Goal: Transaction & Acquisition: Obtain resource

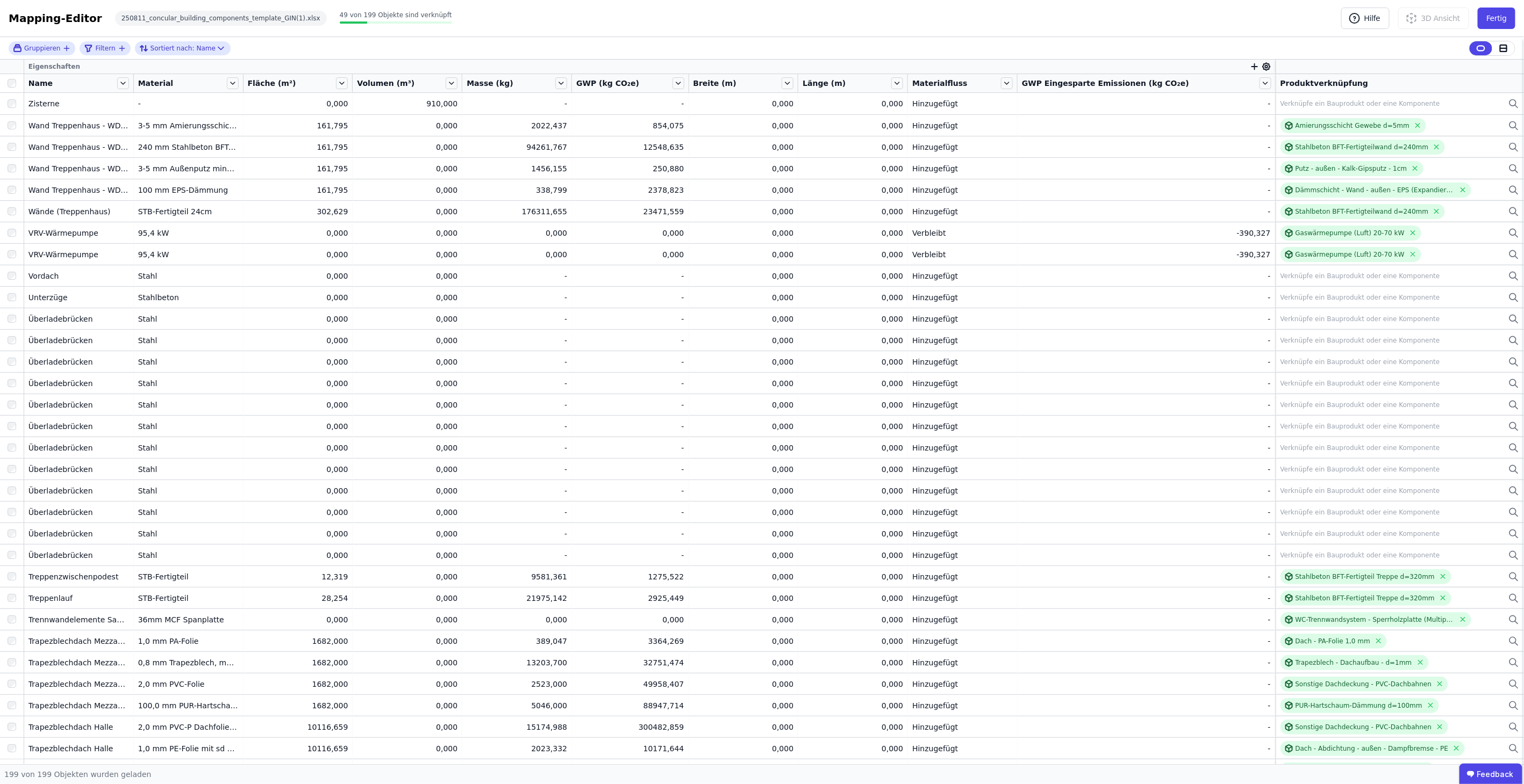
scroll to position [3603, 0]
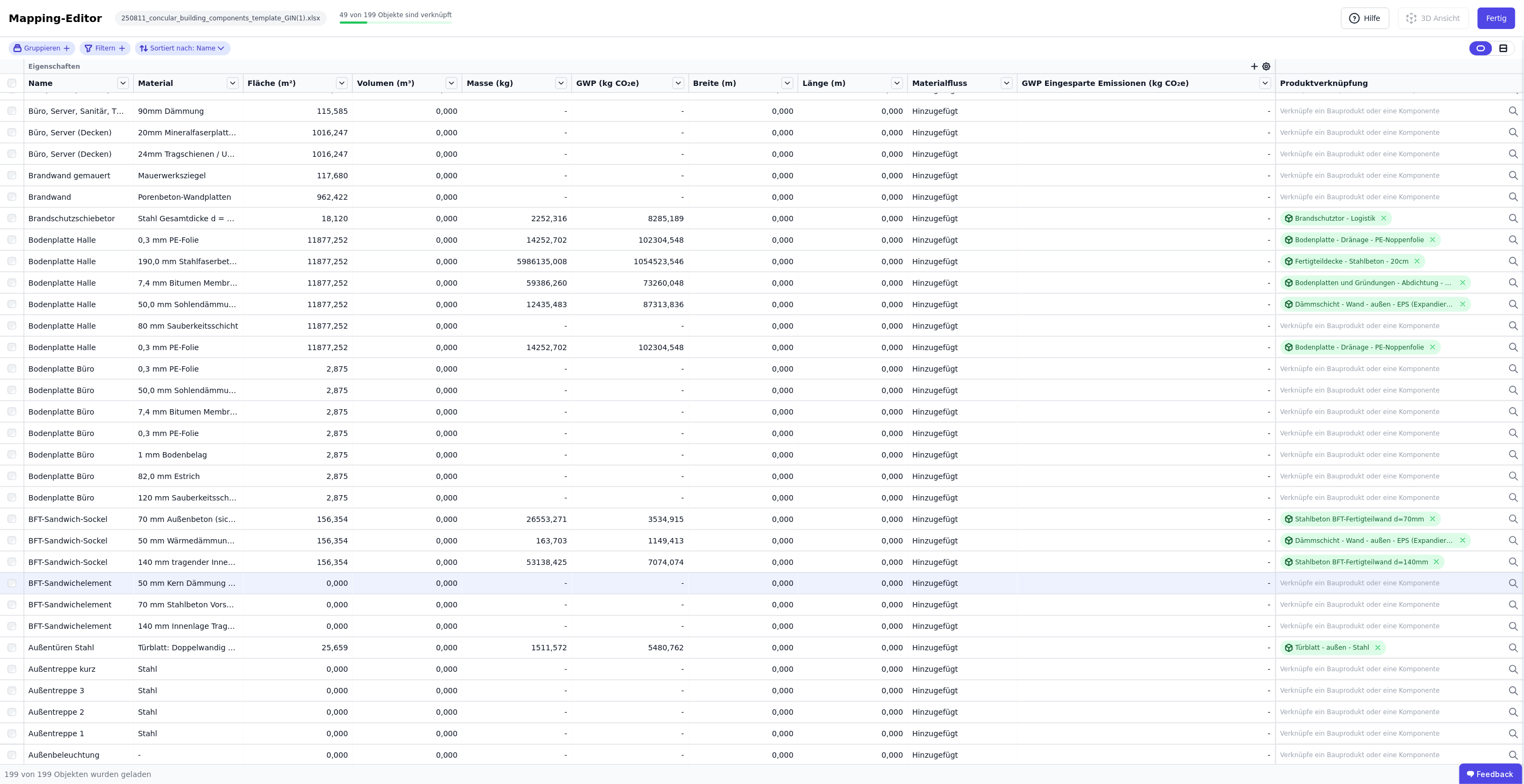
click at [1307, 584] on div "Verknüpfe ein Bauprodukt oder eine Komponente" at bounding box center [1359, 584] width 159 height 9
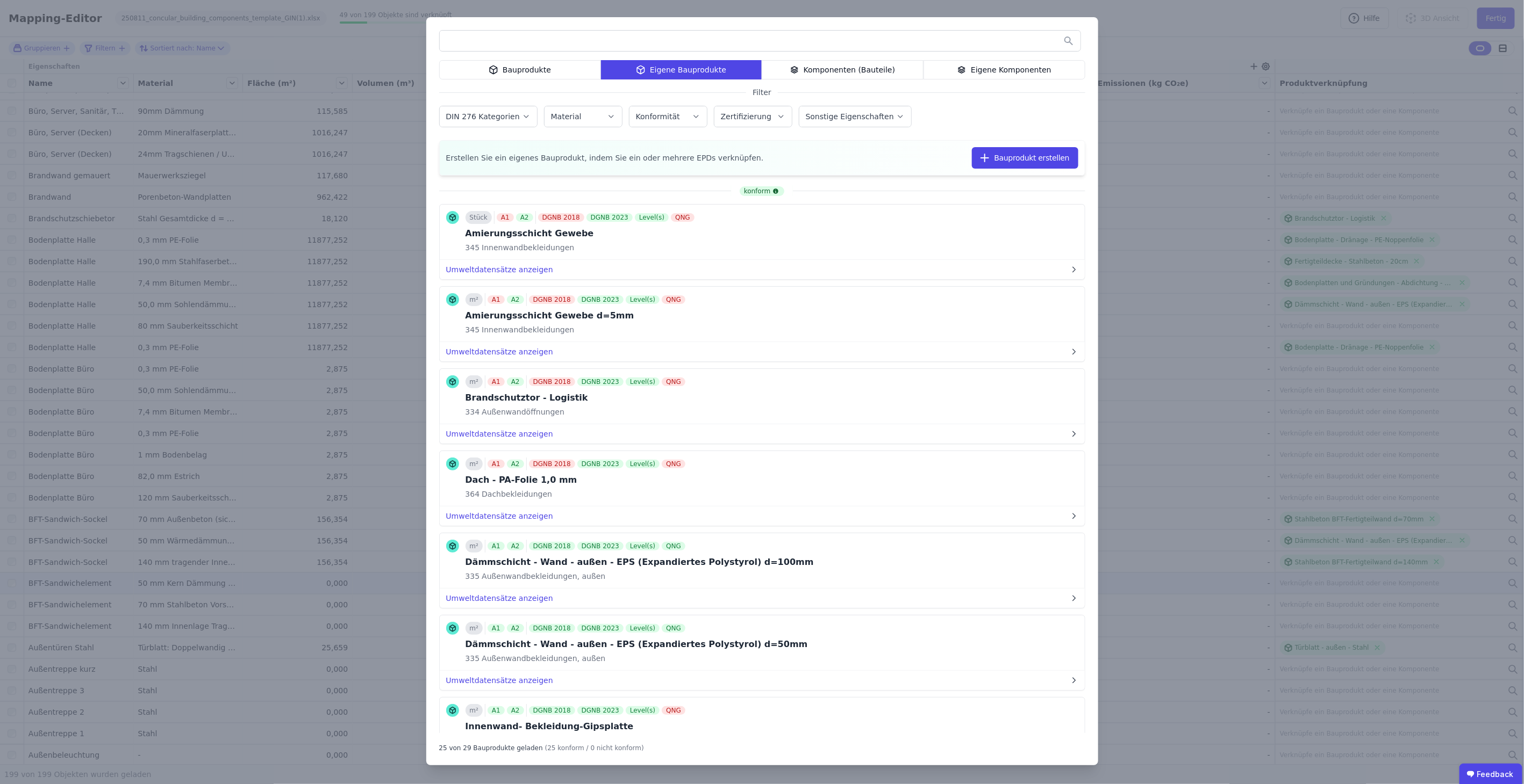
click at [713, 38] on input "text" at bounding box center [760, 40] width 640 height 19
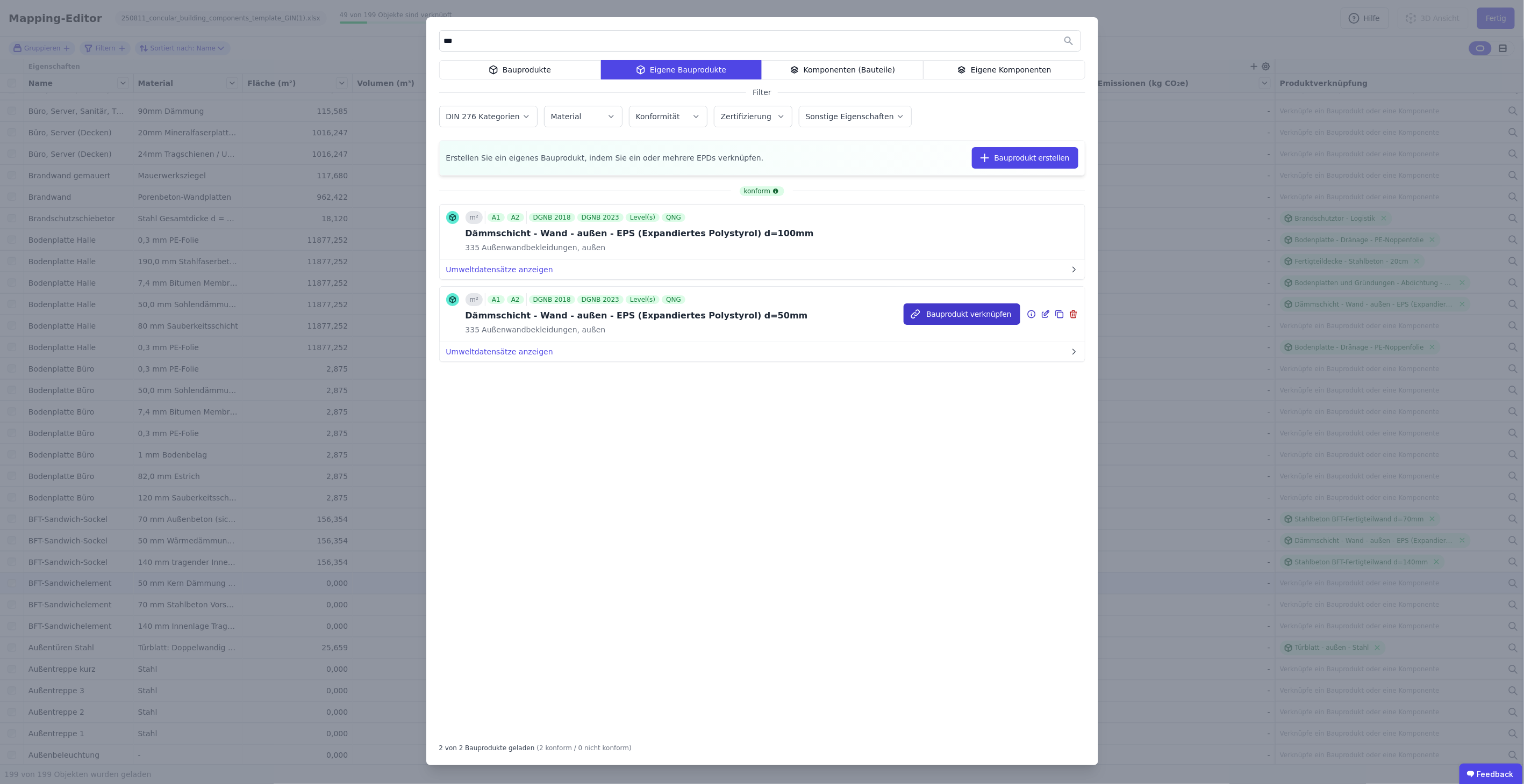
type input "***"
click at [959, 313] on button "Bauprodukt verknüpfen" at bounding box center [961, 313] width 116 height 21
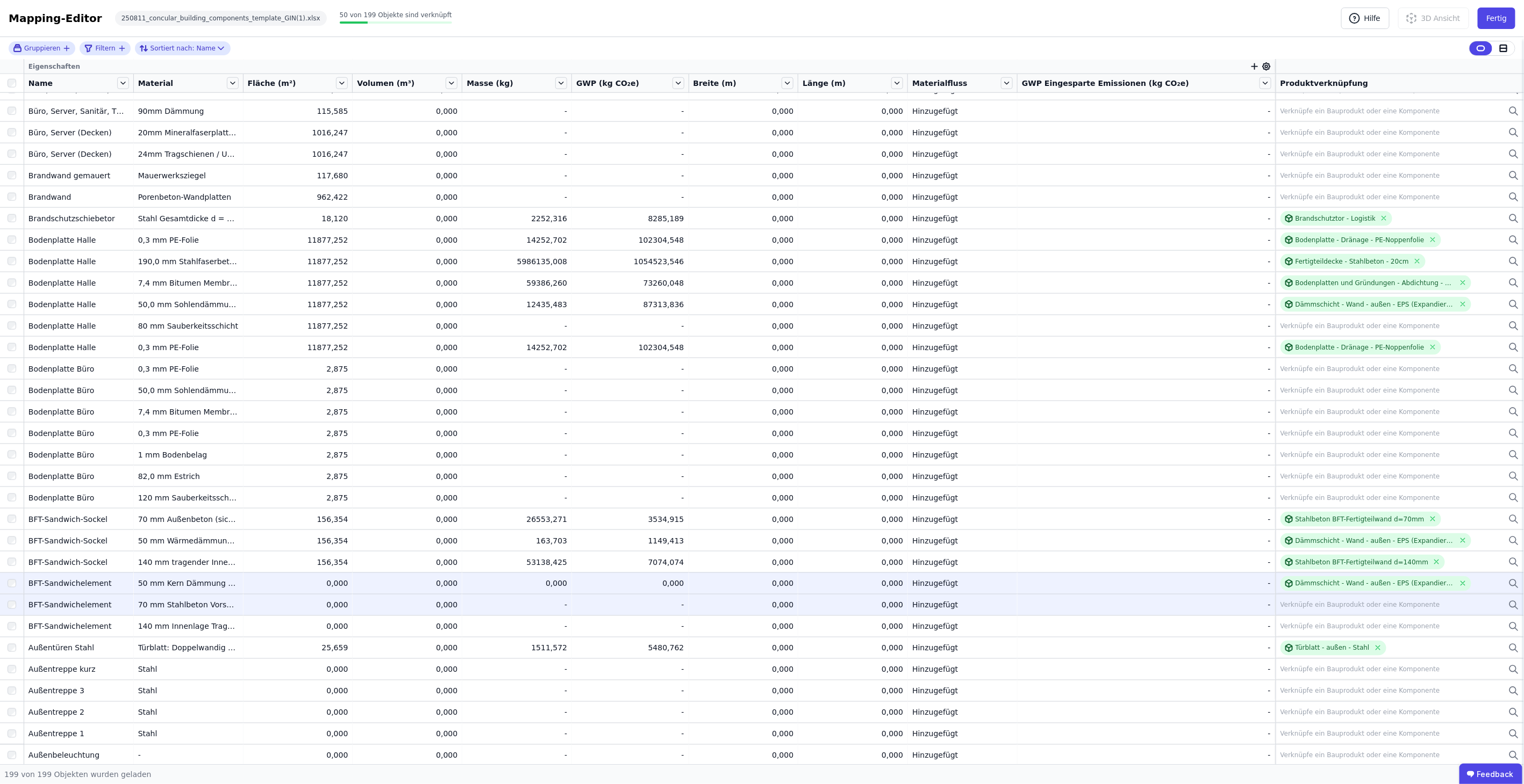
click at [1341, 599] on div "Verknüpfe ein Bauprodukt oder eine Komponente" at bounding box center [1399, 606] width 239 height 13
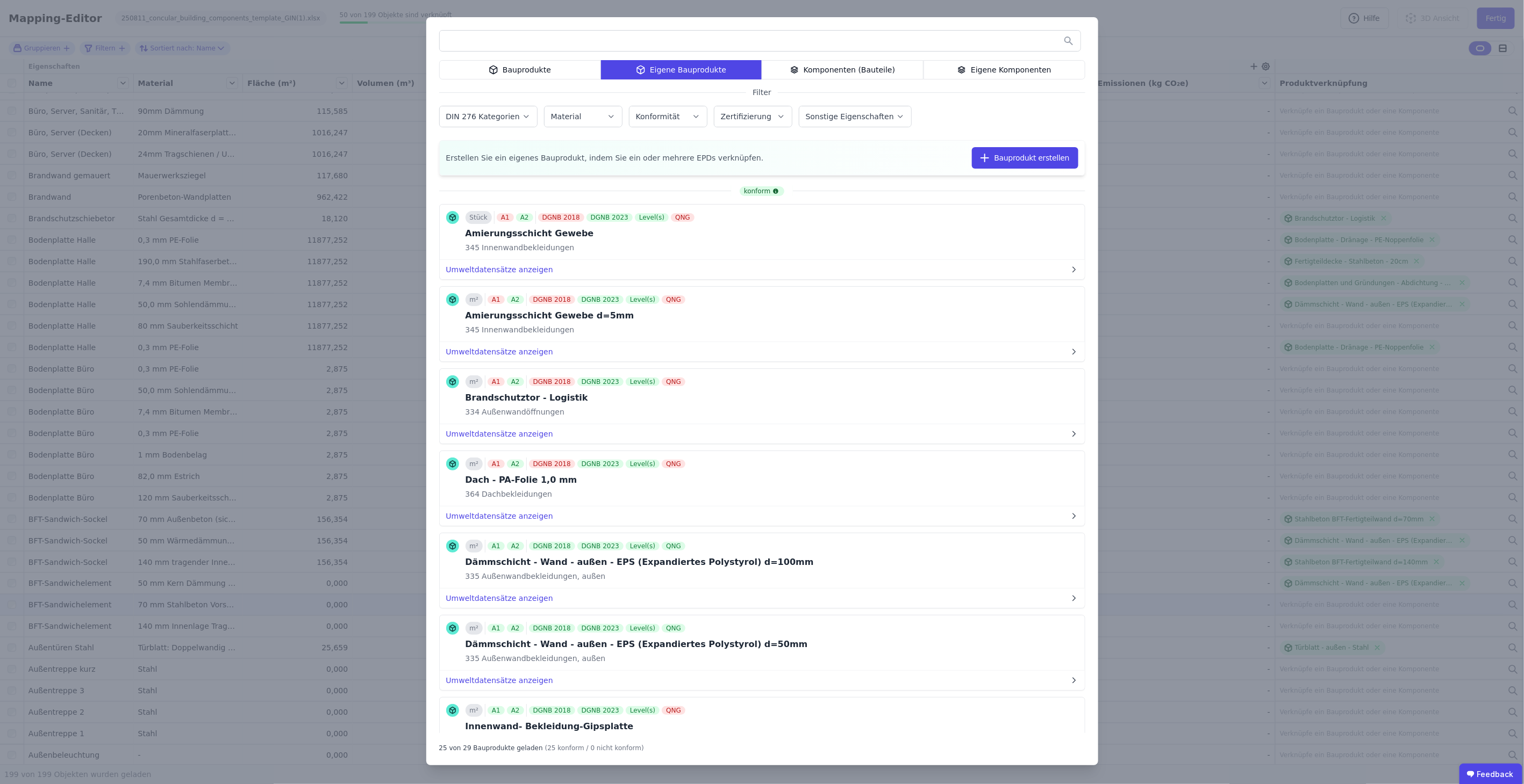
click at [629, 40] on input "text" at bounding box center [760, 40] width 640 height 19
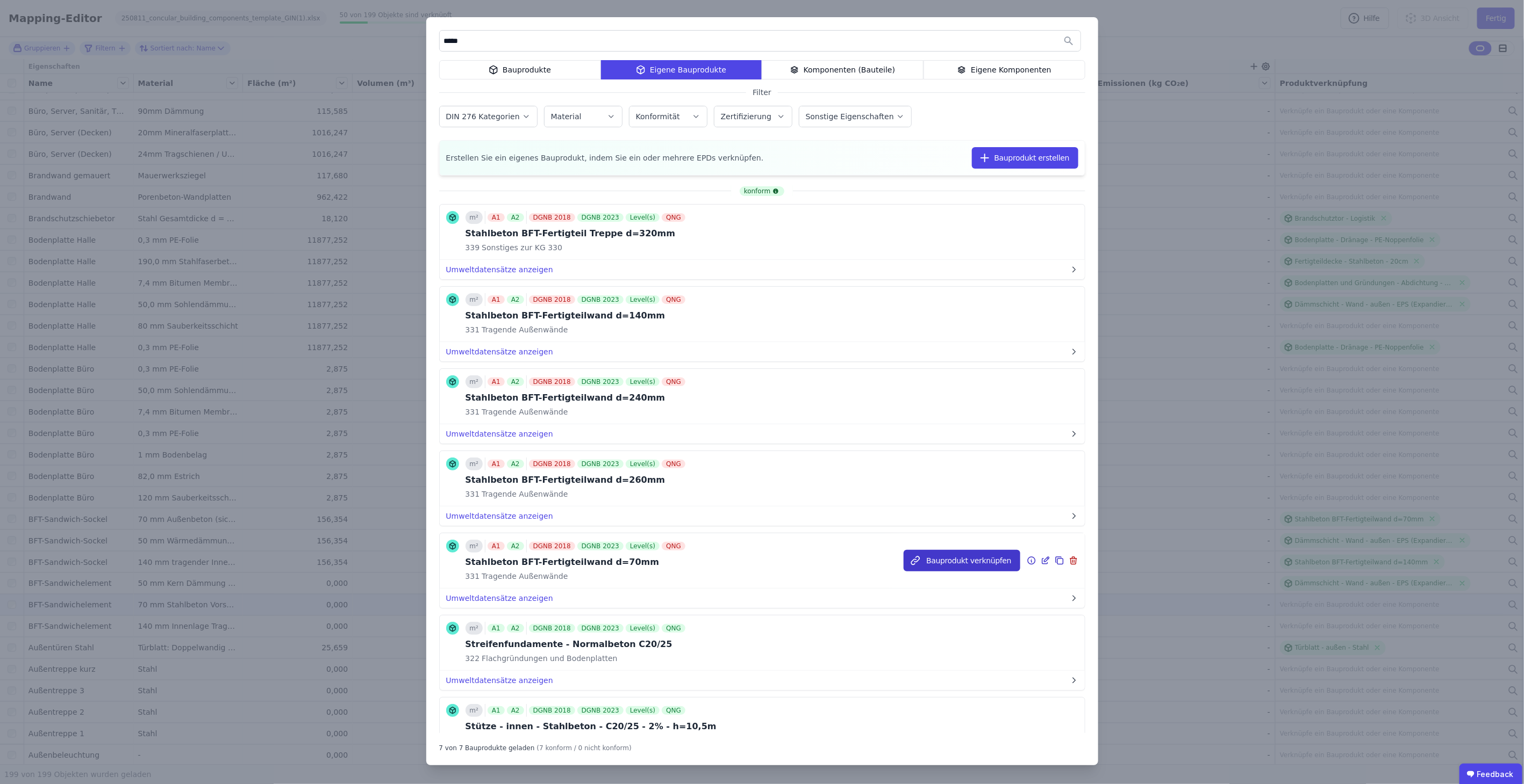
type input "*****"
click at [995, 560] on button "Bauprodukt verknüpfen" at bounding box center [961, 560] width 116 height 21
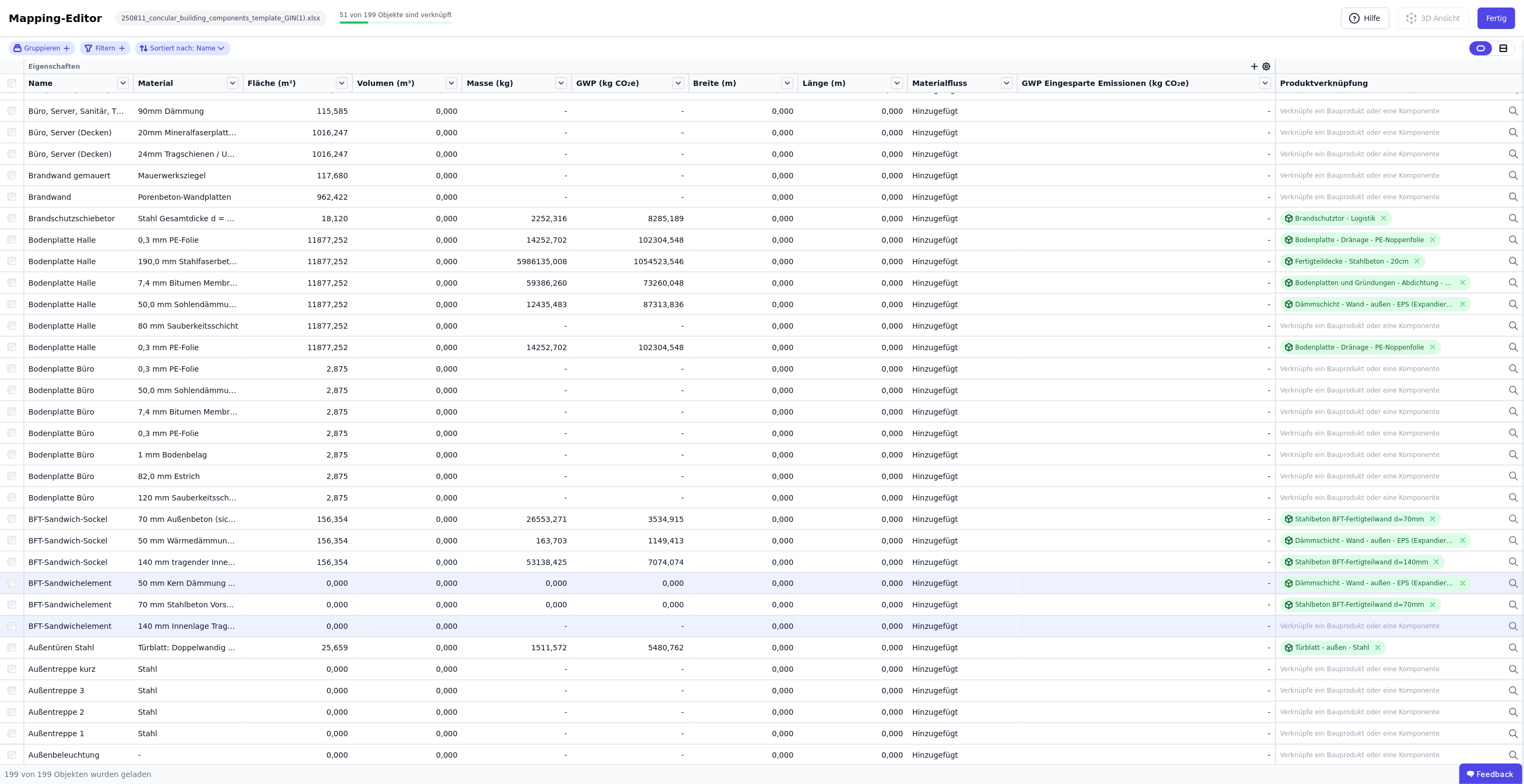
click at [1326, 623] on div "Verknüpfe ein Bauprodukt oder eine Komponente" at bounding box center [1359, 627] width 159 height 9
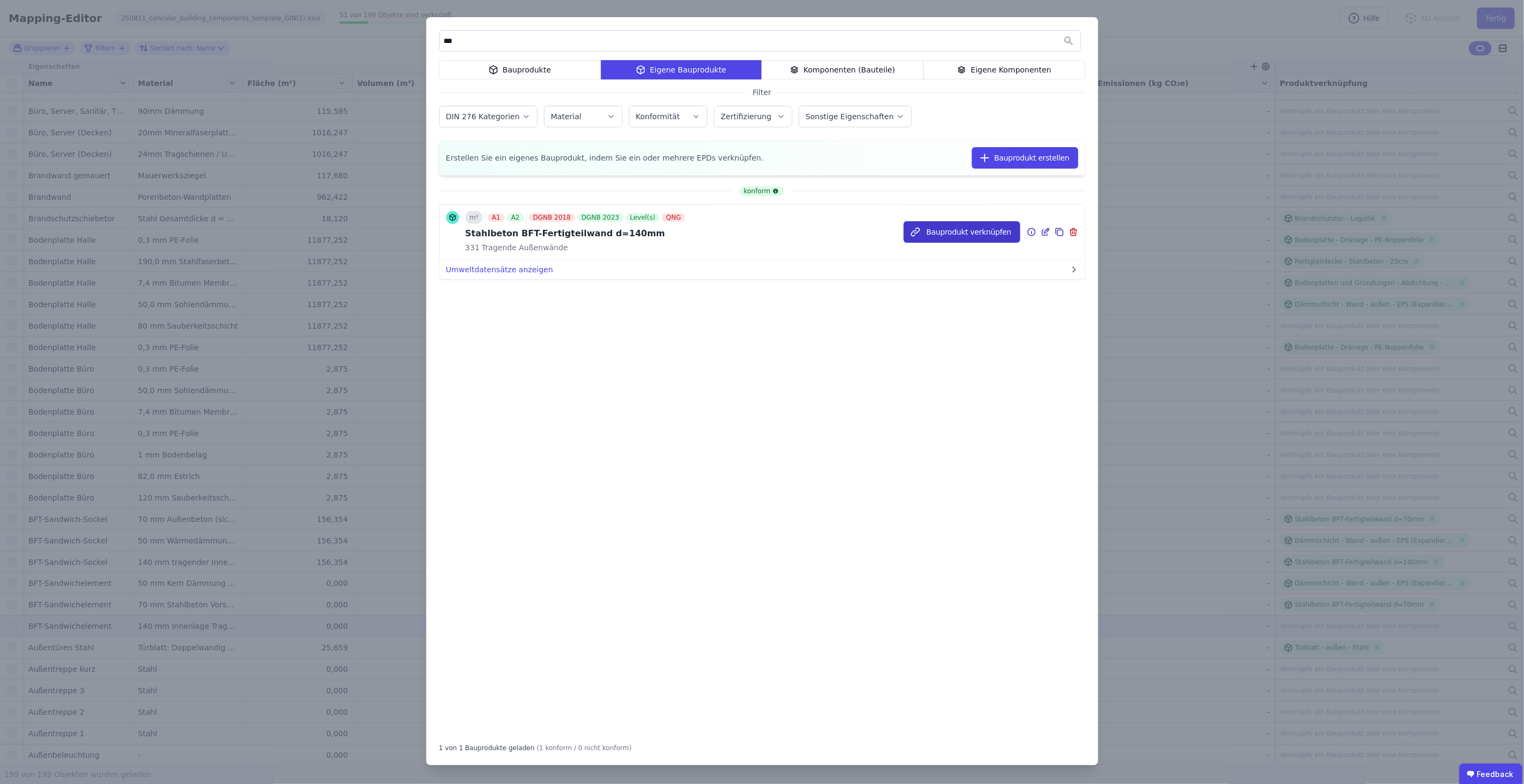
type input "***"
click at [967, 231] on button "Bauprodukt verknüpfen" at bounding box center [961, 231] width 116 height 21
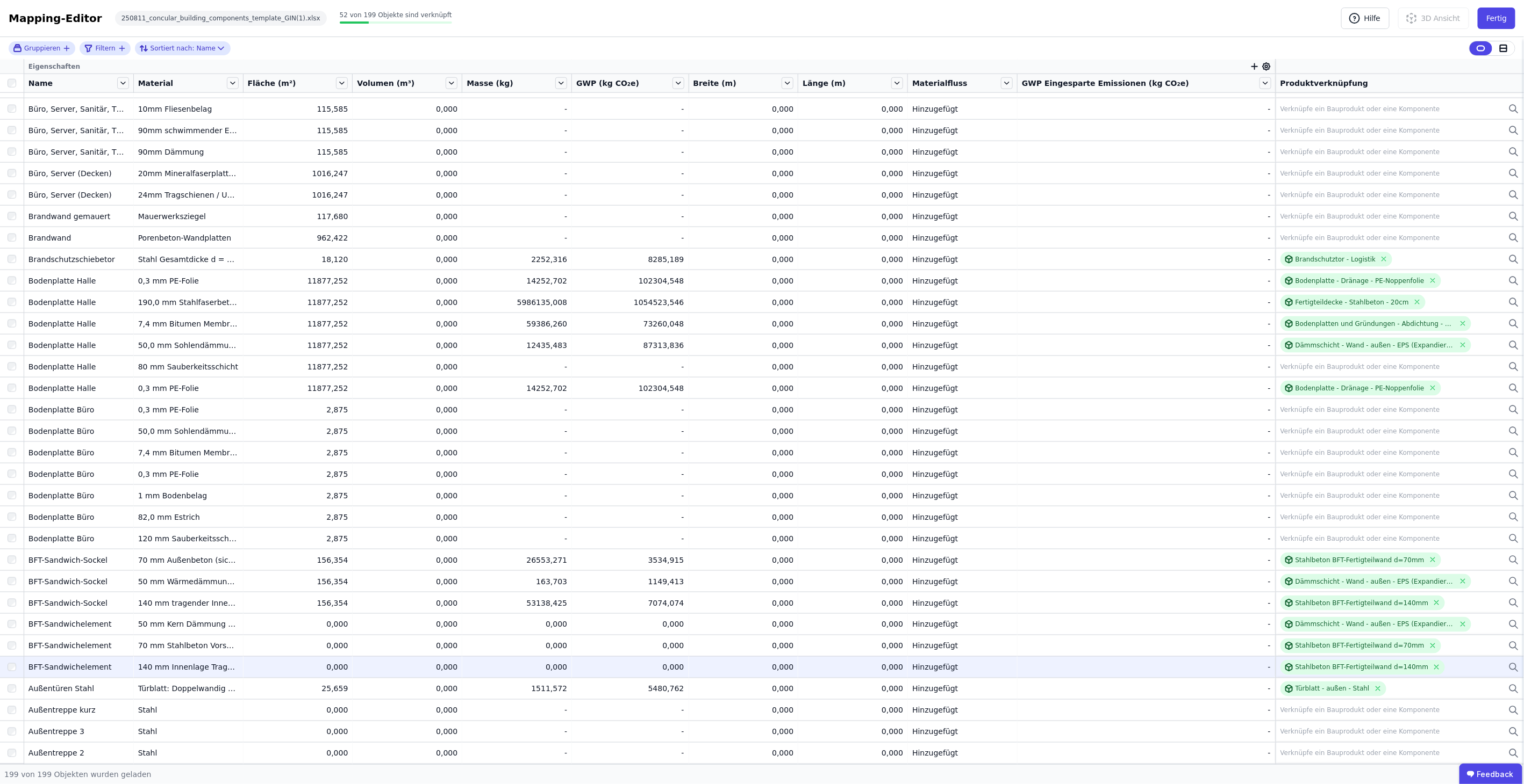
scroll to position [3543, 0]
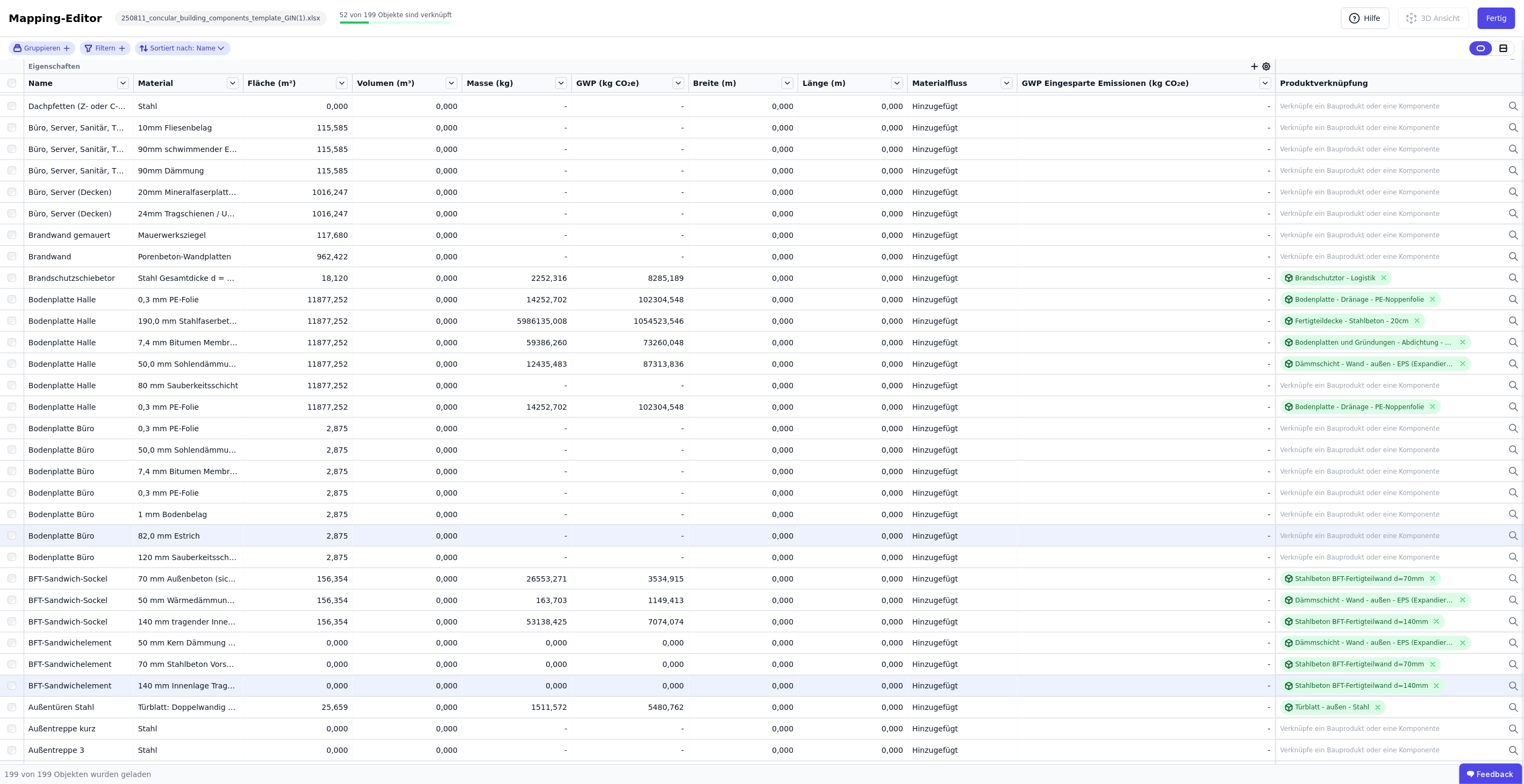
click at [1323, 537] on div "Verknüpfe ein Bauprodukt oder eine Komponente" at bounding box center [1359, 536] width 159 height 9
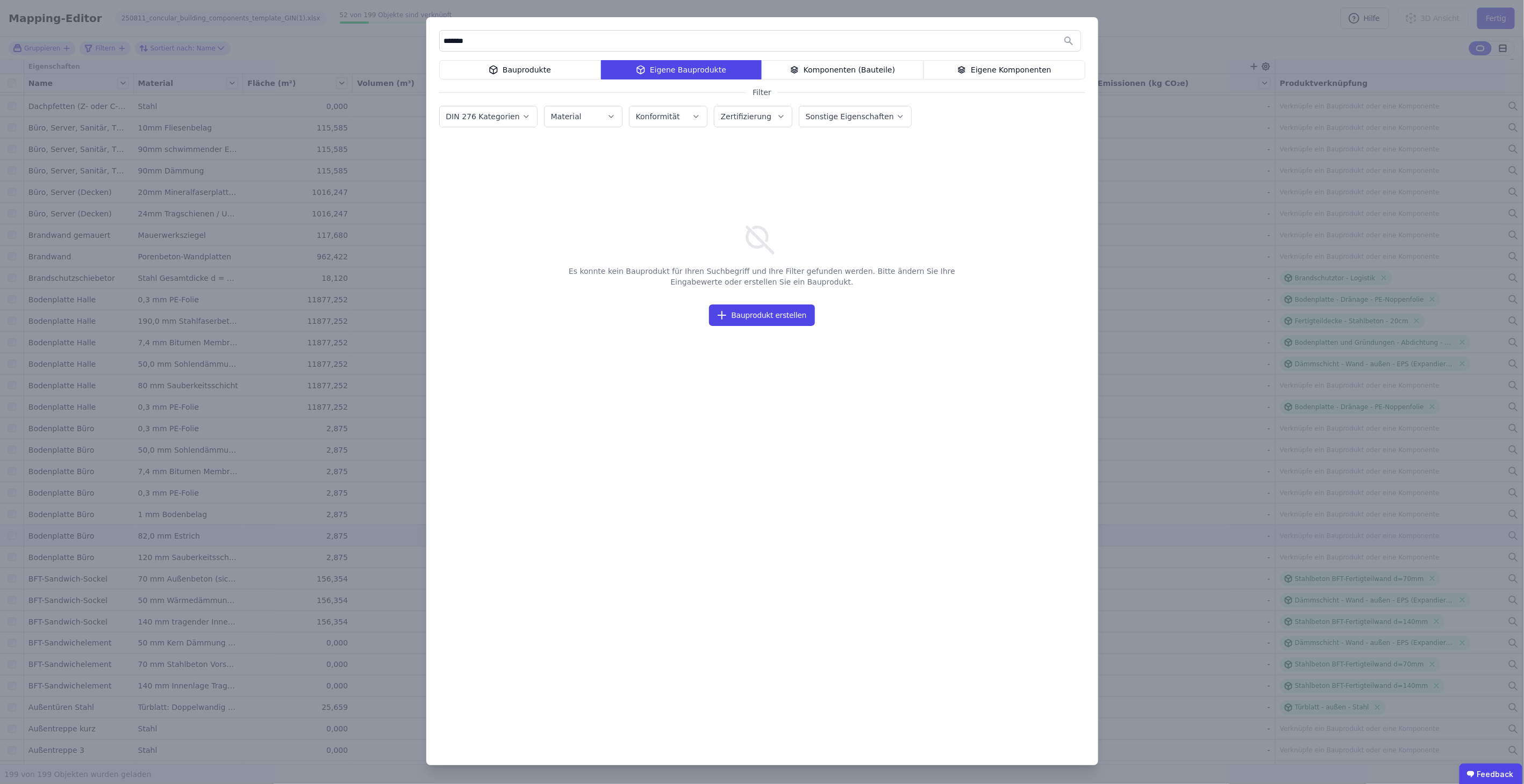
type input "*******"
click at [538, 59] on div "******* Bauprodukte Eigene Bauprodukte Komponenten (Bauteile) Eigene Komponente…" at bounding box center [762, 391] width 672 height 748
click at [535, 61] on div "Bauprodukte" at bounding box center [520, 70] width 162 height 19
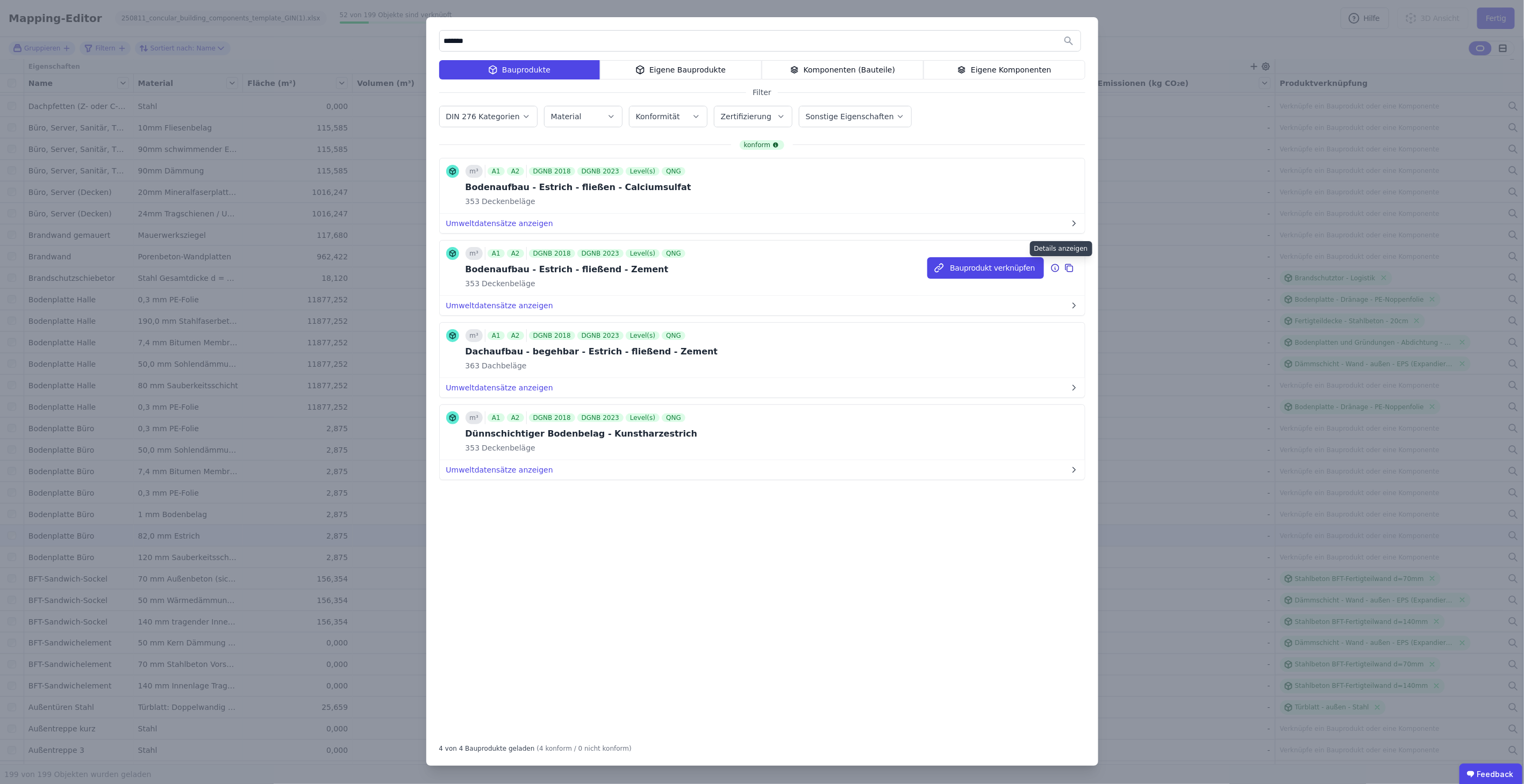
click at [1053, 267] on icon at bounding box center [1055, 268] width 10 height 13
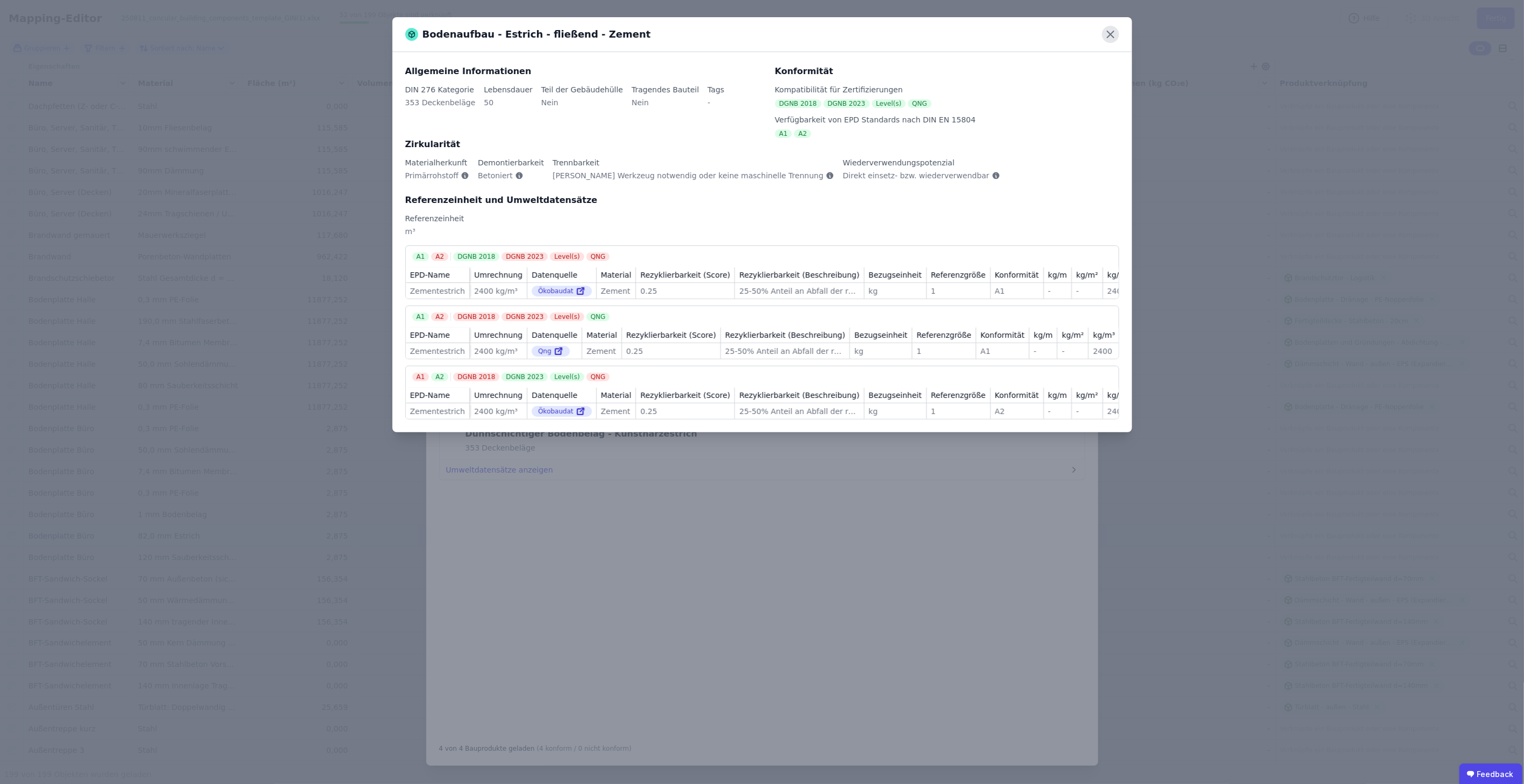
click at [1111, 35] on icon at bounding box center [1110, 34] width 7 height 7
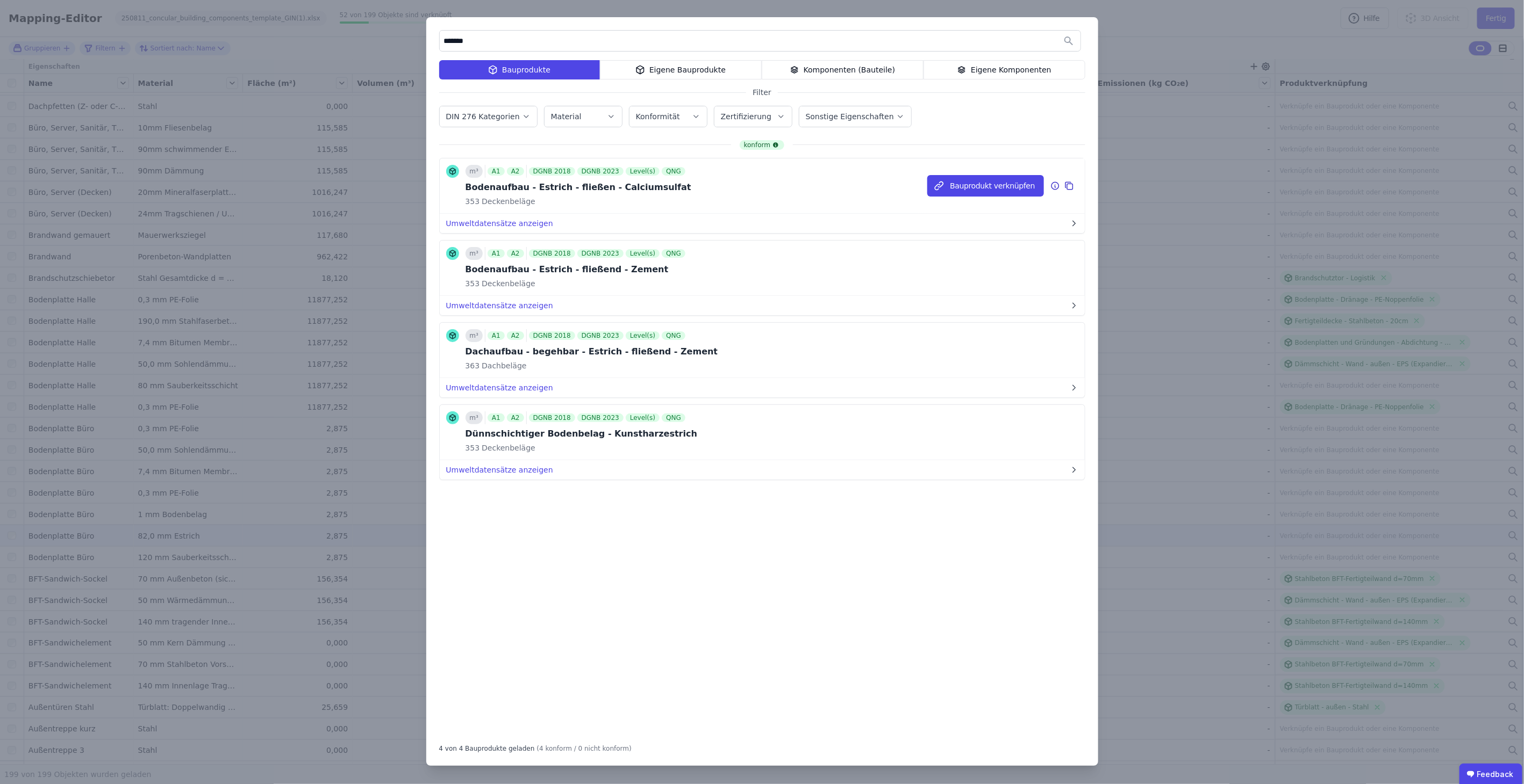
click at [1056, 184] on icon at bounding box center [1055, 186] width 10 height 13
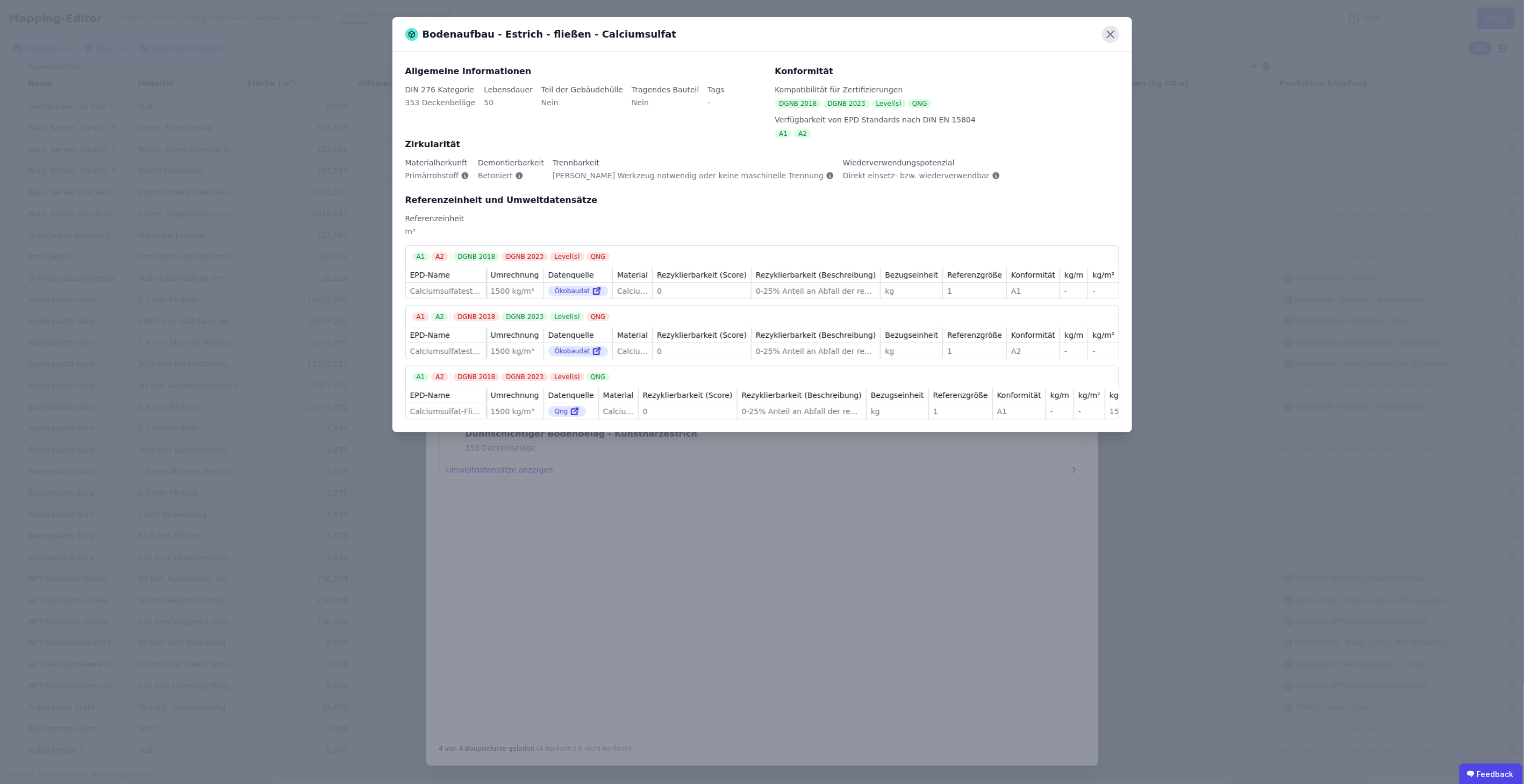
click at [1105, 38] on icon at bounding box center [1110, 34] width 17 height 17
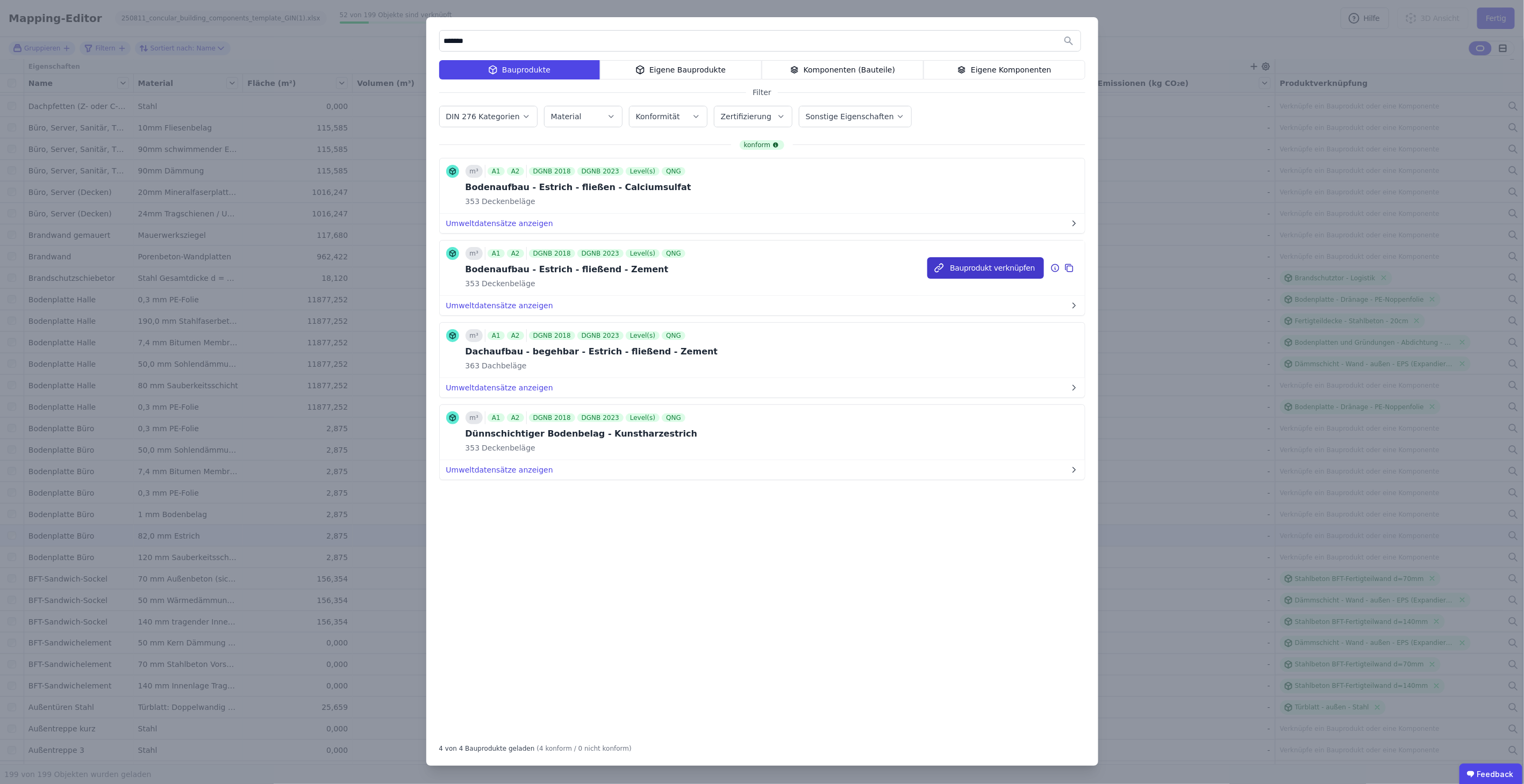
click at [1002, 269] on button "Bauprodukt verknüpfen" at bounding box center [985, 268] width 116 height 21
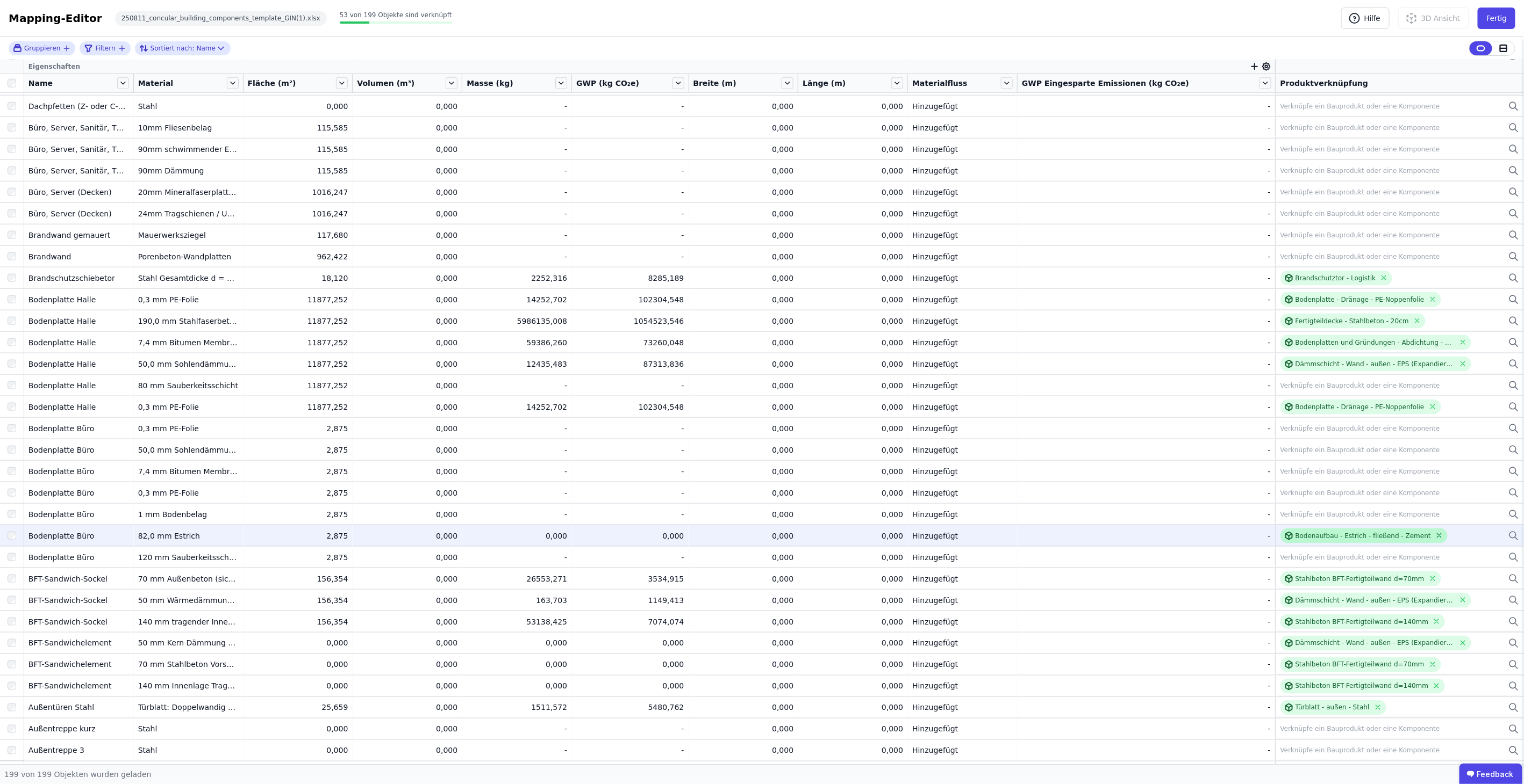
click at [1437, 534] on icon at bounding box center [1440, 536] width 4 height 4
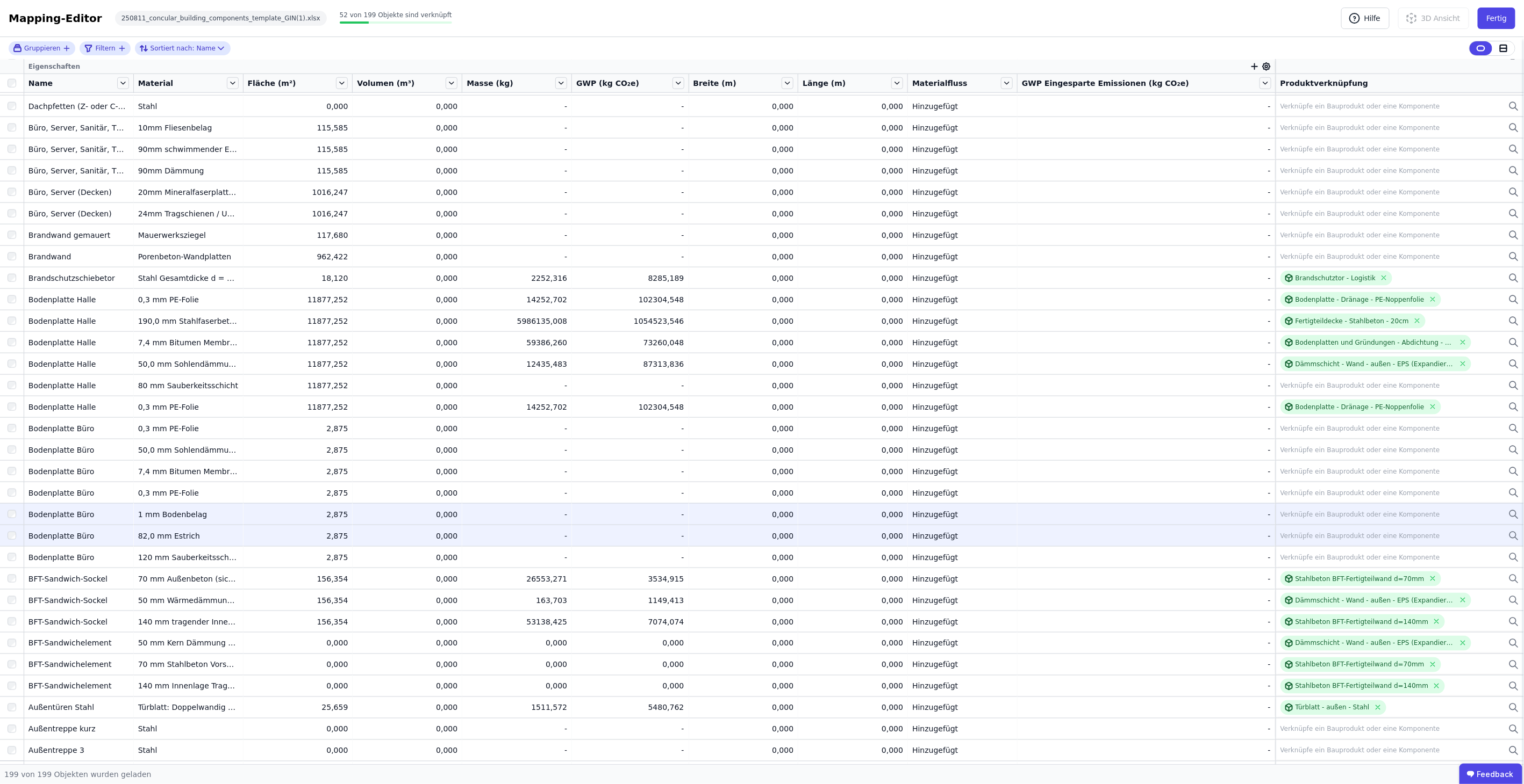
click at [1312, 512] on div "Verknüpfe ein Bauprodukt oder eine Komponente" at bounding box center [1359, 515] width 159 height 9
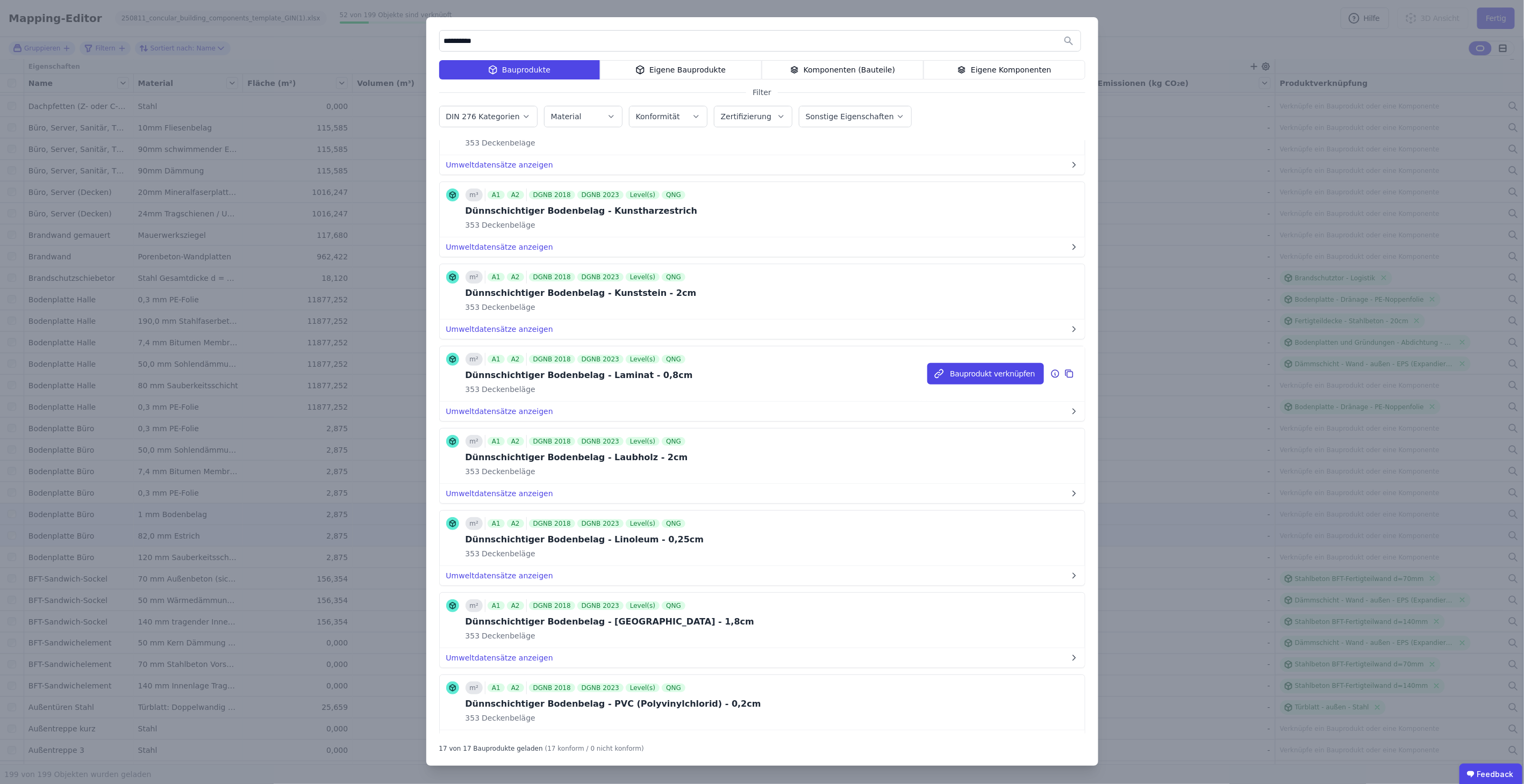
scroll to position [776, 0]
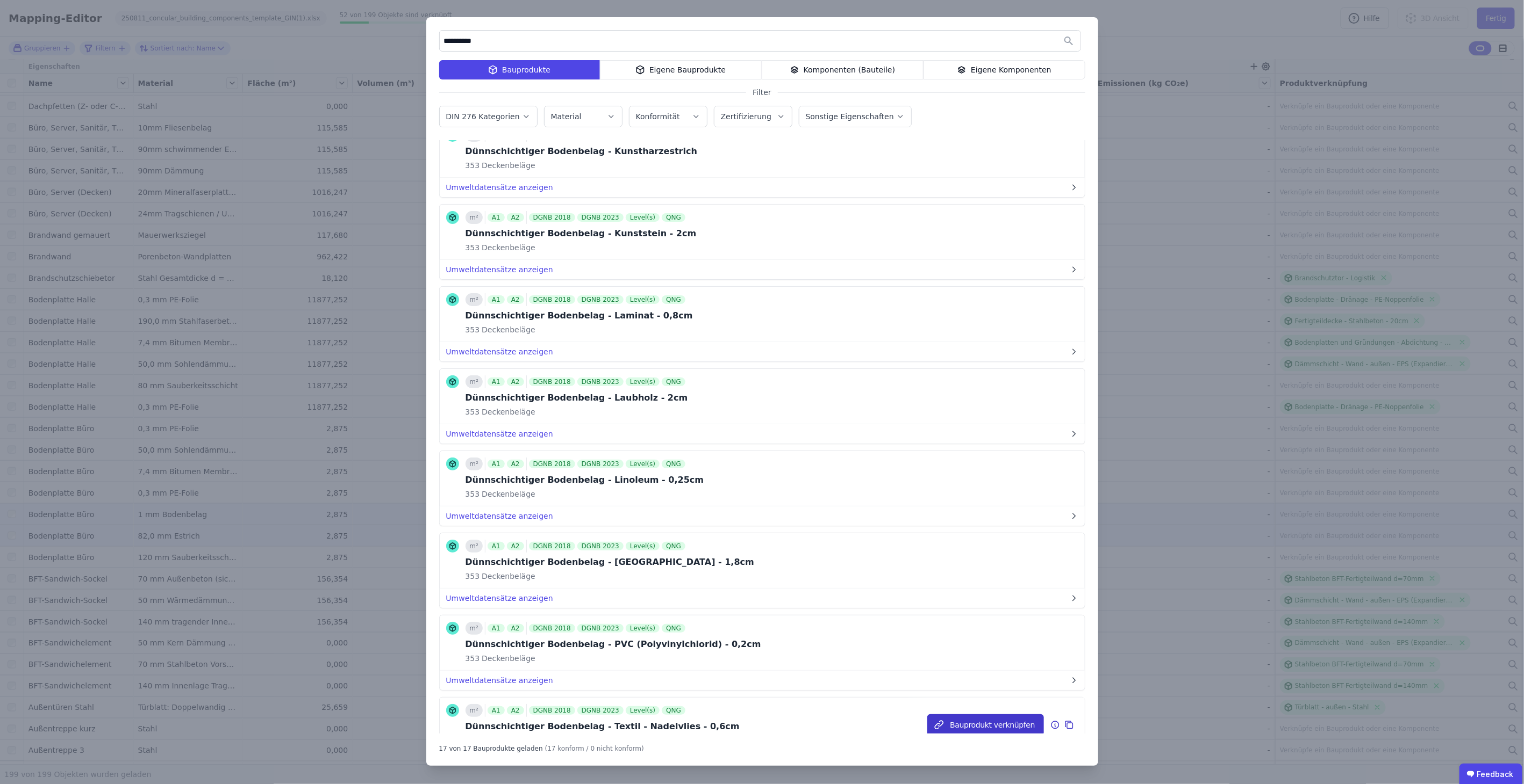
type input "**********"
click at [967, 715] on button "Bauprodukt verknüpfen" at bounding box center [985, 725] width 116 height 21
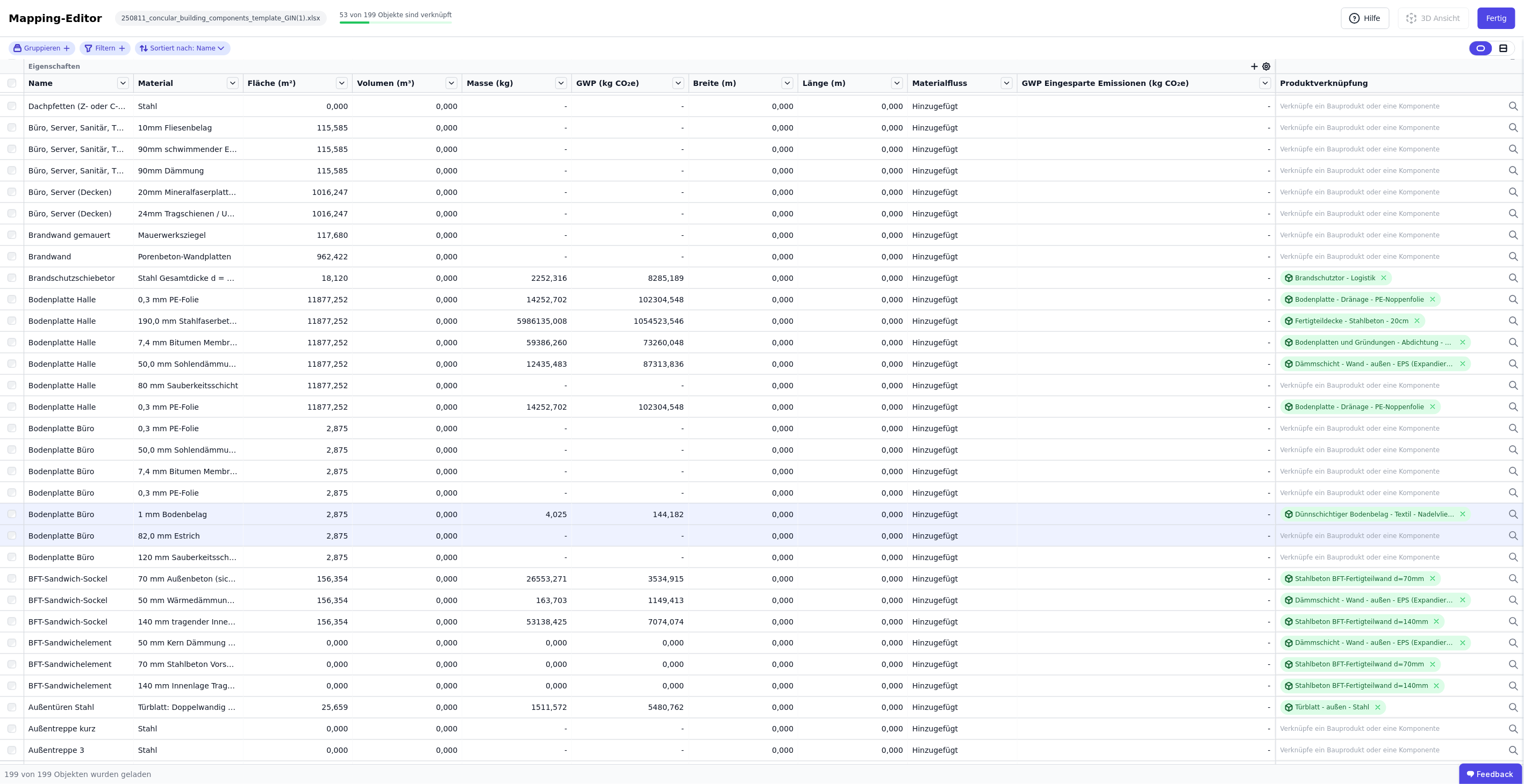
click at [1297, 537] on div "Verknüpfe ein Bauprodukt oder eine Komponente" at bounding box center [1359, 536] width 159 height 9
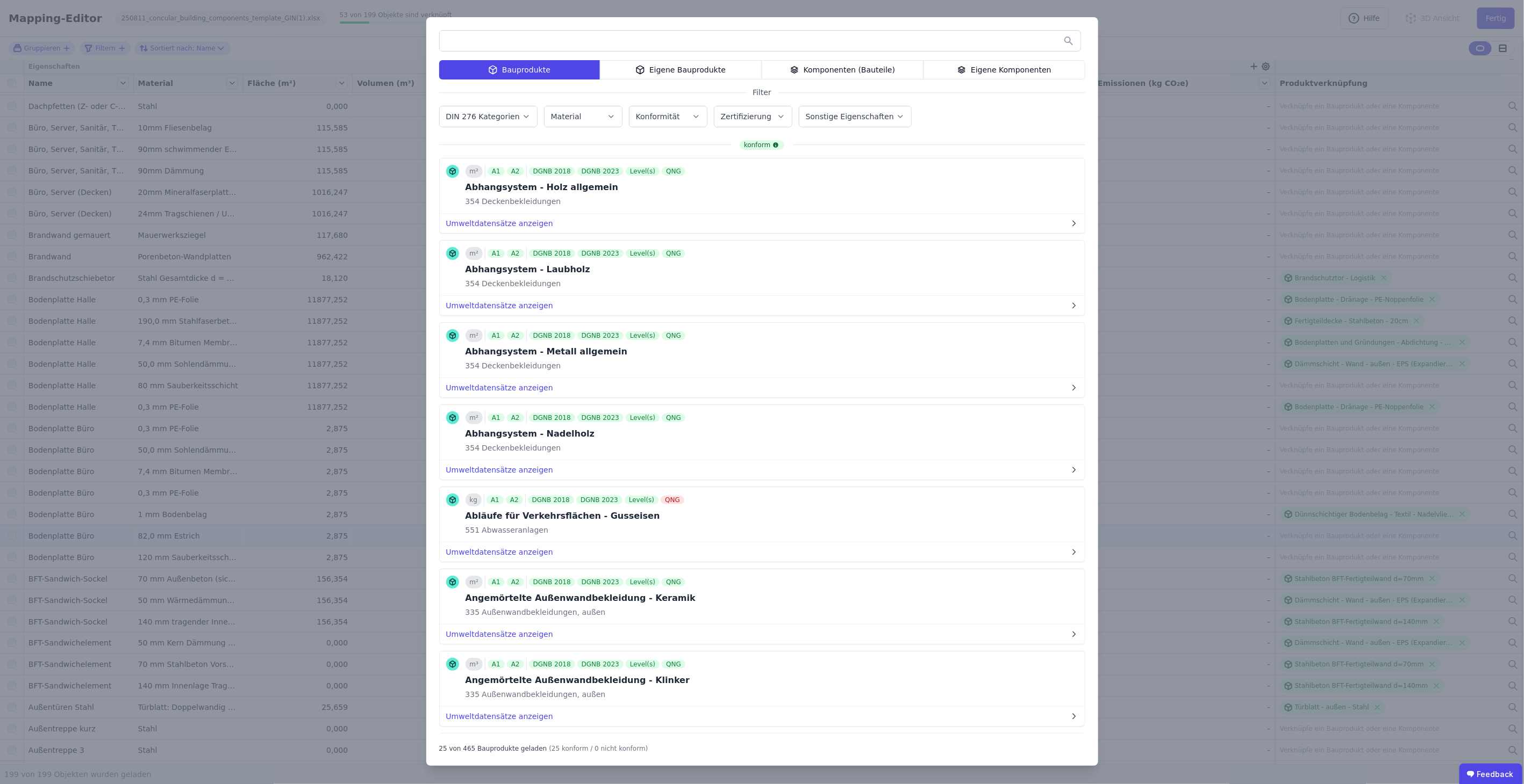
click at [1191, 203] on div "Bauprodukte Eigene Bauprodukte Komponenten (Bauteile) Eigene Komponenten Filter…" at bounding box center [762, 392] width 1524 height 784
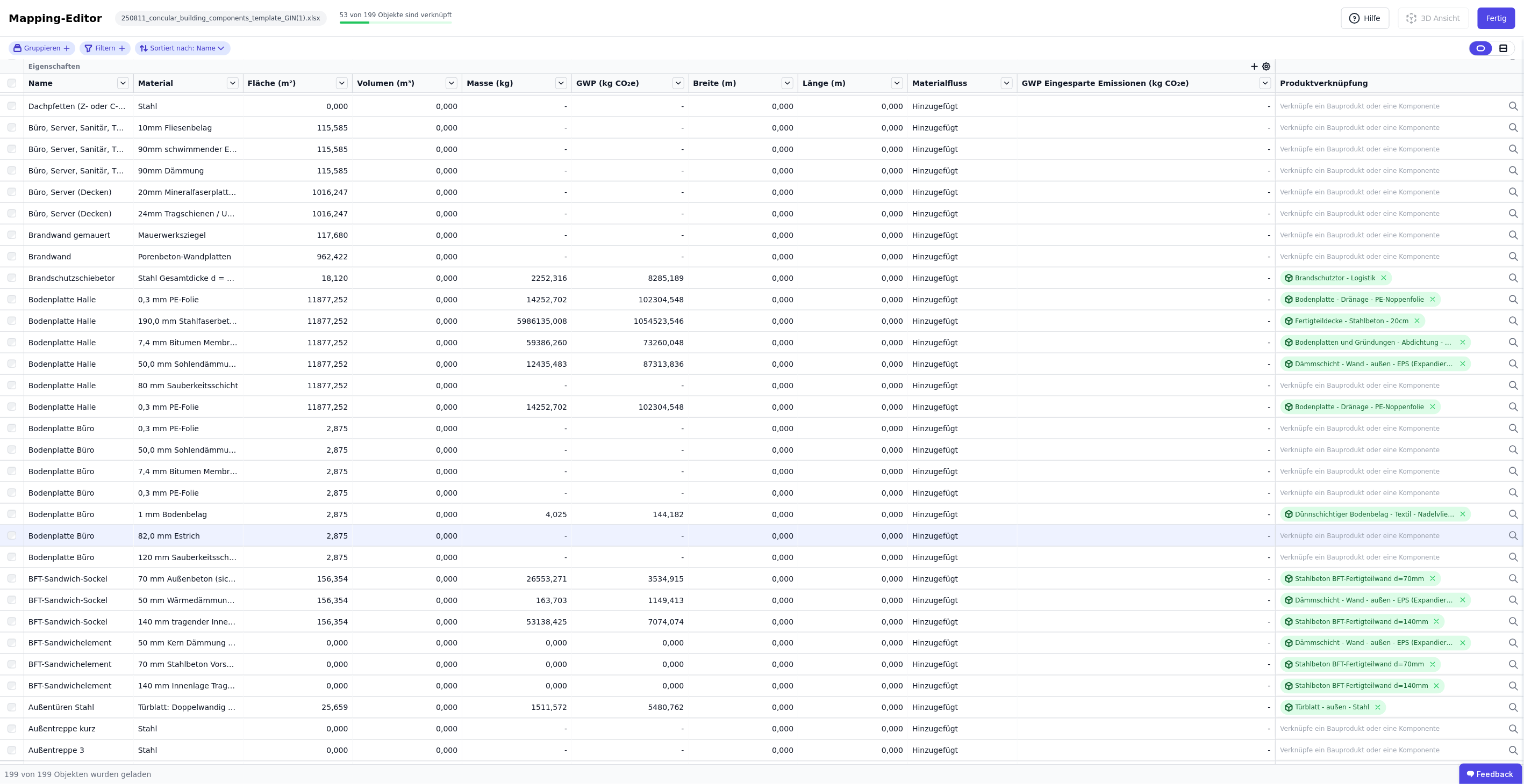
click at [1280, 531] on div "Verknüpfe ein Bauprodukt oder eine Komponente" at bounding box center [1359, 536] width 159 height 9
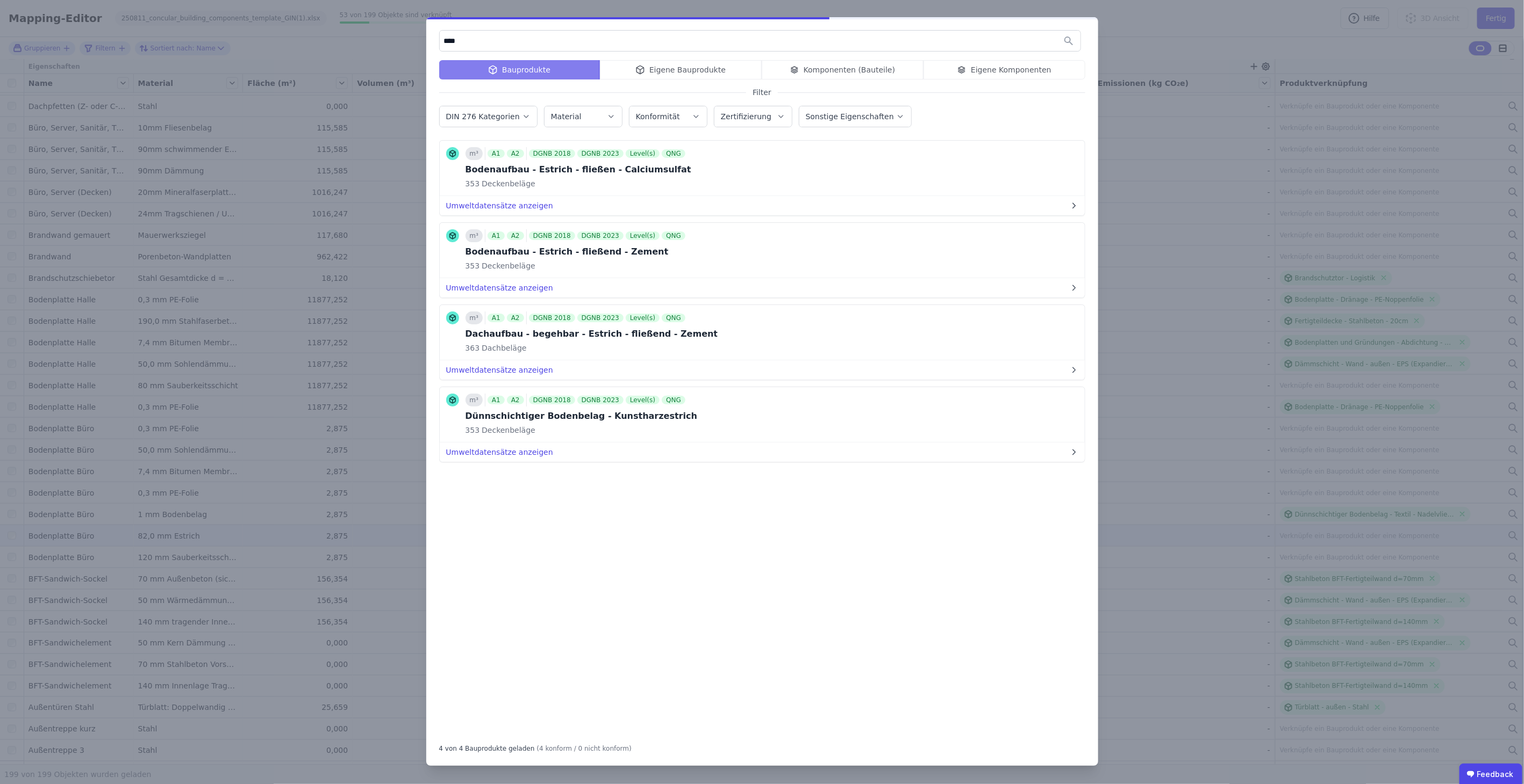
type input "****"
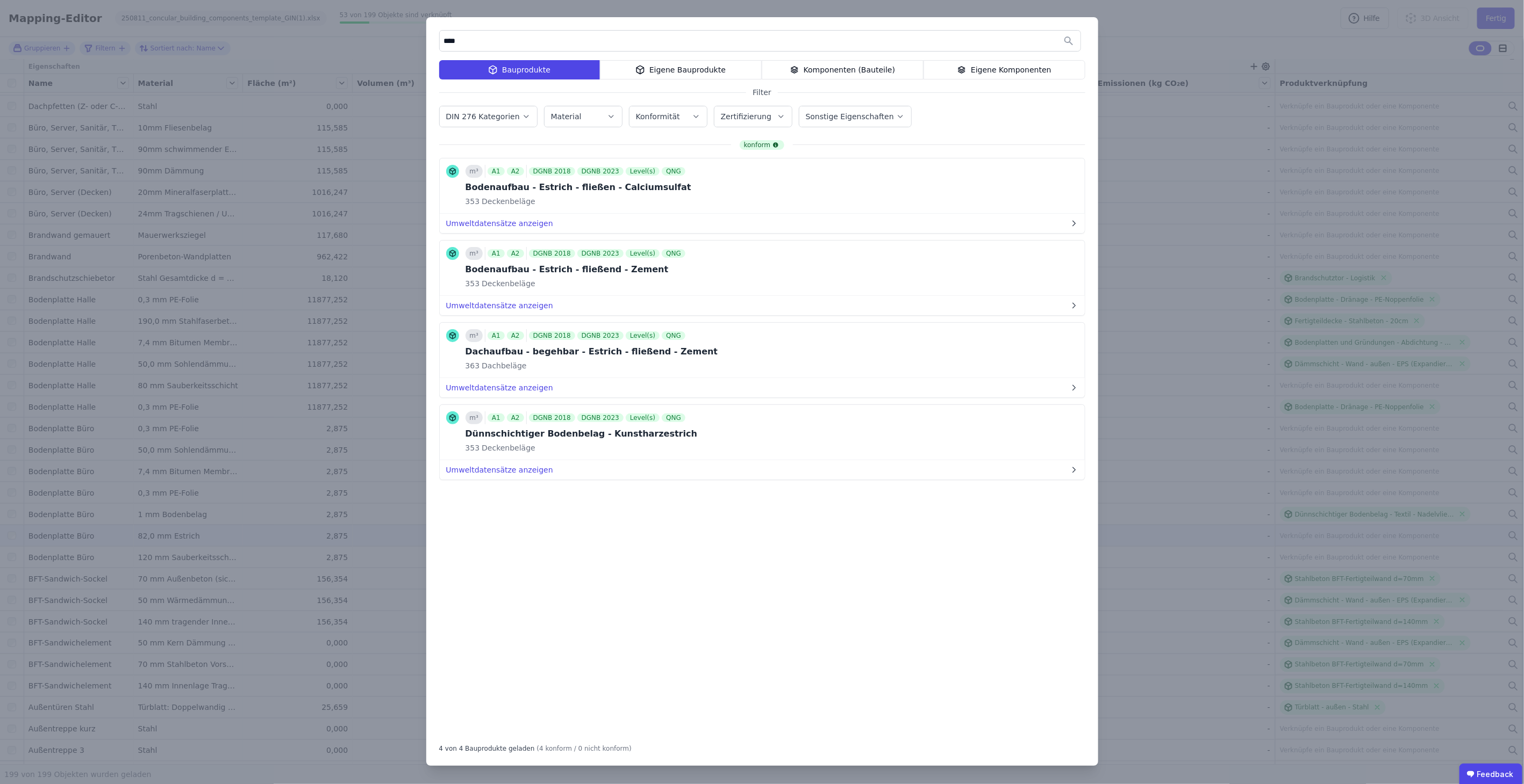
click at [671, 68] on div "Eigene Bauprodukte" at bounding box center [681, 70] width 162 height 19
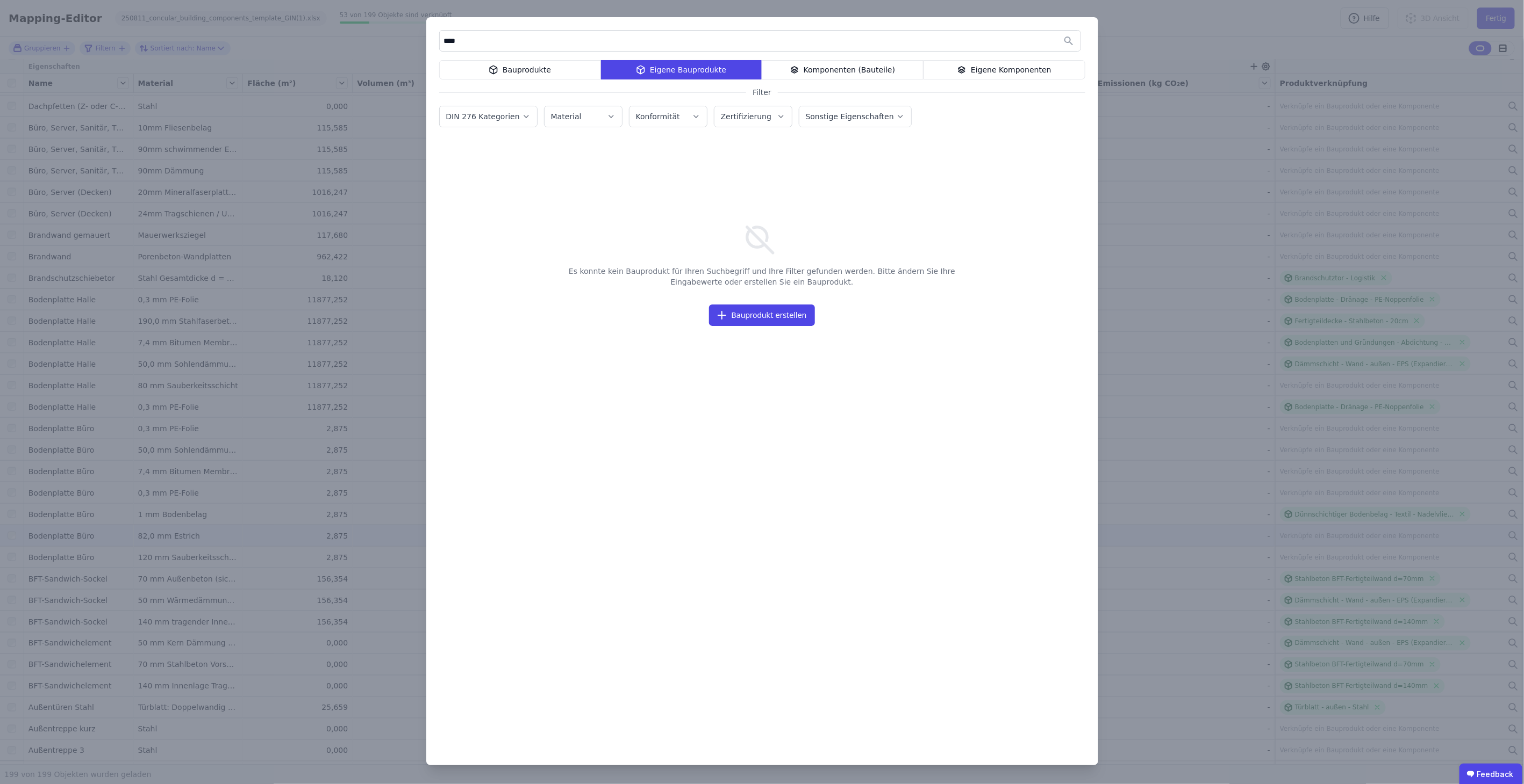
click at [508, 71] on div "Bauprodukte" at bounding box center [520, 70] width 162 height 19
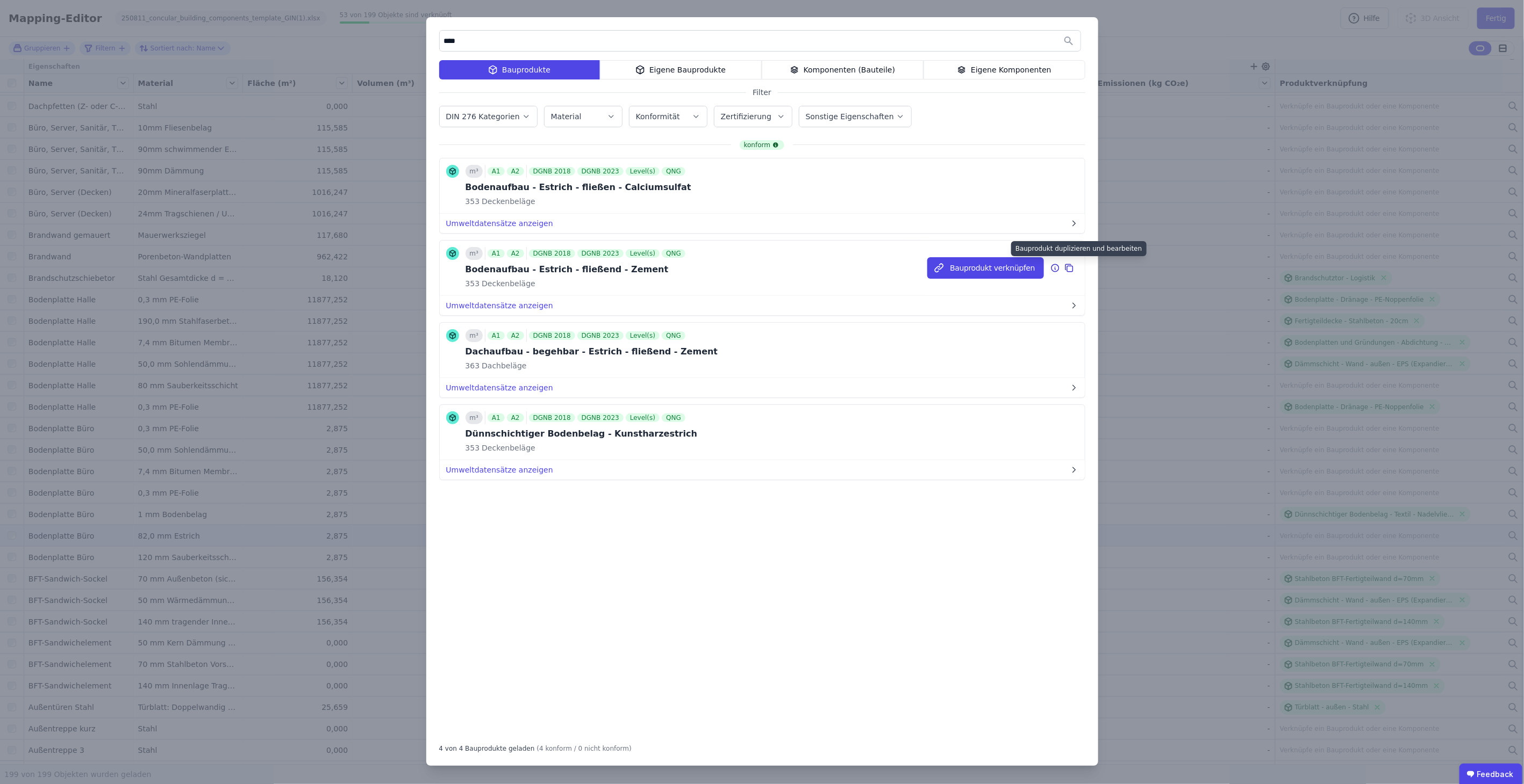
click at [1073, 262] on div at bounding box center [1071, 268] width 14 height 13
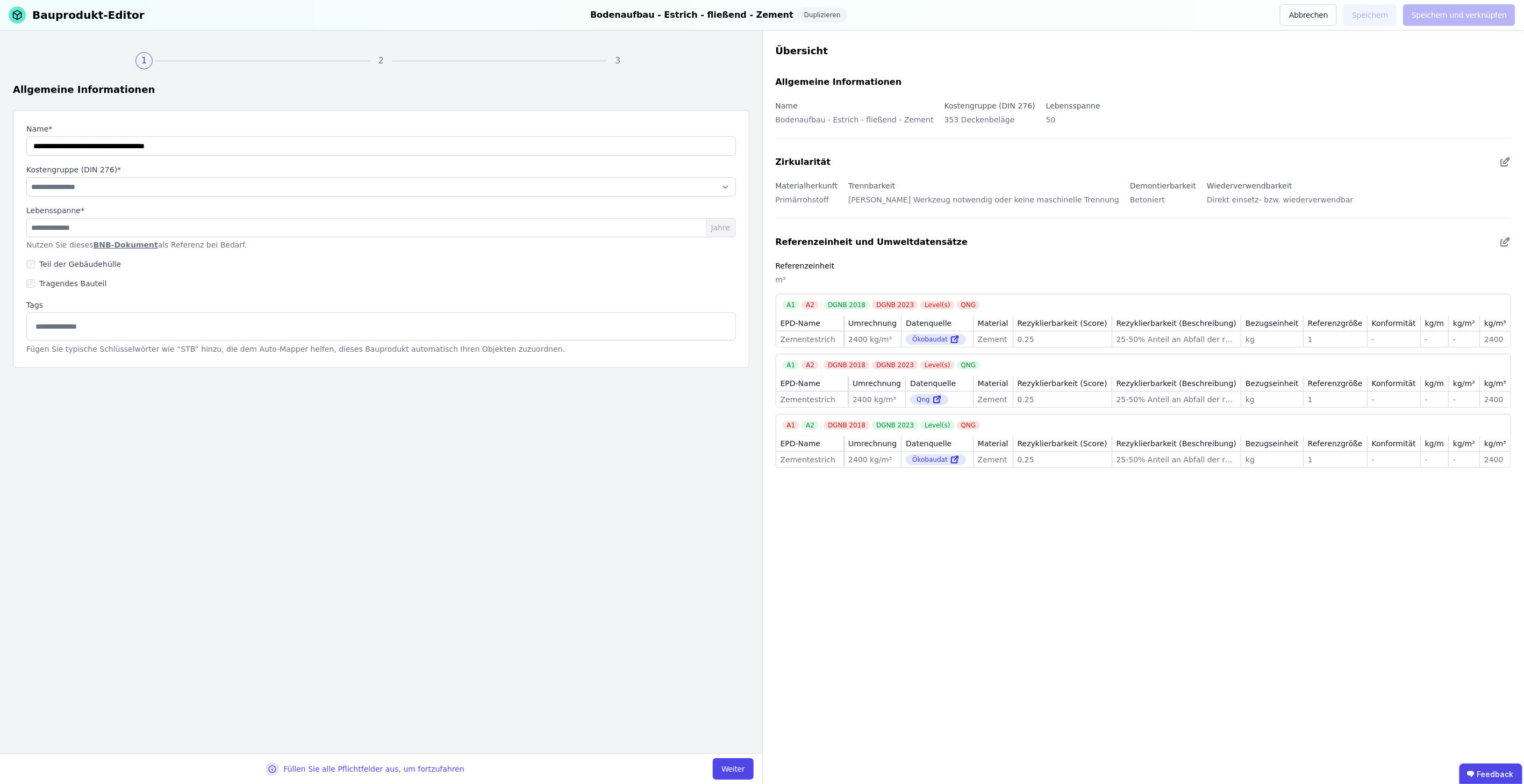
type input "**********"
select select "**********"
type input "**"
click at [241, 143] on input "string" at bounding box center [381, 146] width 709 height 19
type input "**********"
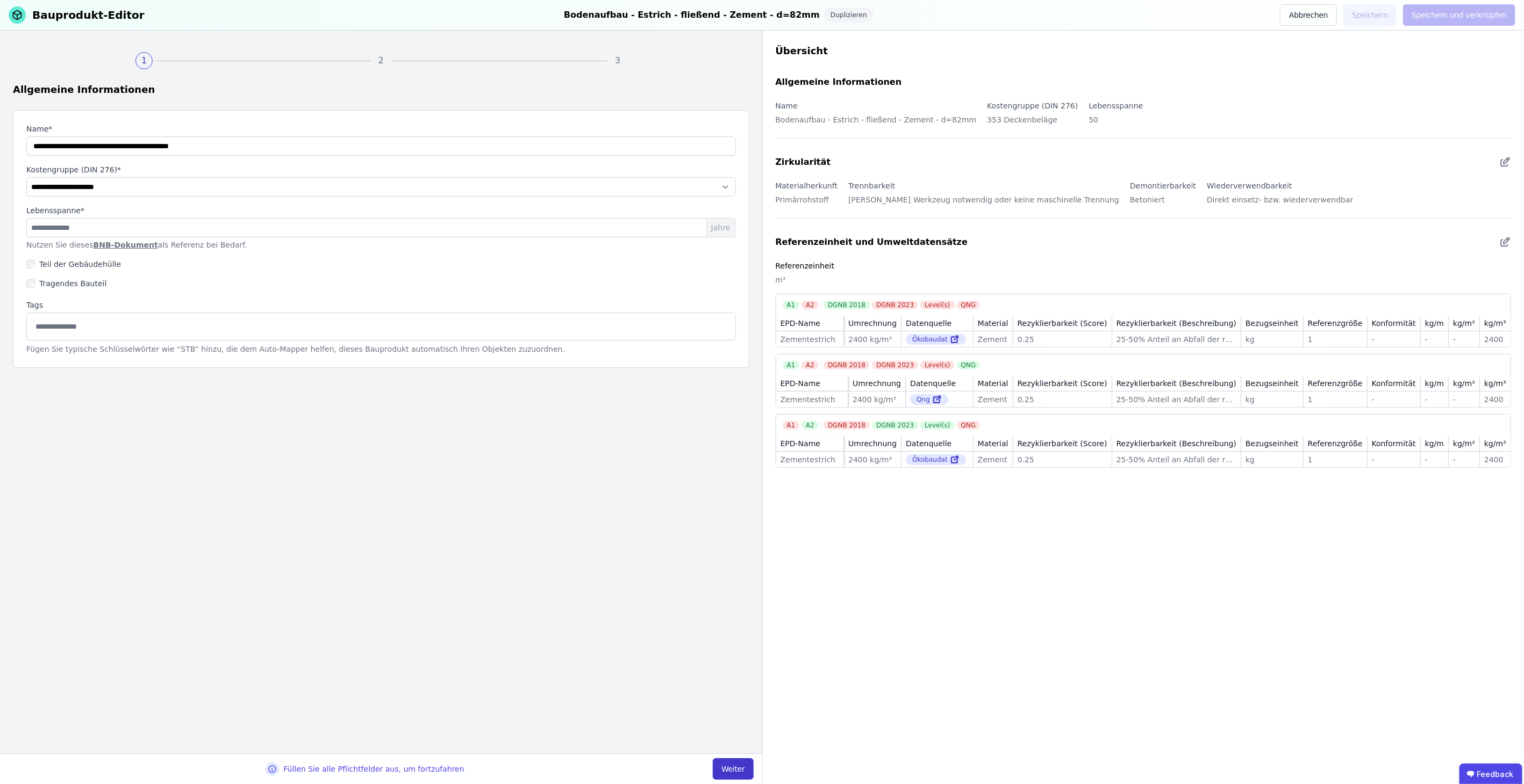
click at [736, 760] on button "Weiter" at bounding box center [732, 769] width 40 height 21
select select "**********"
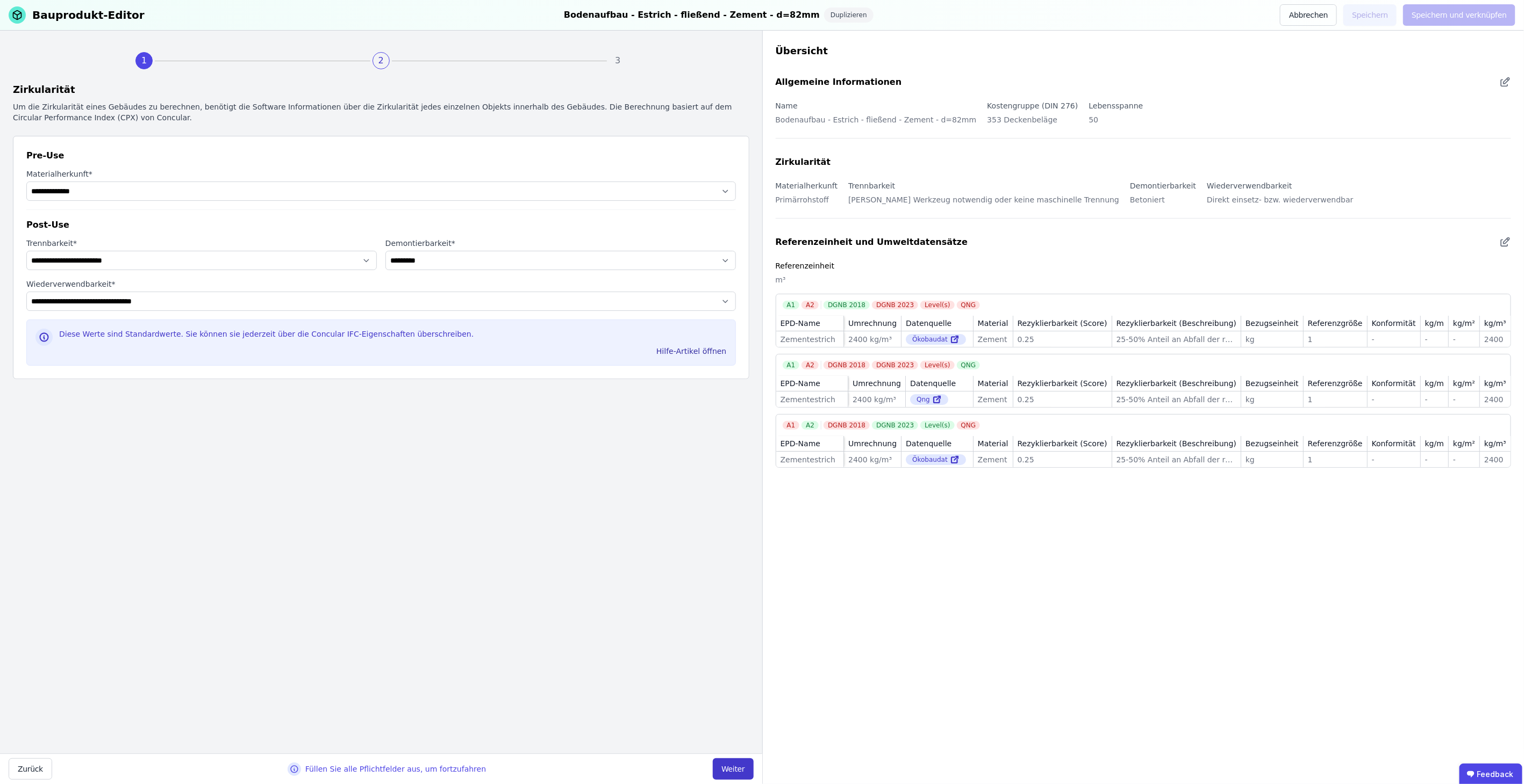
click at [729, 768] on button "Weiter" at bounding box center [732, 769] width 40 height 21
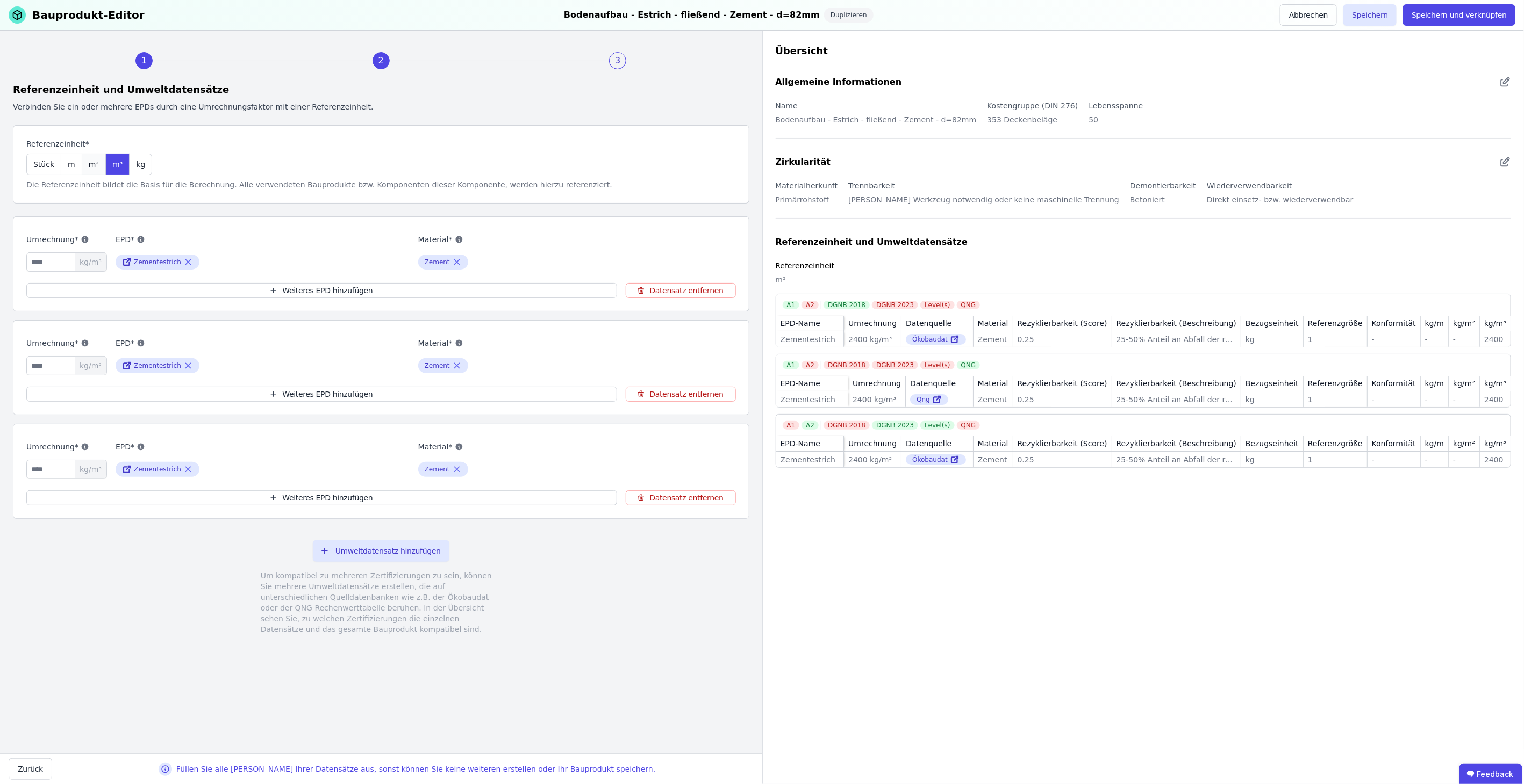
click at [89, 167] on span "m²" at bounding box center [94, 164] width 10 height 11
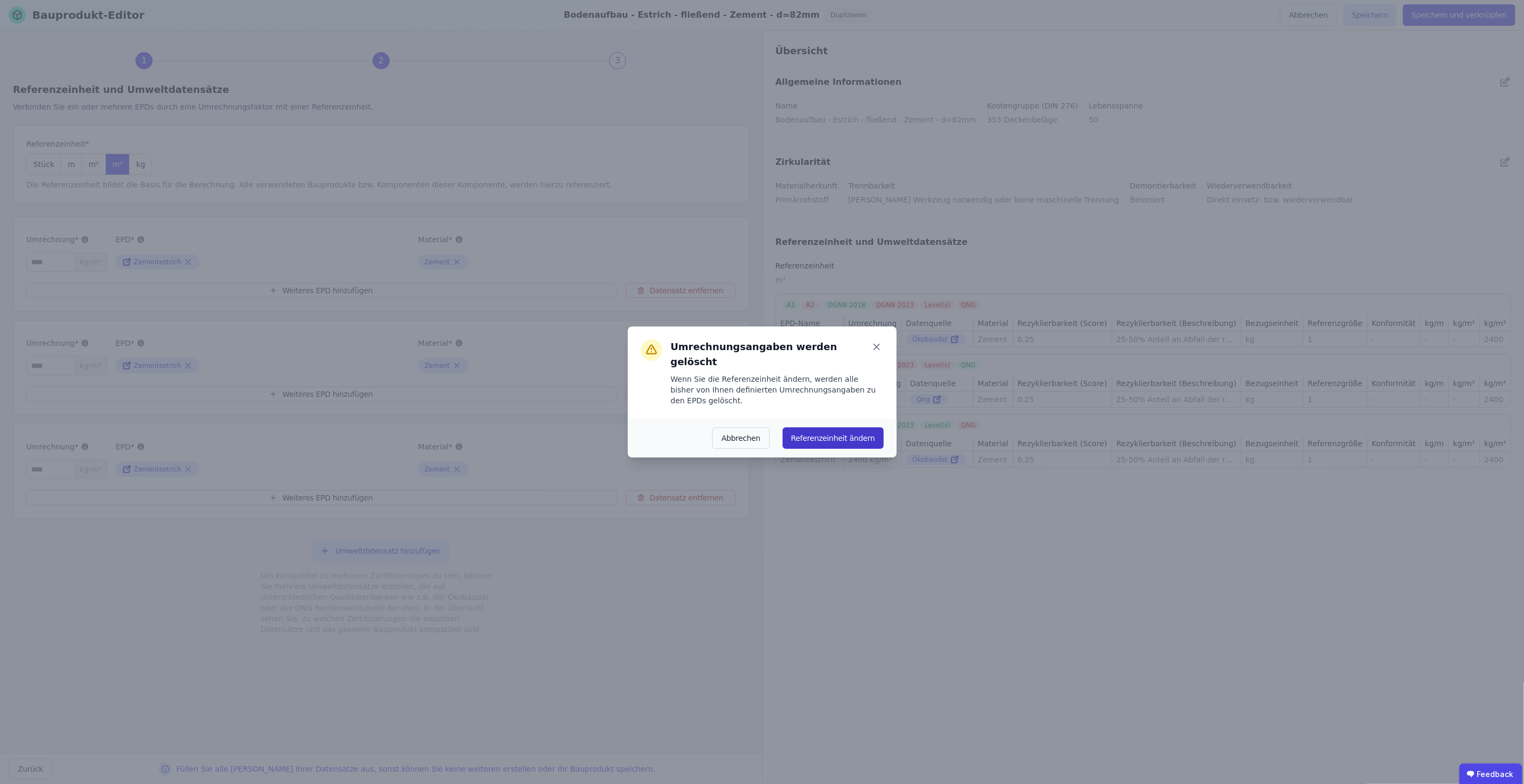
click at [837, 427] on button "Referenzeinheit ändern" at bounding box center [833, 438] width 101 height 21
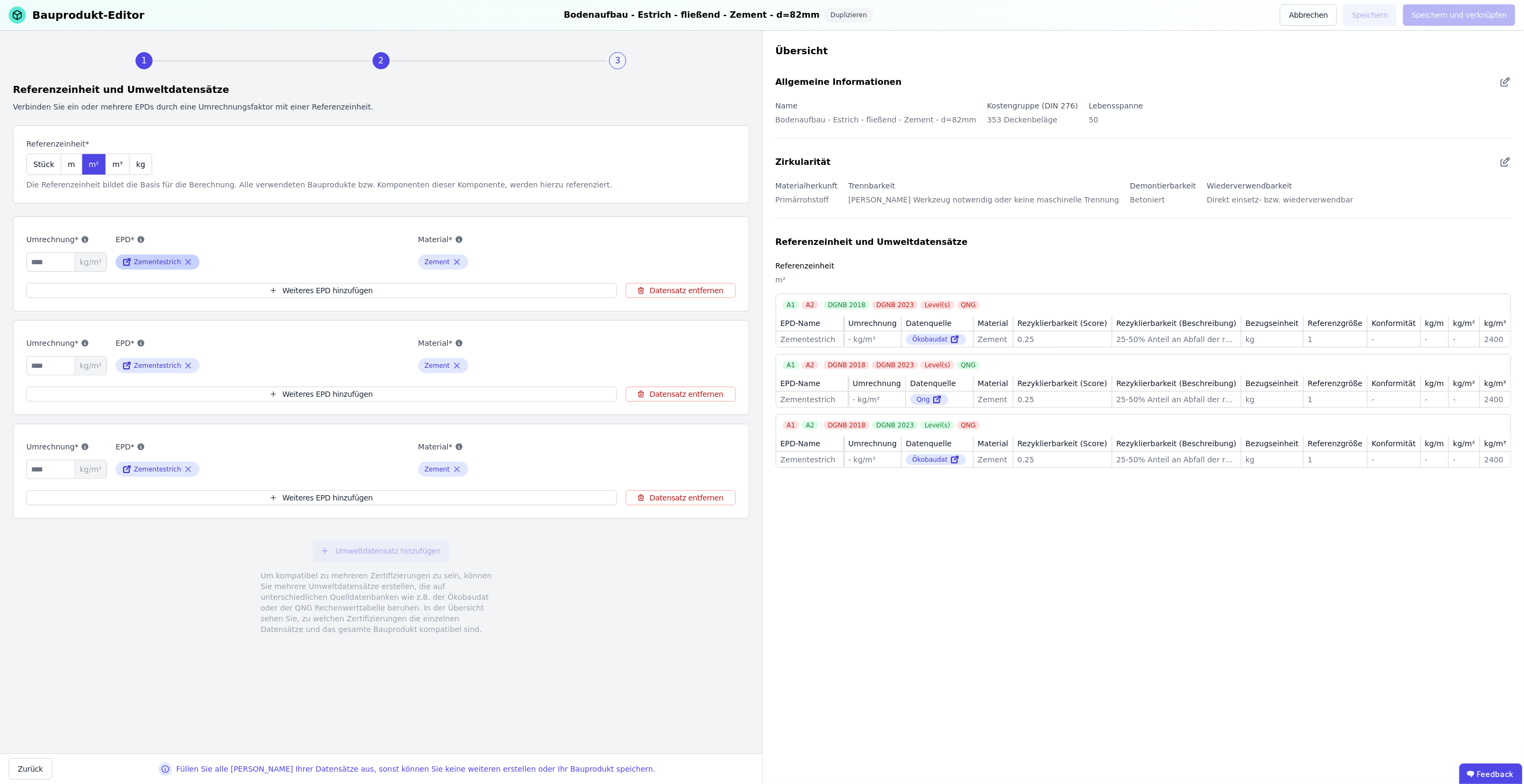
click at [126, 260] on icon at bounding box center [126, 263] width 6 height 6
click at [58, 264] on input "number" at bounding box center [67, 262] width 81 height 19
click at [57, 261] on input "number" at bounding box center [67, 262] width 81 height 19
type input "***"
click at [42, 368] on input "number" at bounding box center [67, 366] width 81 height 19
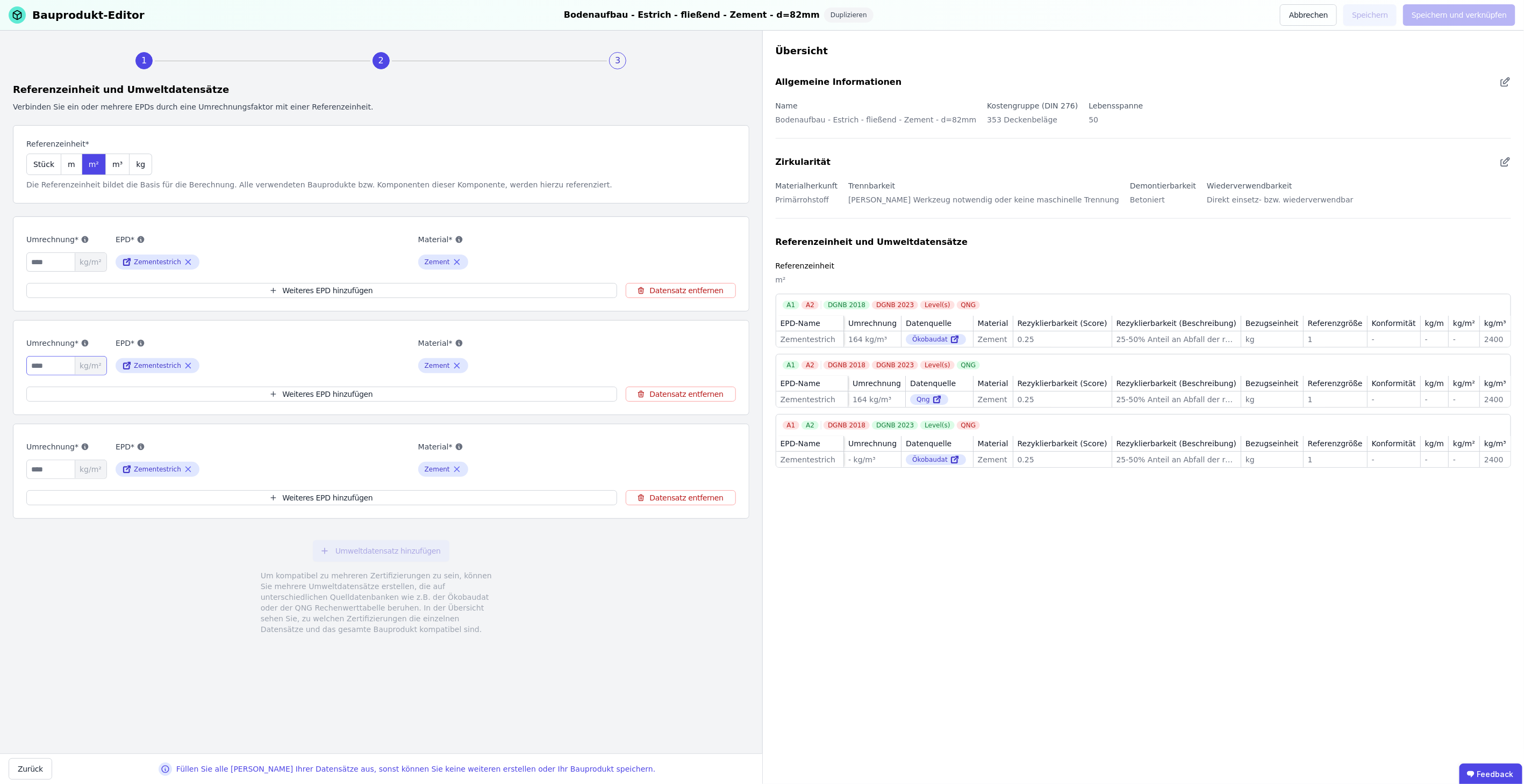
type input "***"
click at [46, 466] on input "number" at bounding box center [67, 469] width 81 height 19
type input "***"
click at [648, 635] on div "Umweltdatensatz hinzufügen Um kompatibel zu mehreren Zertifizierungen zu sein, …" at bounding box center [381, 588] width 737 height 120
click at [1465, 14] on button "Speichern und verknüpfen" at bounding box center [1459, 15] width 112 height 21
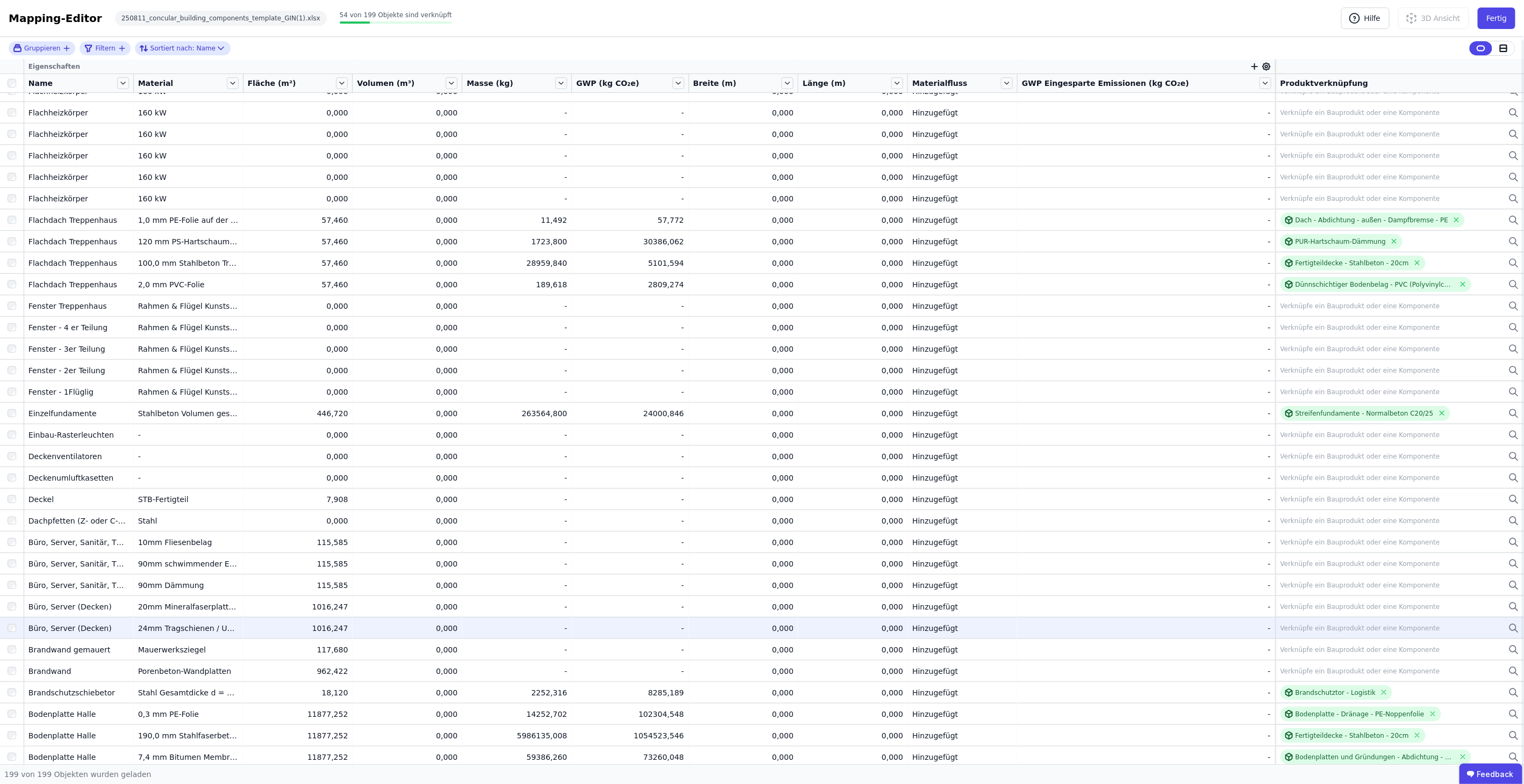
scroll to position [3148, 0]
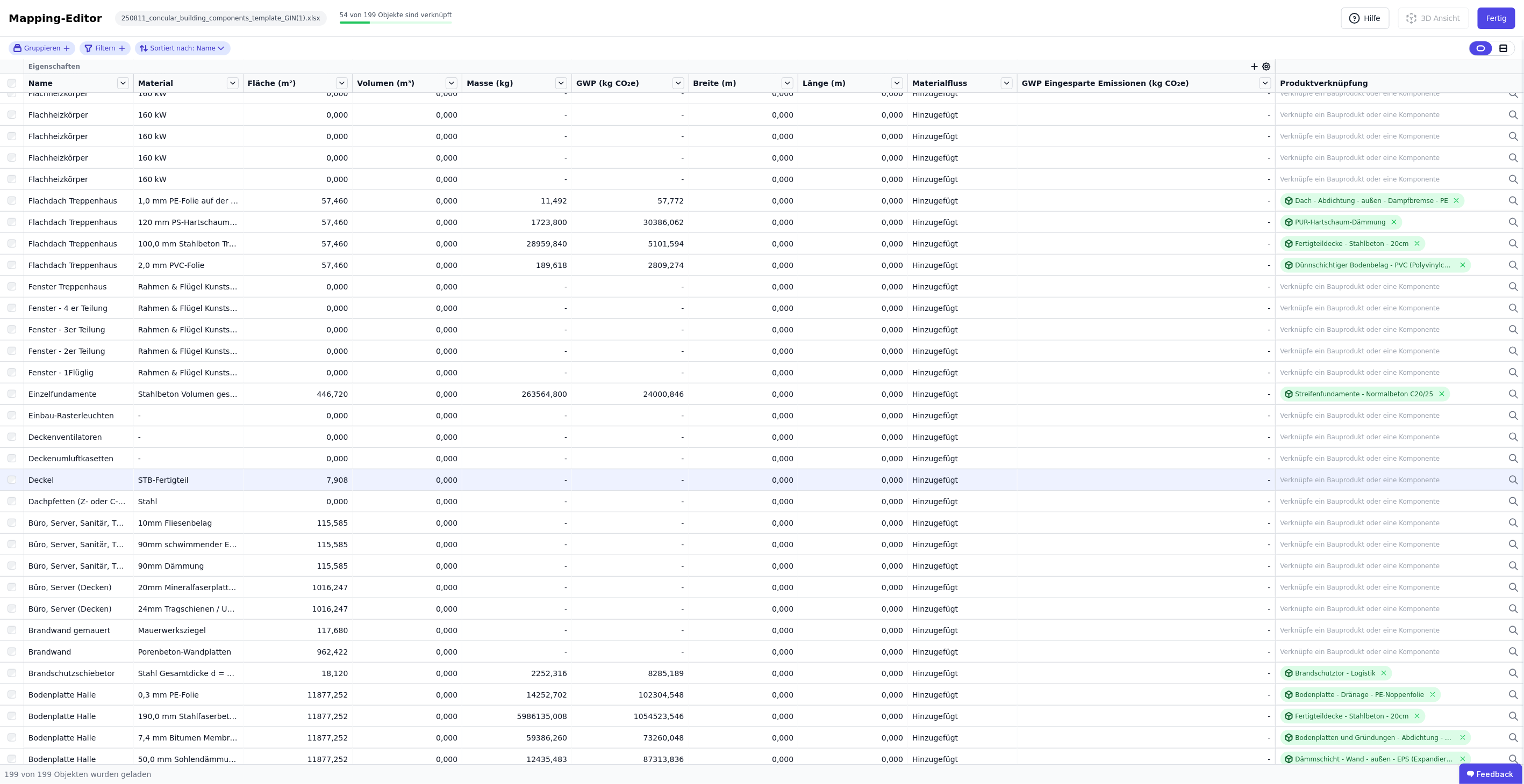
click at [1297, 476] on div "Verknüpfe ein Bauprodukt oder eine Komponente" at bounding box center [1359, 480] width 159 height 9
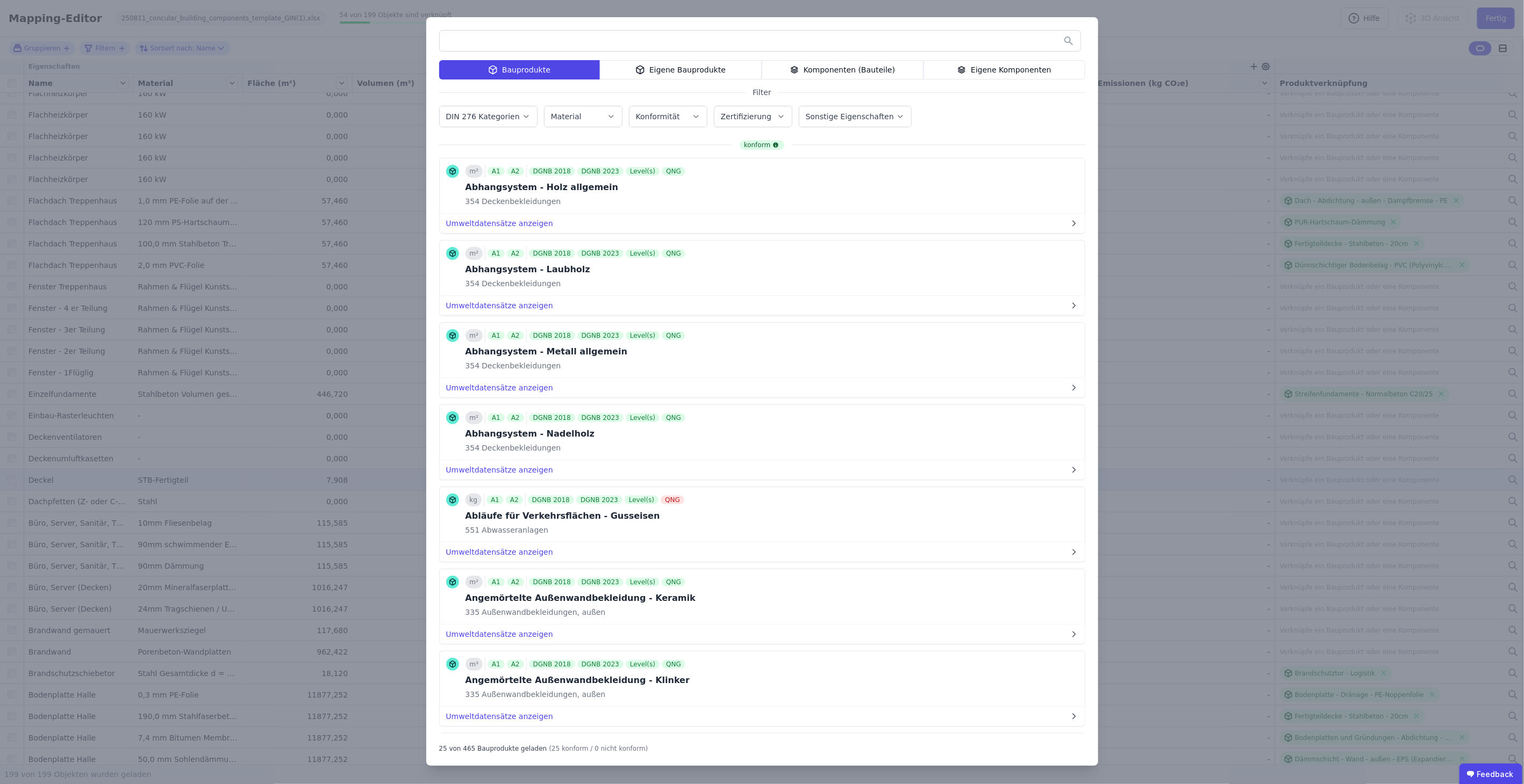
click at [689, 72] on div "Eigene Bauprodukte" at bounding box center [681, 70] width 162 height 19
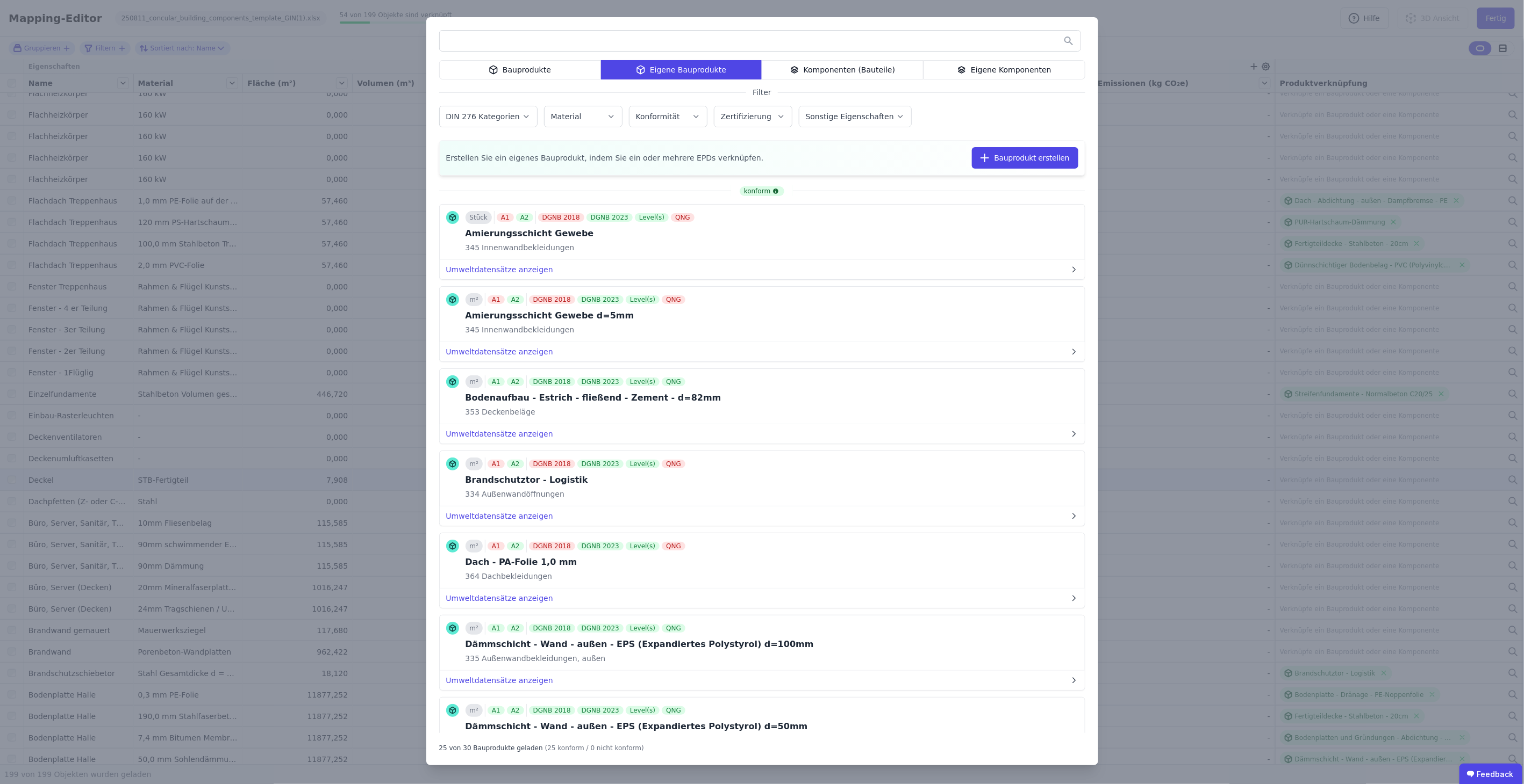
click at [692, 44] on input "text" at bounding box center [760, 40] width 640 height 19
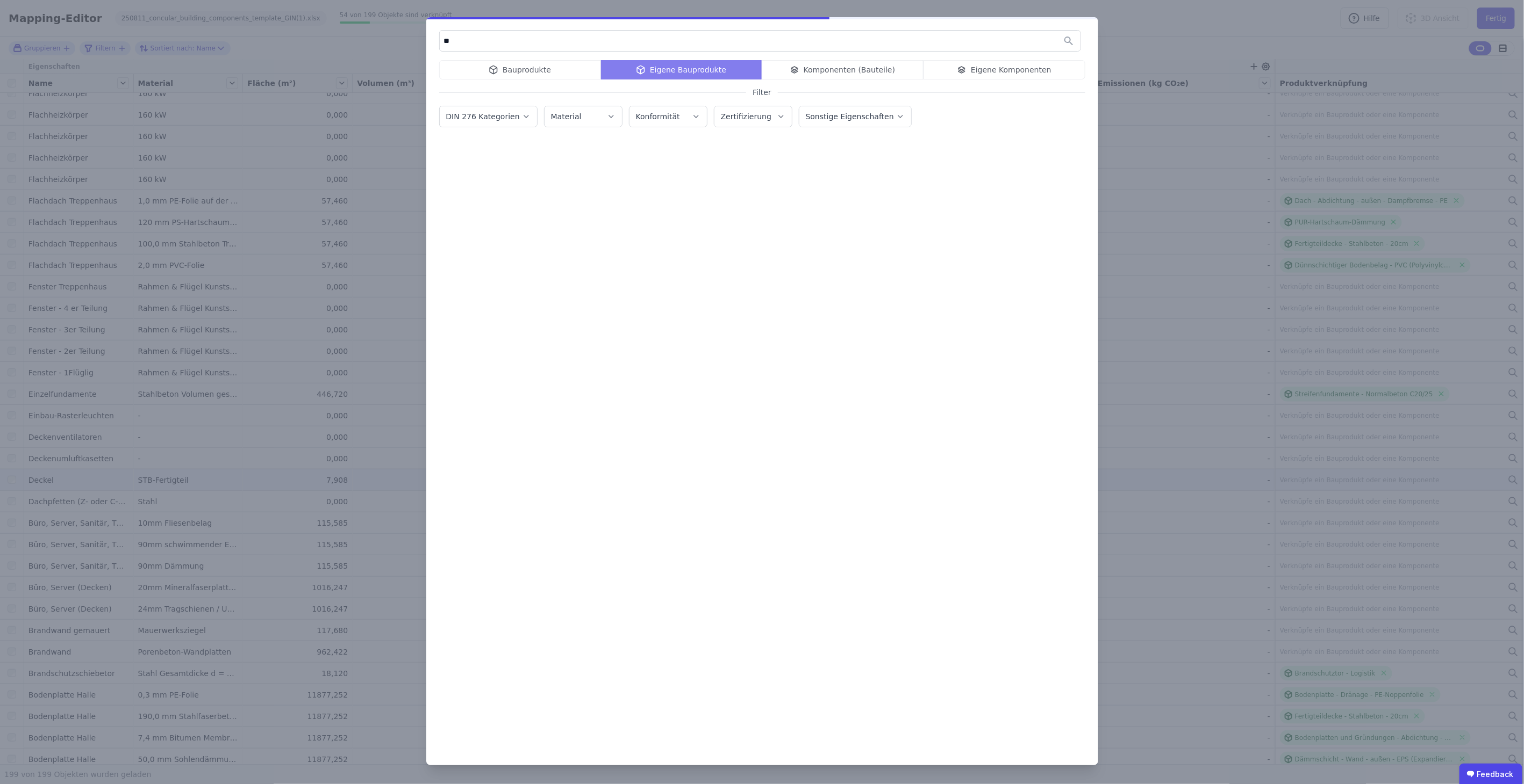
type input "*"
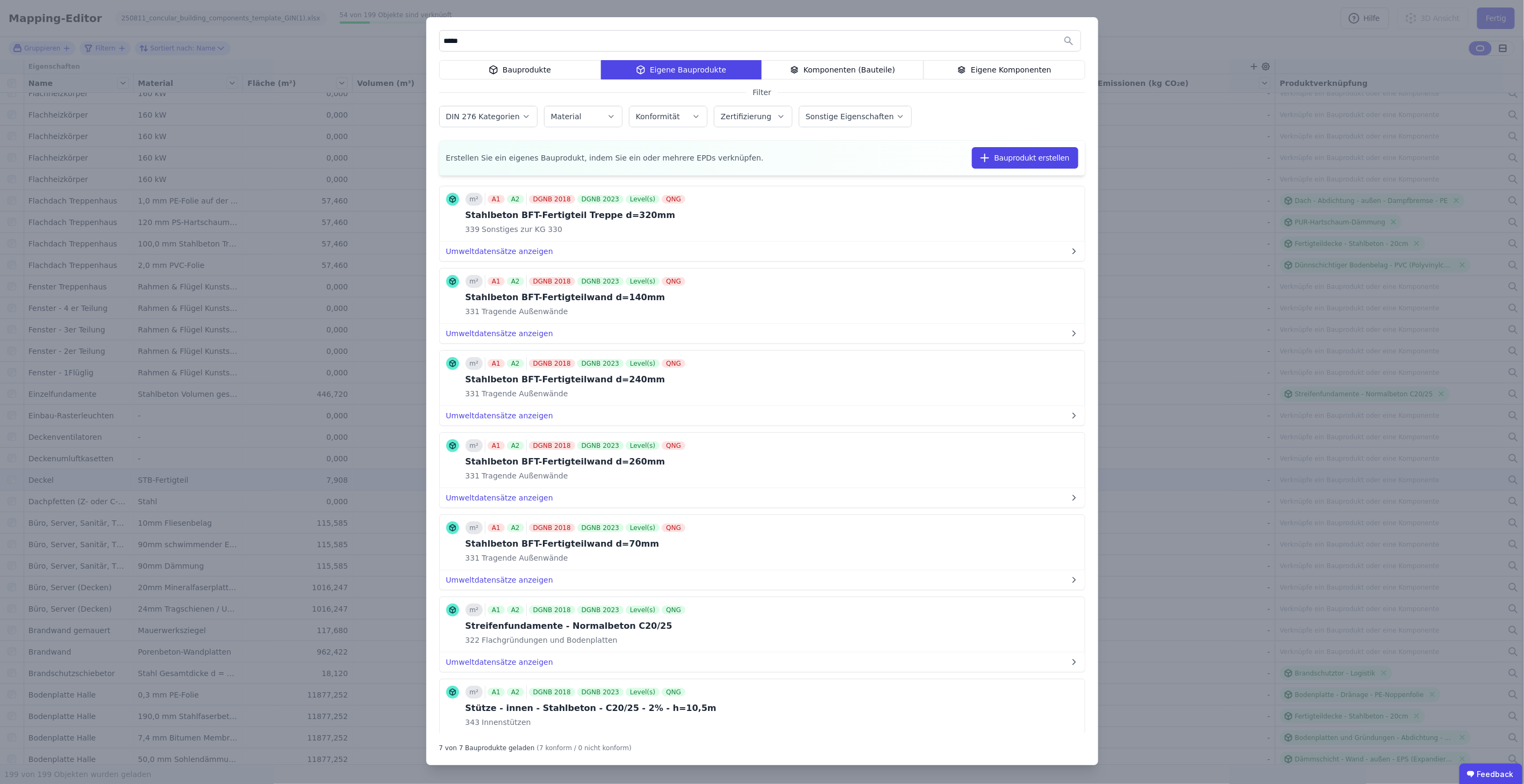
scroll to position [0, 0]
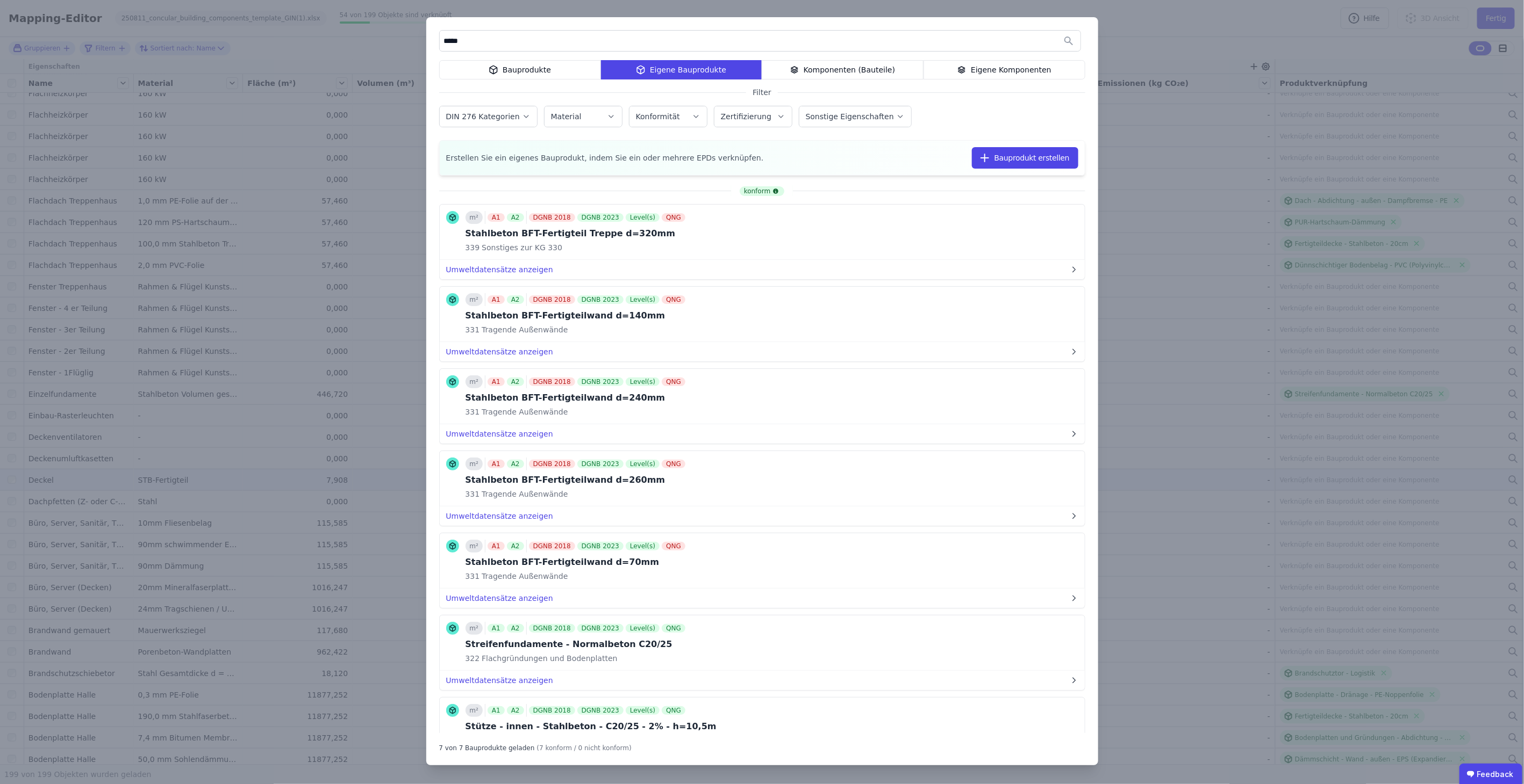
click at [513, 108] on button "DIN 276 Kategorien" at bounding box center [488, 117] width 97 height 21
click at [714, 161] on span "Erstellen Sie ein eigenes Bauprodukt, indem Sie ein oder mehrere EPDs verknüpfe…" at bounding box center [604, 158] width 317 height 11
click at [586, 73] on div "Bauprodukte" at bounding box center [520, 70] width 162 height 19
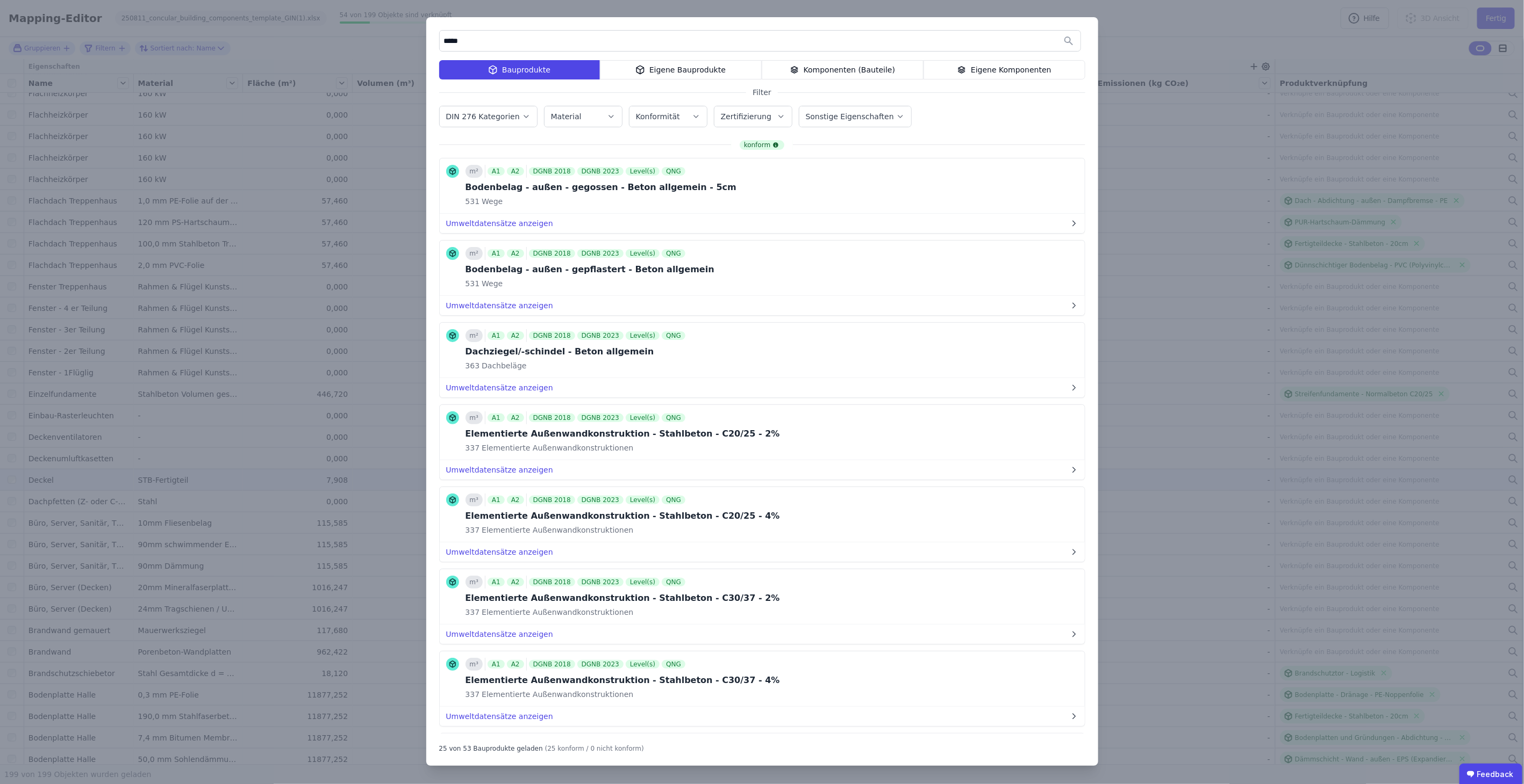
click at [504, 43] on input "*****" at bounding box center [760, 40] width 640 height 19
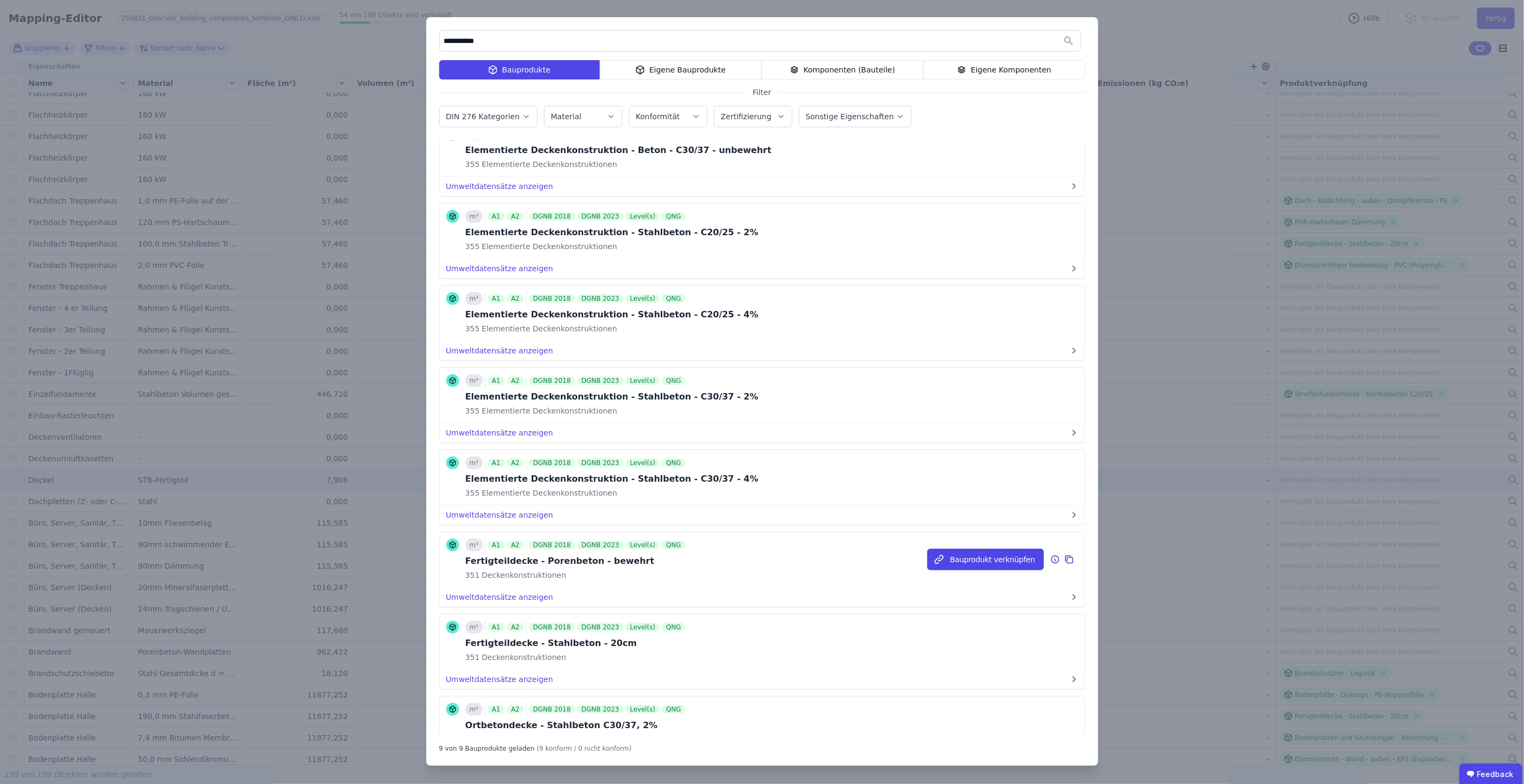
scroll to position [175, 0]
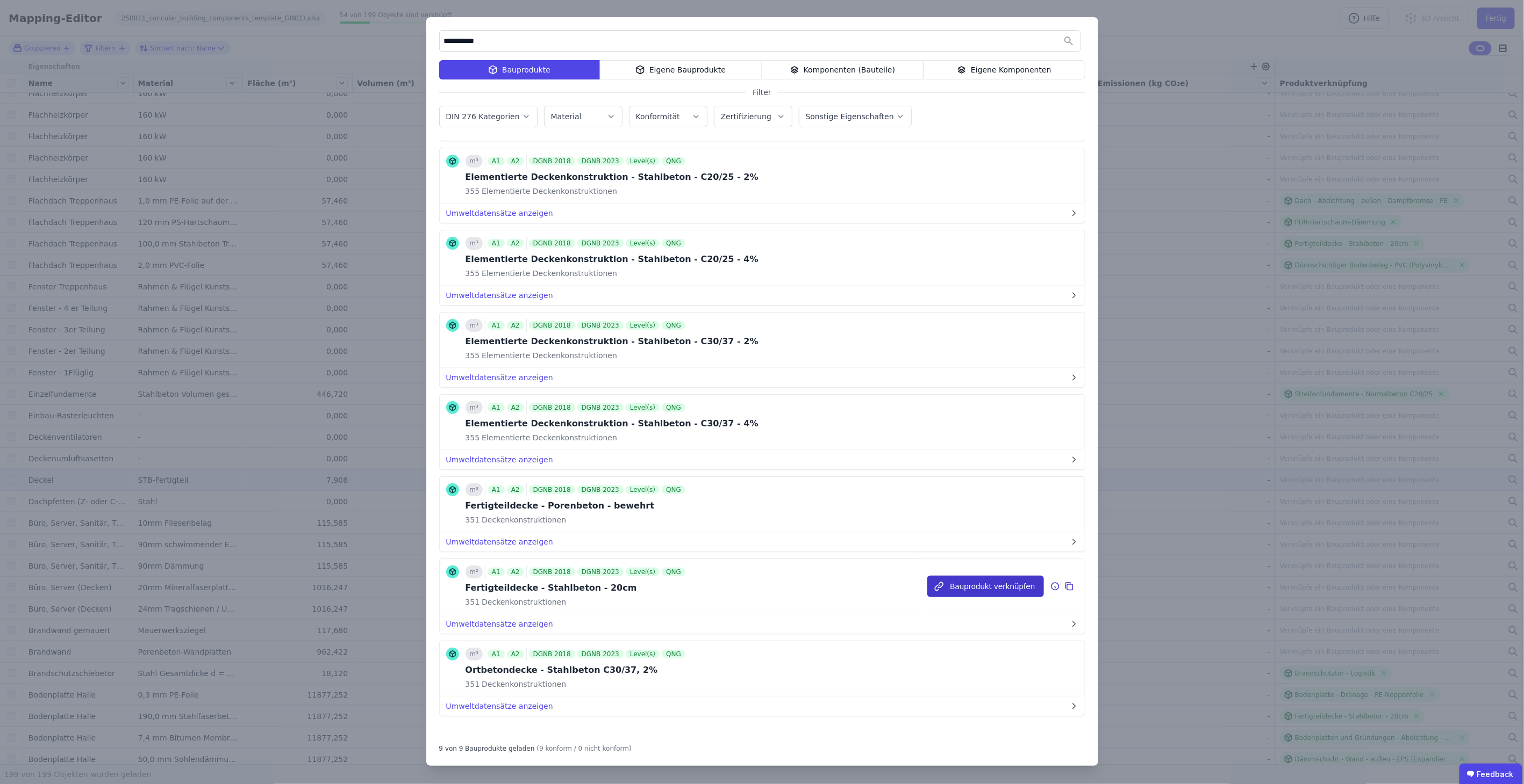
type input "**********"
click at [990, 581] on button "Bauprodukt verknüpfen" at bounding box center [985, 586] width 116 height 21
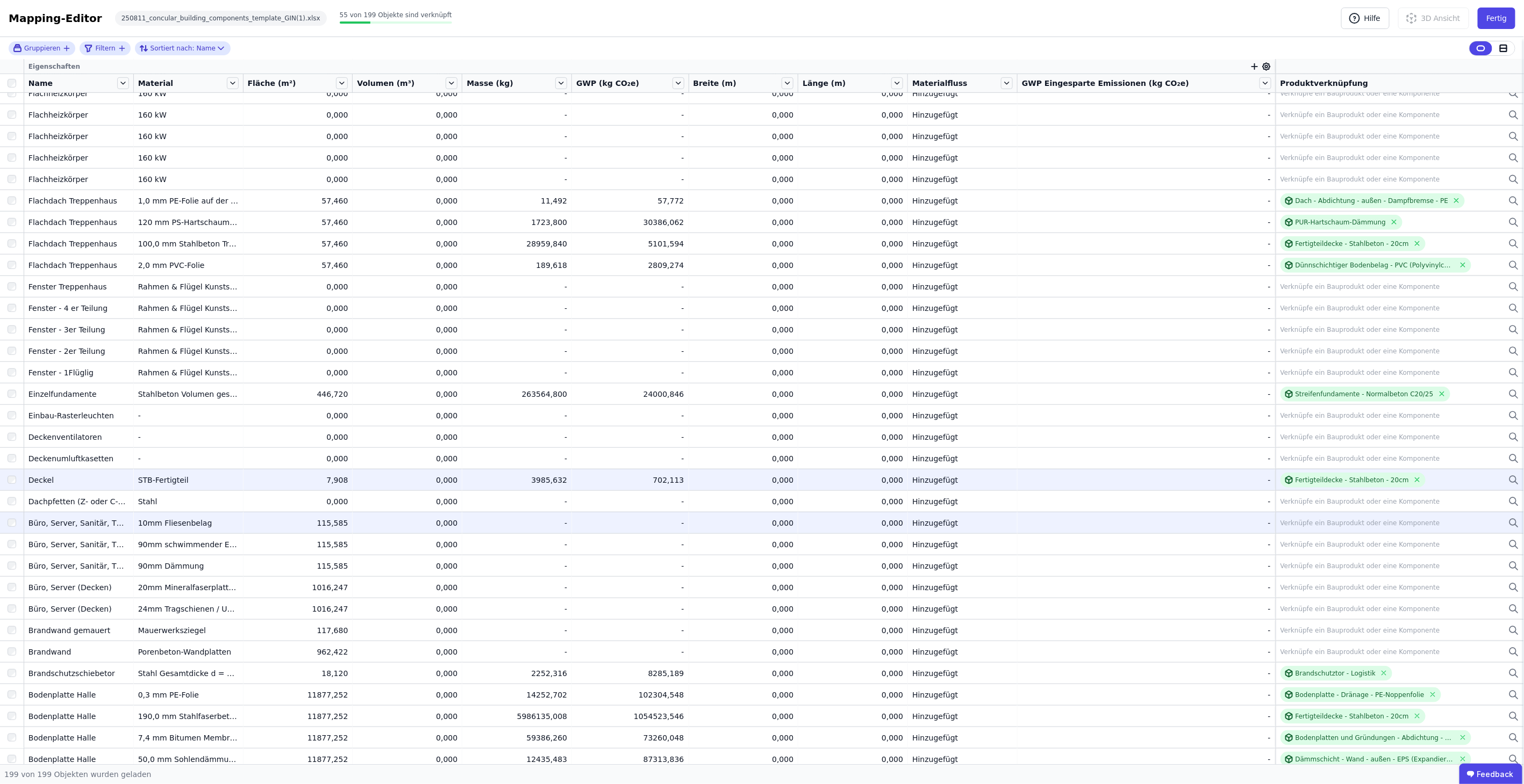
click at [1285, 517] on div "Verknüpfe ein Bauprodukt oder eine Komponente" at bounding box center [1399, 523] width 239 height 13
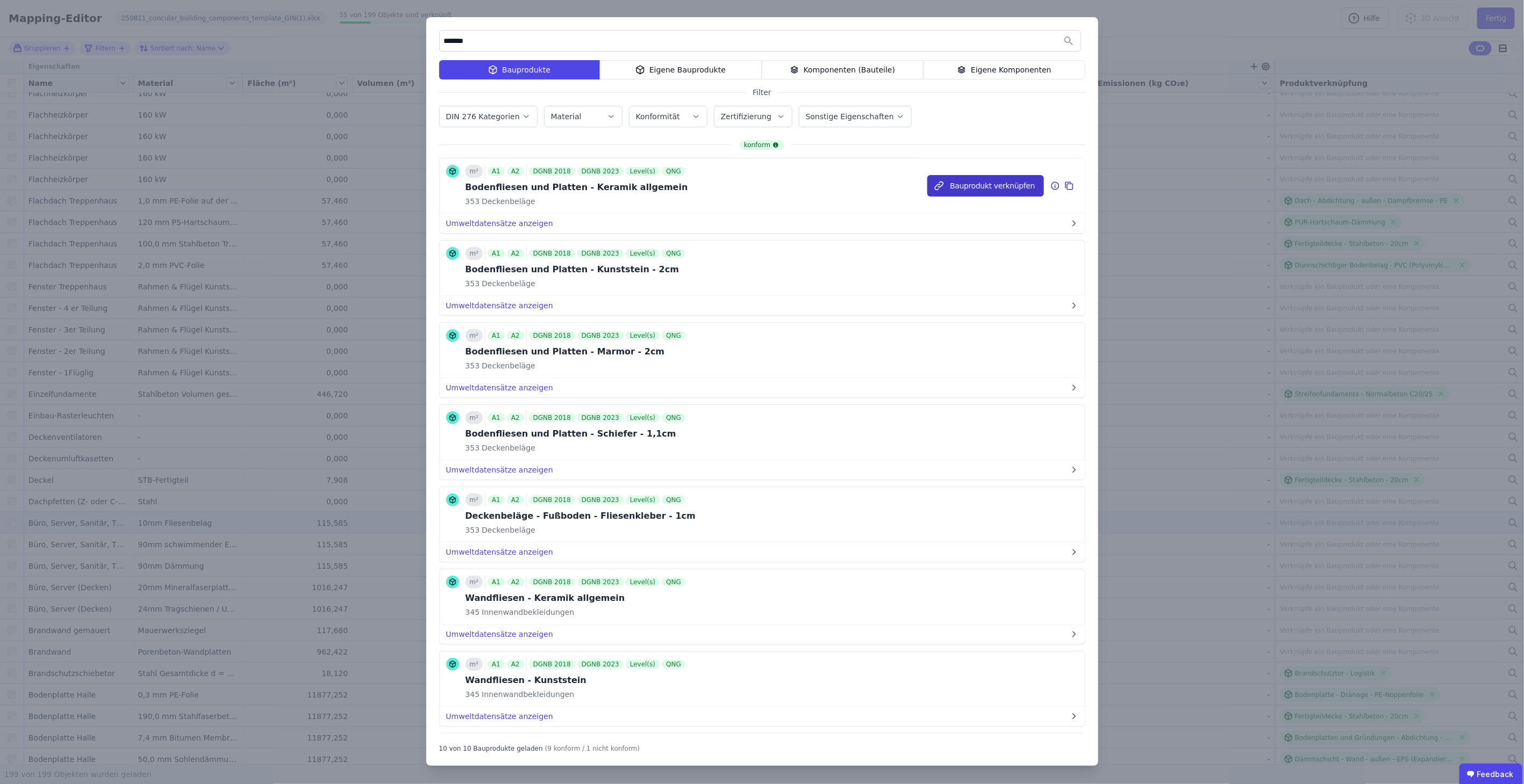
type input "*******"
click at [1011, 186] on button "Bauprodukt verknüpfen" at bounding box center [985, 186] width 116 height 21
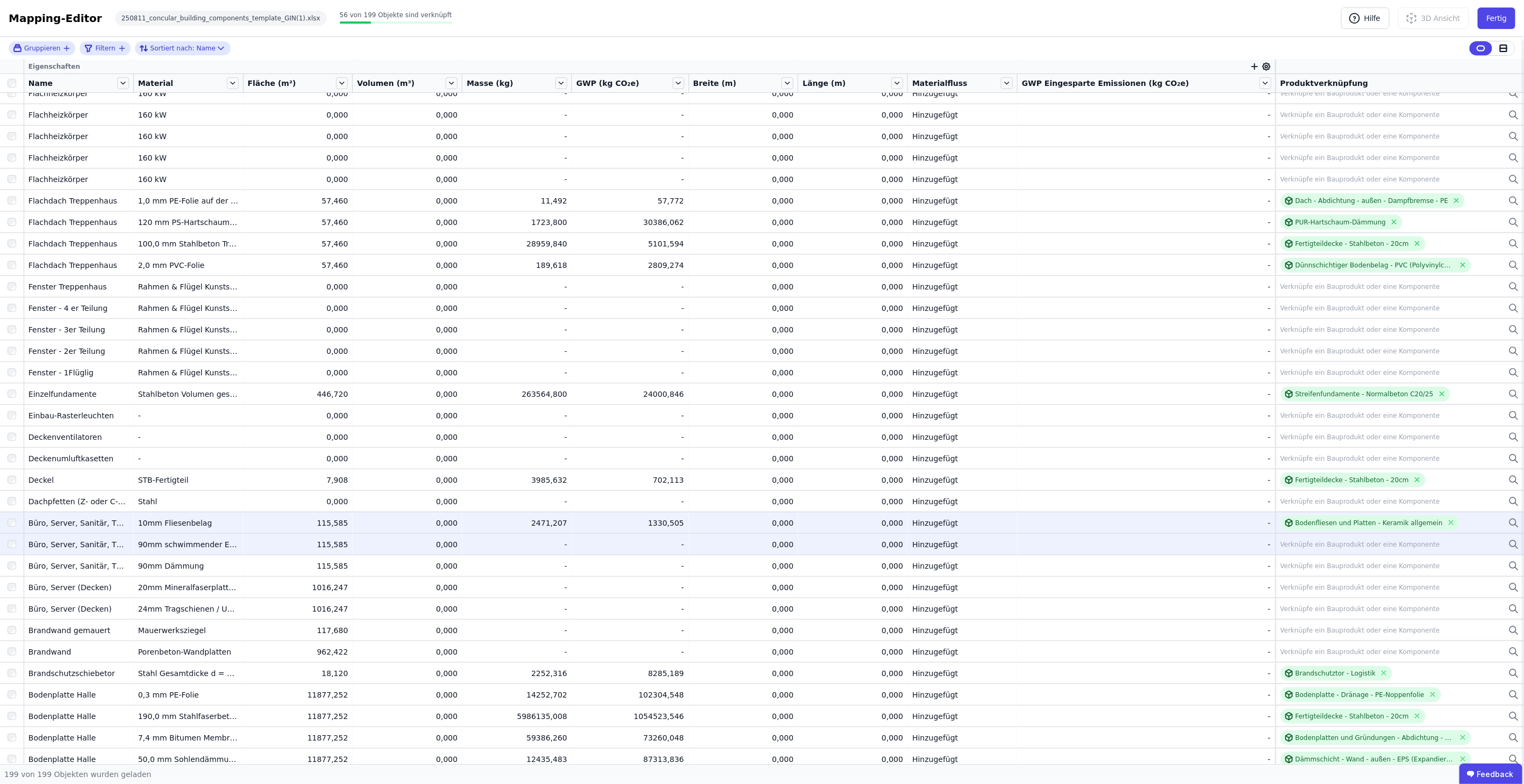
click at [1368, 540] on div "Verknüpfe ein Bauprodukt oder eine Komponente" at bounding box center [1359, 545] width 159 height 9
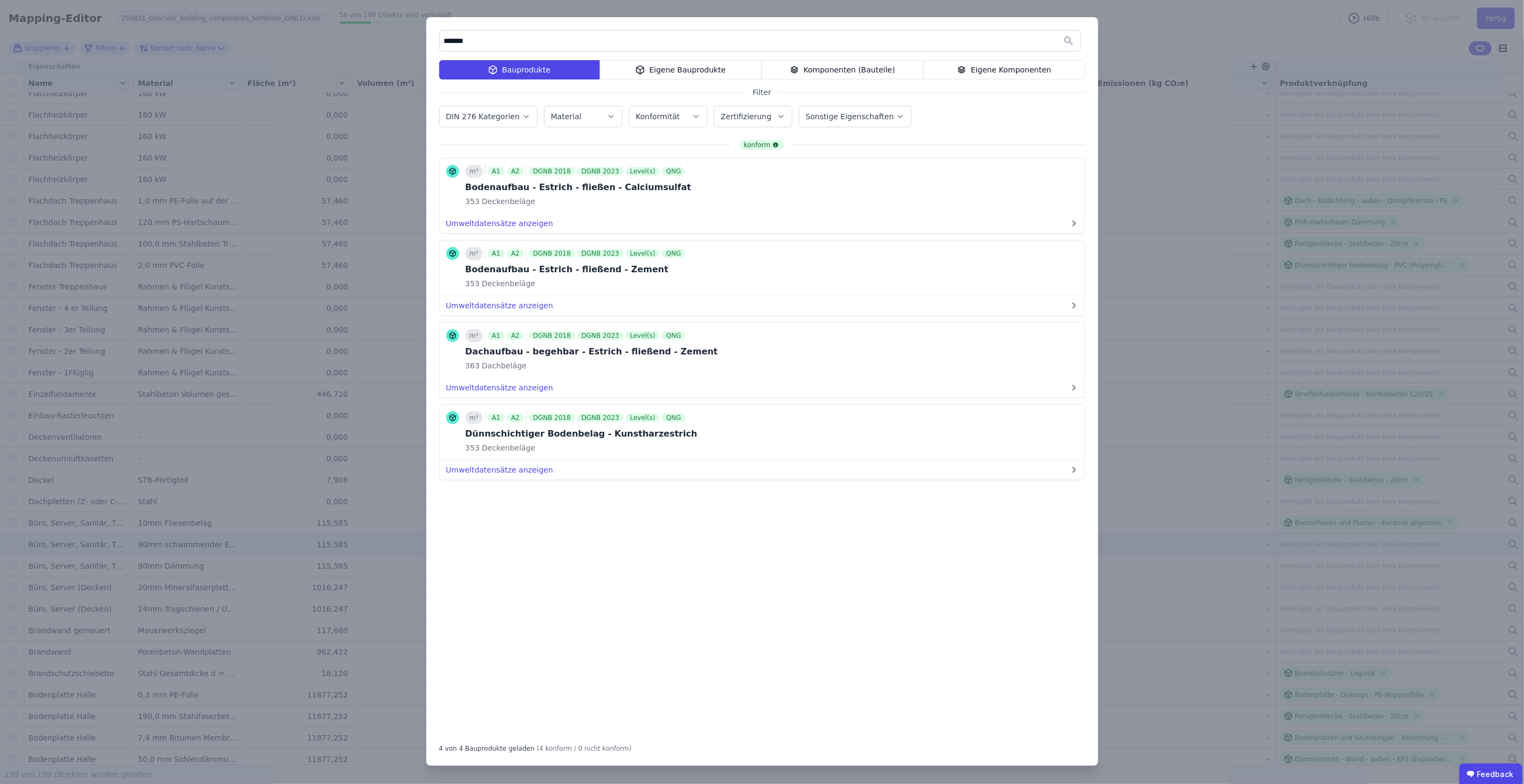
type input "*******"
click at [680, 59] on div "******* Bauprodukte Eigene Bauprodukte Komponenten (Bauteile) Eigene Komponente…" at bounding box center [762, 391] width 672 height 749
click at [682, 67] on div "Eigene Bauprodukte" at bounding box center [681, 70] width 162 height 19
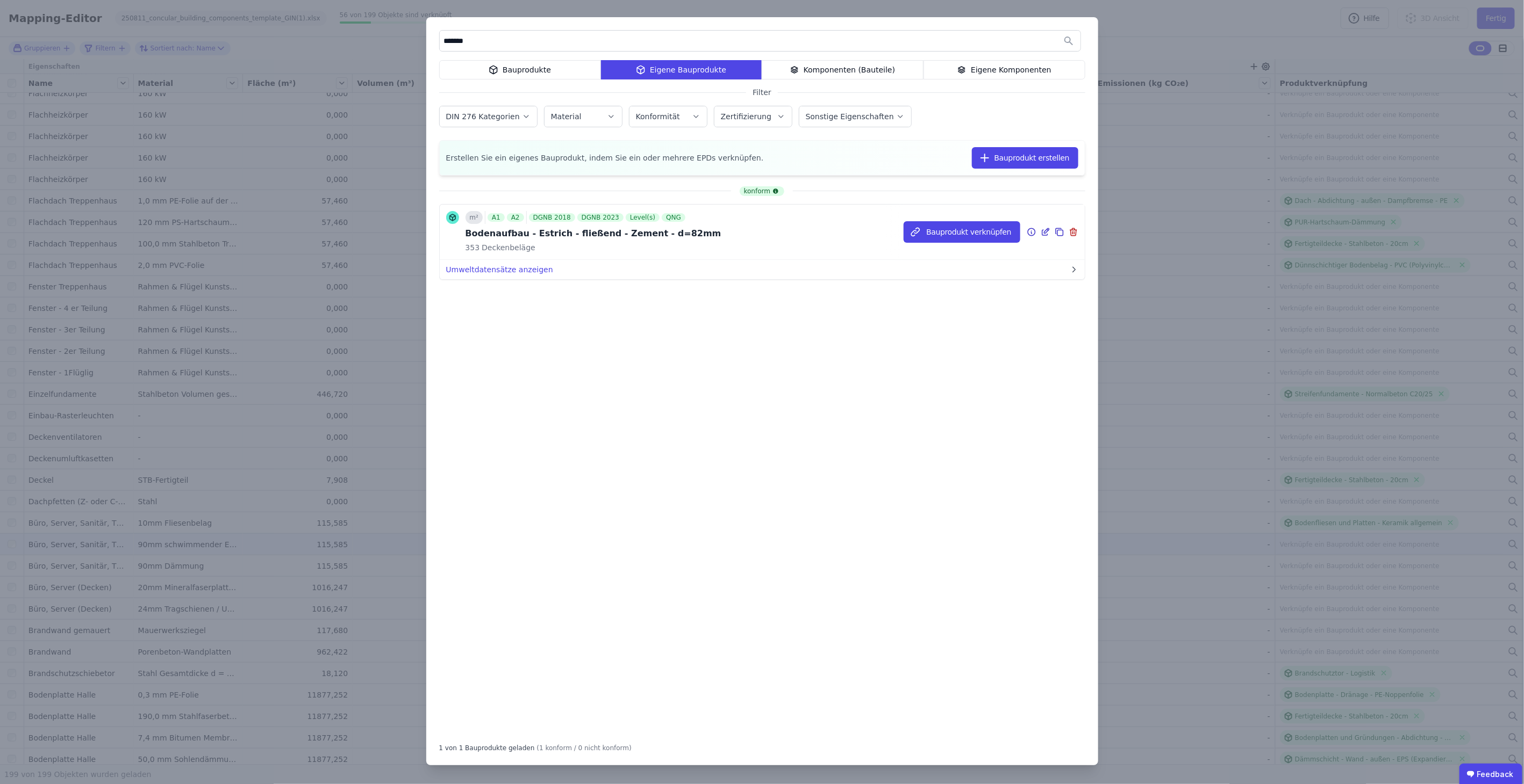
drag, startPoint x: 657, startPoint y: 225, endPoint x: 794, endPoint y: 225, distance: 137.0
click at [657, 225] on div "m² A1 A2 DGNB 2018 DGNB 2023 Level(s) QNG Bodenaufbau - Estrich - fließend - Ze…" at bounding box center [593, 232] width 256 height 42
click at [973, 211] on div "Bauprodukt verknüpfen" at bounding box center [994, 232] width 181 height 55
click at [980, 231] on button "Bauprodukt verknüpfen" at bounding box center [961, 231] width 116 height 21
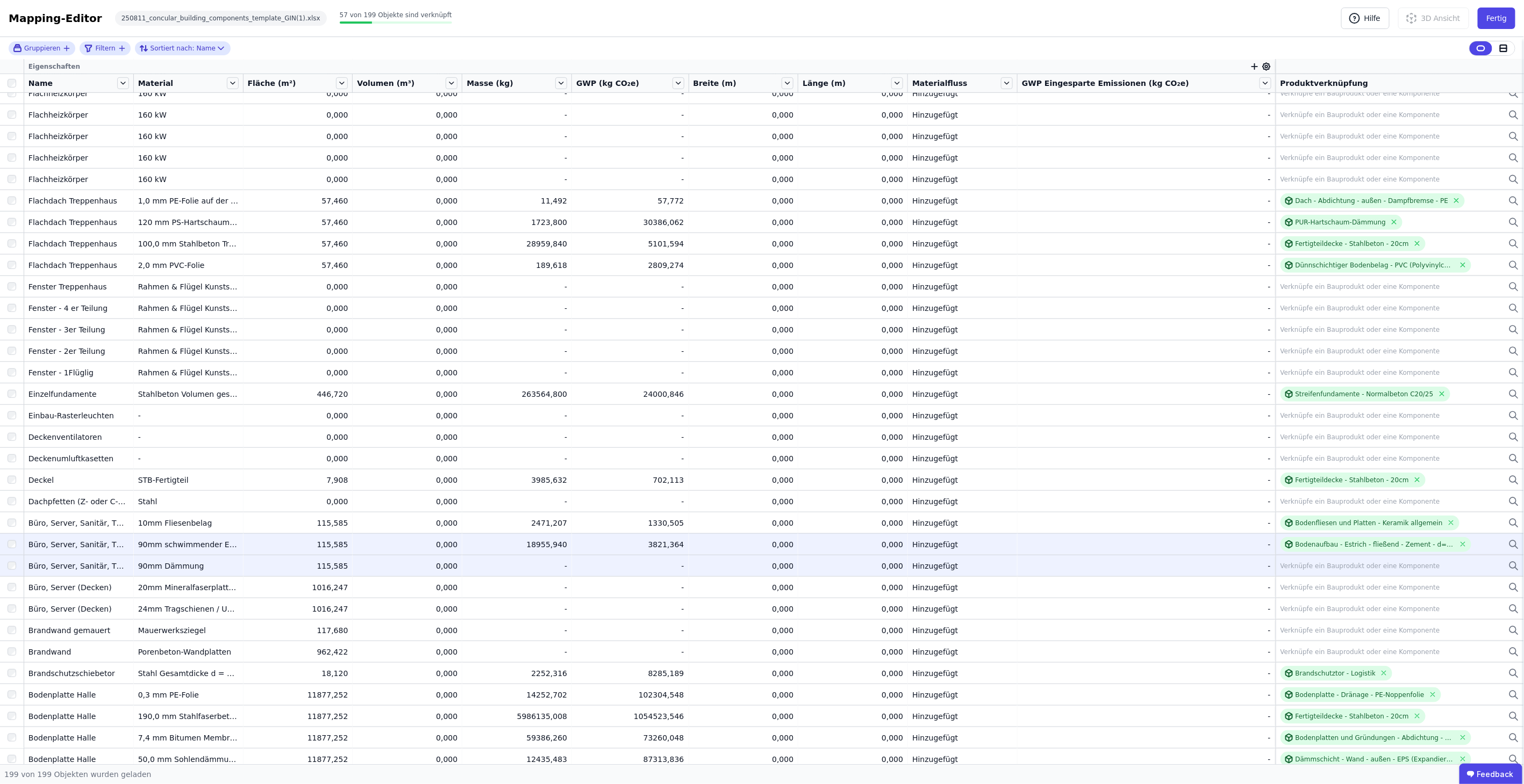
click at [1334, 562] on div "Verknüpfe ein Bauprodukt oder eine Komponente" at bounding box center [1359, 566] width 159 height 9
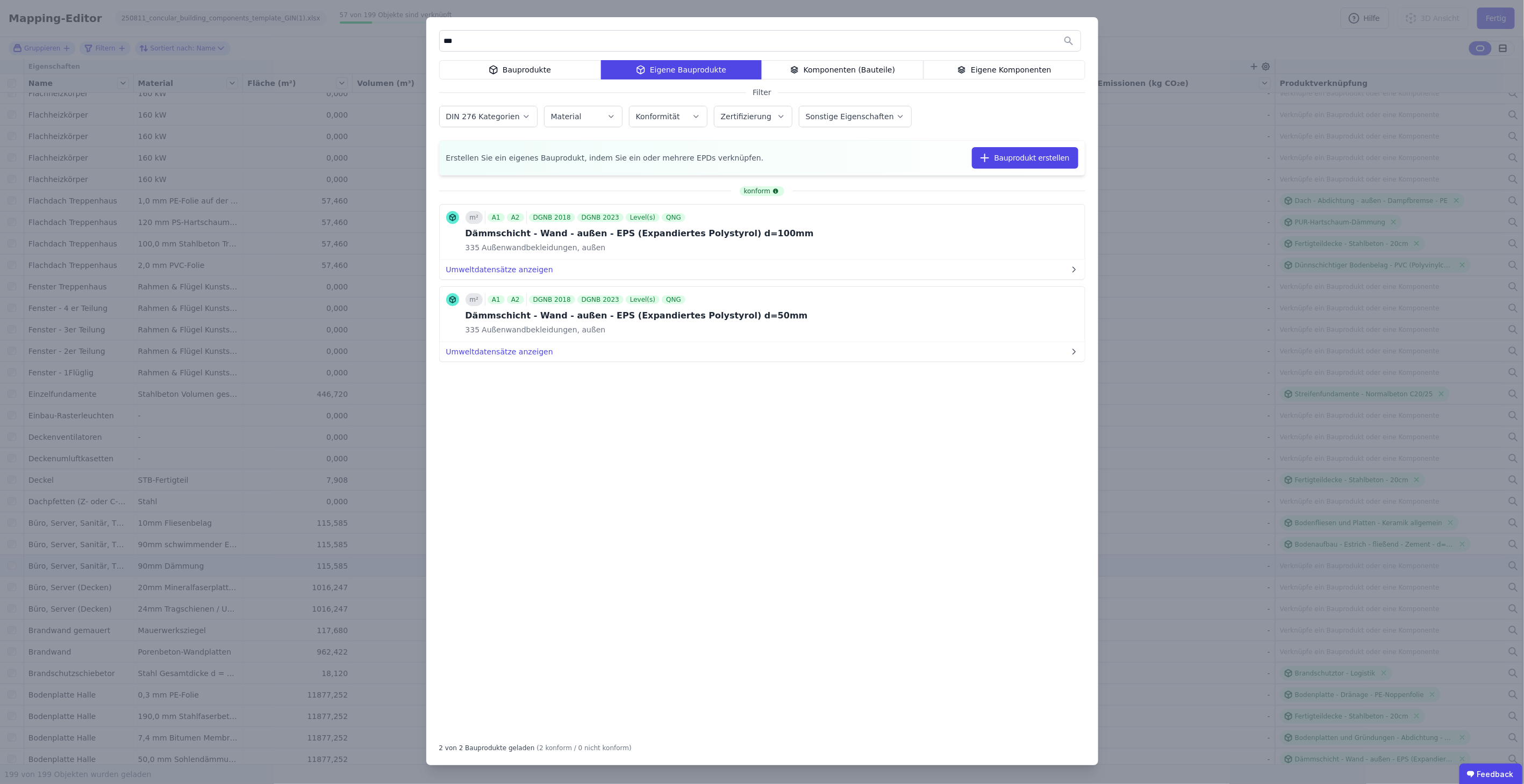
click at [477, 76] on div "Bauprodukte" at bounding box center [520, 70] width 162 height 19
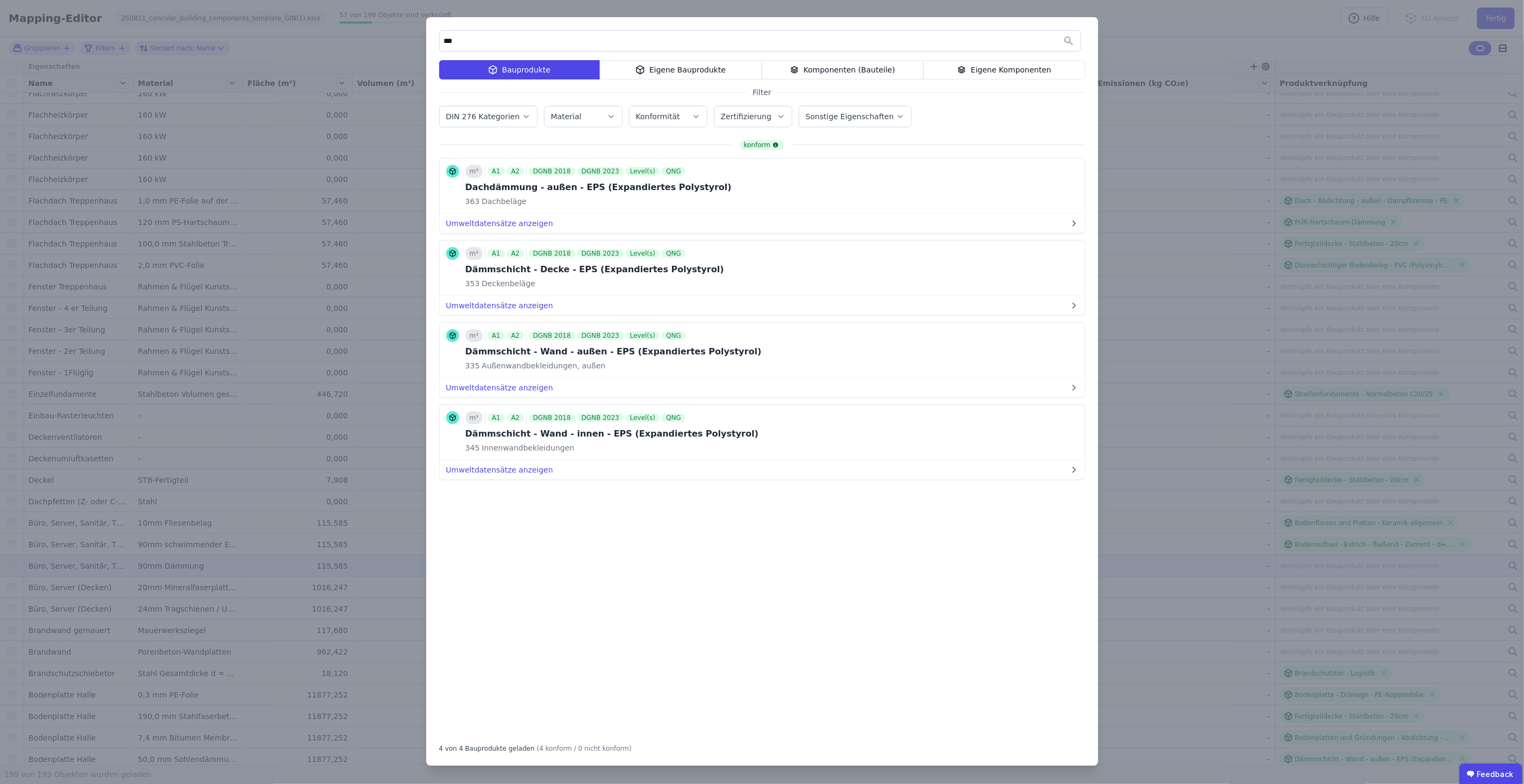
drag, startPoint x: 496, startPoint y: 36, endPoint x: 387, endPoint y: 24, distance: 109.7
click at [387, 24] on div "*** Bauprodukte Eigene Bauprodukte Komponenten (Bauteile) Eigene Komponenten Fi…" at bounding box center [762, 392] width 1524 height 784
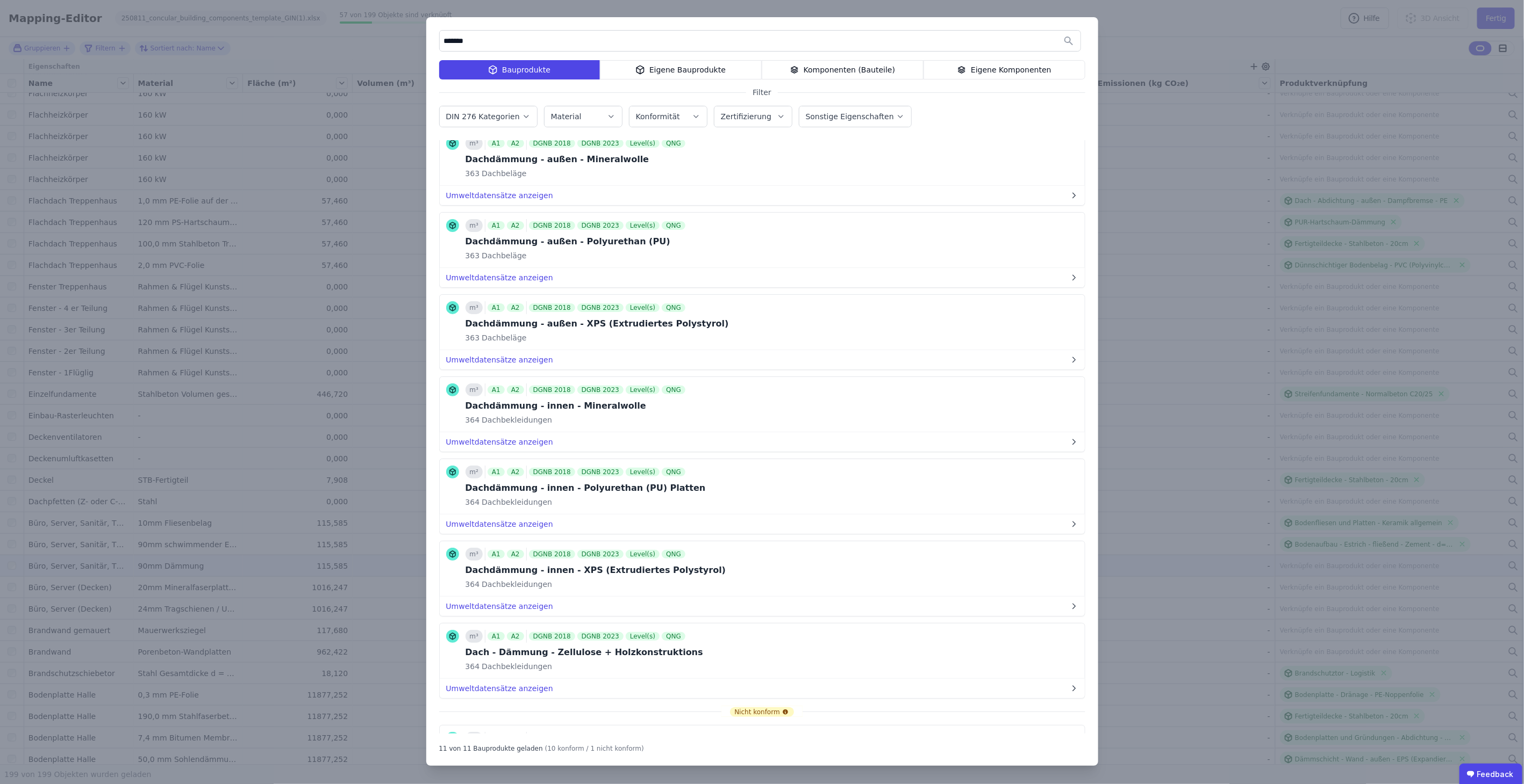
scroll to position [178, 0]
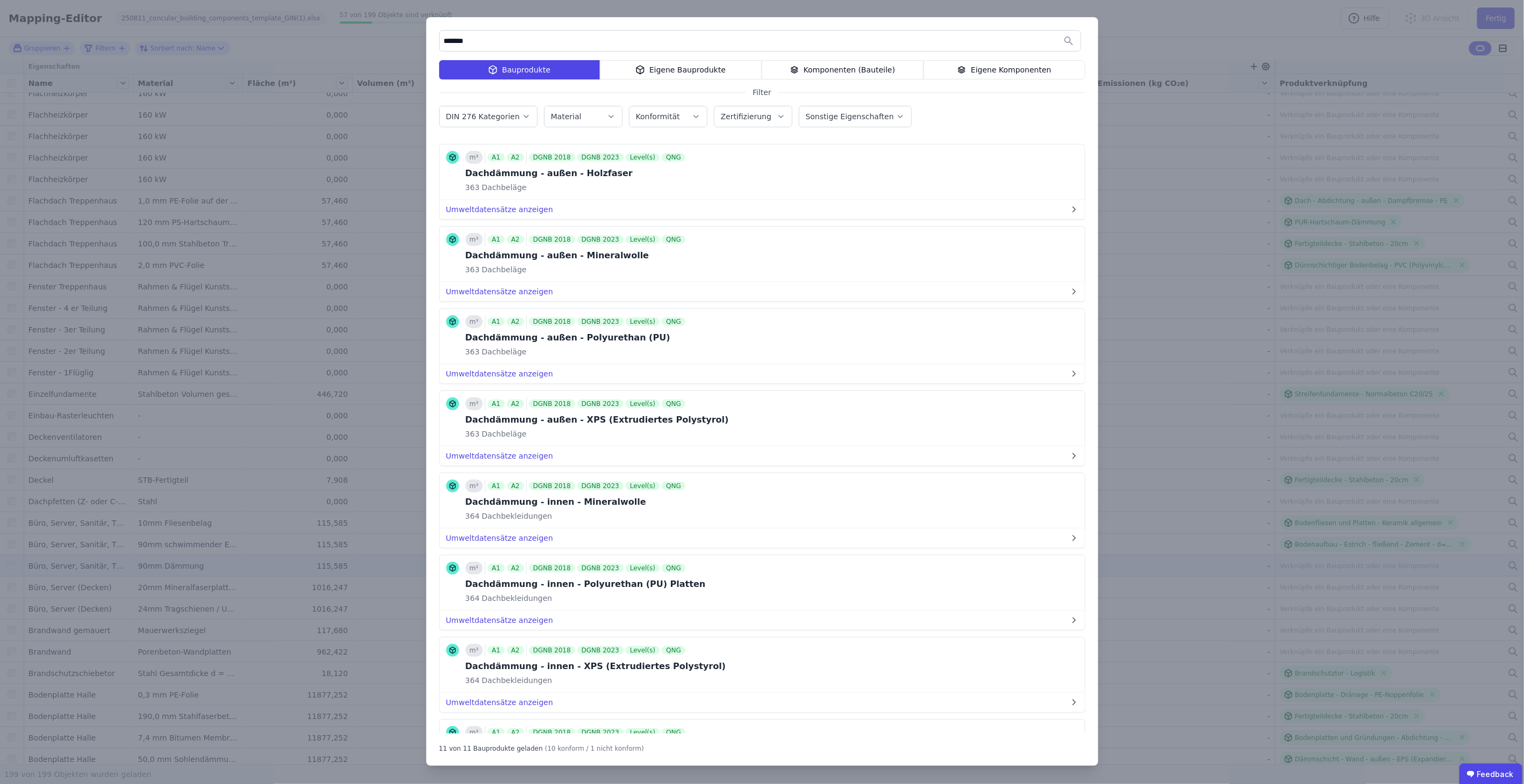
drag, startPoint x: 487, startPoint y: 43, endPoint x: 333, endPoint y: 17, distance: 156.2
click at [333, 17] on div "******* Bauprodukte Eigene Bauprodukte Komponenten (Bauteile) Eigene Komponente…" at bounding box center [762, 392] width 1524 height 784
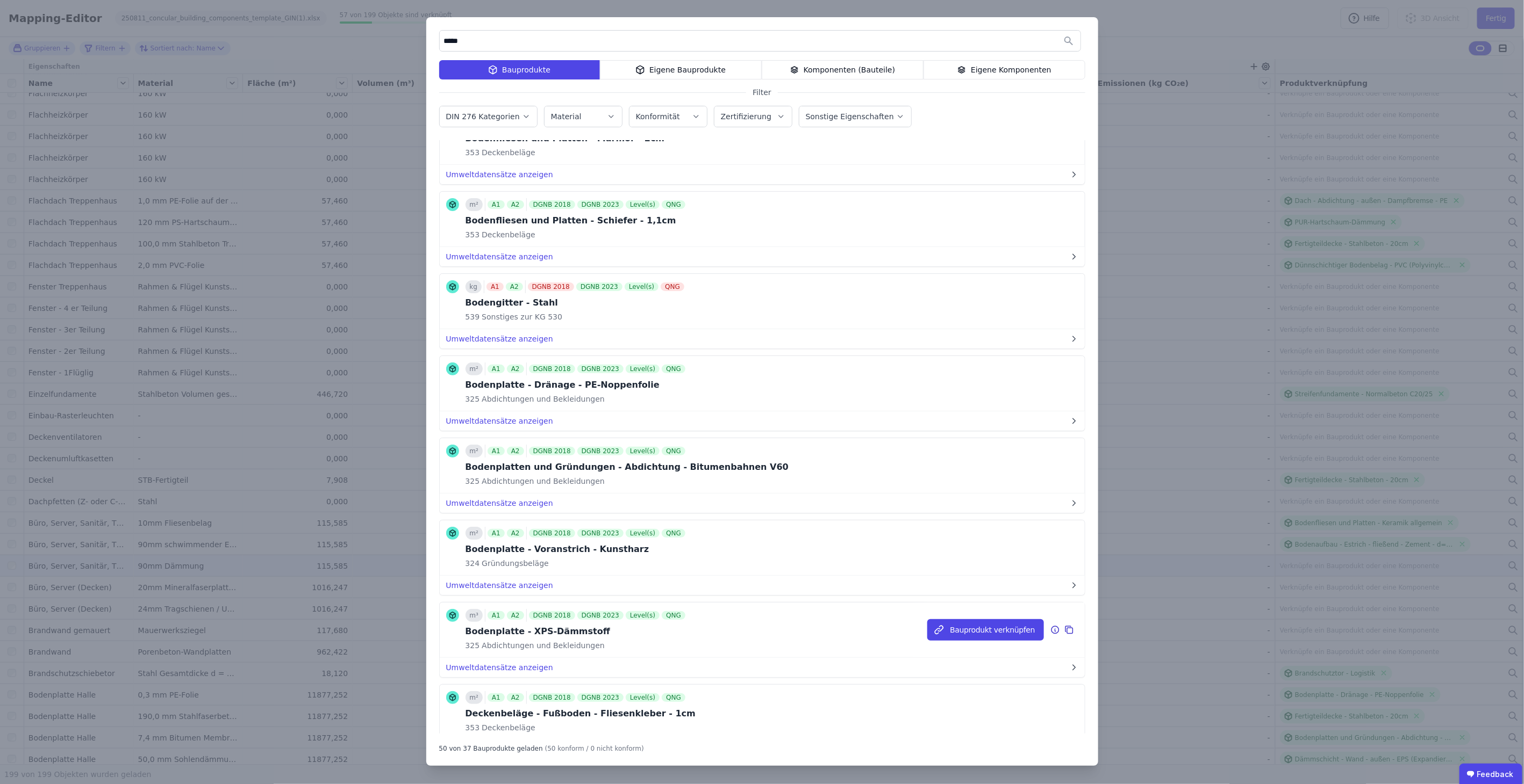
scroll to position [3273, 0]
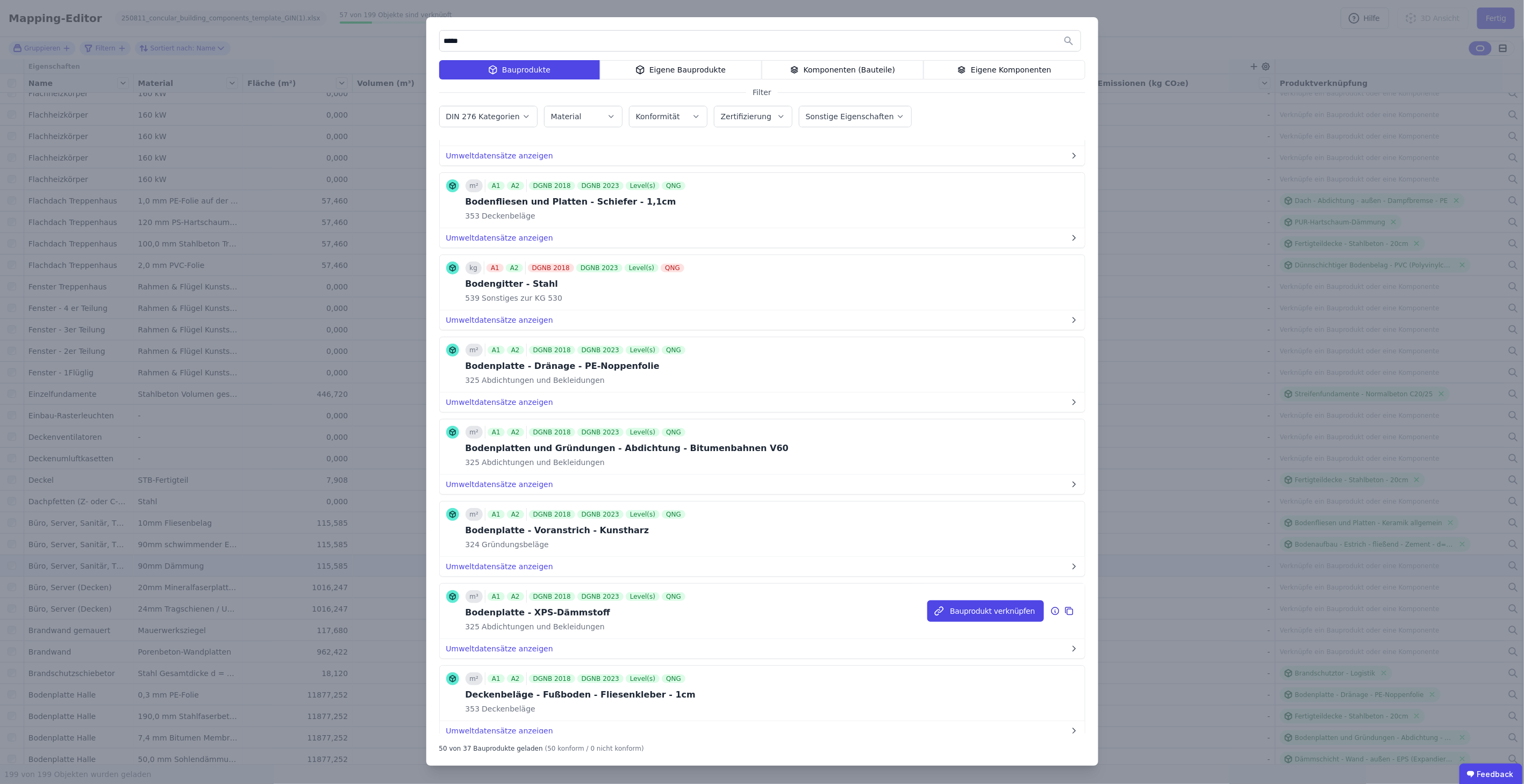
click at [1050, 605] on icon at bounding box center [1055, 611] width 10 height 13
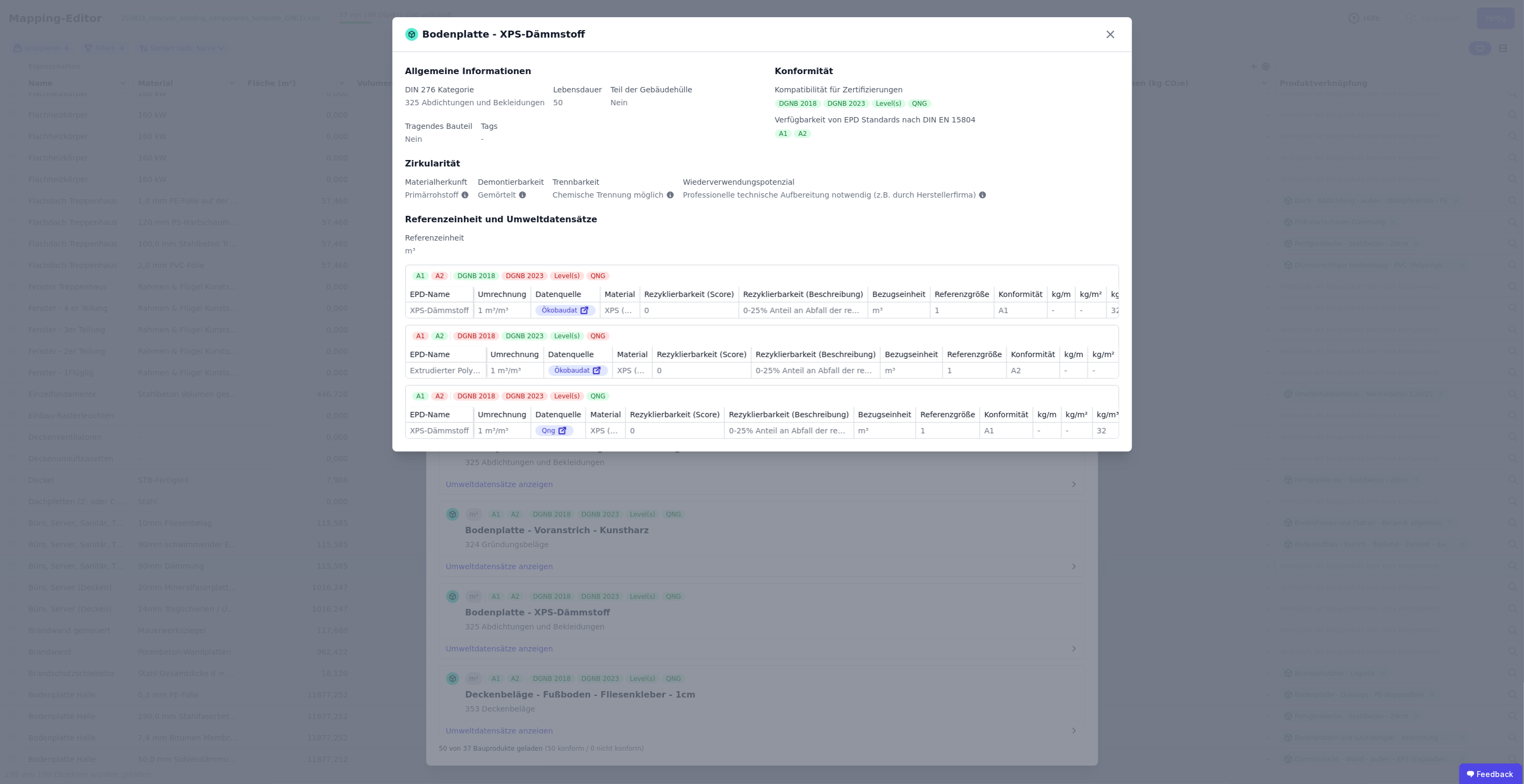
click at [1197, 538] on div "Bodenplatte - XPS-Dämmstoff Allgemeine Informationen DIN 276 Kategorie 325 Abdi…" at bounding box center [762, 392] width 1524 height 784
click at [900, 547] on div "Bodenplatte - XPS-Dämmstoff Allgemeine Informationen DIN 276 Kategorie 325 Abdi…" at bounding box center [762, 392] width 1524 height 784
drag, startPoint x: 921, startPoint y: 523, endPoint x: 884, endPoint y: 493, distance: 47.6
click at [906, 522] on div "Bodenplatte - XPS-Dämmstoff Allgemeine Informationen DIN 276 Kategorie 325 Abdi…" at bounding box center [762, 392] width 1524 height 784
click at [1113, 41] on icon at bounding box center [1110, 34] width 17 height 17
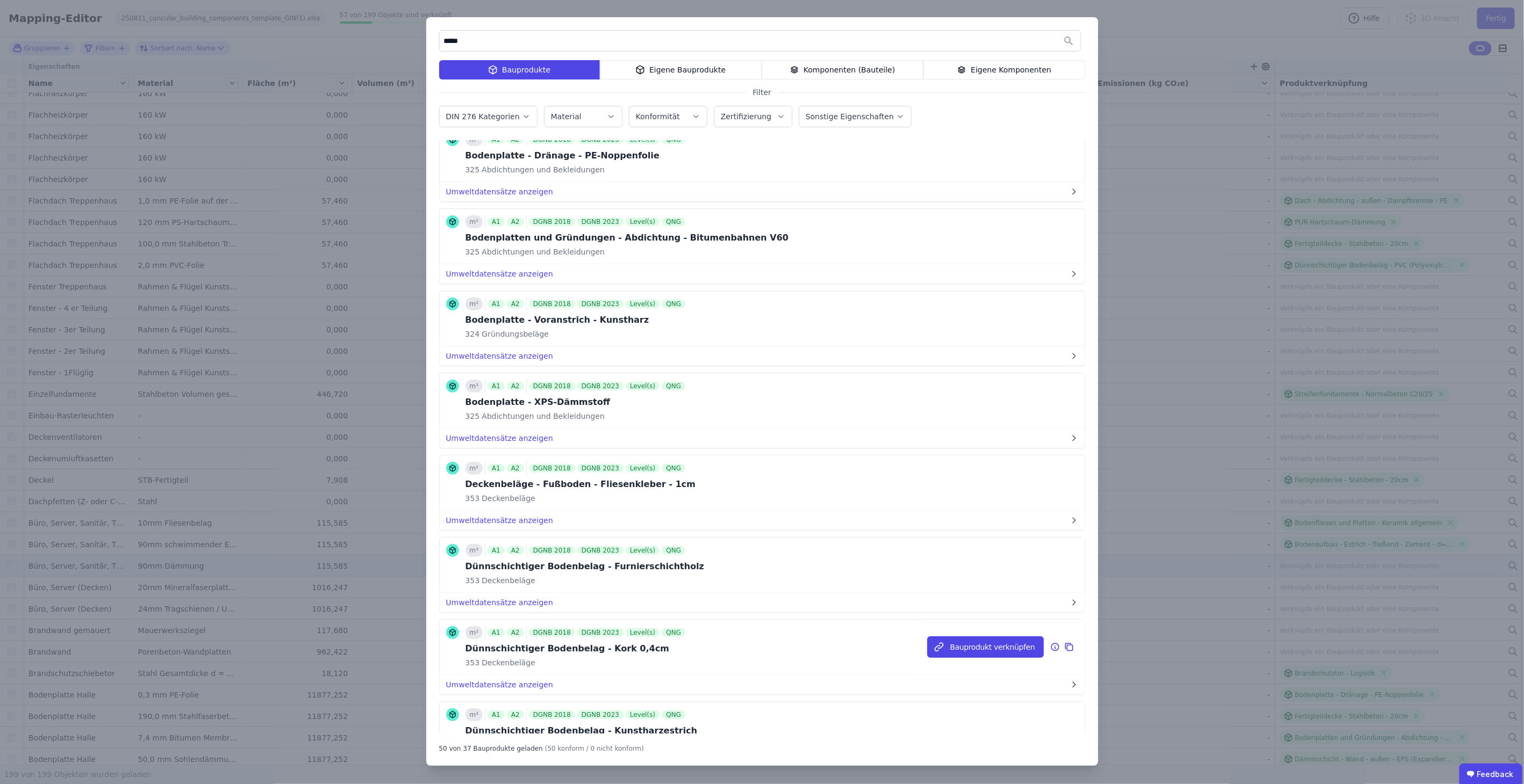
scroll to position [3466, 0]
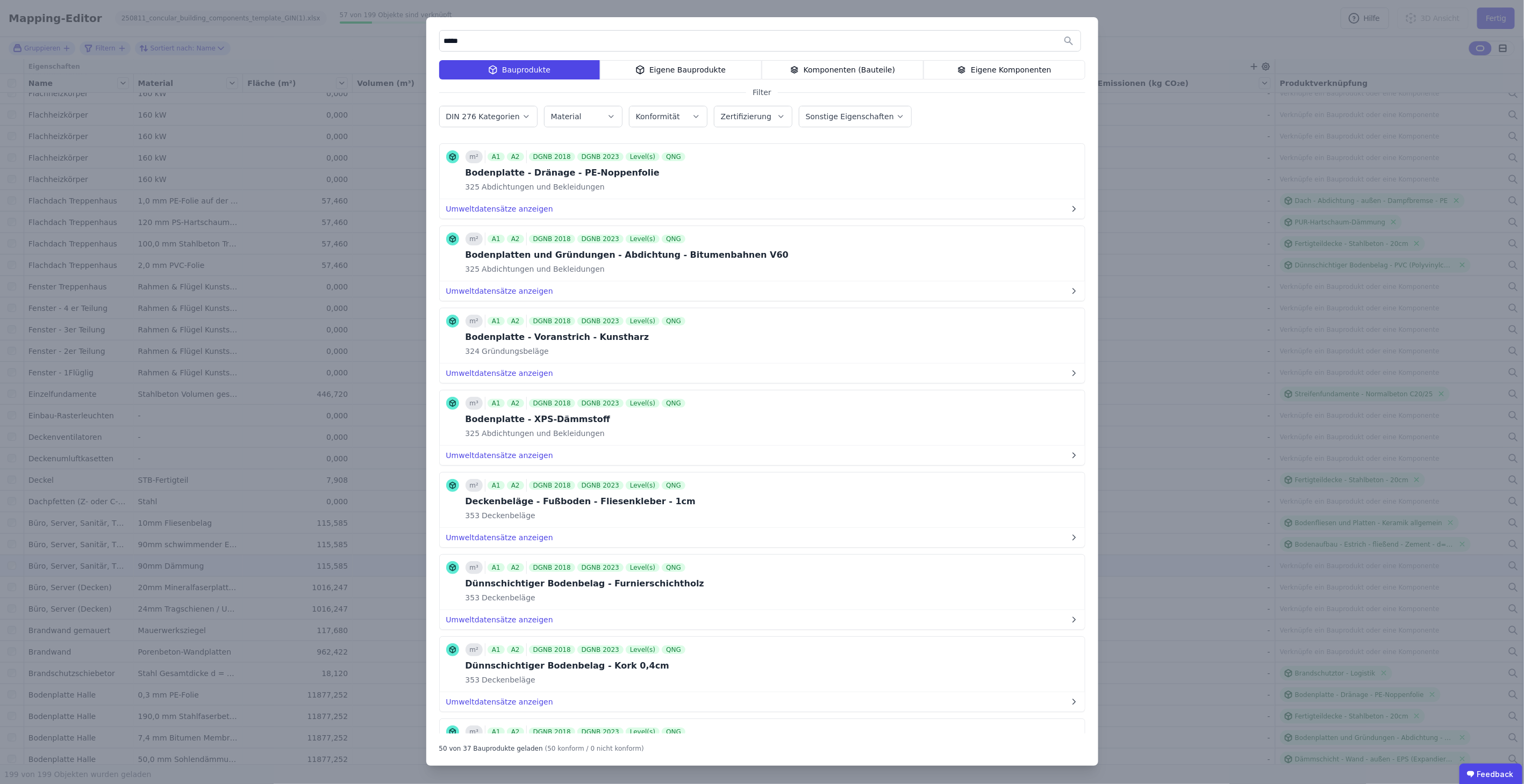
click at [660, 70] on div "Eigene Bauprodukte" at bounding box center [681, 70] width 162 height 19
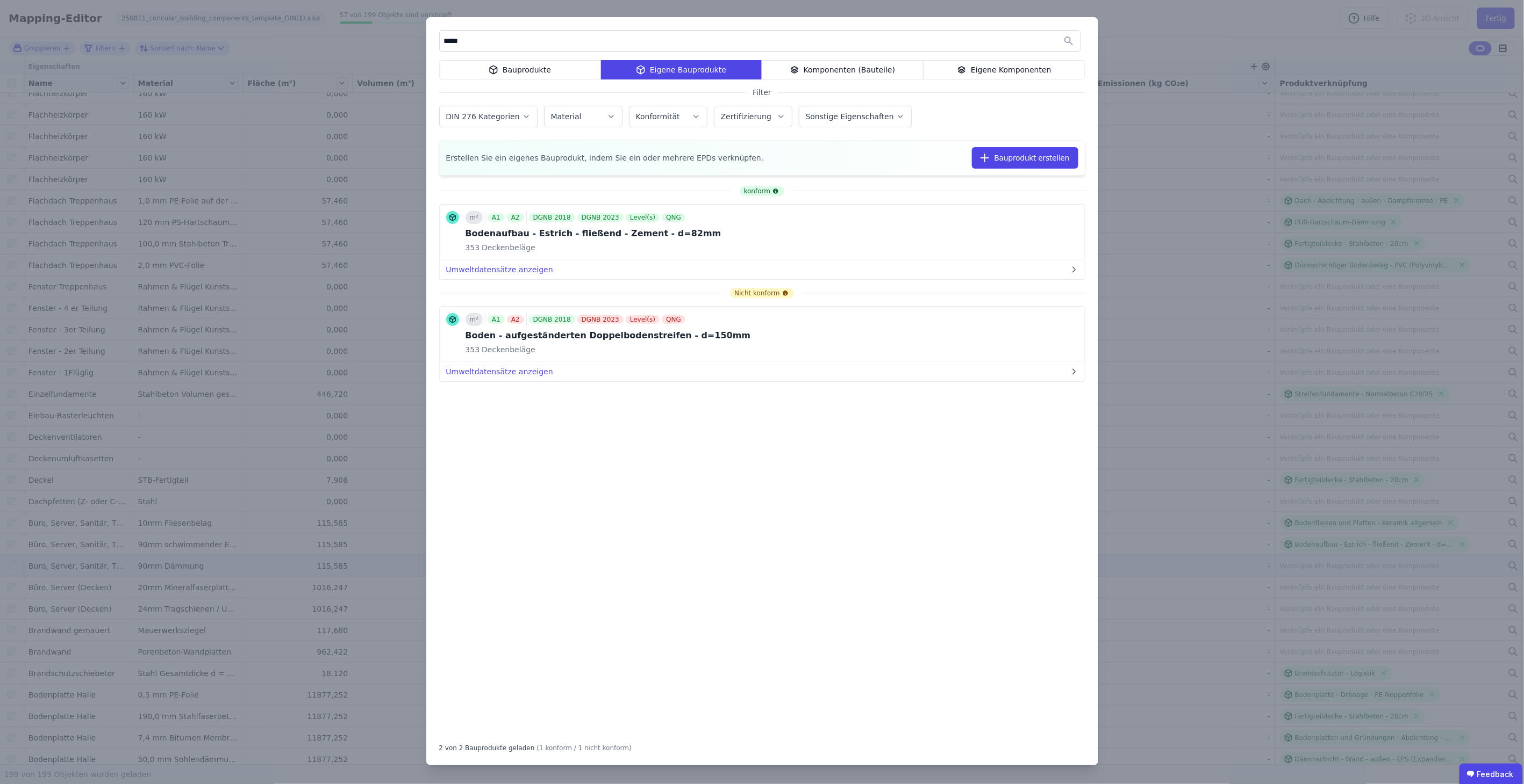
click at [557, 67] on div "Bauprodukte" at bounding box center [520, 70] width 162 height 19
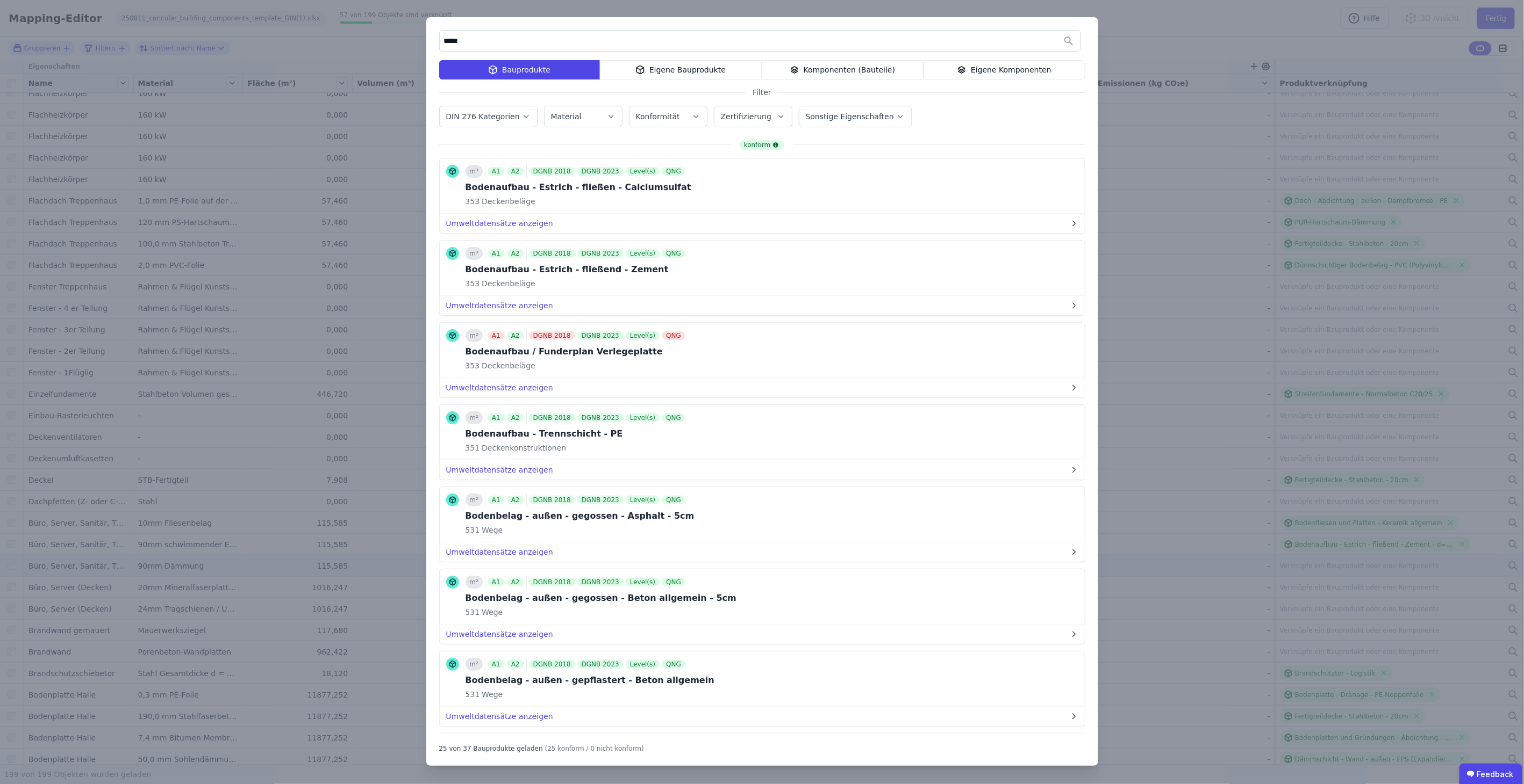
click at [595, 47] on input "*****" at bounding box center [760, 40] width 640 height 19
drag, startPoint x: 602, startPoint y: 44, endPoint x: 406, endPoint y: 25, distance: 196.9
click at [406, 25] on div "***** Bauprodukte Eigene Bauprodukte Komponenten (Bauteile) Eigene Komponenten …" at bounding box center [762, 392] width 1524 height 784
drag, startPoint x: 463, startPoint y: 39, endPoint x: 421, endPoint y: 37, distance: 42.0
click at [421, 37] on div "***** Bauprodukte Eigene Bauprodukte Komponenten (Bauteile) Eigene Komponenten …" at bounding box center [762, 392] width 1524 height 784
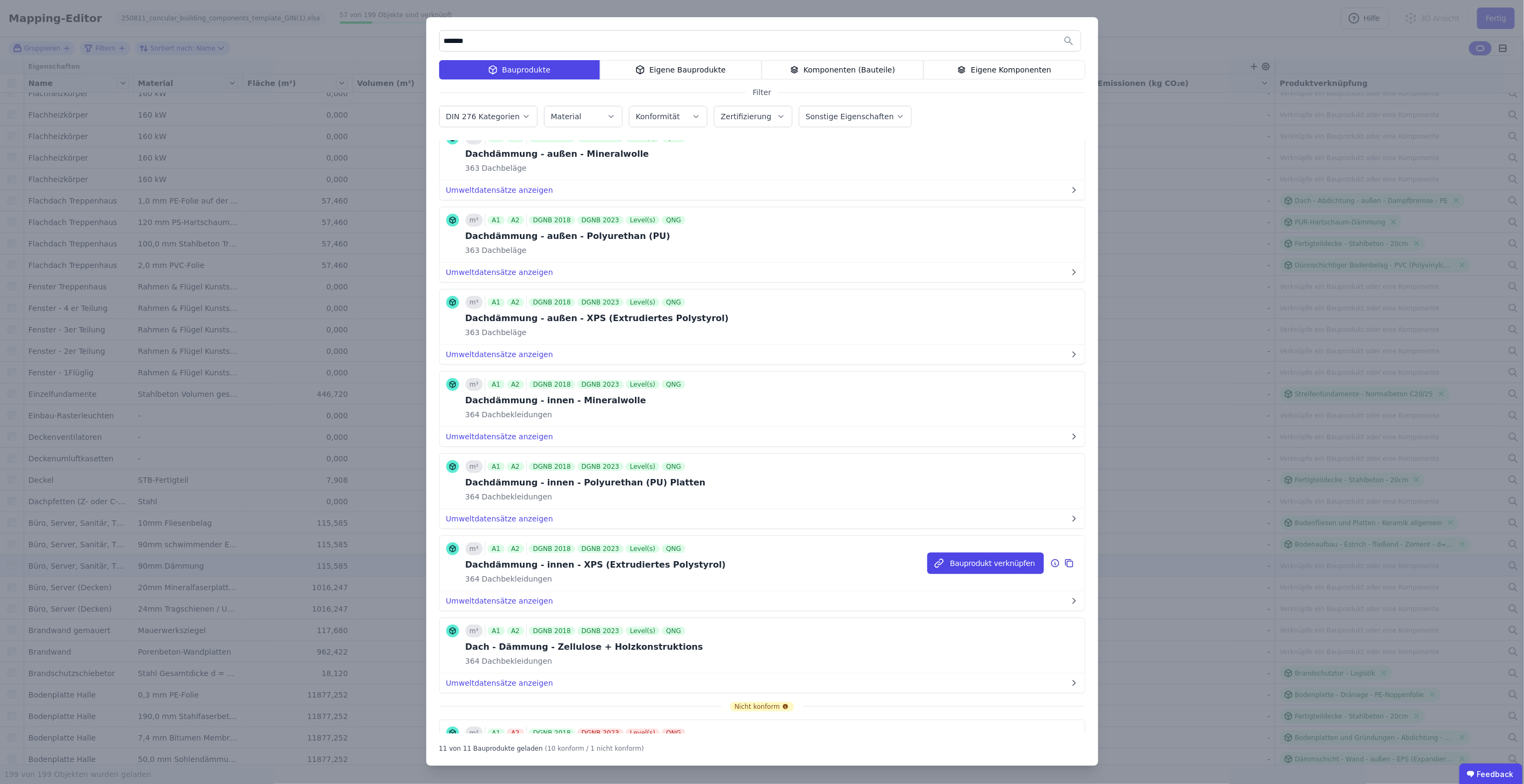
scroll to position [298, 0]
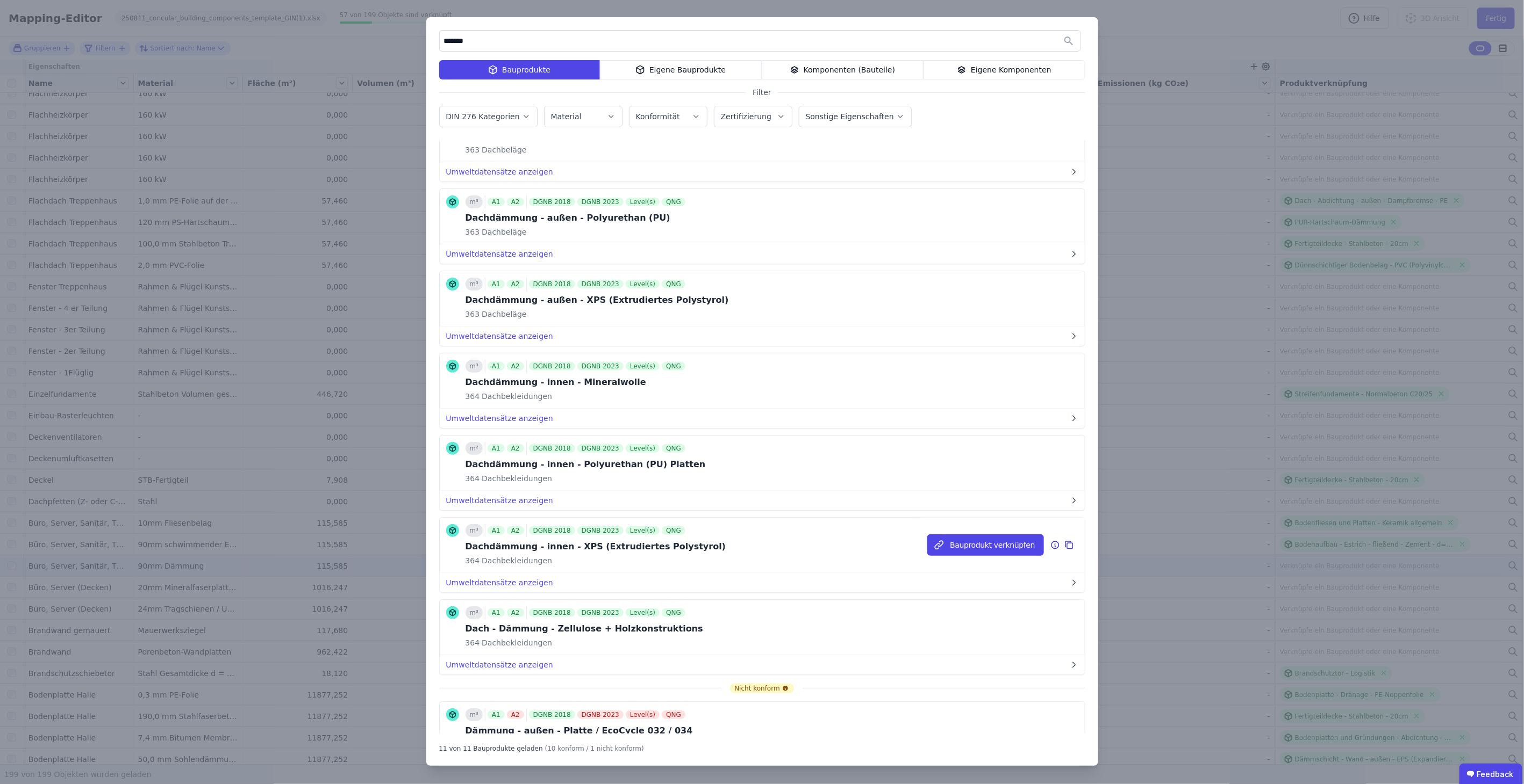
type input "*******"
click at [1050, 542] on icon at bounding box center [1055, 545] width 10 height 13
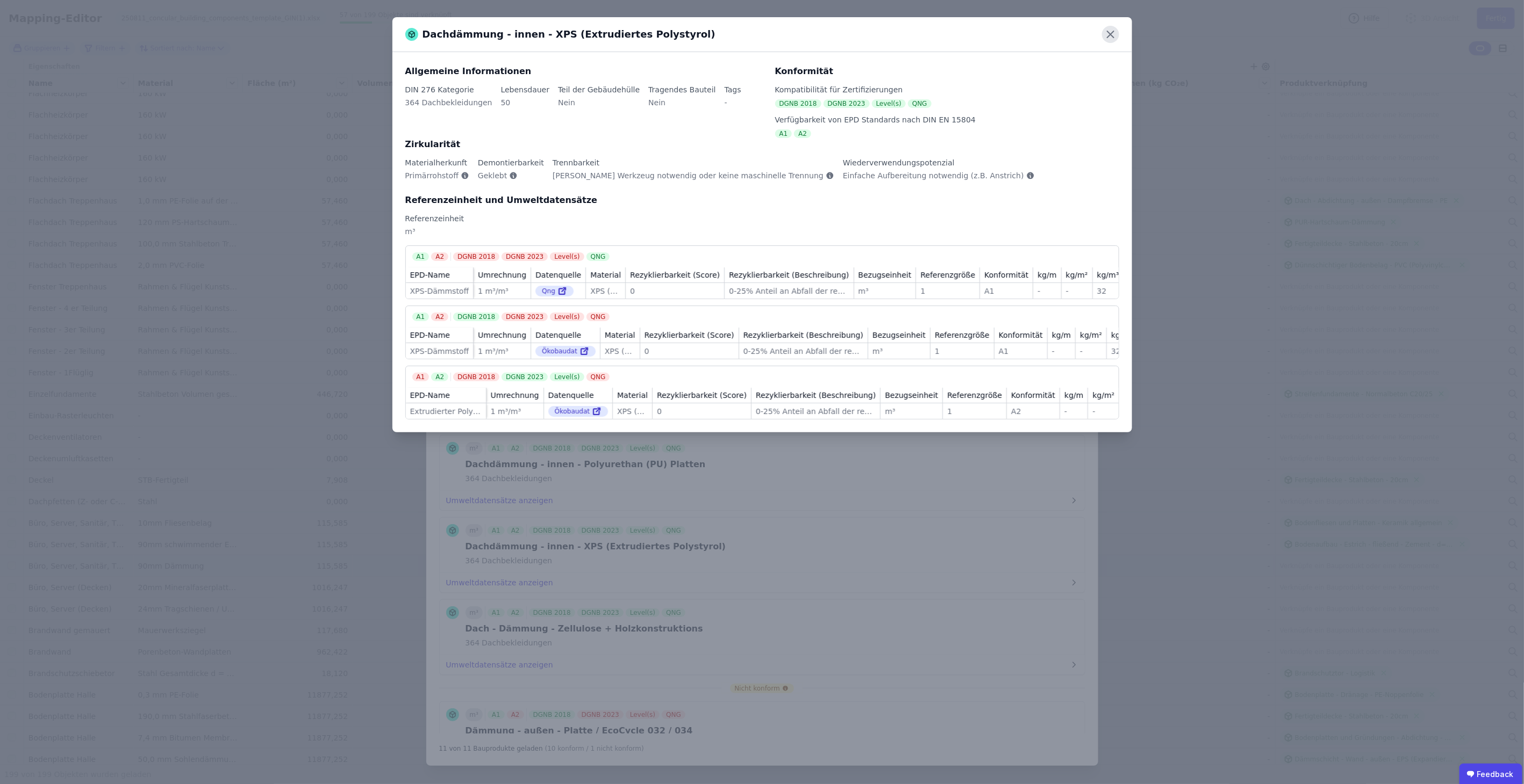
click at [1114, 35] on icon at bounding box center [1110, 34] width 17 height 17
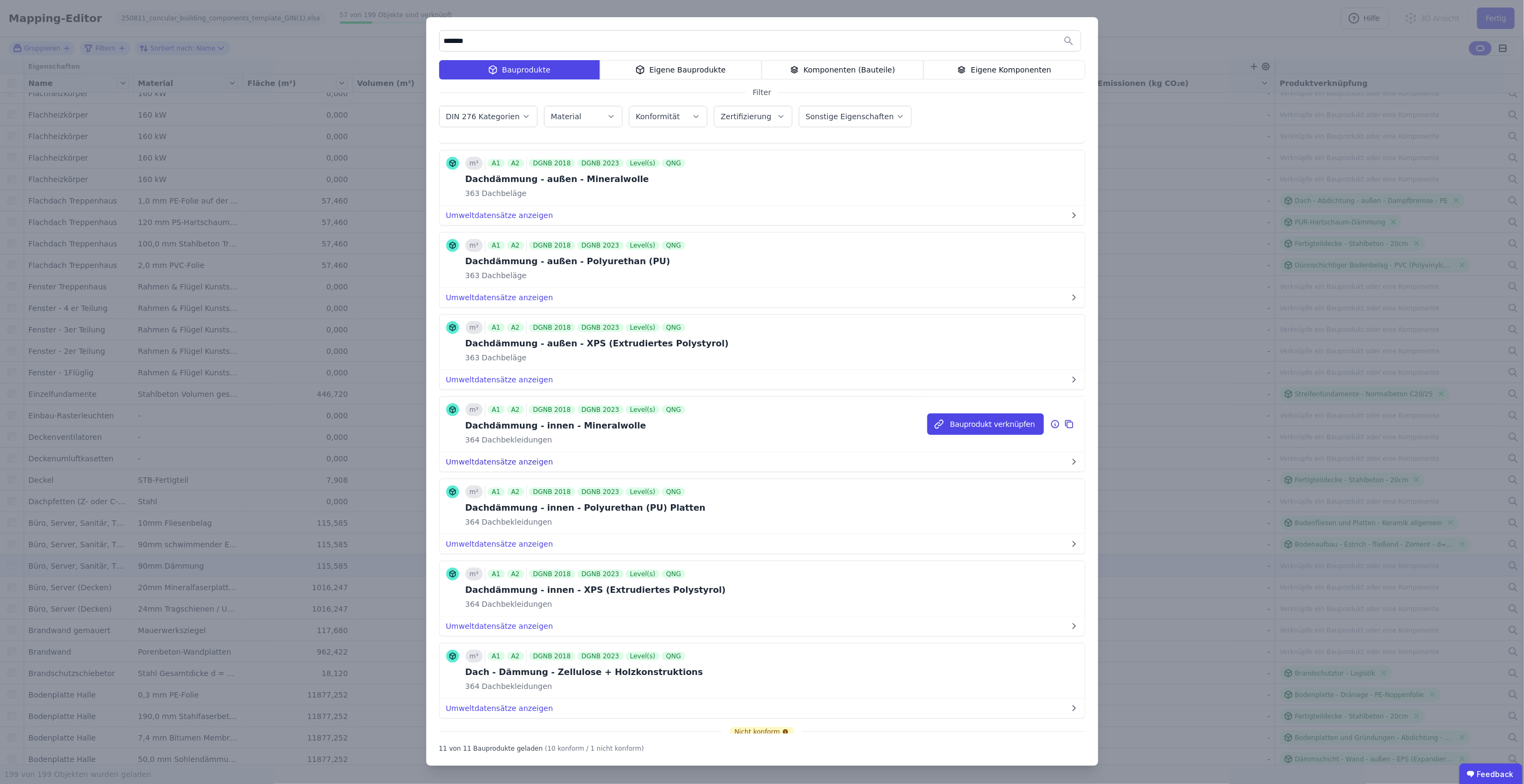
scroll to position [178, 0]
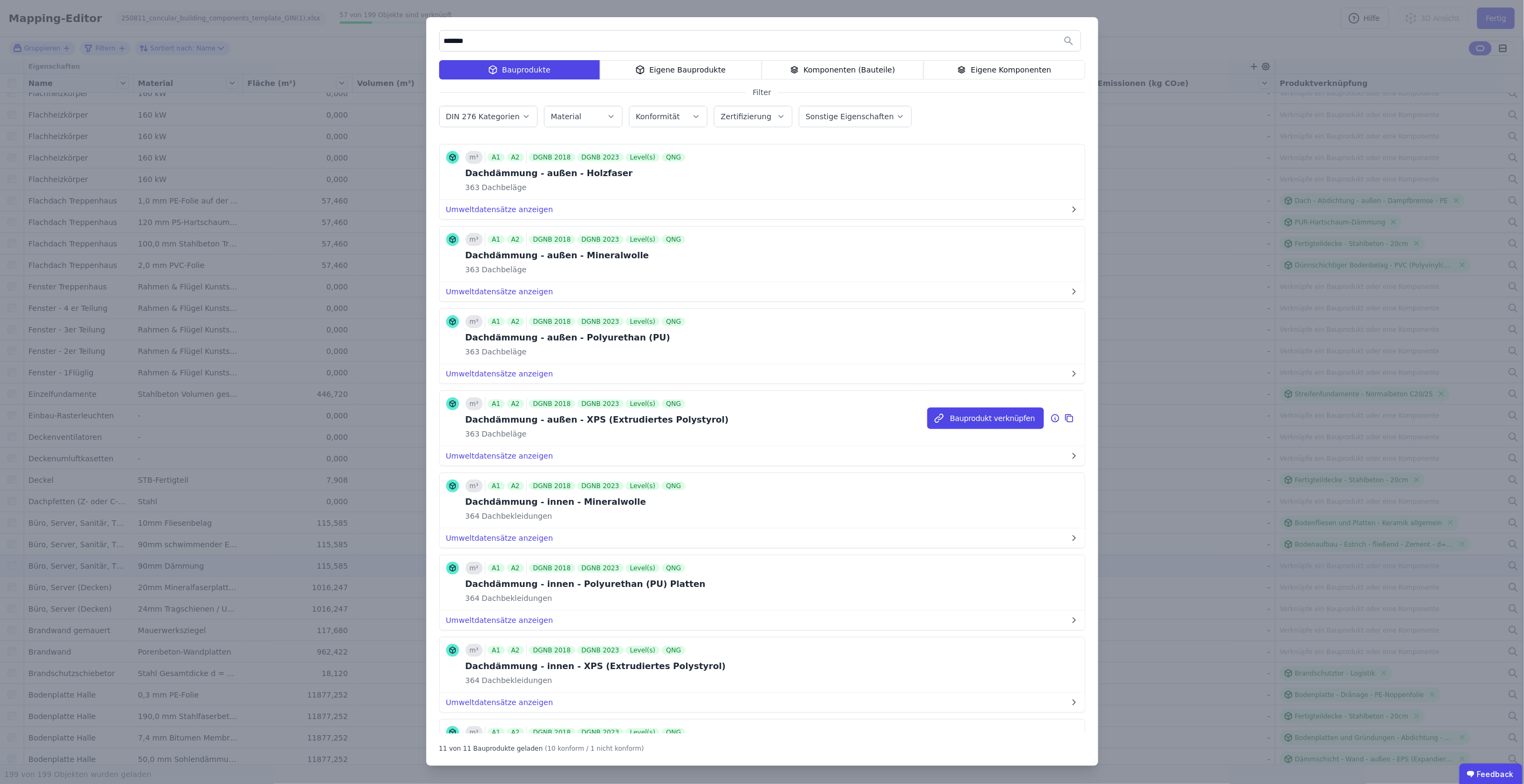
click at [1050, 412] on icon at bounding box center [1055, 418] width 10 height 13
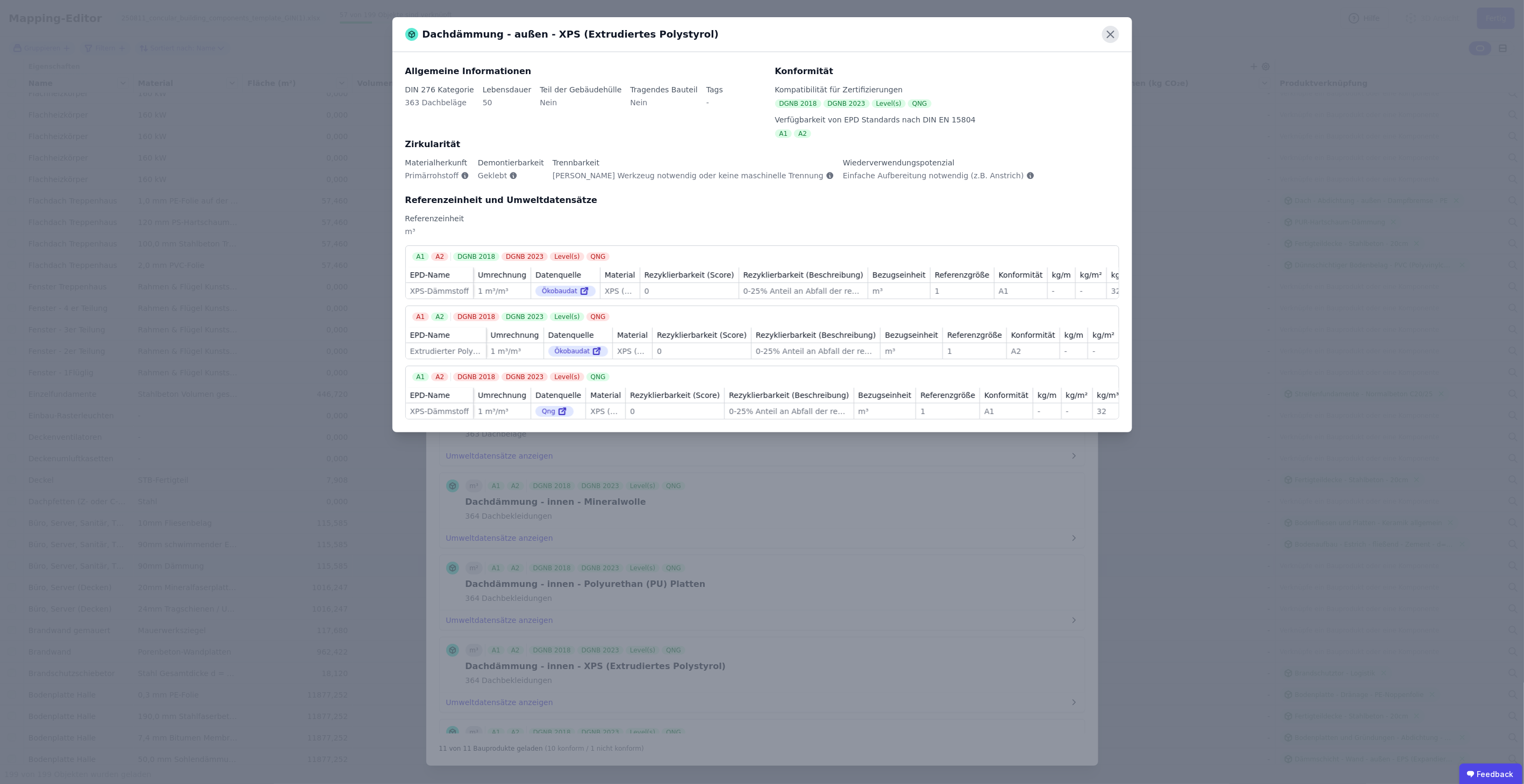
click at [1104, 29] on icon at bounding box center [1110, 34] width 17 height 17
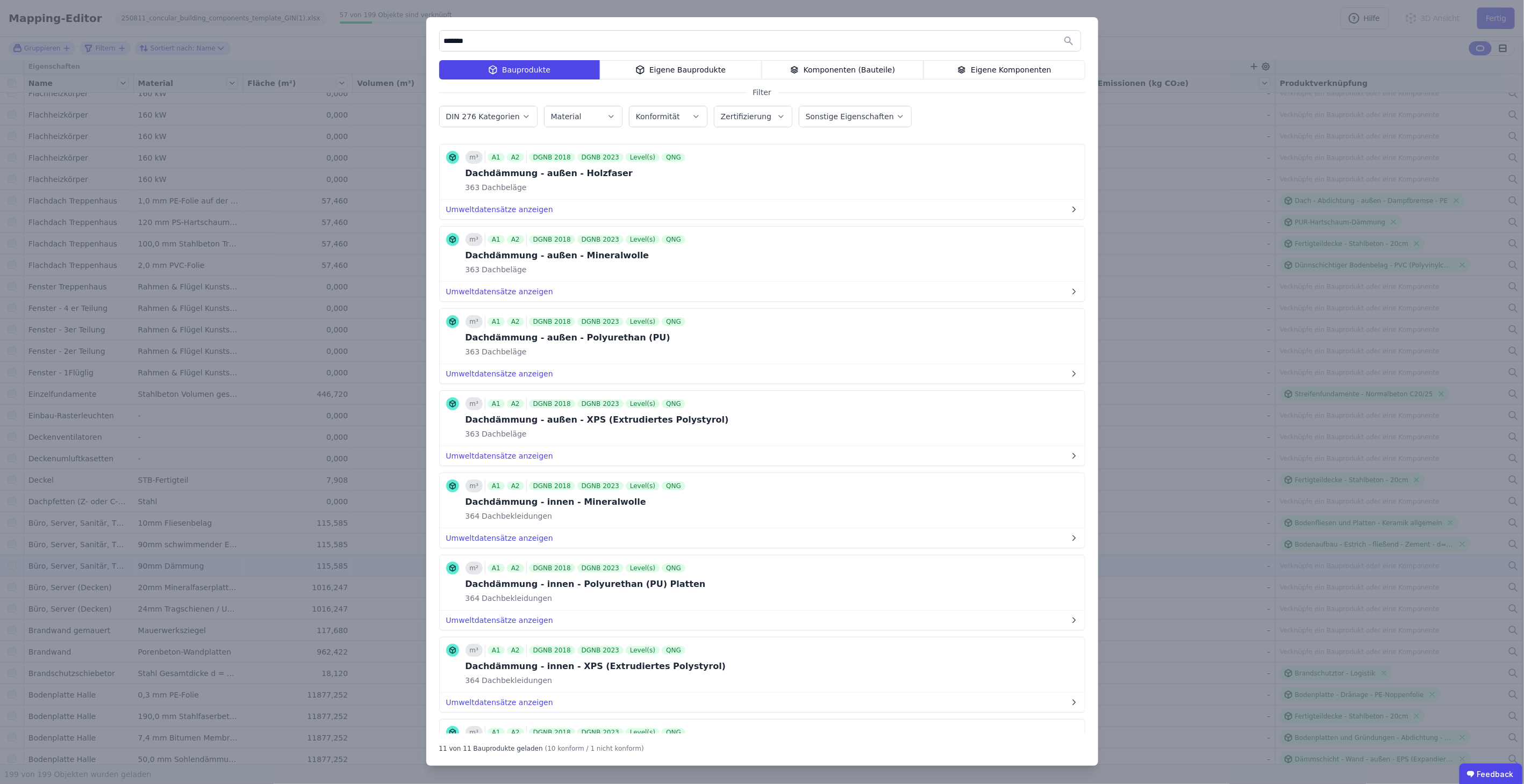
click at [658, 71] on div "Eigene Bauprodukte" at bounding box center [681, 70] width 162 height 19
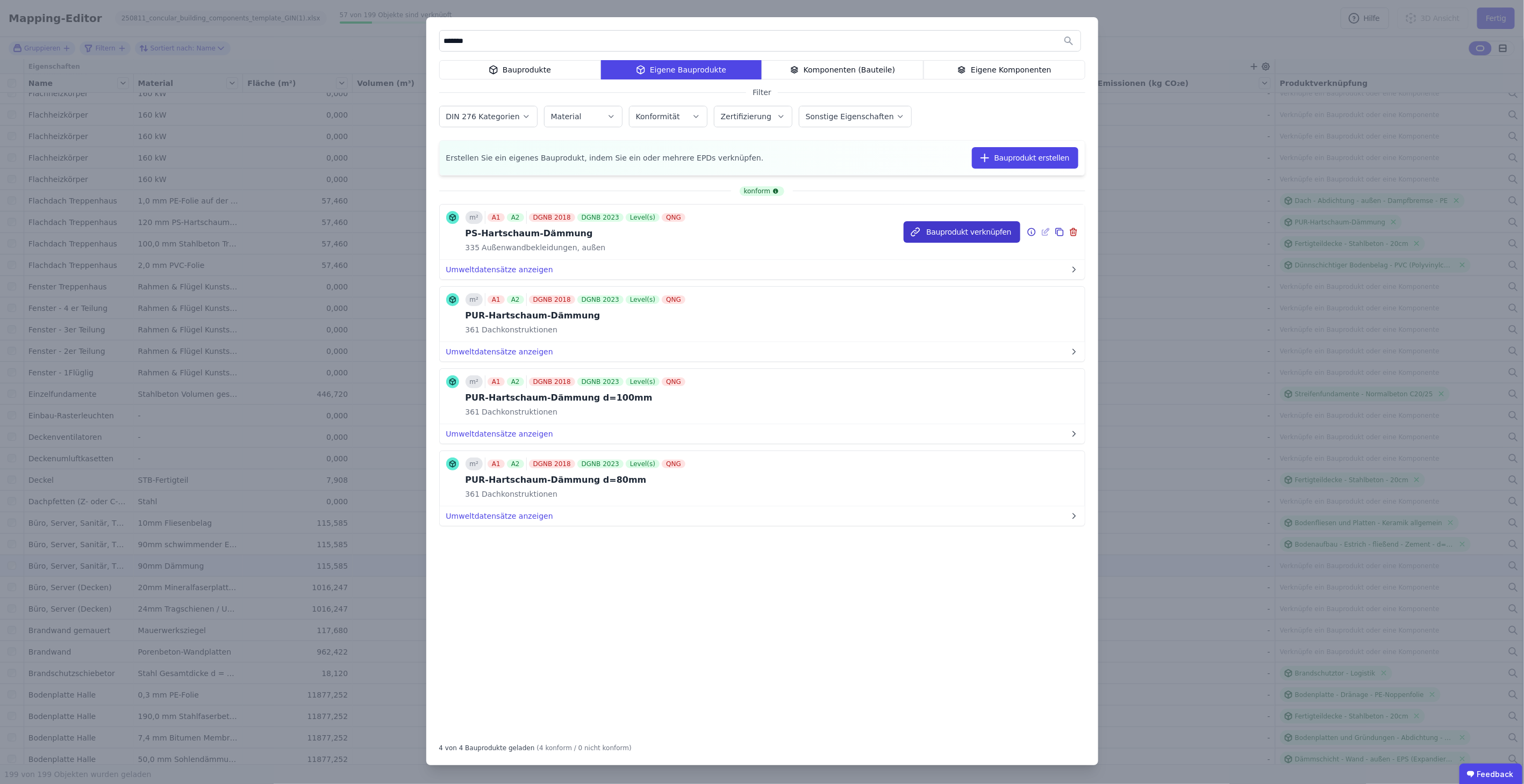
click at [920, 228] on icon "button" at bounding box center [915, 232] width 8 height 8
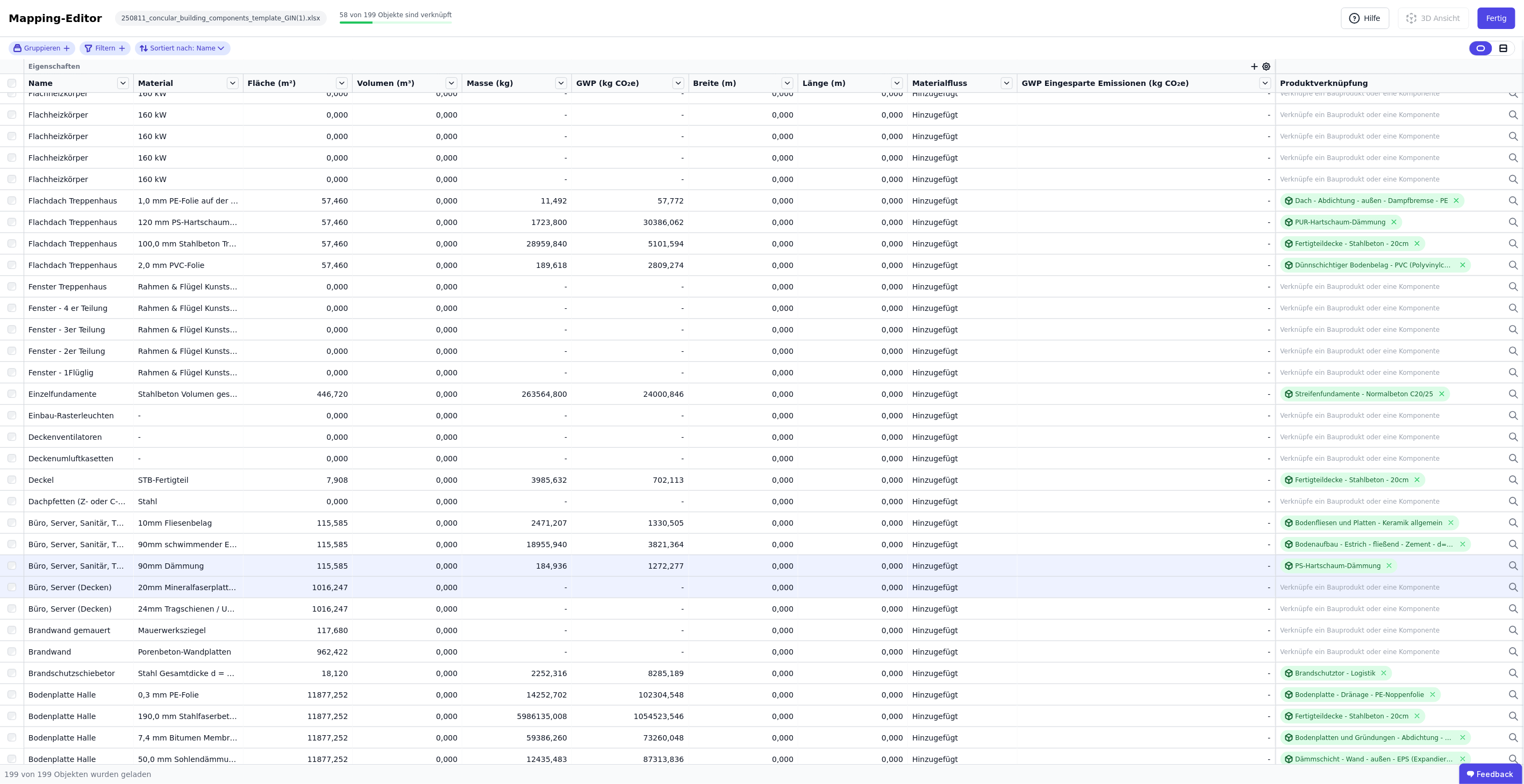
click at [1356, 586] on div "Verknüpfe ein Bauprodukt oder eine Komponente" at bounding box center [1359, 588] width 159 height 9
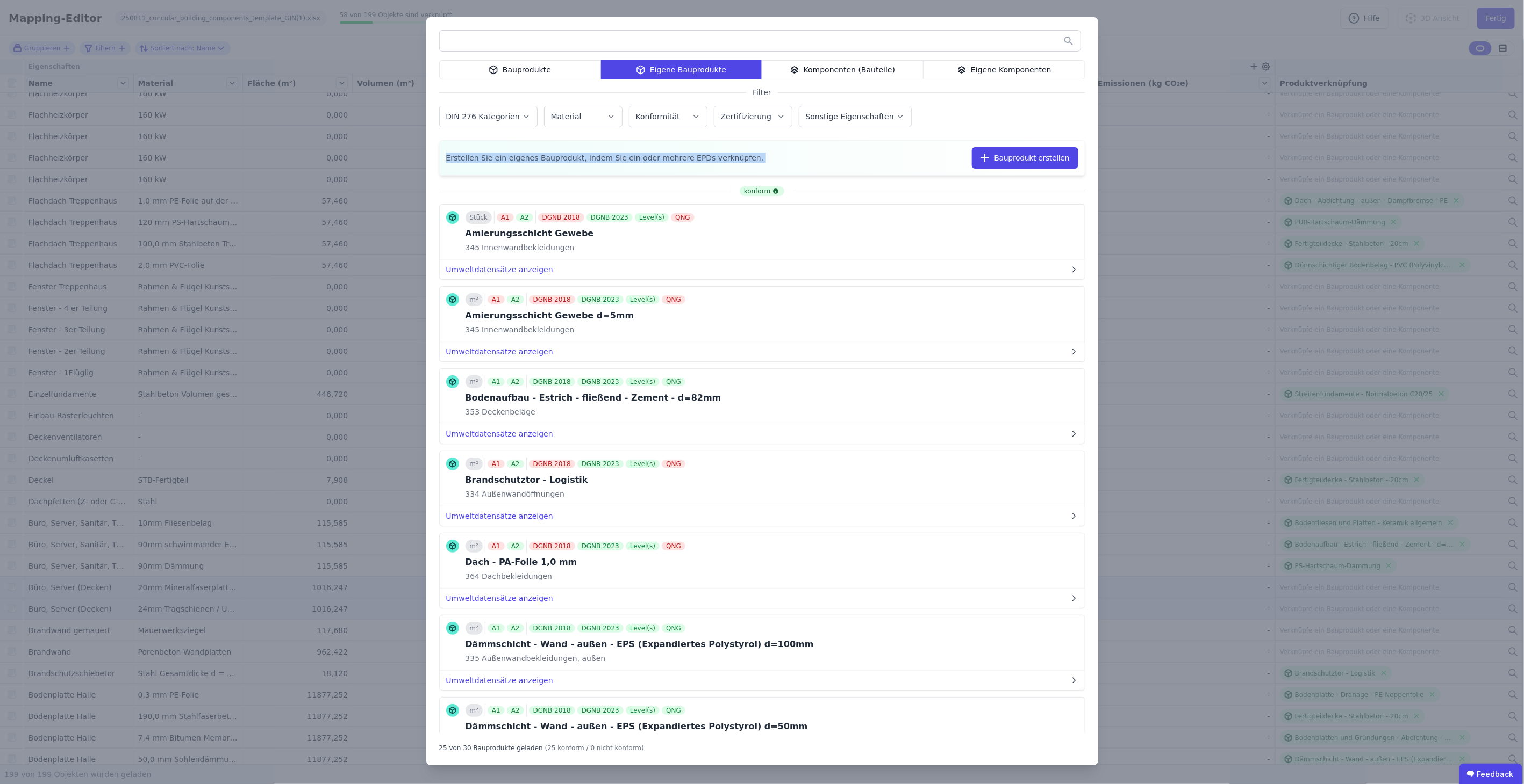
click at [1103, 131] on div "Bauprodukte Eigene Bauprodukte Komponenten (Bauteile) Eigene Komponenten Filter…" at bounding box center [762, 392] width 1524 height 784
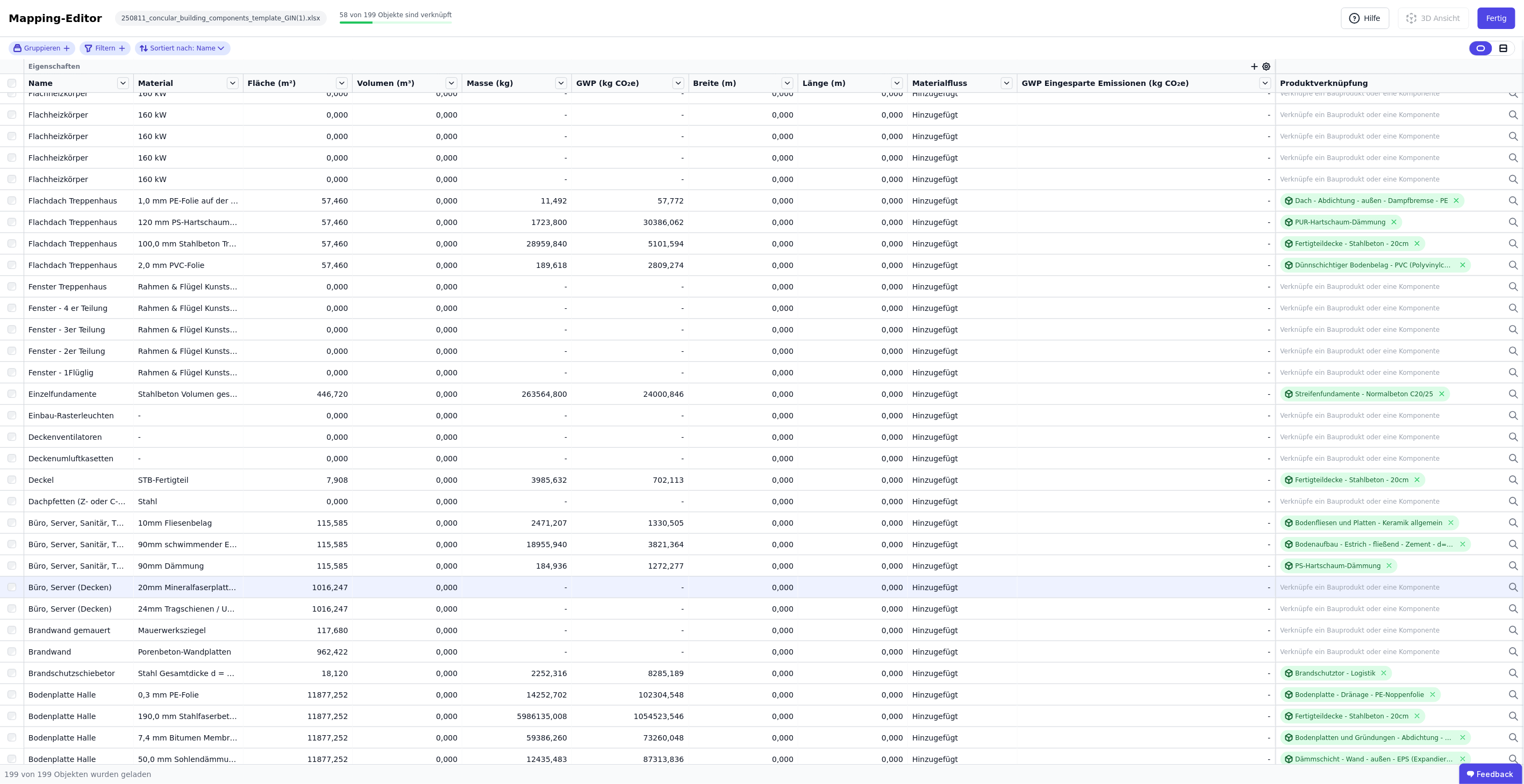
click at [1282, 589] on div "Verknüpfe ein Bauprodukt oder eine Komponente" at bounding box center [1359, 588] width 159 height 9
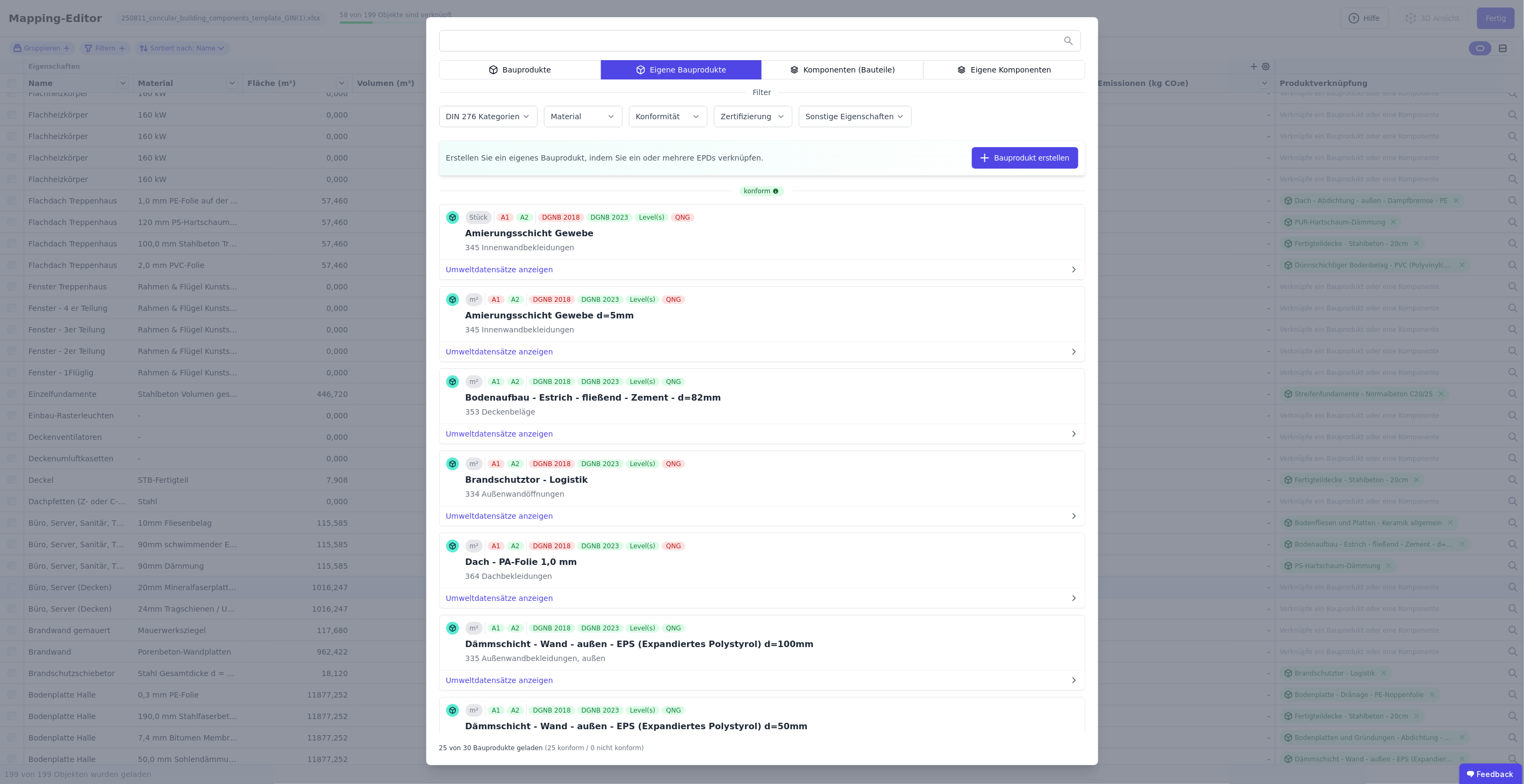
click at [582, 43] on input "text" at bounding box center [760, 40] width 640 height 19
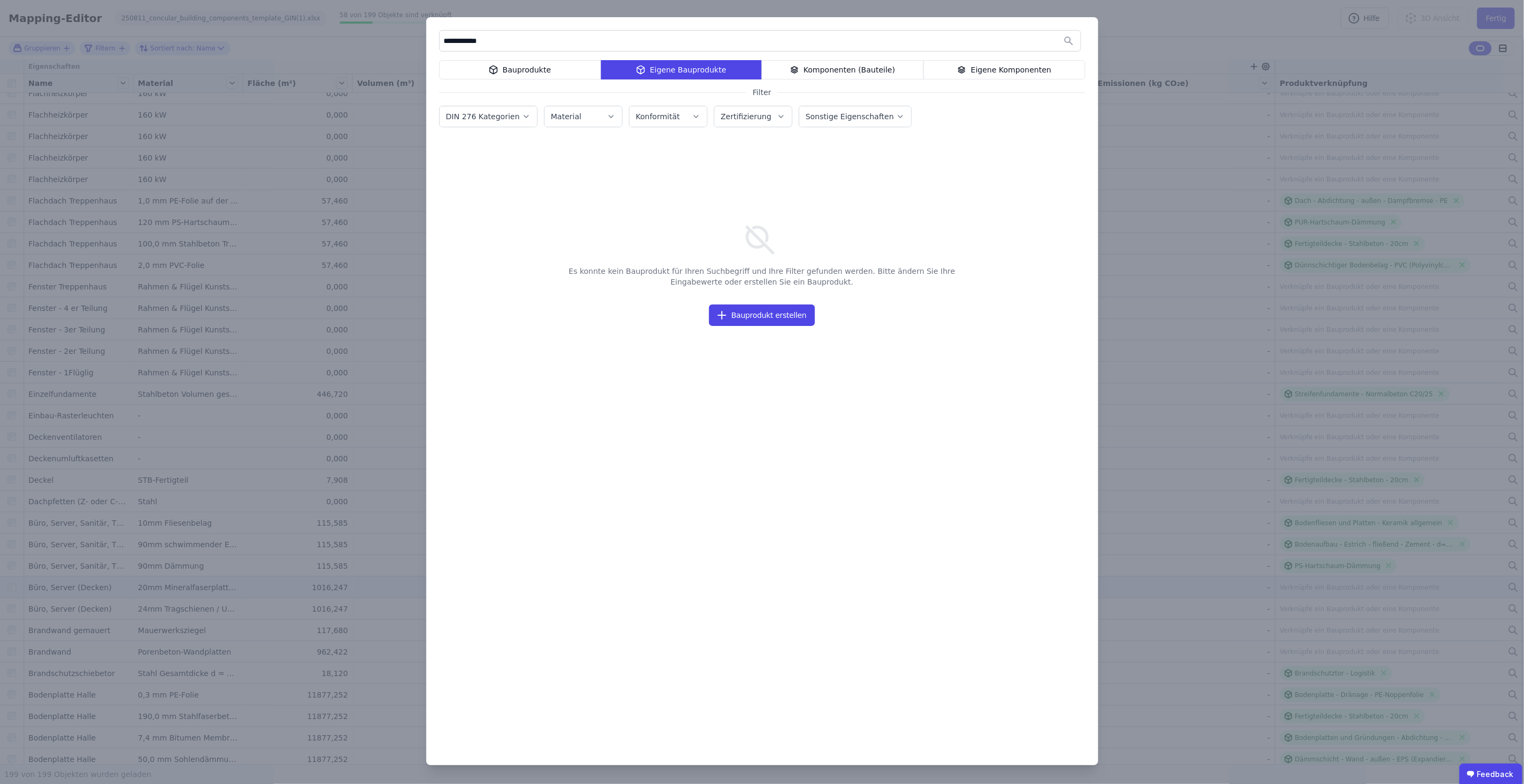
type input "**********"
click at [563, 67] on div "Bauprodukte" at bounding box center [520, 70] width 162 height 19
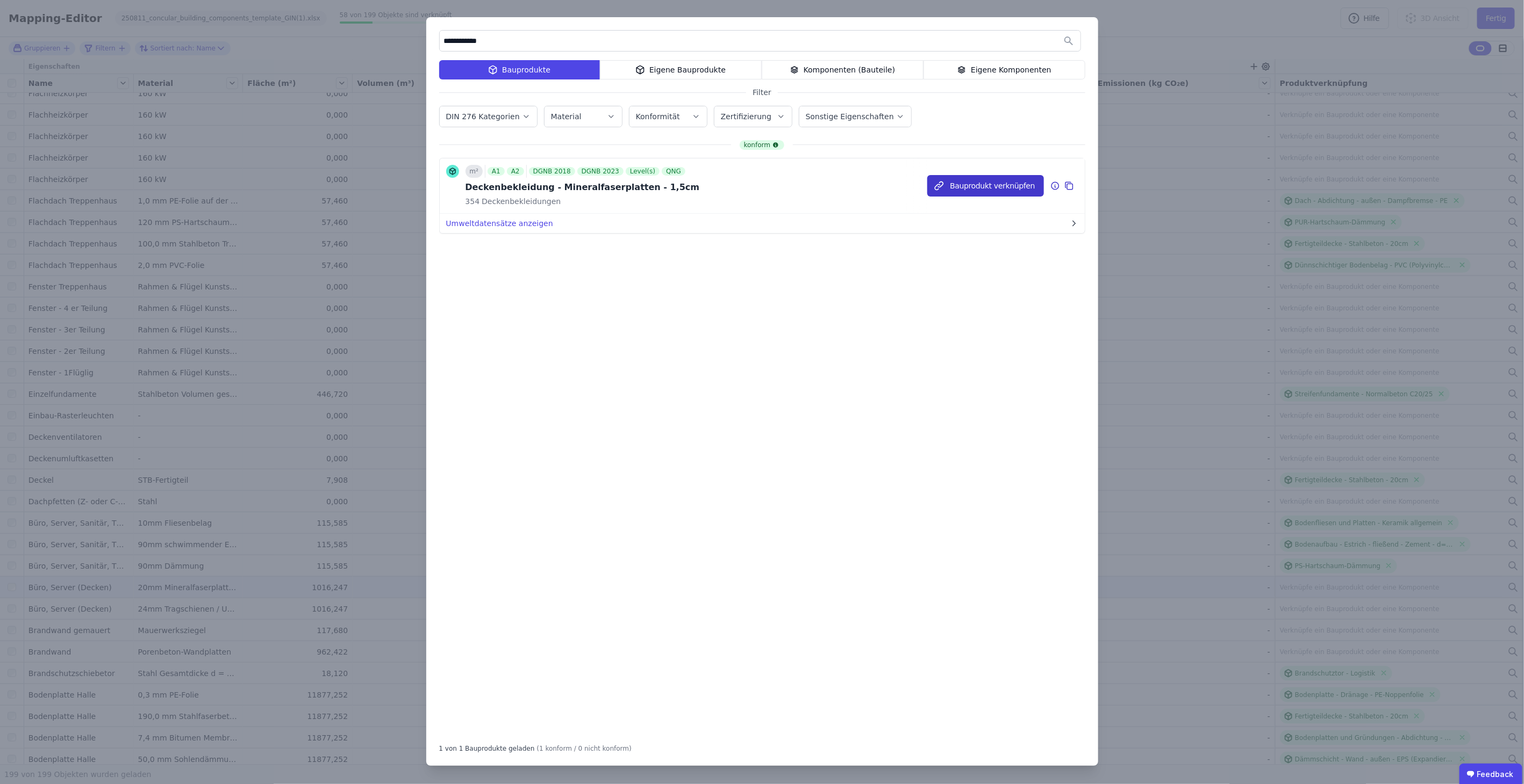
click at [1009, 181] on button "Bauprodukt verknüpfen" at bounding box center [985, 186] width 116 height 21
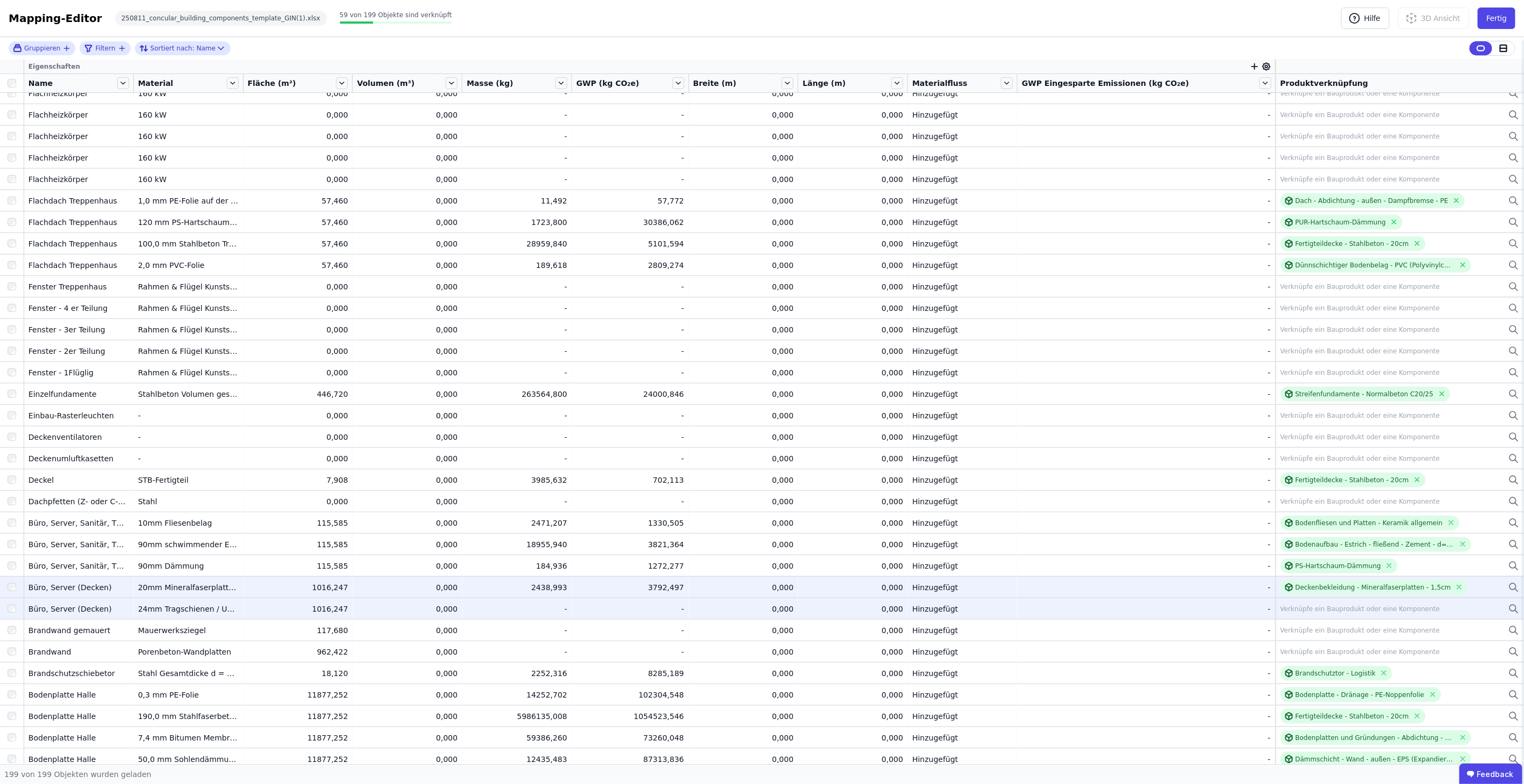
click at [1301, 605] on div "Verknüpfe ein Bauprodukt oder eine Komponente" at bounding box center [1359, 609] width 159 height 9
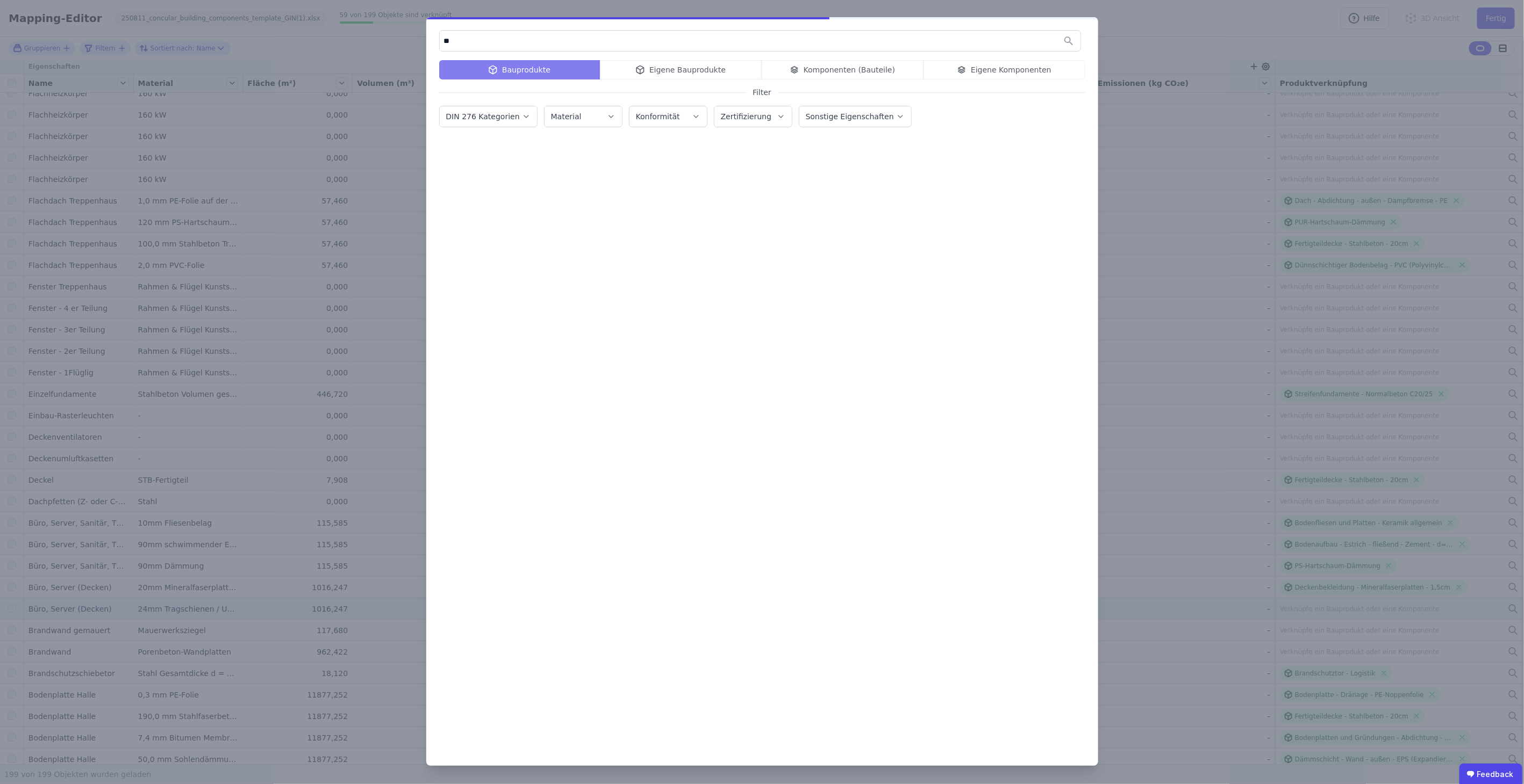
type input "*"
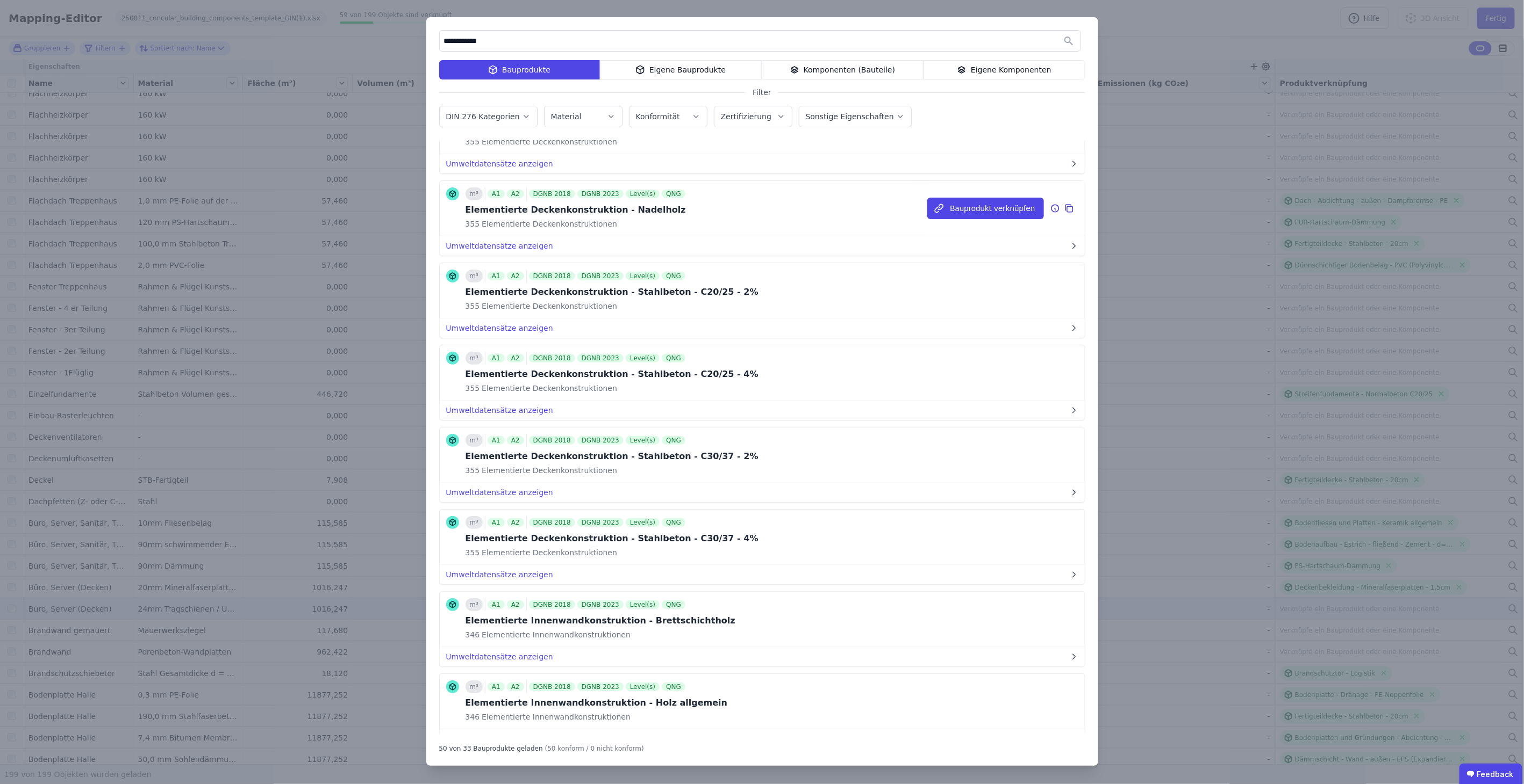
scroll to position [3526, 0]
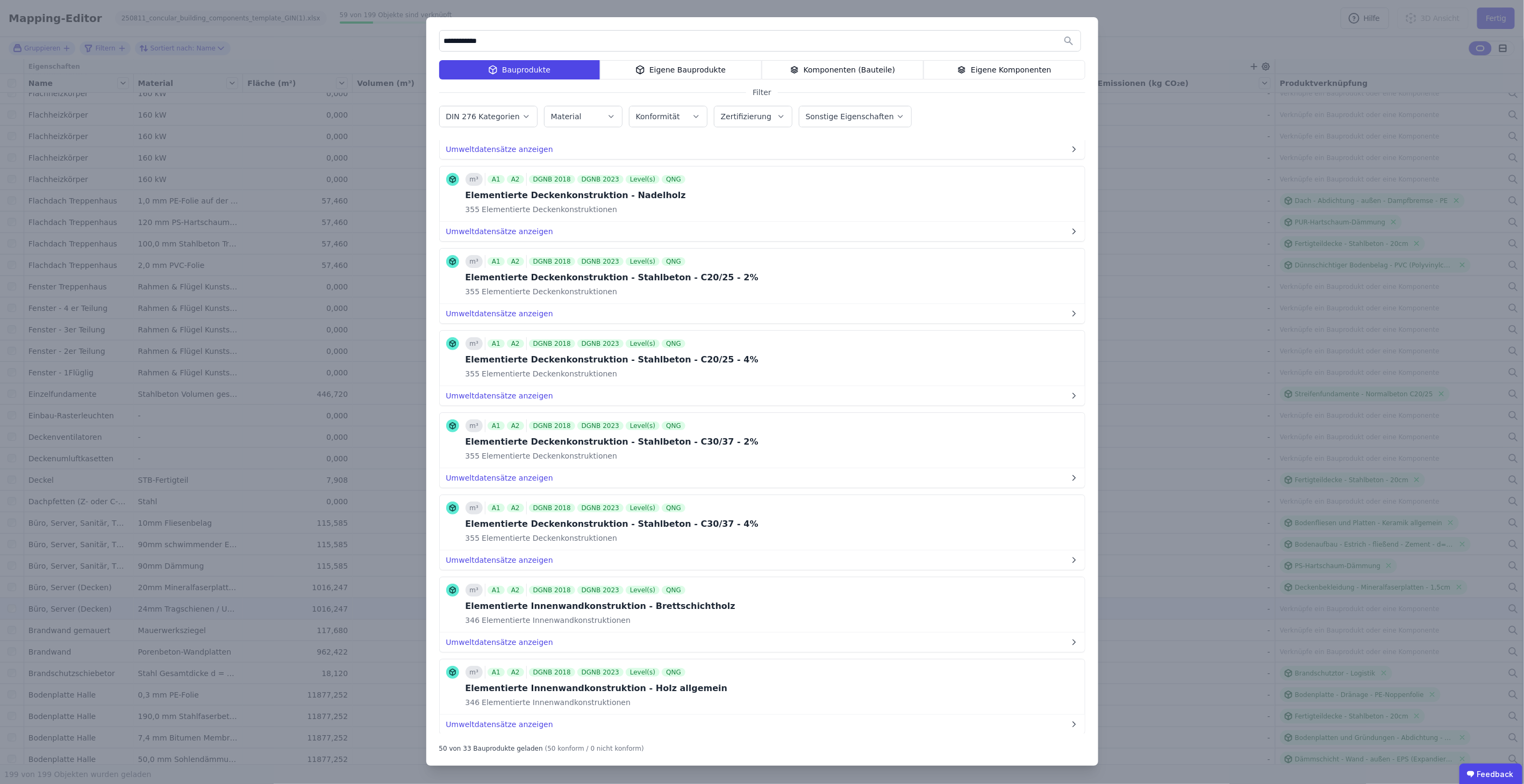
drag, startPoint x: 494, startPoint y: 38, endPoint x: 350, endPoint y: 23, distance: 144.8
click at [350, 23] on div "**********" at bounding box center [762, 392] width 1524 height 784
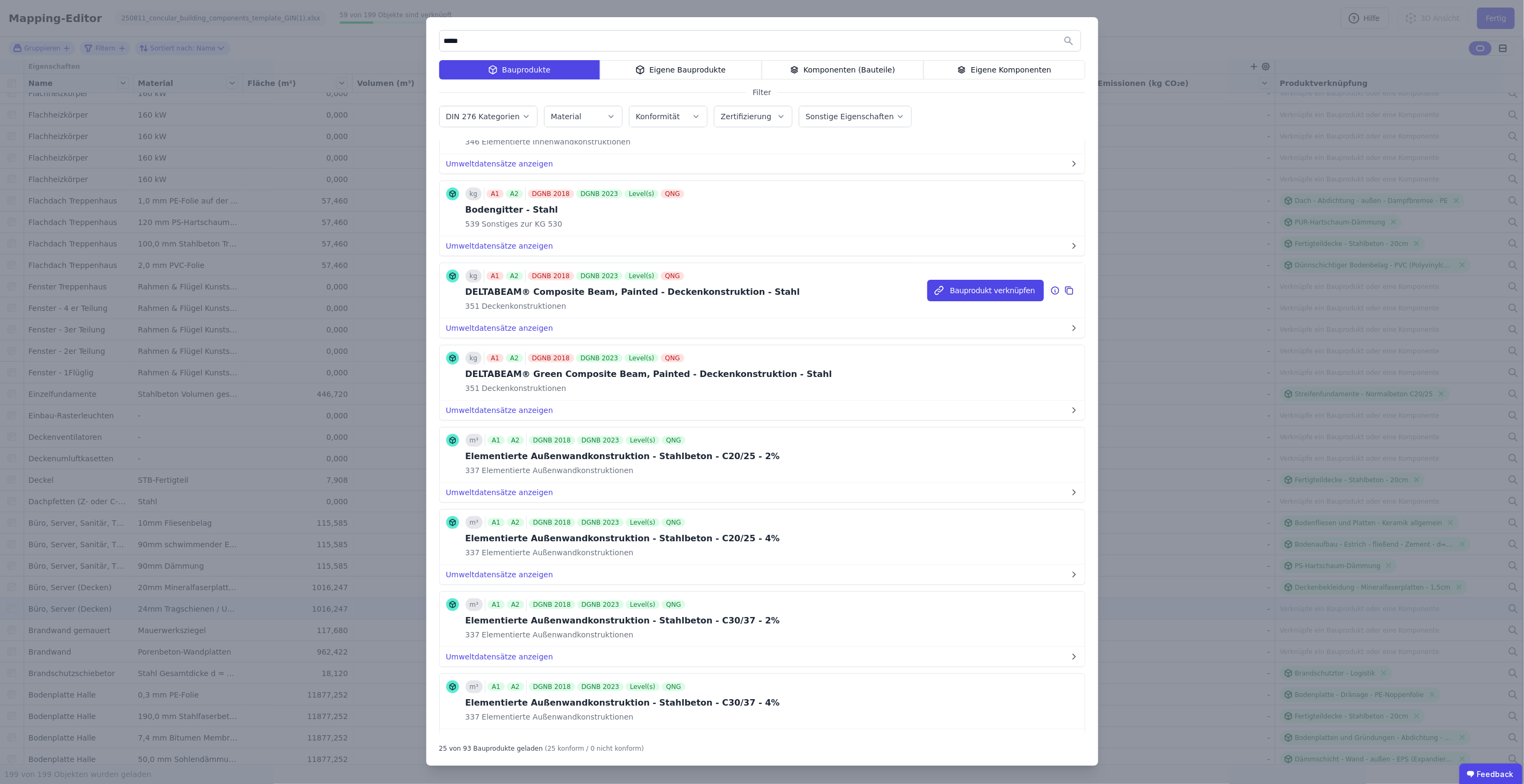
scroll to position [119, 0]
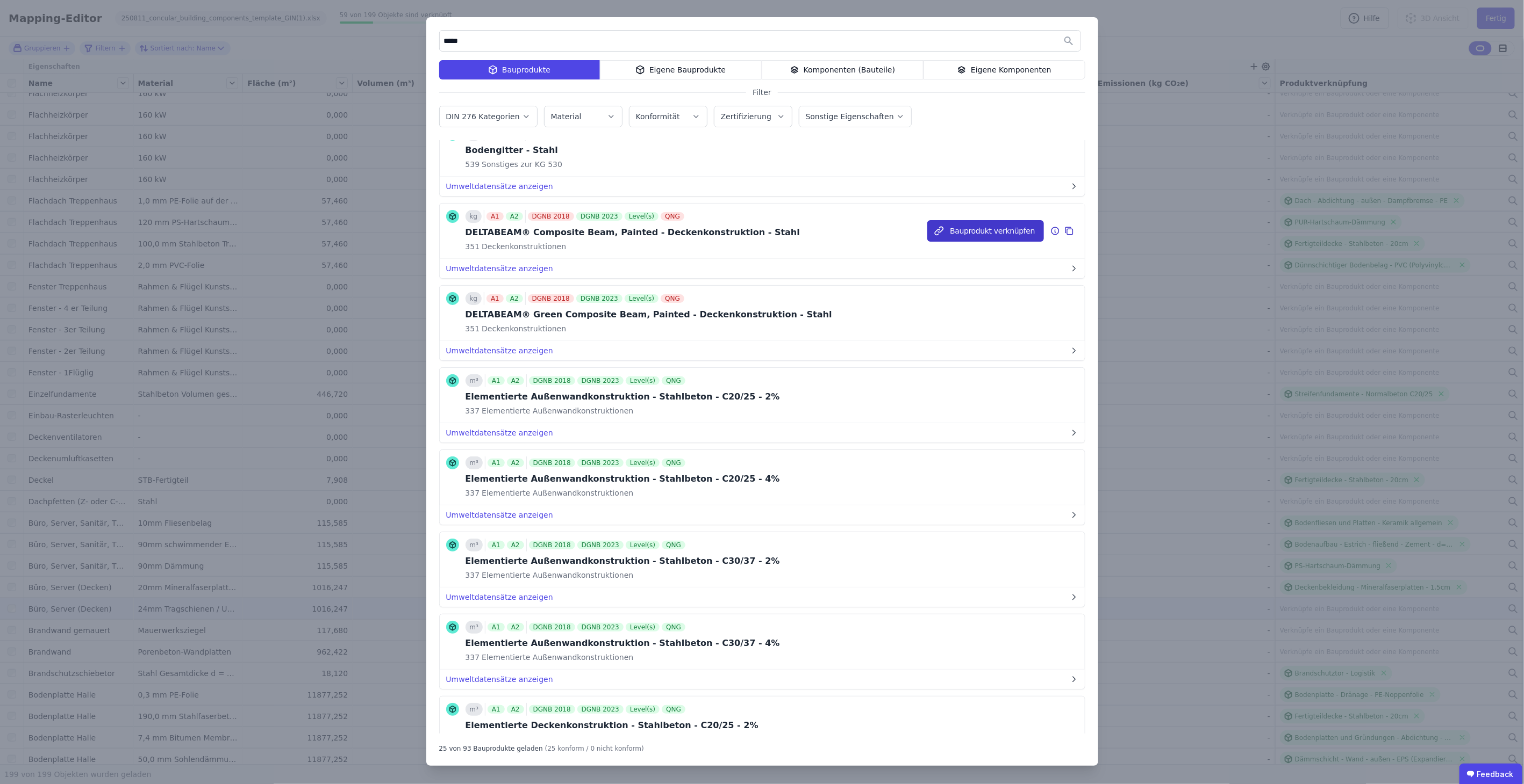
type input "*****"
click at [1012, 225] on button "Bauprodukt verknüpfen" at bounding box center [985, 231] width 116 height 21
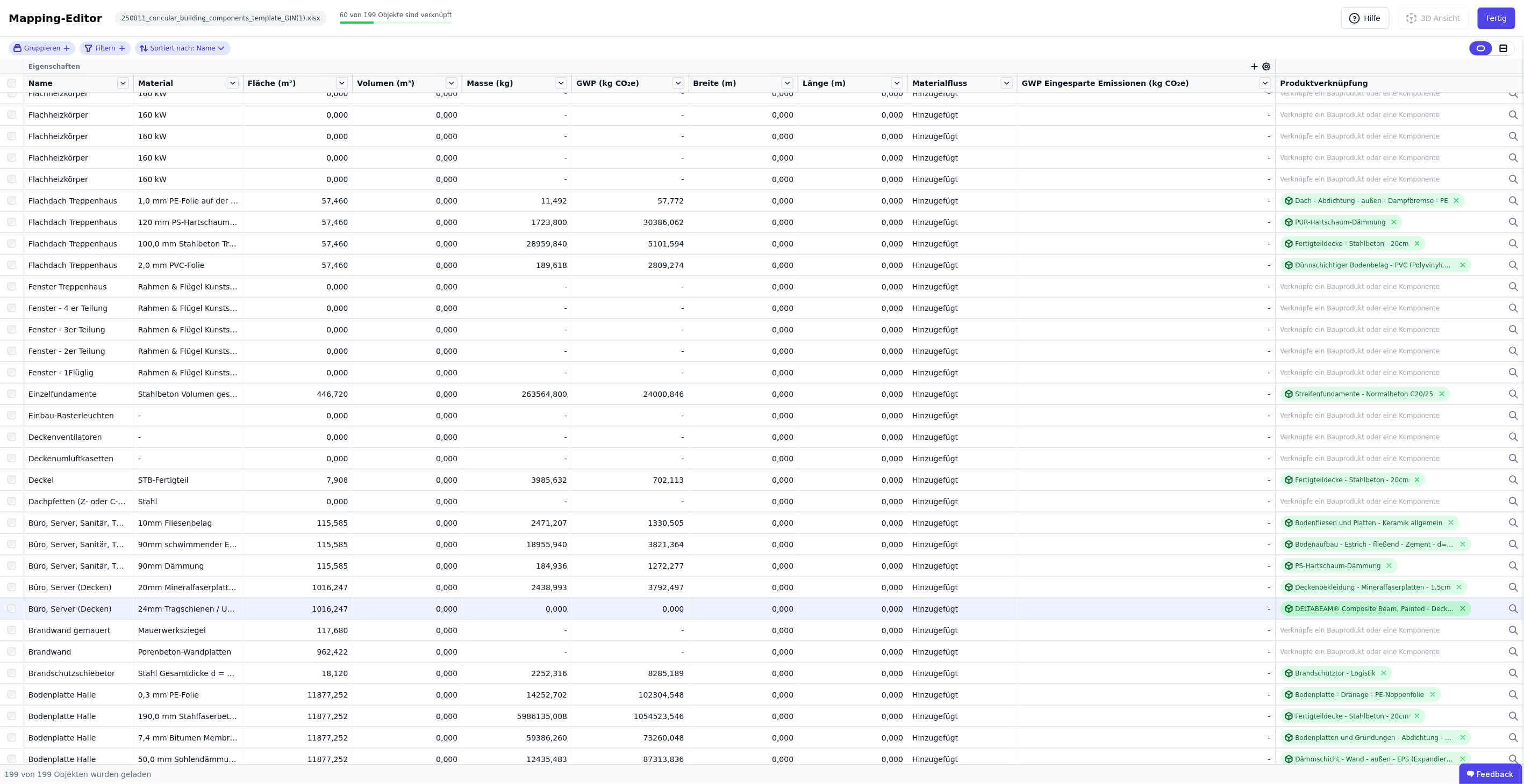
click at [1459, 605] on icon at bounding box center [1462, 609] width 8 height 8
click at [1362, 603] on div "Verknüpfe ein Bauprodukt oder eine Komponente" at bounding box center [1399, 609] width 239 height 13
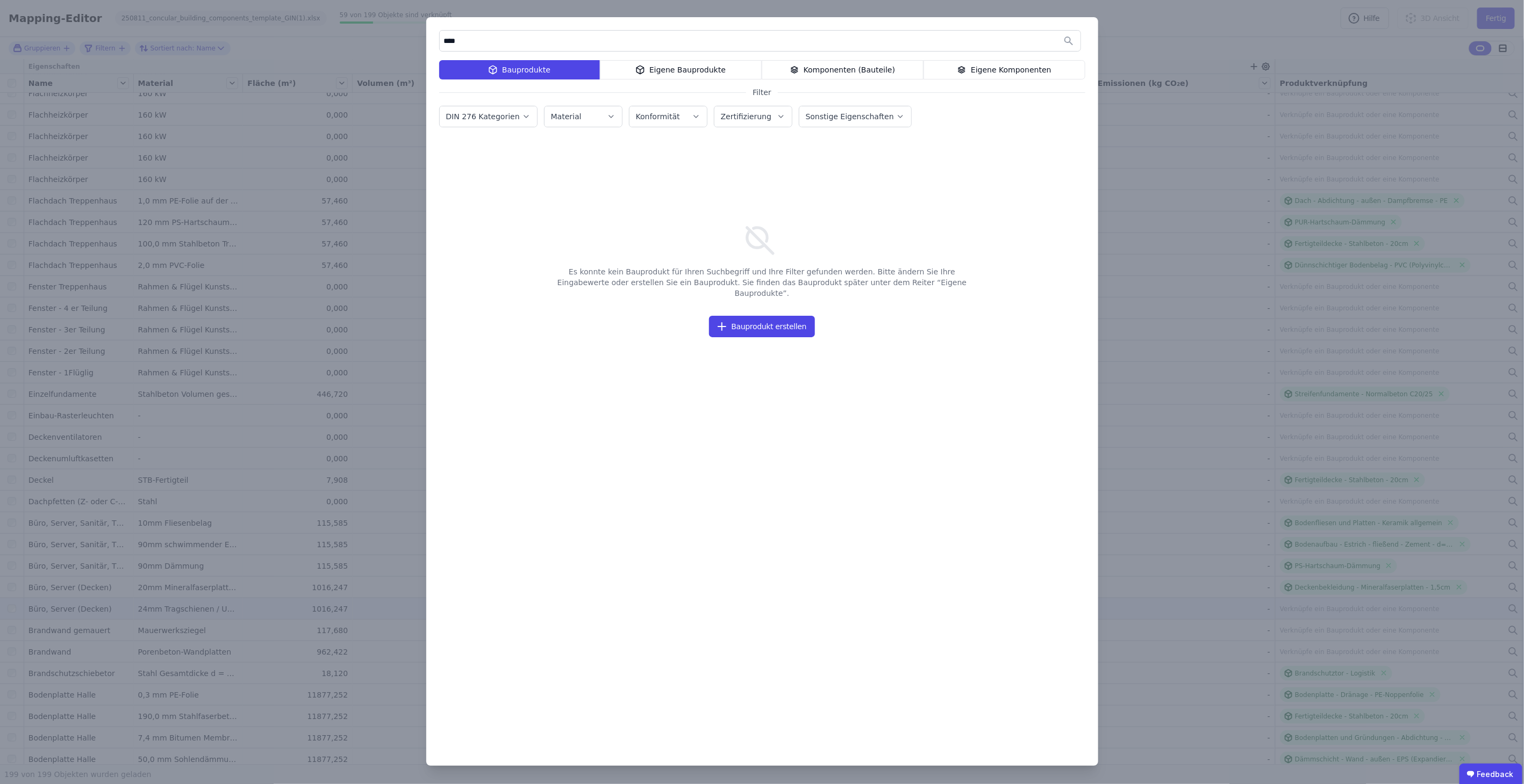
drag, startPoint x: 546, startPoint y: 41, endPoint x: 401, endPoint y: 33, distance: 145.2
click at [401, 33] on div "**** Bauprodukte Eigene Bauprodukte Komponenten (Bauteile) Eigene Komponenten F…" at bounding box center [762, 392] width 1524 height 784
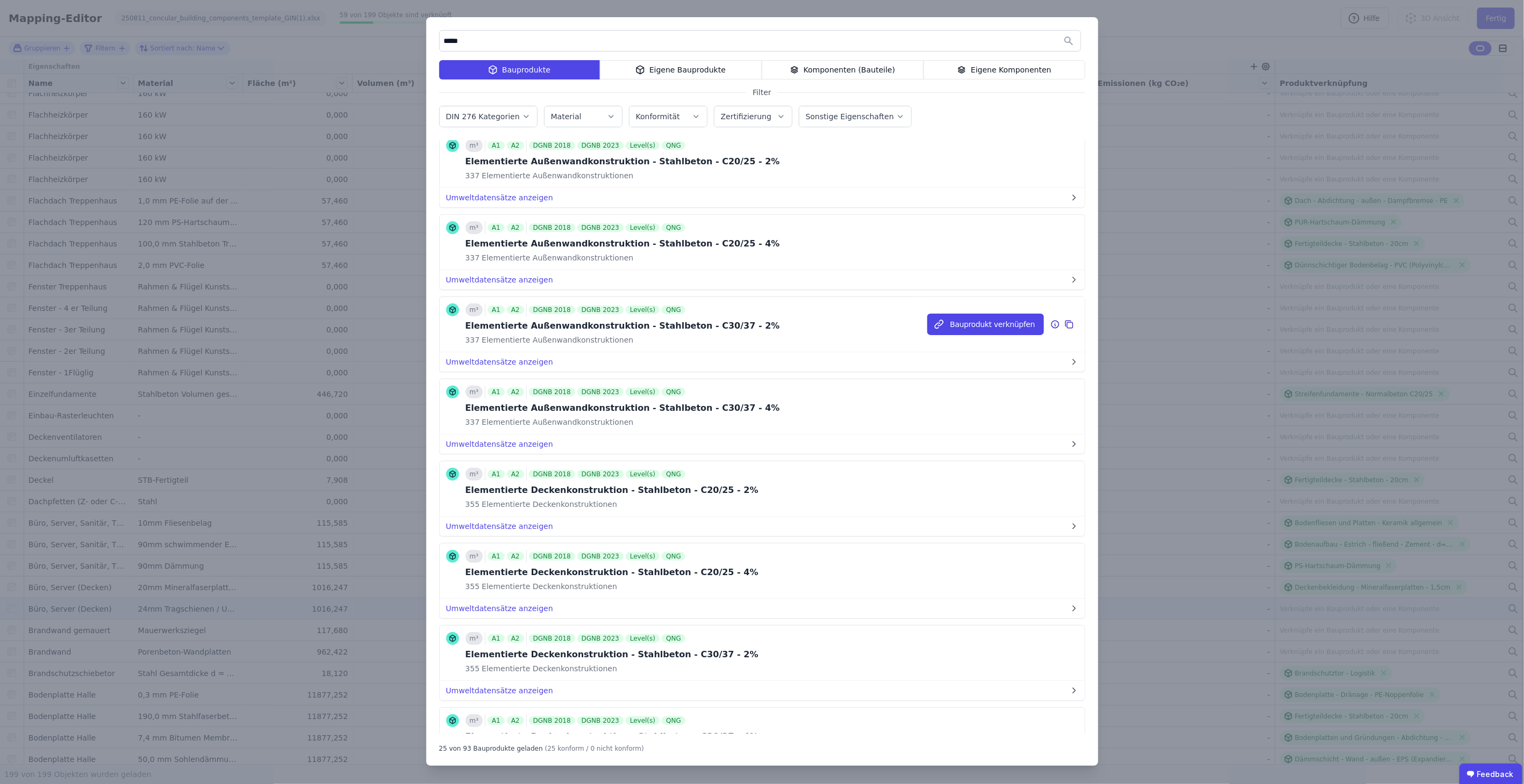
scroll to position [418, 0]
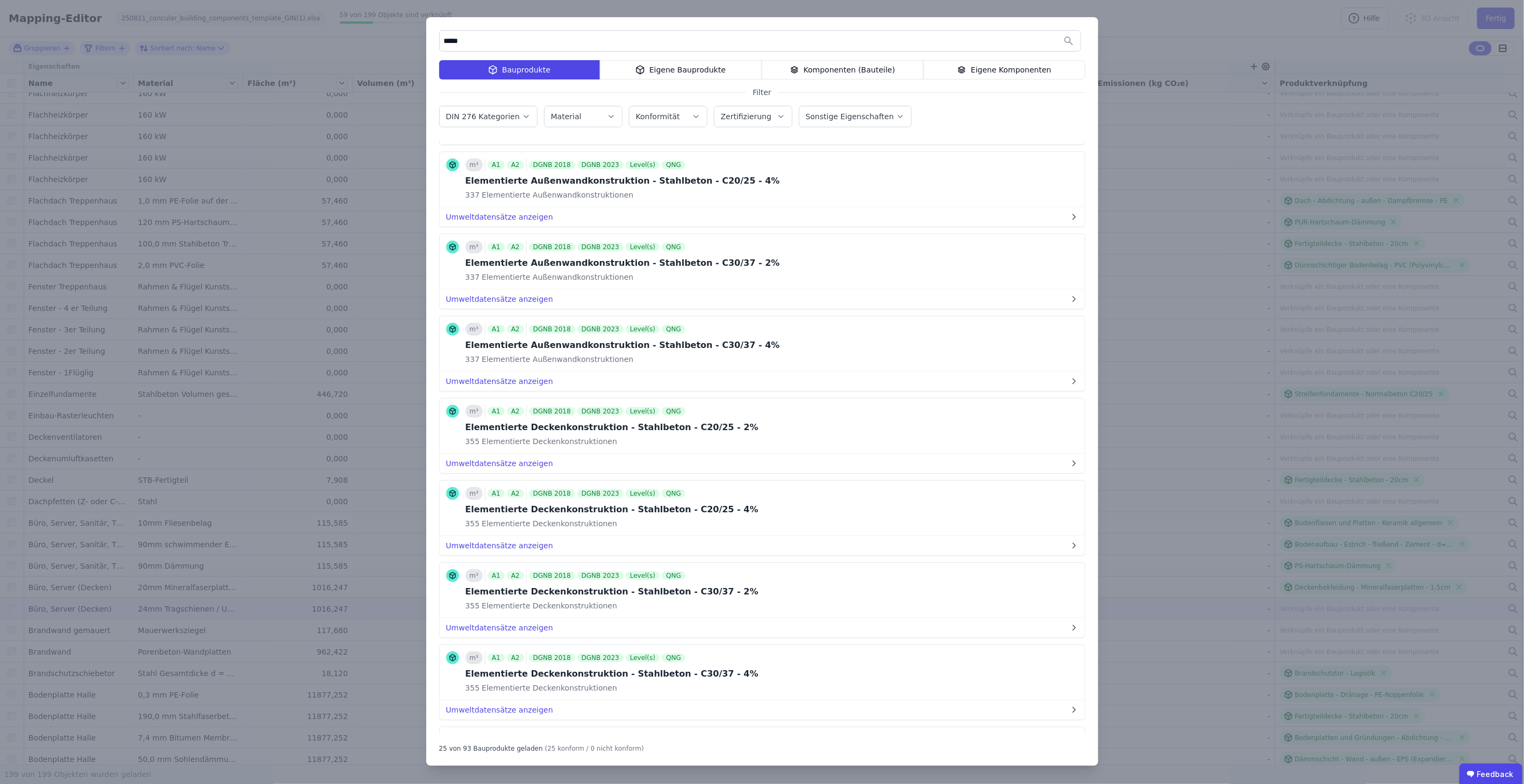
drag, startPoint x: 488, startPoint y: 31, endPoint x: 425, endPoint y: 35, distance: 63.1
click at [425, 35] on div "***** Bauprodukte Eigene Bauprodukte Komponenten (Bauteile) Eigene Komponenten …" at bounding box center [762, 392] width 1524 height 784
drag, startPoint x: 477, startPoint y: 41, endPoint x: 355, endPoint y: 22, distance: 123.5
click at [358, 23] on div "***** Bauprodukte Eigene Bauprodukte Komponenten (Bauteile) Eigene Komponenten …" at bounding box center [762, 392] width 1524 height 784
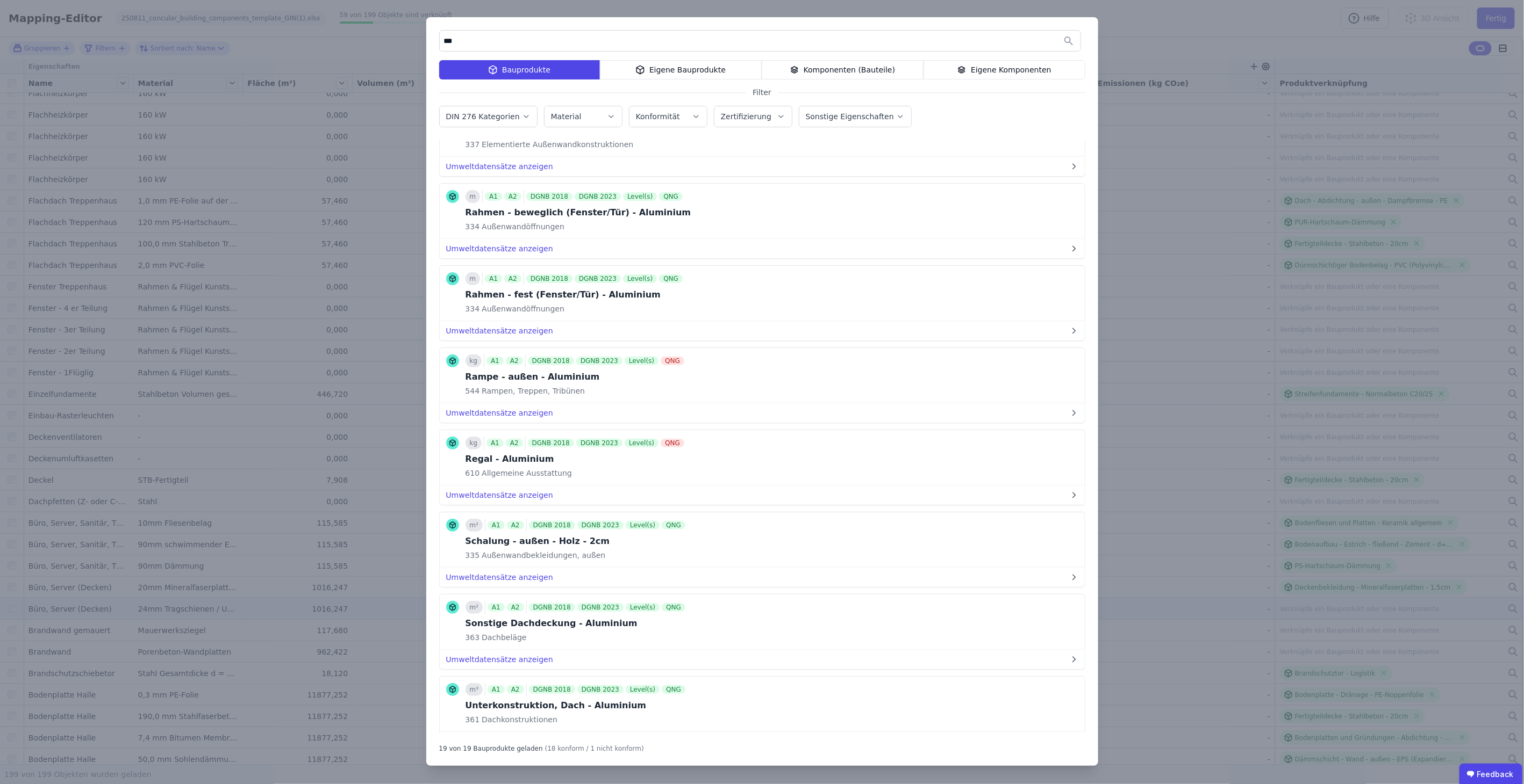
scroll to position [714, 0]
drag, startPoint x: 497, startPoint y: 48, endPoint x: 396, endPoint y: 55, distance: 101.2
click at [402, 55] on div "*** Bauprodukte Eigene Bauprodukte Komponenten (Bauteile) Eigene Komponenten Fi…" at bounding box center [762, 392] width 1524 height 784
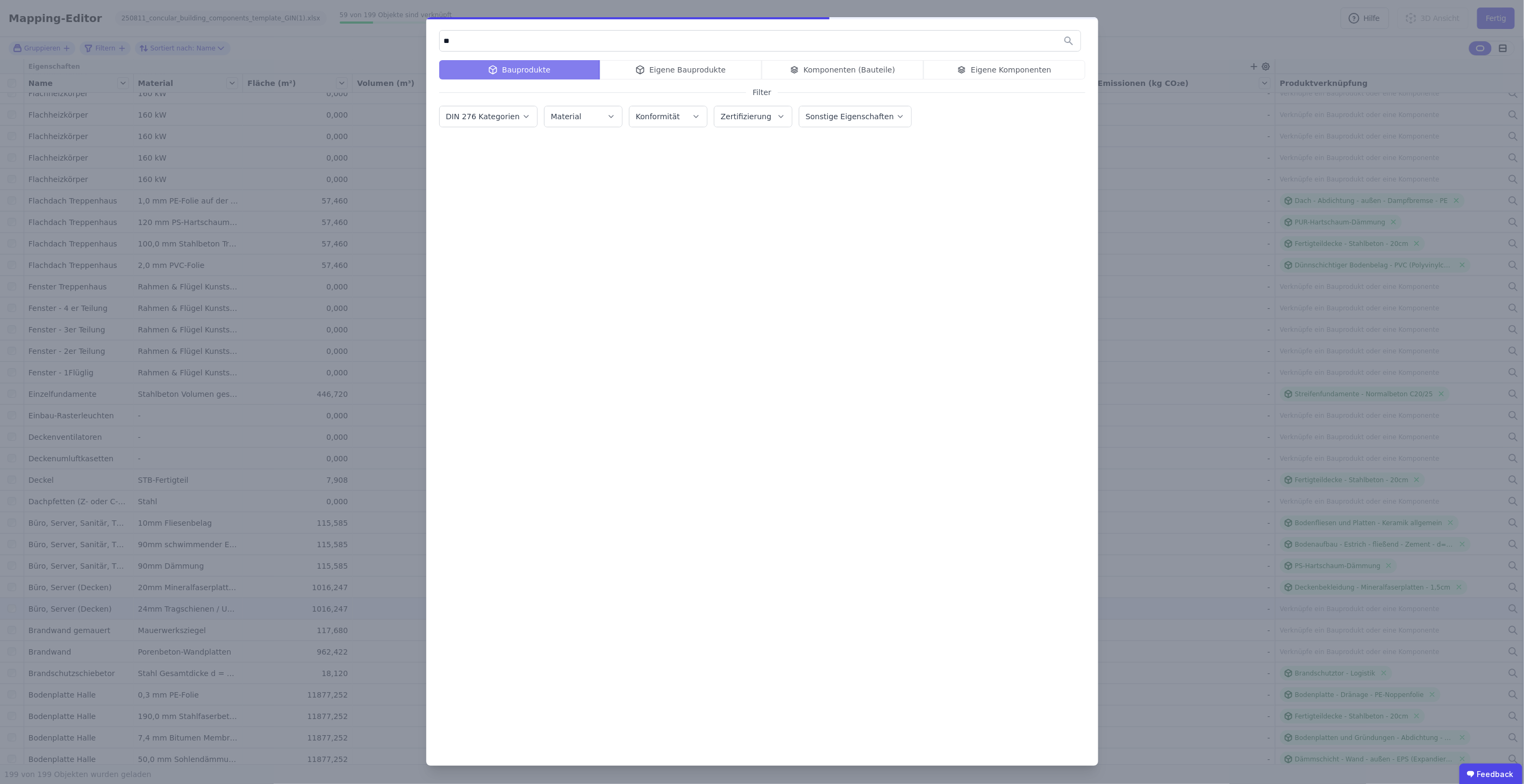
type input "*"
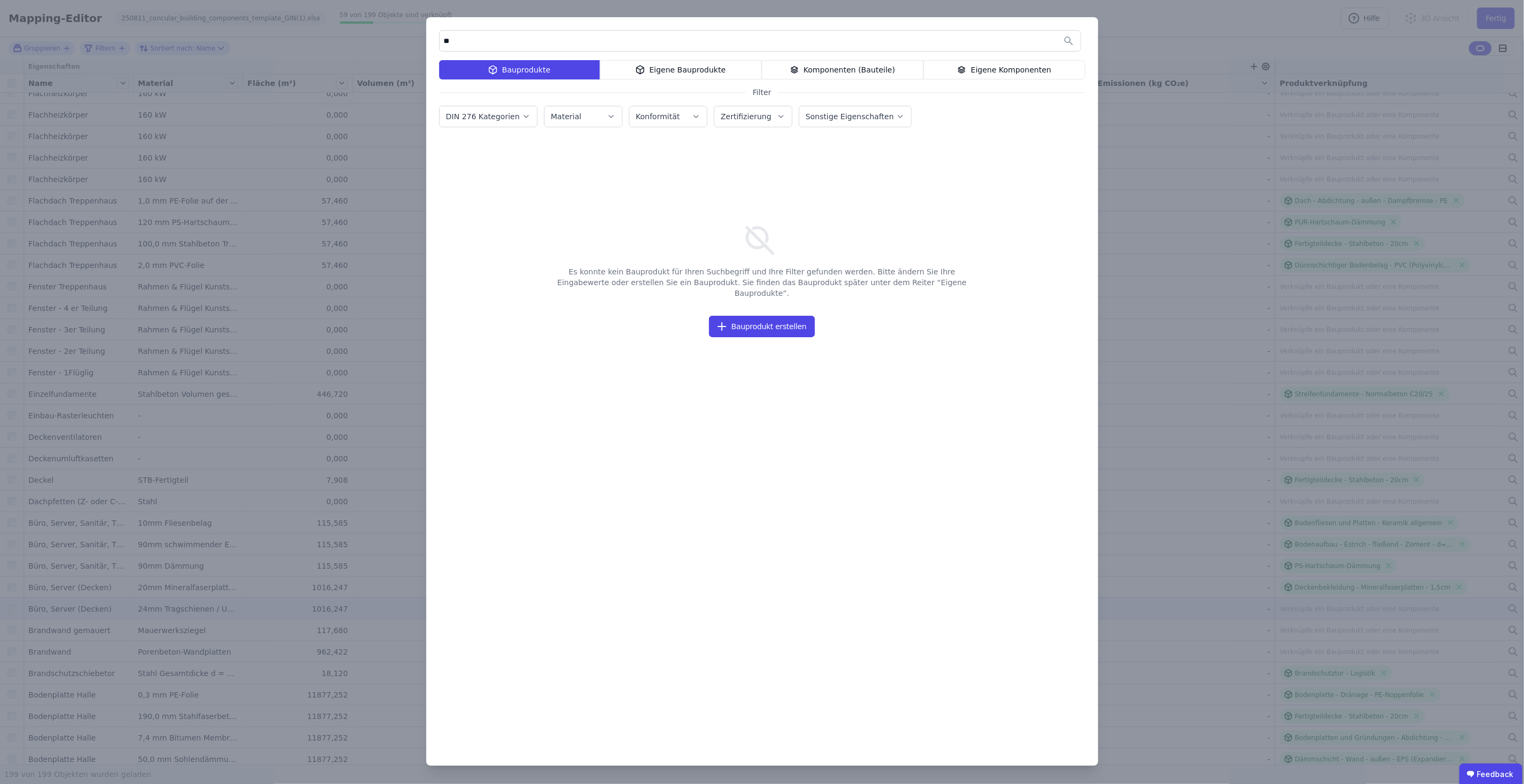
type input "*"
click at [678, 65] on div "Eigene Bauprodukte" at bounding box center [681, 70] width 162 height 19
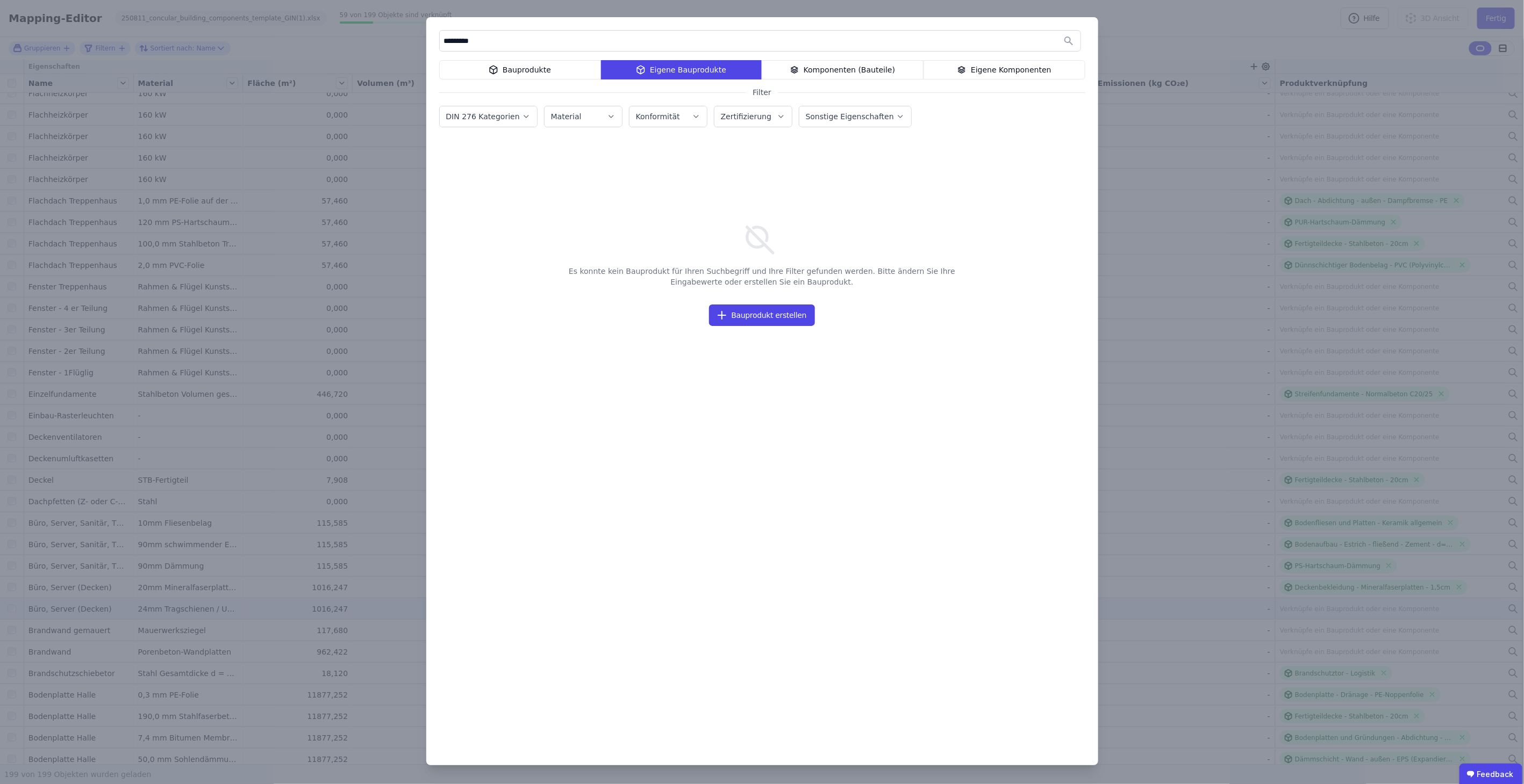
click at [546, 73] on div "Bauprodukte" at bounding box center [520, 70] width 162 height 19
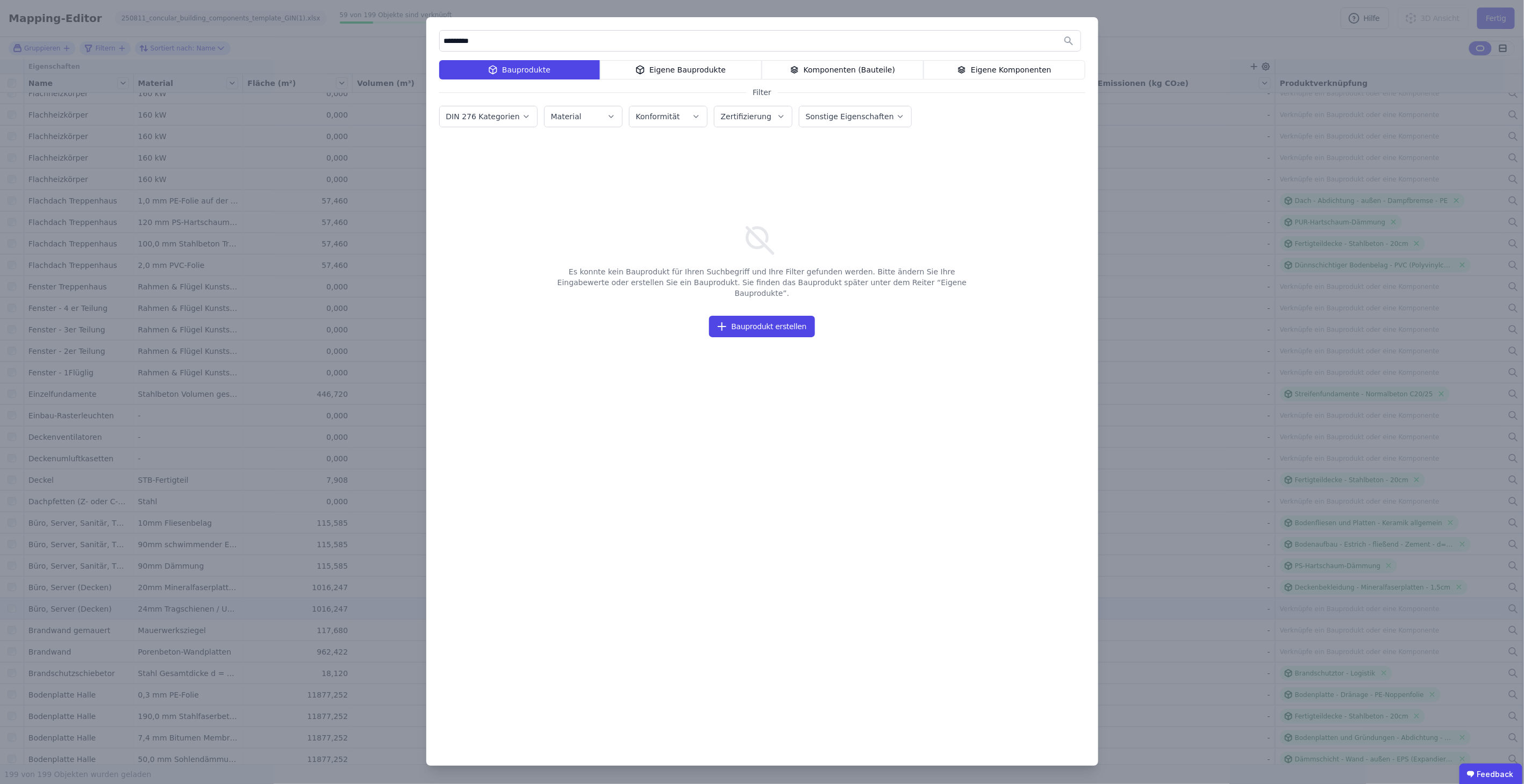
drag, startPoint x: 483, startPoint y: 37, endPoint x: 361, endPoint y: 27, distance: 122.4
click at [361, 27] on div "********* Bauprodukte Eigene Bauprodukte Komponenten (Bauteile) Eigene Komponen…" at bounding box center [762, 392] width 1524 height 784
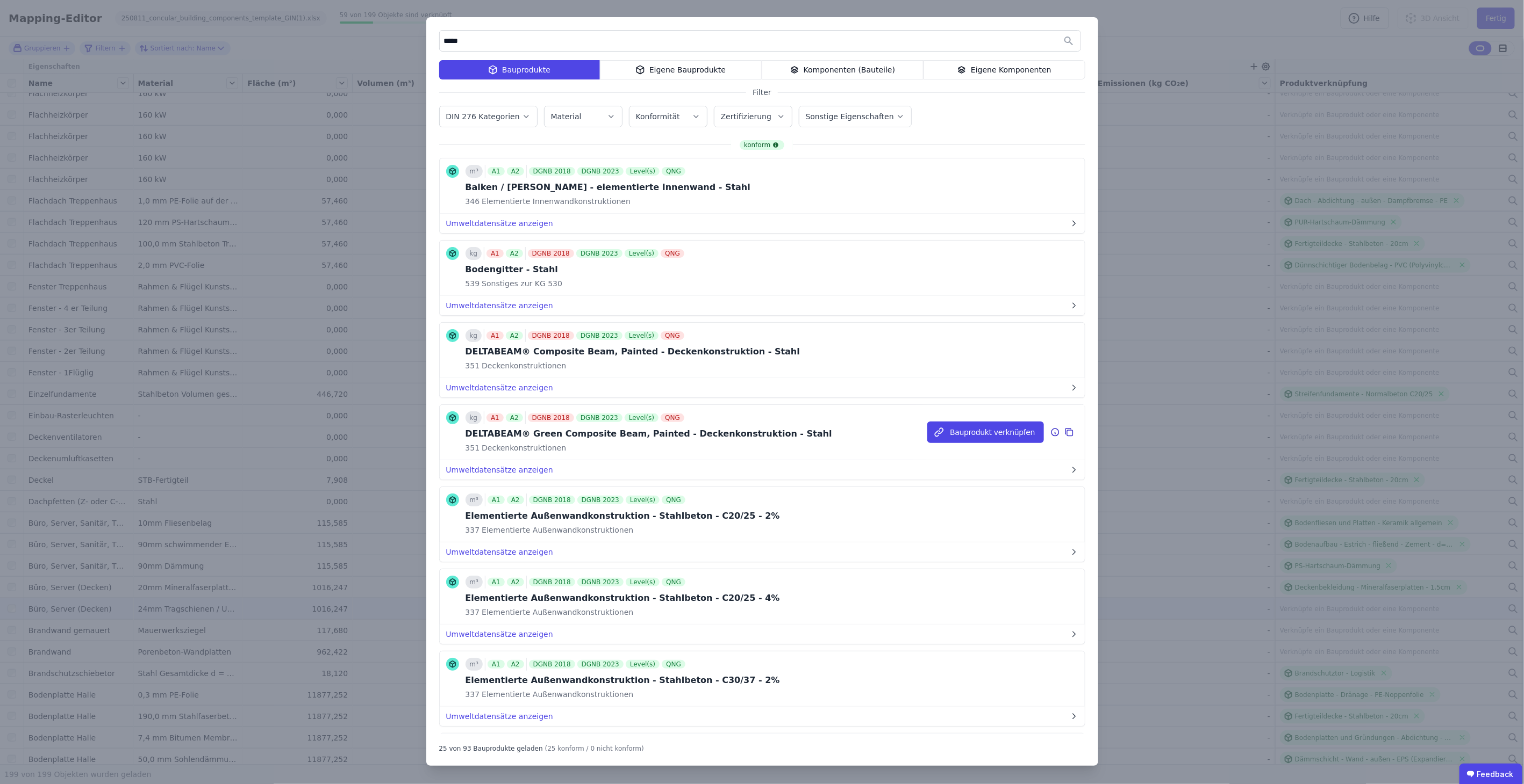
click at [1051, 429] on icon at bounding box center [1055, 432] width 7 height 7
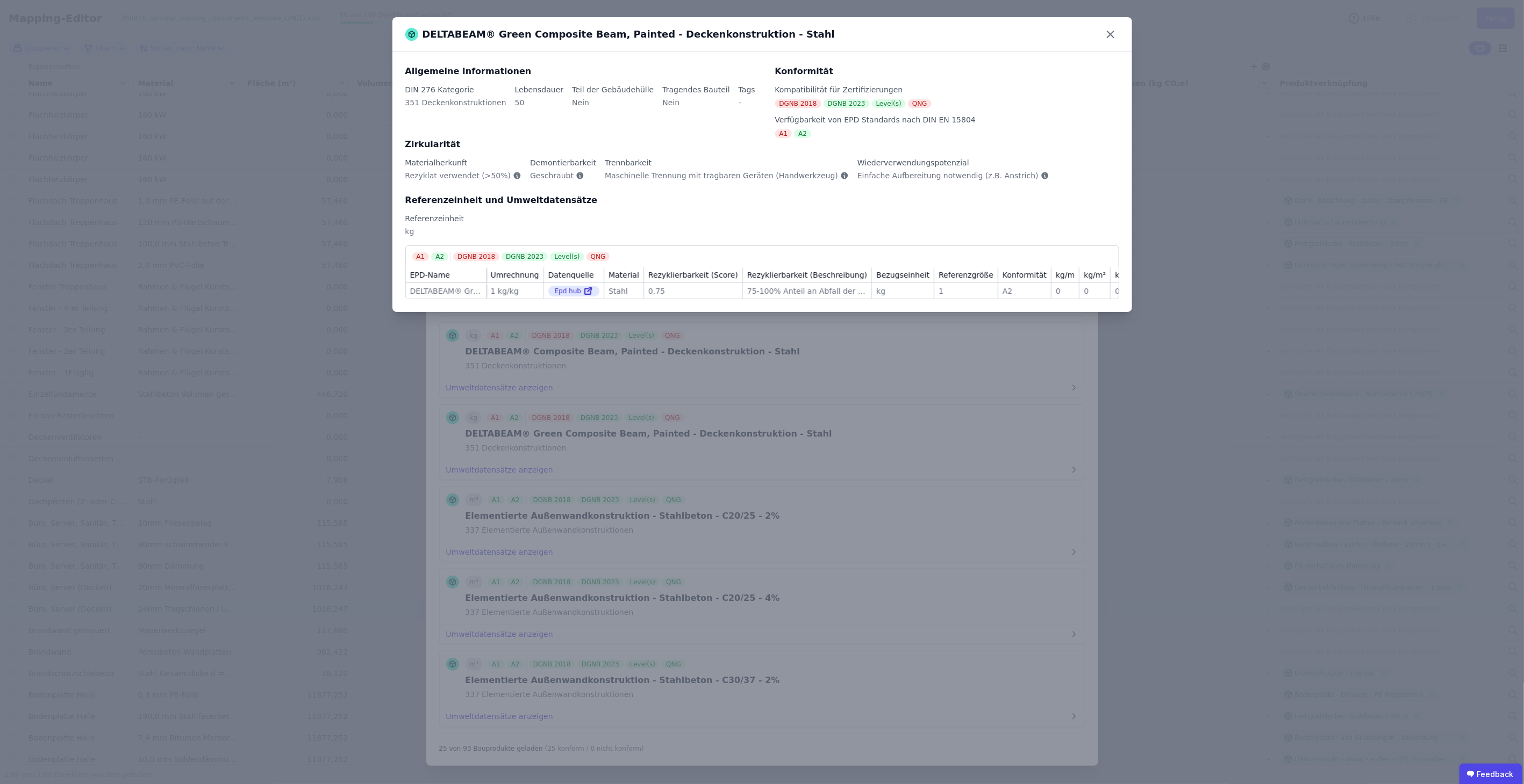
click at [1116, 25] on div "DELTABEAM® Green Composite Beam, Painted - Deckenkonstruktion - Stahl" at bounding box center [762, 35] width 740 height 35
click at [1113, 27] on icon at bounding box center [1110, 34] width 17 height 17
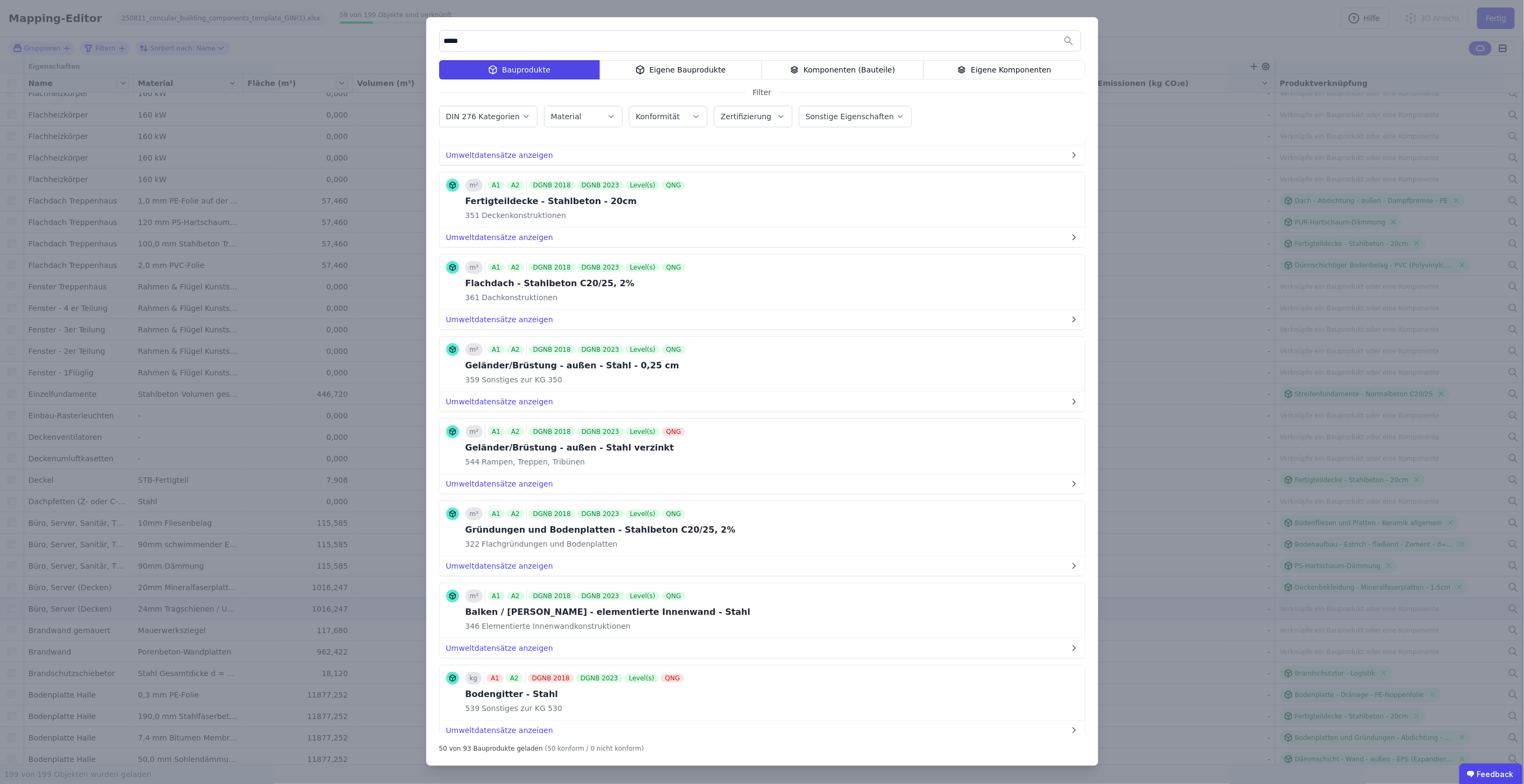
scroll to position [1661, 0]
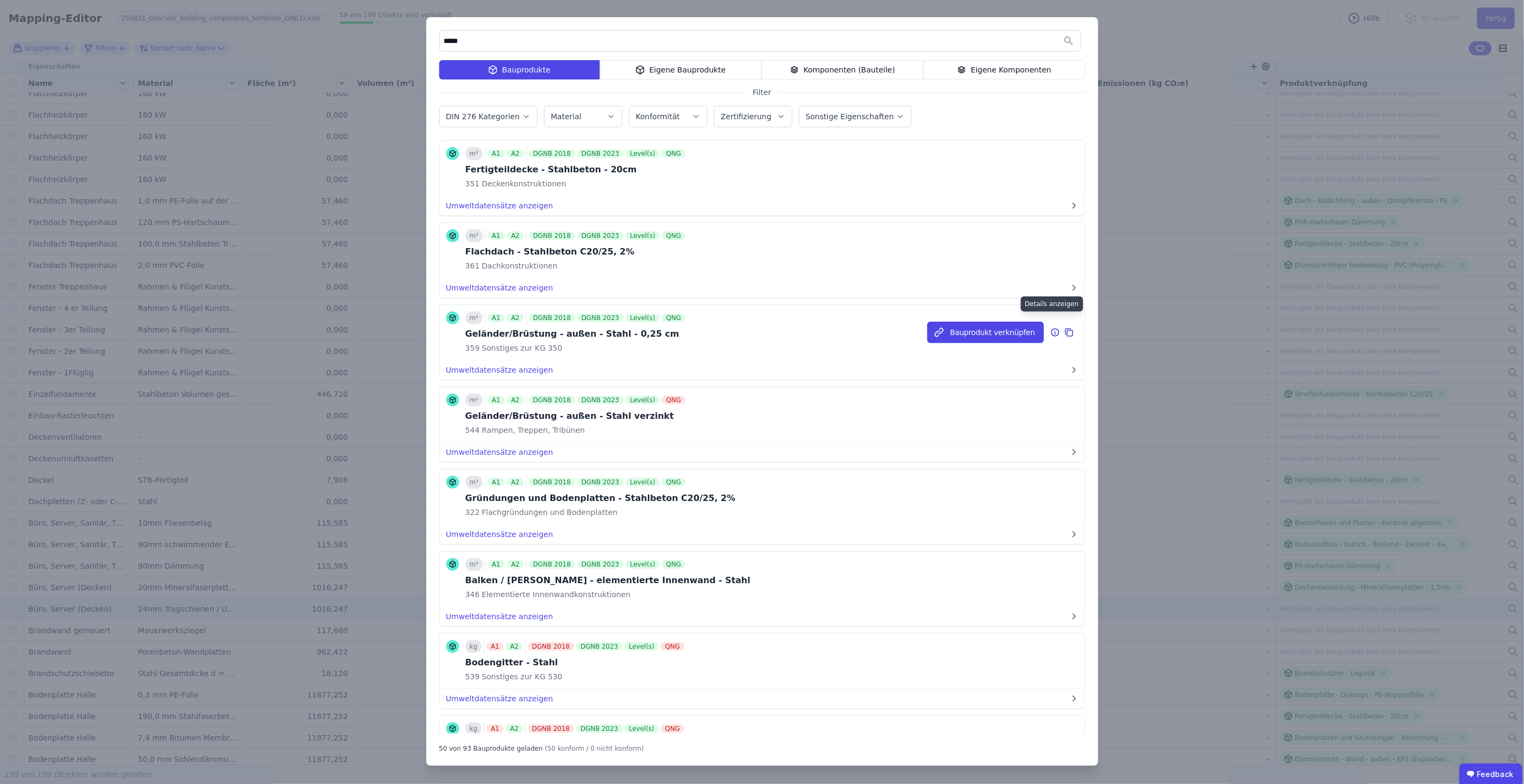
click at [1051, 329] on icon at bounding box center [1055, 333] width 7 height 7
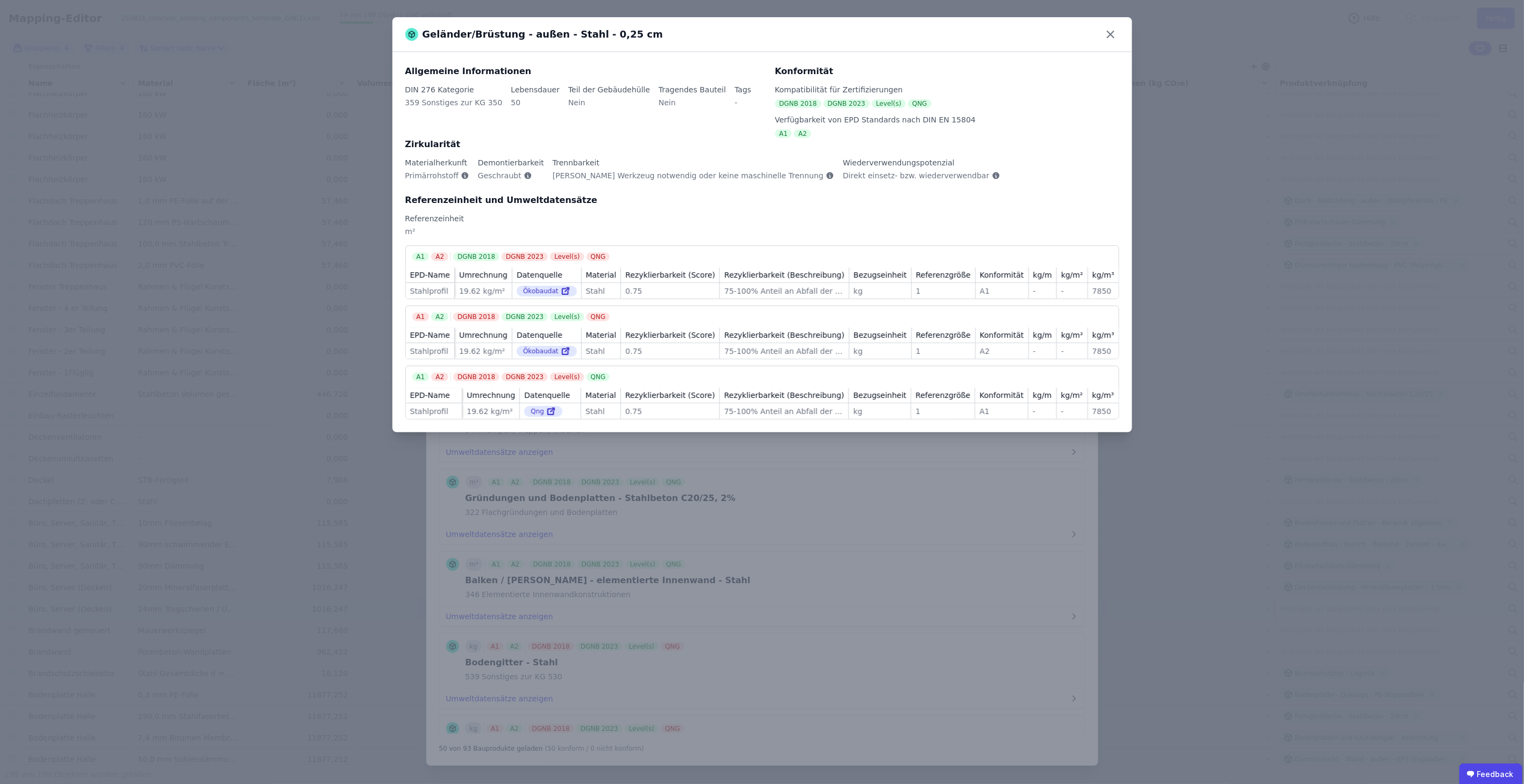
drag, startPoint x: 1112, startPoint y: 35, endPoint x: 1019, endPoint y: 278, distance: 260.2
click at [1108, 35] on icon at bounding box center [1110, 34] width 17 height 17
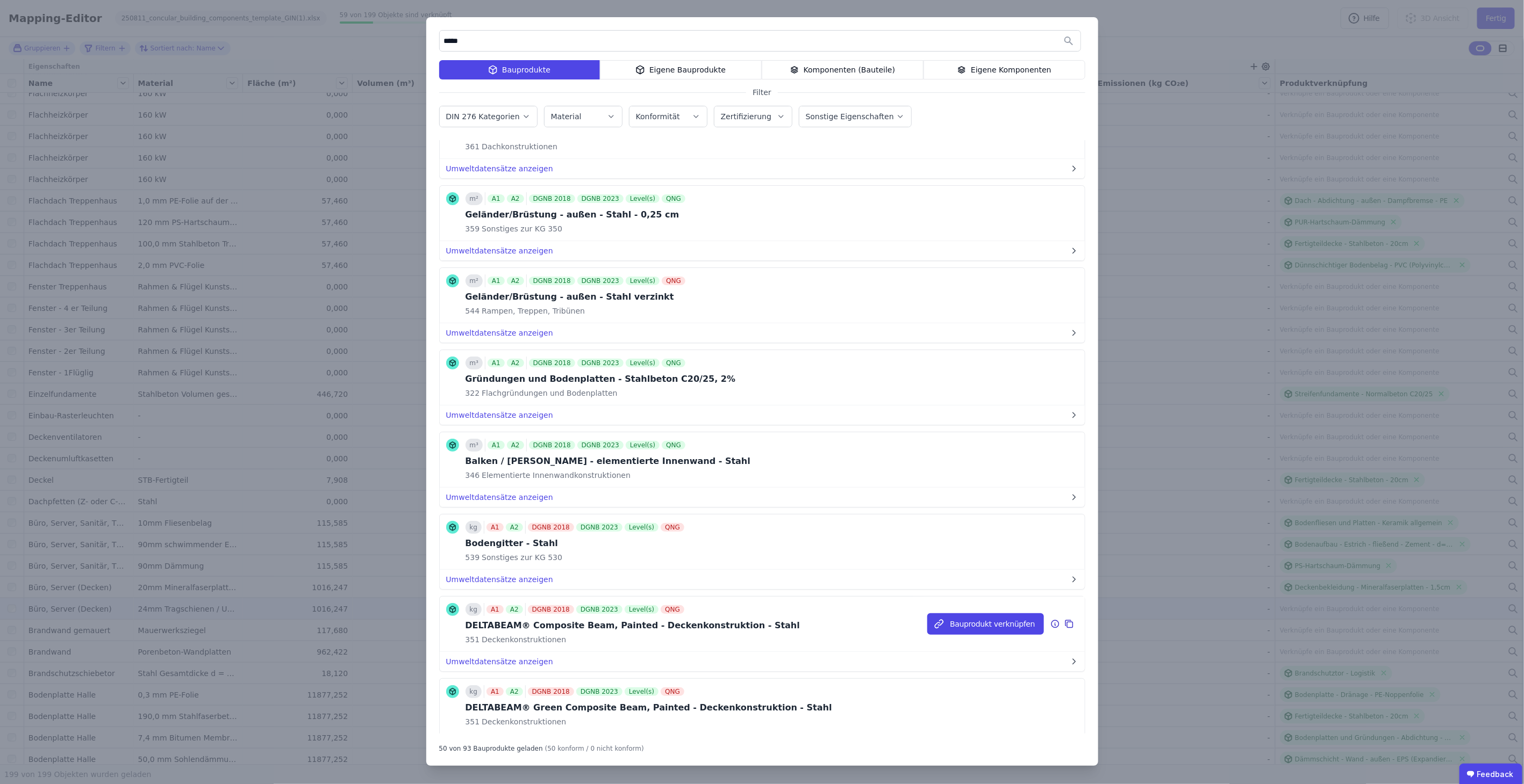
scroll to position [1840, 0]
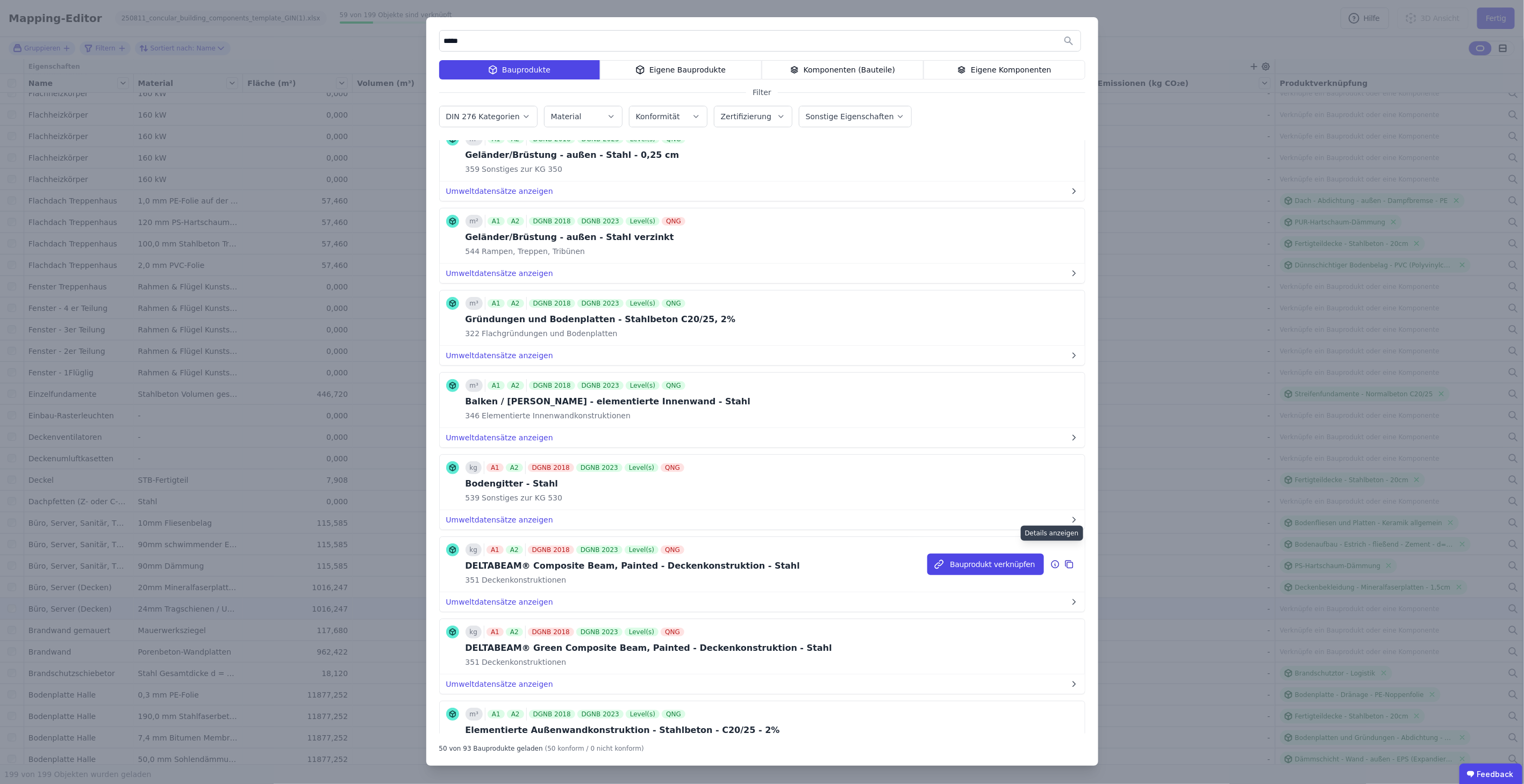
click at [1051, 561] on icon at bounding box center [1055, 565] width 7 height 7
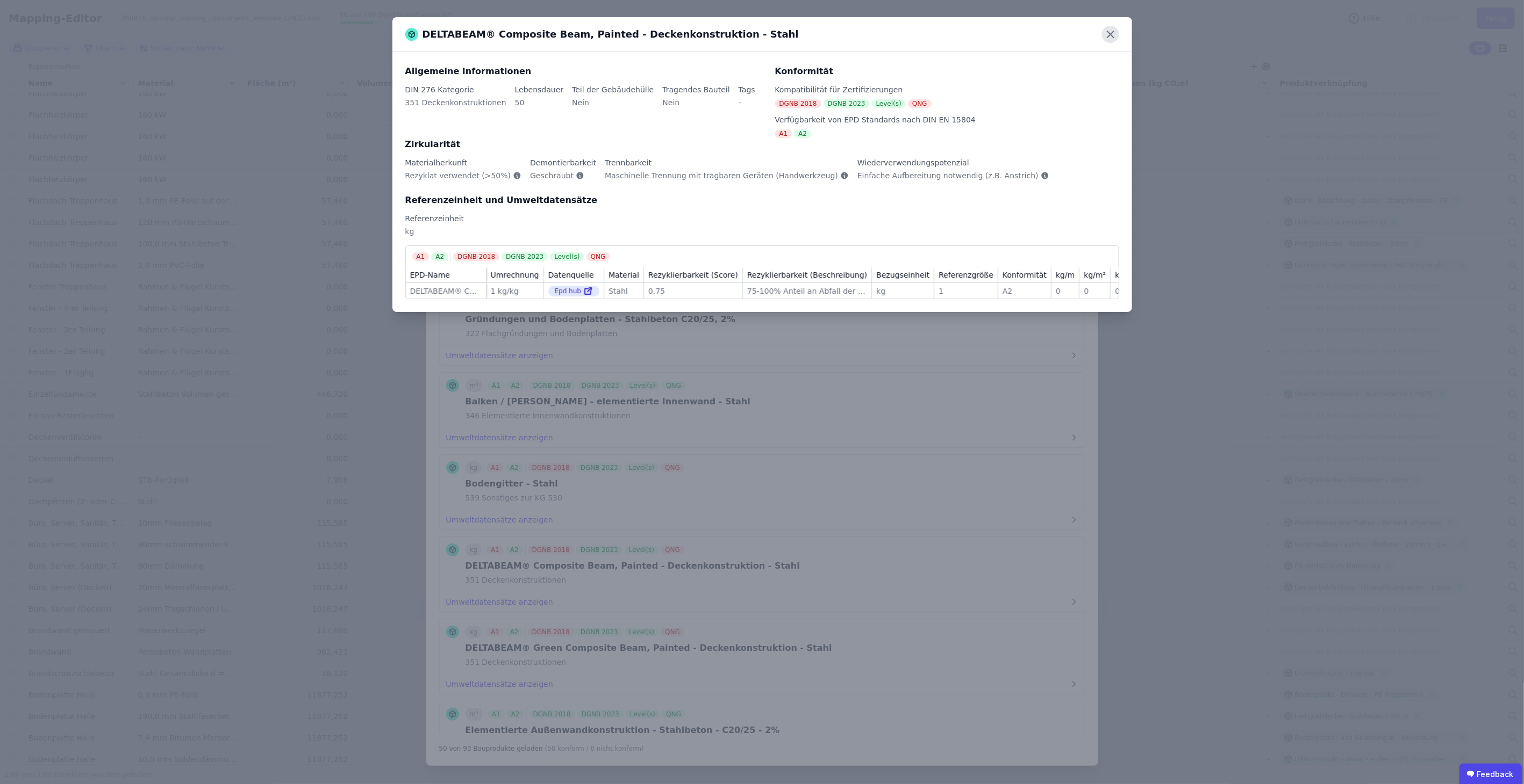
drag, startPoint x: 1119, startPoint y: 28, endPoint x: 1111, endPoint y: 29, distance: 8.1
click at [1117, 28] on div "DELTABEAM® Composite Beam, Painted - Deckenkonstruktion - Stahl" at bounding box center [762, 35] width 740 height 35
click at [1110, 29] on icon at bounding box center [1110, 34] width 17 height 17
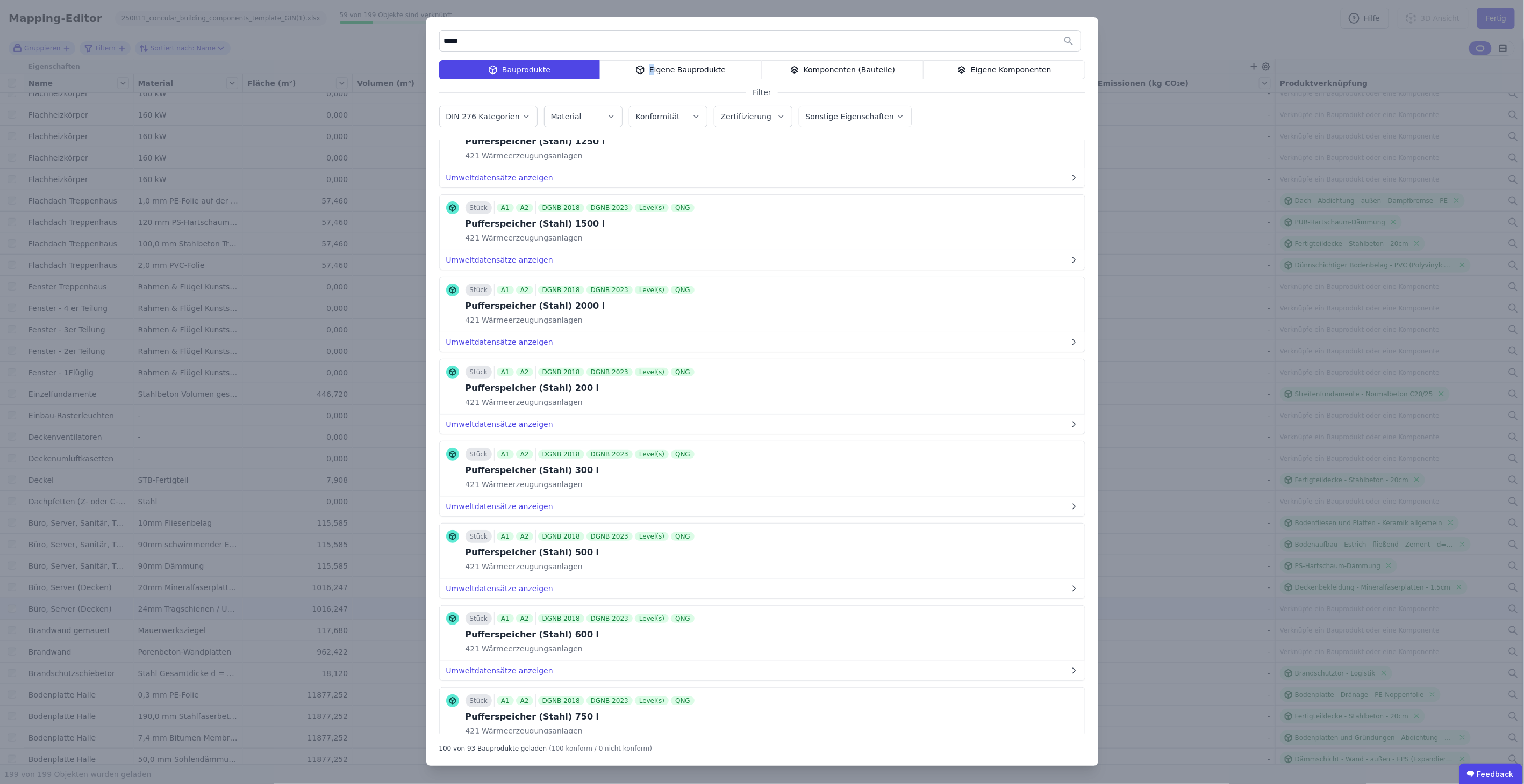
scroll to position [5569, 0]
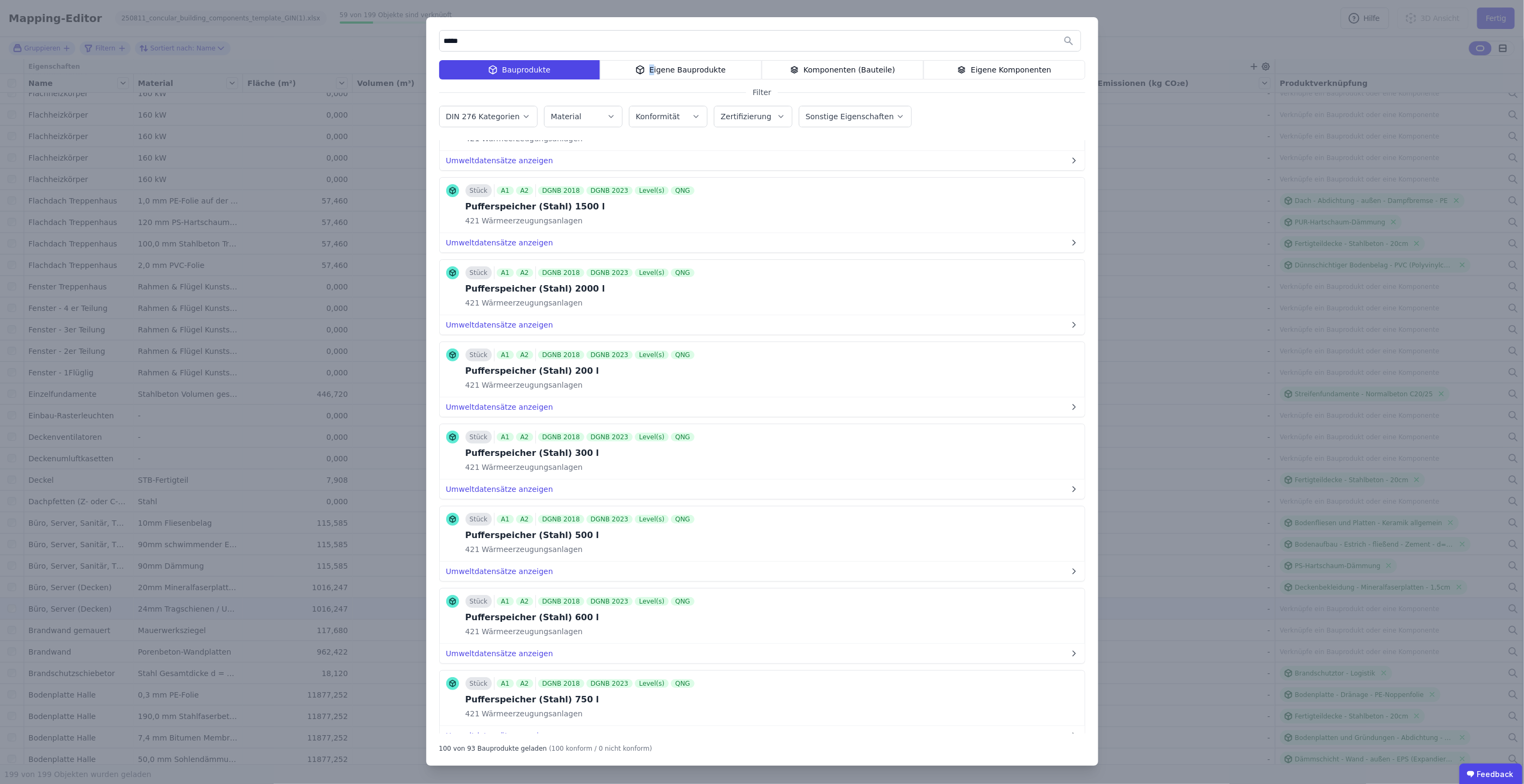
drag, startPoint x: 656, startPoint y: 77, endPoint x: 662, endPoint y: 77, distance: 6.0
click at [656, 77] on div "Eigene Bauprodukte" at bounding box center [681, 70] width 162 height 19
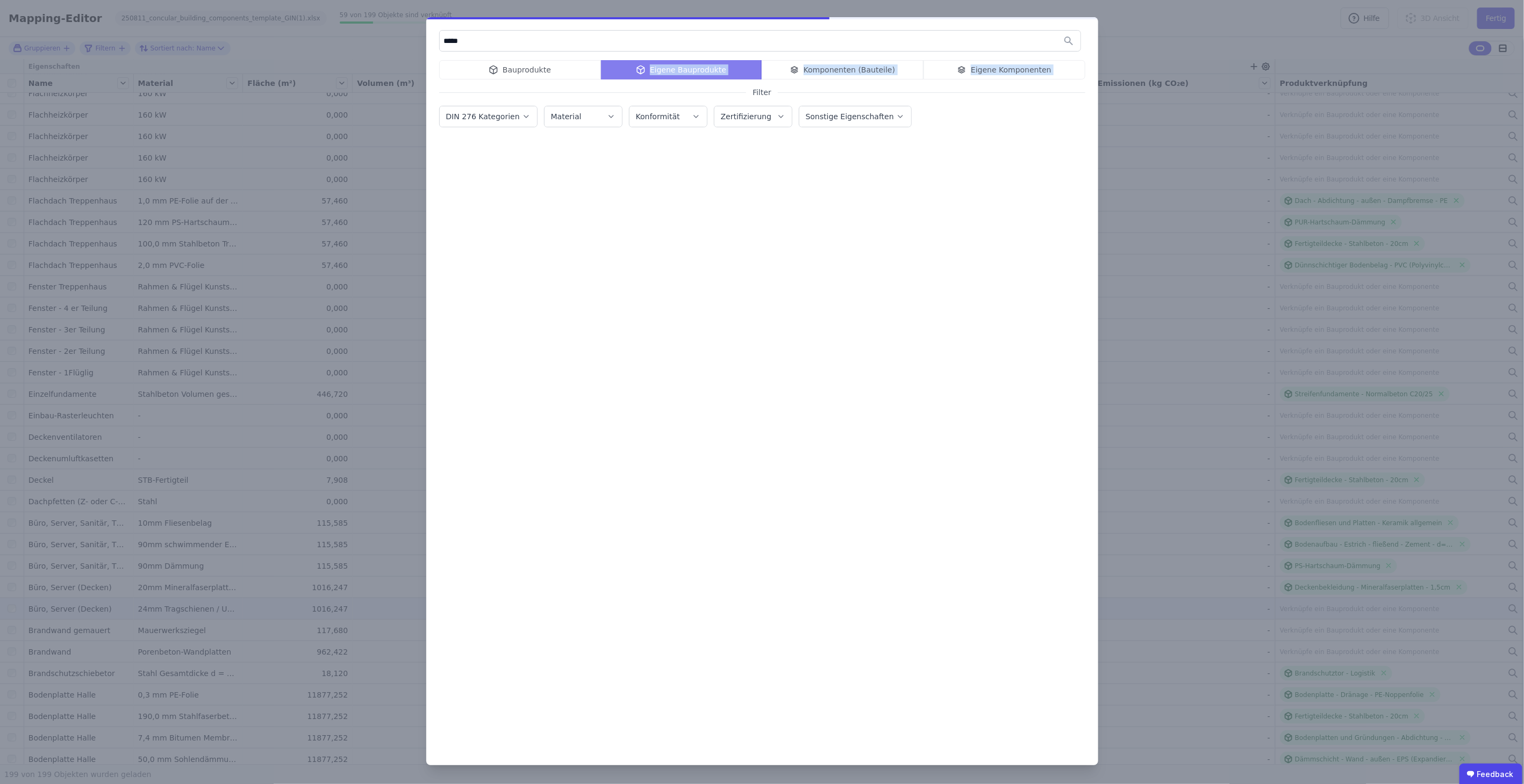
drag, startPoint x: 662, startPoint y: 77, endPoint x: 590, endPoint y: 79, distance: 72.0
click at [590, 79] on div "***** Bauprodukte Eigene Bauprodukte Komponenten (Bauteile) Eigene Komponenten …" at bounding box center [762, 391] width 672 height 748
drag, startPoint x: 590, startPoint y: 79, endPoint x: 544, endPoint y: 75, distance: 46.2
click at [544, 79] on div "Bauprodukte Eigene Bauprodukte Komponenten (Bauteile) Eigene Komponenten" at bounding box center [762, 70] width 646 height 19
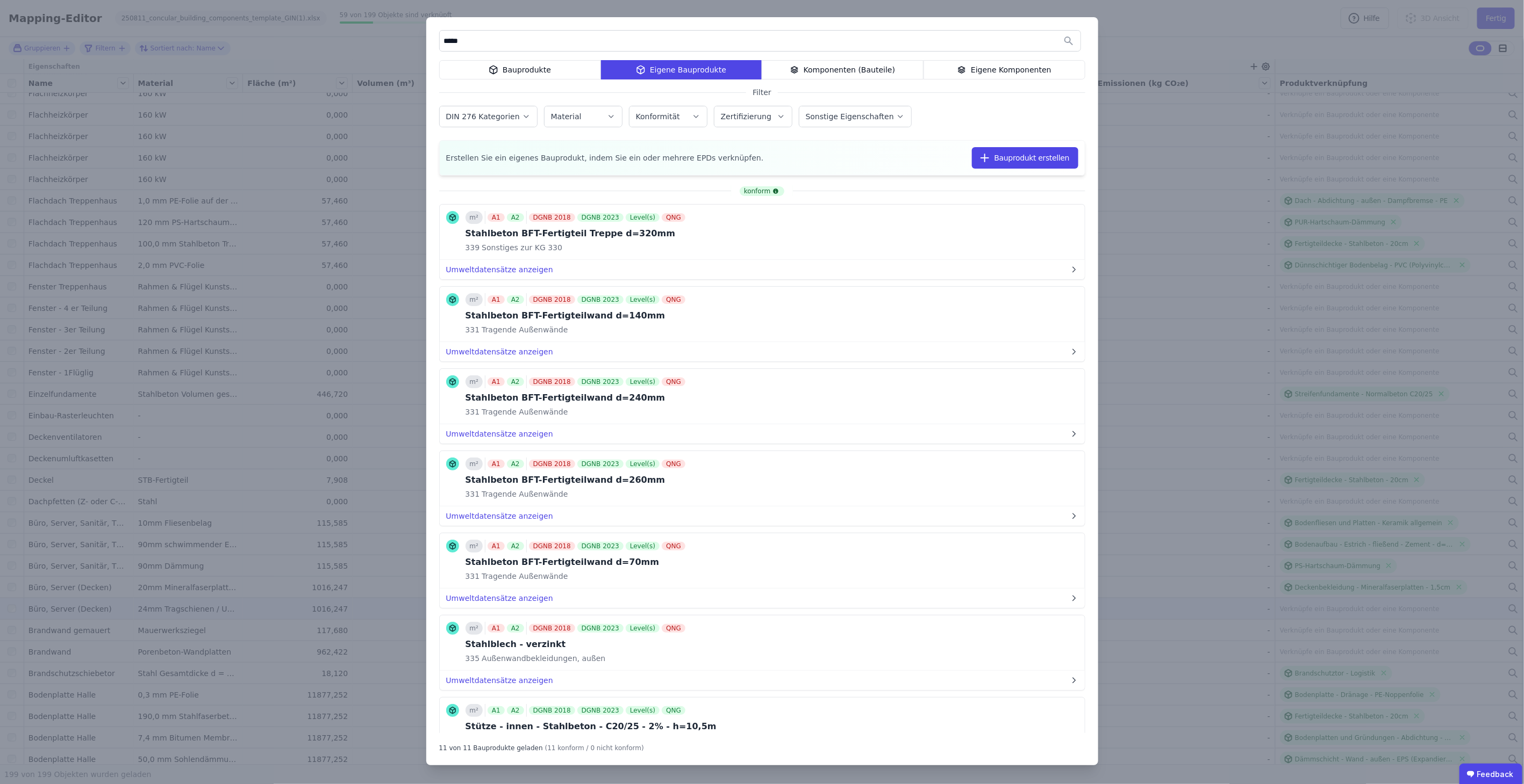
drag, startPoint x: 474, startPoint y: 43, endPoint x: 439, endPoint y: 39, distance: 35.2
click at [440, 39] on input "*****" at bounding box center [760, 40] width 640 height 19
click at [547, 68] on div "Bauprodukte" at bounding box center [520, 70] width 162 height 19
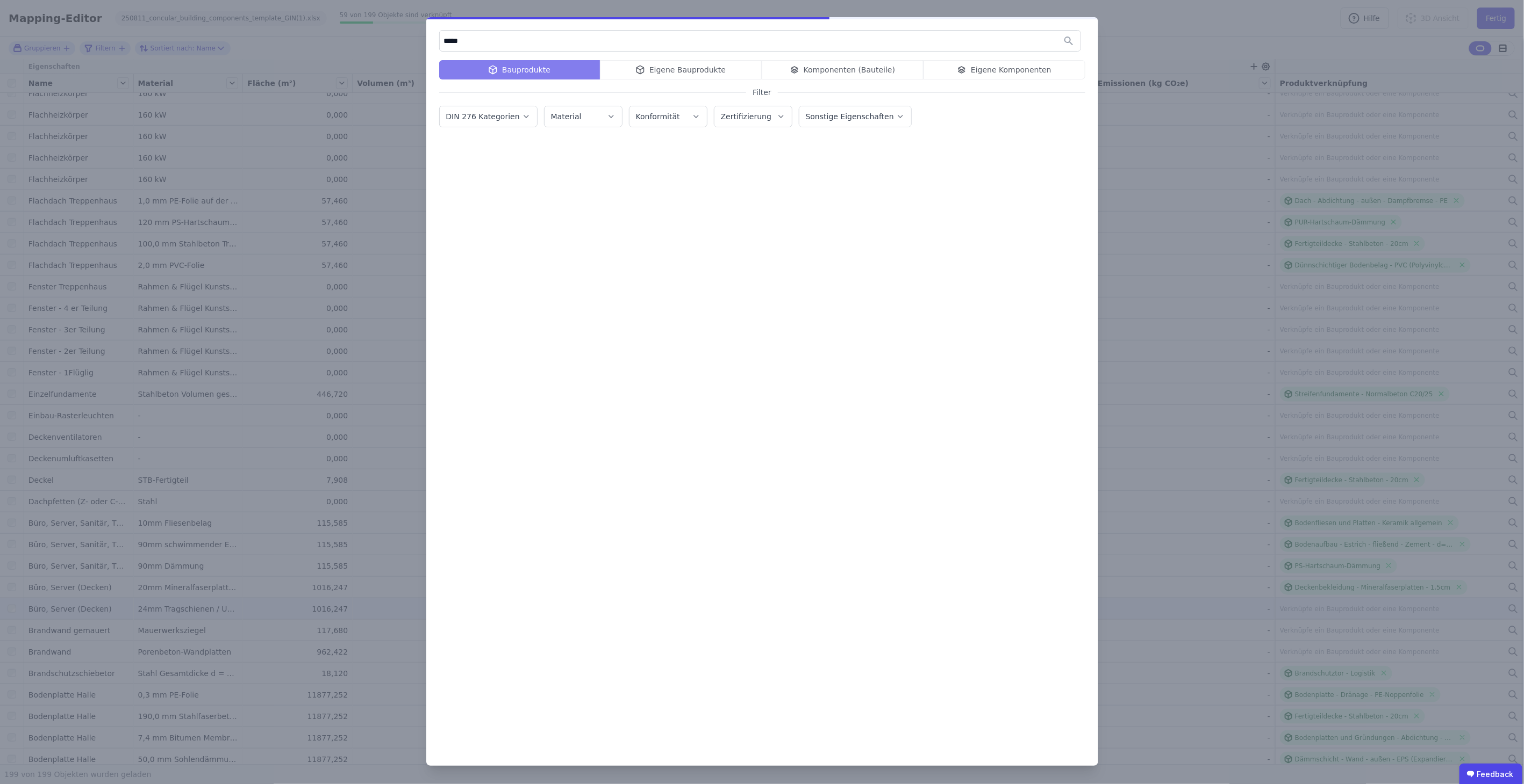
drag, startPoint x: 480, startPoint y: 43, endPoint x: 402, endPoint y: 37, distance: 78.2
click at [402, 37] on div "***** Bauprodukte Eigene Bauprodukte Komponenten (Bauteile) Eigene Komponenten …" at bounding box center [762, 392] width 1524 height 784
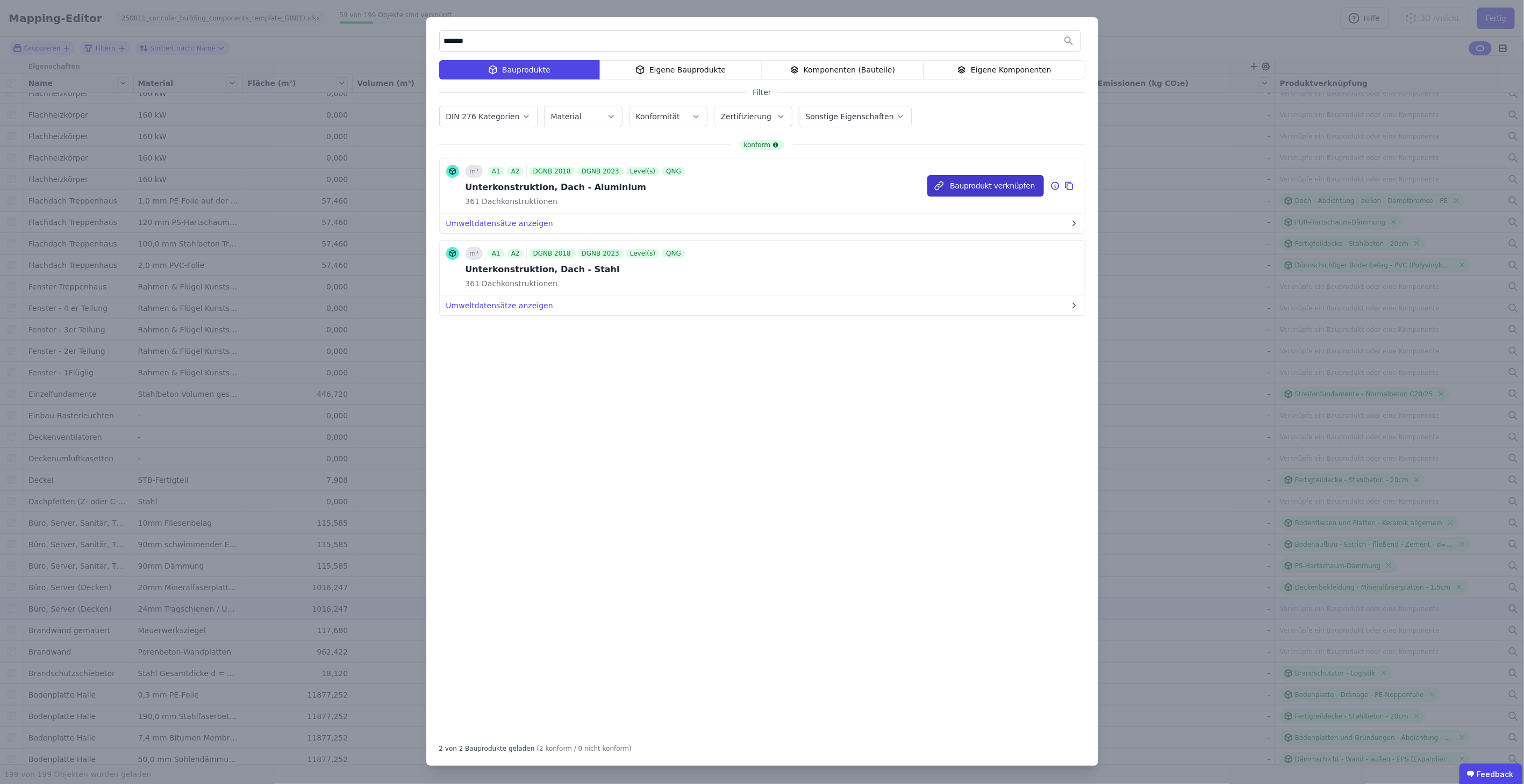
type input "*******"
click at [978, 177] on button "Bauprodukt verknüpfen" at bounding box center [985, 186] width 116 height 21
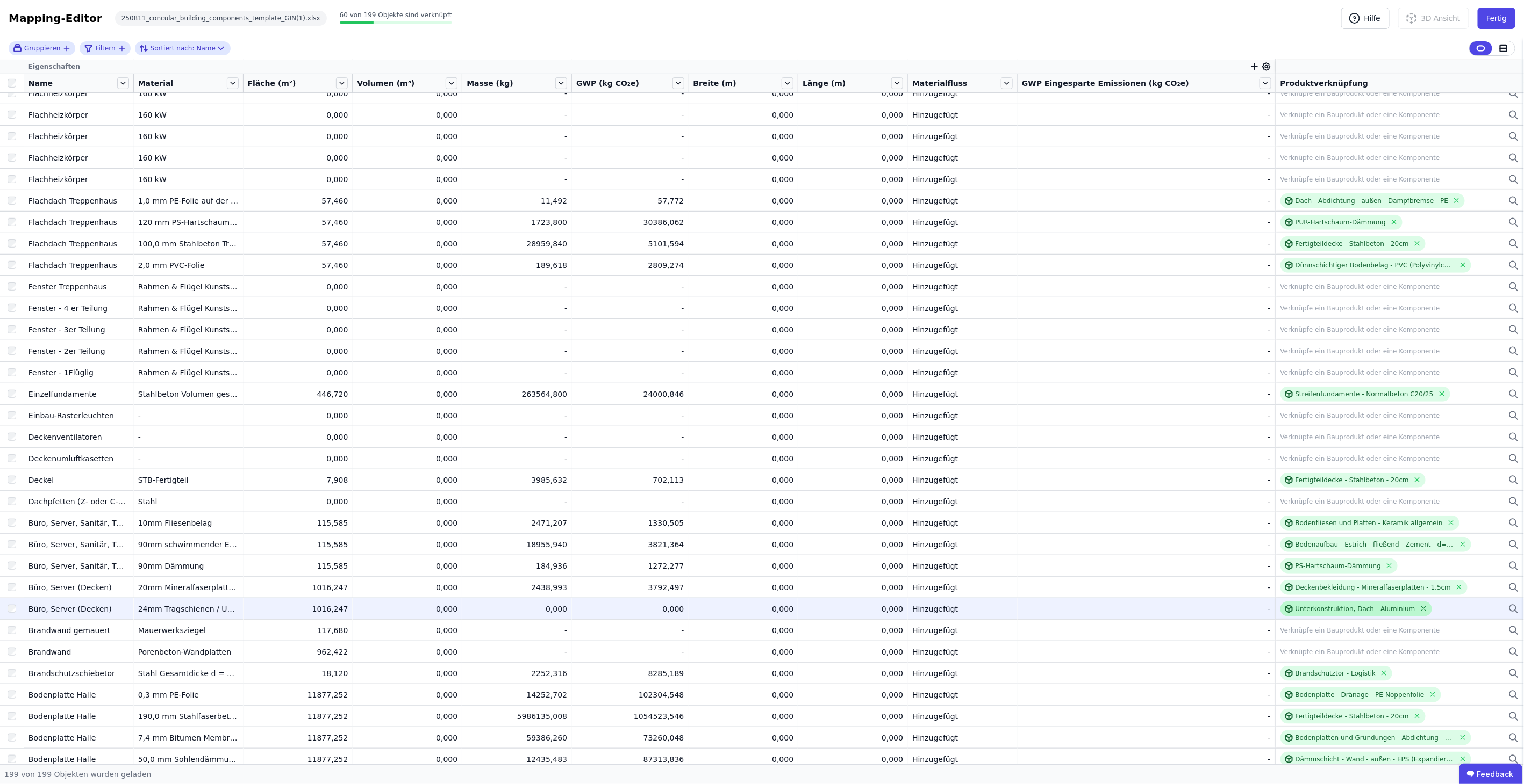
click at [1420, 608] on icon at bounding box center [1423, 609] width 8 height 8
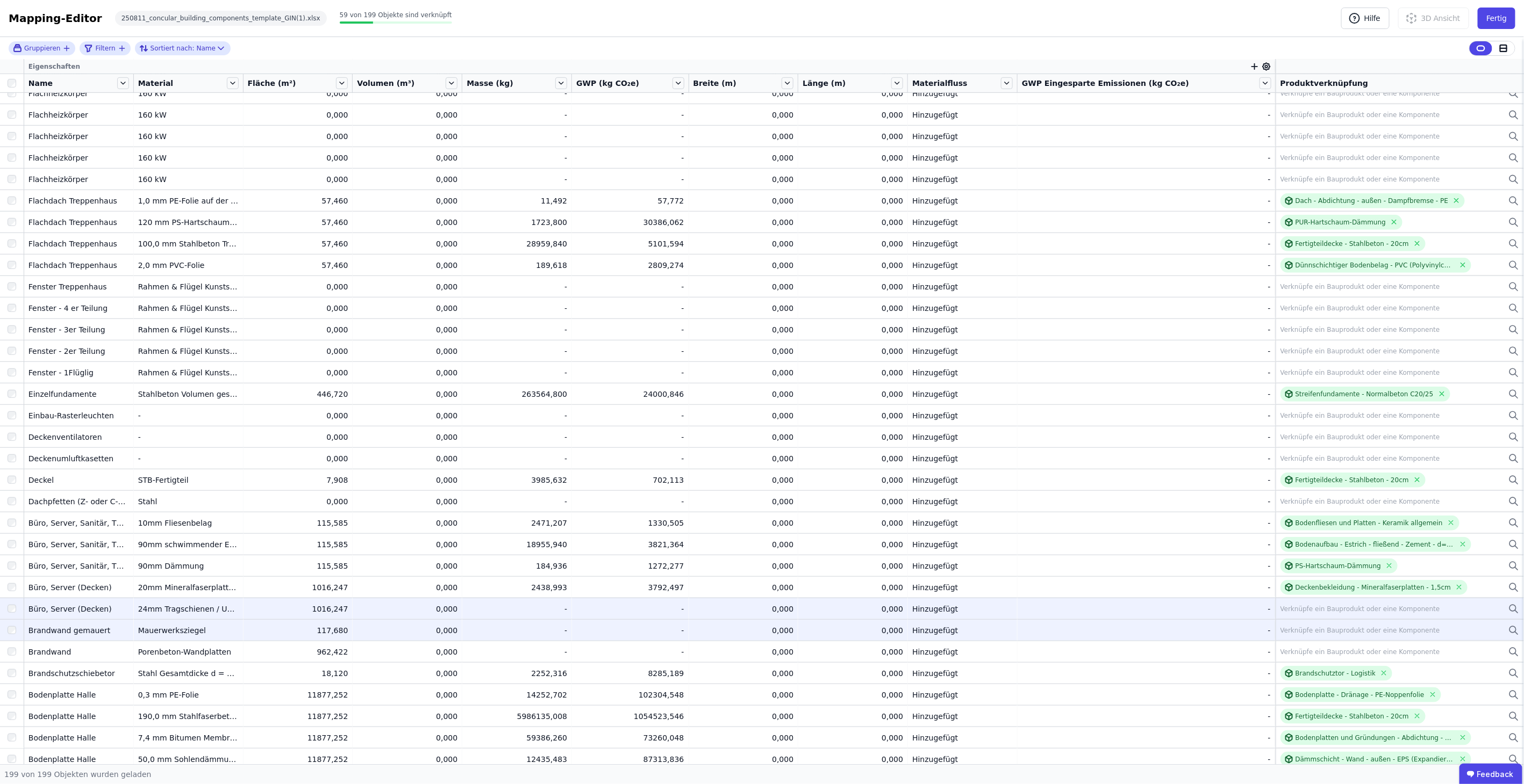
click at [1362, 632] on div "Verknüpfe ein Bauprodukt oder eine Komponente" at bounding box center [1359, 631] width 159 height 9
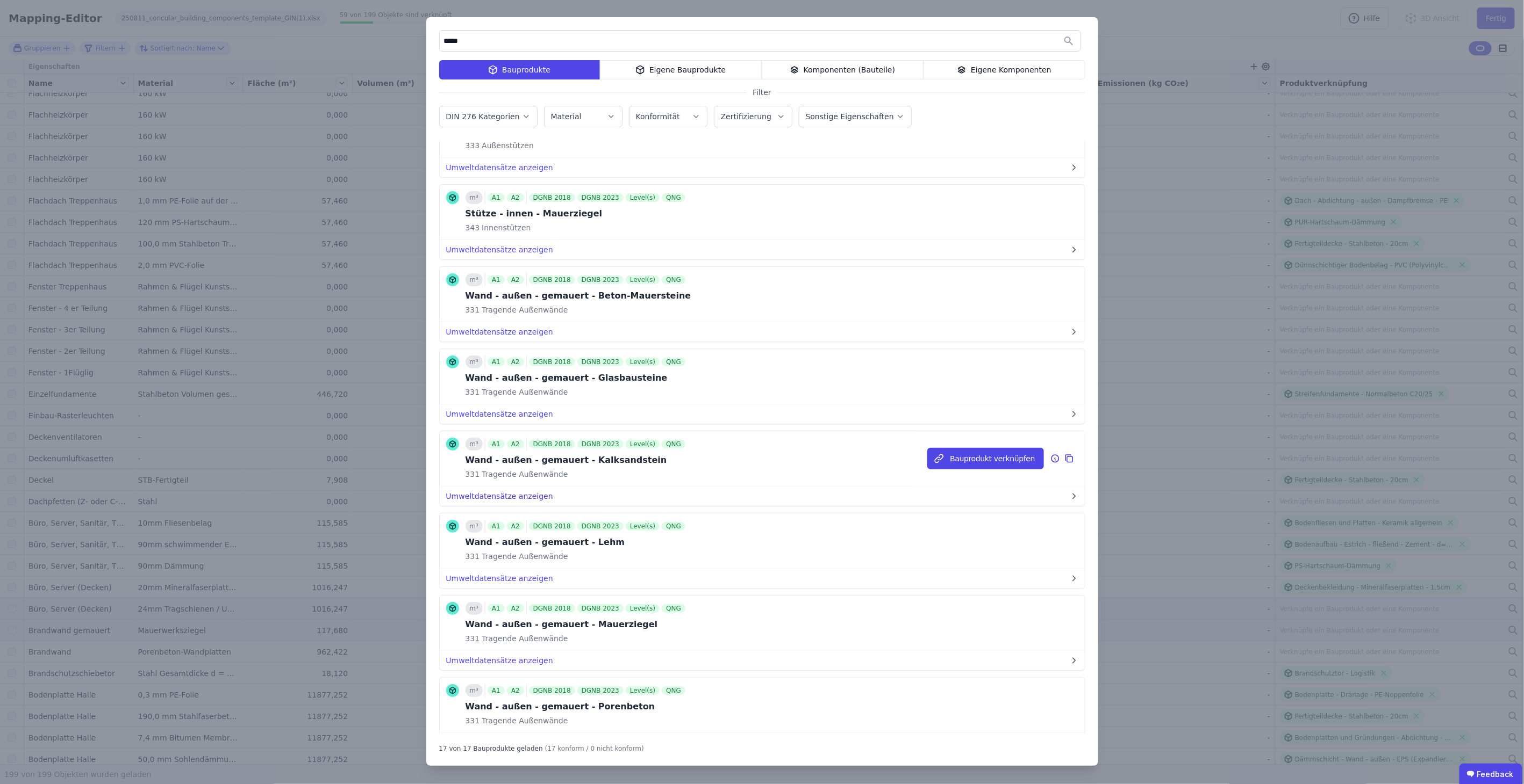
scroll to position [239, 0]
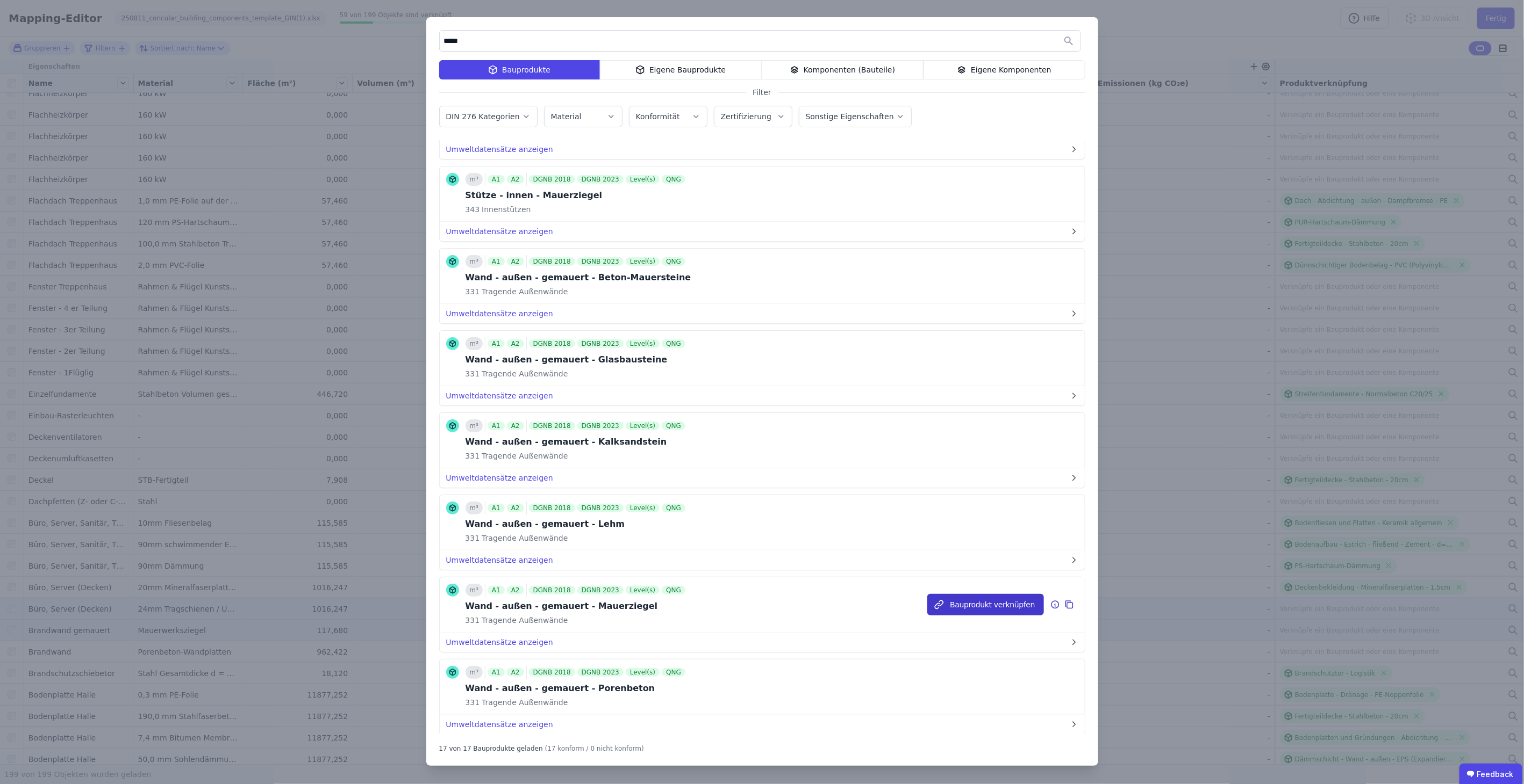
type input "*****"
click at [965, 598] on button "Bauprodukt verknüpfen" at bounding box center [985, 604] width 116 height 21
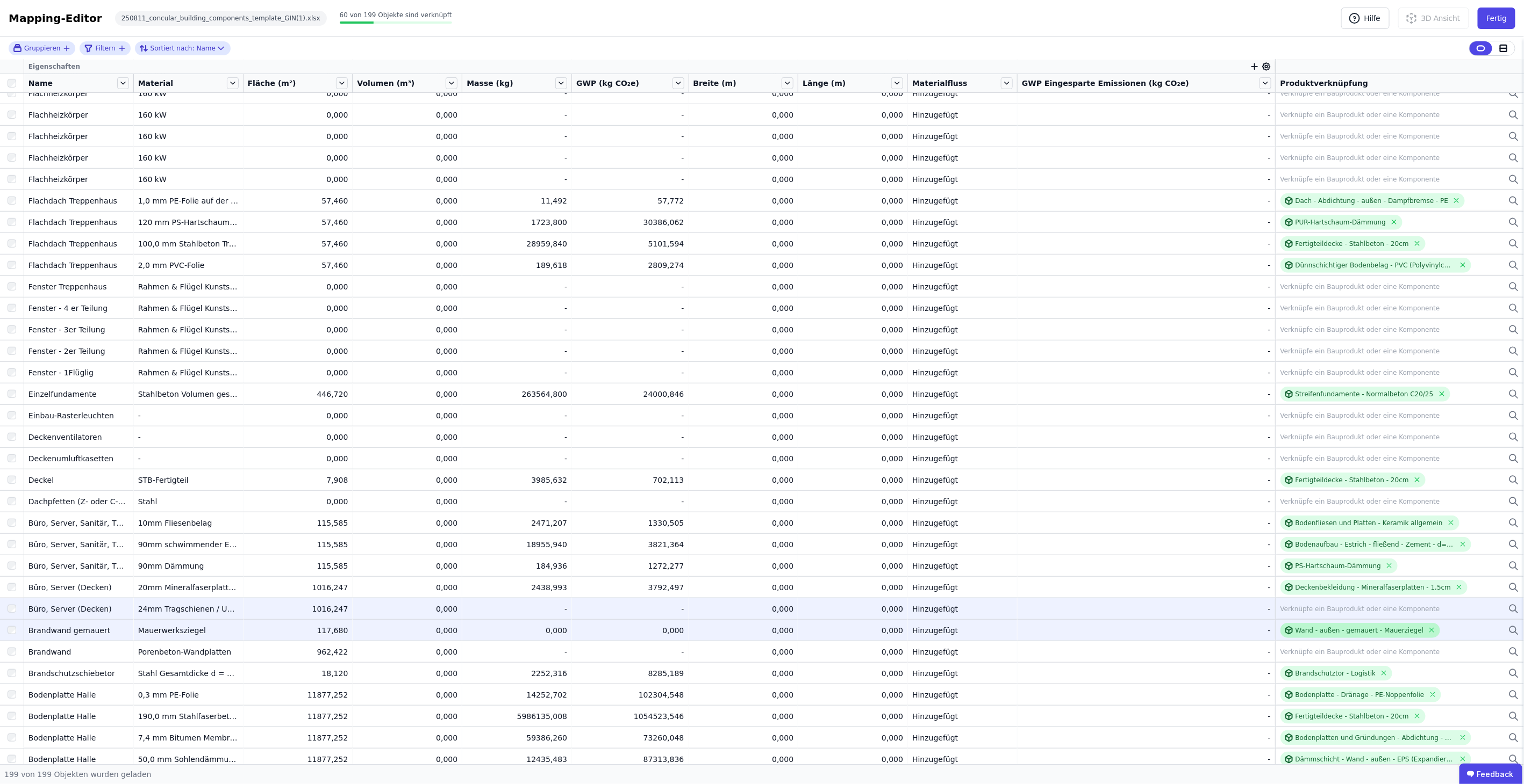
click at [1356, 623] on div "Wand - außen - gemauert - Mauerziegel" at bounding box center [1360, 631] width 160 height 15
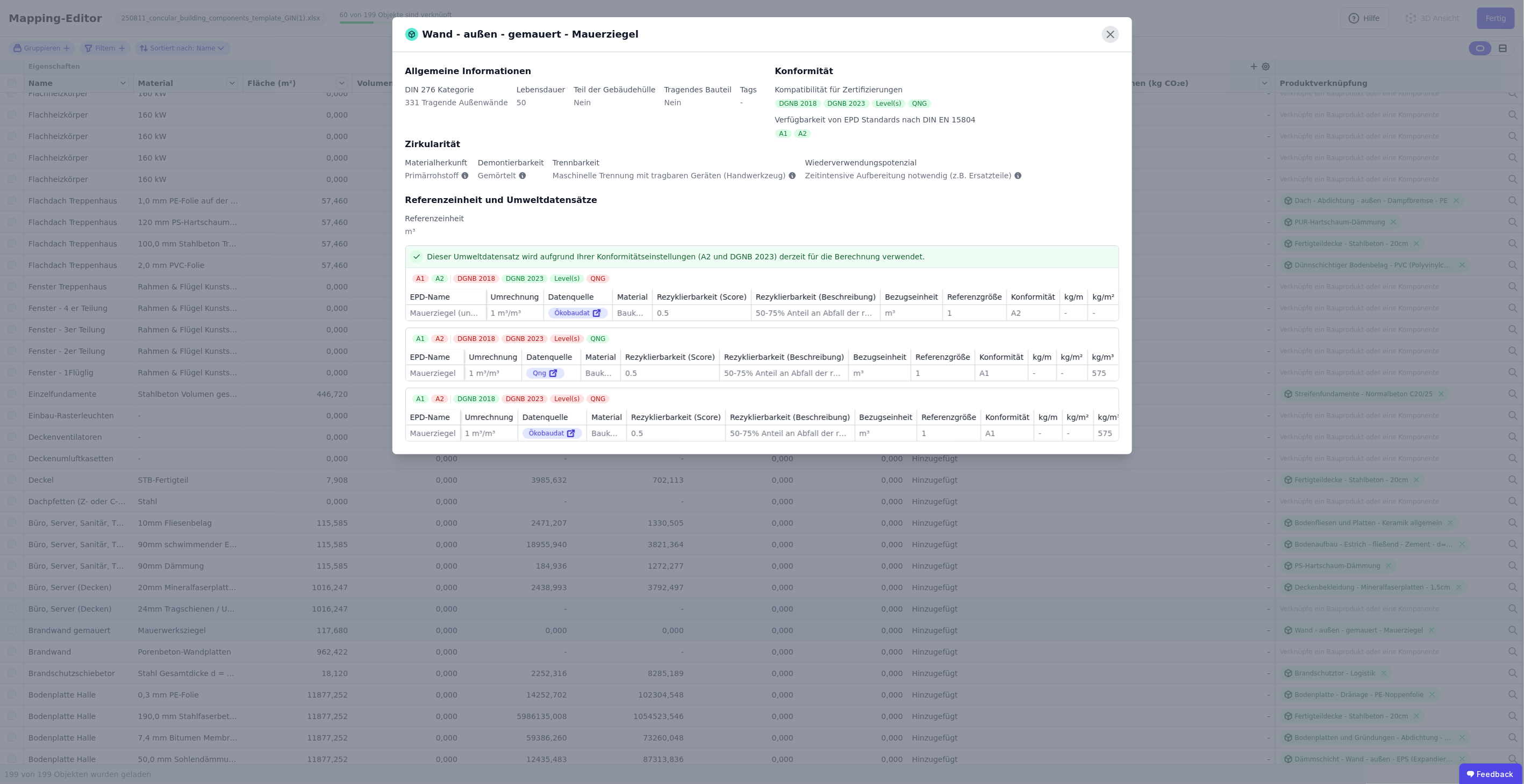
click at [1116, 37] on icon at bounding box center [1110, 34] width 17 height 17
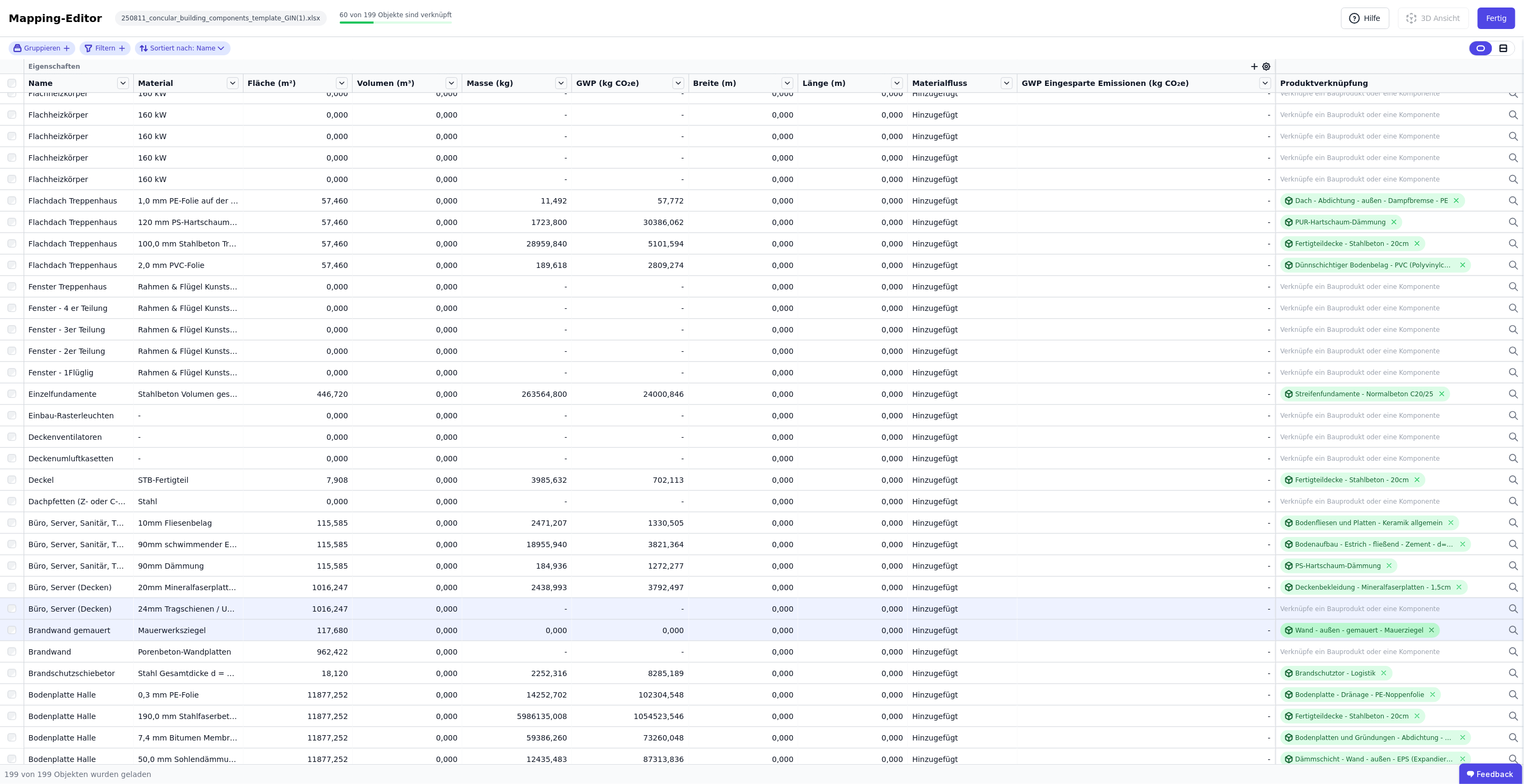
click at [1428, 627] on icon at bounding box center [1431, 630] width 8 height 8
click at [1400, 626] on div "Verknüpfe ein Bauprodukt oder eine Komponente" at bounding box center [1359, 631] width 159 height 9
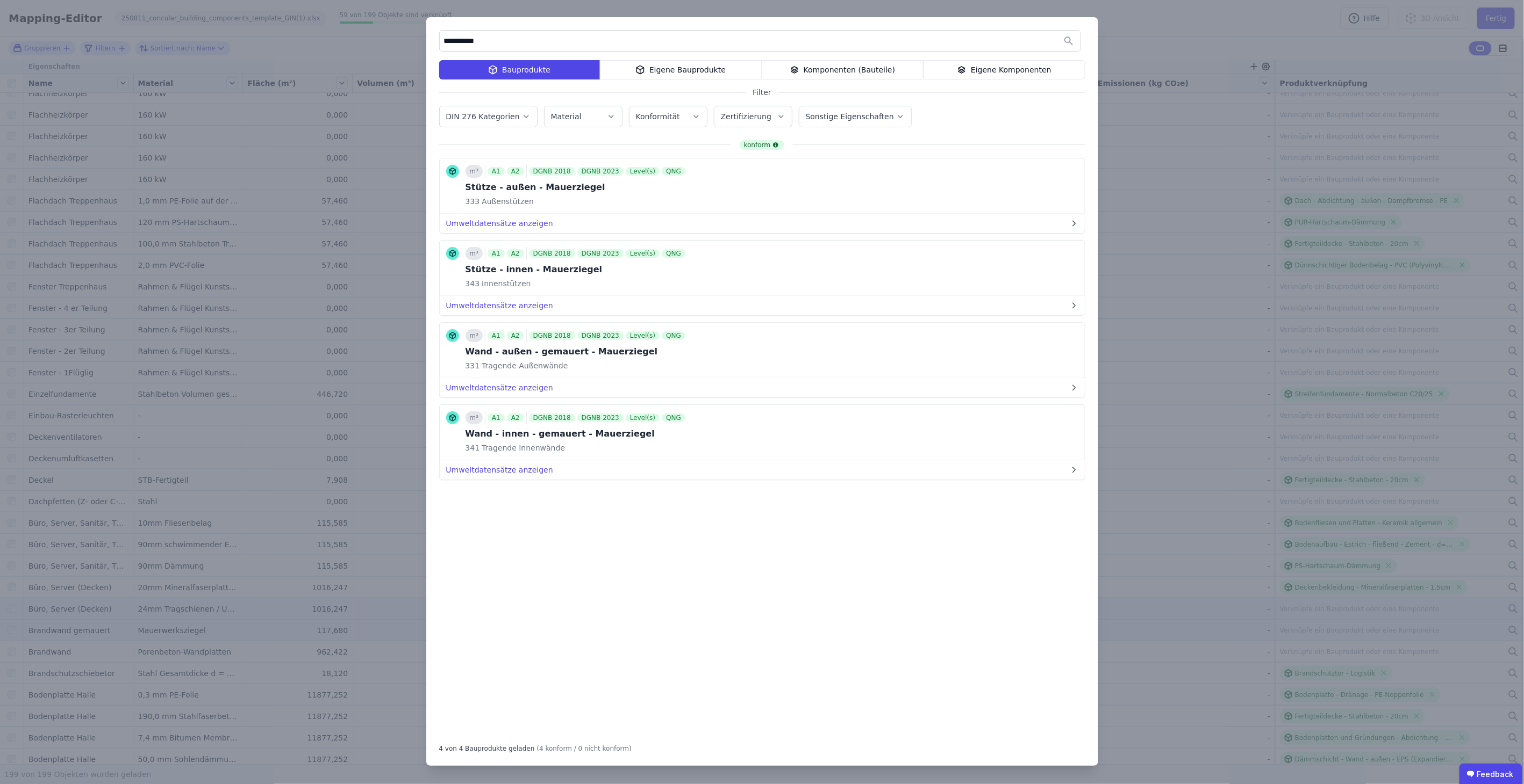
type input "**********"
click at [692, 119] on icon "button" at bounding box center [696, 116] width 9 height 11
click at [846, 115] on label "Sonstige Eigenschaften" at bounding box center [851, 117] width 90 height 9
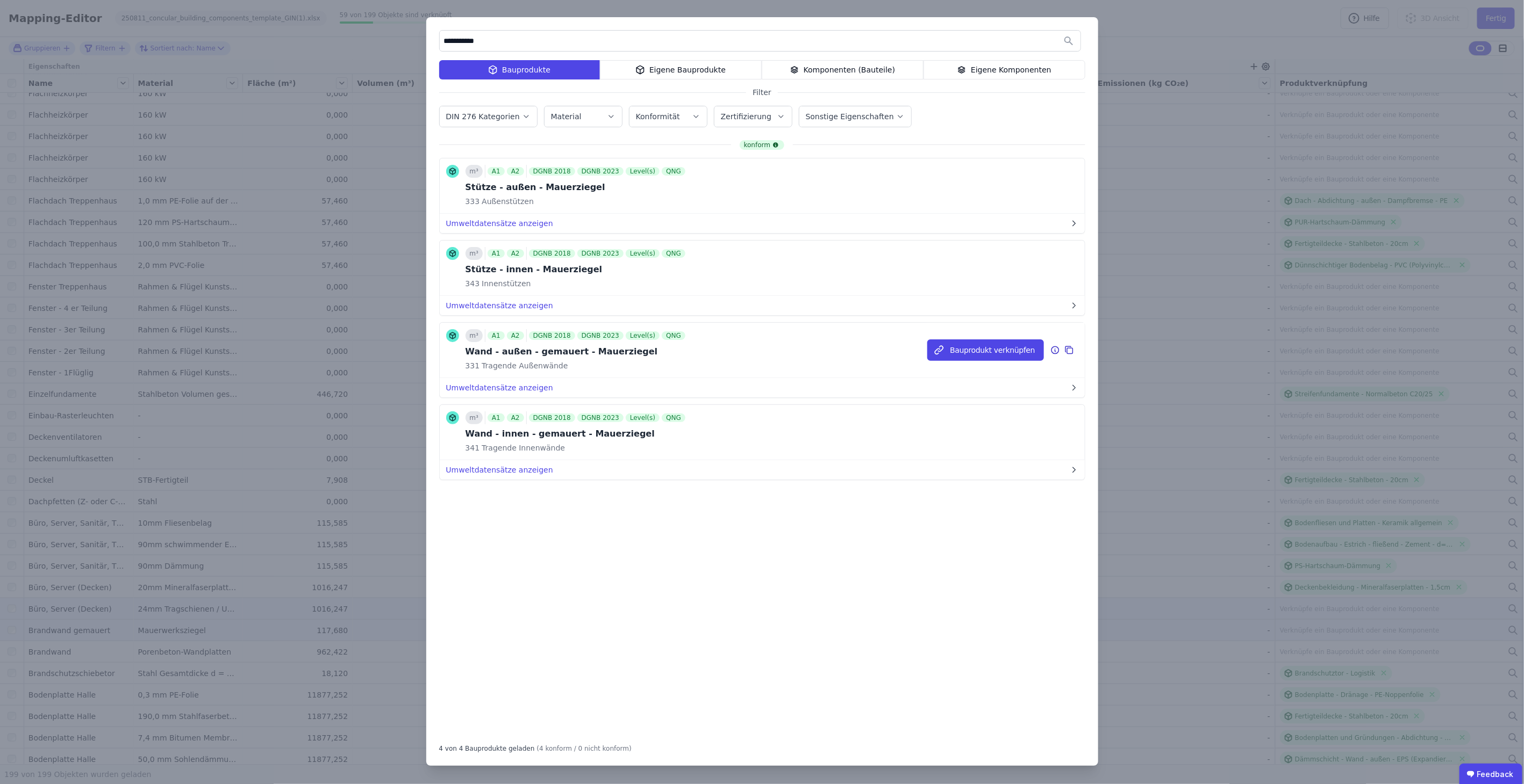
click at [1055, 349] on icon at bounding box center [1055, 349] width 0 height 0
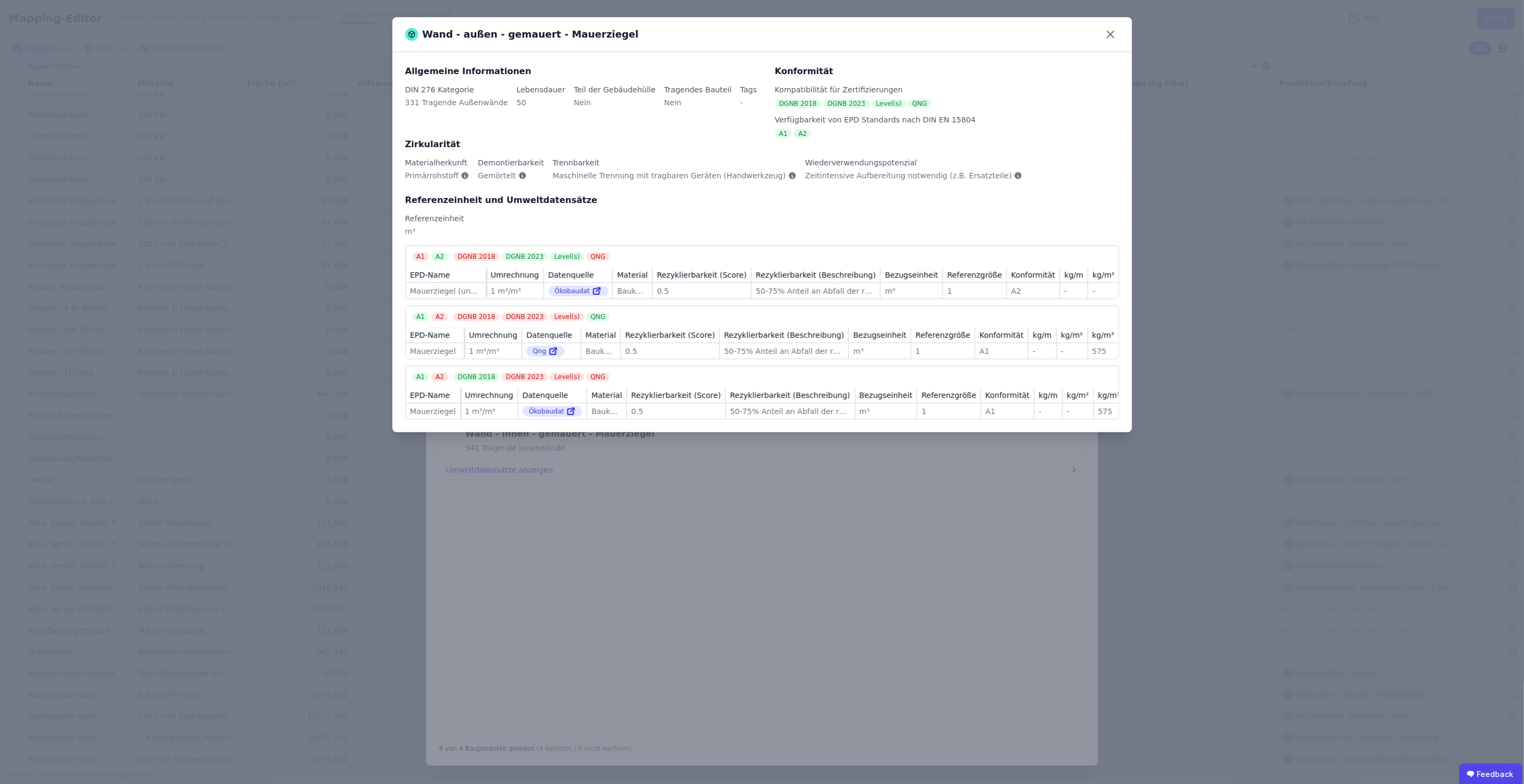
click at [1101, 27] on div "Wand - außen - gemauert - Mauerziegel" at bounding box center [762, 35] width 740 height 35
click at [1105, 27] on icon at bounding box center [1110, 34] width 17 height 17
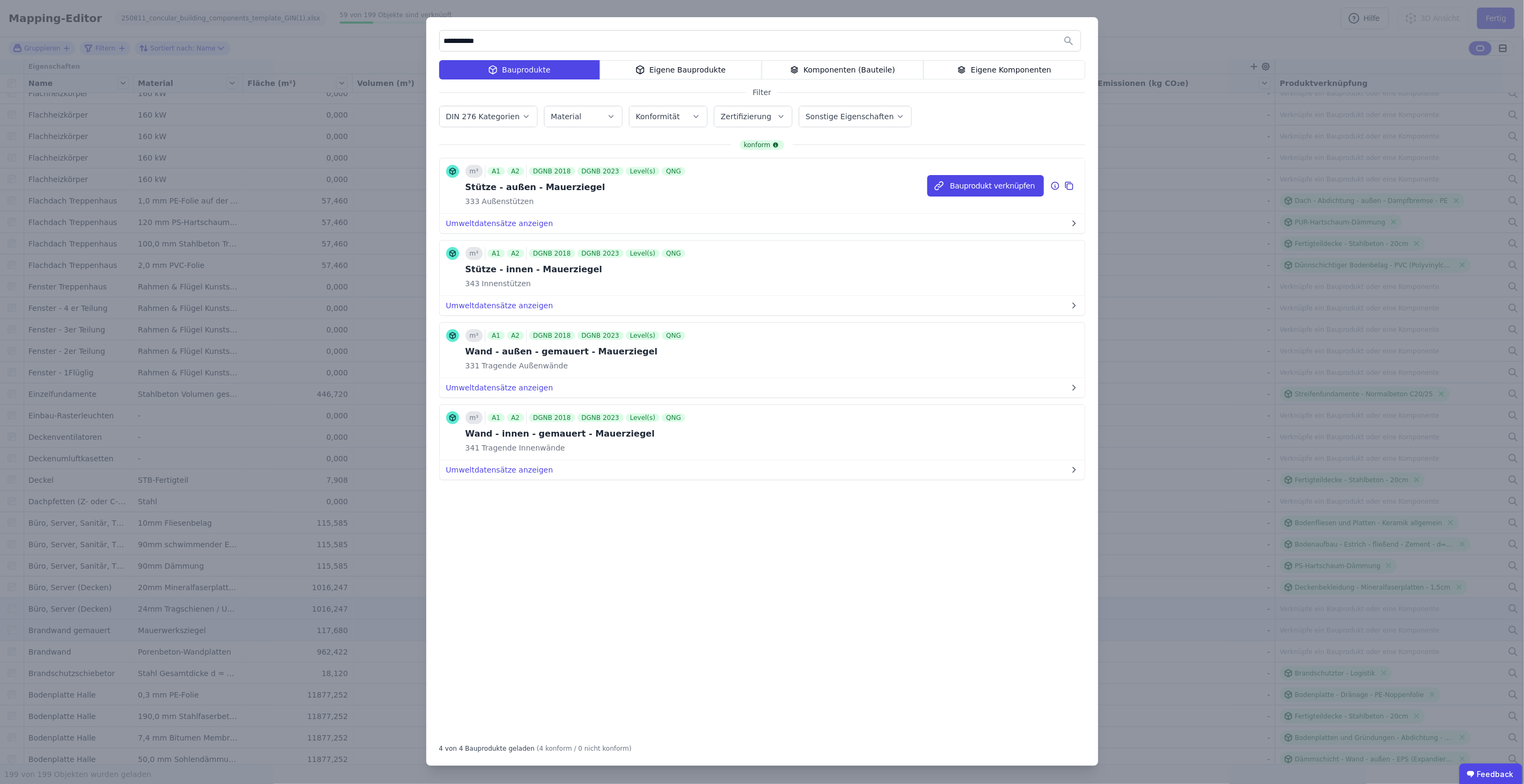
click at [1058, 184] on icon at bounding box center [1055, 186] width 7 height 7
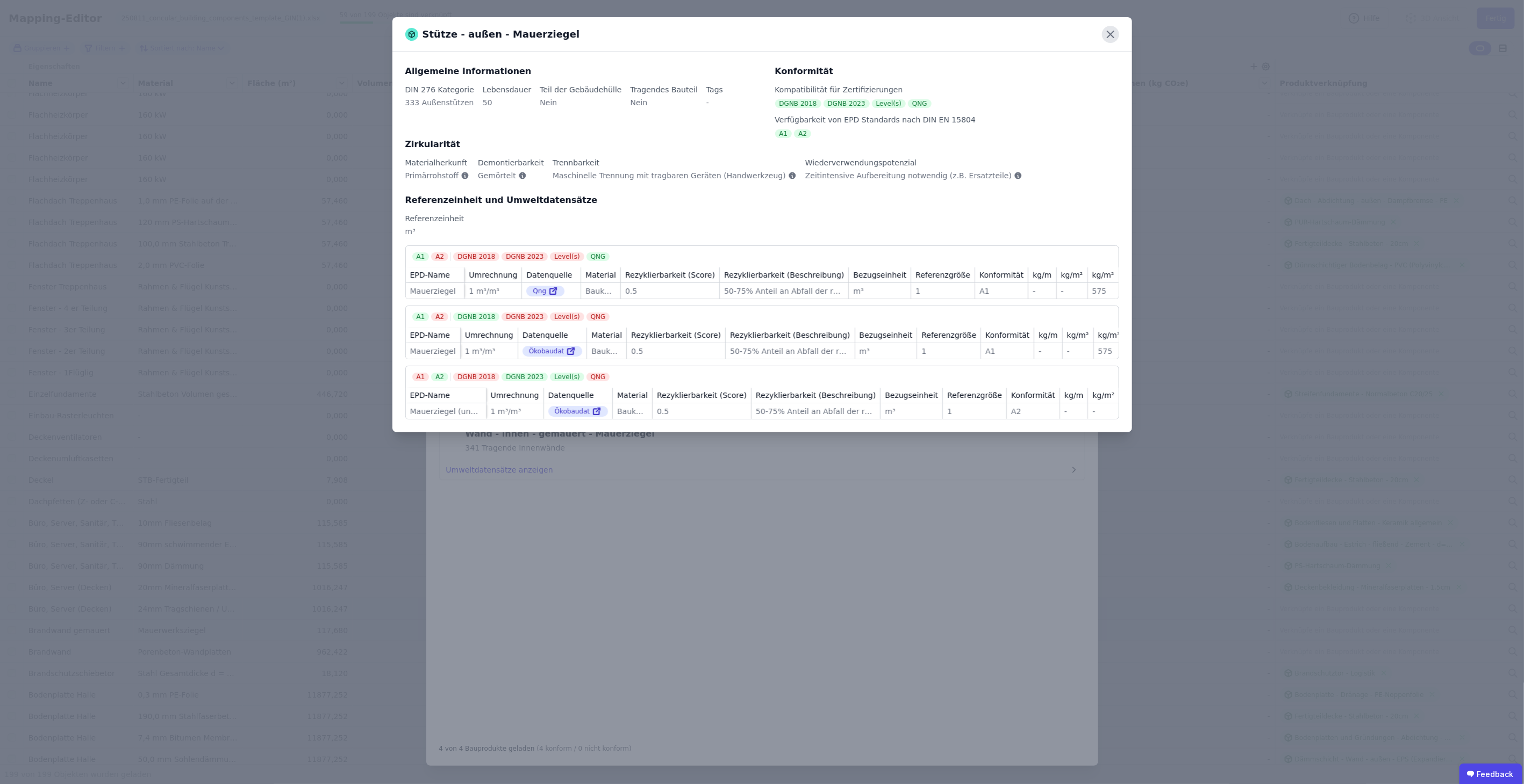
click at [1109, 38] on icon at bounding box center [1110, 34] width 17 height 17
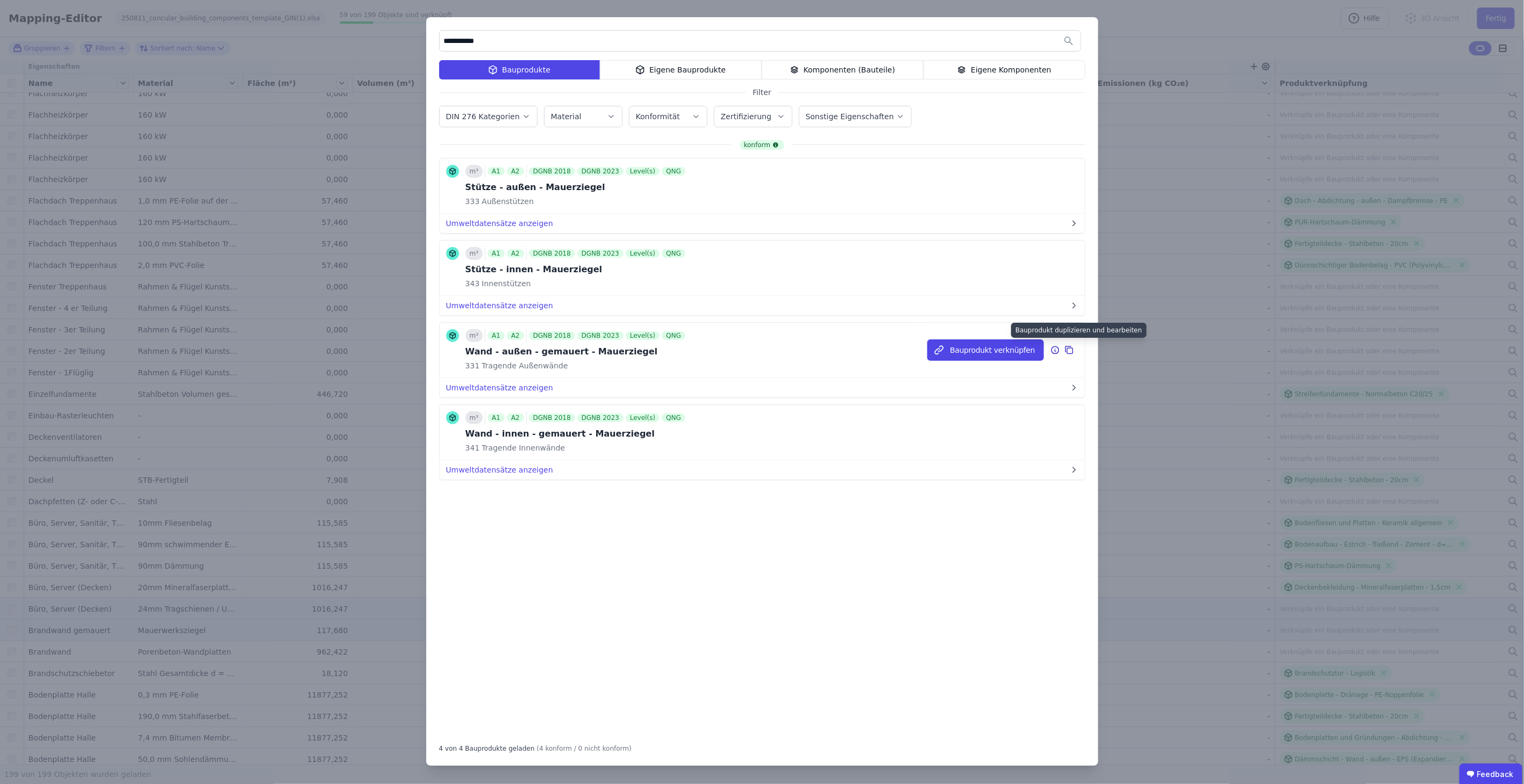
click at [1072, 349] on icon at bounding box center [1069, 350] width 10 height 13
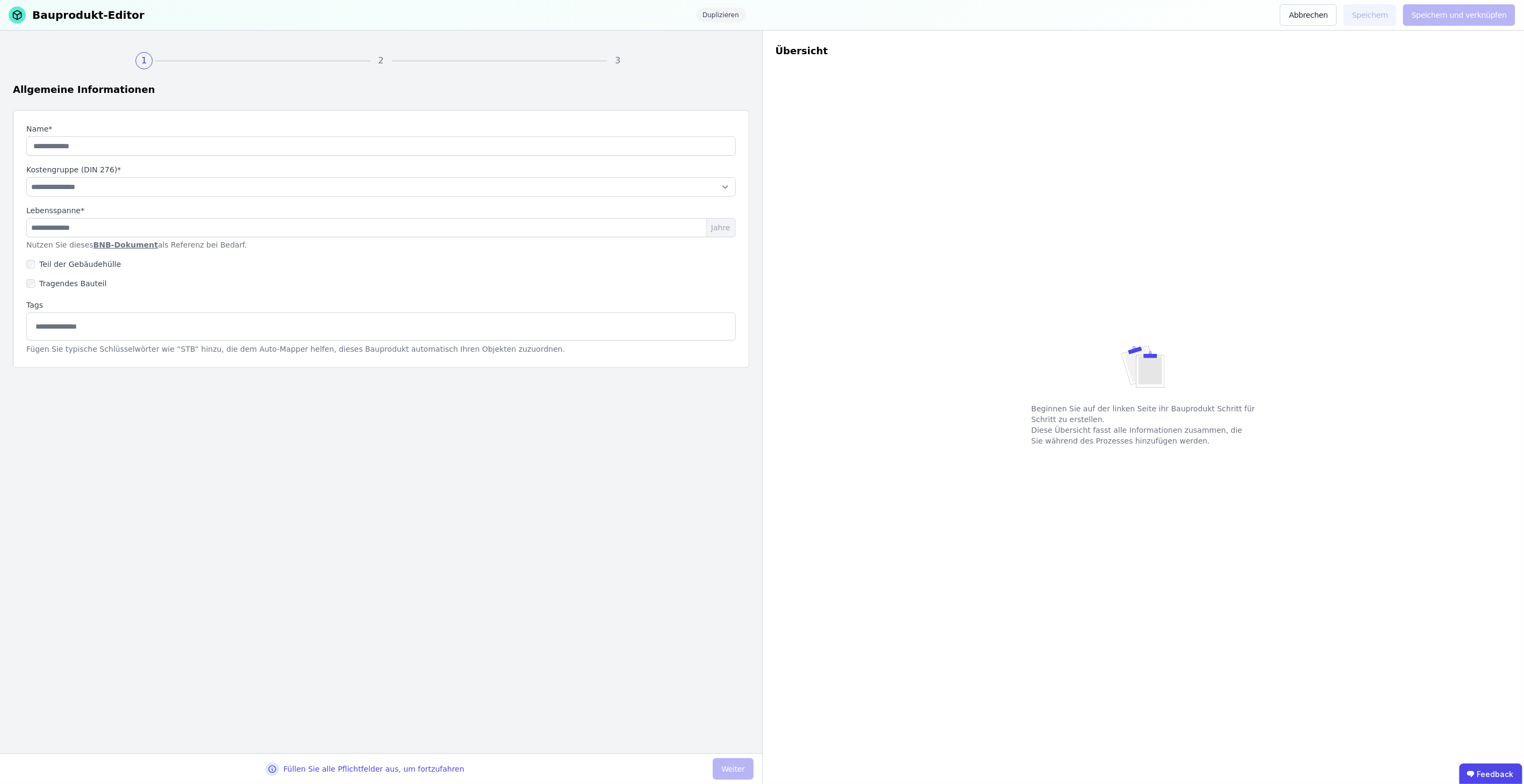
type input "**********"
select select "**********"
type input "**"
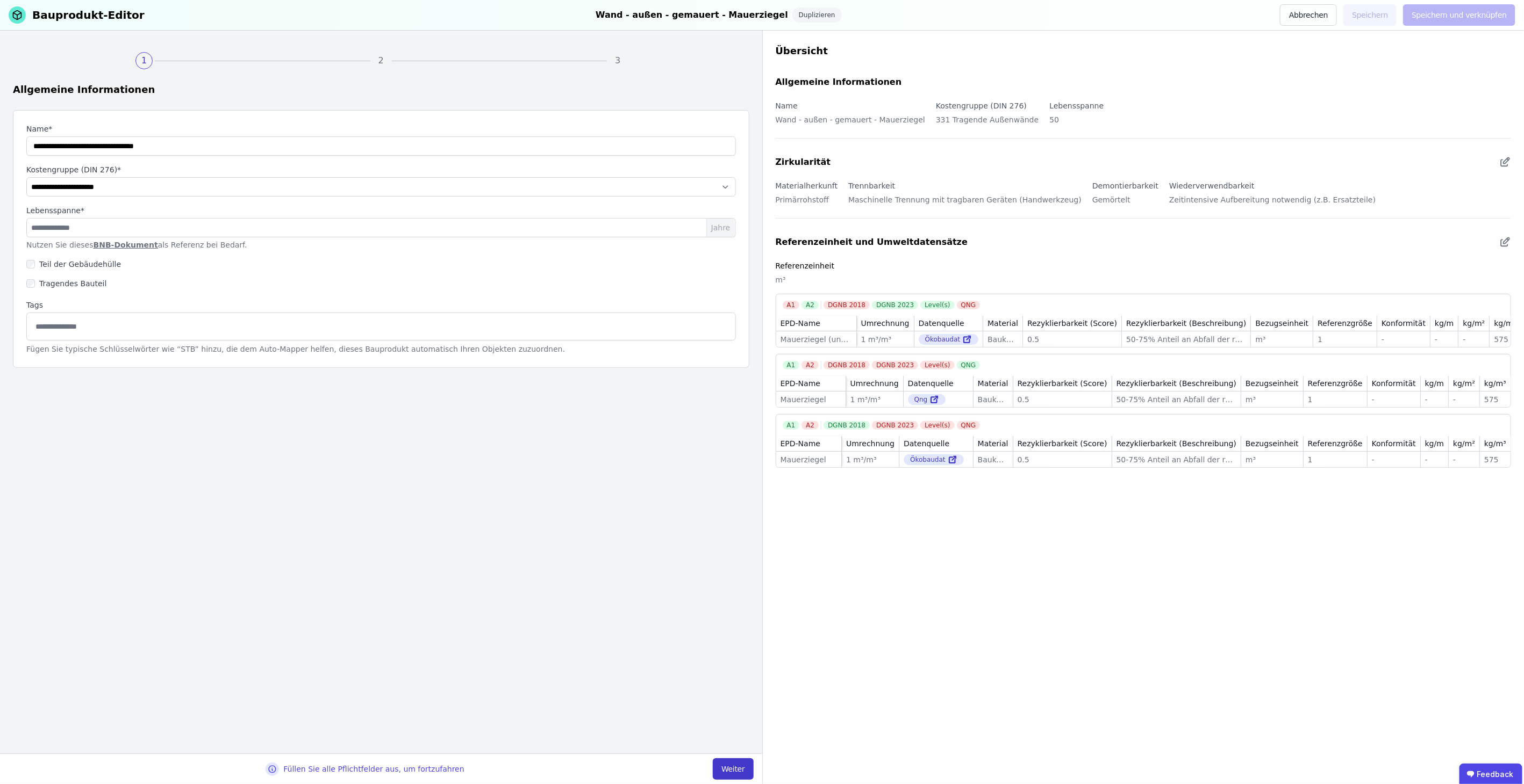
click at [740, 769] on button "Weiter" at bounding box center [732, 769] width 40 height 21
select select "**********"
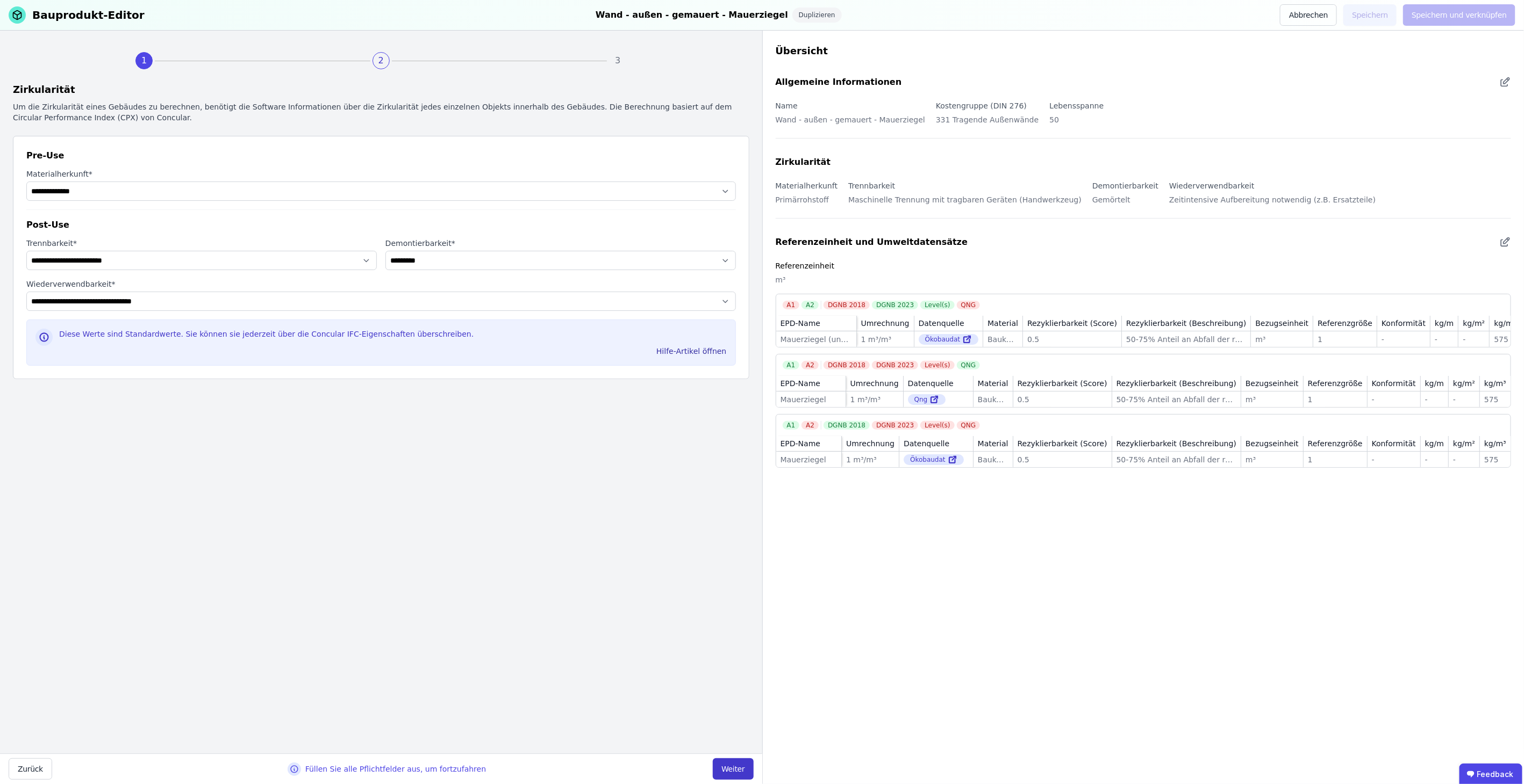
click at [737, 767] on button "Weiter" at bounding box center [732, 769] width 40 height 21
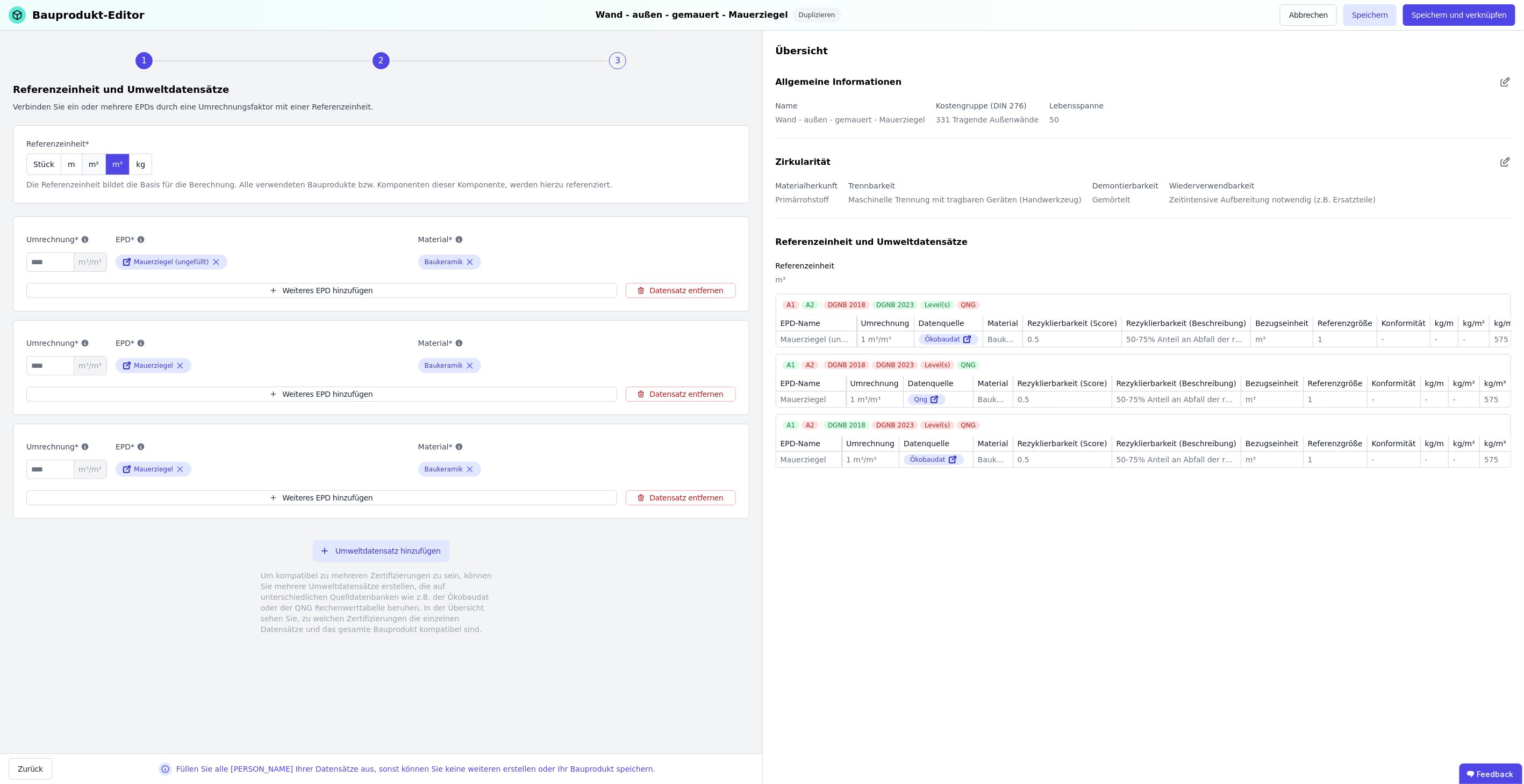
click at [95, 170] on div "m²" at bounding box center [94, 164] width 24 height 21
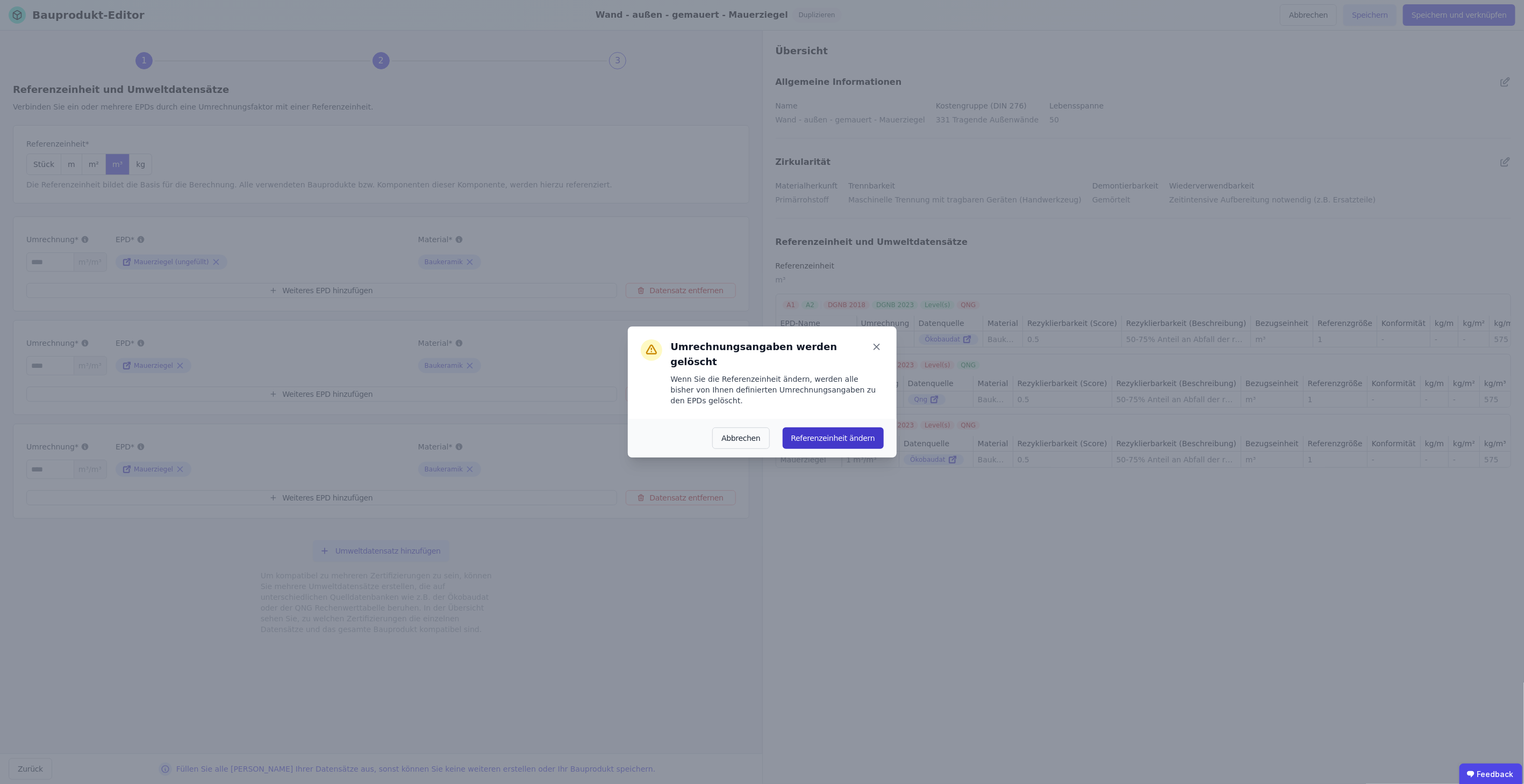
click at [834, 427] on button "Referenzeinheit ändern" at bounding box center [833, 438] width 101 height 21
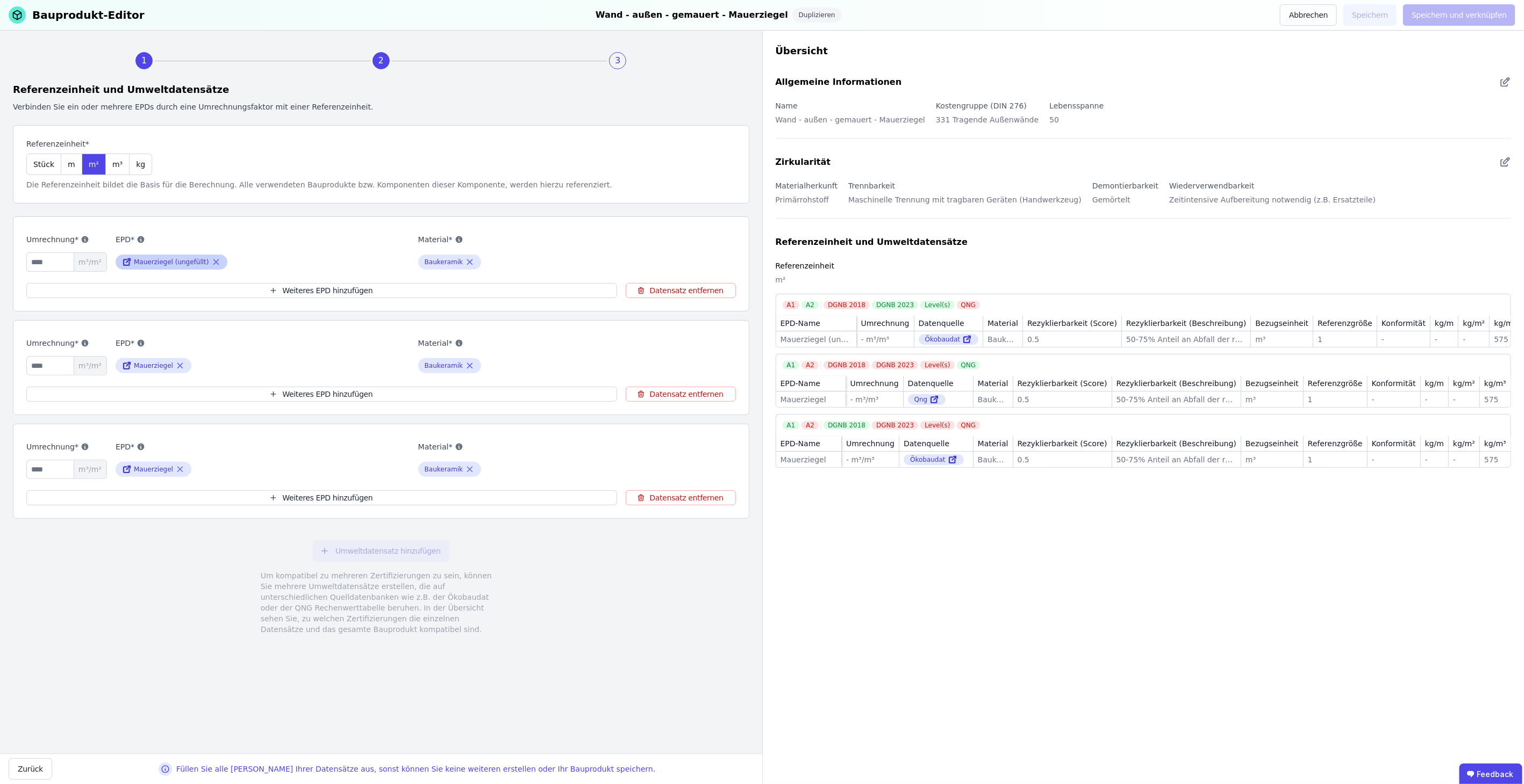
click at [130, 261] on icon at bounding box center [126, 262] width 10 height 13
click at [45, 264] on input "number" at bounding box center [67, 262] width 81 height 19
type input "*"
type input "****"
click at [48, 366] on input "number" at bounding box center [67, 366] width 81 height 19
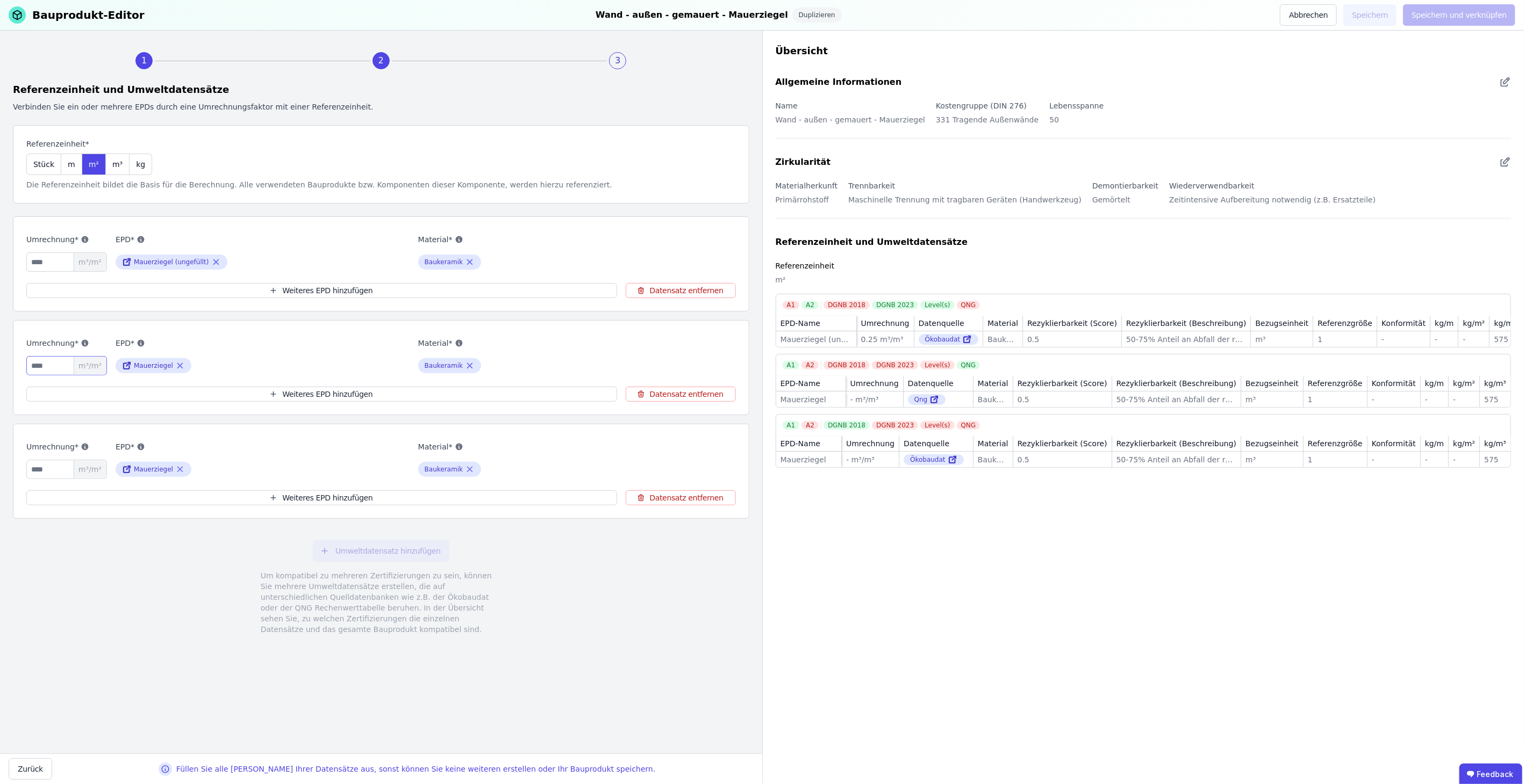
type input "*"
type input "****"
click at [57, 464] on input "number" at bounding box center [67, 469] width 81 height 19
type input "*"
type input "****"
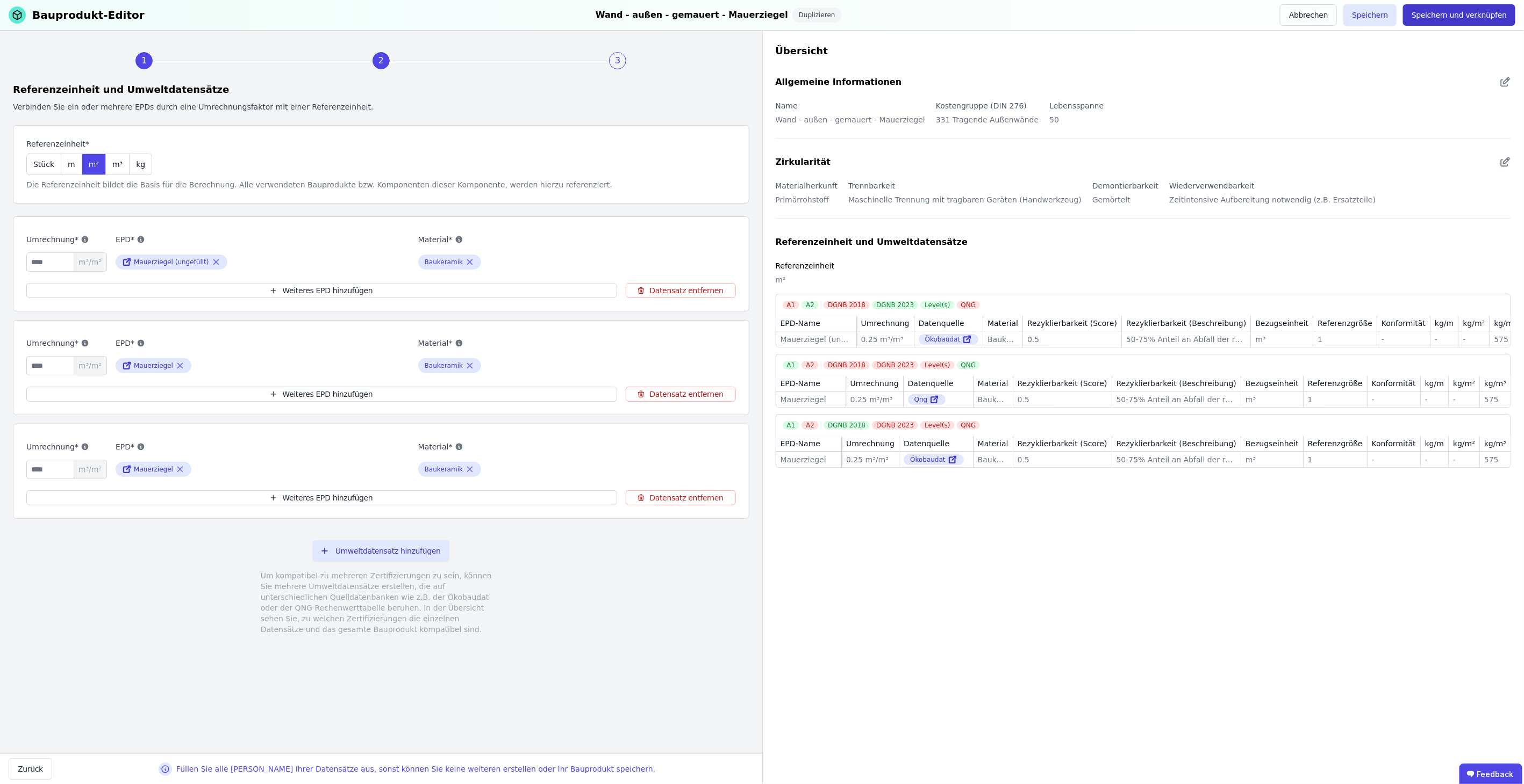
click at [1464, 21] on button "Speichern und verknüpfen" at bounding box center [1459, 15] width 112 height 21
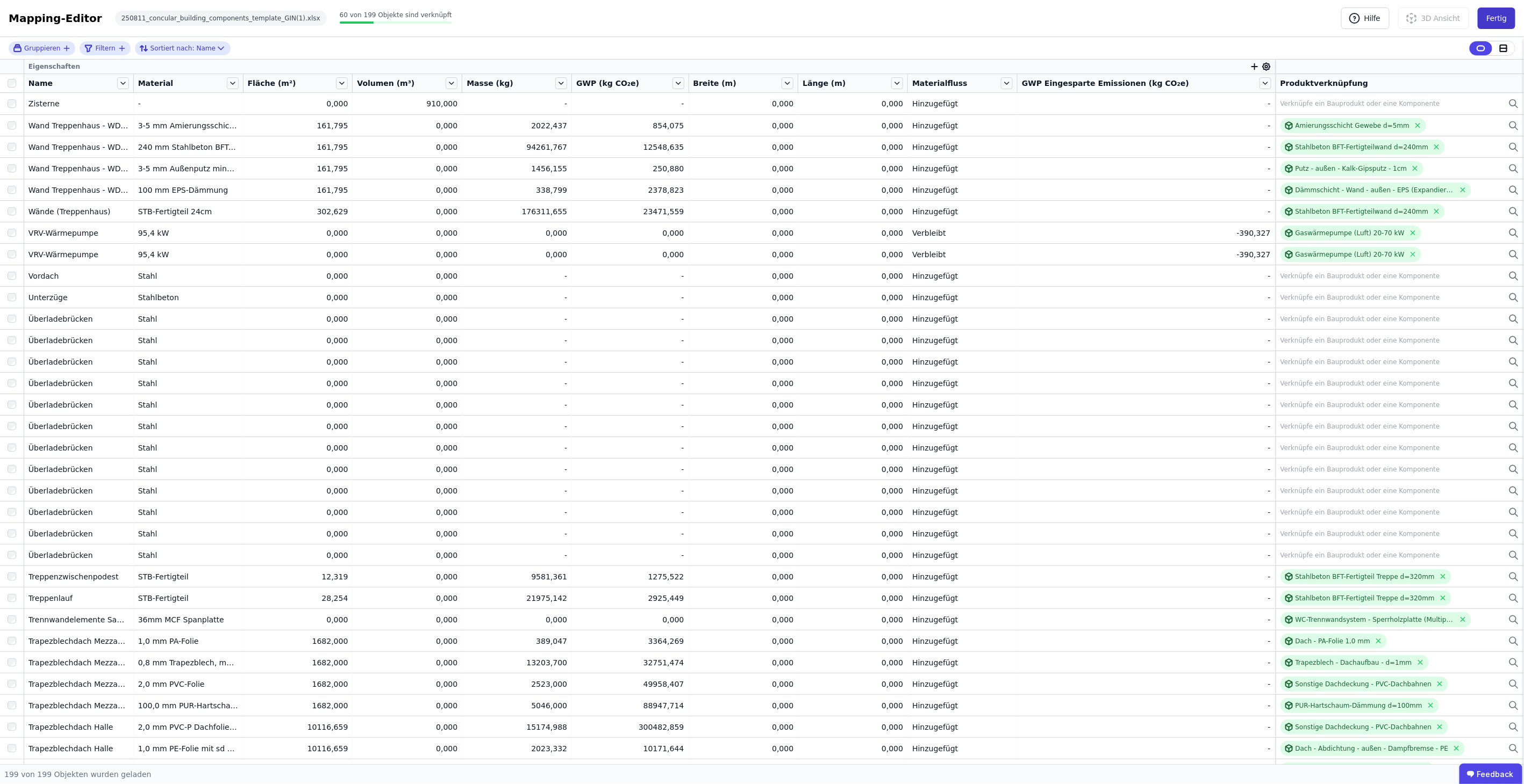
click at [1499, 15] on button "Fertig" at bounding box center [1496, 18] width 37 height 21
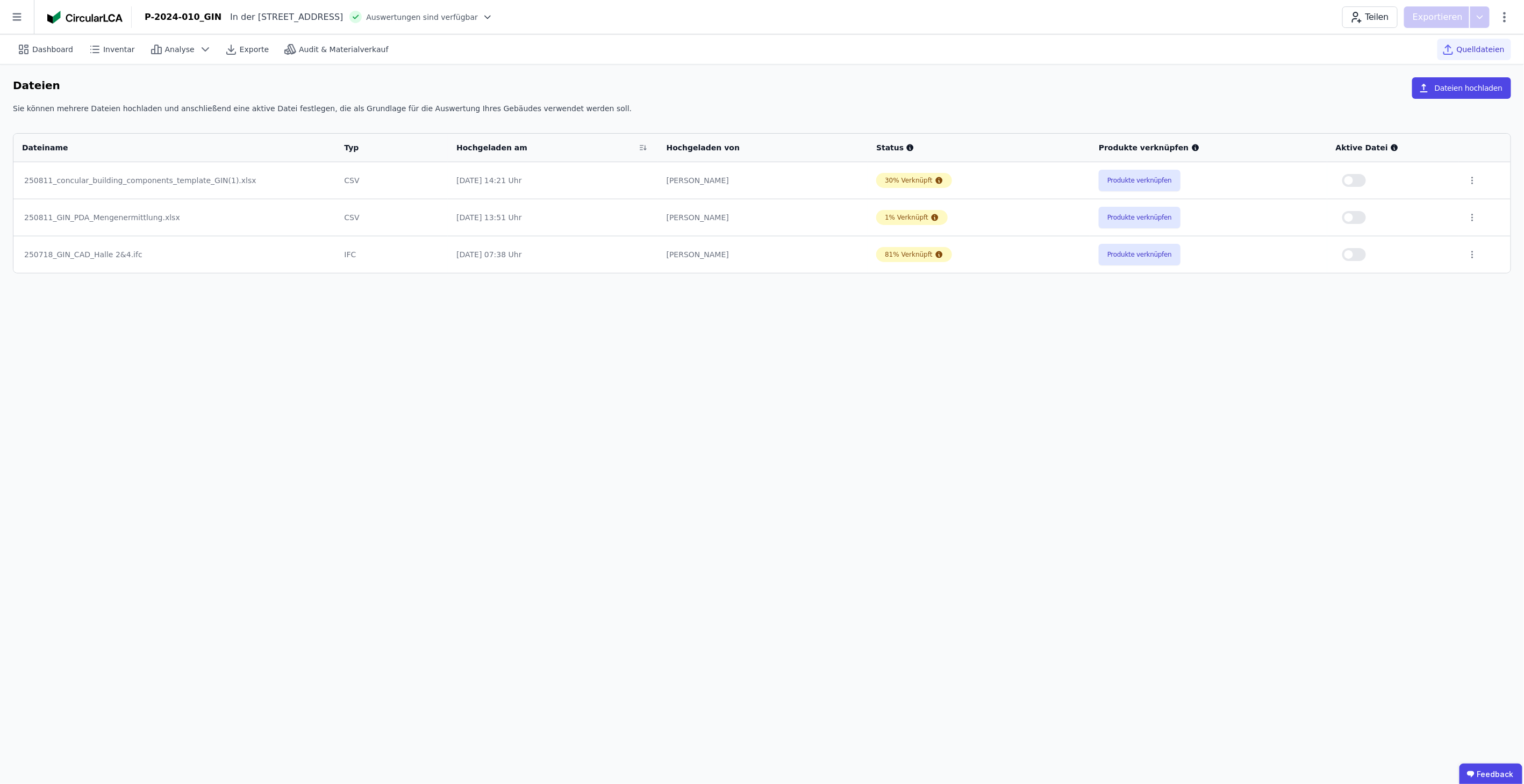
click at [853, 173] on td "[PERSON_NAME]" at bounding box center [763, 181] width 210 height 37
click at [898, 181] on div "30% Verknüpft" at bounding box center [908, 181] width 48 height 9
click at [1159, 173] on button "Produkte verknüpfen" at bounding box center [1139, 180] width 82 height 21
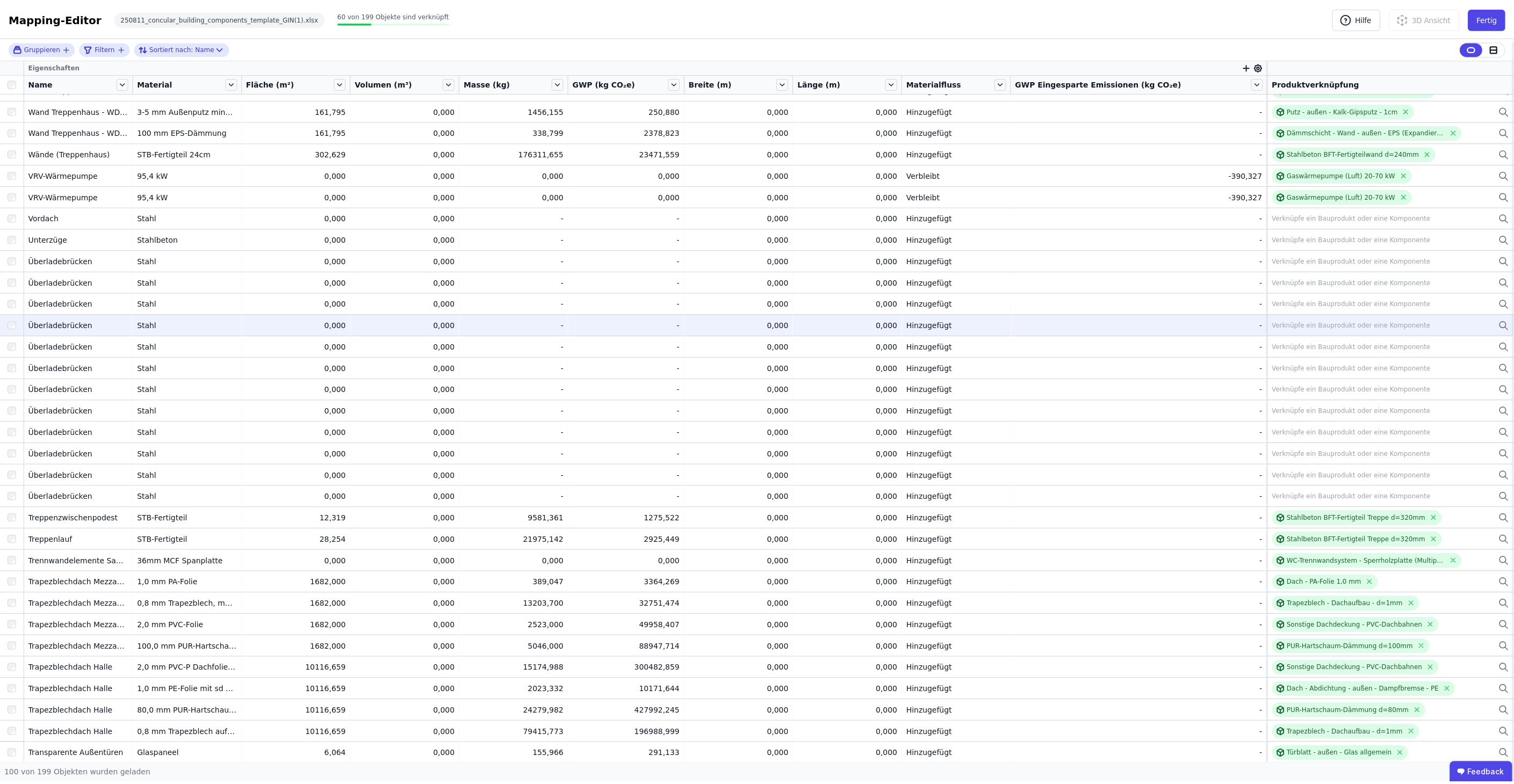
scroll to position [59, 0]
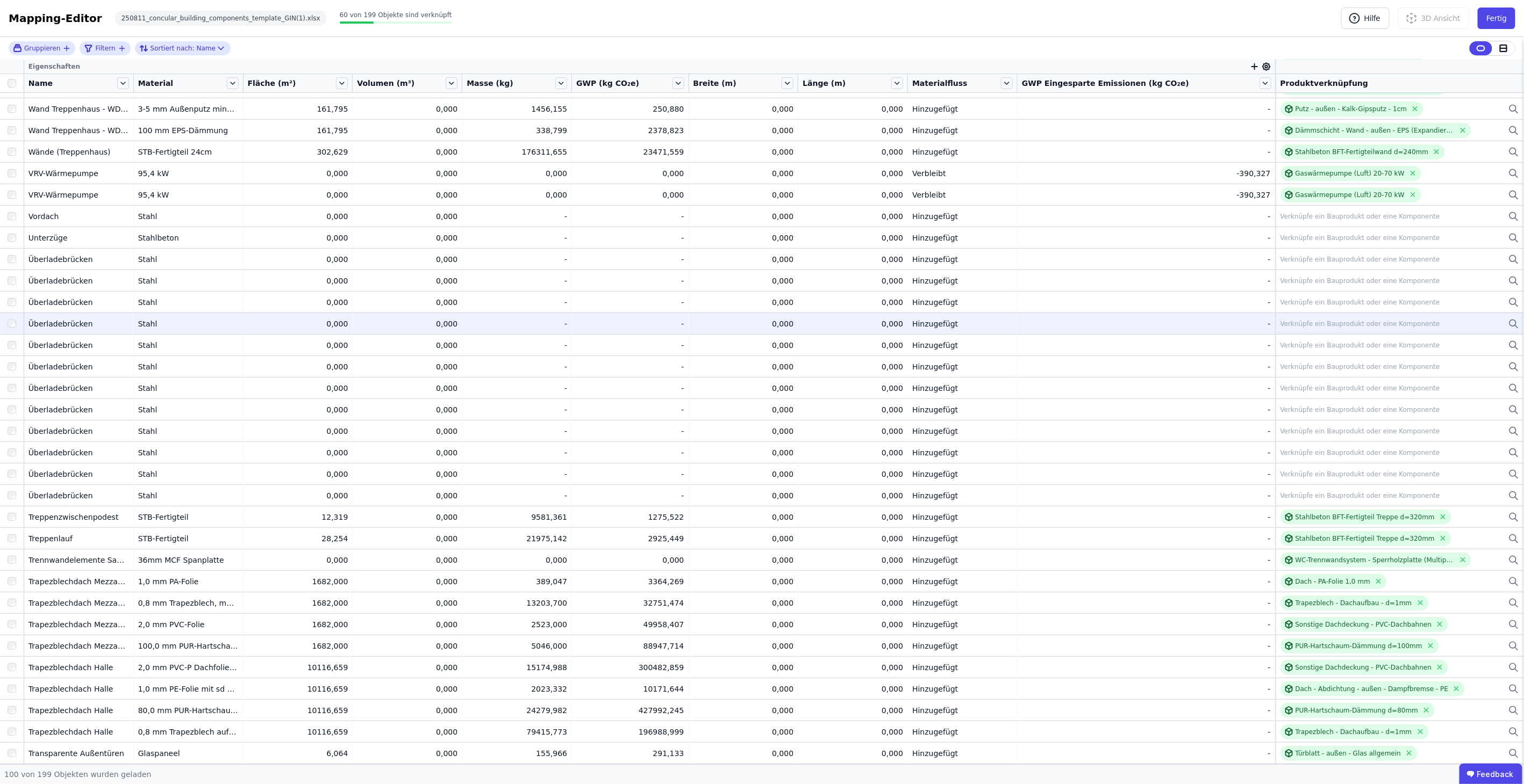
click at [46, 324] on div "Überladebrücken" at bounding box center [79, 324] width 101 height 11
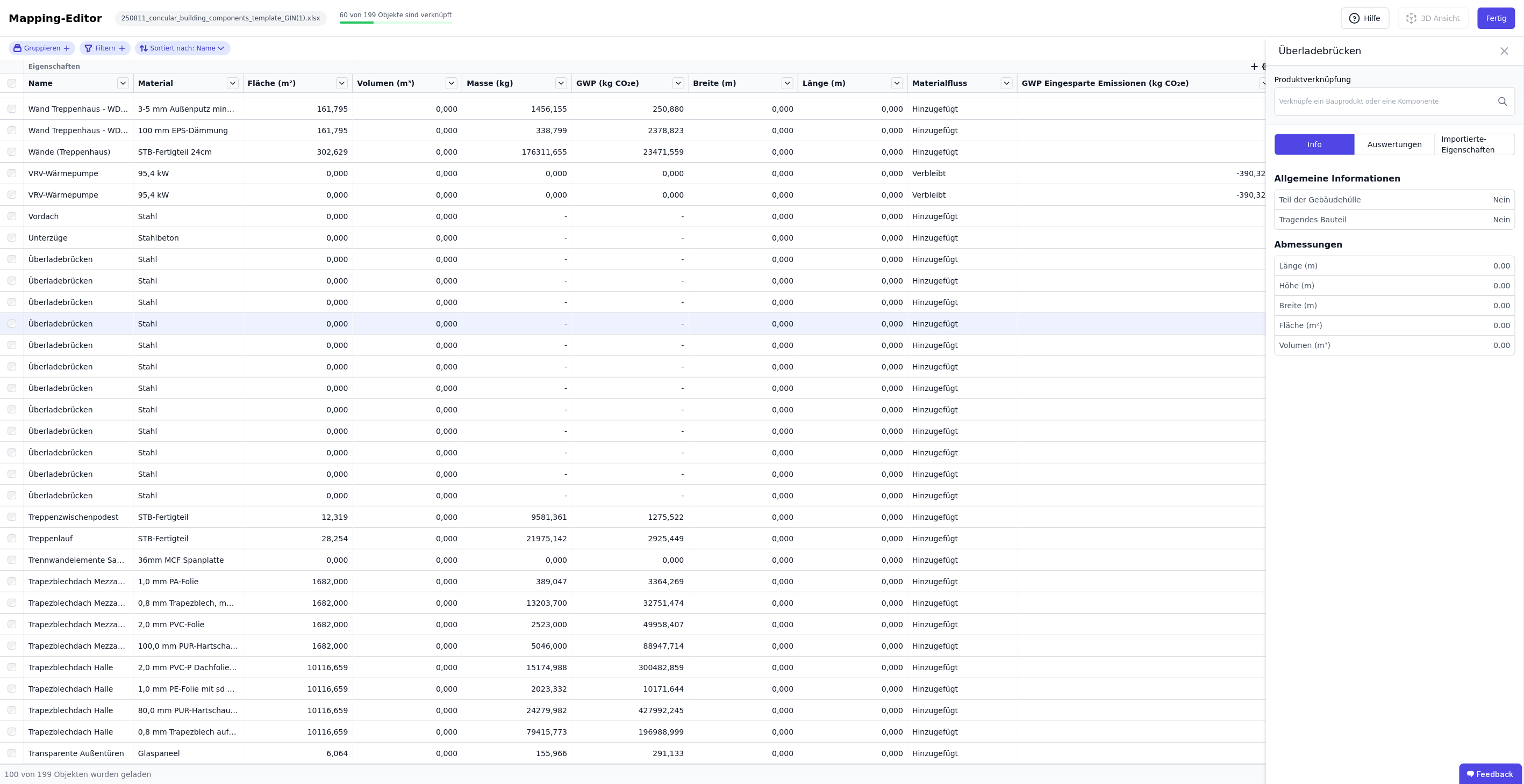
drag, startPoint x: 1426, startPoint y: 196, endPoint x: 1486, endPoint y: 230, distance: 69.0
click at [1426, 196] on li "Teil der Gebäudehülle Nein" at bounding box center [1395, 200] width 239 height 20
click at [1440, 302] on ul "Länge (m) 0.00 Höhe (m) 0.00 Breite (m) 0.00 Fläche (m²) 0.00 Volumen (m³) 0.00" at bounding box center [1395, 305] width 241 height 100
click at [1500, 25] on button "Fertig" at bounding box center [1496, 18] width 37 height 21
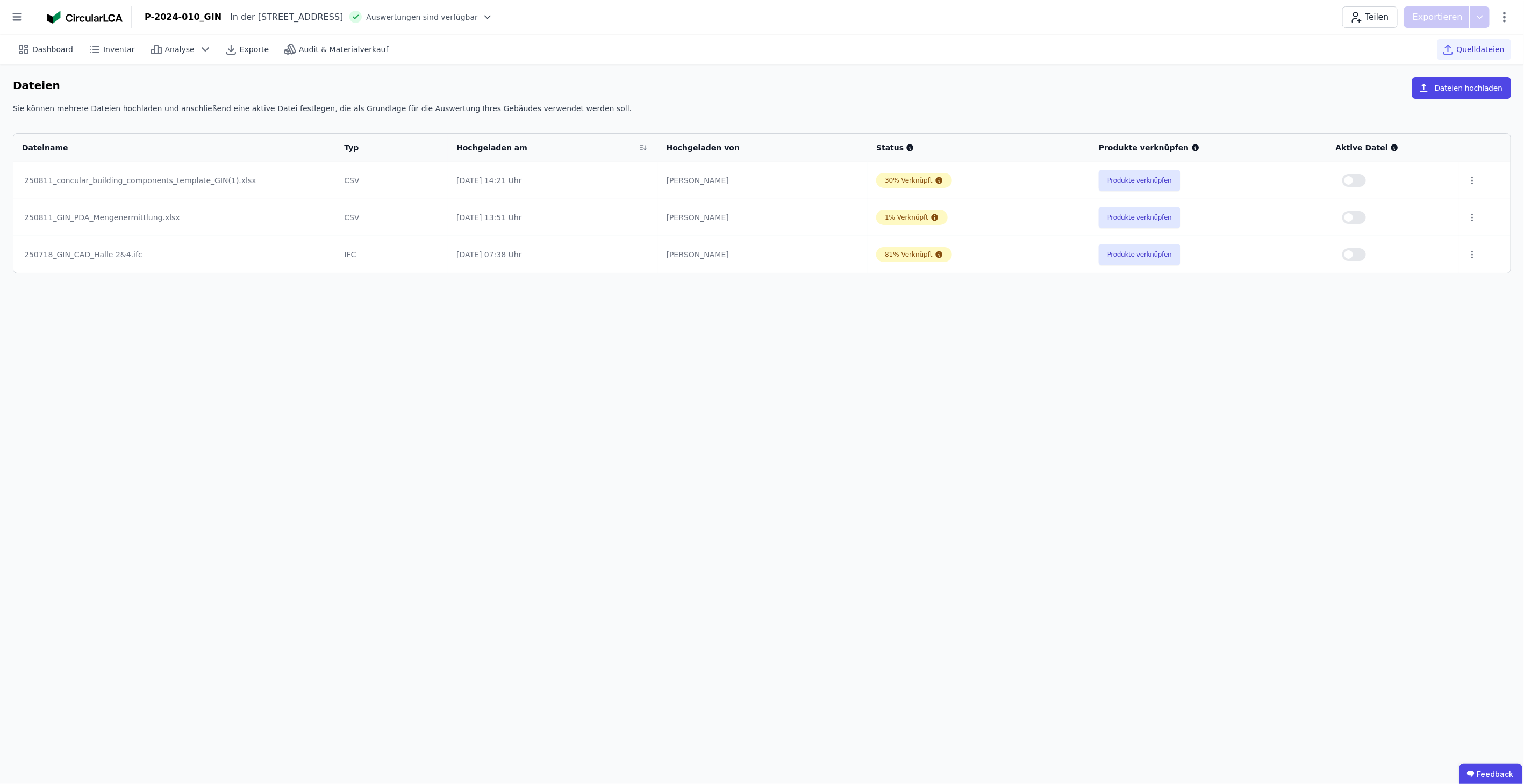
click at [1356, 177] on button "button" at bounding box center [1354, 181] width 24 height 13
click at [1480, 84] on button "Dateien hochladen" at bounding box center [1461, 87] width 99 height 21
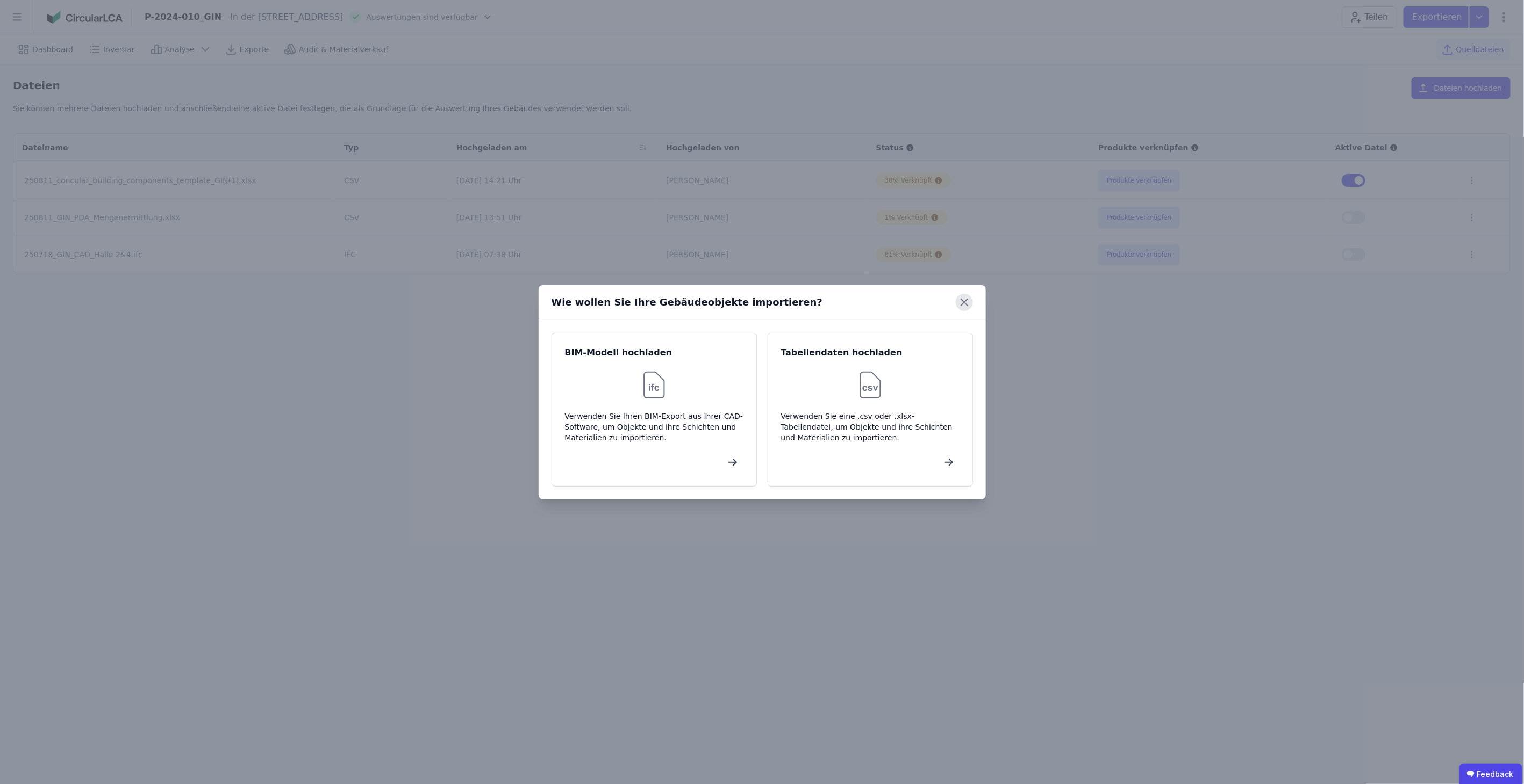
click at [963, 300] on icon at bounding box center [964, 302] width 17 height 17
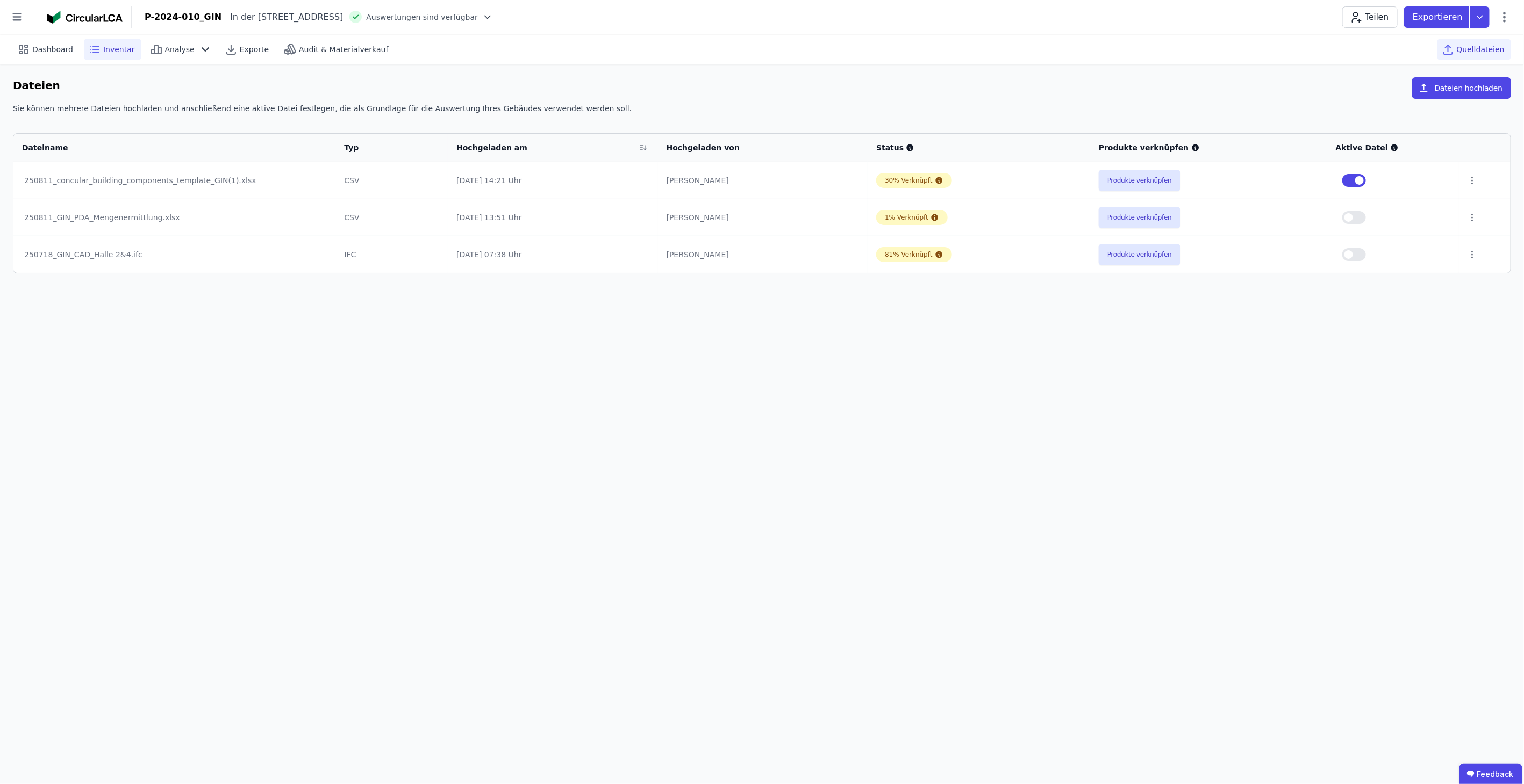
click at [118, 55] on div "Inventar" at bounding box center [112, 49] width 57 height 21
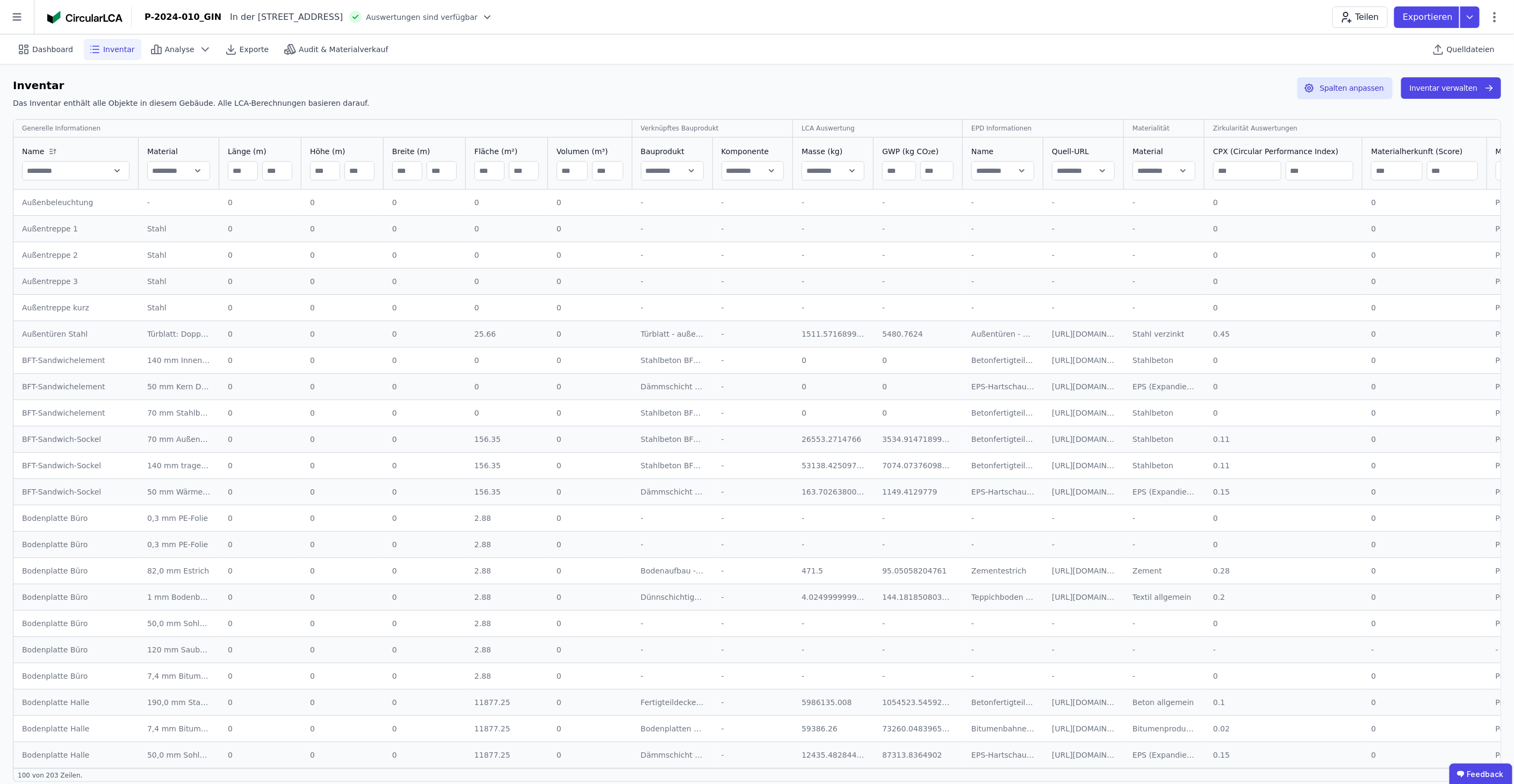
click at [61, 224] on div "Außentreppe 1" at bounding box center [76, 228] width 108 height 11
click at [439, 247] on td "0 0" at bounding box center [424, 255] width 82 height 26
click at [54, 225] on div "Außentreppe 1" at bounding box center [76, 228] width 108 height 11
click at [58, 228] on div "Außentreppe 1" at bounding box center [76, 228] width 108 height 11
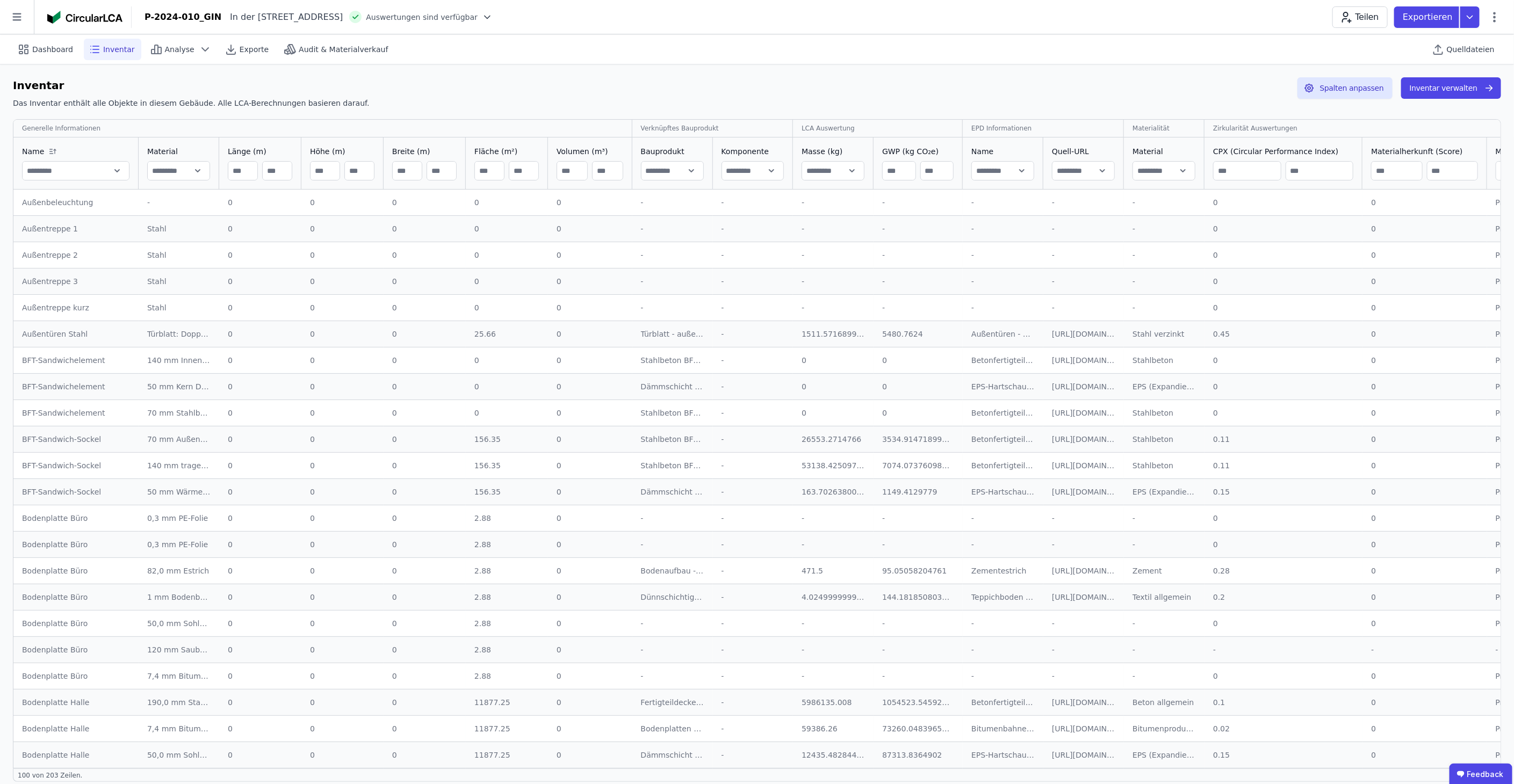
click at [58, 228] on div "Außentreppe 1" at bounding box center [76, 228] width 108 height 11
click at [21, 46] on icon at bounding box center [23, 50] width 13 height 13
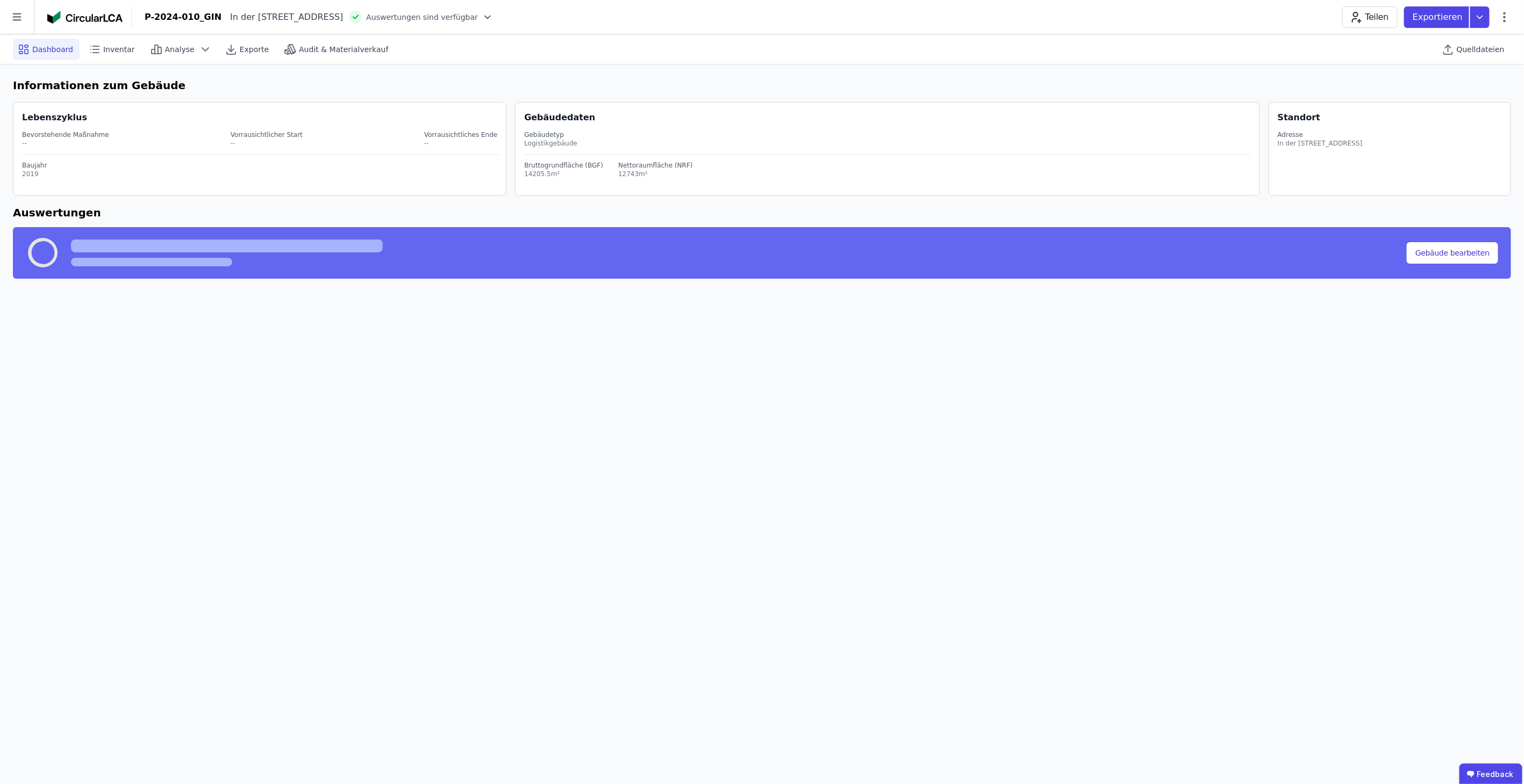
select select "*"
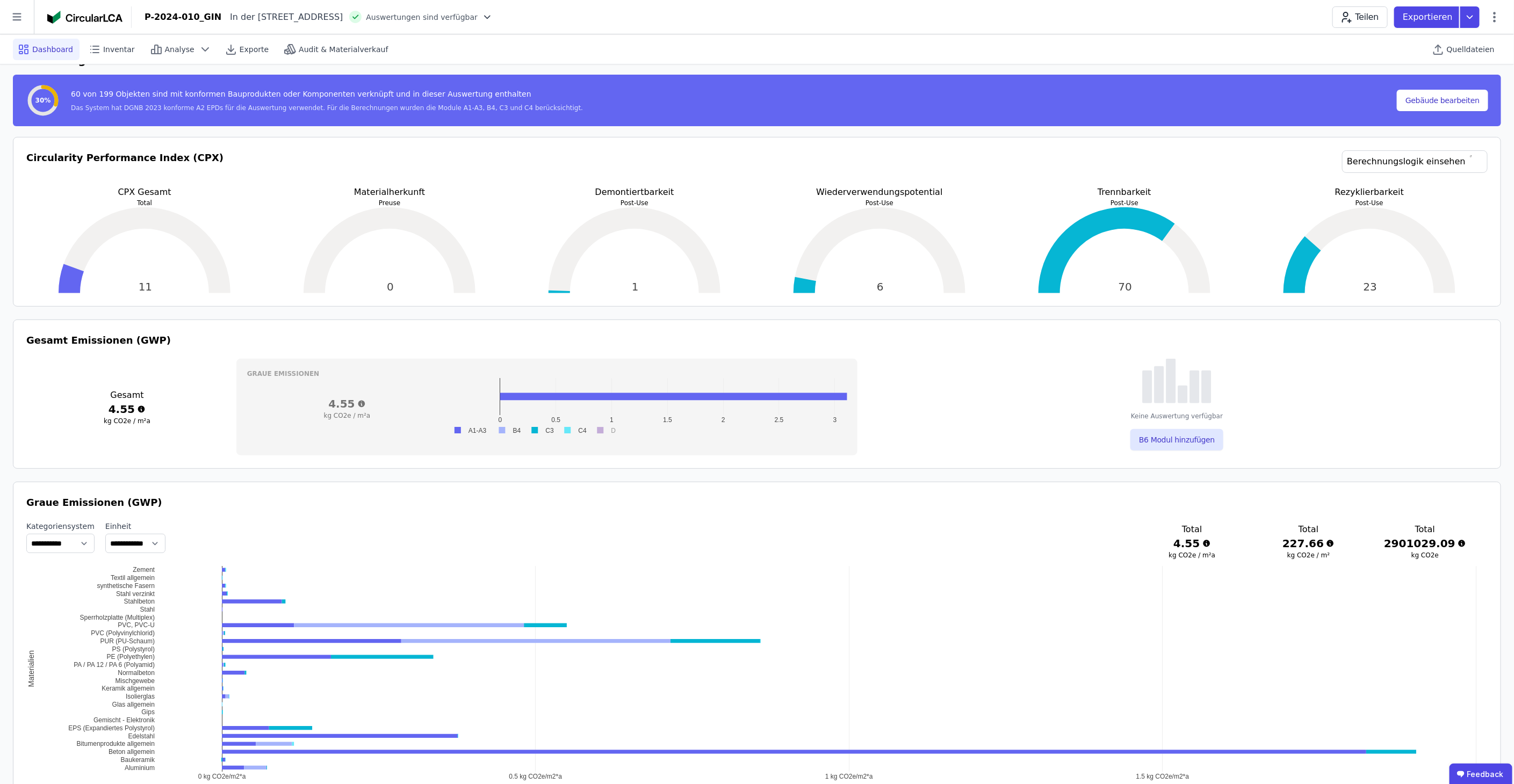
scroll to position [179, 0]
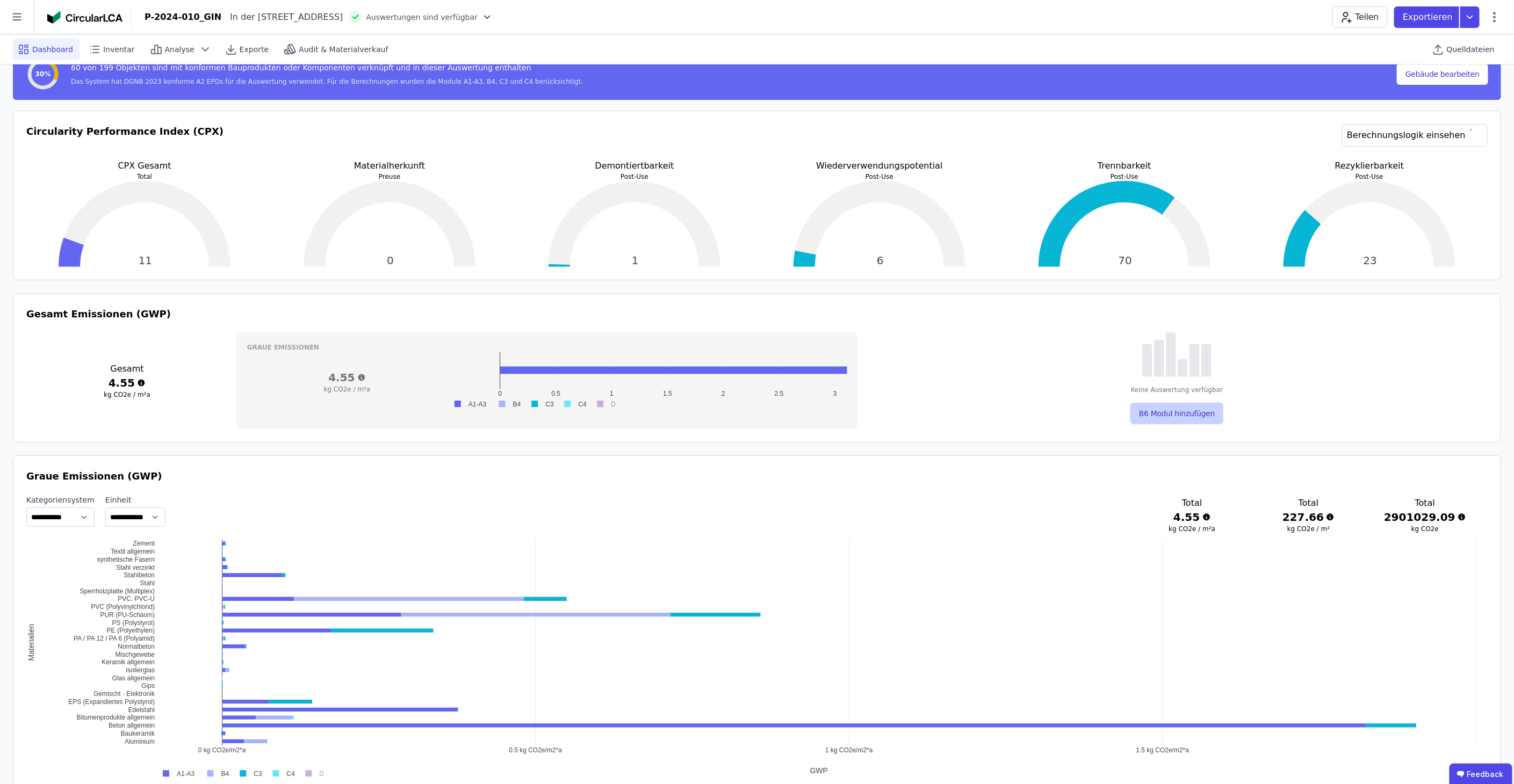
click at [1199, 408] on button "B6 Modul hinzufügen" at bounding box center [1177, 413] width 93 height 21
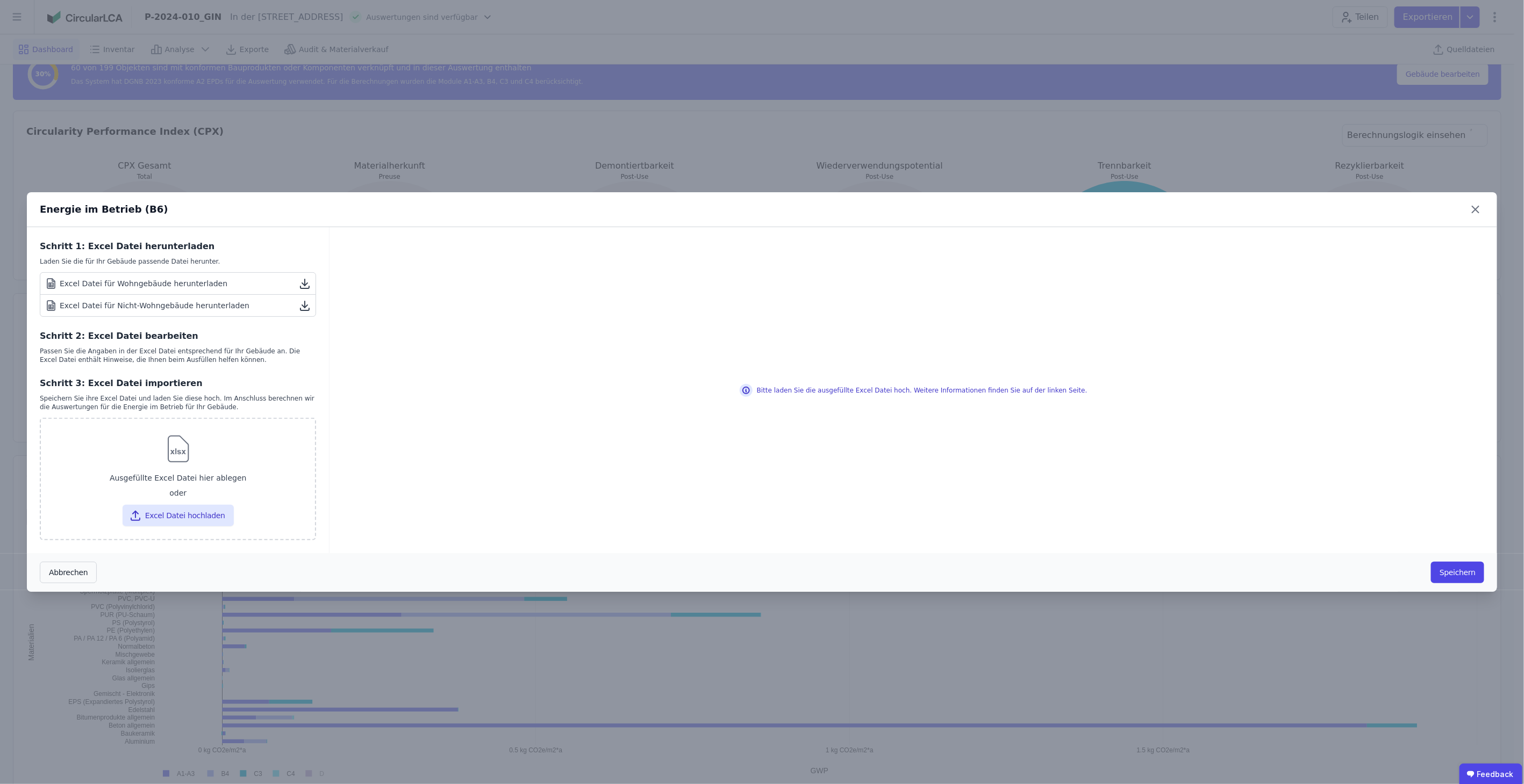
click at [309, 305] on icon at bounding box center [305, 306] width 13 height 13
click at [723, 142] on div "Energie im Betrieb (B6) Schritt 1: Excel Datei herunterladen Laden Sie die für …" at bounding box center [762, 392] width 1524 height 784
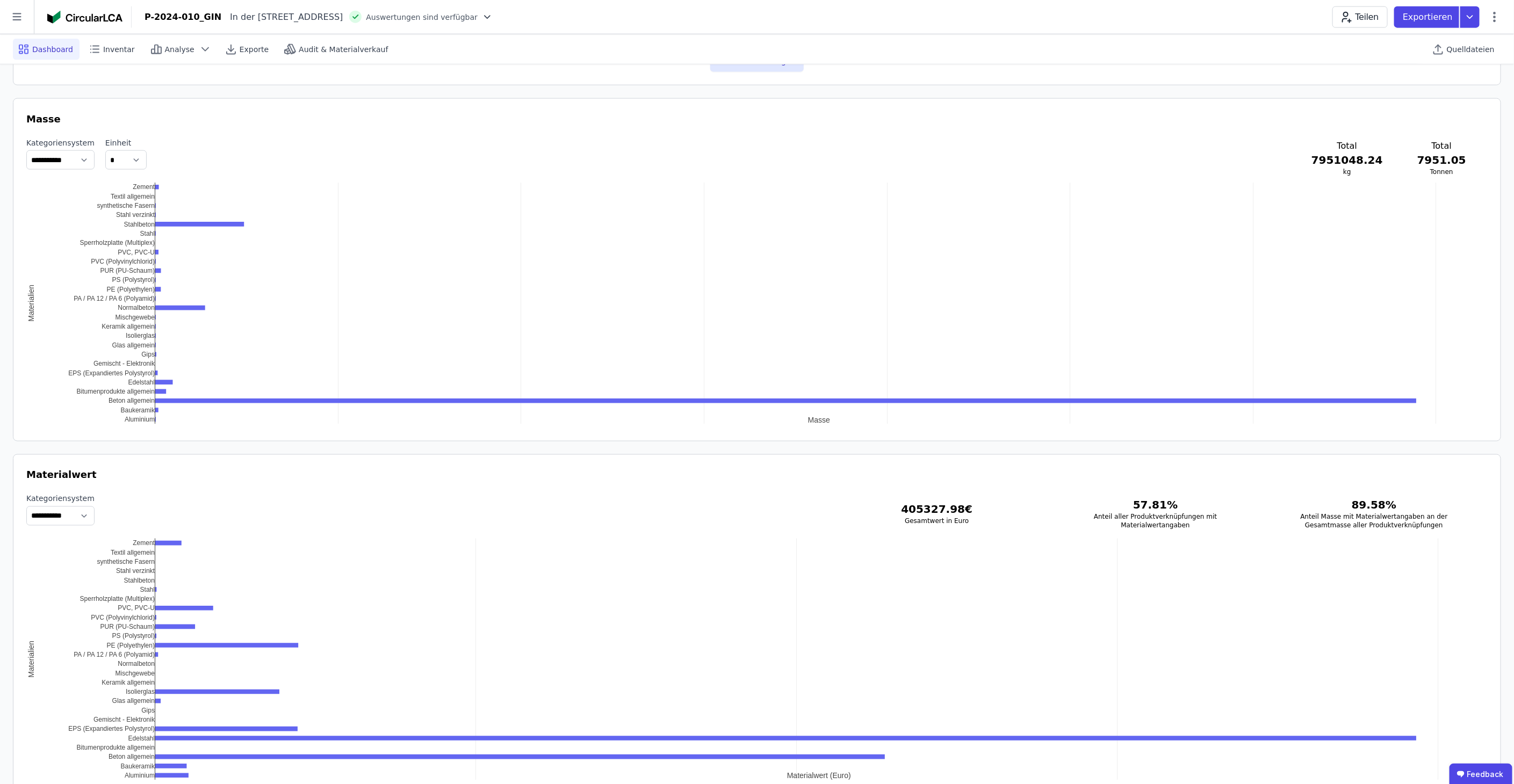
scroll to position [1075, 0]
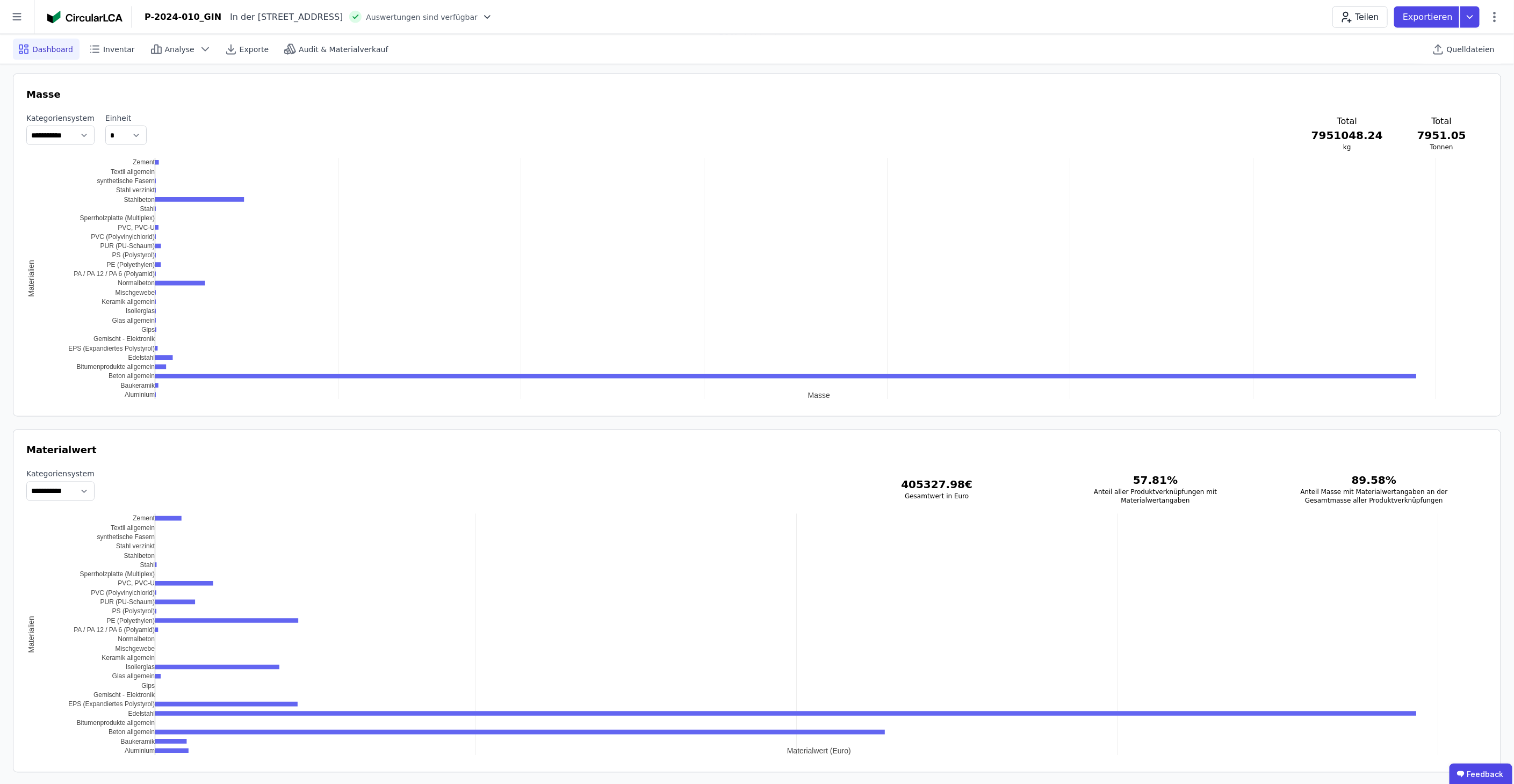
click at [986, 479] on h3 "405327.98 €" at bounding box center [936, 485] width 184 height 15
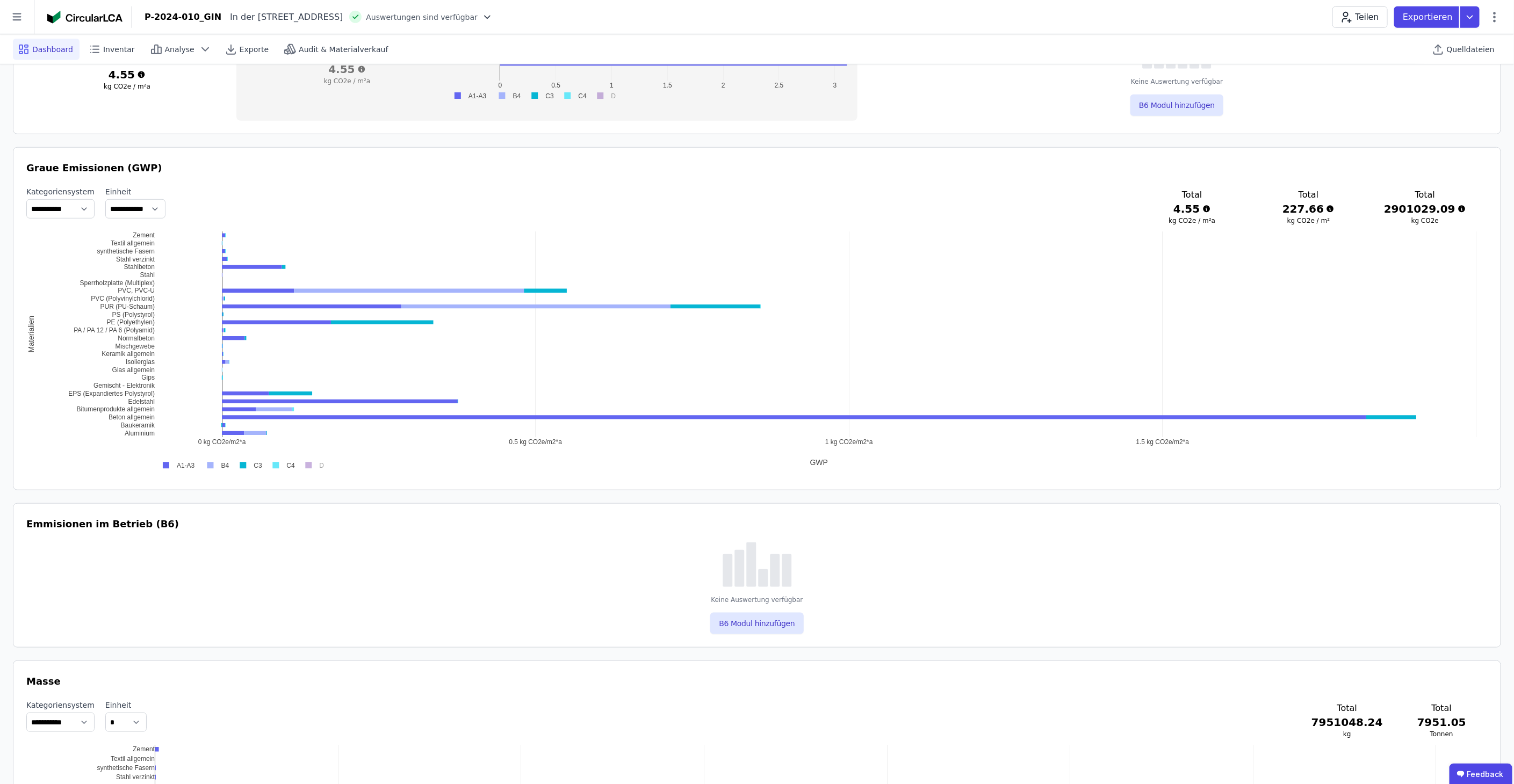
scroll to position [248, 0]
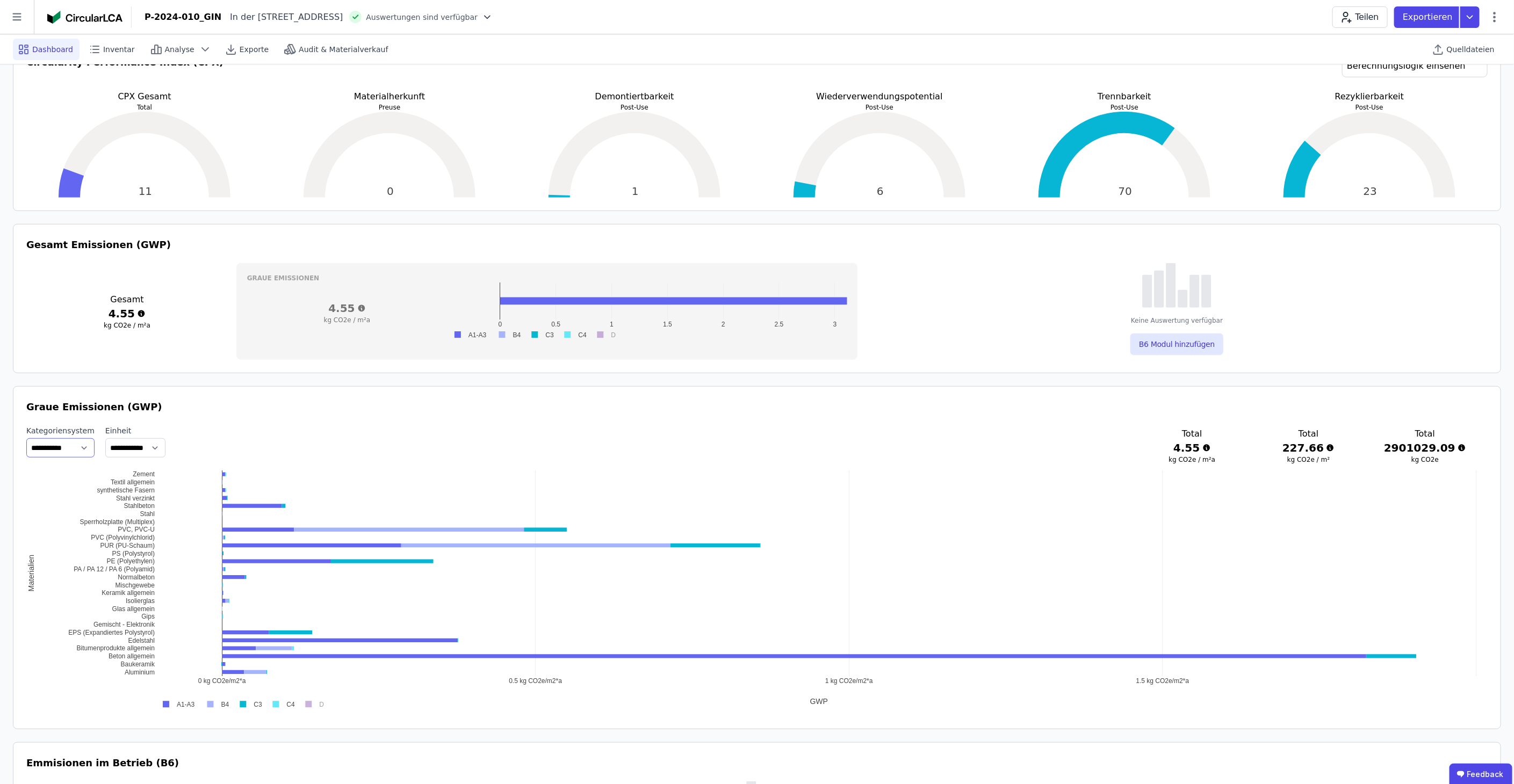
click at [83, 446] on select "**********" at bounding box center [60, 448] width 68 height 19
click at [130, 452] on select "**********" at bounding box center [135, 448] width 60 height 19
click at [280, 428] on div "**********" at bounding box center [757, 446] width 1461 height 41
click at [147, 448] on select "**********" at bounding box center [135, 448] width 60 height 19
click at [316, 435] on div "**********" at bounding box center [757, 446] width 1461 height 41
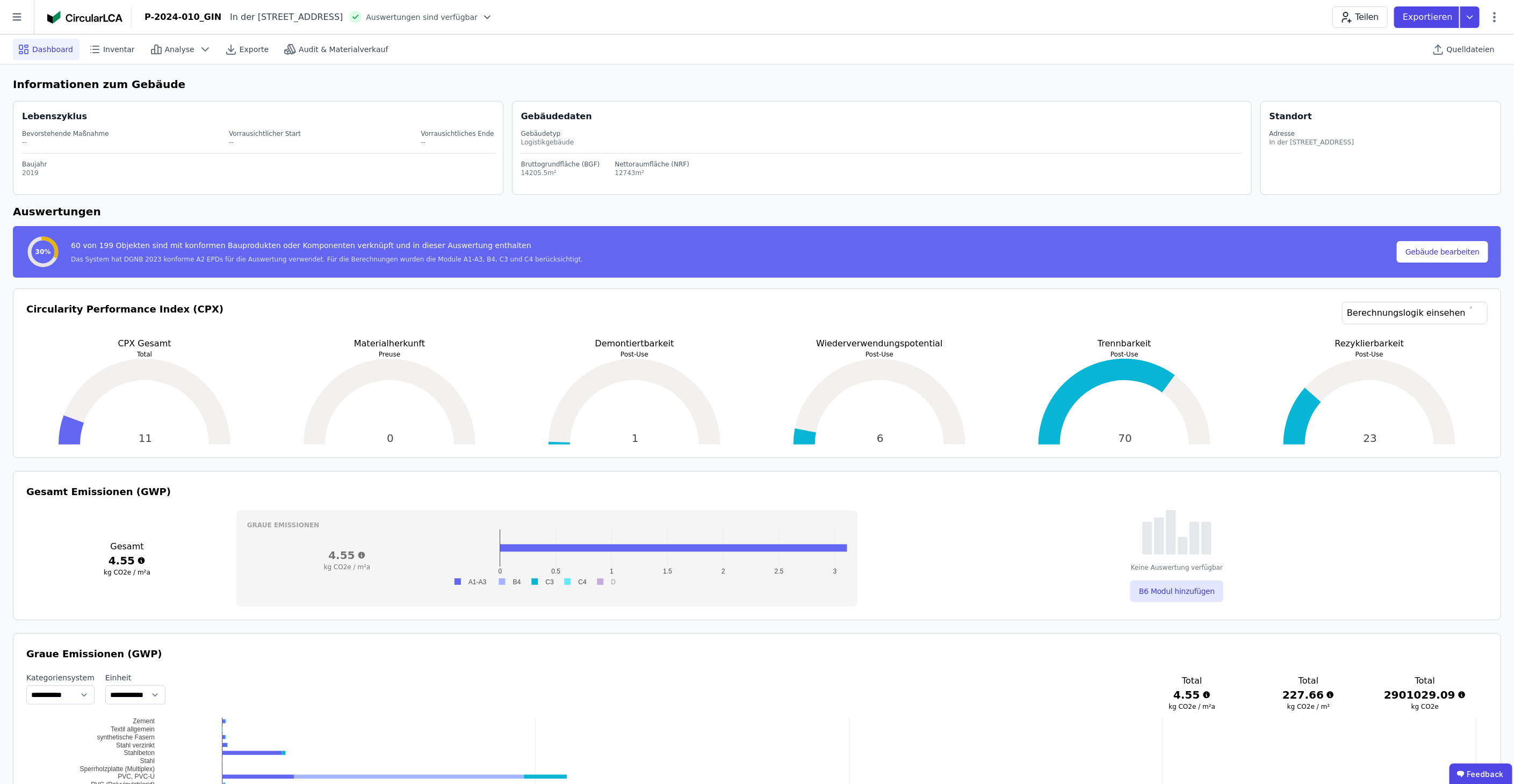
scroll to position [0, 0]
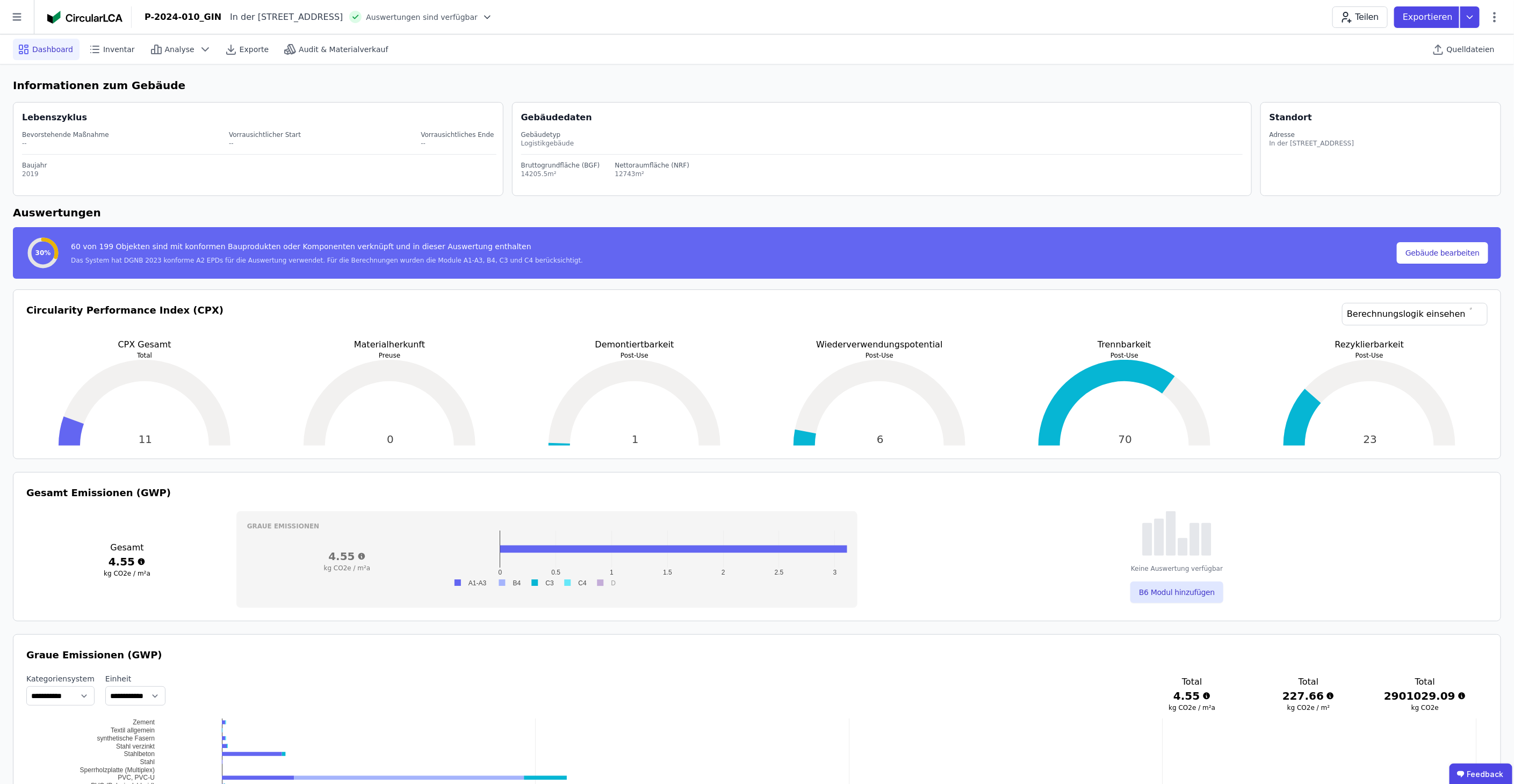
click at [565, 446] on div "Circularity Performance Index (CPX) Berechnungslogik einsehen CPX Gesamt Total …" at bounding box center [757, 374] width 1488 height 170
click at [1474, 9] on icon at bounding box center [1470, 17] width 19 height 21
click at [1499, 13] on icon at bounding box center [1495, 18] width 13 height 13
click at [1464, 38] on span "Gebäude bearbeiten" at bounding box center [1444, 42] width 77 height 11
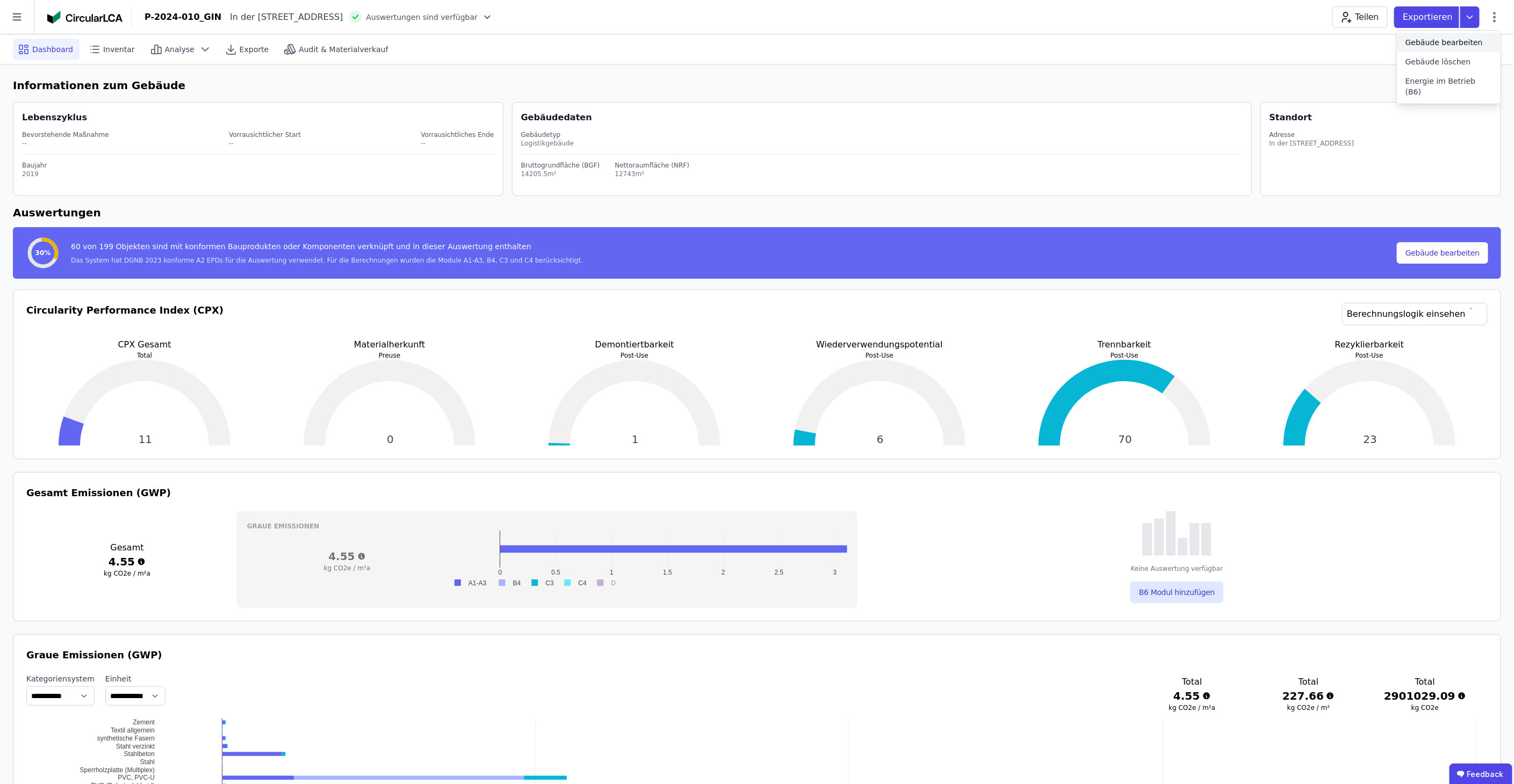
select select "**********"
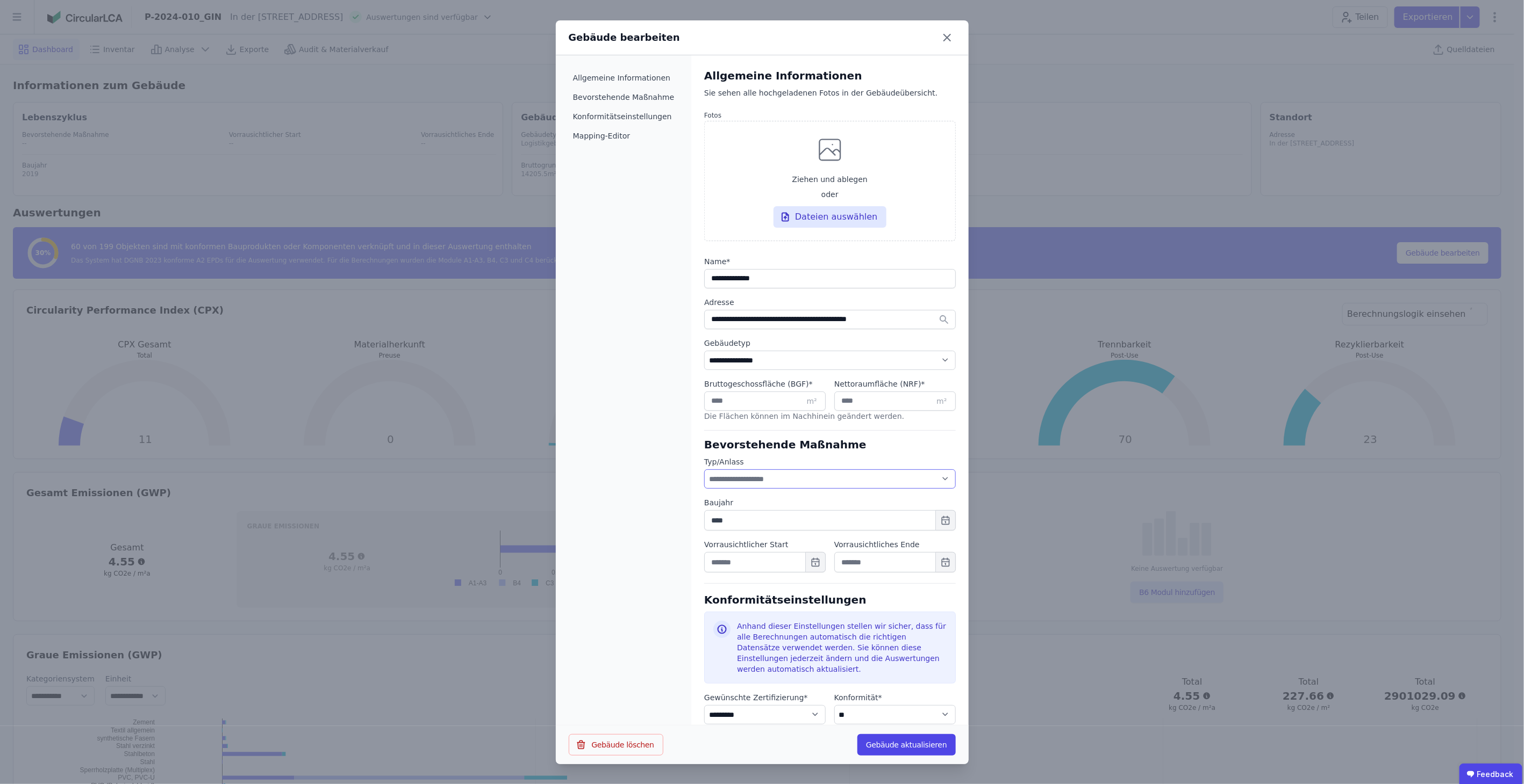
click at [795, 474] on select "**********" at bounding box center [830, 479] width 251 height 19
select select "*"
click at [704, 470] on select "**********" at bounding box center [830, 479] width 251 height 19
click at [812, 563] on icon "button" at bounding box center [815, 563] width 7 height 7
click at [676, 551] on div "Allgemeine Informationen Bevorstehende Maßnahme Konformitätseinstellungen Mappi…" at bounding box center [624, 391] width 136 height 672
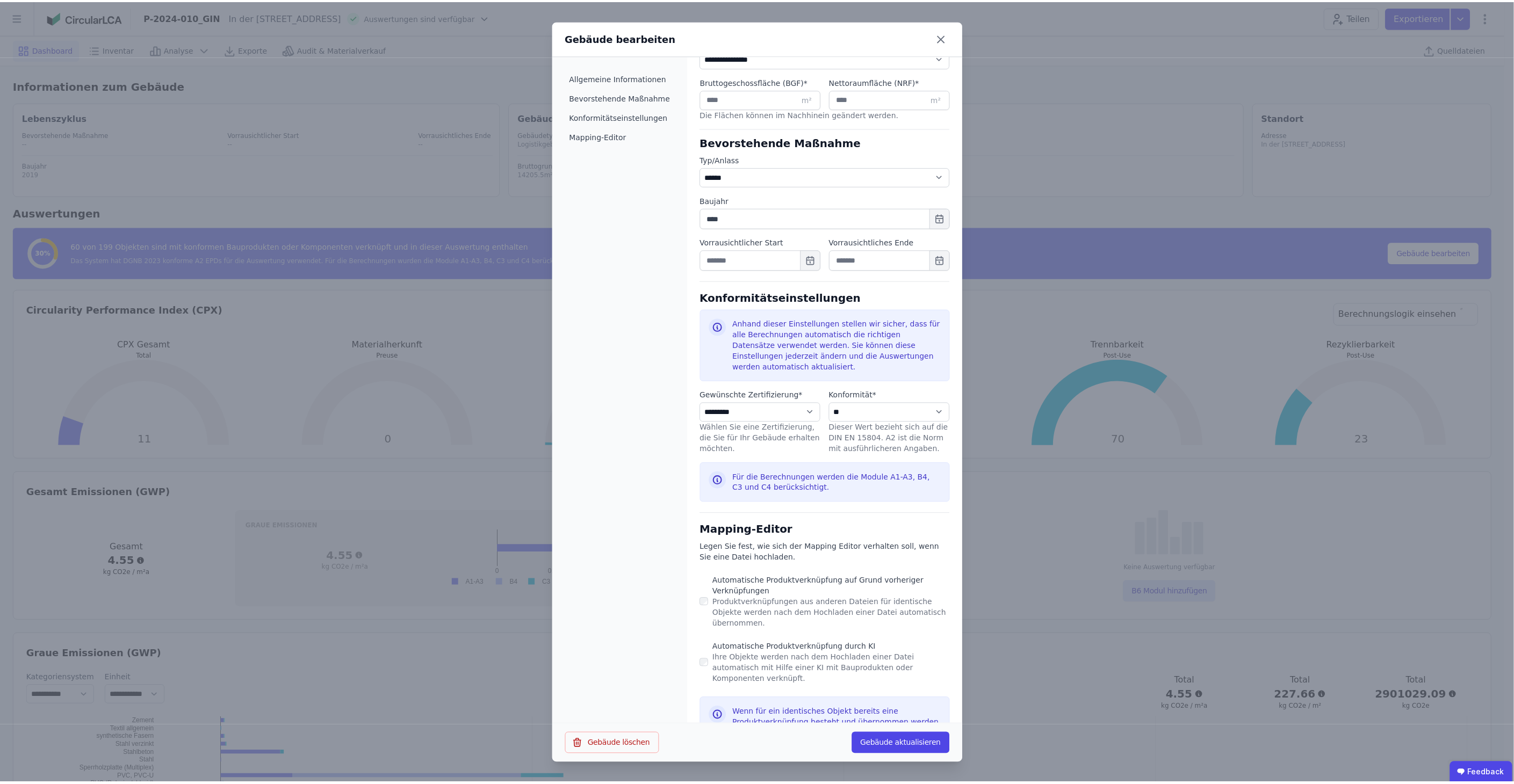
scroll to position [303, 0]
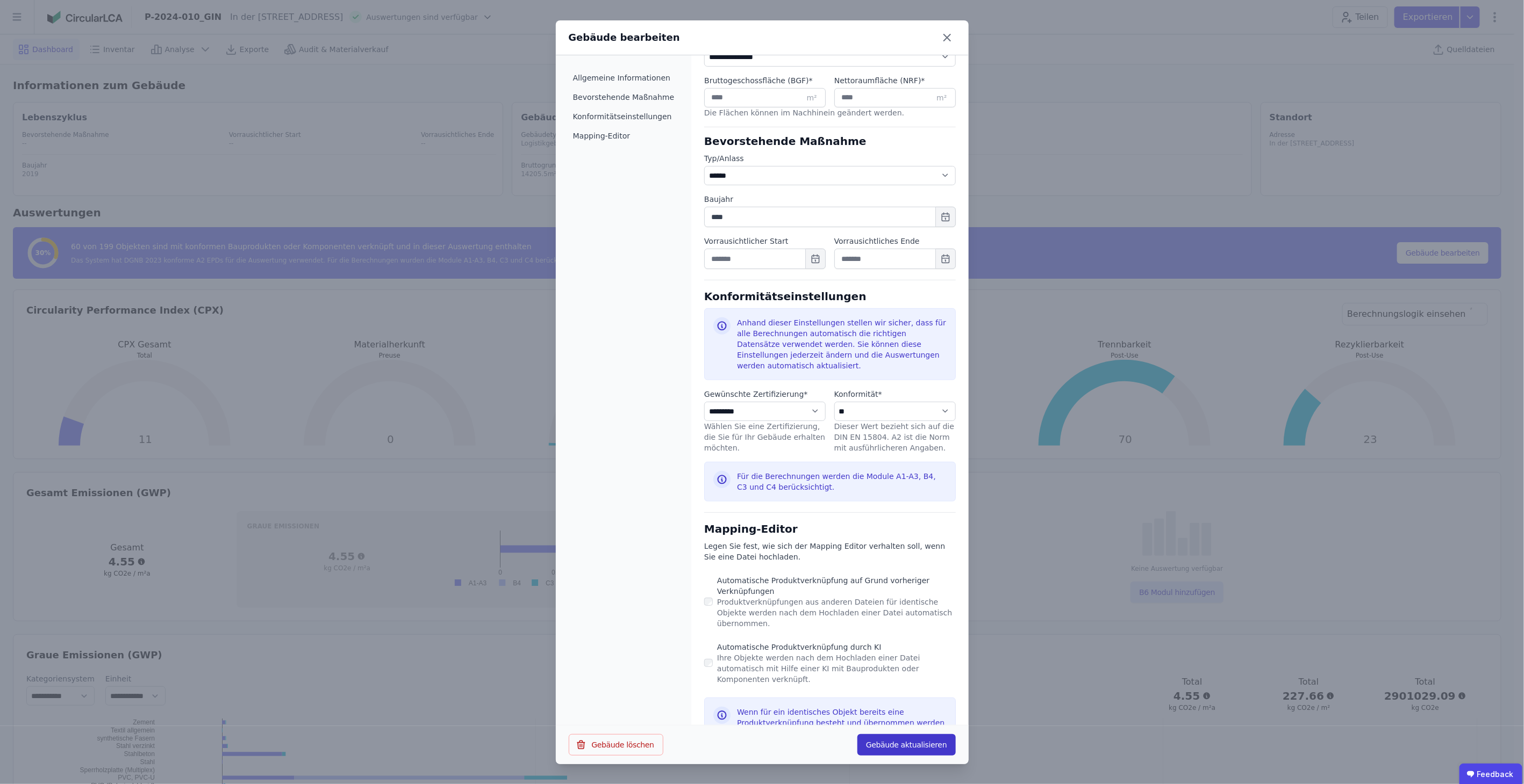
click at [913, 746] on button "Gebäude aktualisieren" at bounding box center [906, 744] width 98 height 21
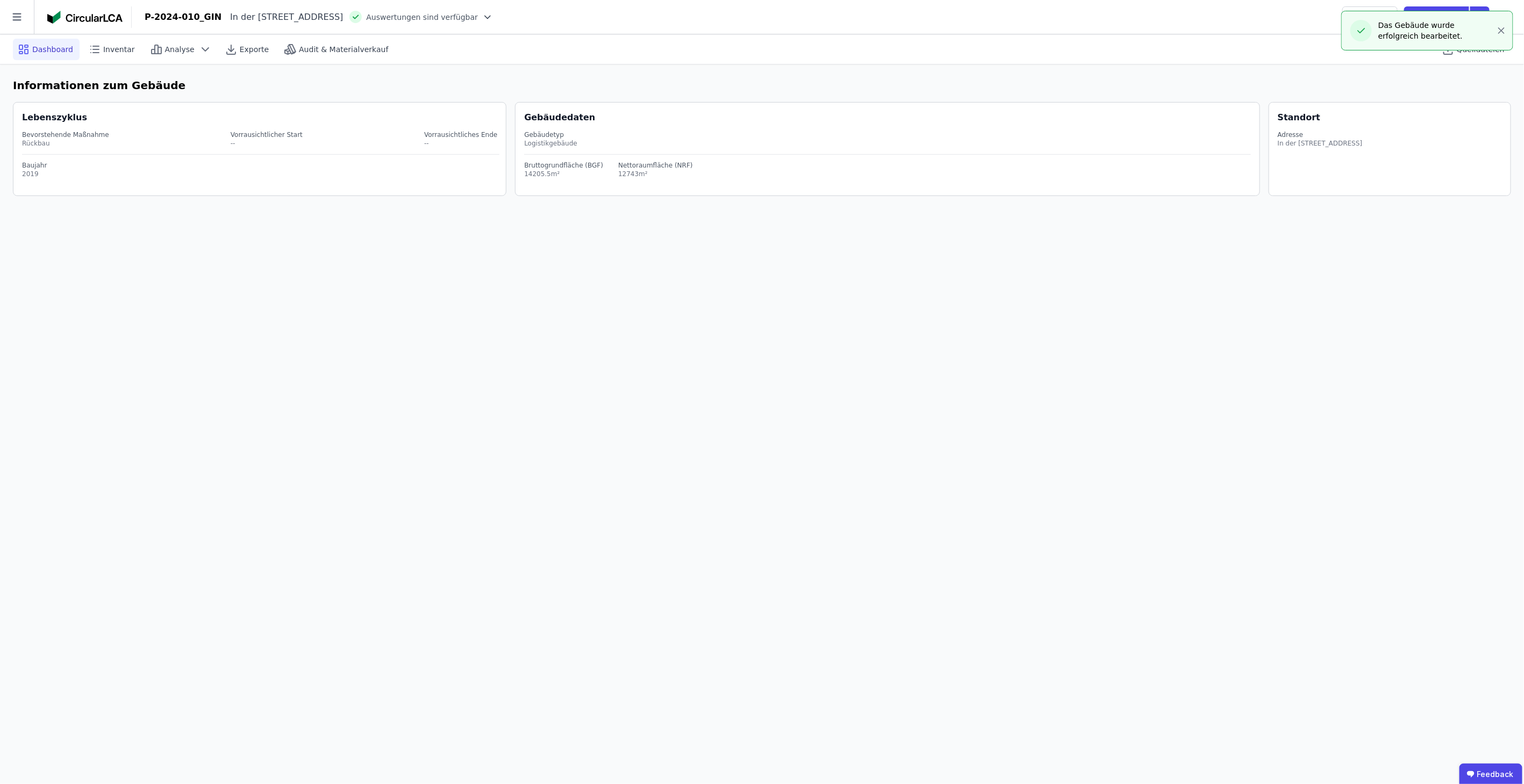
select select "*"
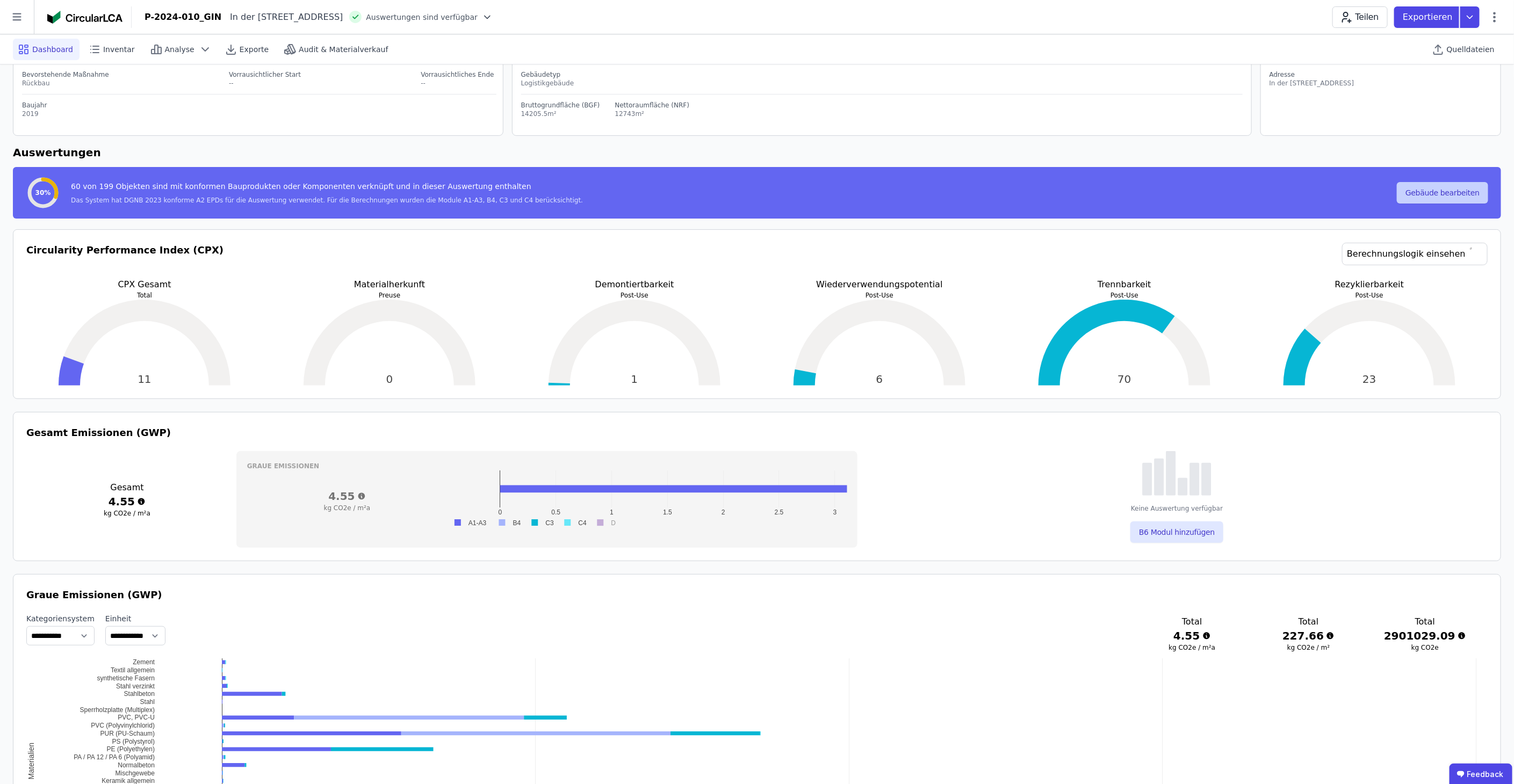
scroll to position [59, 0]
click at [1453, 253] on link "Berechnungslogik einsehen" at bounding box center [1415, 254] width 145 height 23
click at [239, 51] on span "Exporte" at bounding box center [254, 49] width 29 height 11
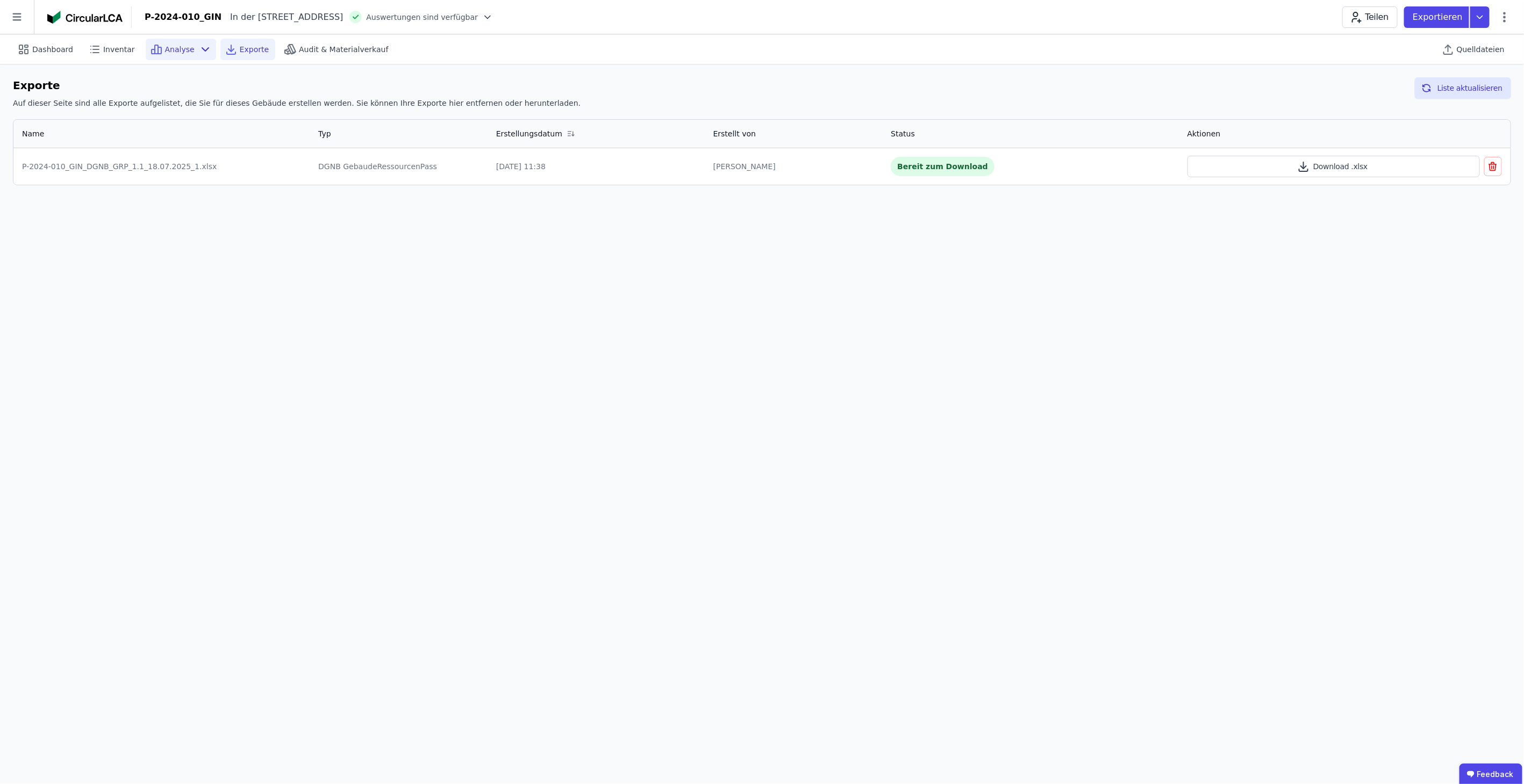
click at [199, 54] on icon at bounding box center [206, 50] width 13 height 13
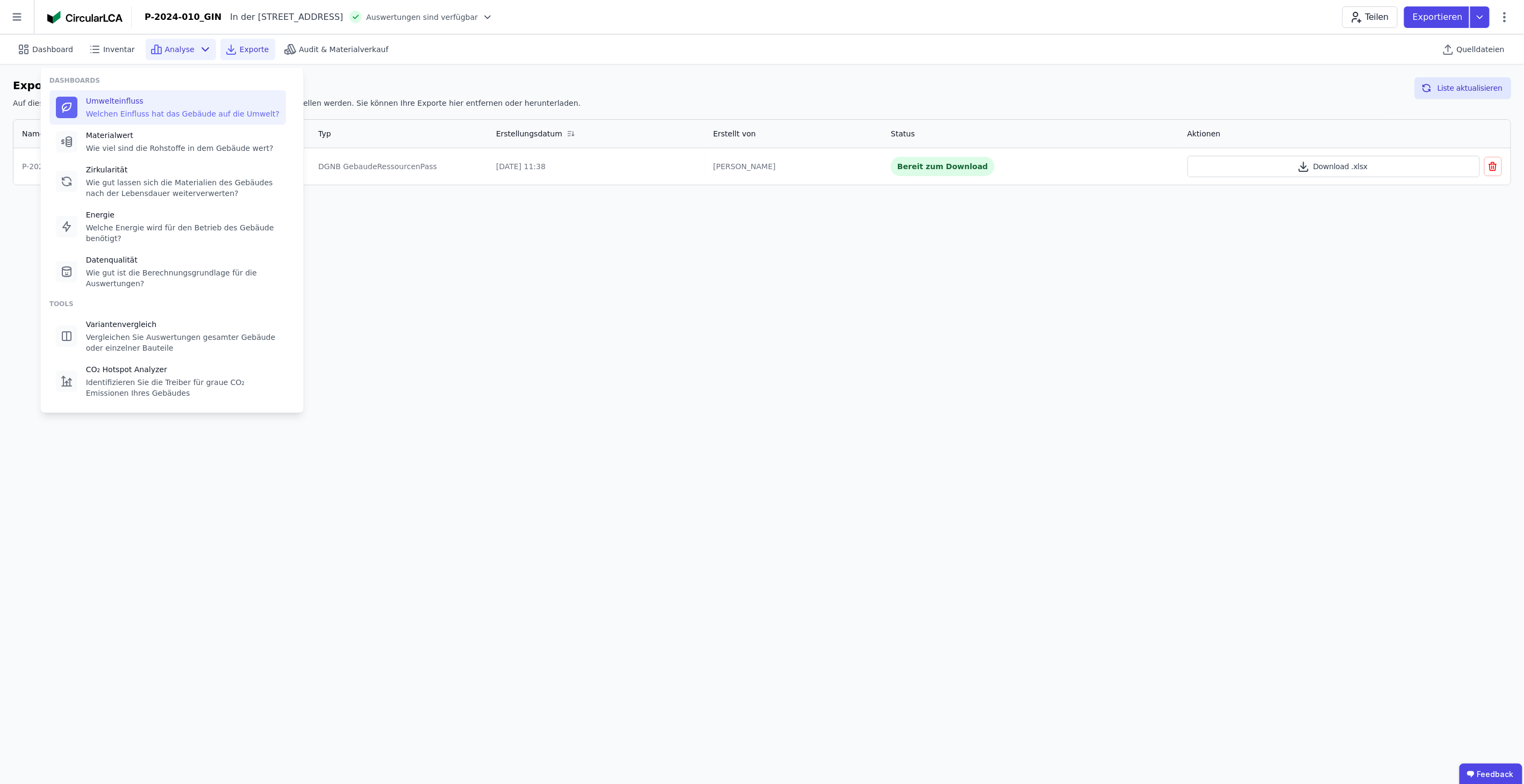
click at [176, 109] on div "Welchen Einfluss hat das Gebäude auf die Umwelt?" at bounding box center [182, 114] width 193 height 11
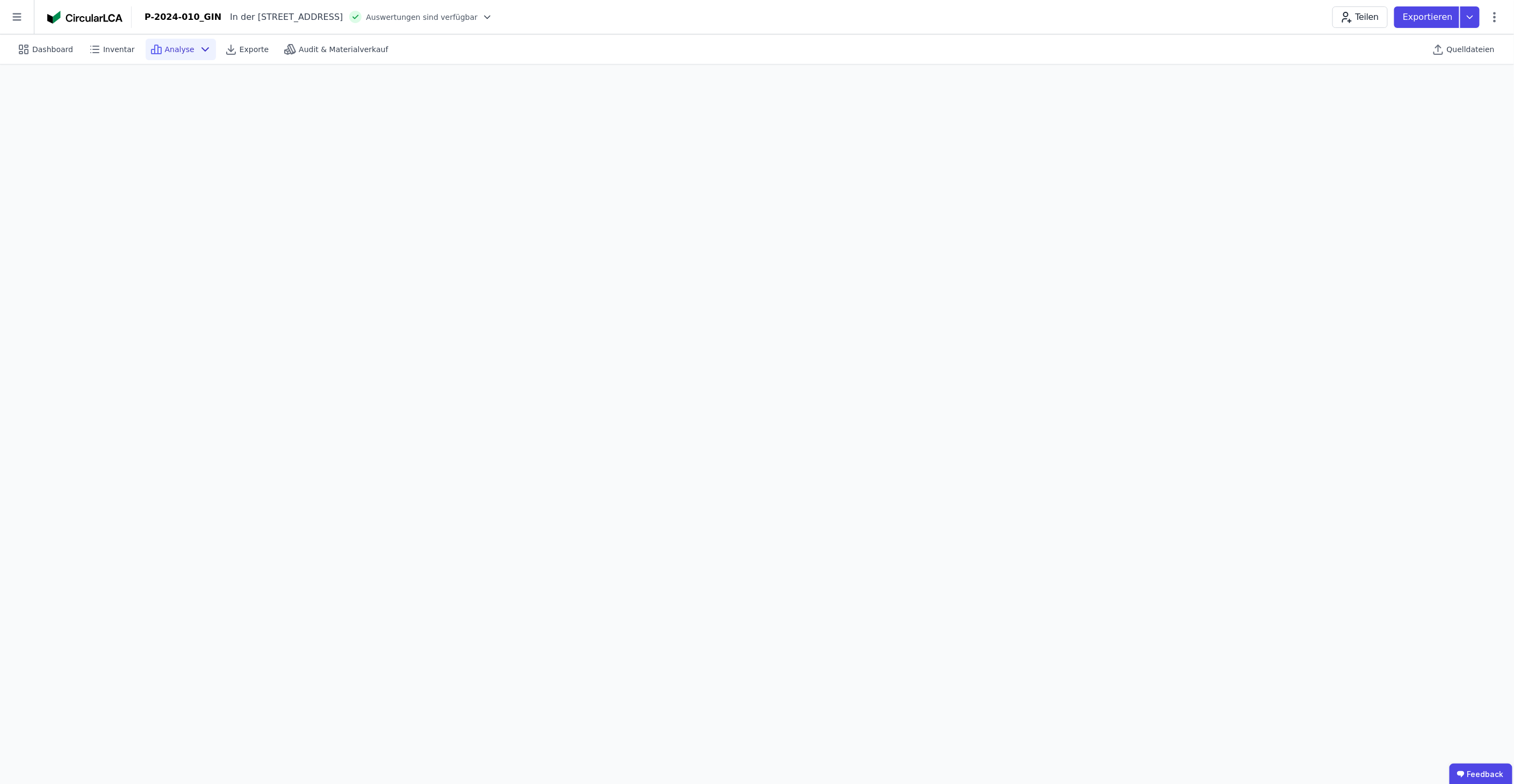
click at [199, 52] on icon at bounding box center [206, 50] width 13 height 13
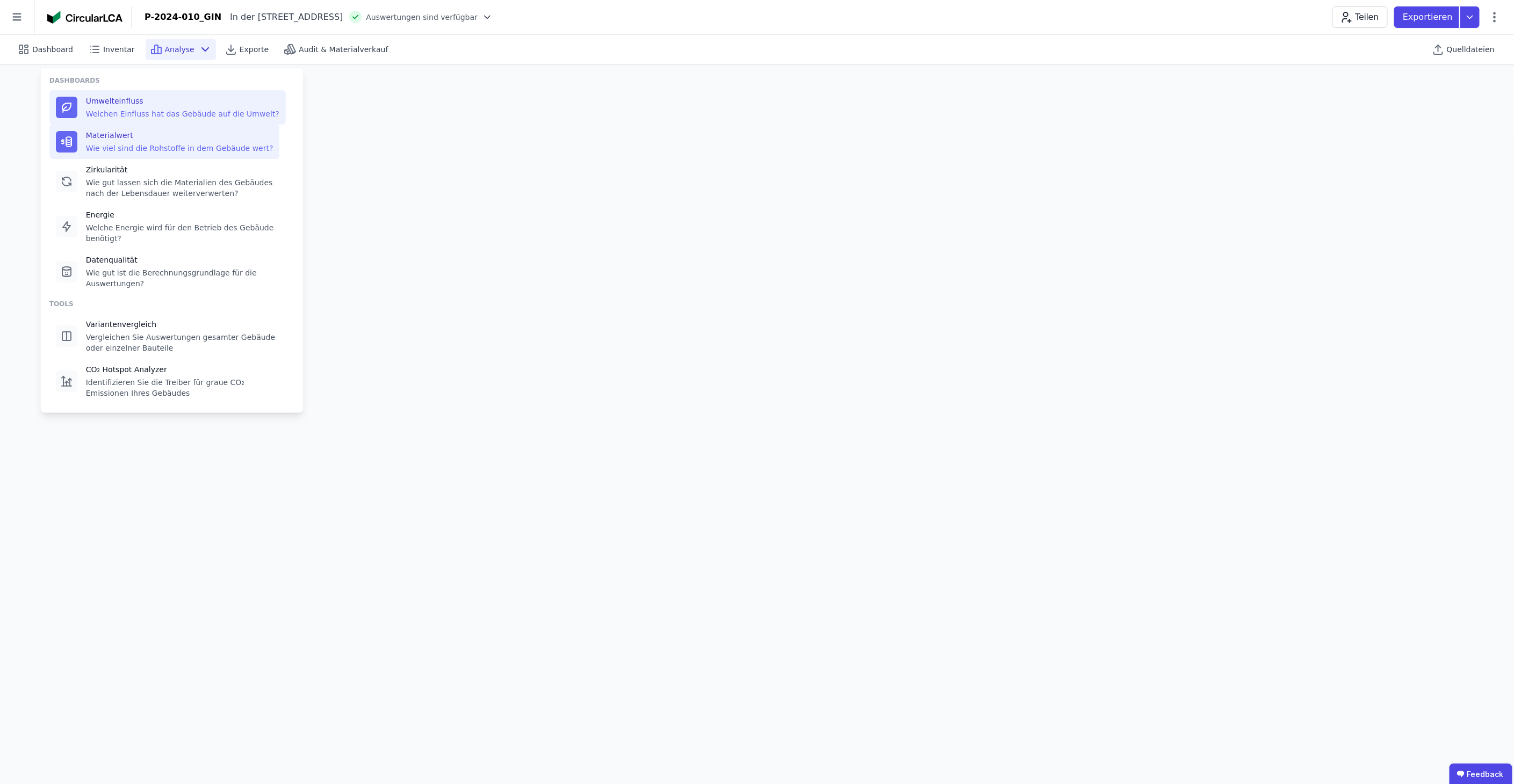
click at [173, 135] on div "Materialwert" at bounding box center [179, 135] width 187 height 11
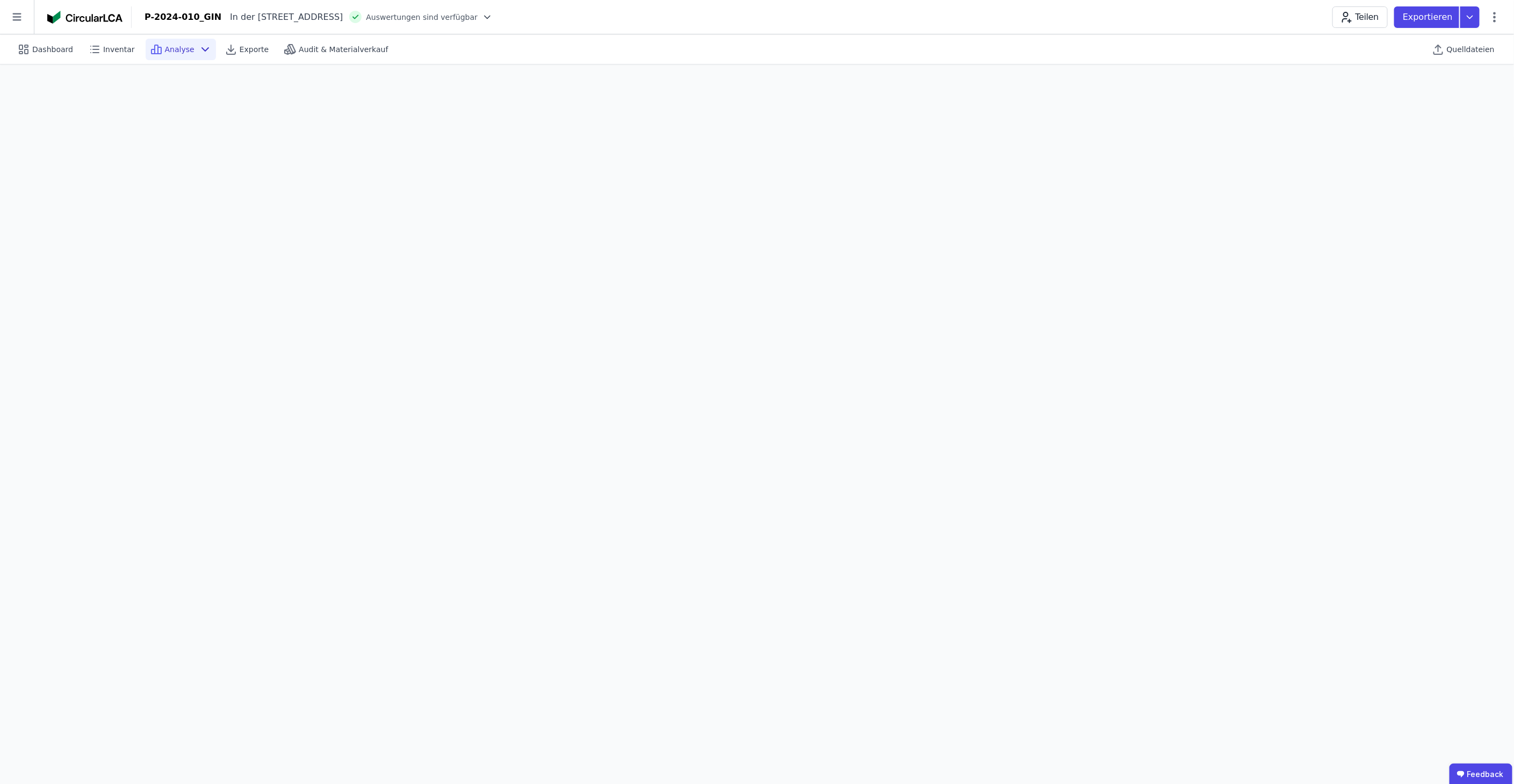
click at [199, 41] on div "Analyse" at bounding box center [181, 49] width 70 height 21
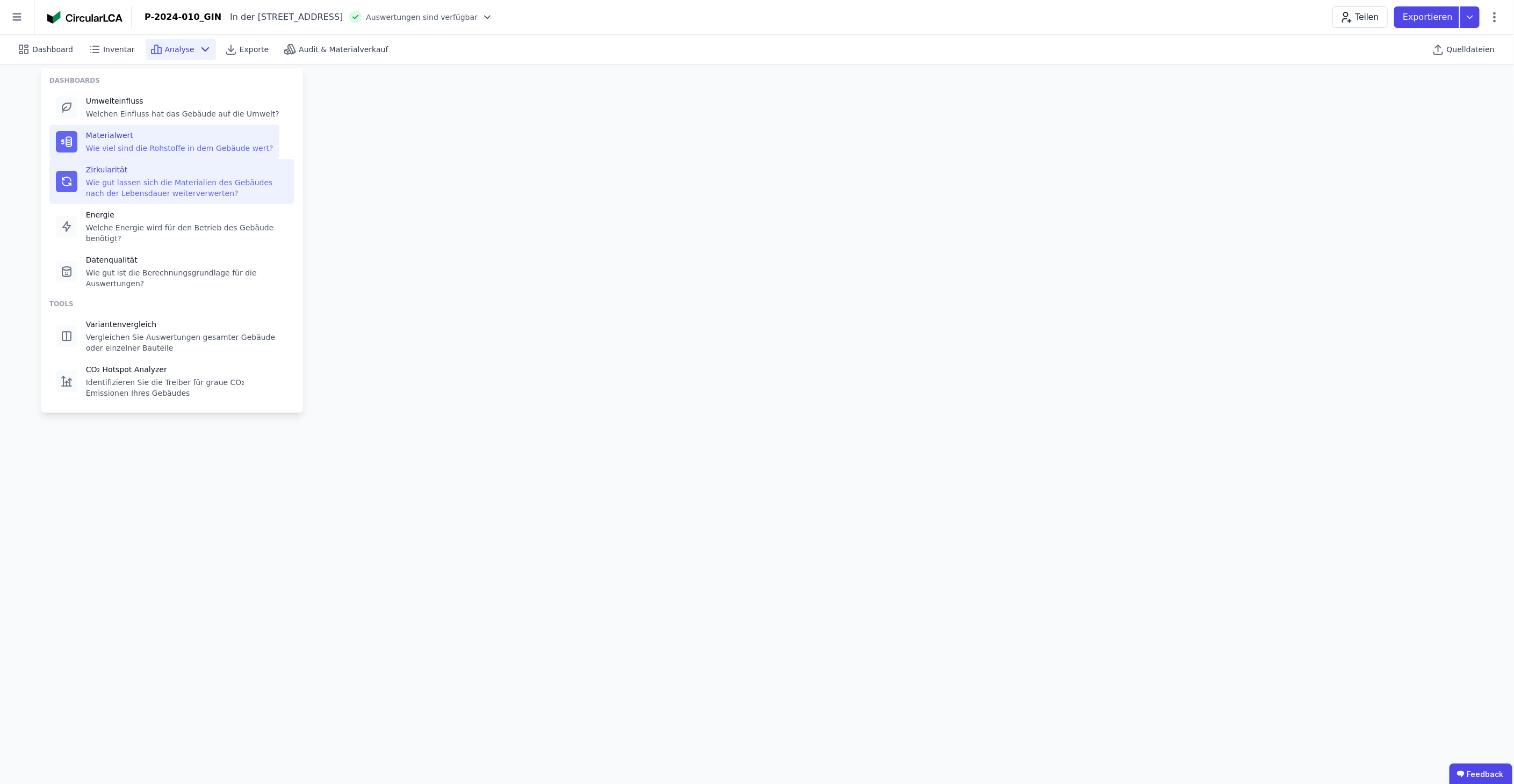
click at [189, 181] on div "Wie gut lassen sich die Materialien des Gebäudes nach der Lebensdauer weiterver…" at bounding box center [186, 187] width 202 height 21
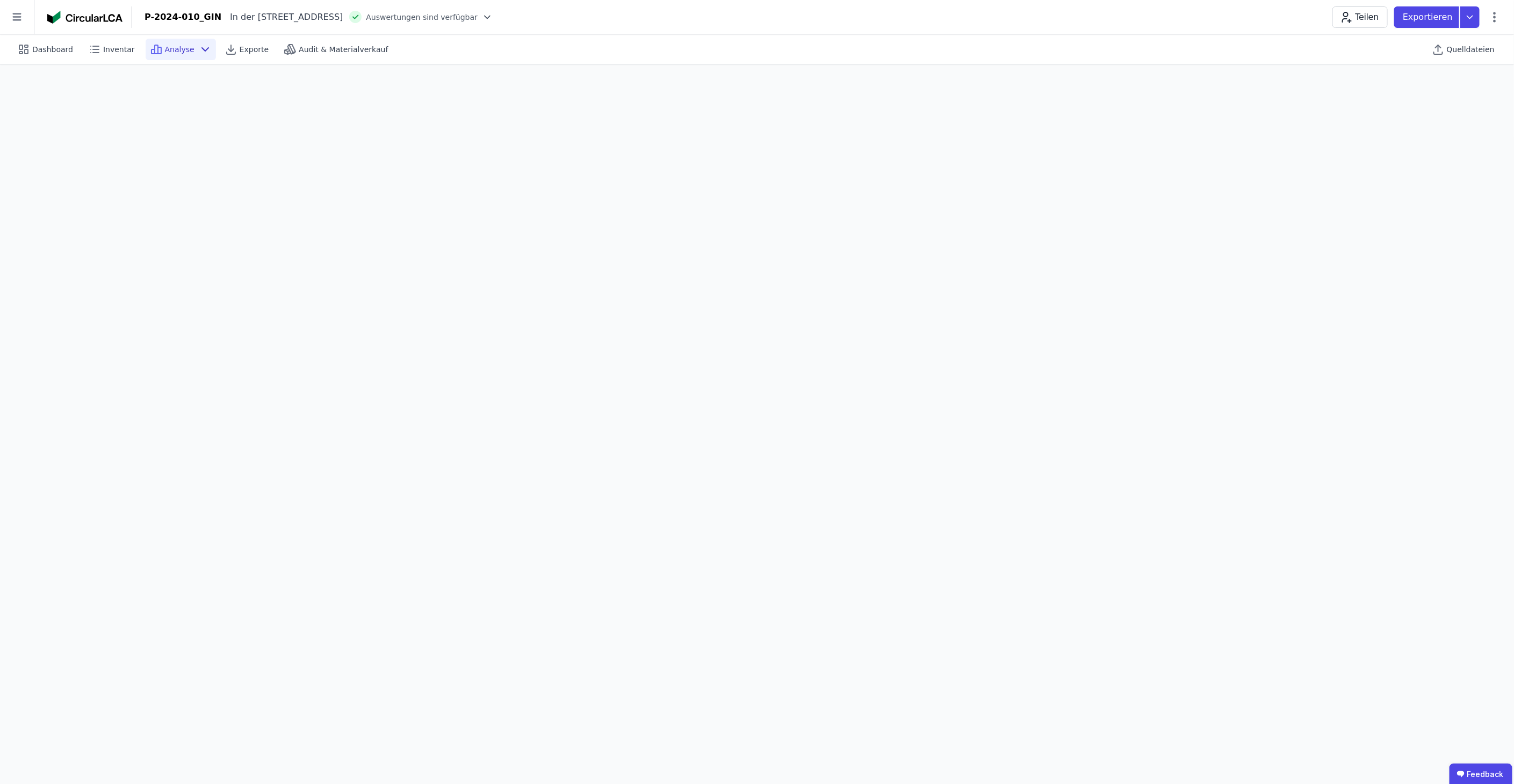
click at [202, 49] on icon at bounding box center [205, 49] width 7 height 3
click at [192, 56] on div "Analyse" at bounding box center [181, 49] width 70 height 21
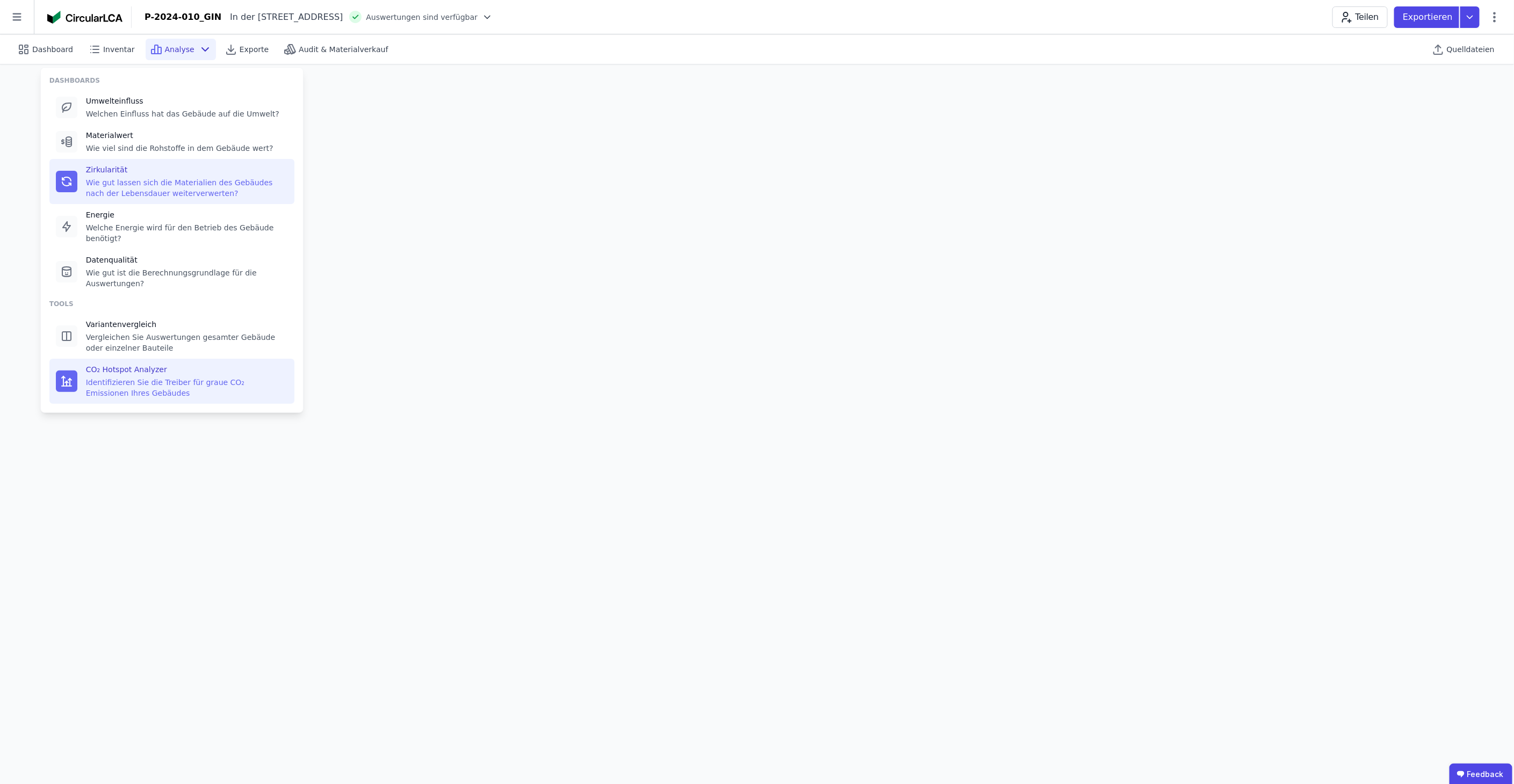
click at [145, 359] on div "CO₂ Hotspot Analyzer Identifizieren Sie die Treiber für graue CO₂ Emissionen Ih…" at bounding box center [172, 381] width 245 height 45
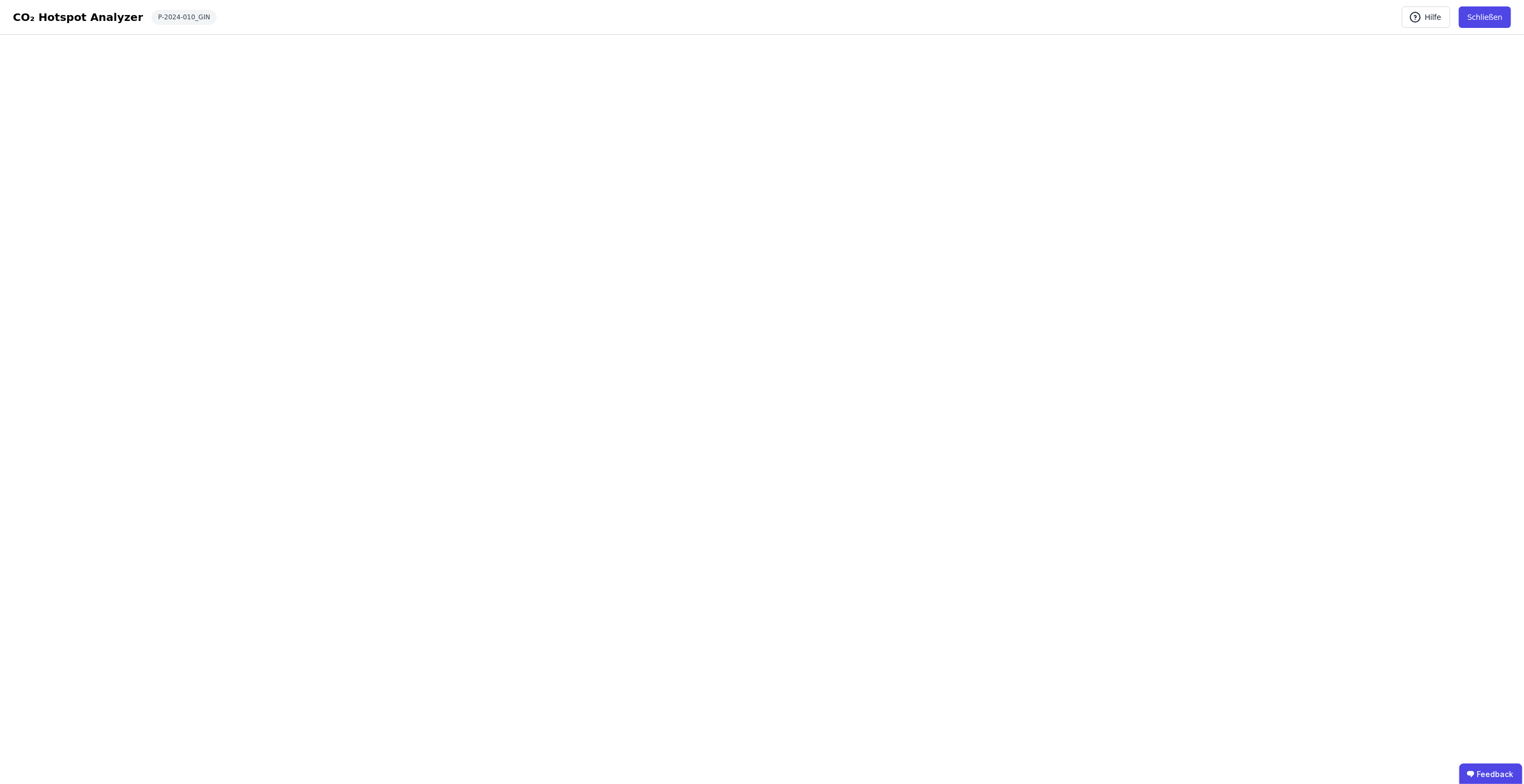
select select "*"
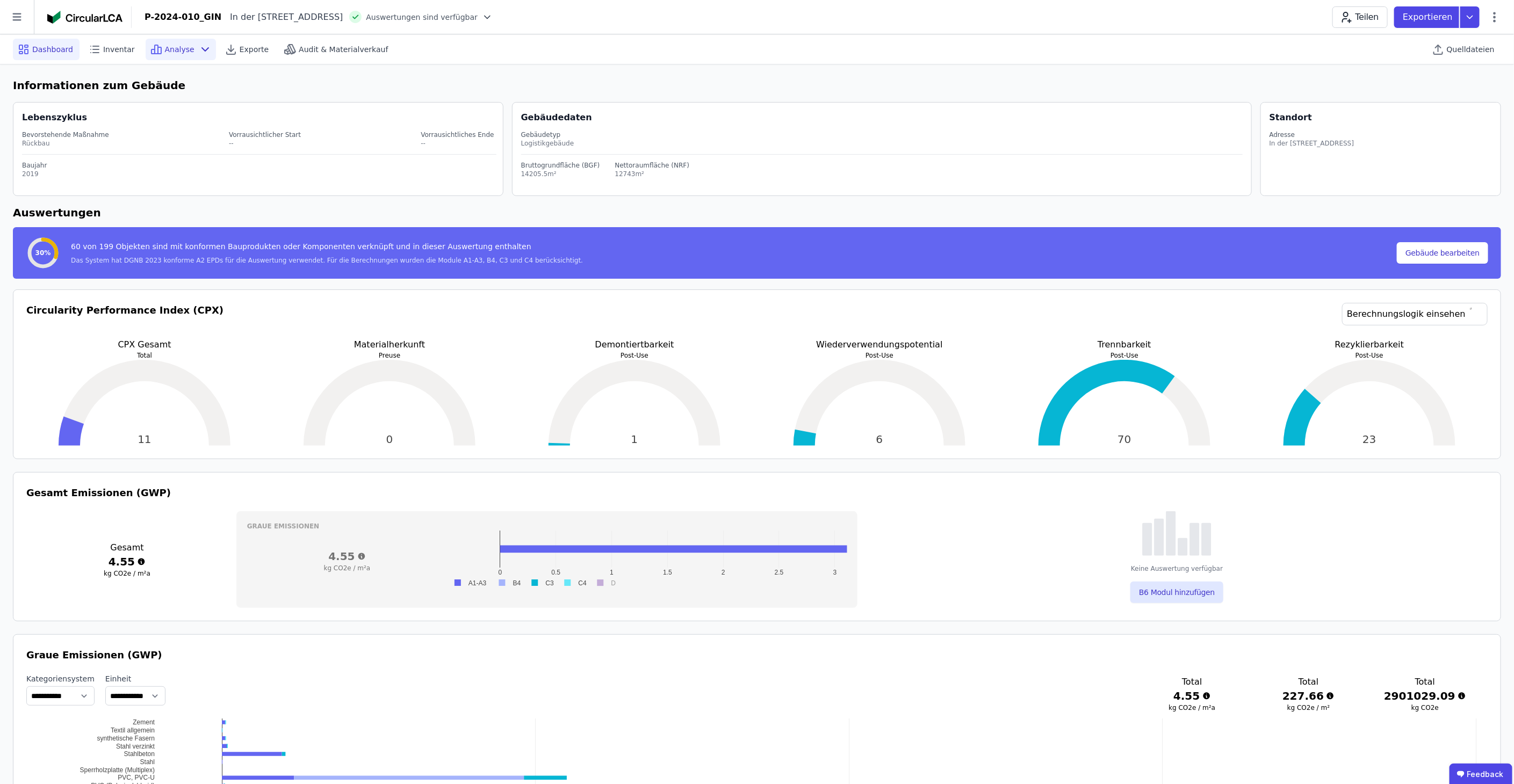
click at [179, 47] on span "Analyse" at bounding box center [180, 49] width 29 height 11
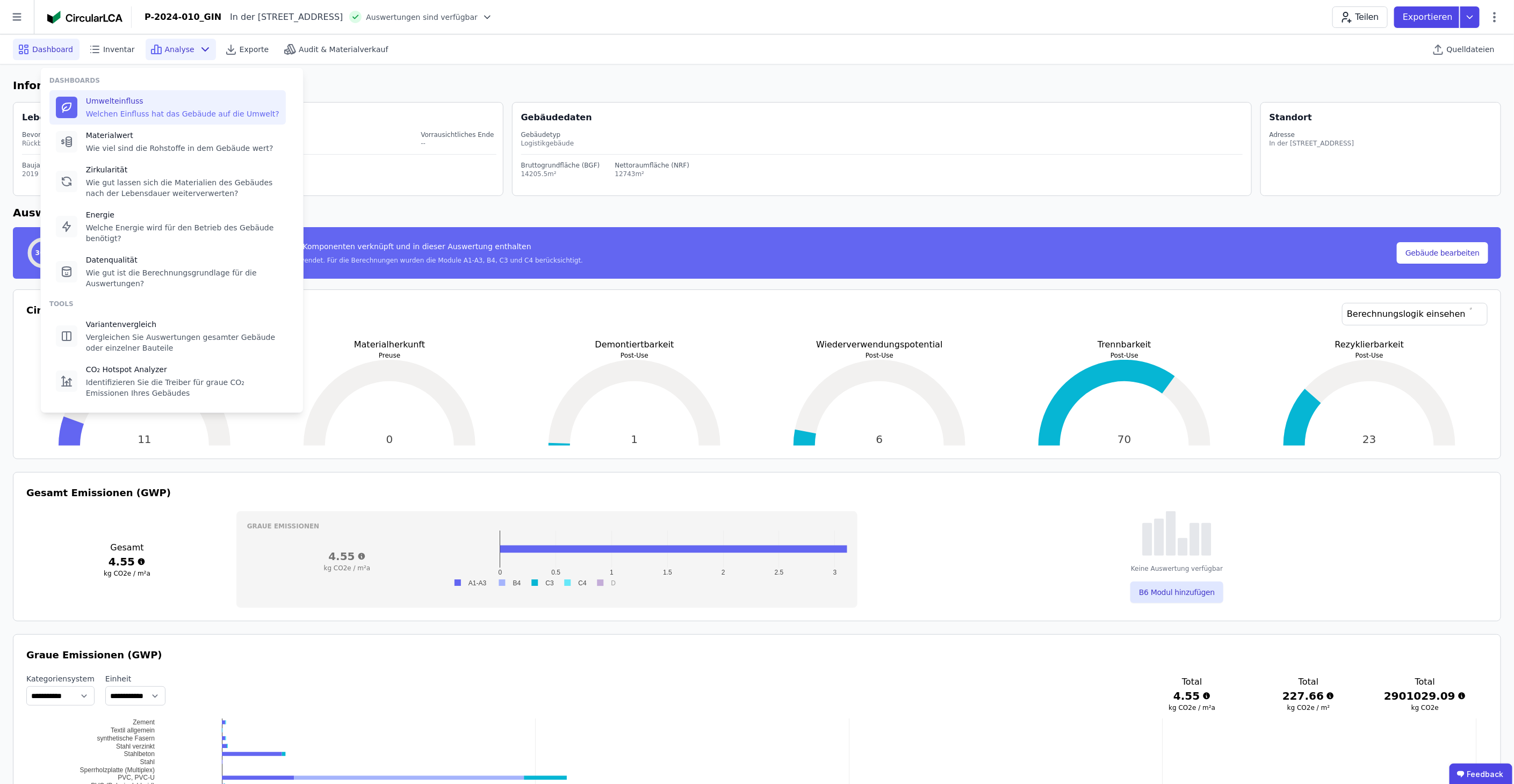
click at [93, 94] on div "Umwelteinfluss Welchen Einfluss hat das Gebäude auf die Umwelt?" at bounding box center [167, 107] width 236 height 35
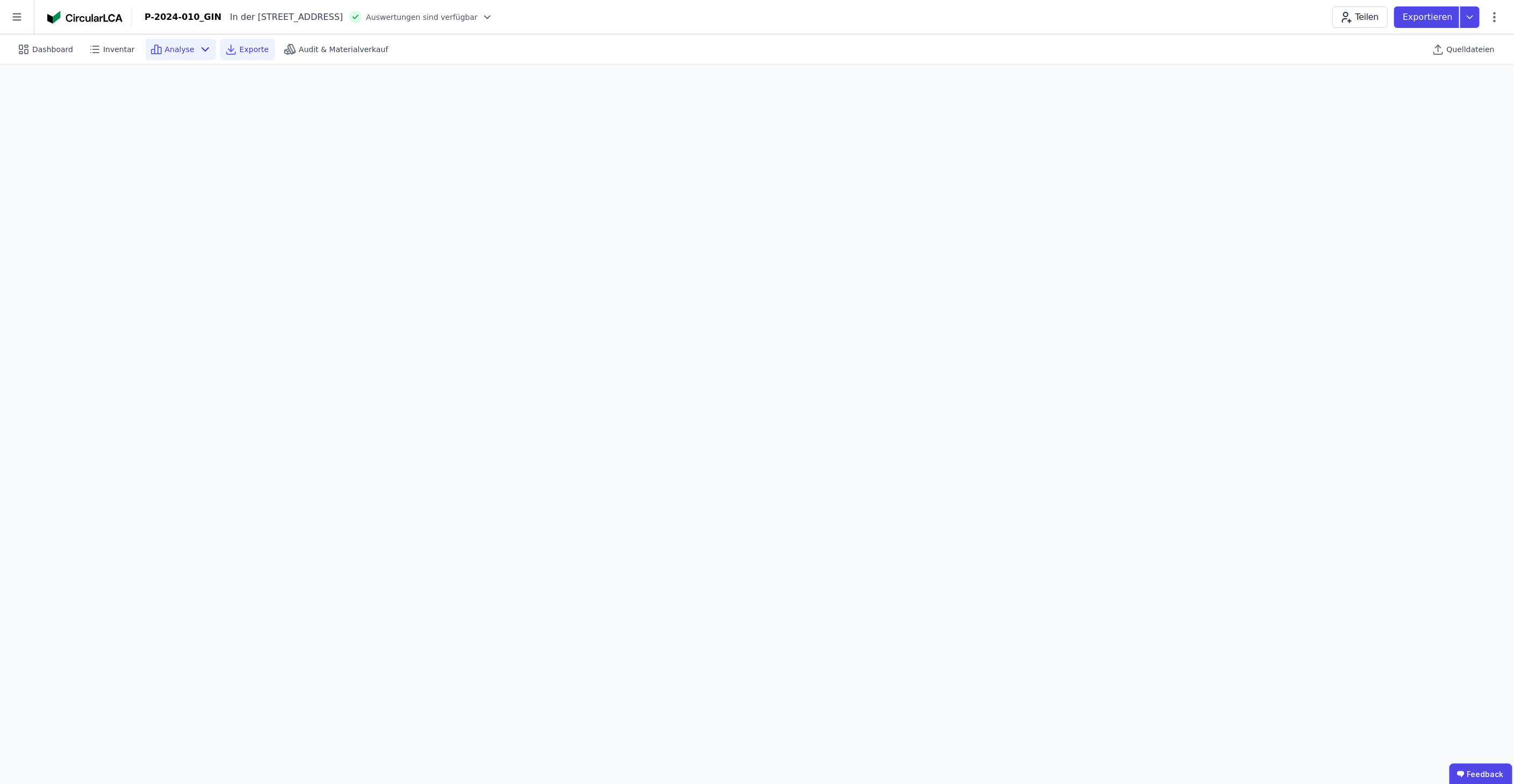
click at [239, 49] on span "Exporte" at bounding box center [254, 49] width 29 height 11
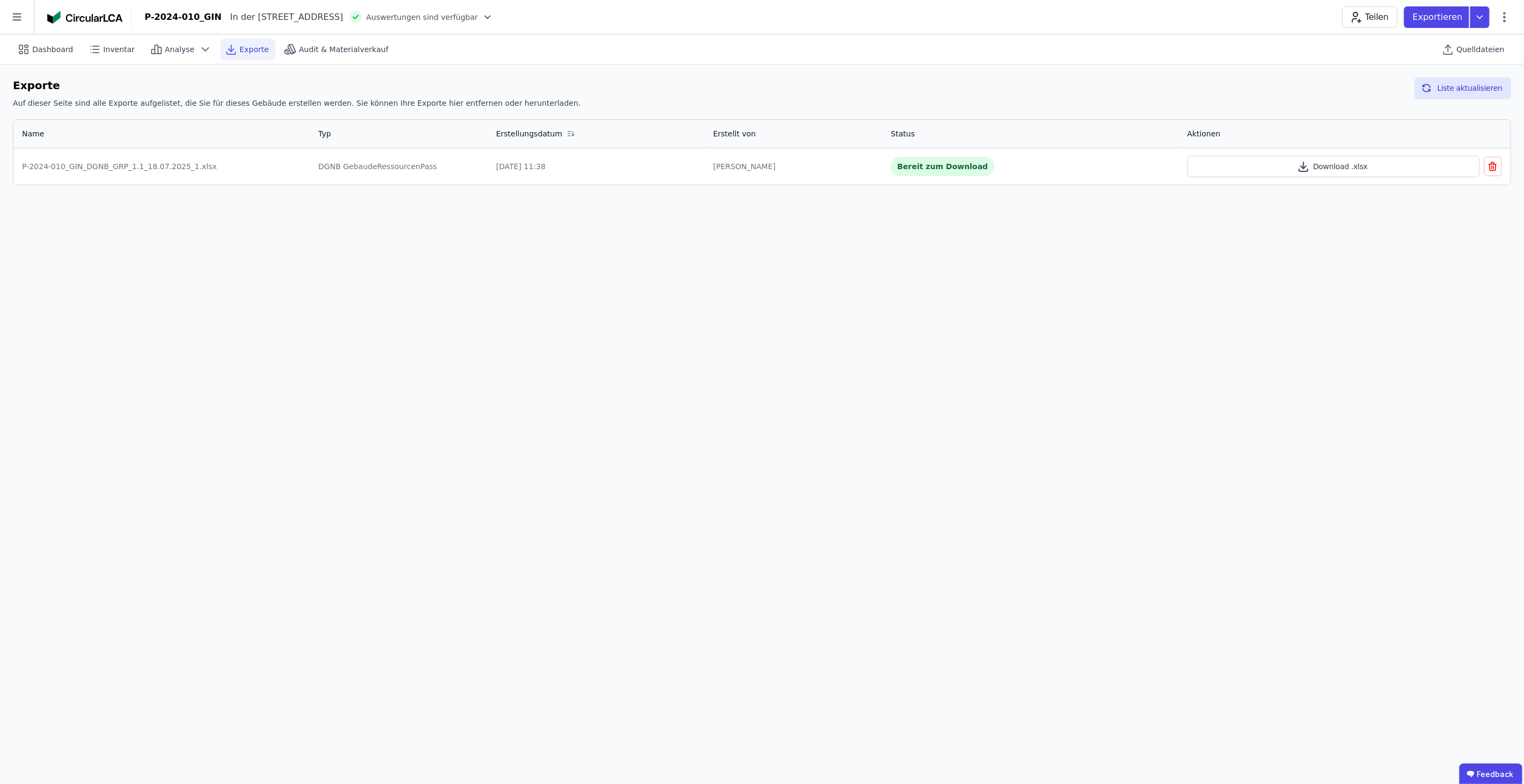
click at [1489, 162] on icon "button" at bounding box center [1492, 167] width 11 height 13
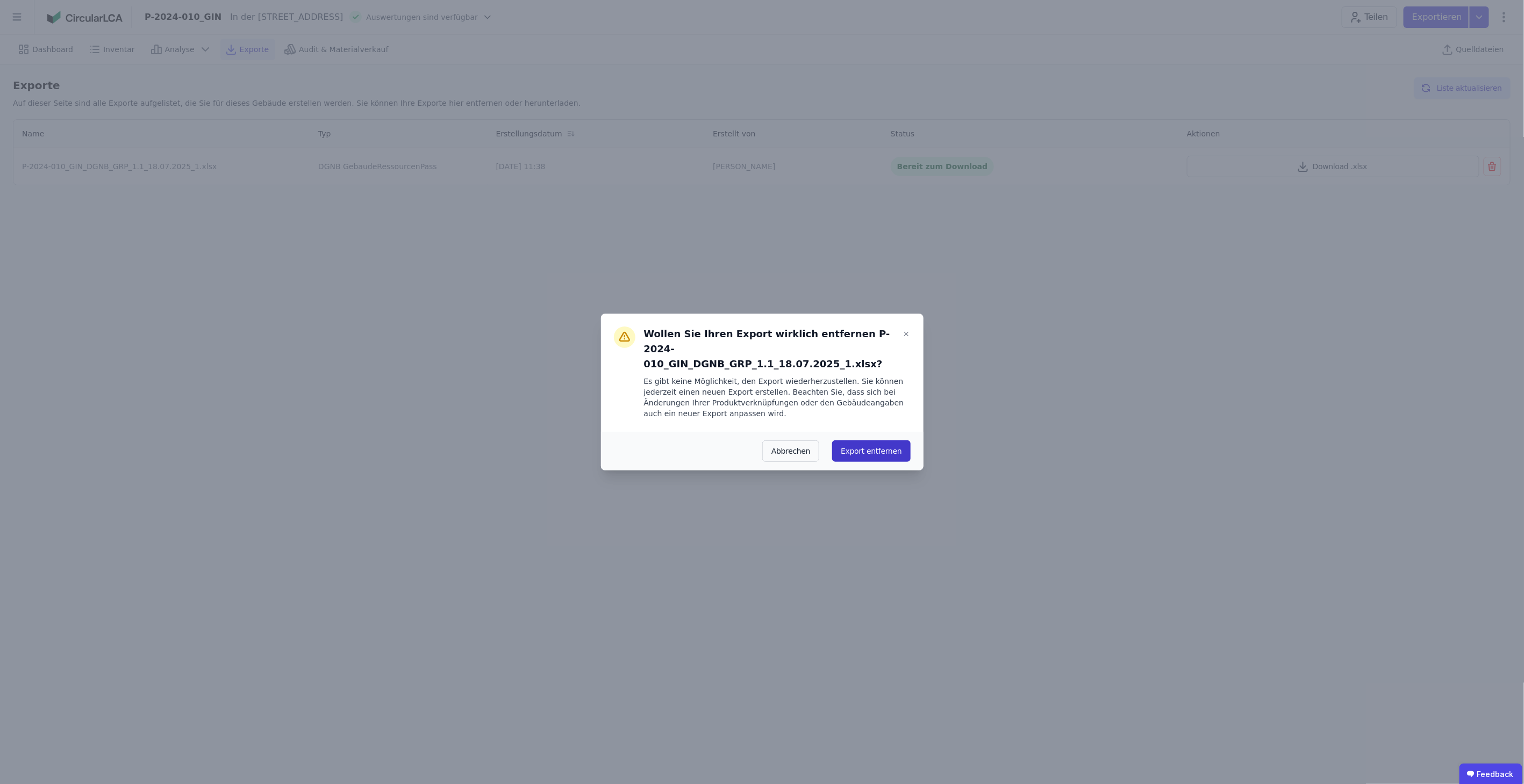
drag, startPoint x: 886, startPoint y: 445, endPoint x: 892, endPoint y: 442, distance: 6.7
click at [887, 445] on button "Export entfernen" at bounding box center [871, 451] width 78 height 21
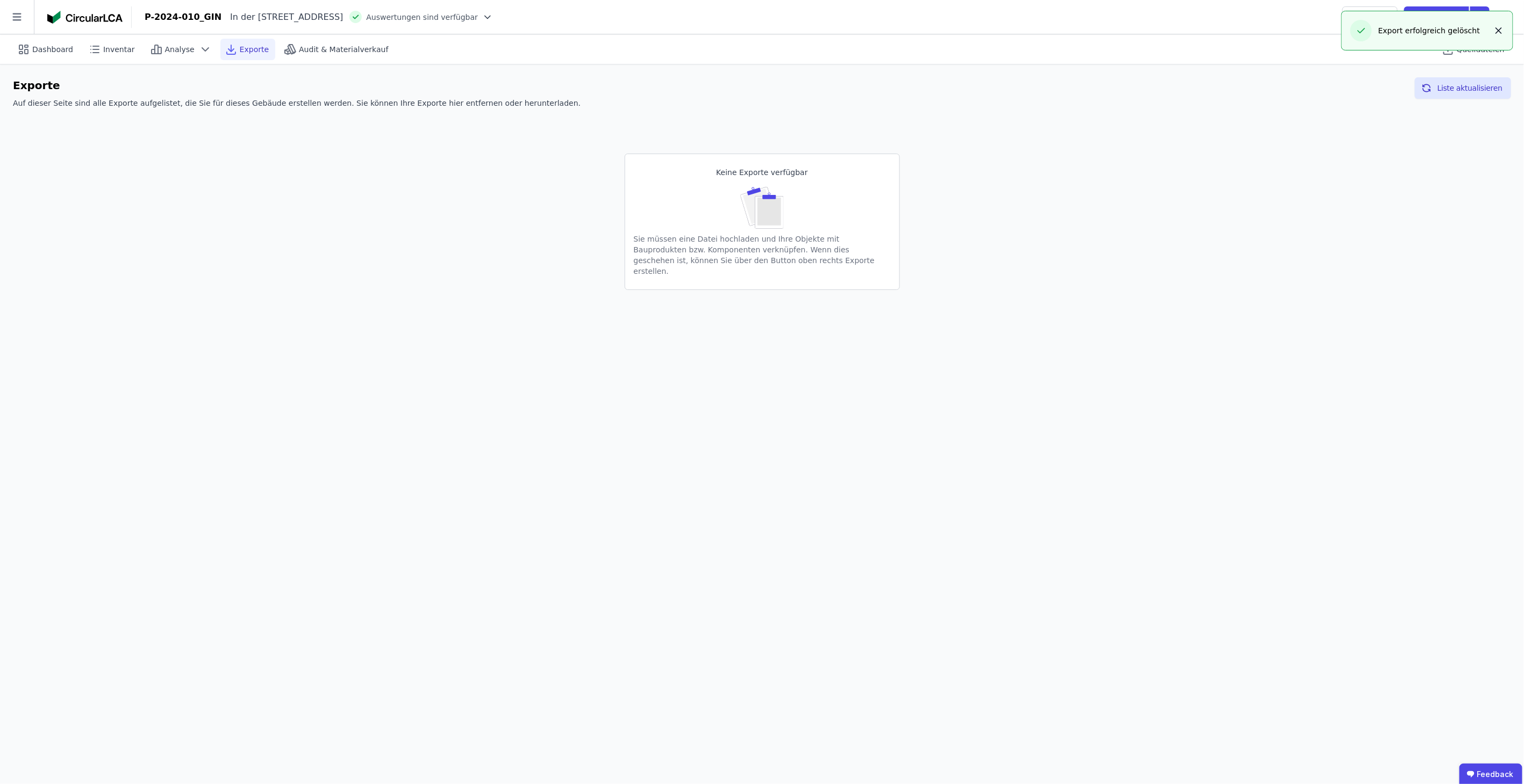
click at [1498, 31] on icon "button" at bounding box center [1498, 30] width 5 height 5
click at [1481, 17] on icon at bounding box center [1479, 17] width 5 height 3
click at [1415, 79] on div "Ökobilanzierung exportieren" at bounding box center [1371, 81] width 107 height 11
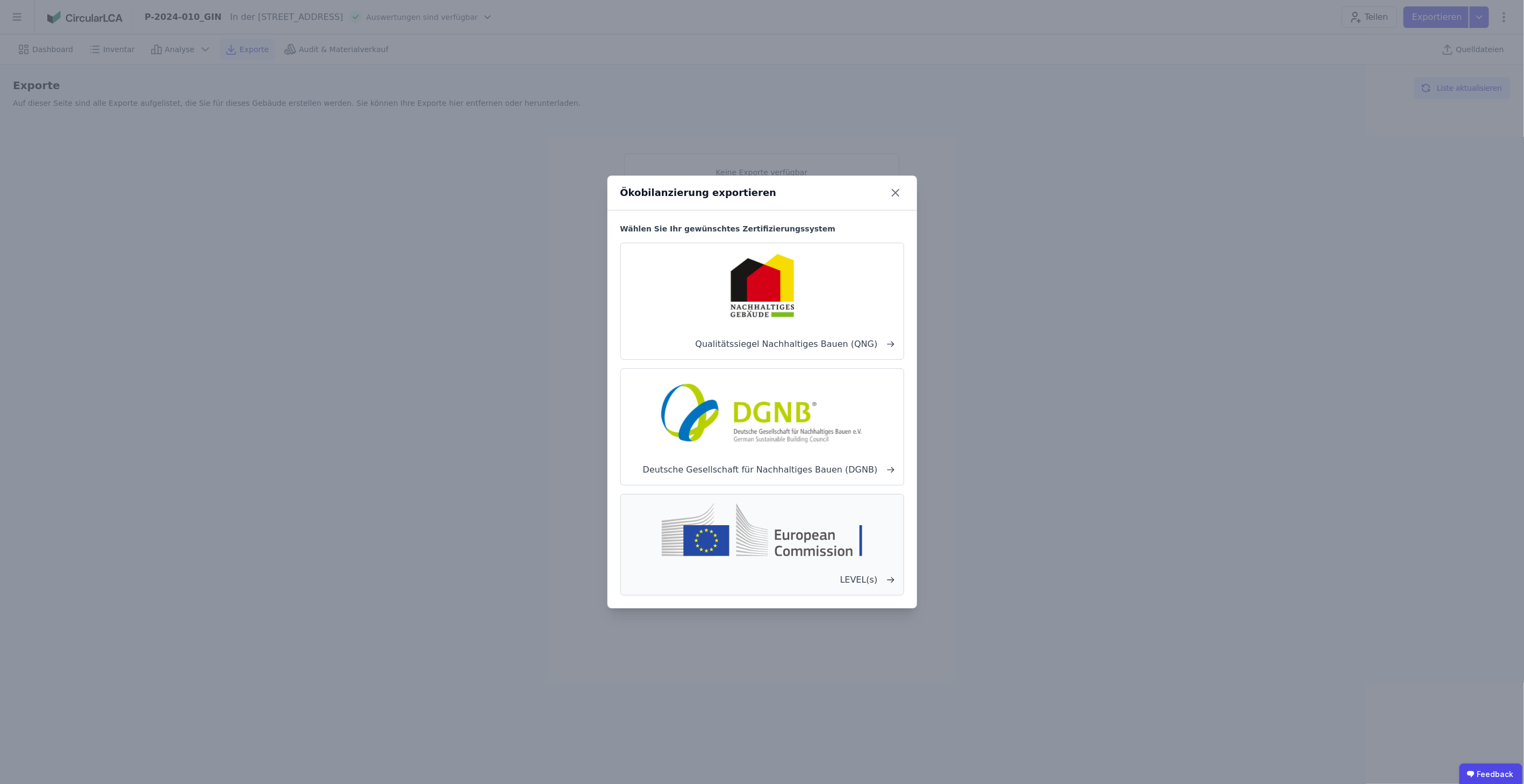
click at [813, 567] on div "LEVEL(s)" at bounding box center [762, 545] width 284 height 101
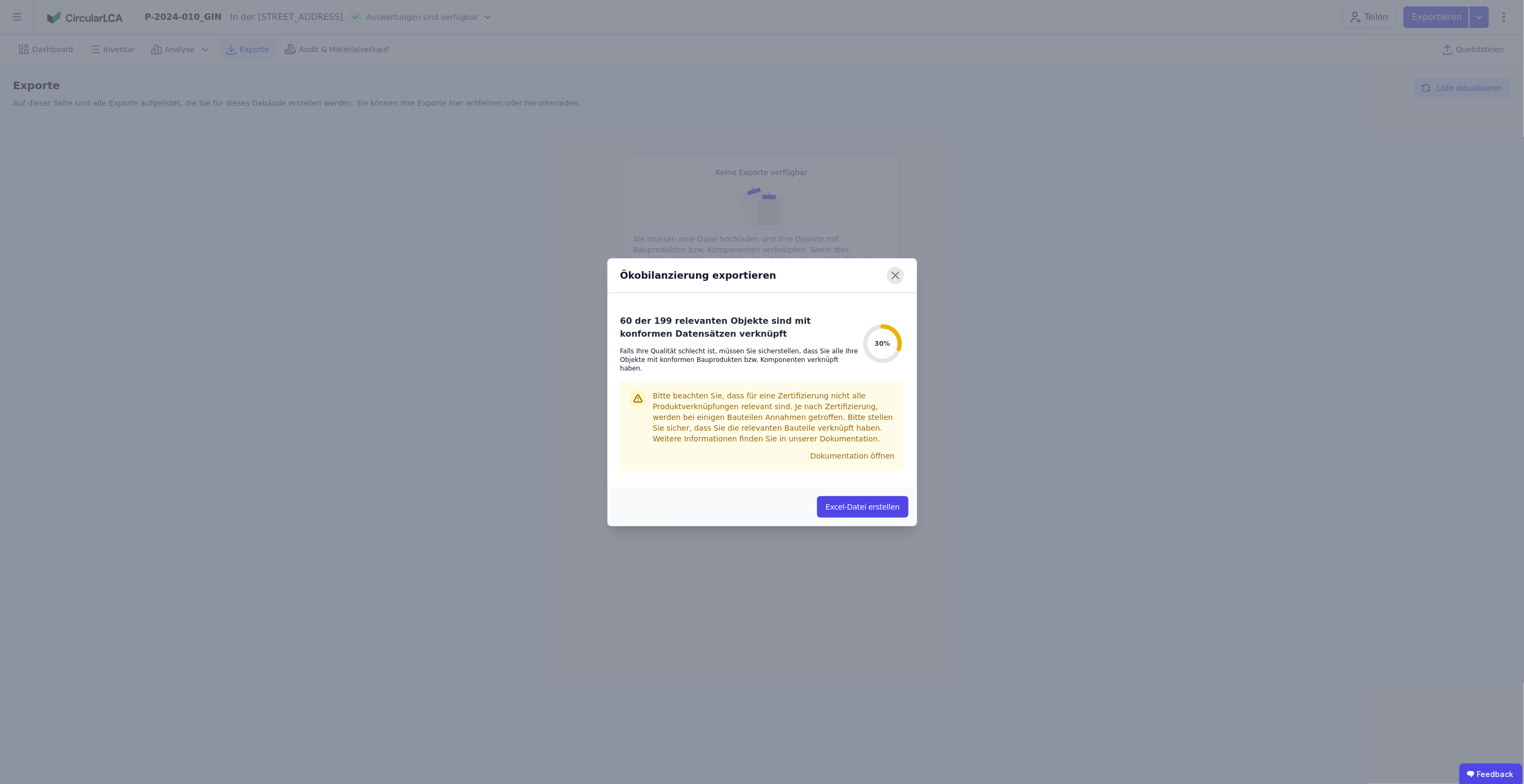
click at [897, 278] on icon at bounding box center [895, 275] width 7 height 7
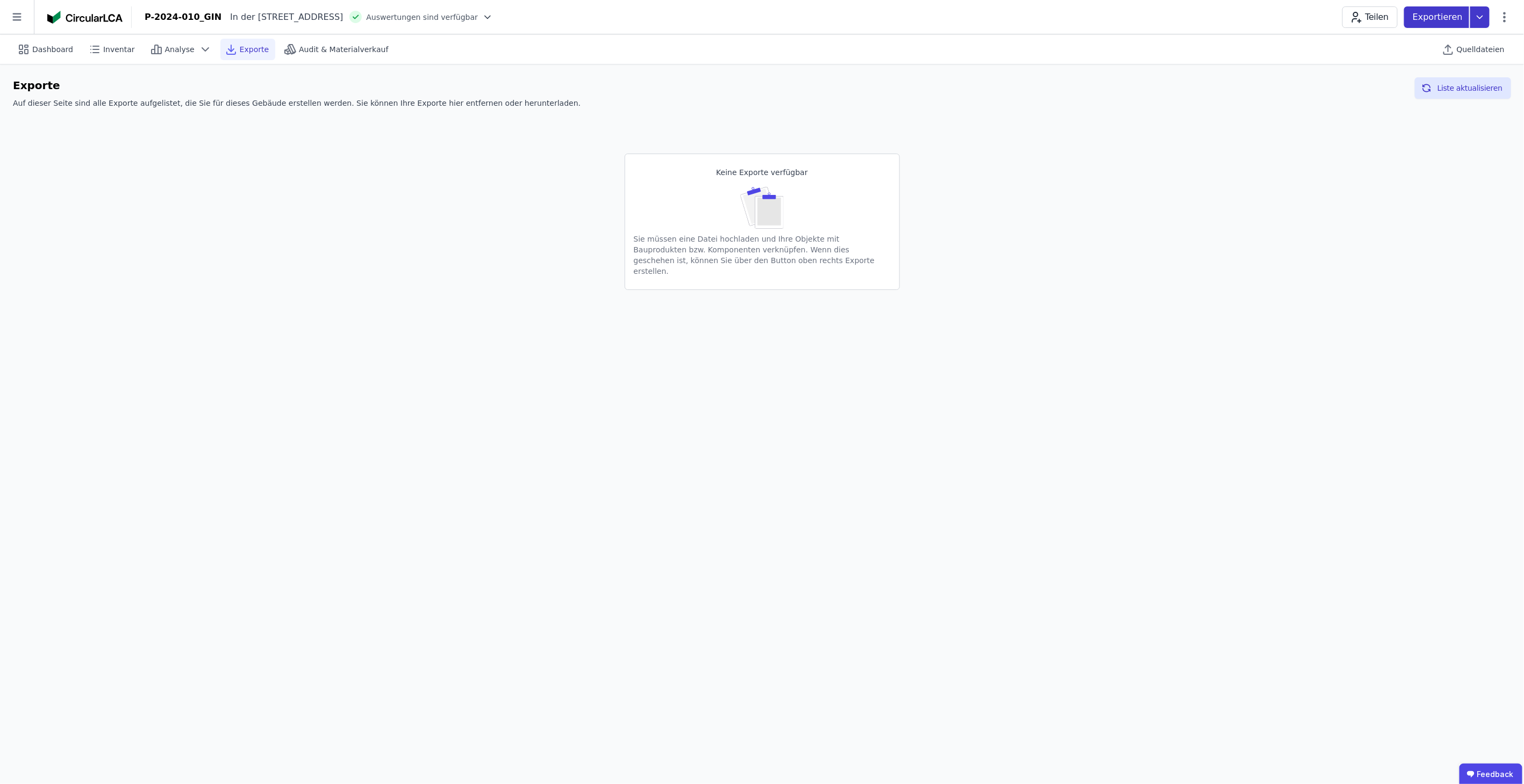
click at [1480, 15] on icon at bounding box center [1479, 17] width 19 height 21
click at [1423, 79] on div "Ökobilanzierung exportieren" at bounding box center [1371, 81] width 107 height 11
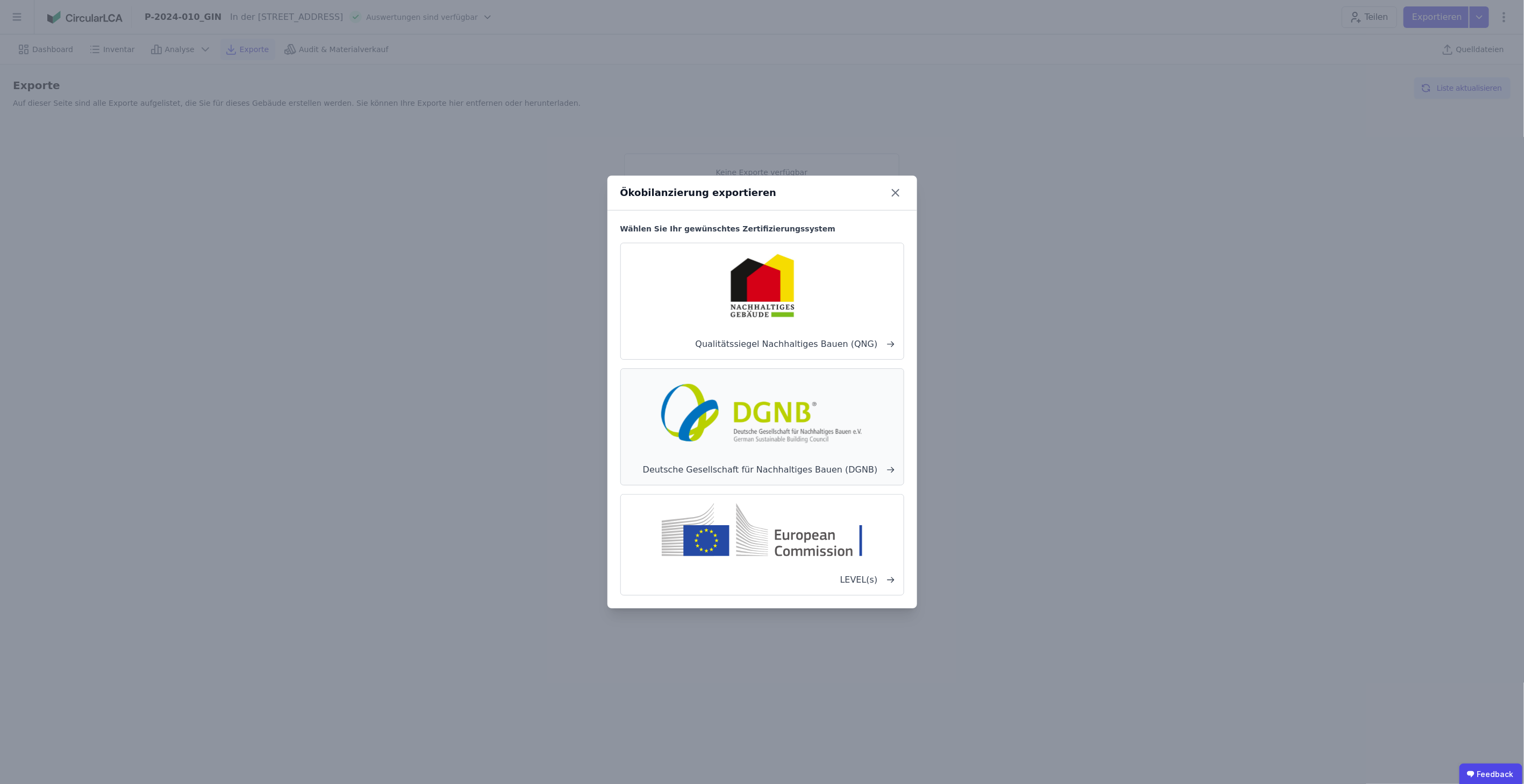
click at [820, 414] on img at bounding box center [762, 412] width 212 height 69
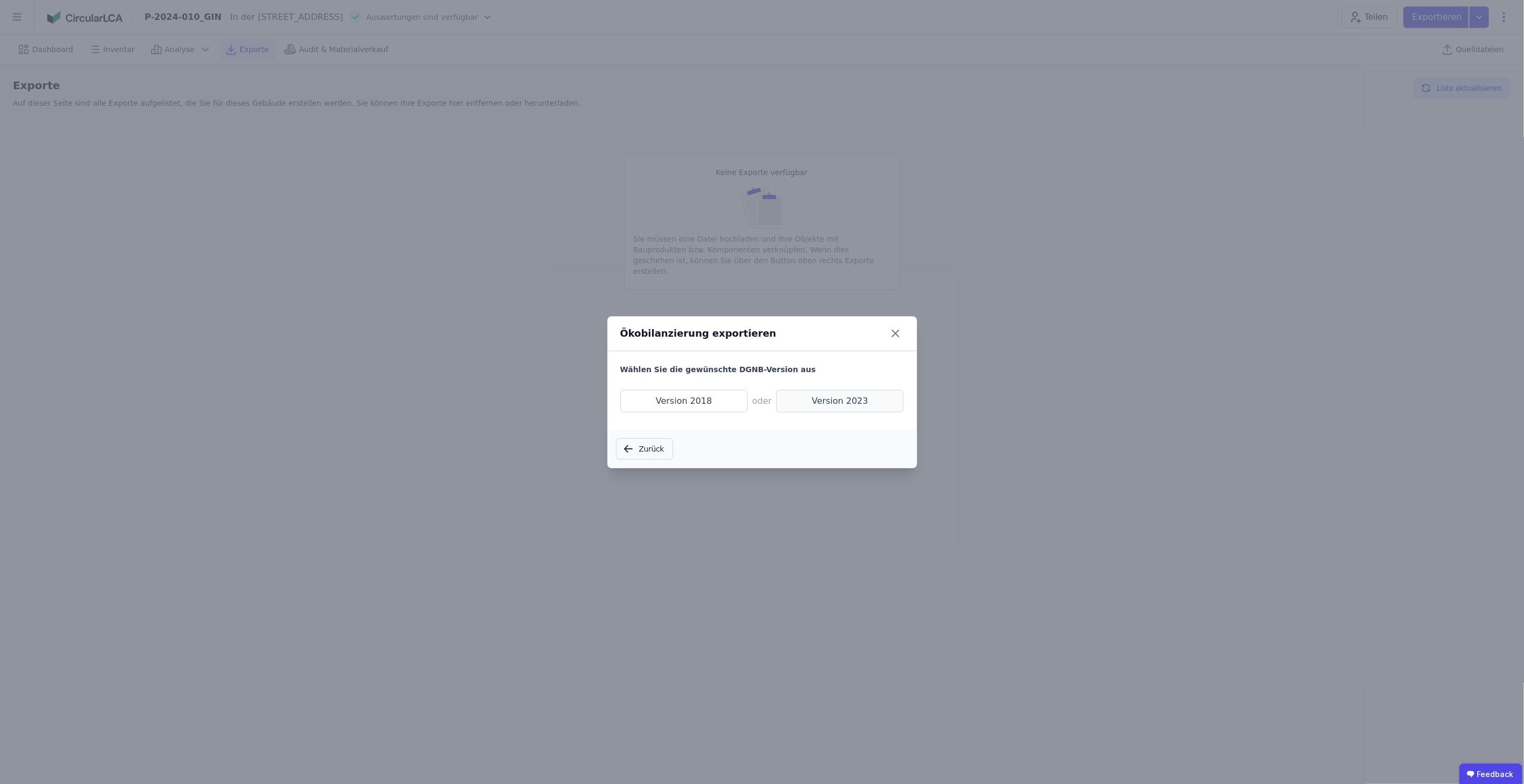
click at [845, 396] on span "Version 2023" at bounding box center [840, 401] width 128 height 23
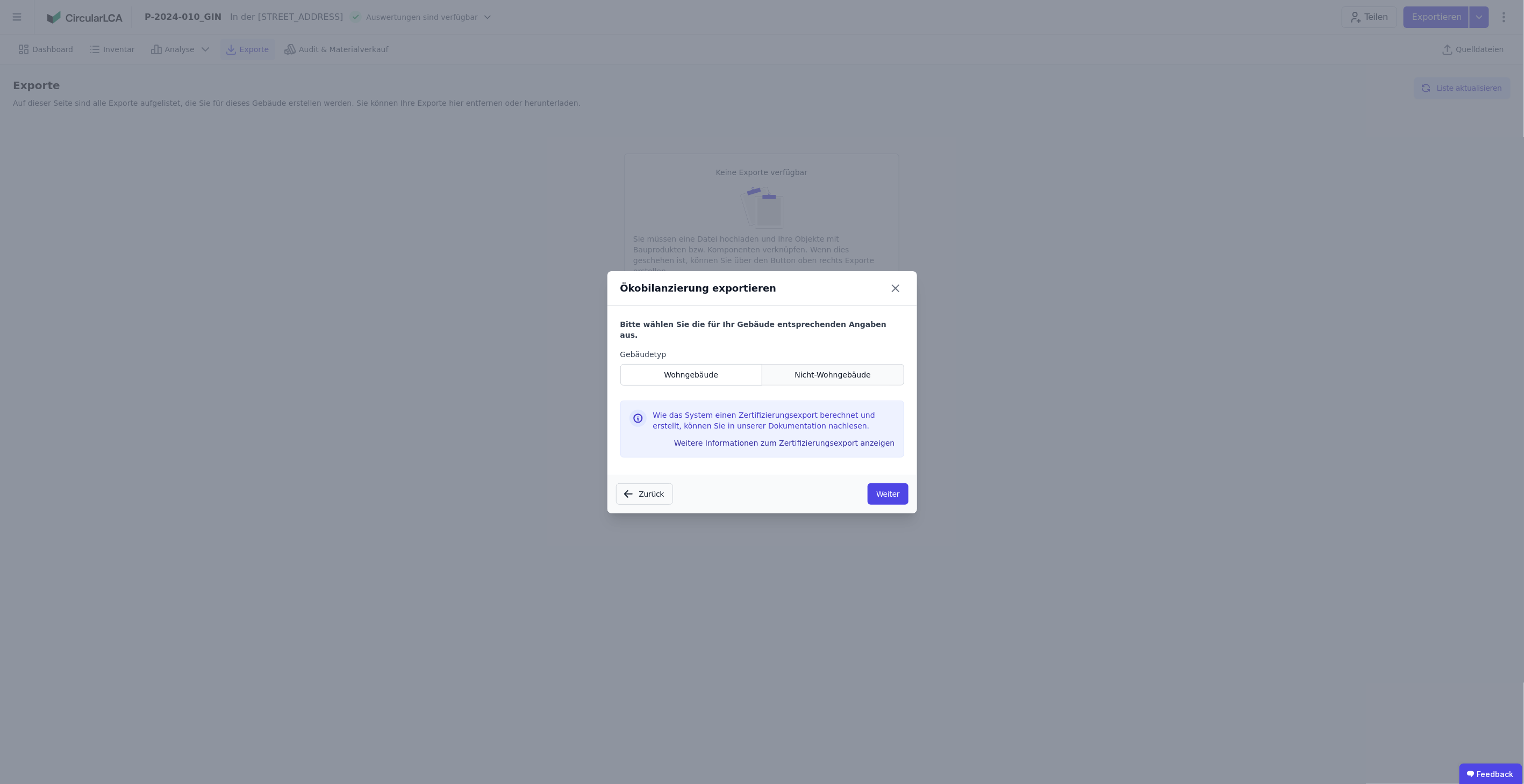
click at [836, 369] on span "Nicht-Wohngebäude" at bounding box center [833, 374] width 76 height 11
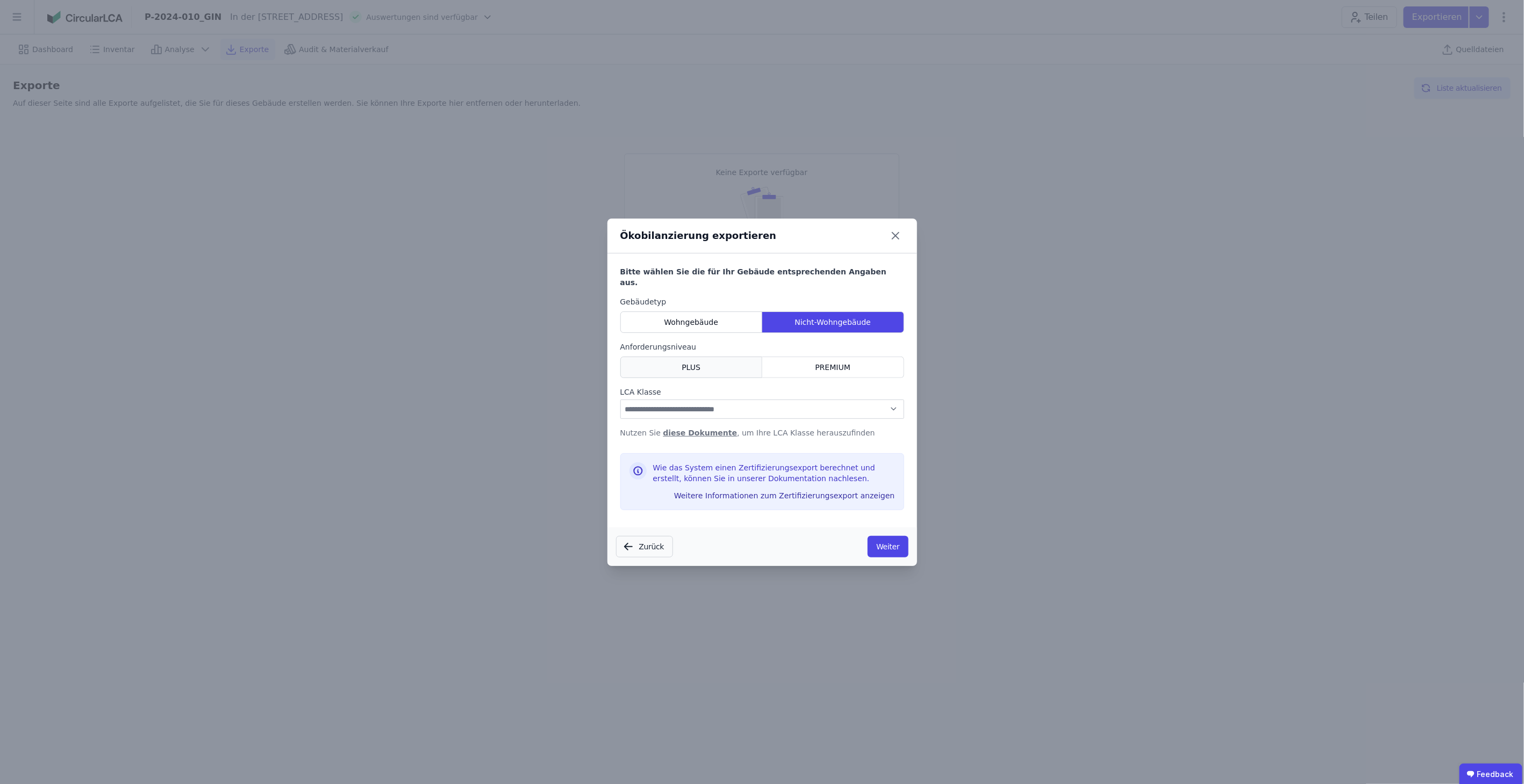
click at [748, 366] on div "PLUS" at bounding box center [691, 367] width 142 height 21
click at [765, 400] on select "**********" at bounding box center [762, 409] width 284 height 19
click at [774, 387] on label "LCA Klasse" at bounding box center [762, 392] width 284 height 11
click at [772, 407] on select "**********" at bounding box center [762, 409] width 284 height 19
click at [703, 405] on select "**********" at bounding box center [762, 409] width 284 height 19
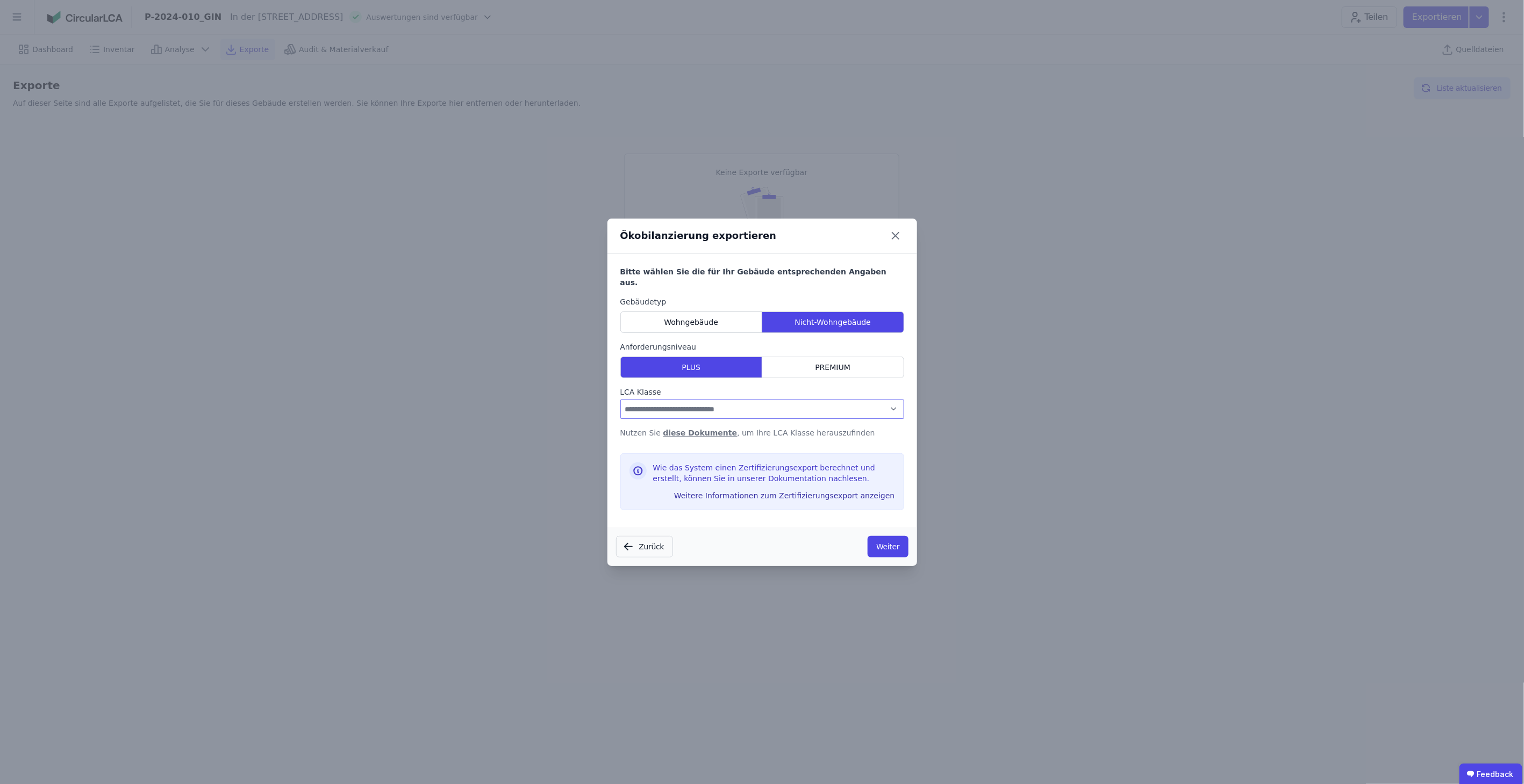
select select "*"
click at [620, 399] on select "**********" at bounding box center [762, 409] width 284 height 19
click at [889, 538] on button "Weiter" at bounding box center [887, 546] width 40 height 21
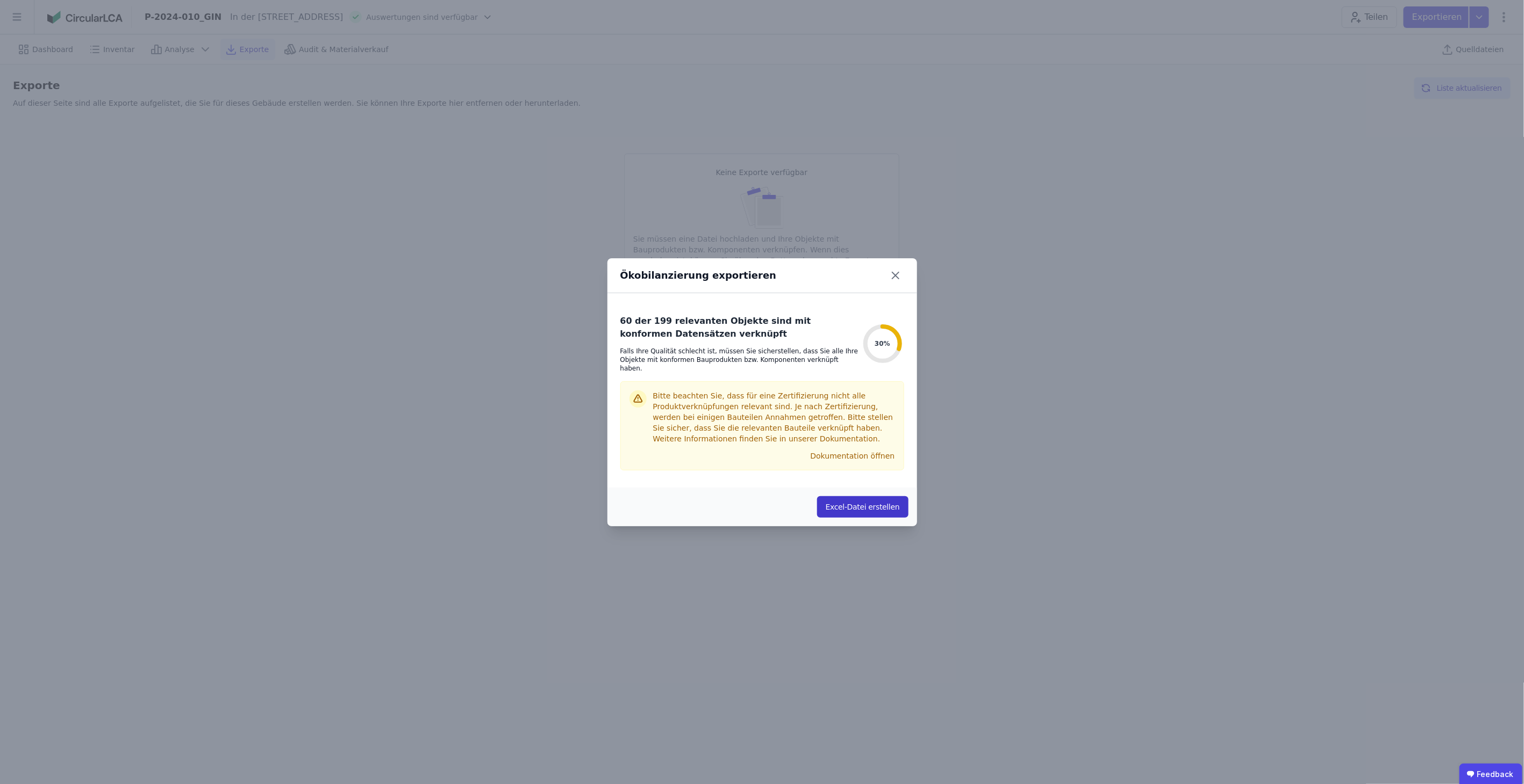
click at [859, 503] on button "Excel-Datei erstellen" at bounding box center [862, 507] width 91 height 21
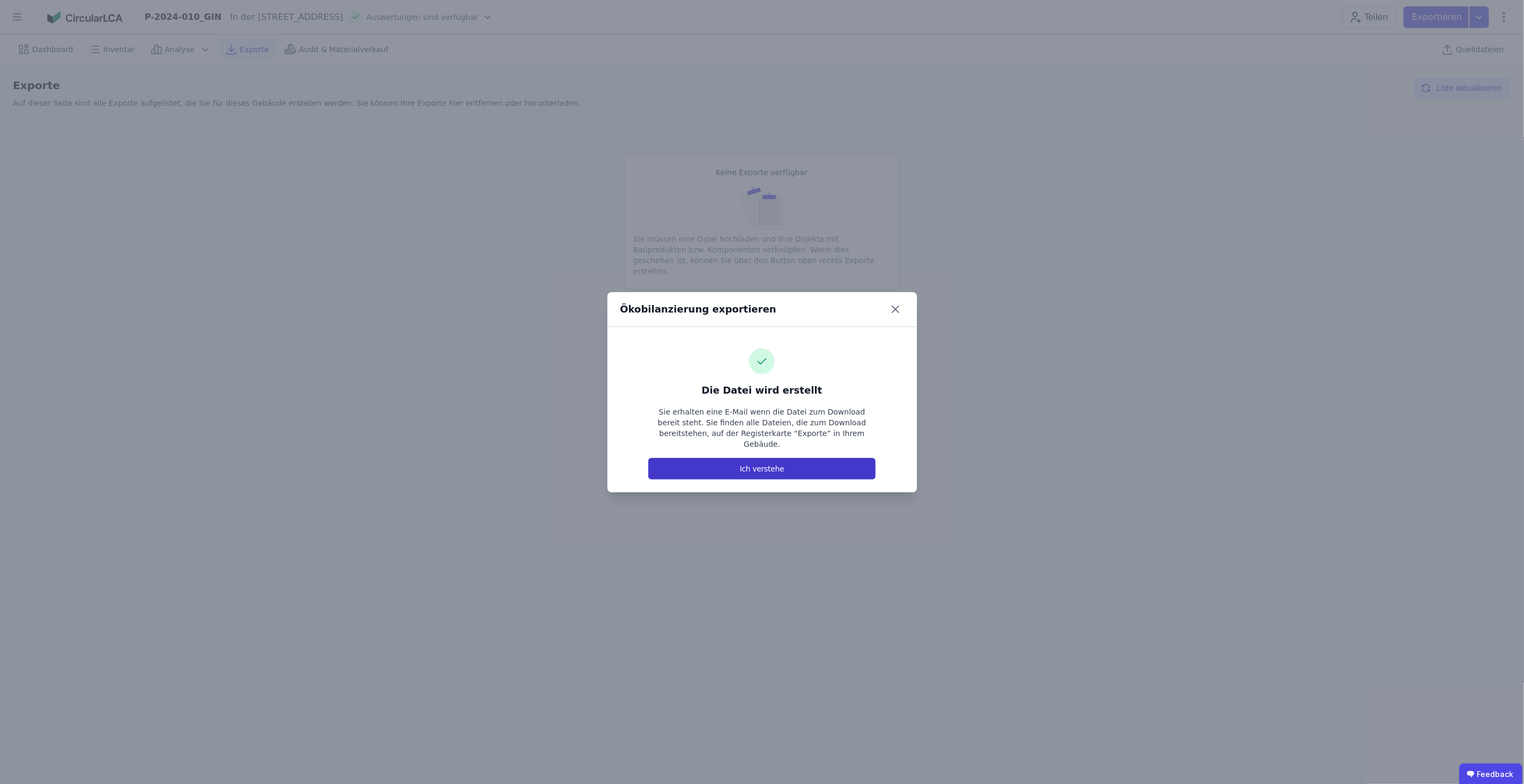
click at [801, 460] on button "Ich verstehe" at bounding box center [762, 468] width 227 height 21
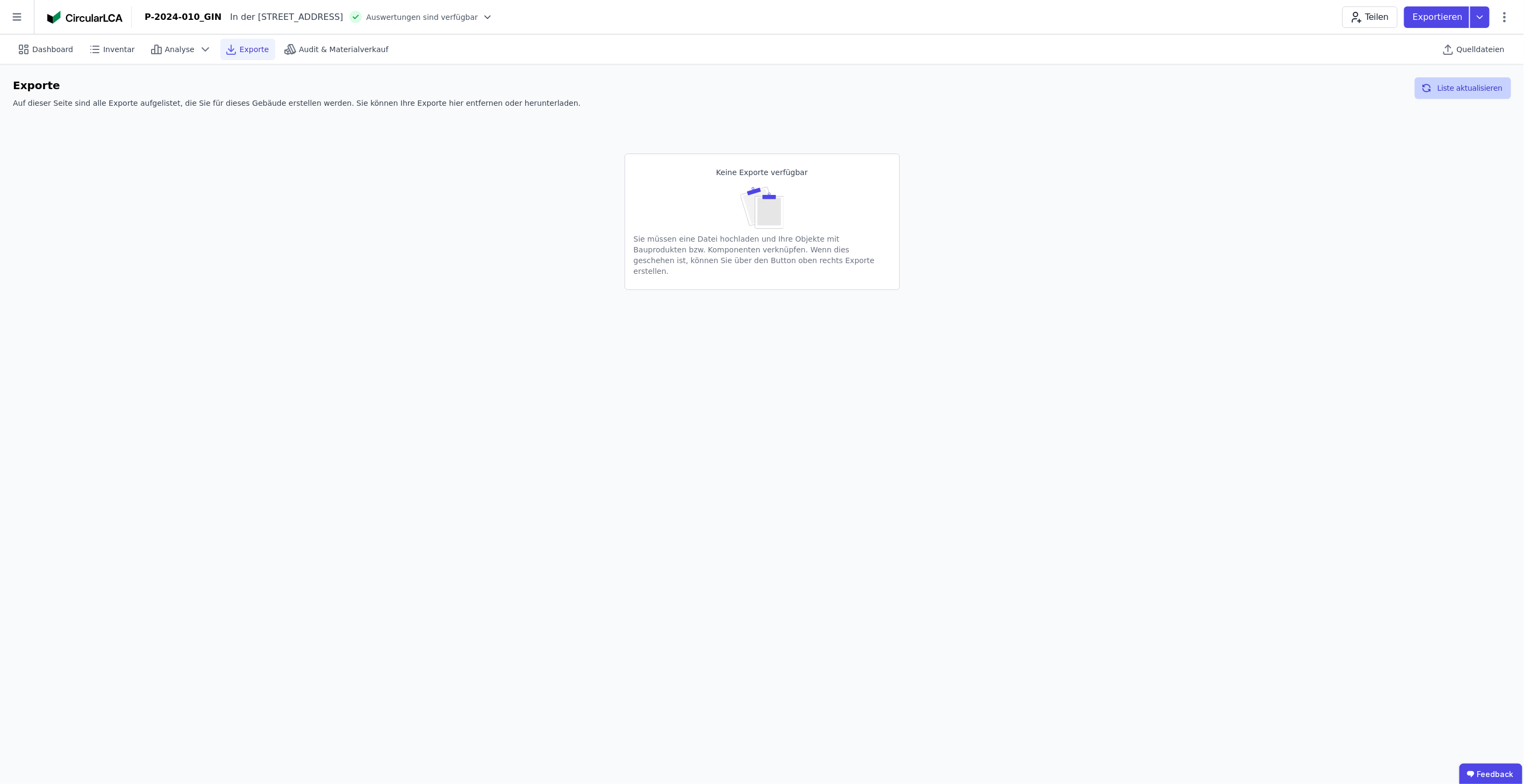
click at [1484, 93] on button "Liste aktualisieren" at bounding box center [1462, 87] width 96 height 21
click at [1432, 177] on td "Download .xlsx" at bounding box center [1345, 167] width 332 height 37
click at [1337, 175] on button "Download .xlsx" at bounding box center [1333, 166] width 292 height 21
click at [1356, 170] on button "Download .xlsx" at bounding box center [1333, 166] width 292 height 21
click at [1480, 19] on icon at bounding box center [1479, 17] width 19 height 21
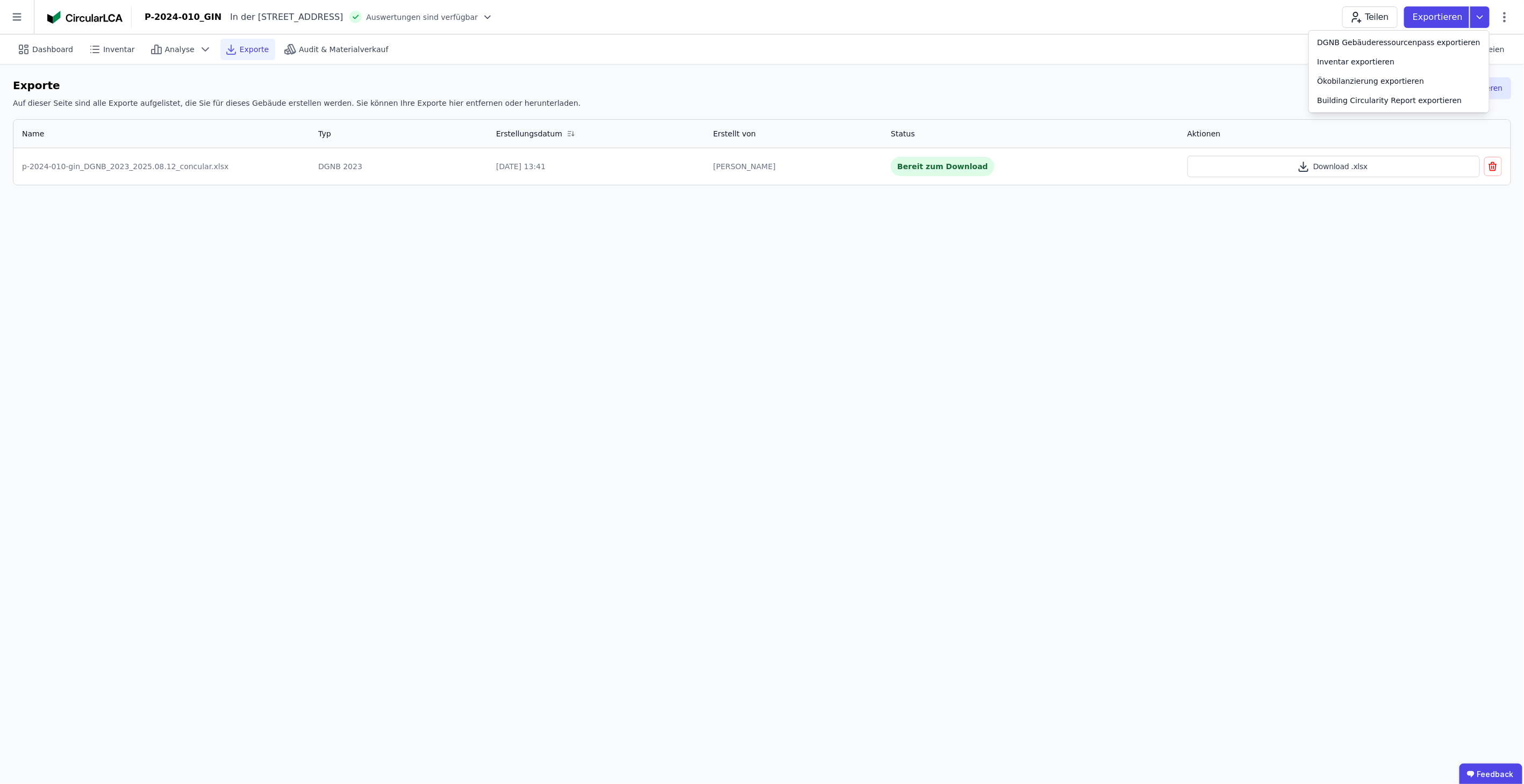
click at [1231, 60] on div "Dashboard Inventar Analyse Exporte Audit & Materialverkauf Quelldateien" at bounding box center [762, 49] width 1498 height 29
click at [1464, 19] on p "Exportieren" at bounding box center [1438, 18] width 52 height 13
click at [1354, 58] on div "Inventar exportieren" at bounding box center [1356, 62] width 77 height 11
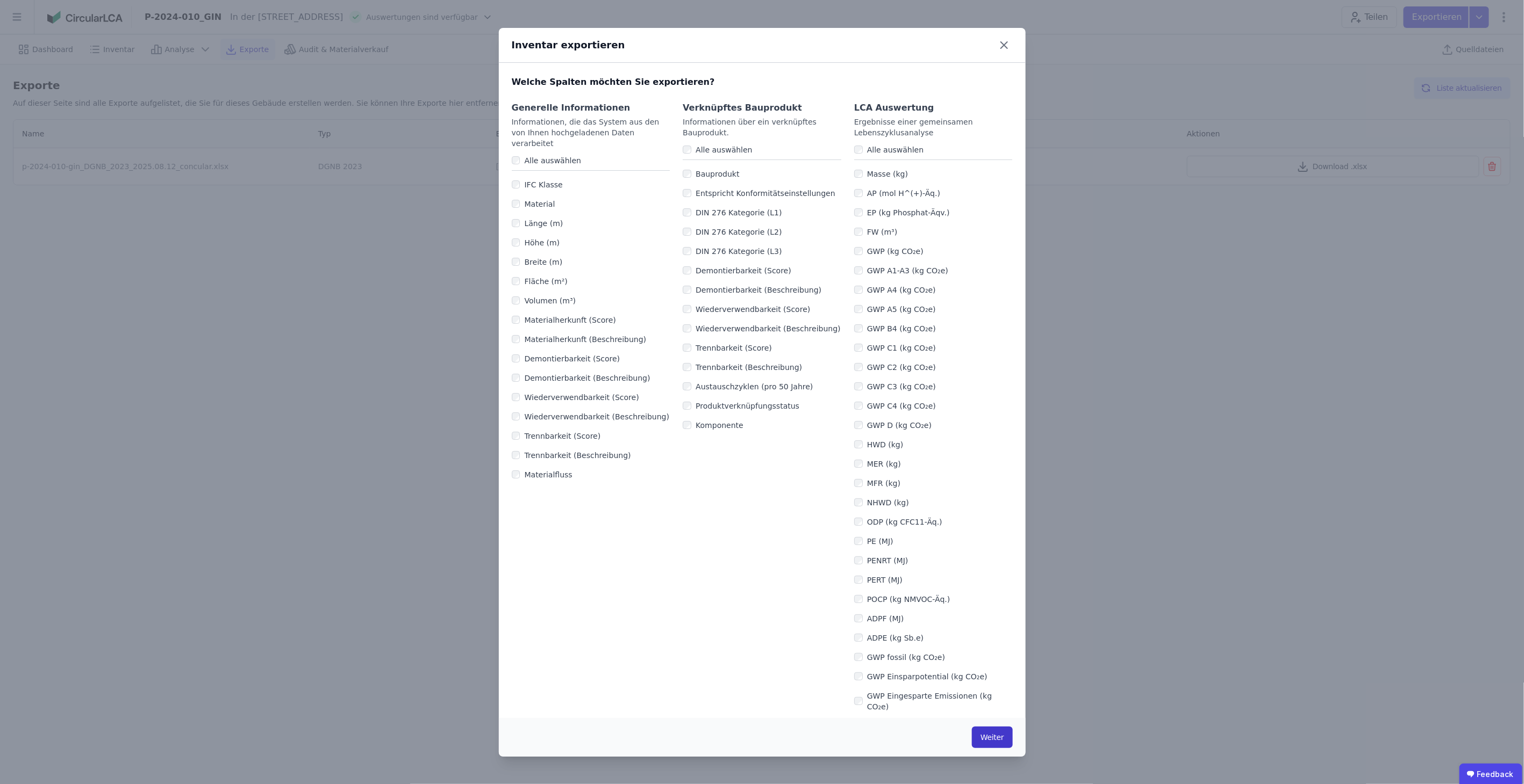
click at [985, 738] on button "Weiter" at bounding box center [992, 737] width 40 height 21
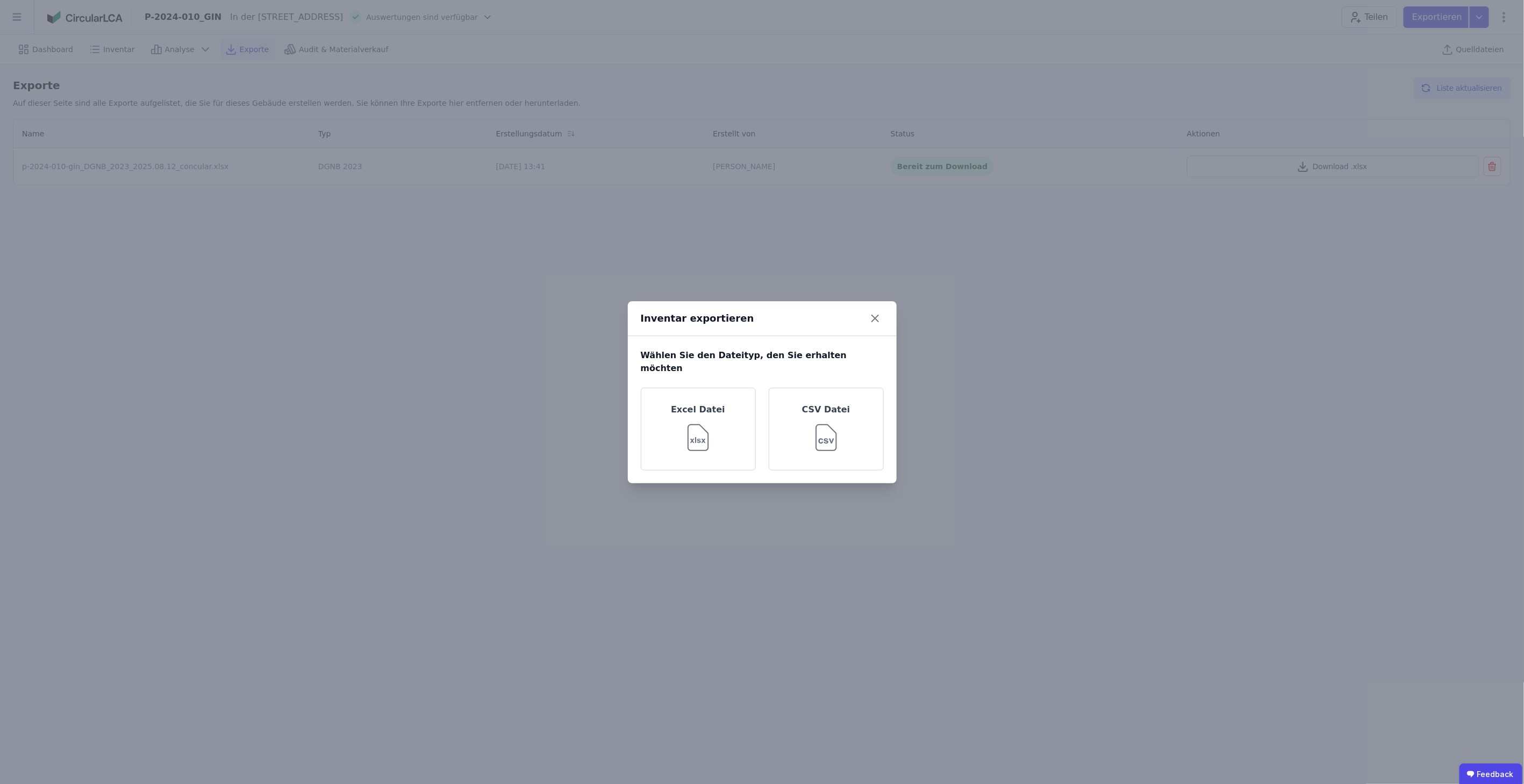
click at [862, 324] on div "Inventar exportieren" at bounding box center [762, 319] width 269 height 35
click at [873, 321] on icon at bounding box center [875, 318] width 17 height 17
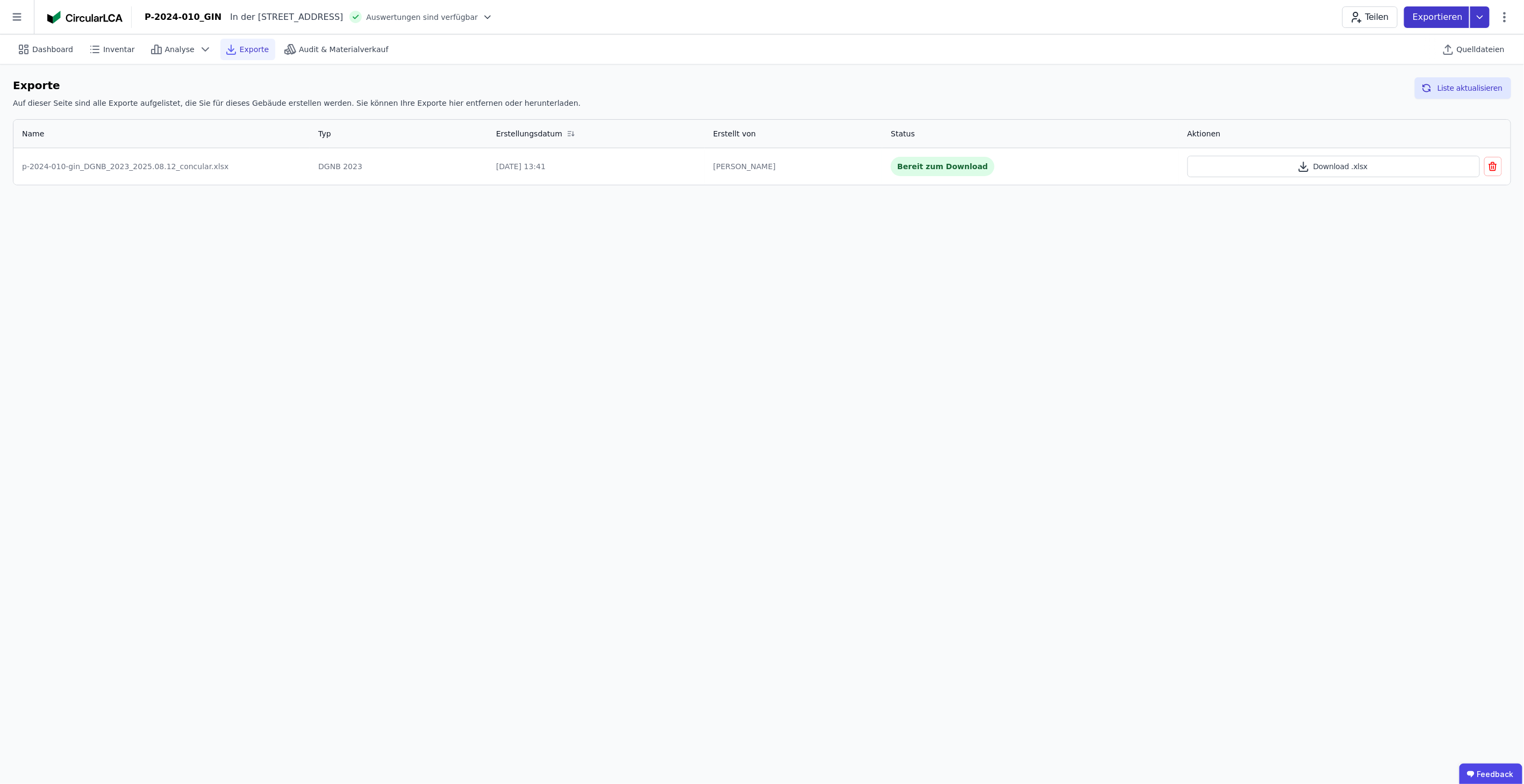
click at [1445, 15] on p "Exportieren" at bounding box center [1438, 18] width 52 height 13
click at [1449, 91] on div "Building Circularity Report exportieren" at bounding box center [1398, 101] width 180 height 19
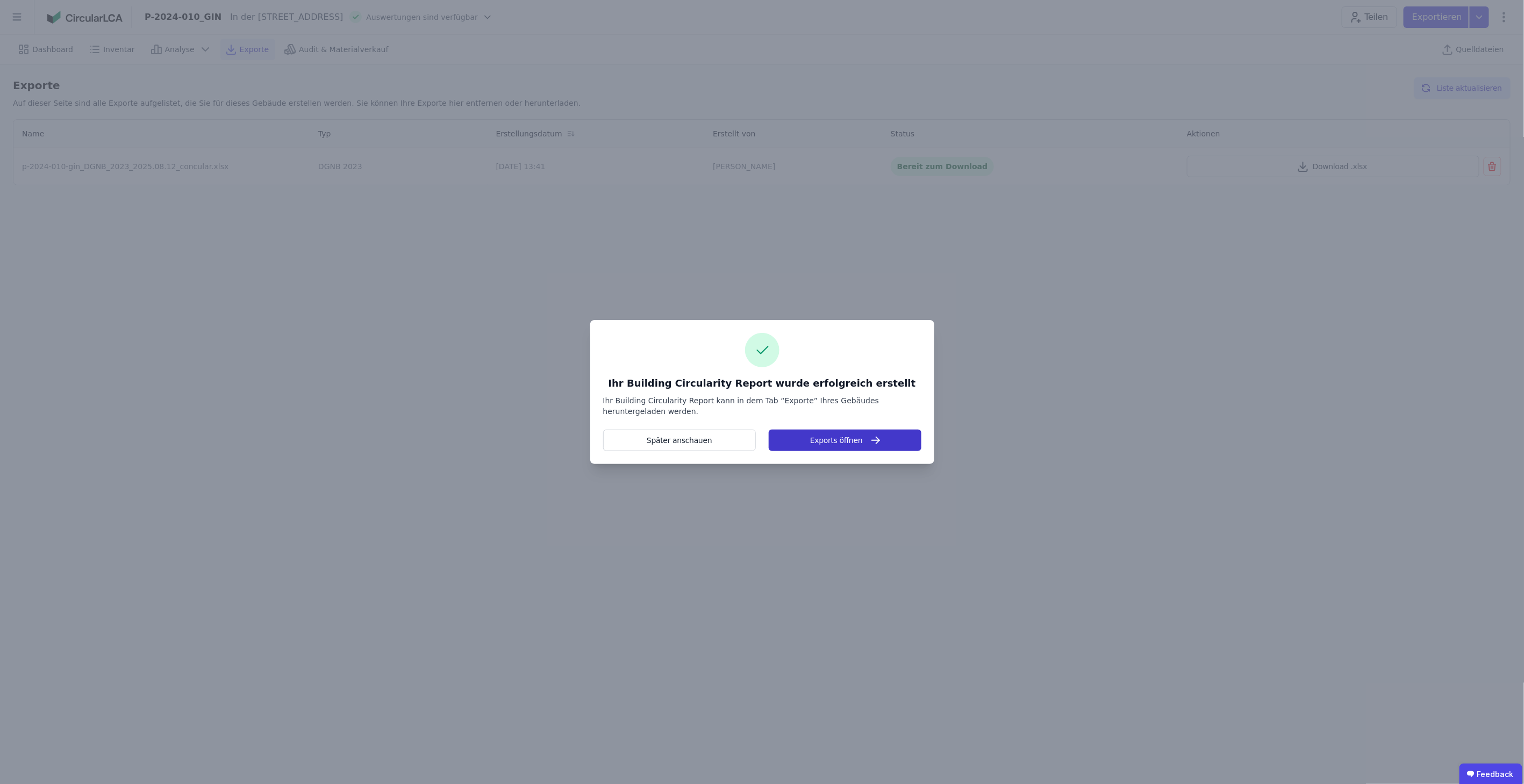
click at [872, 441] on icon "button" at bounding box center [875, 440] width 13 height 13
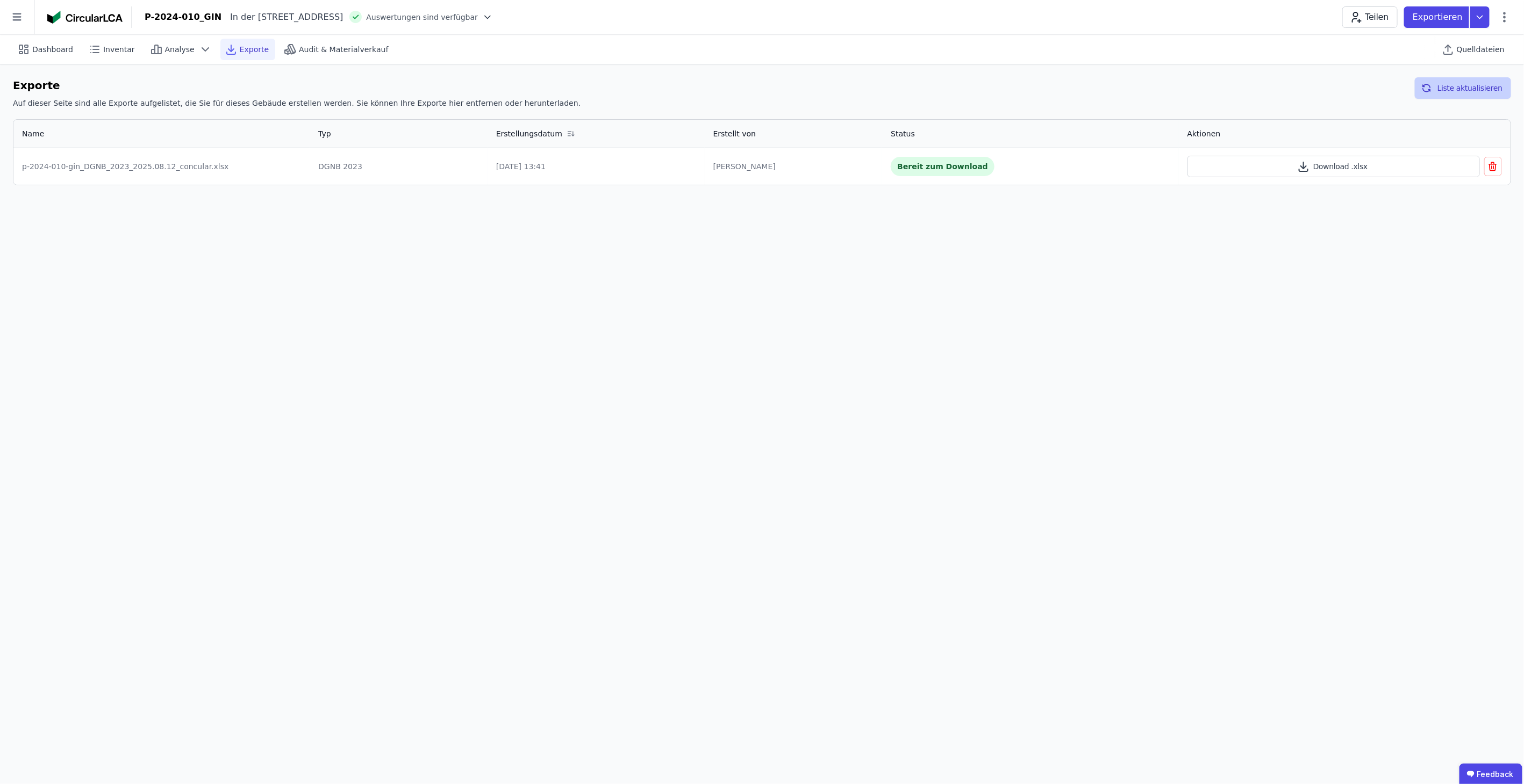
click at [1448, 84] on button "Liste aktualisieren" at bounding box center [1462, 87] width 96 height 21
click at [1277, 173] on button "Download .pdf" at bounding box center [1333, 166] width 292 height 21
click at [1492, 167] on icon "button" at bounding box center [1492, 167] width 11 height 13
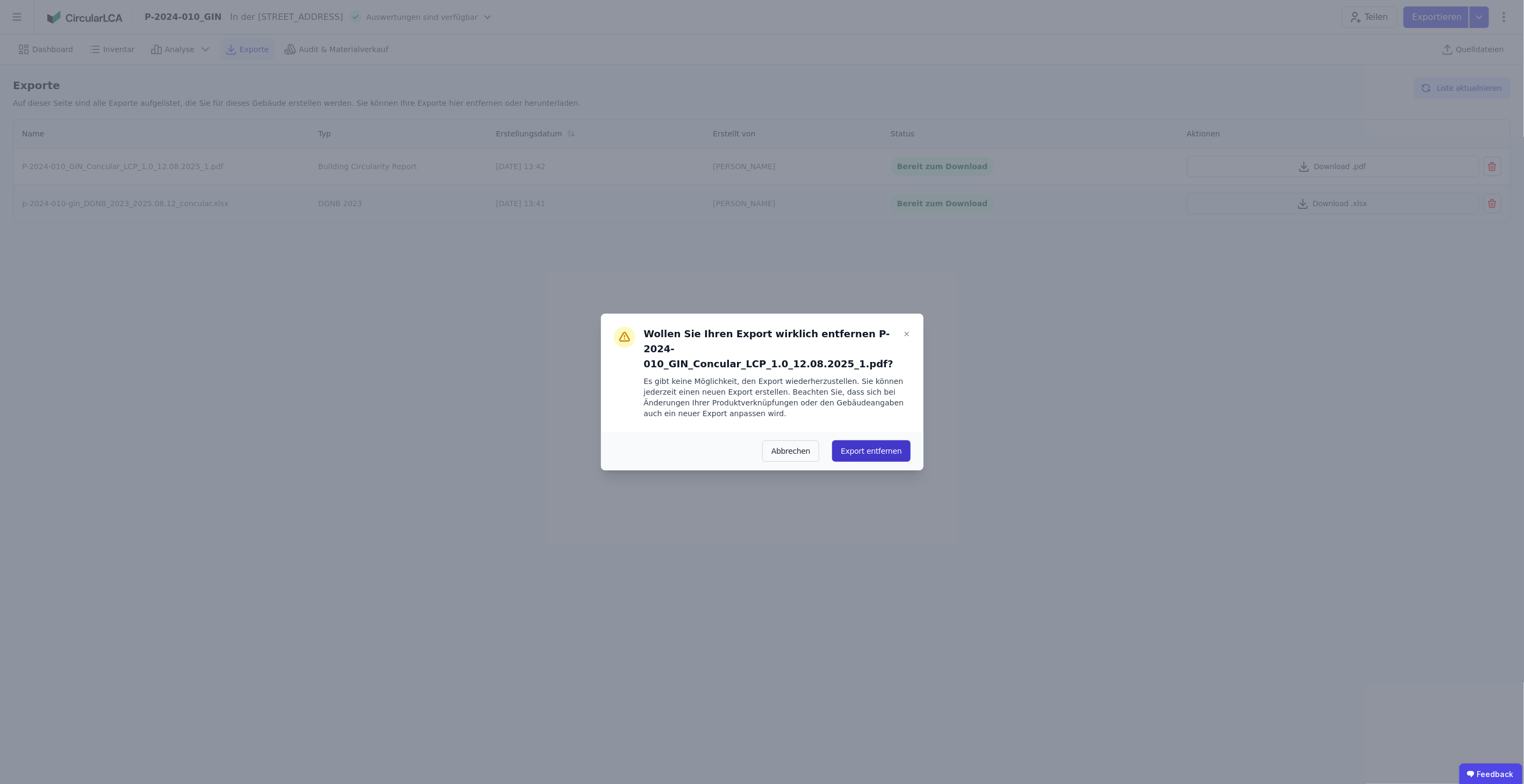
click at [877, 447] on button "Export entfernen" at bounding box center [871, 451] width 78 height 21
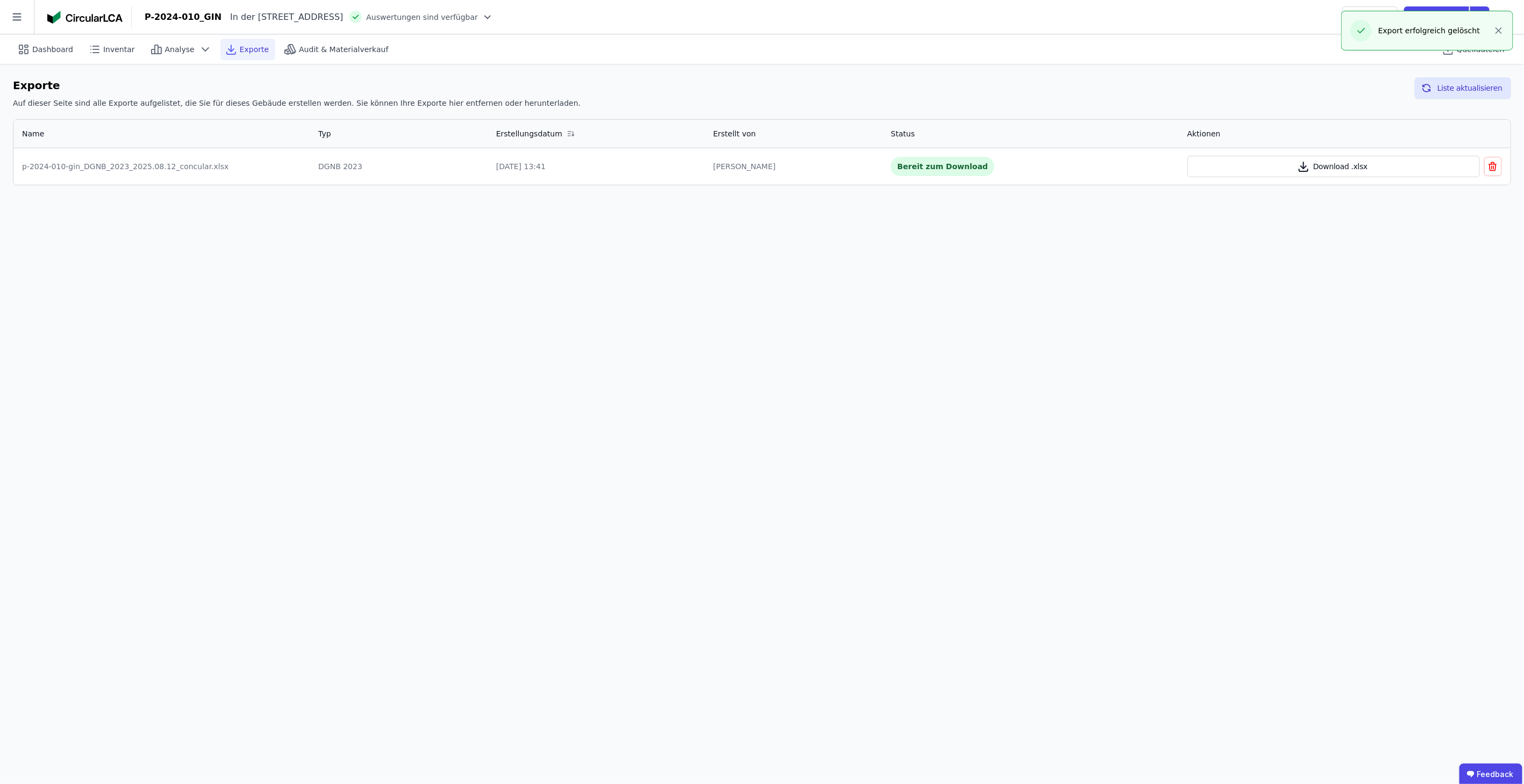
click at [1354, 164] on button "Download .xlsx" at bounding box center [1333, 166] width 292 height 21
click at [1153, 161] on div "Bereit zum Download" at bounding box center [1030, 167] width 279 height 19
click at [1210, 164] on button "Download .xlsx" at bounding box center [1333, 166] width 292 height 21
click at [191, 159] on td "p-2024-010-gin_DGNB_2023_2025.08.12_concular.xlsx" at bounding box center [161, 167] width 296 height 37
drag, startPoint x: 206, startPoint y: 167, endPoint x: 452, endPoint y: 167, distance: 246.0
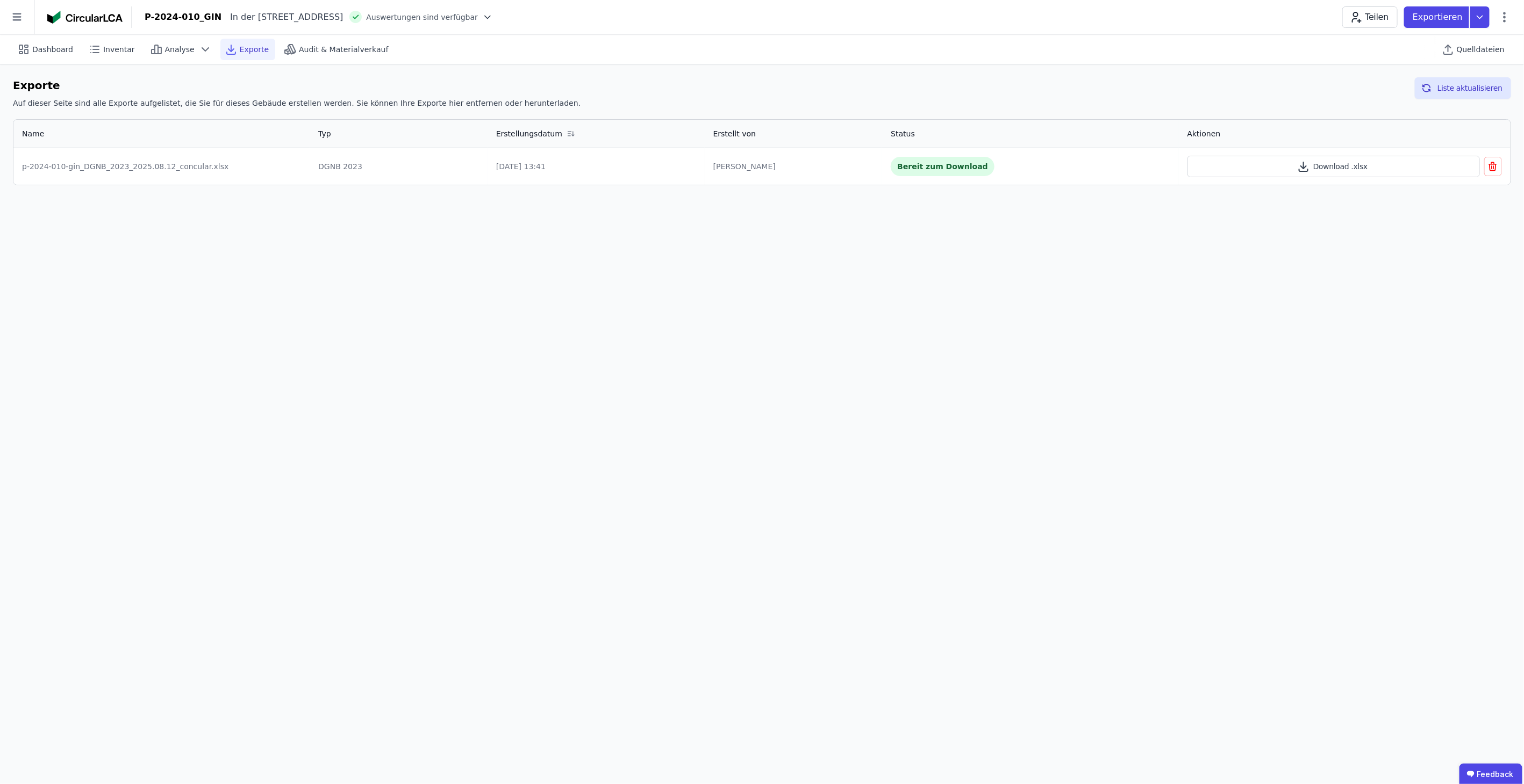
click at [209, 167] on div "p-2024-010-gin_DGNB_2023_2025.08.12_concular.xlsx" at bounding box center [162, 167] width 279 height 11
click at [643, 151] on td "[DATE] 13:41" at bounding box center [596, 167] width 217 height 37
drag, startPoint x: 789, startPoint y: 166, endPoint x: 796, endPoint y: 166, distance: 7.0
click at [795, 166] on div "[PERSON_NAME]" at bounding box center [793, 167] width 161 height 11
click at [907, 170] on div "Bereit zum Download" at bounding box center [942, 167] width 104 height 19
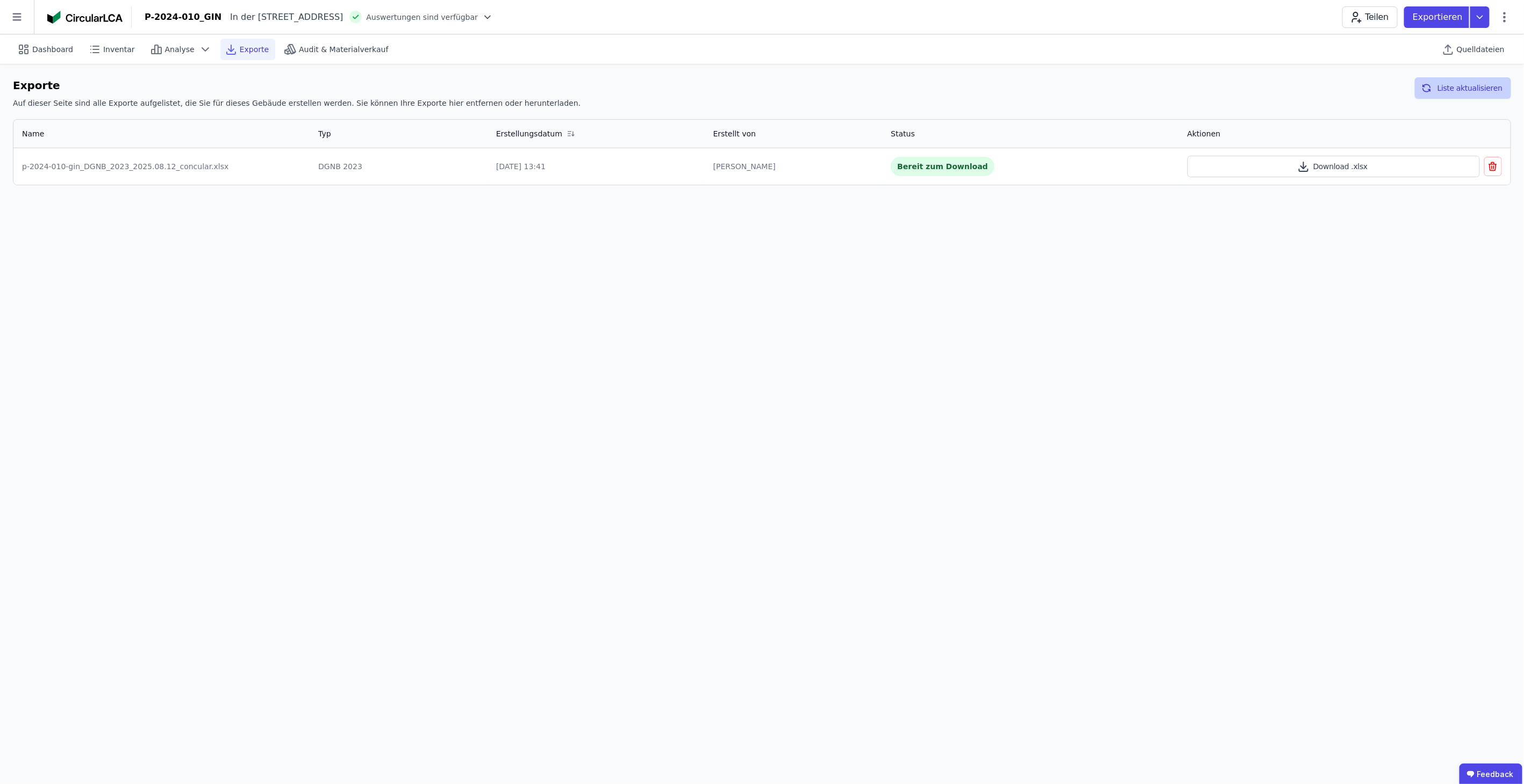
click at [1443, 83] on button "Liste aktualisieren" at bounding box center [1462, 87] width 96 height 21
click at [1365, 163] on button "Download .xlsx" at bounding box center [1333, 166] width 292 height 21
click at [1484, 20] on icon at bounding box center [1479, 17] width 19 height 21
click at [1414, 41] on div "DGNB Gebäuderessourcenpass exportieren" at bounding box center [1399, 42] width 163 height 11
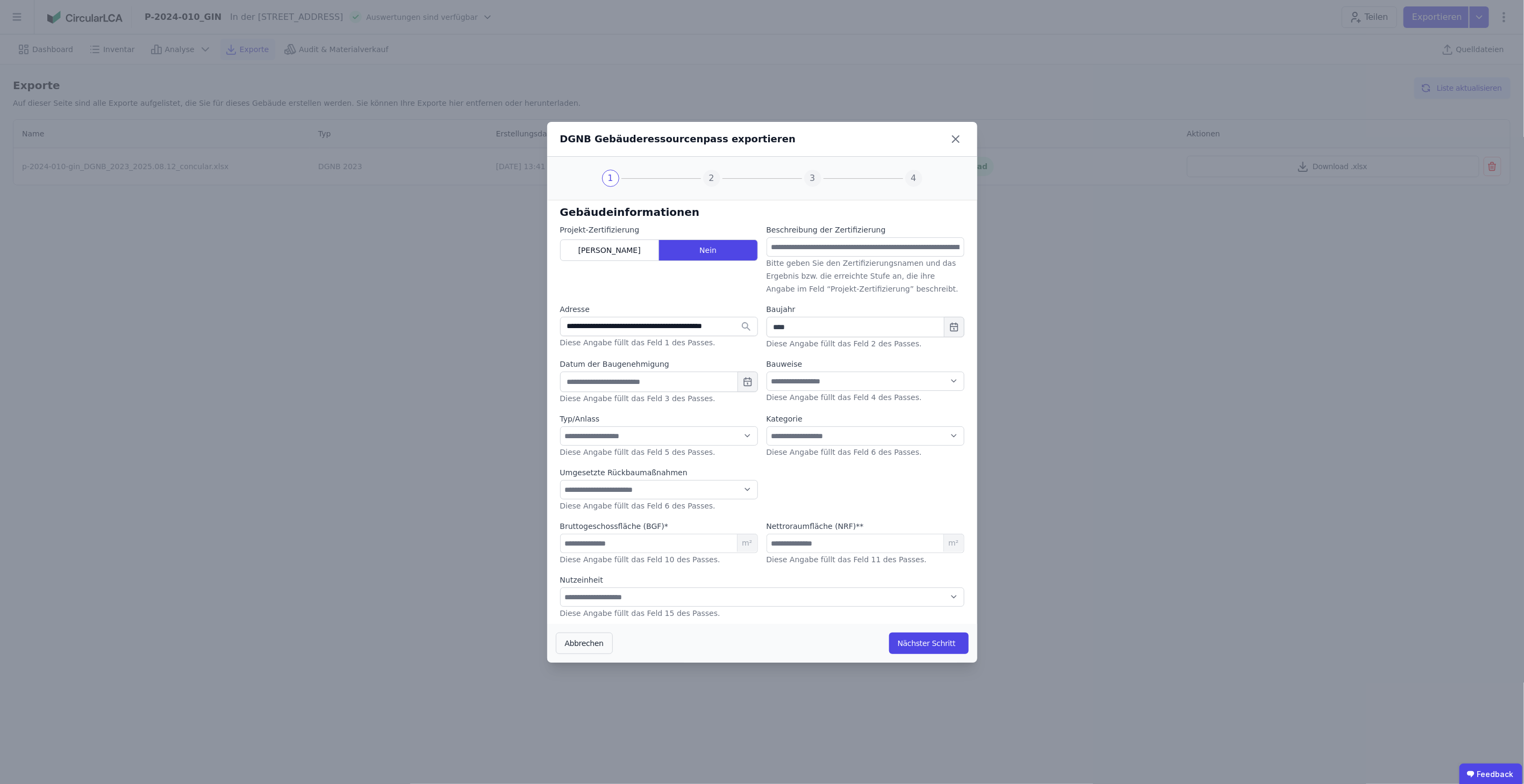
select select "**"
select select "*"
click at [937, 591] on select "**********" at bounding box center [762, 598] width 404 height 19
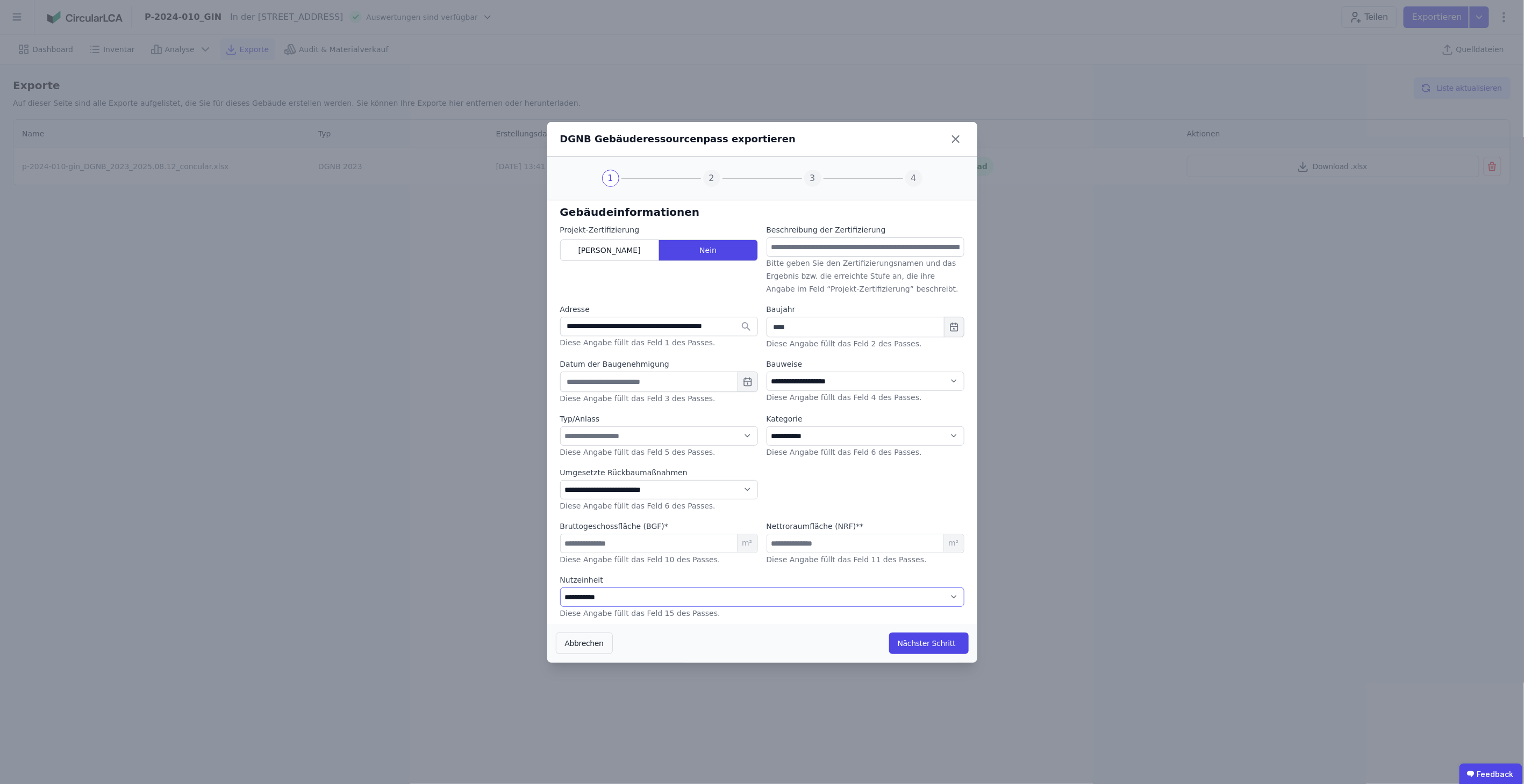
click at [560, 588] on select "**********" at bounding box center [762, 598] width 404 height 19
click at [921, 642] on button "Nächster Schritt" at bounding box center [928, 643] width 79 height 21
select select "*"
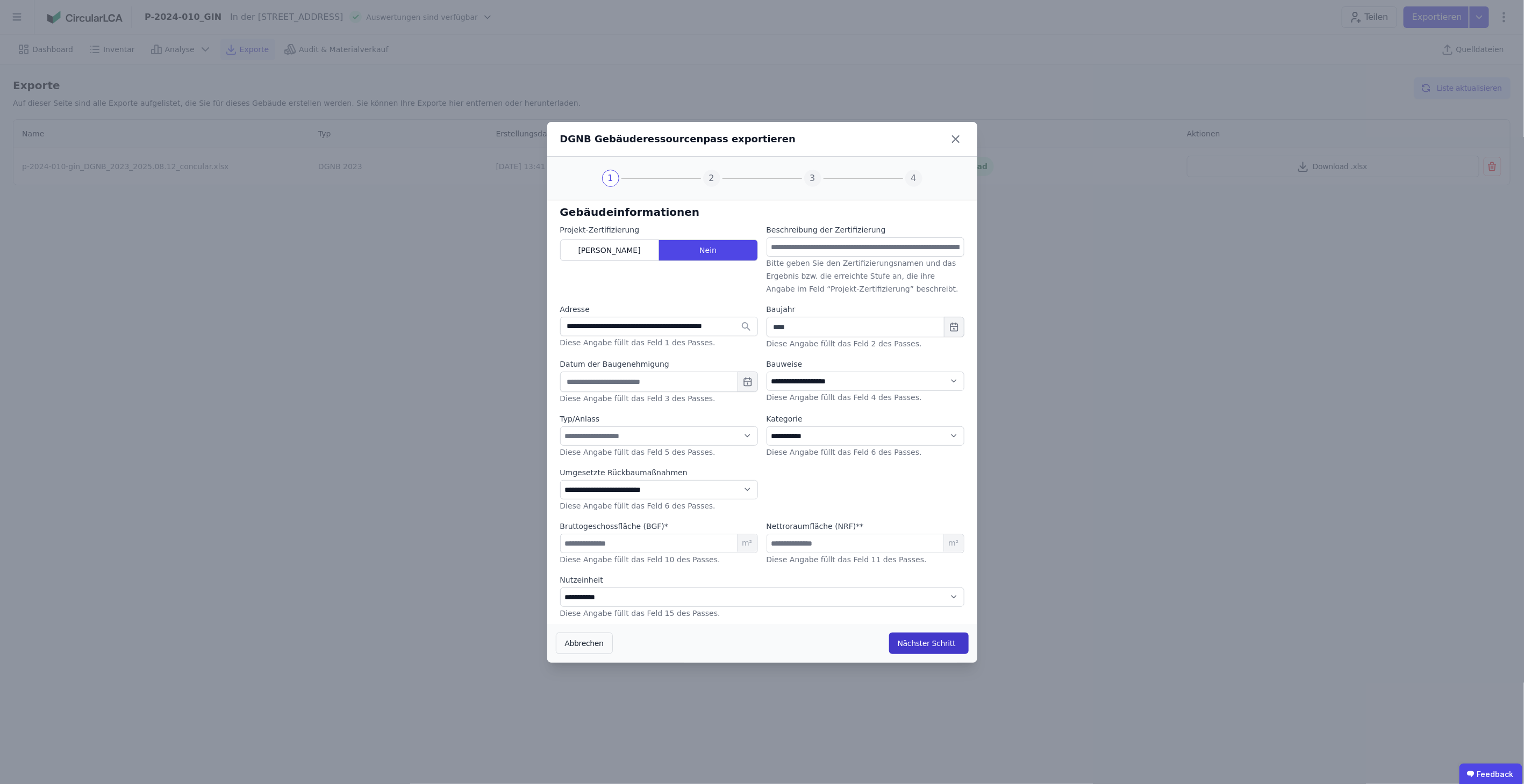
select select "*"
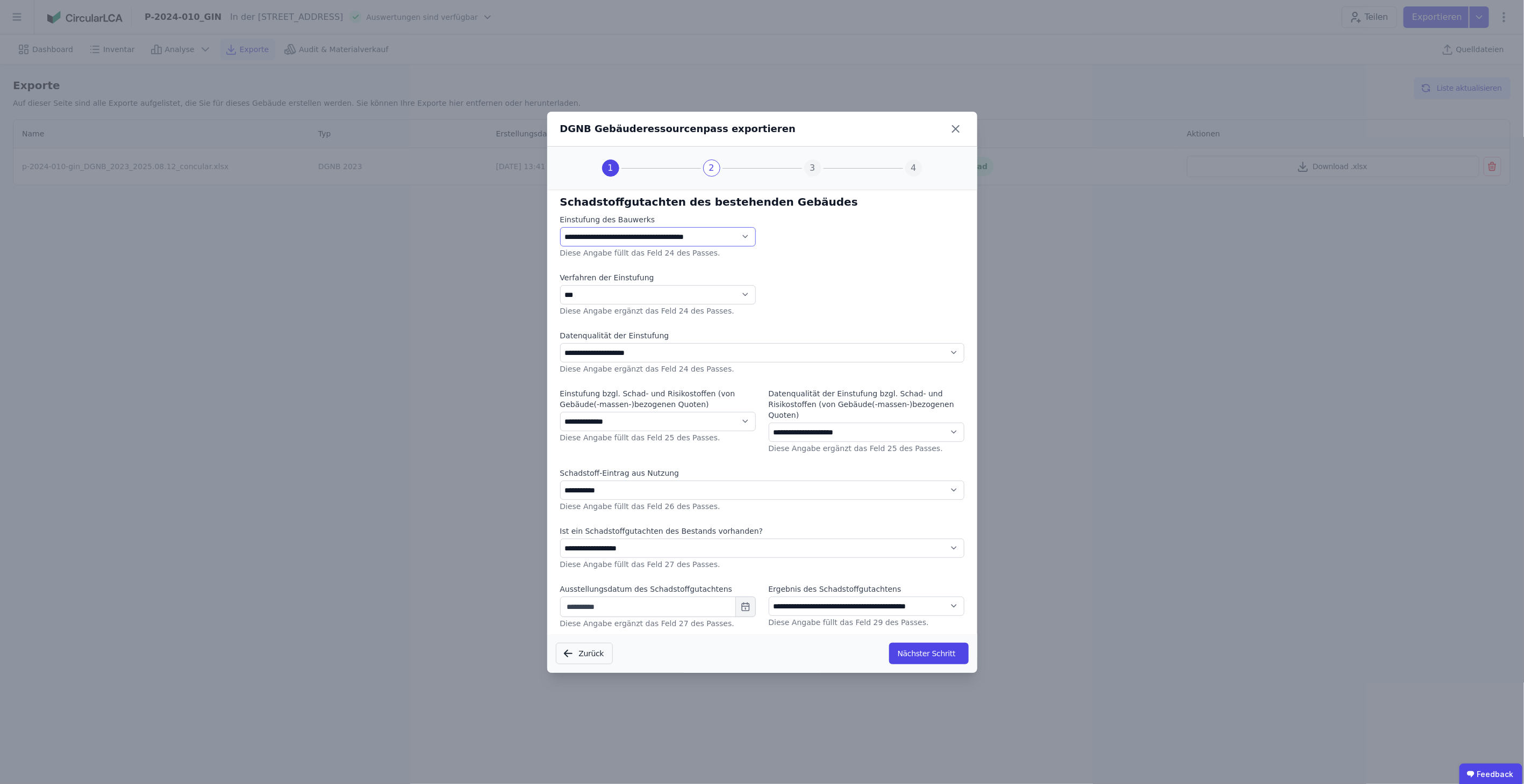
click at [743, 242] on select "**********" at bounding box center [658, 237] width 195 height 19
click at [560, 232] on select "**********" at bounding box center [658, 237] width 195 height 19
click at [729, 302] on select "**********" at bounding box center [658, 295] width 195 height 19
click at [560, 290] on select "**********" at bounding box center [658, 295] width 195 height 19
click at [668, 358] on select "**********" at bounding box center [762, 353] width 404 height 19
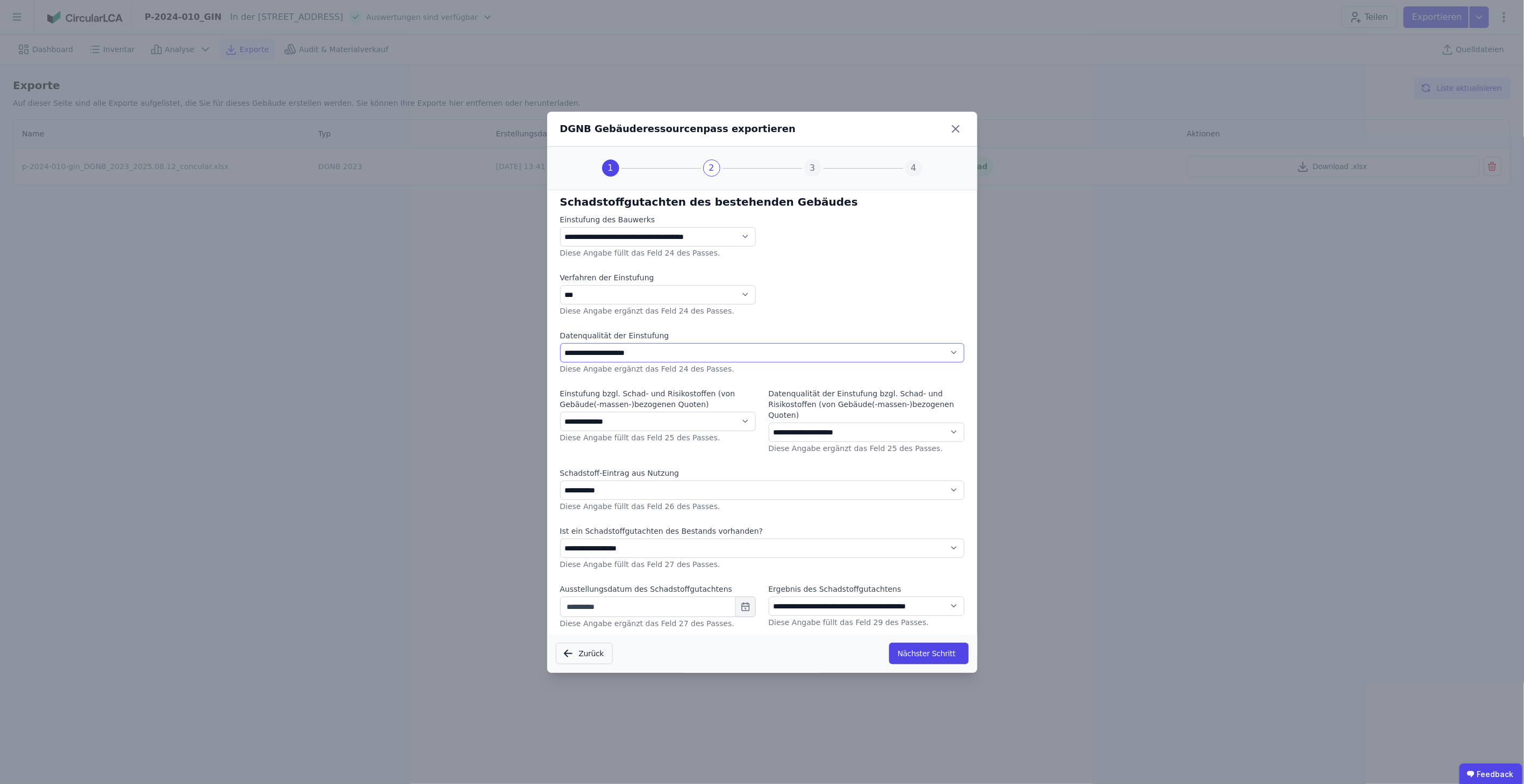
click at [560, 348] on select "**********" at bounding box center [762, 353] width 404 height 19
click at [921, 645] on button "Nächster Schritt" at bounding box center [928, 653] width 79 height 21
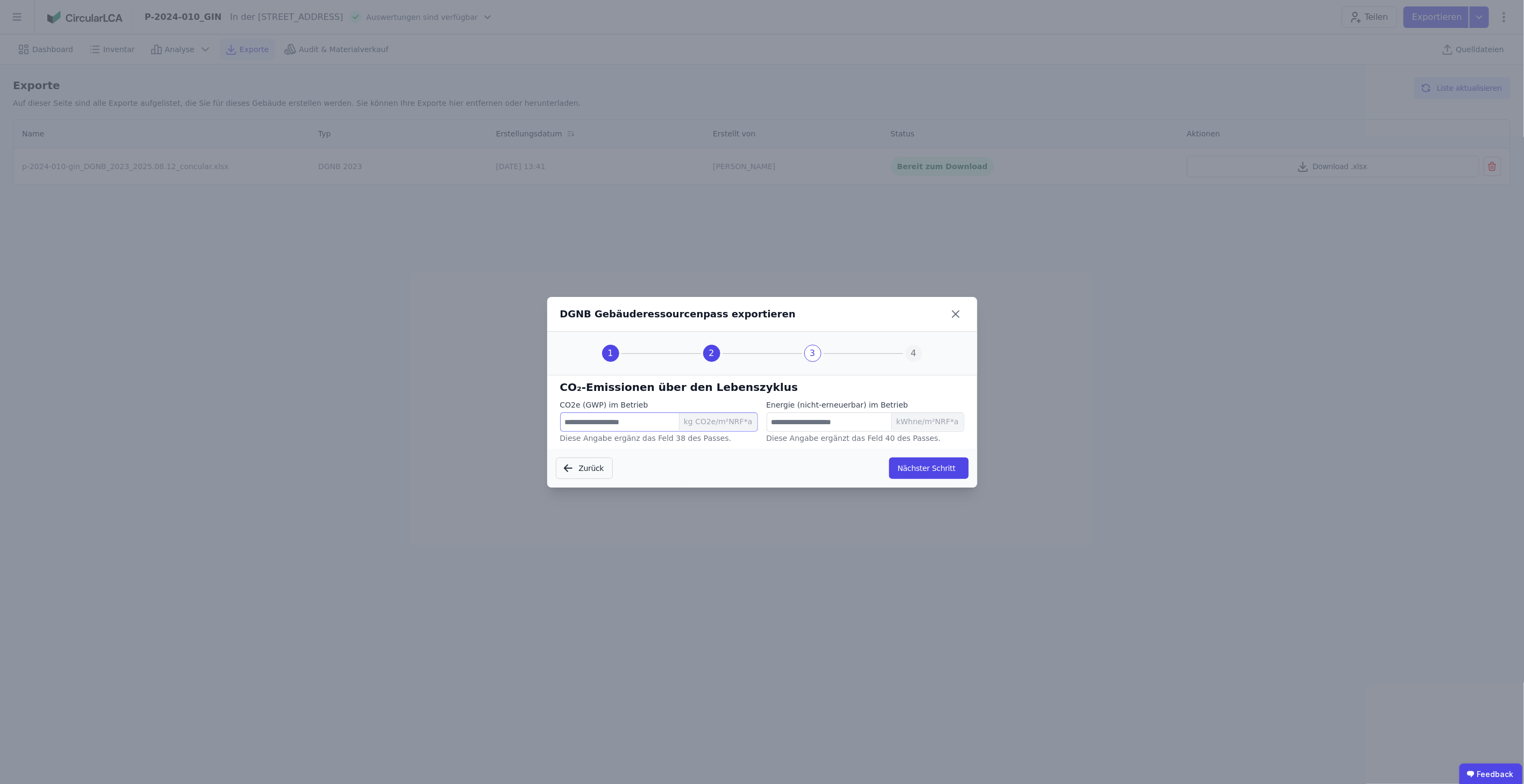
click at [637, 426] on input "number" at bounding box center [659, 422] width 198 height 19
drag, startPoint x: 828, startPoint y: 413, endPoint x: 842, endPoint y: 420, distance: 15.7
click at [829, 414] on input "number" at bounding box center [865, 422] width 198 height 19
click at [928, 471] on button "Nächster Schritt" at bounding box center [928, 468] width 79 height 21
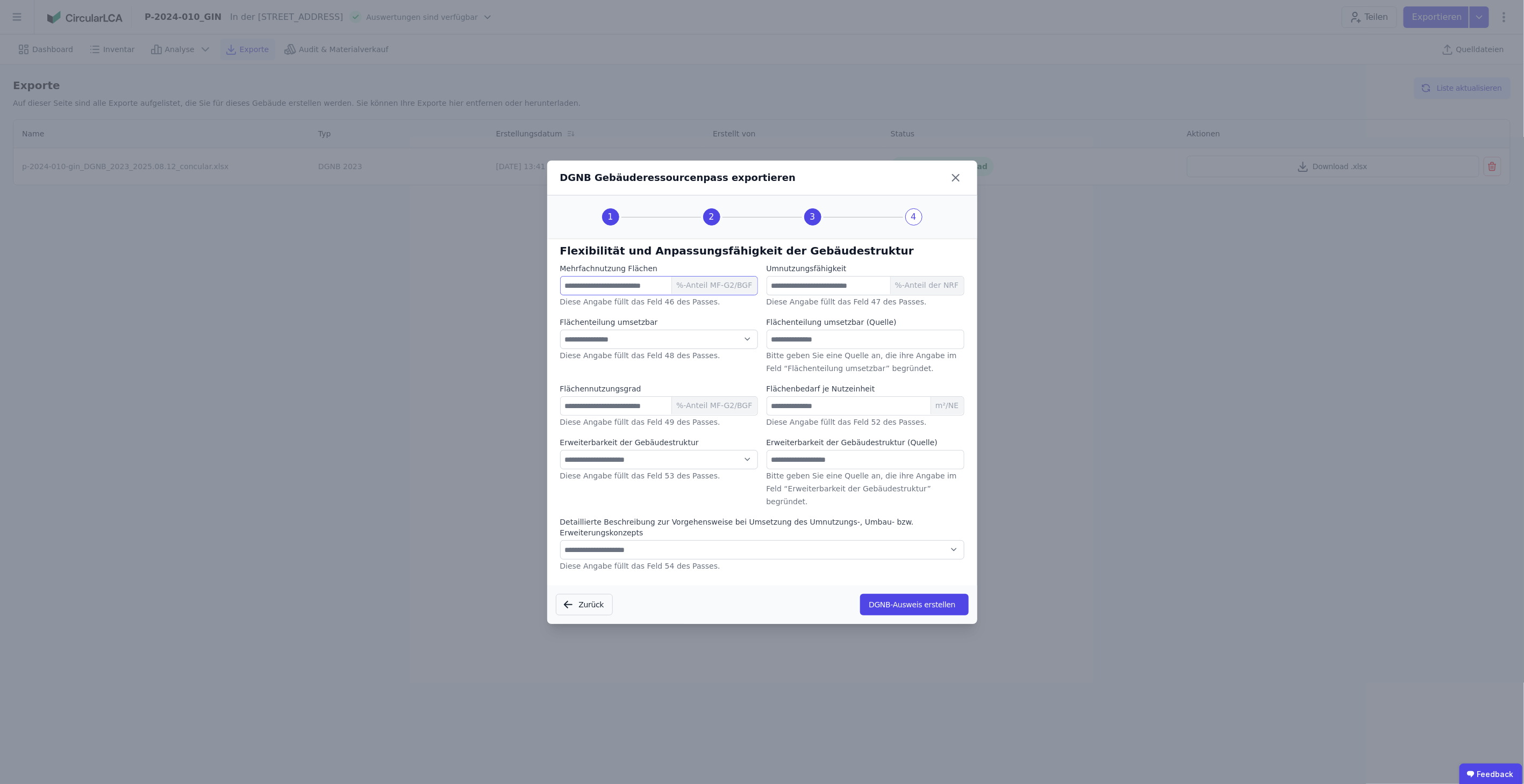
click at [641, 295] on input "number" at bounding box center [659, 286] width 198 height 19
click at [715, 415] on span "%-Anteil MF-G2/BGF" at bounding box center [714, 406] width 85 height 18
click at [731, 468] on select "**********" at bounding box center [659, 460] width 198 height 19
click at [745, 446] on div "**********" at bounding box center [762, 422] width 404 height 318
click at [739, 470] on select "**********" at bounding box center [659, 460] width 198 height 19
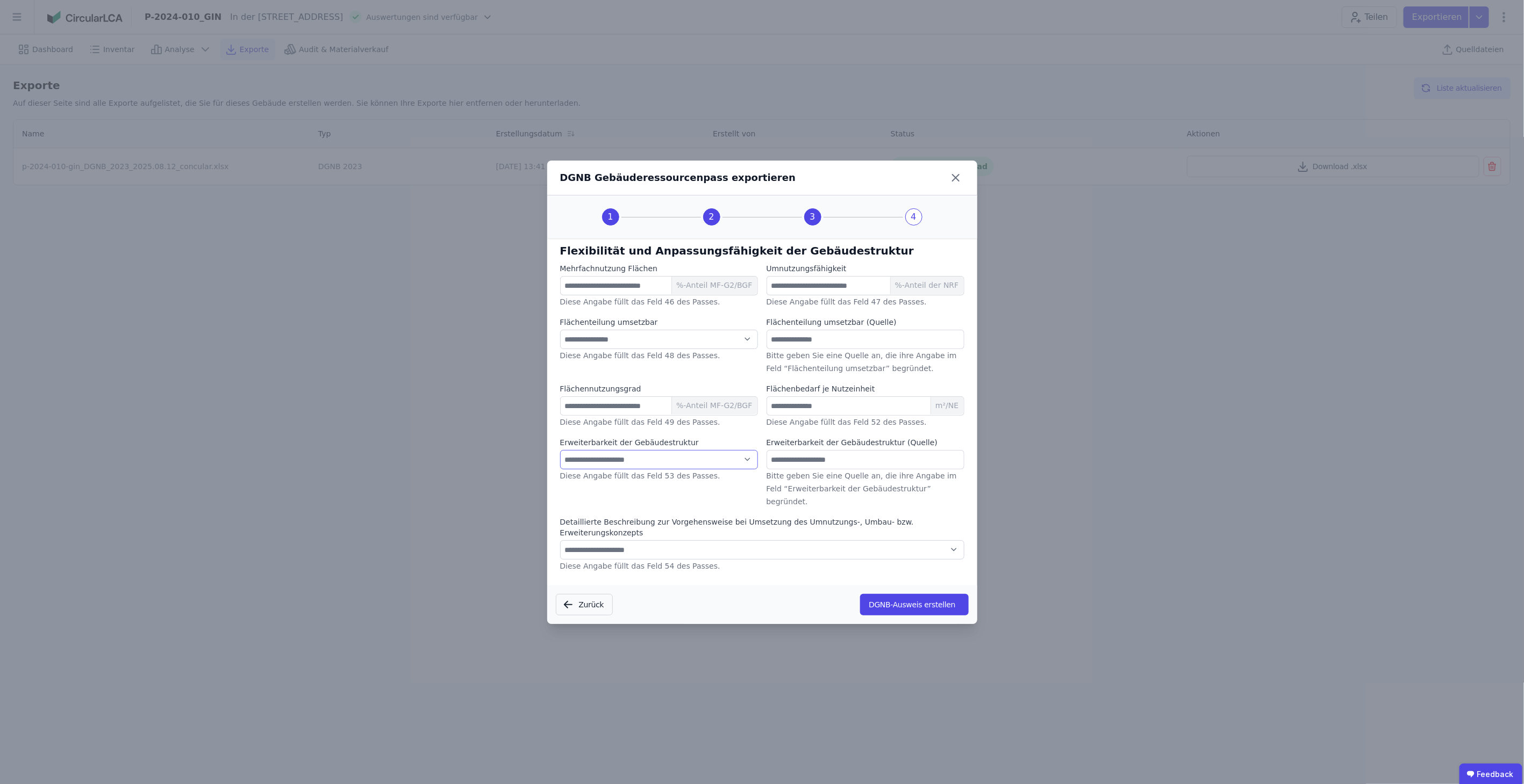
select select "*"
click at [560, 461] on select "**********" at bounding box center [659, 460] width 198 height 19
click at [845, 468] on input "text" at bounding box center [865, 460] width 198 height 19
click at [693, 540] on select "**********" at bounding box center [762, 550] width 404 height 19
click at [560, 540] on select "**********" at bounding box center [762, 550] width 404 height 19
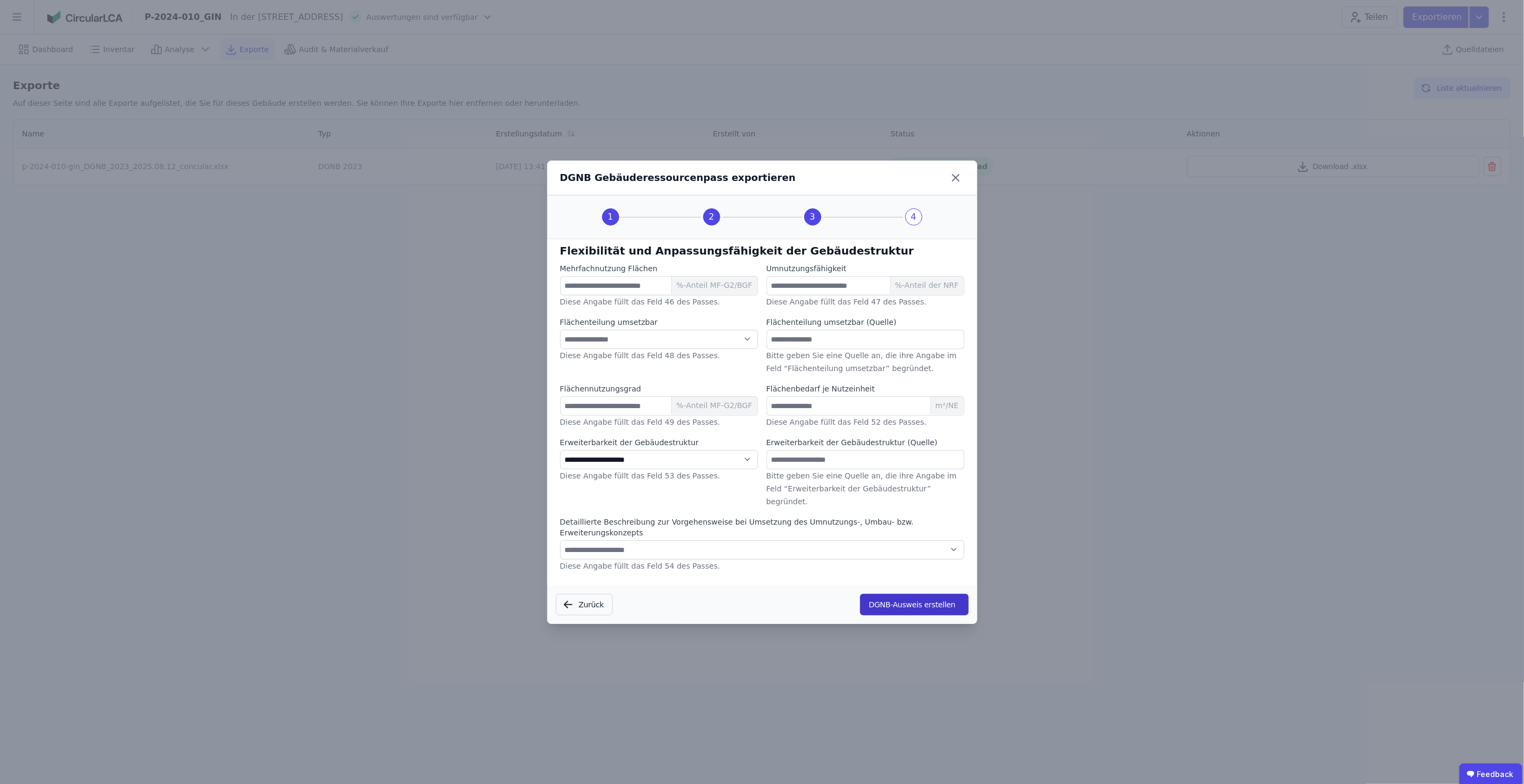
click at [903, 594] on button "DGNB-Ausweis erstellen" at bounding box center [914, 604] width 108 height 21
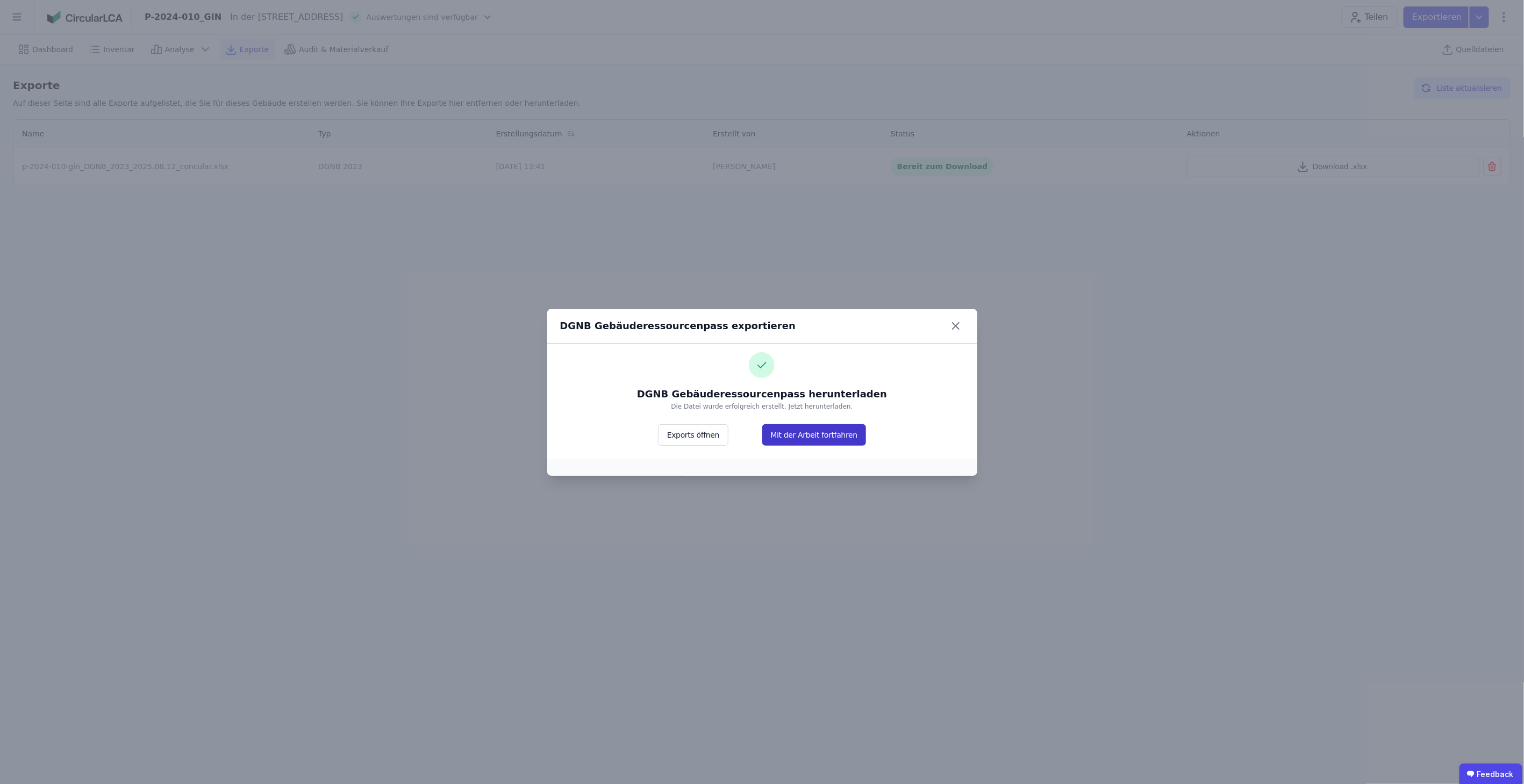
click at [823, 439] on button "Mit der Arbeit fortfahren" at bounding box center [815, 435] width 104 height 21
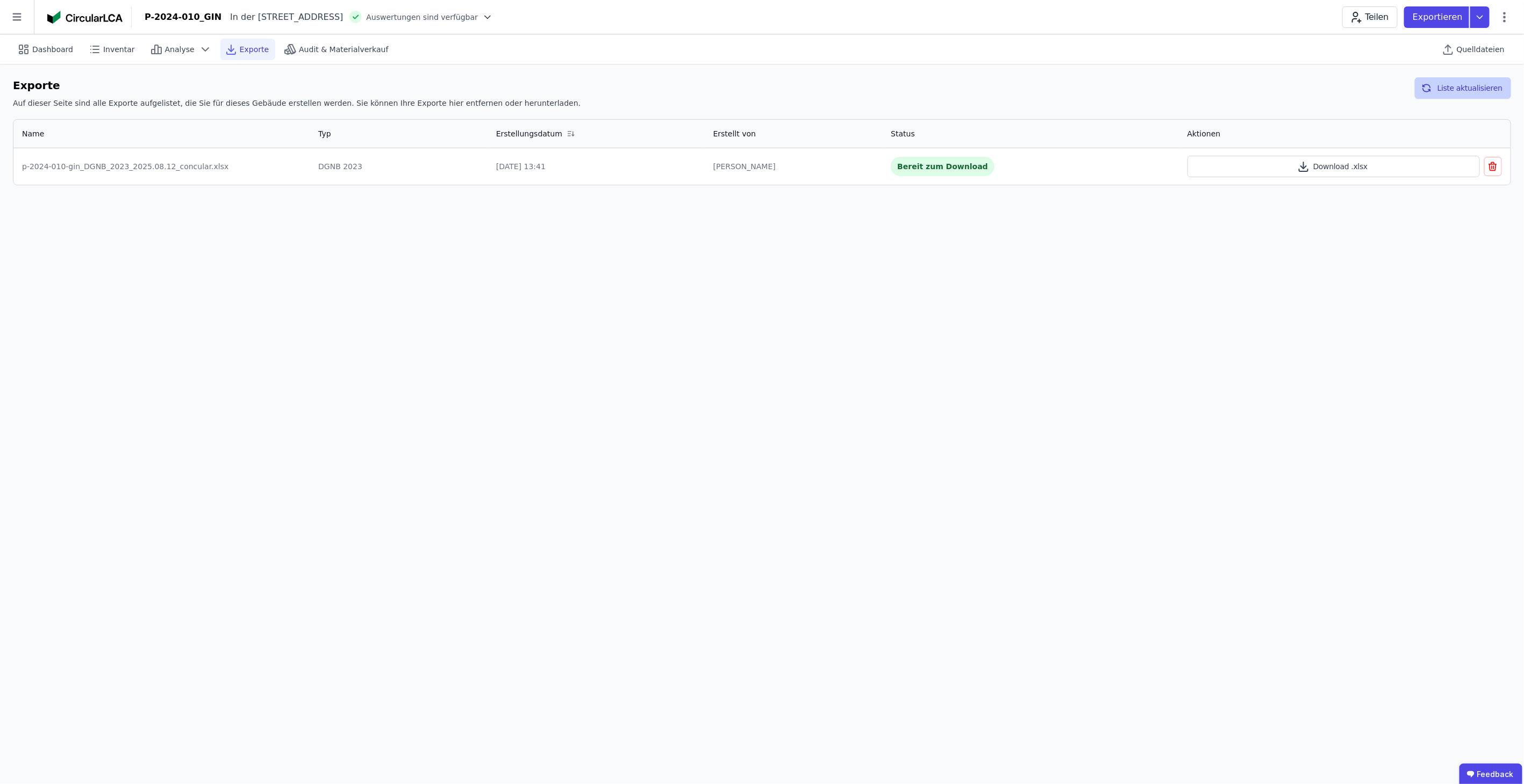
click at [1488, 89] on button "Liste aktualisieren" at bounding box center [1462, 87] width 96 height 21
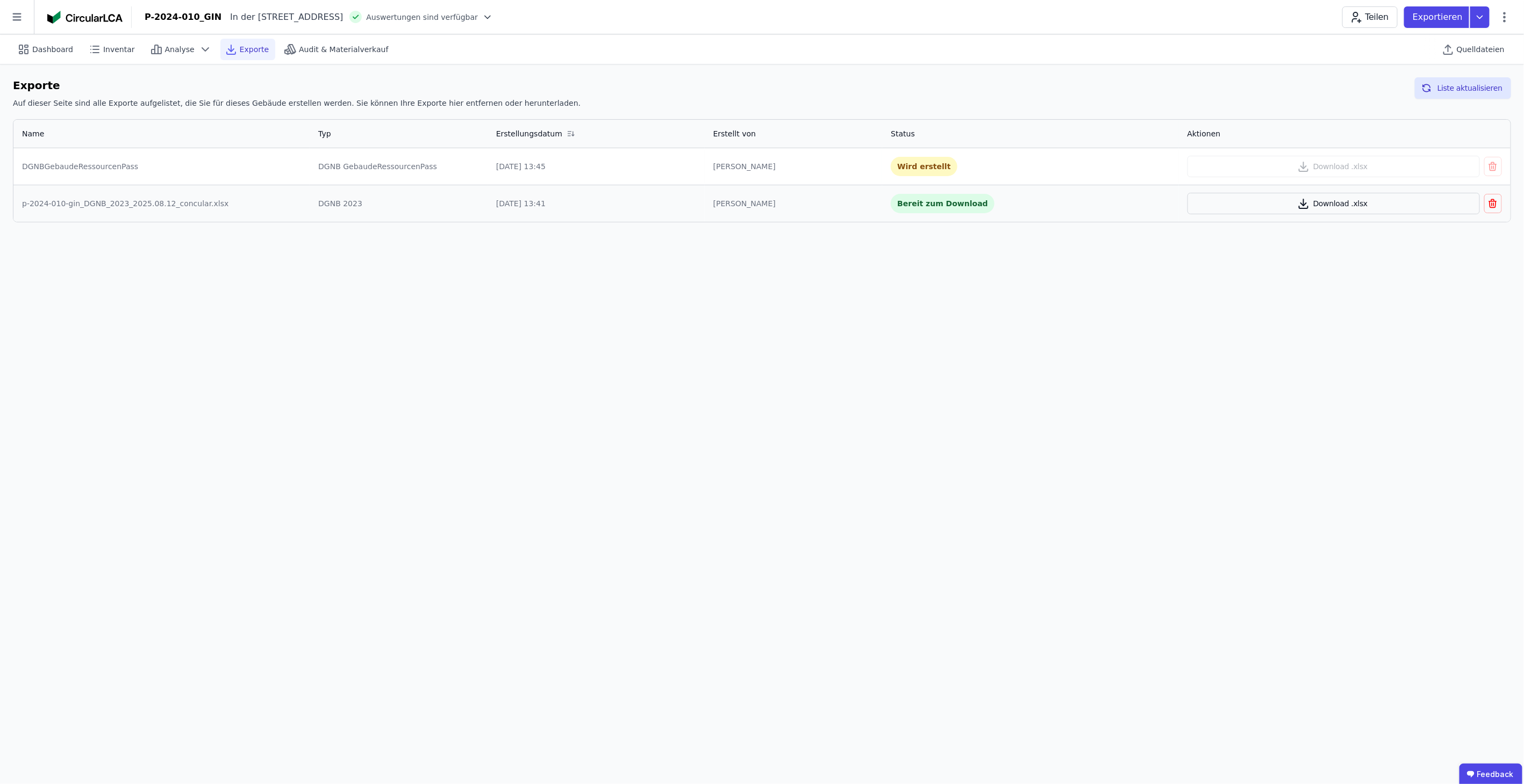
click at [1359, 203] on button "Download .xlsx" at bounding box center [1333, 203] width 292 height 21
click at [1487, 87] on button "Liste aktualisieren" at bounding box center [1462, 87] width 96 height 21
click at [1338, 164] on button "Download .xlsx" at bounding box center [1333, 166] width 292 height 21
click at [172, 47] on span "Analyse" at bounding box center [180, 49] width 29 height 11
click at [118, 48] on span "Inventar" at bounding box center [118, 49] width 32 height 11
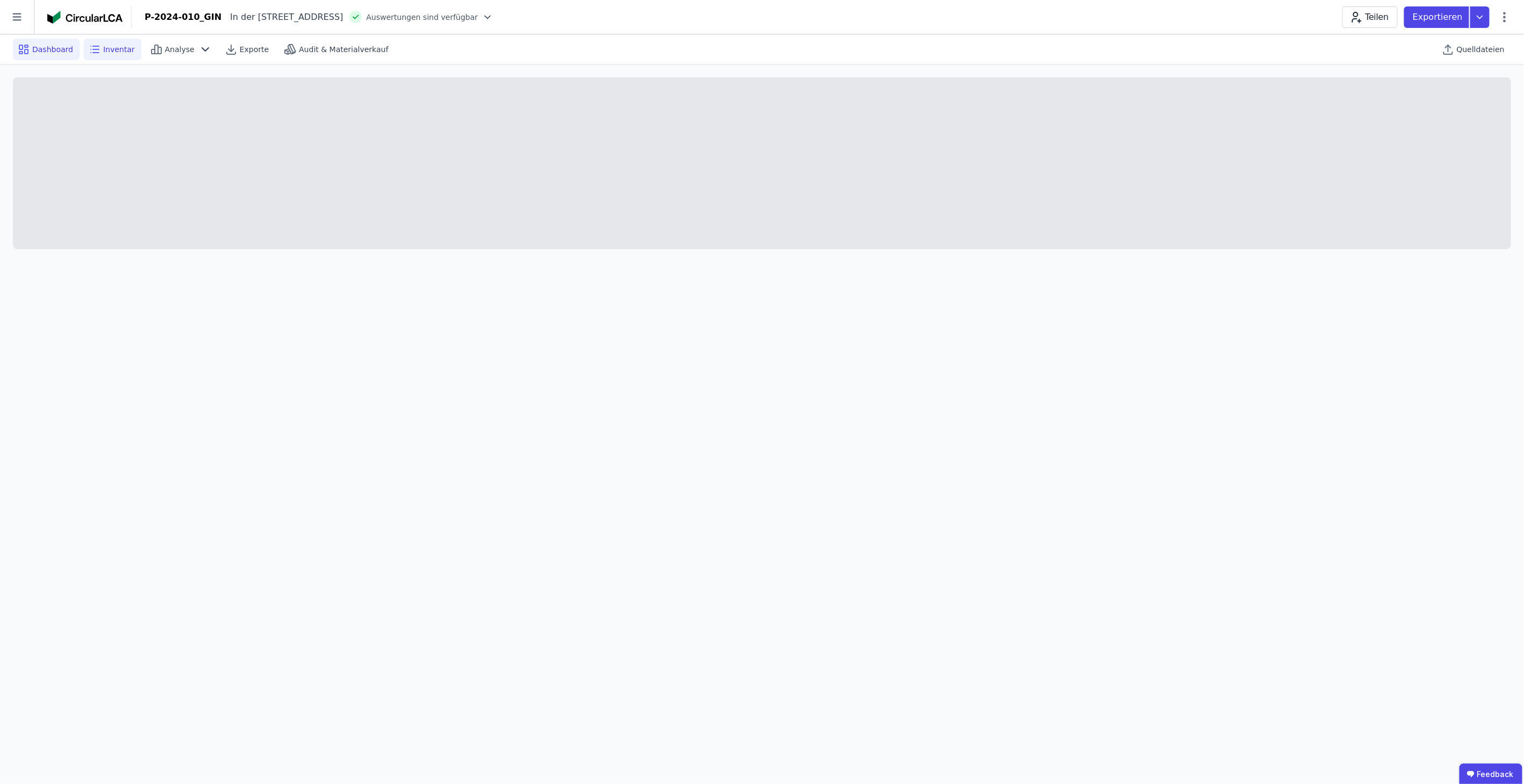
click at [49, 51] on span "Dashboard" at bounding box center [53, 49] width 41 height 11
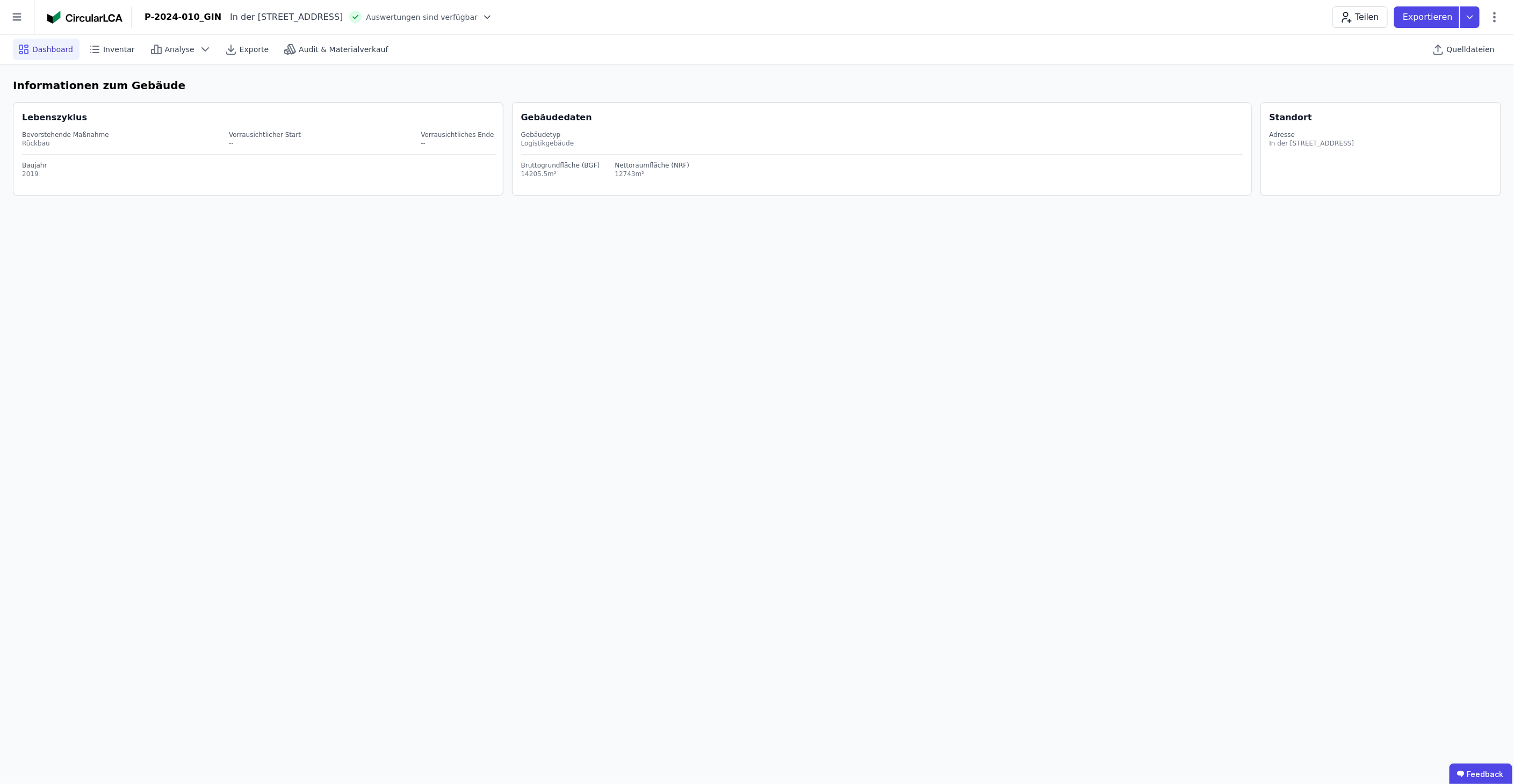
select select "*"
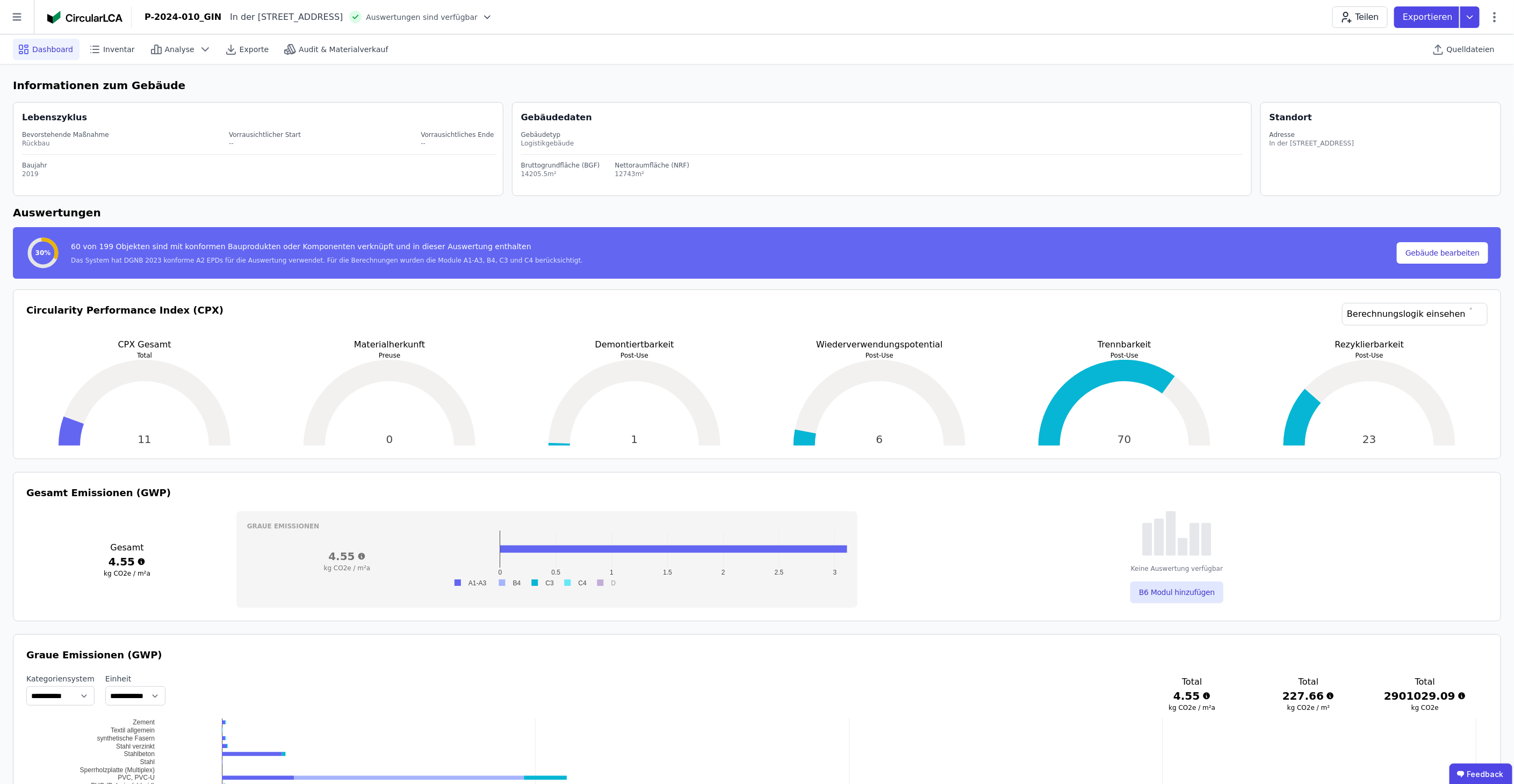
click at [82, 18] on img at bounding box center [84, 18] width 75 height 13
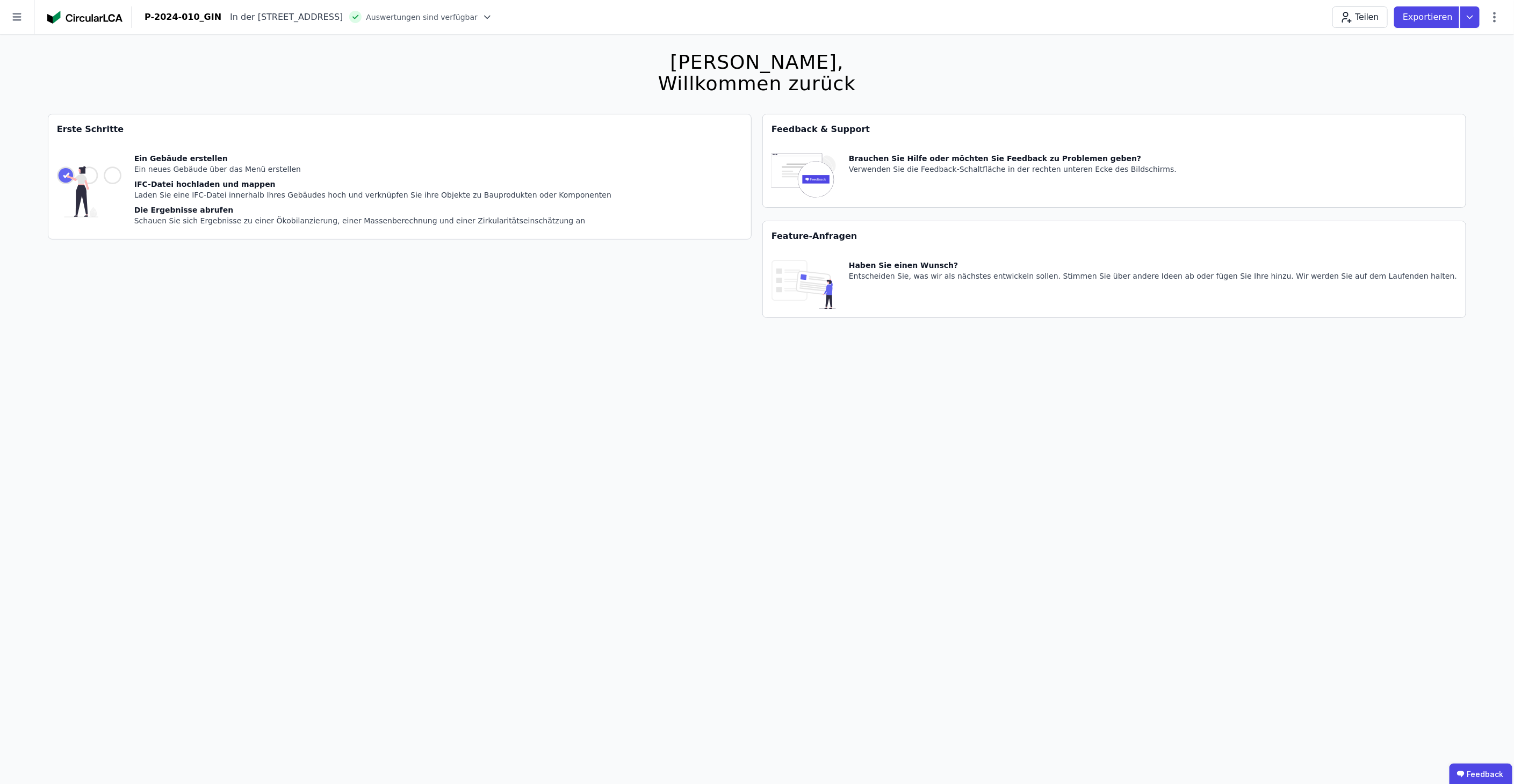
click at [244, 181] on div "IFC-Datei hochladen und mappen" at bounding box center [373, 184] width 477 height 11
click at [121, 167] on img at bounding box center [90, 192] width 65 height 77
click at [1496, 22] on icon at bounding box center [1495, 18] width 13 height 13
click at [26, 16] on icon at bounding box center [17, 17] width 34 height 34
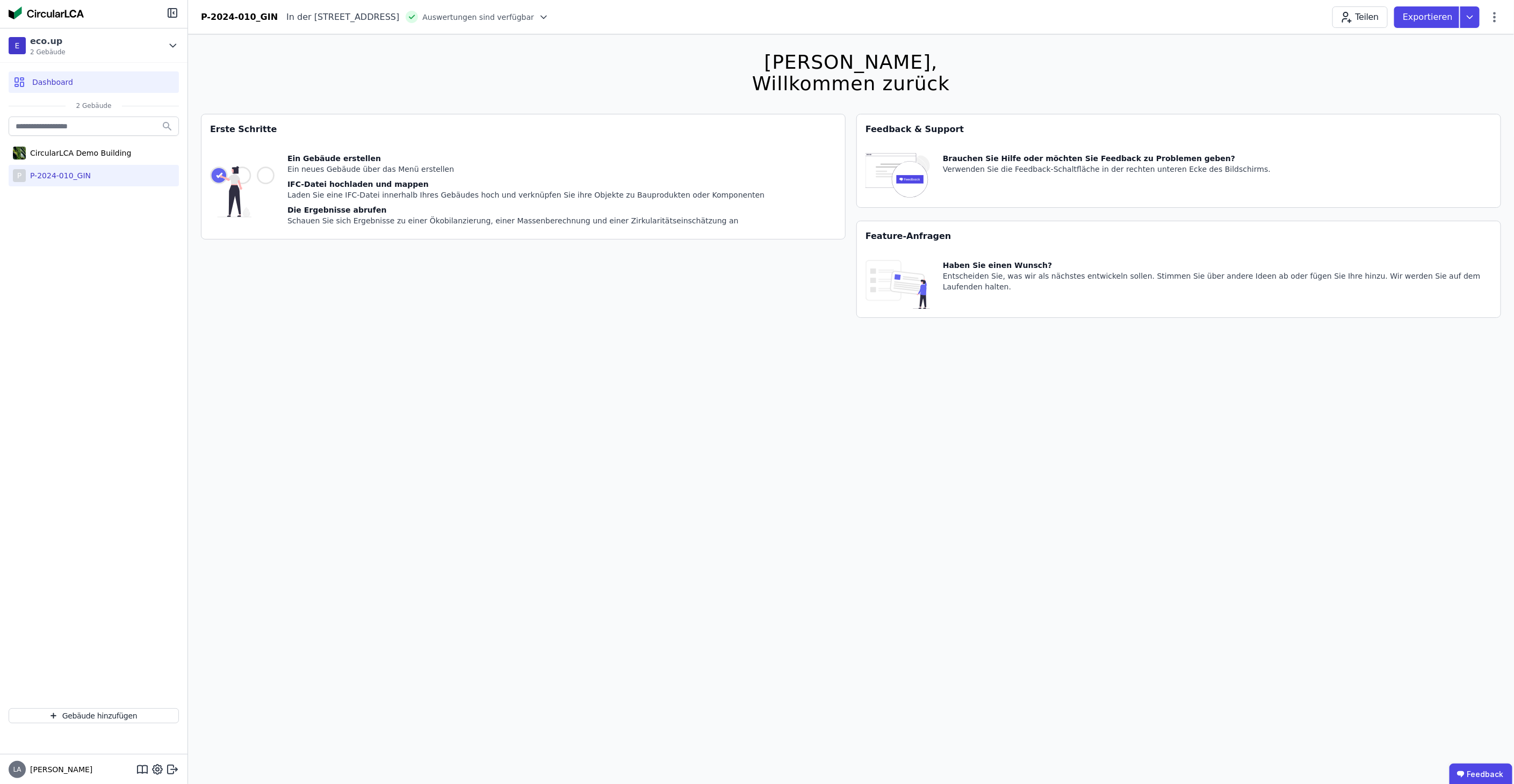
click at [66, 180] on div "P-2024-010_GIN" at bounding box center [58, 175] width 65 height 11
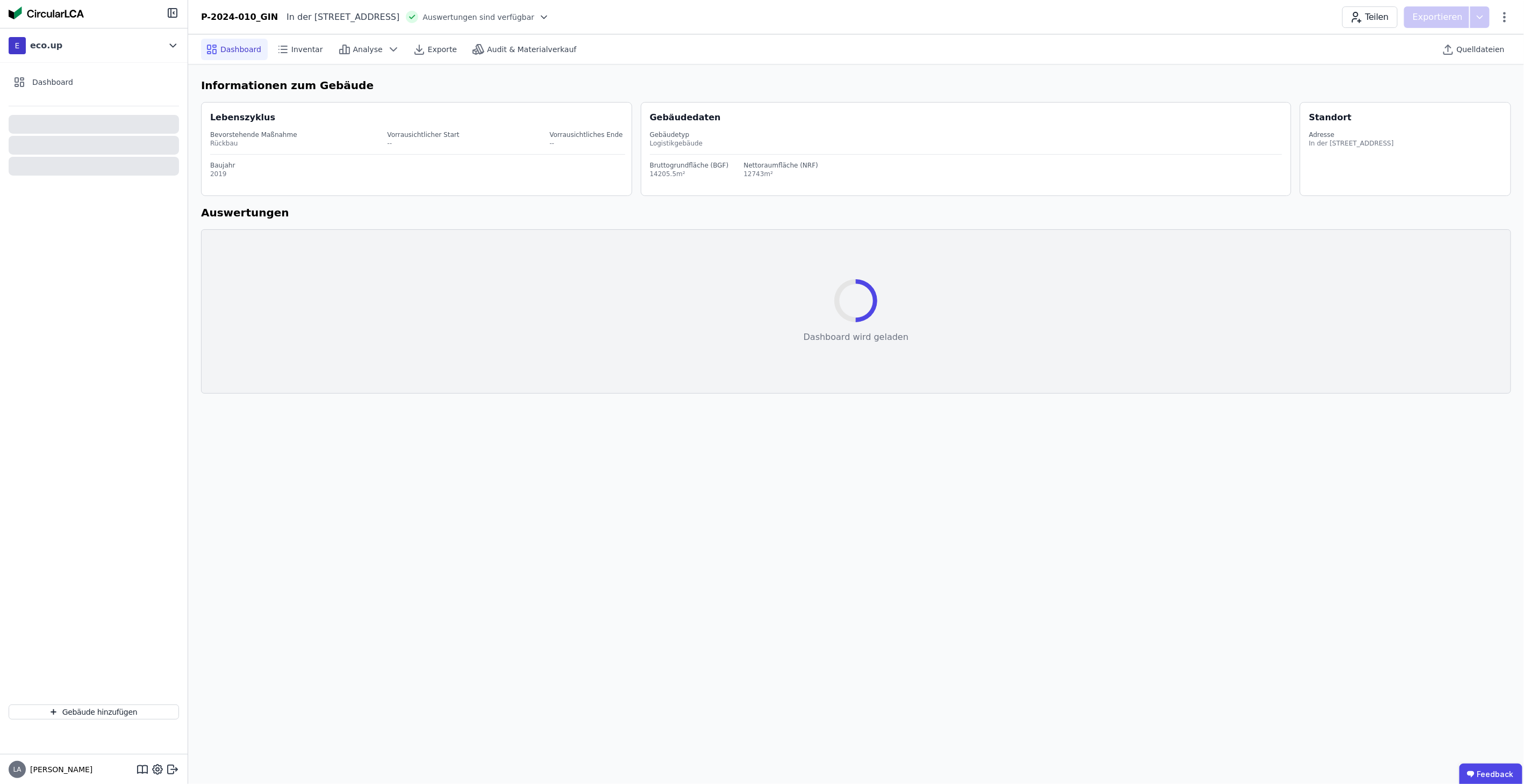
select select "*"
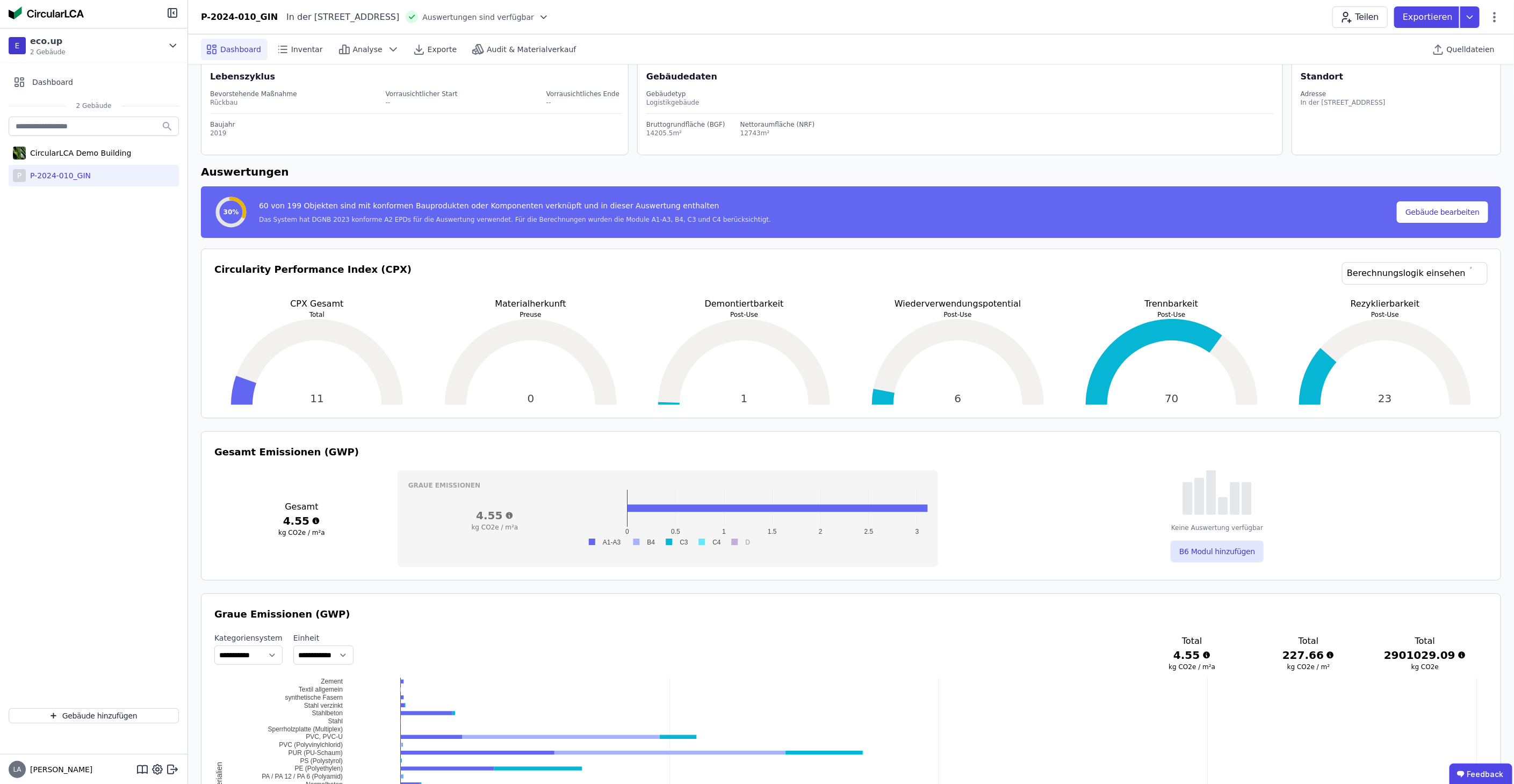
scroll to position [59, 0]
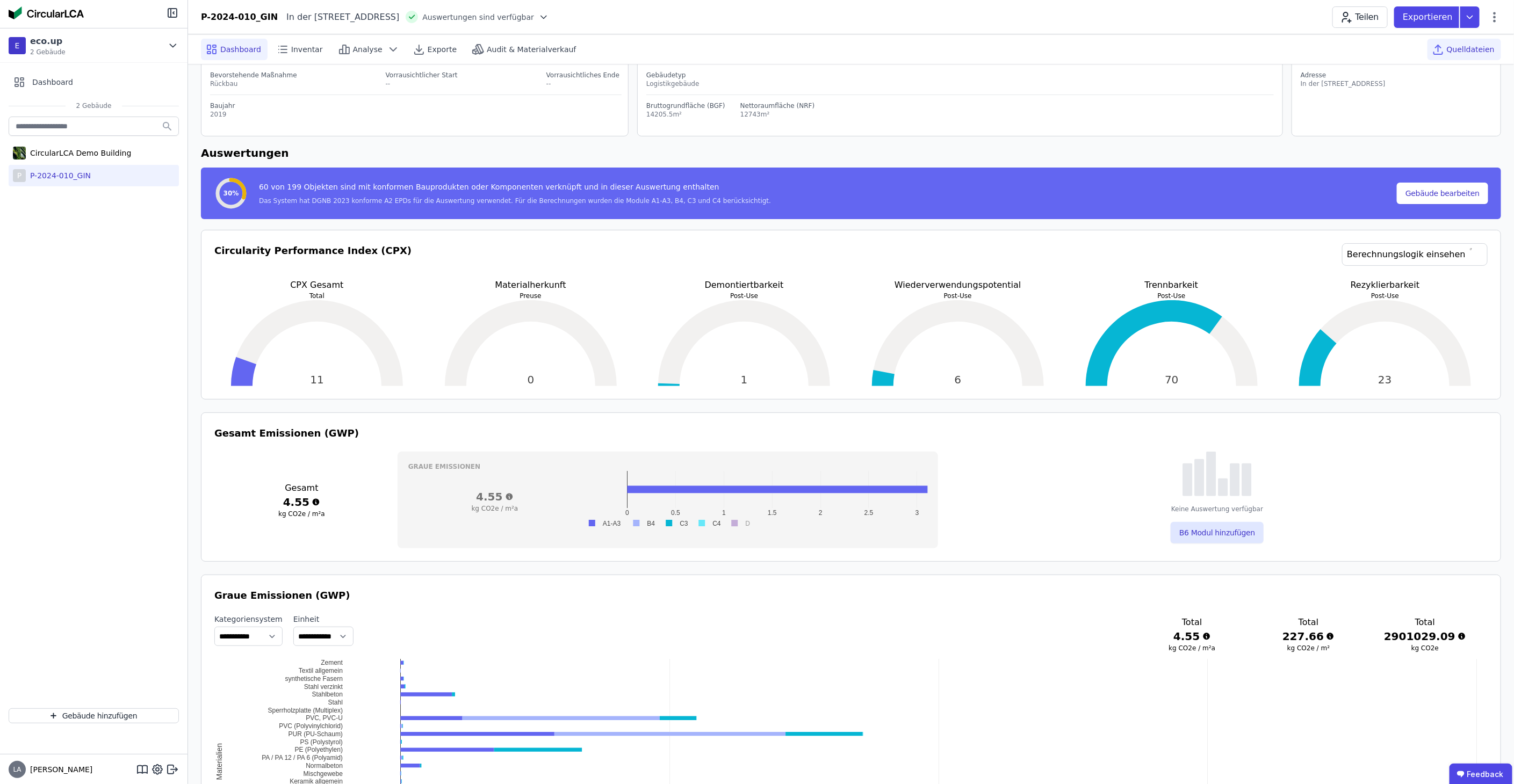
click at [1463, 54] on div "Quelldateien" at bounding box center [1464, 49] width 73 height 21
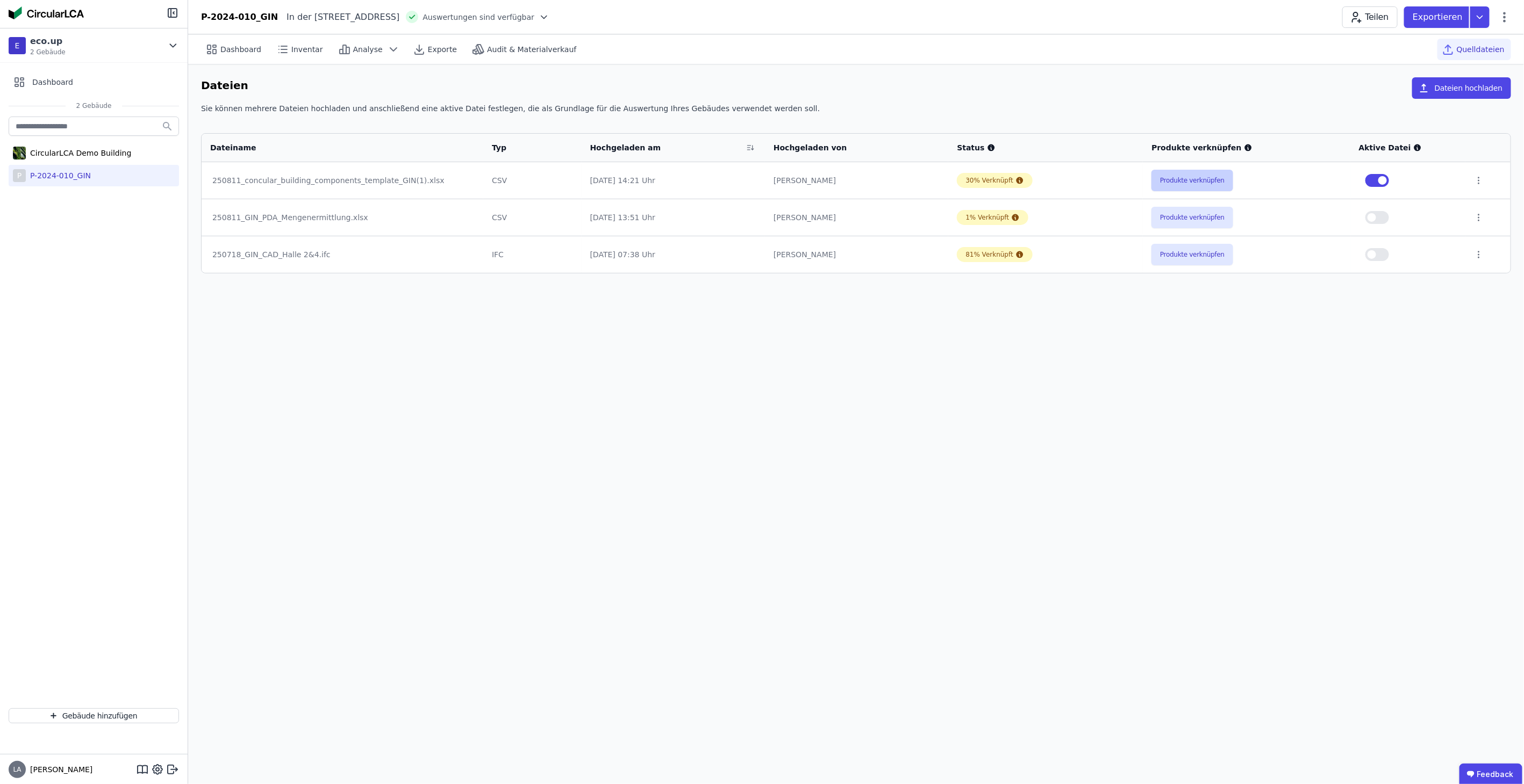
click at [1207, 181] on button "Produkte verknüpfen" at bounding box center [1191, 180] width 82 height 21
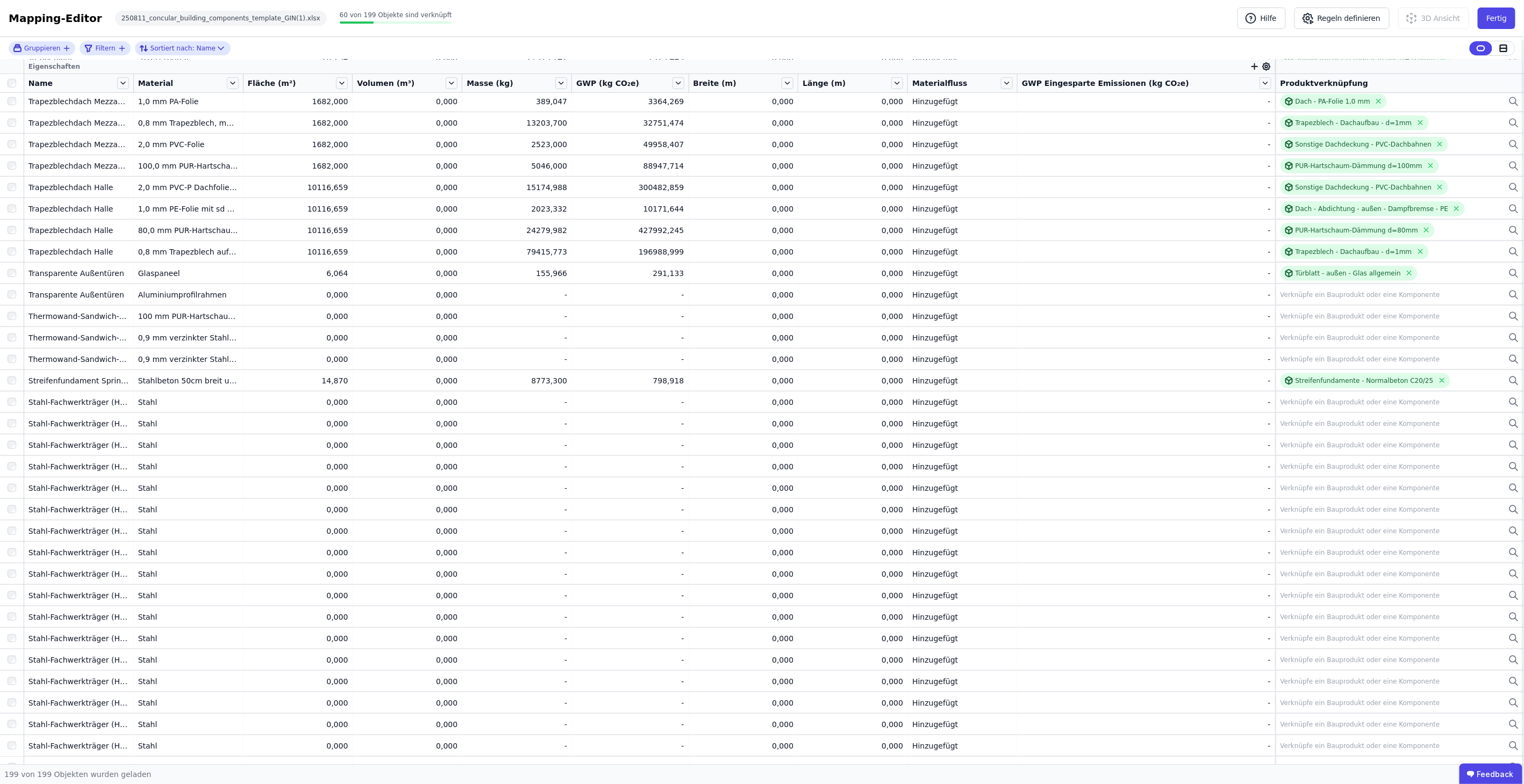
scroll to position [597, 0]
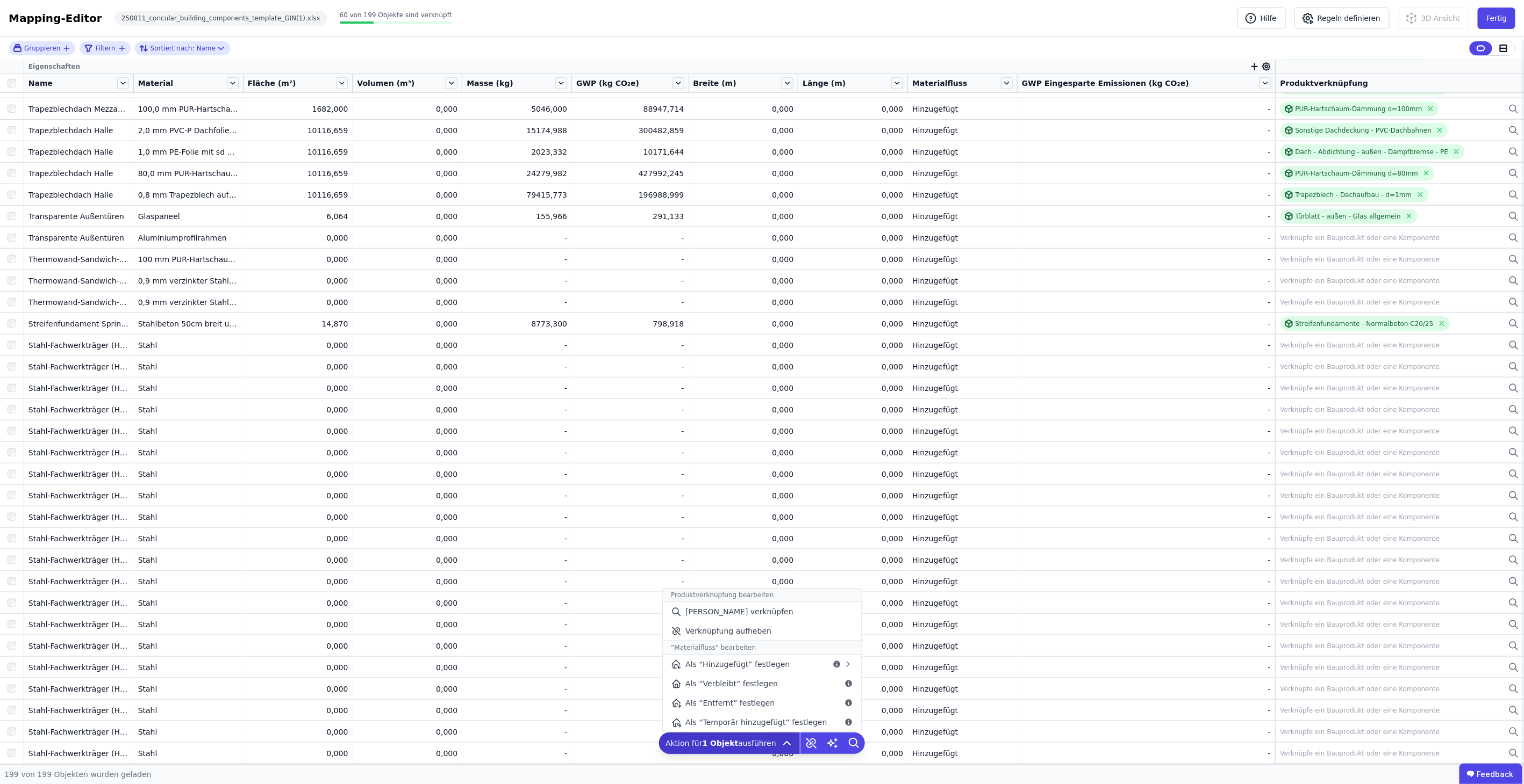
click at [781, 742] on icon at bounding box center [787, 744] width 13 height 13
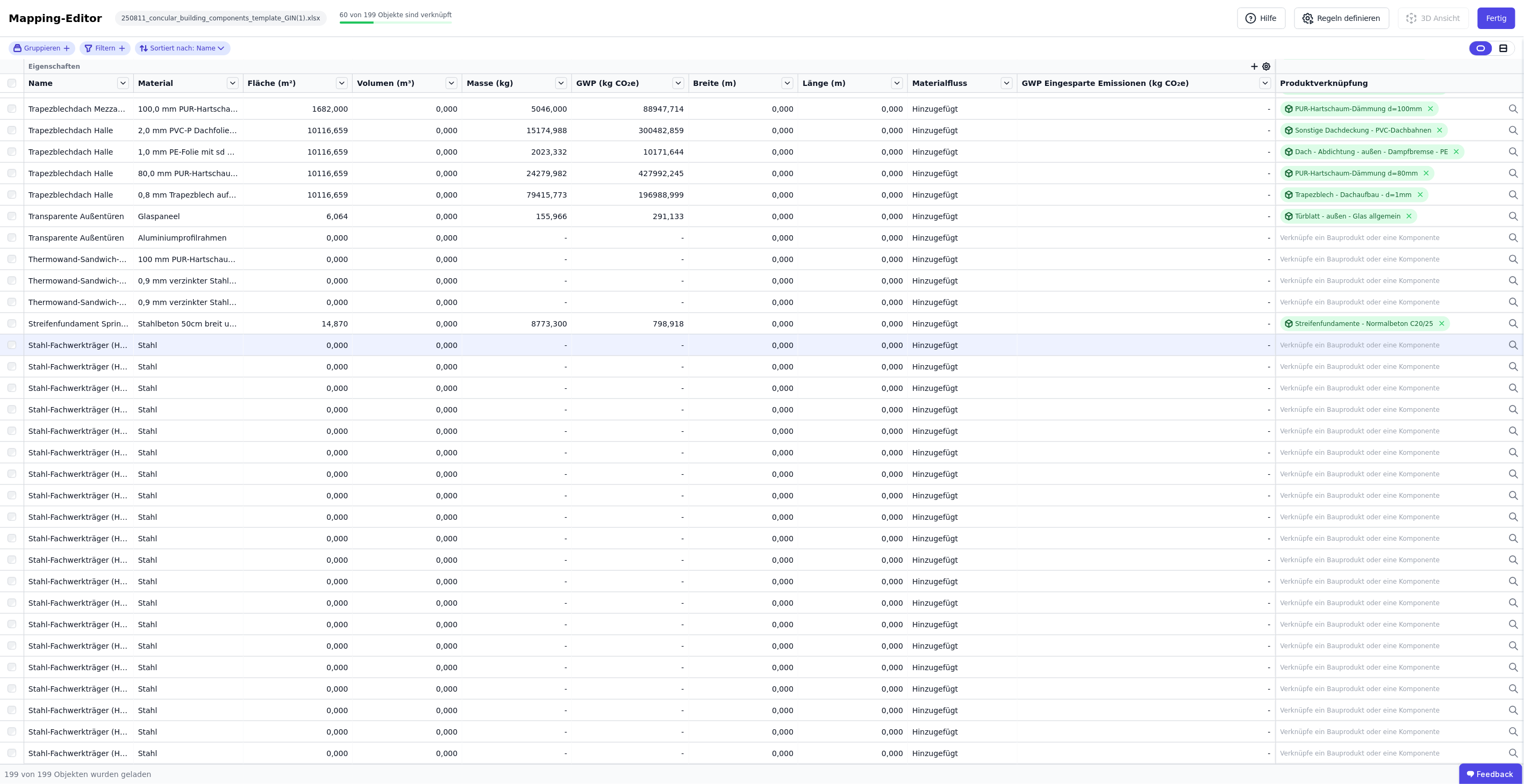
click at [12, 349] on div at bounding box center [12, 345] width 24 height 19
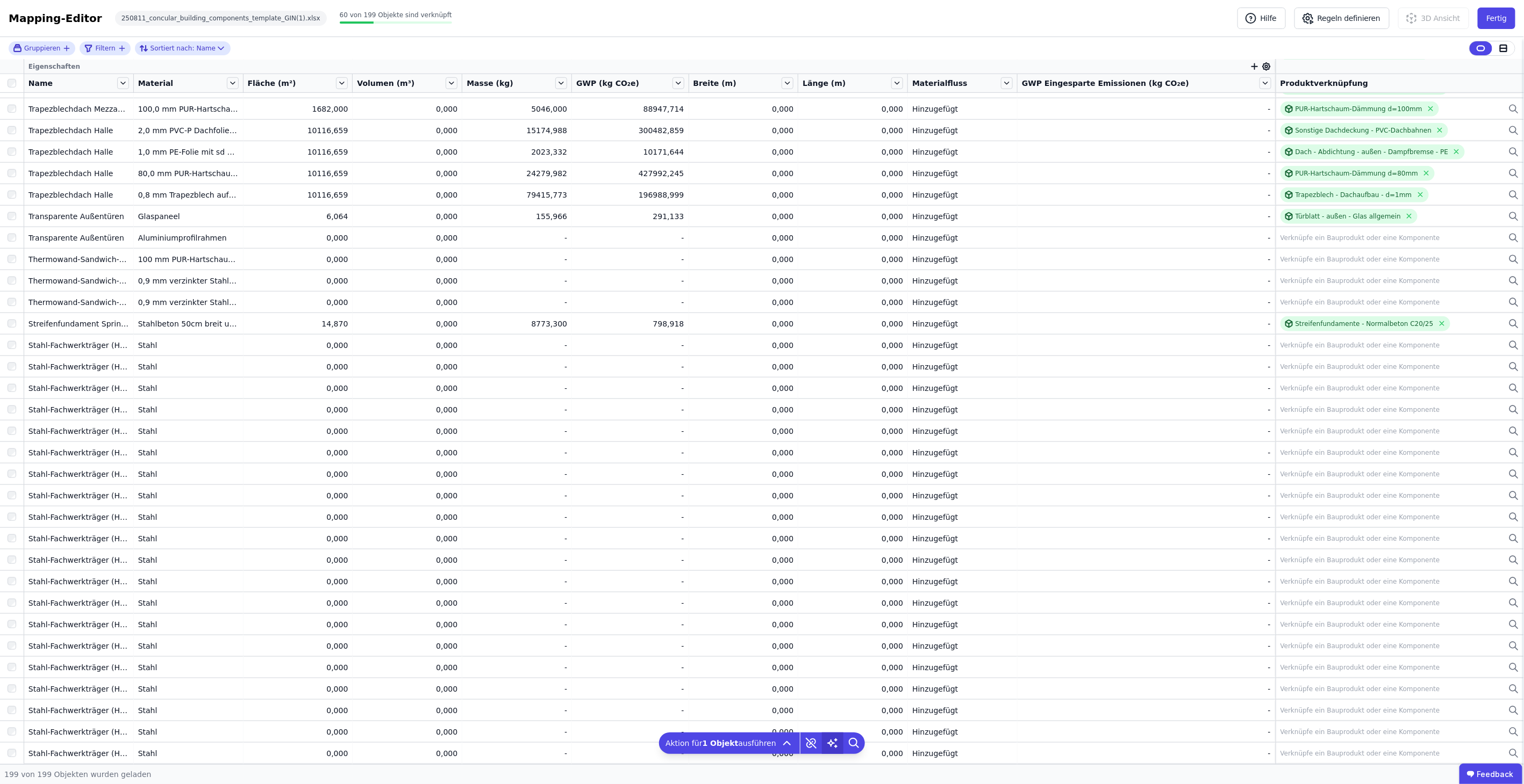
click at [829, 738] on icon at bounding box center [832, 743] width 21 height 21
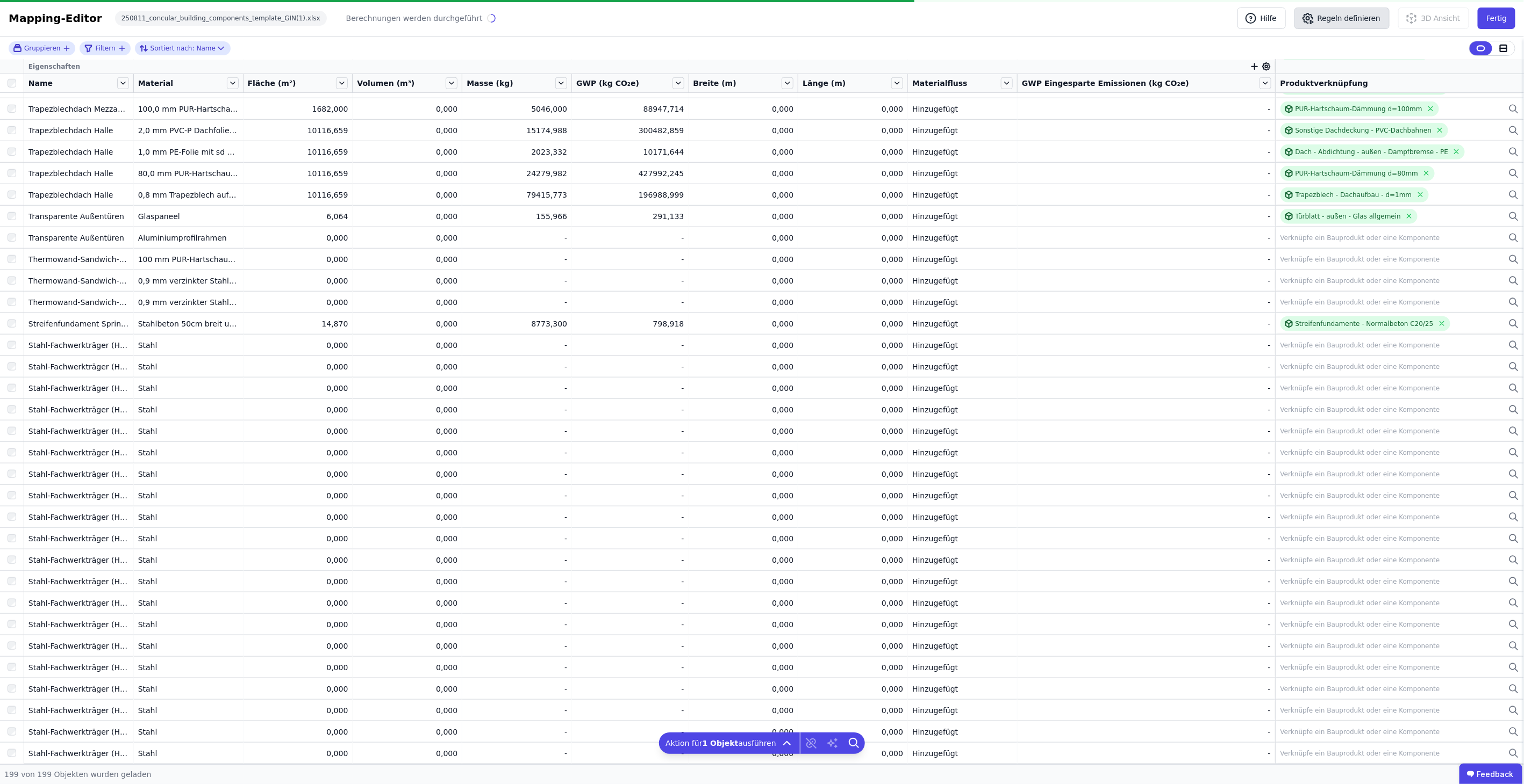
click at [1312, 18] on icon "button" at bounding box center [1307, 18] width 10 height 10
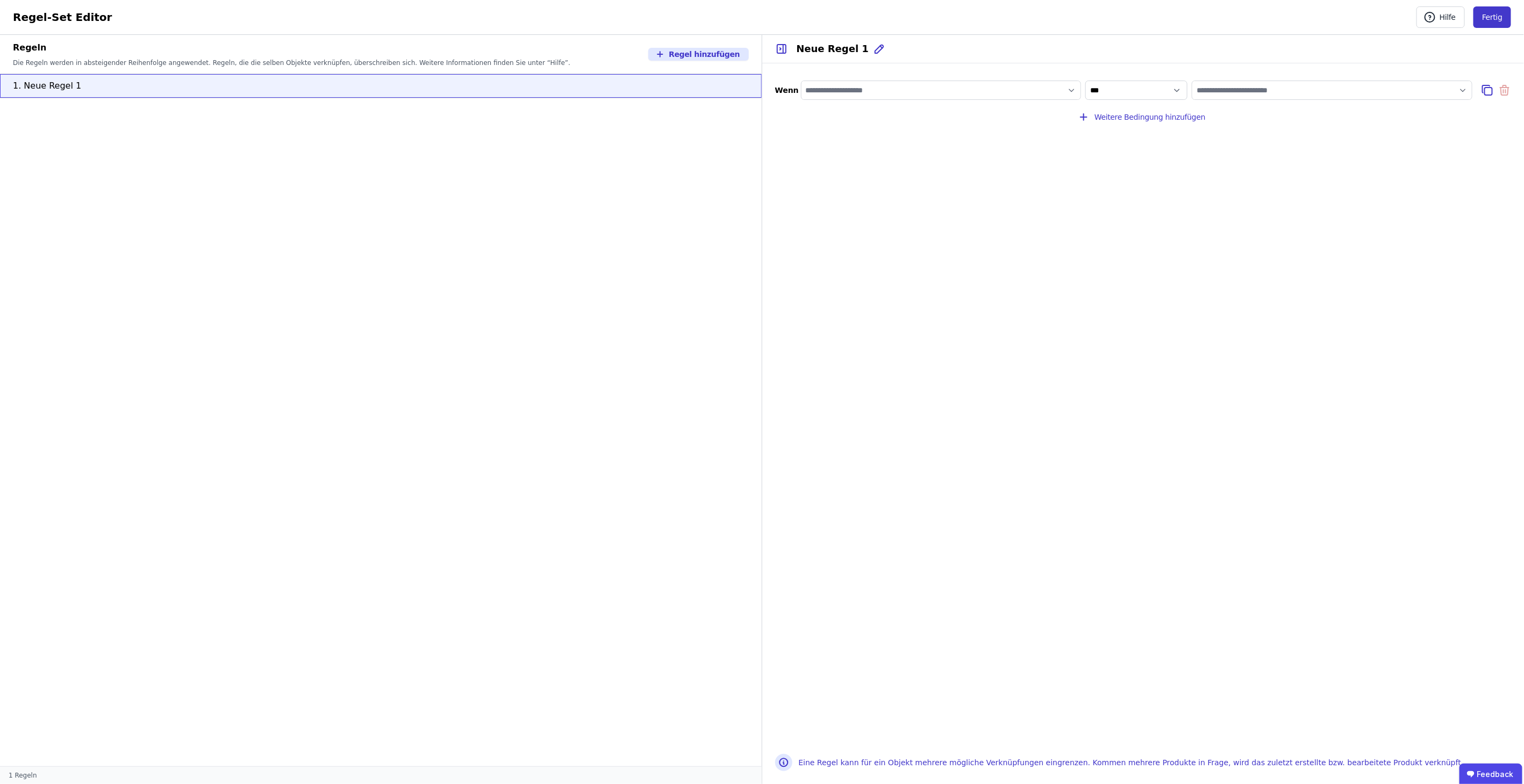
click at [1495, 17] on button "Fertig" at bounding box center [1492, 17] width 37 height 21
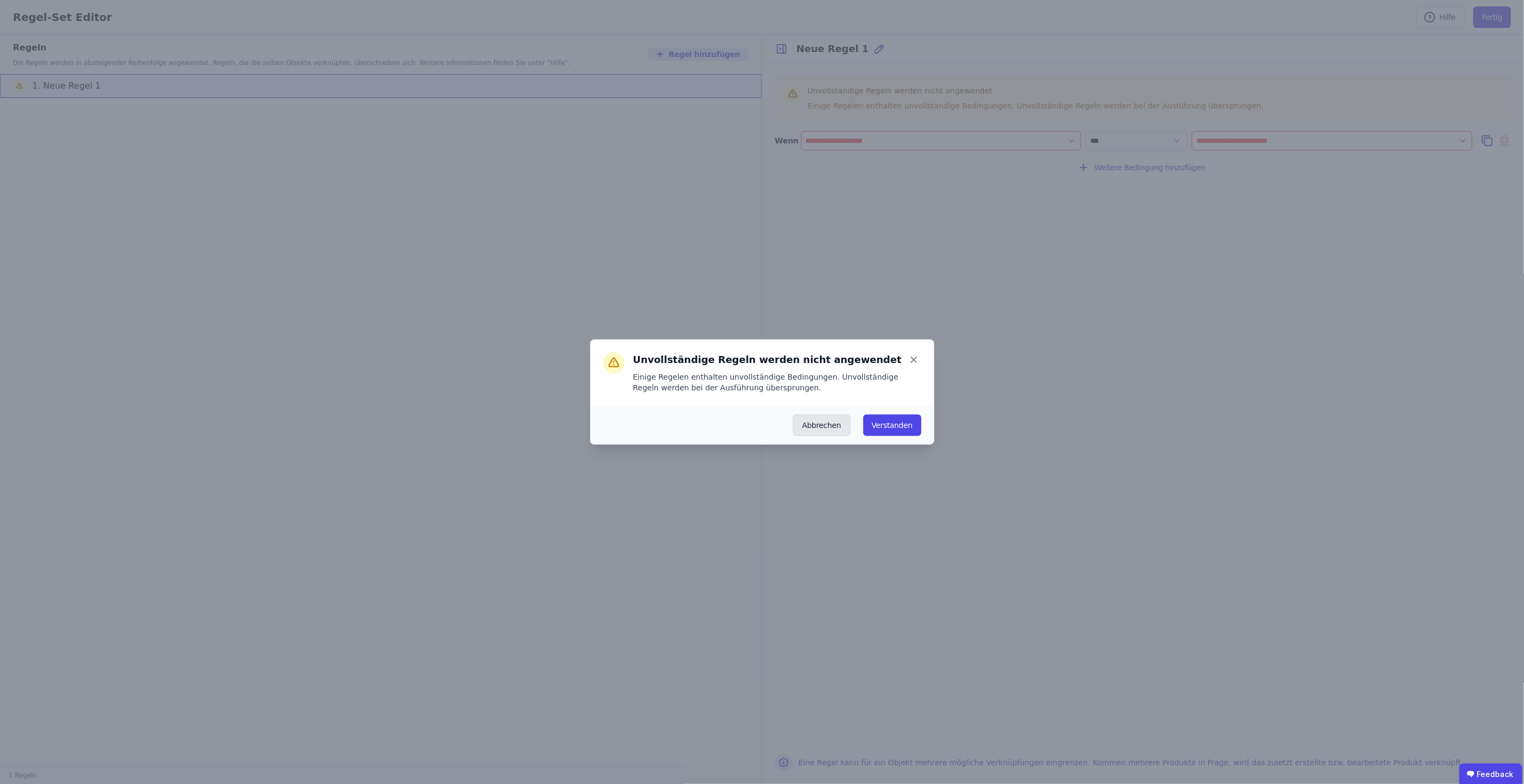
click at [838, 418] on div "Abbrechen Verstanden" at bounding box center [762, 425] width 344 height 39
click at [837, 418] on button "Abbrechen" at bounding box center [821, 425] width 57 height 21
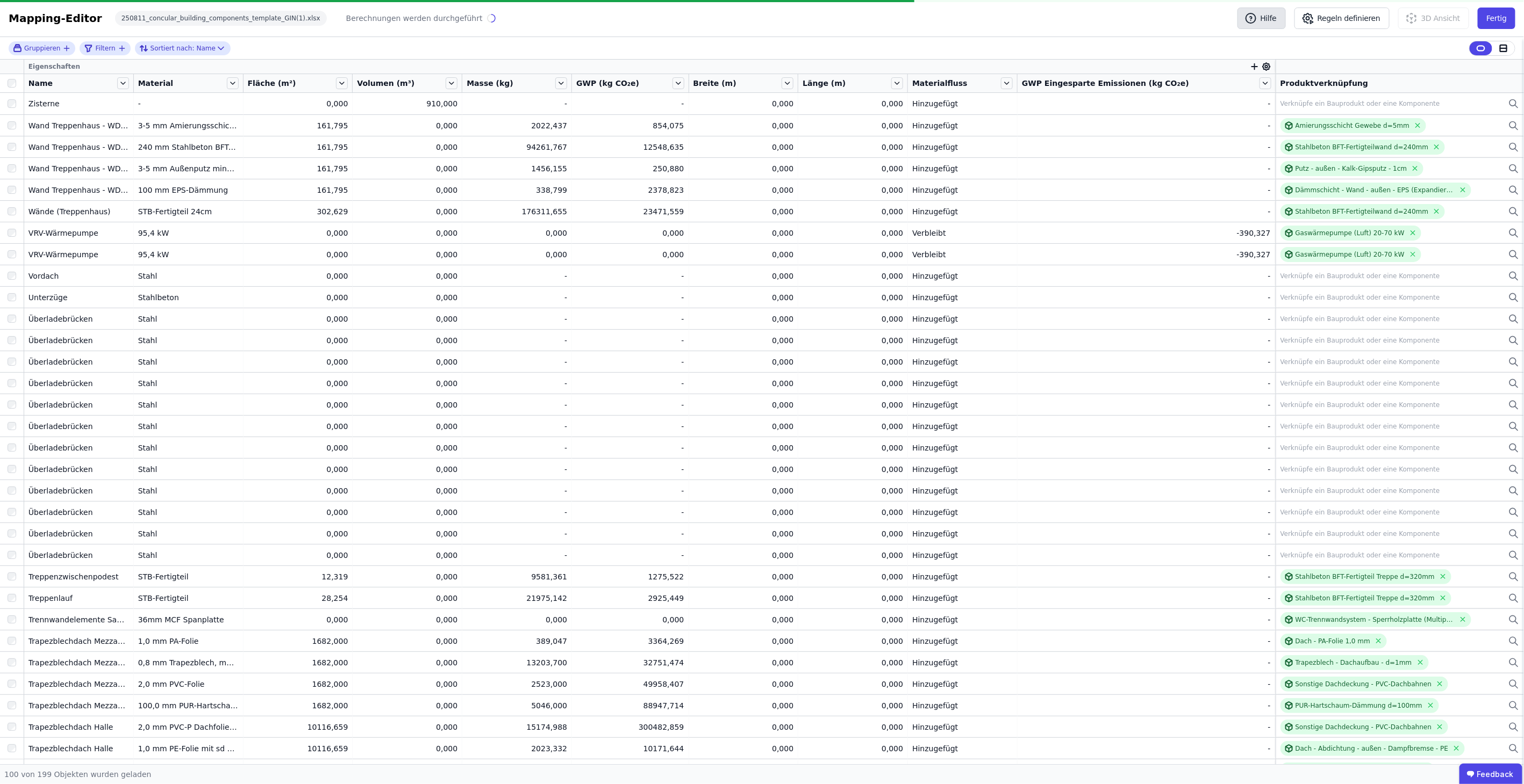
click at [1281, 15] on button "Hilfe" at bounding box center [1262, 18] width 48 height 21
click at [1249, 62] on icon "button" at bounding box center [1254, 66] width 10 height 10
click at [1307, 129] on div "Concular Eigenschaften" at bounding box center [1315, 123] width 131 height 19
click at [1310, 159] on div "Objekt (Import)" at bounding box center [1311, 163] width 104 height 11
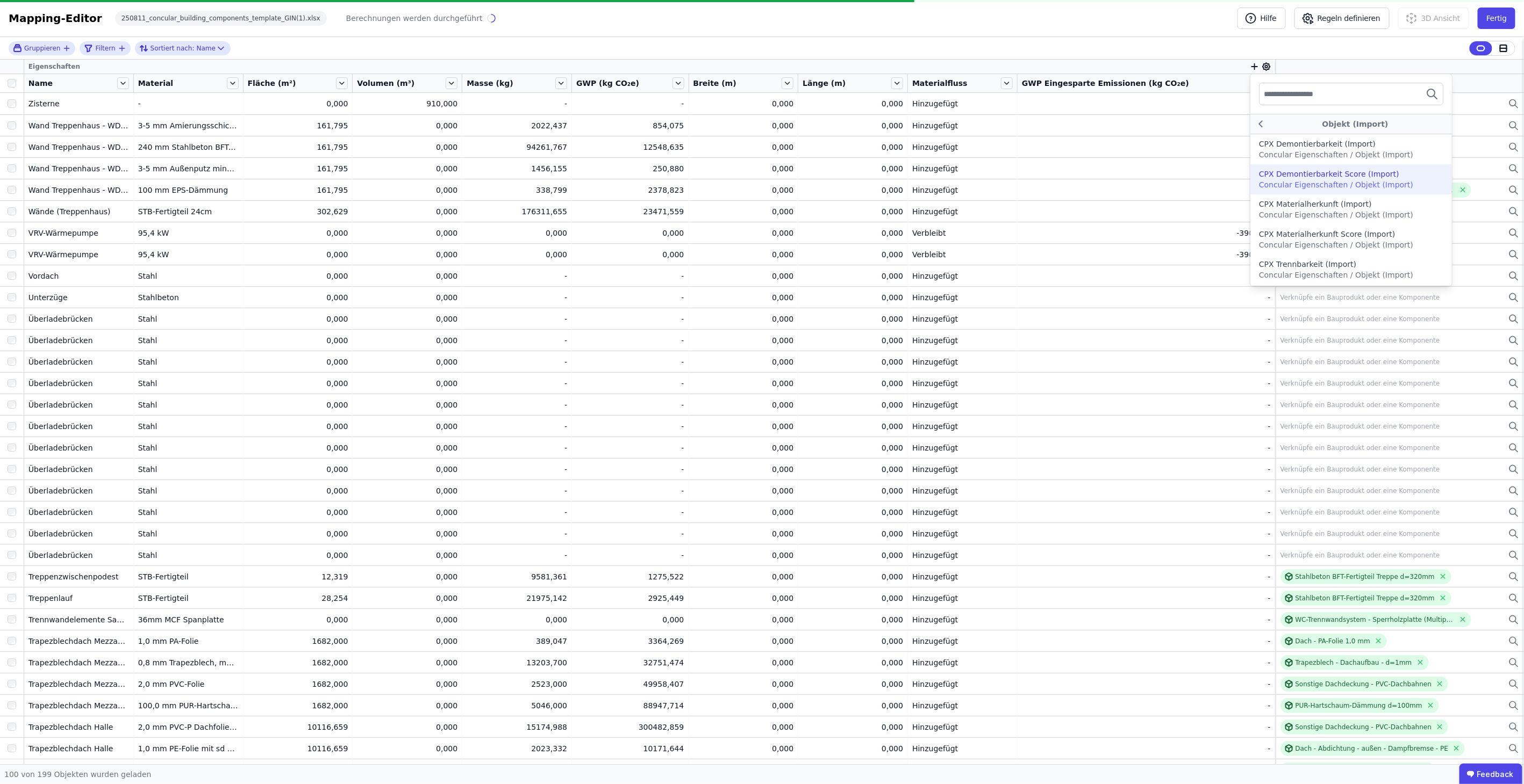
click at [1137, 308] on div "Gruppieren Filtern Sortiert nach: Name Eigenschaften Objekt (Import) CPX Demont…" at bounding box center [762, 400] width 1524 height 727
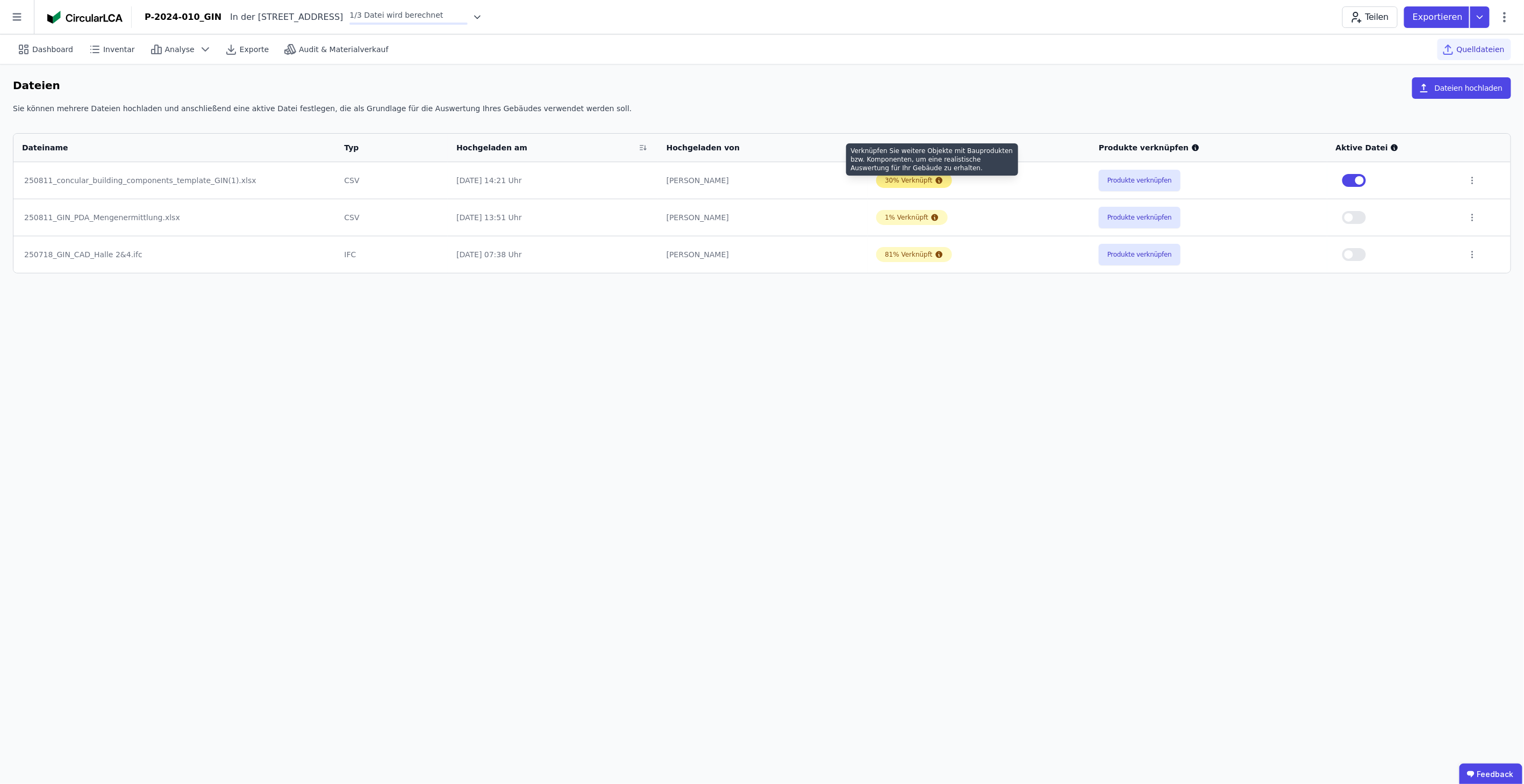
click at [936, 178] on icon at bounding box center [939, 181] width 9 height 9
click at [1115, 261] on button "Produkte verknüpfen" at bounding box center [1139, 254] width 82 height 21
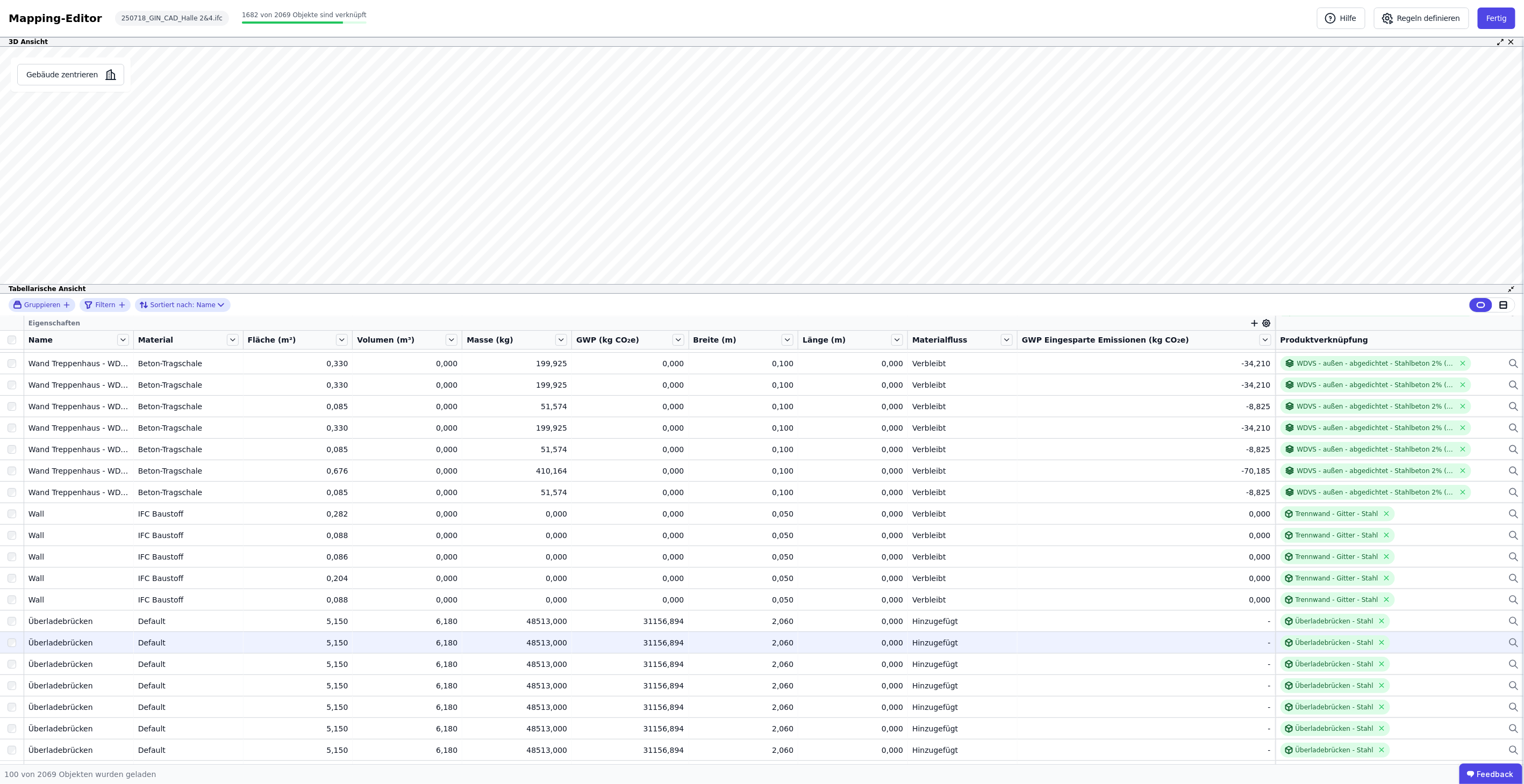
scroll to position [357, 0]
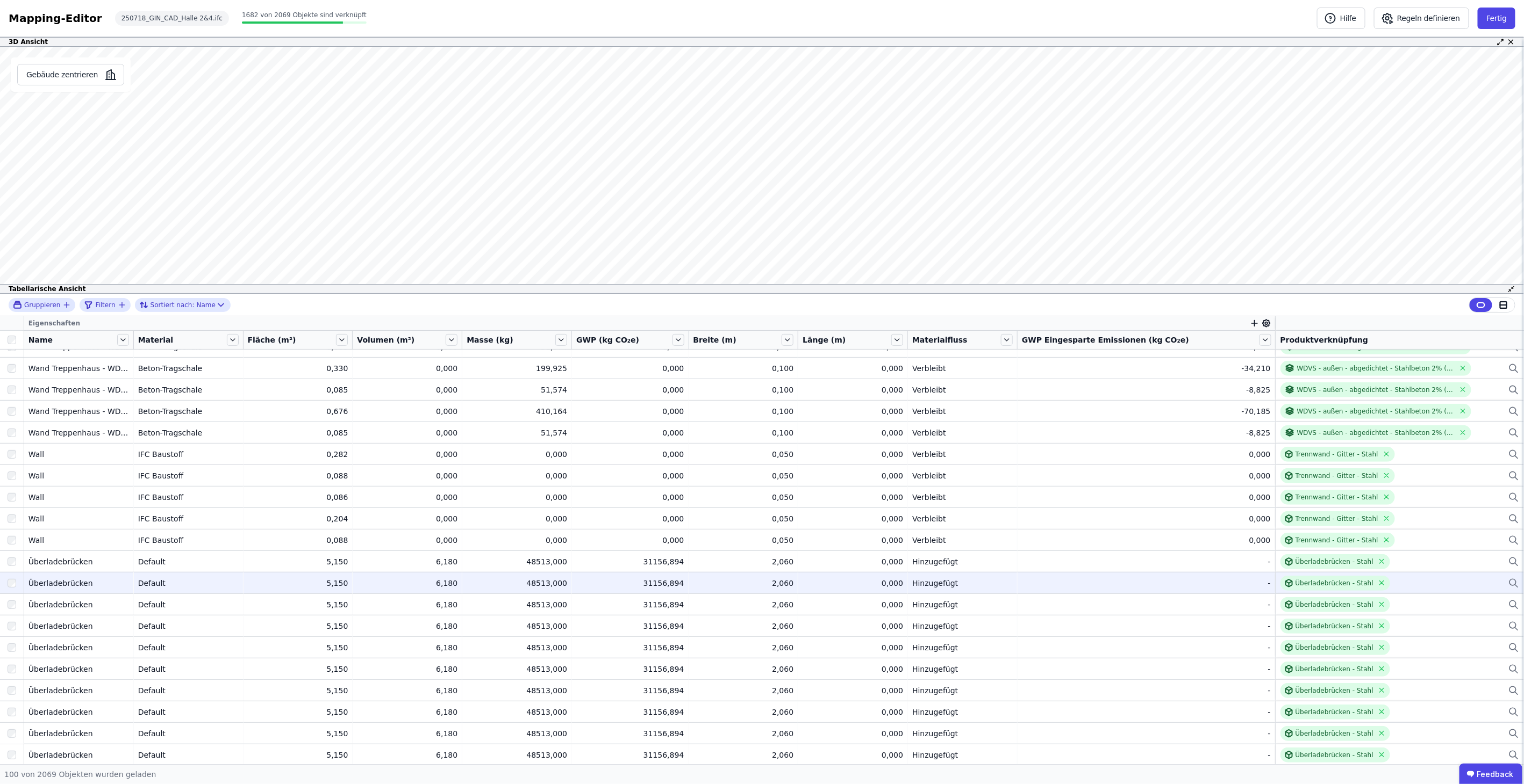
click at [15, 578] on div at bounding box center [12, 584] width 24 height 19
click at [31, 578] on div "Überladebrücken" at bounding box center [79, 583] width 101 height 11
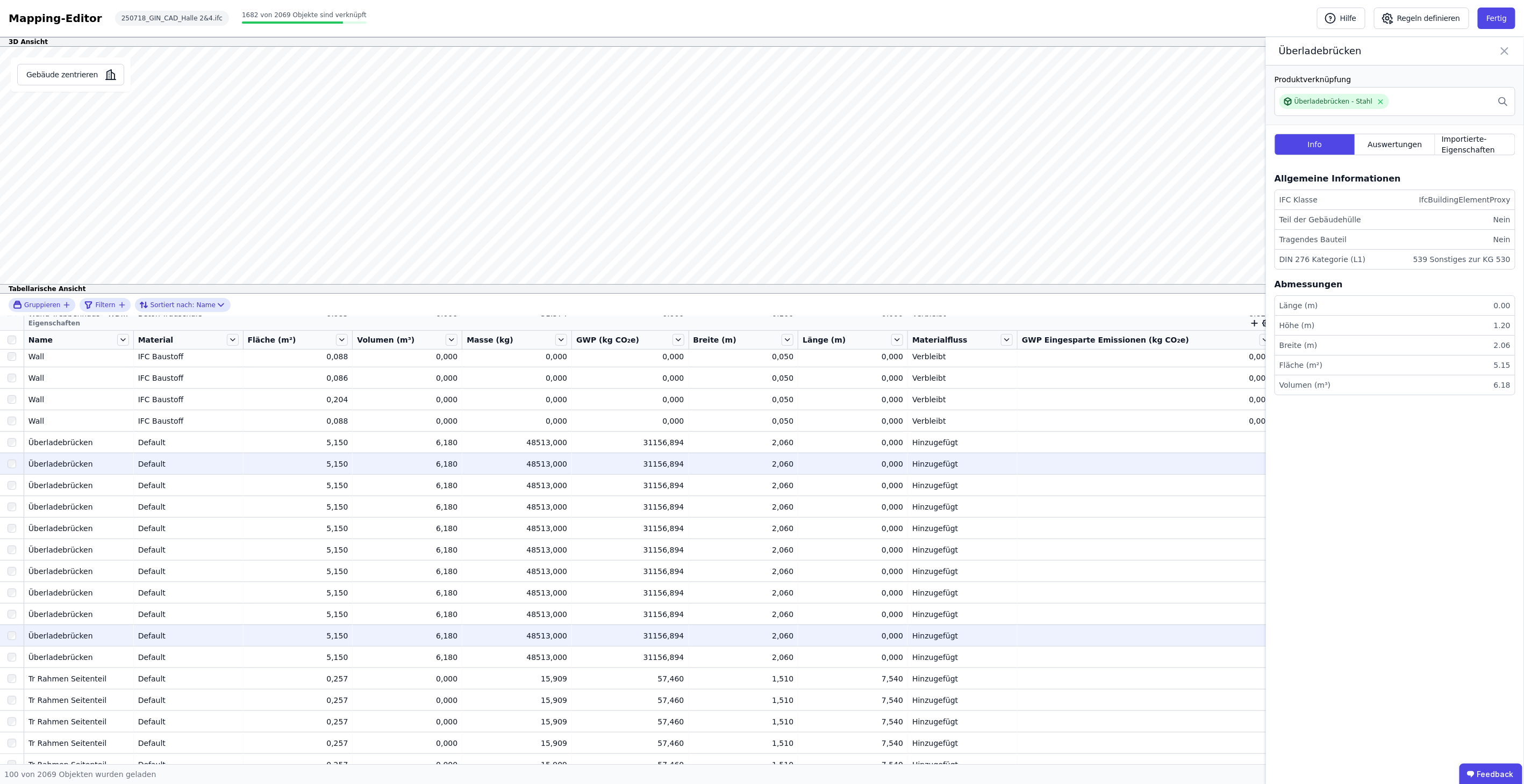
scroll to position [537, 0]
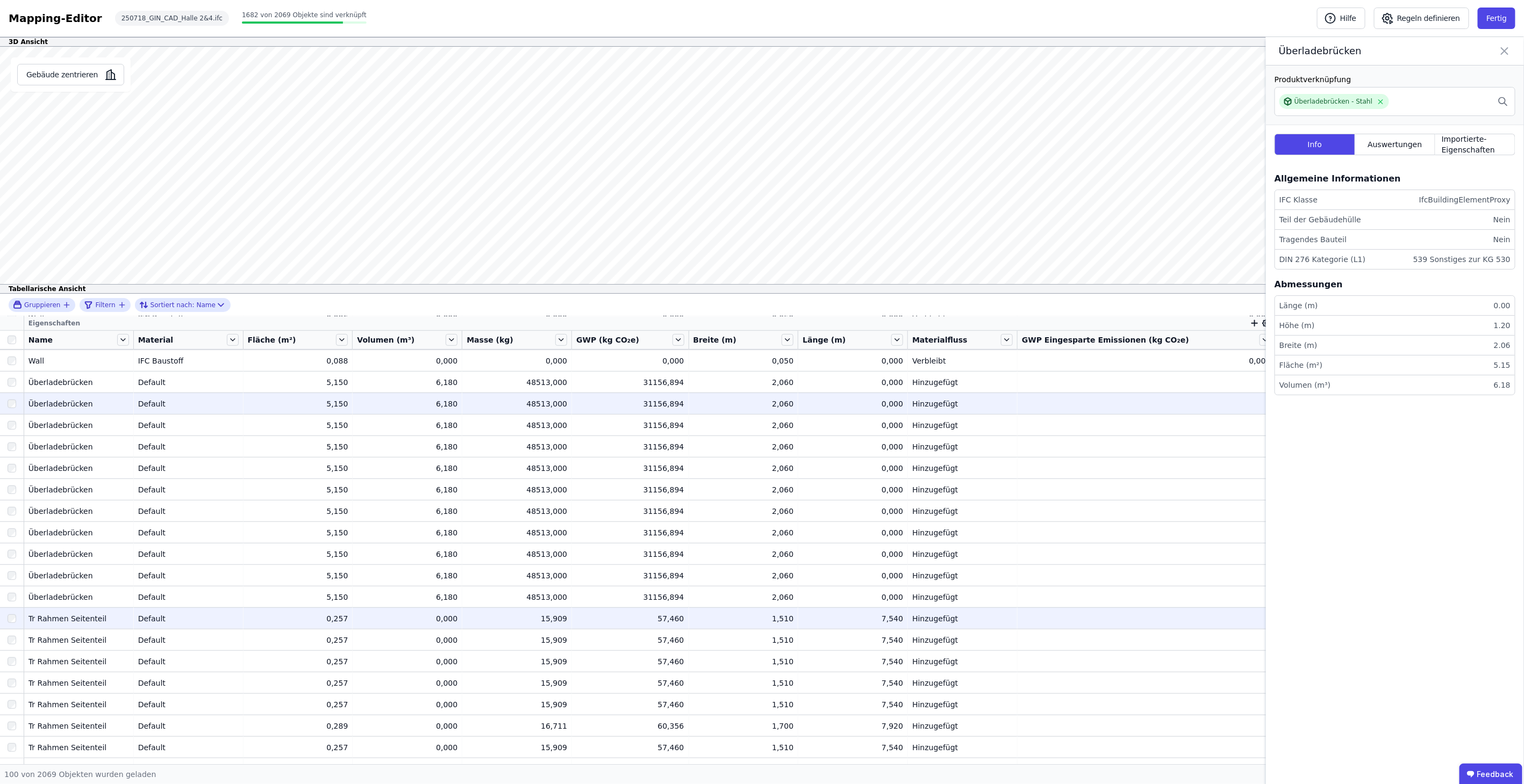
click at [87, 624] on td "Tr Rahmen Seitenteil Tr Rahmen Seitenteil" at bounding box center [79, 618] width 109 height 21
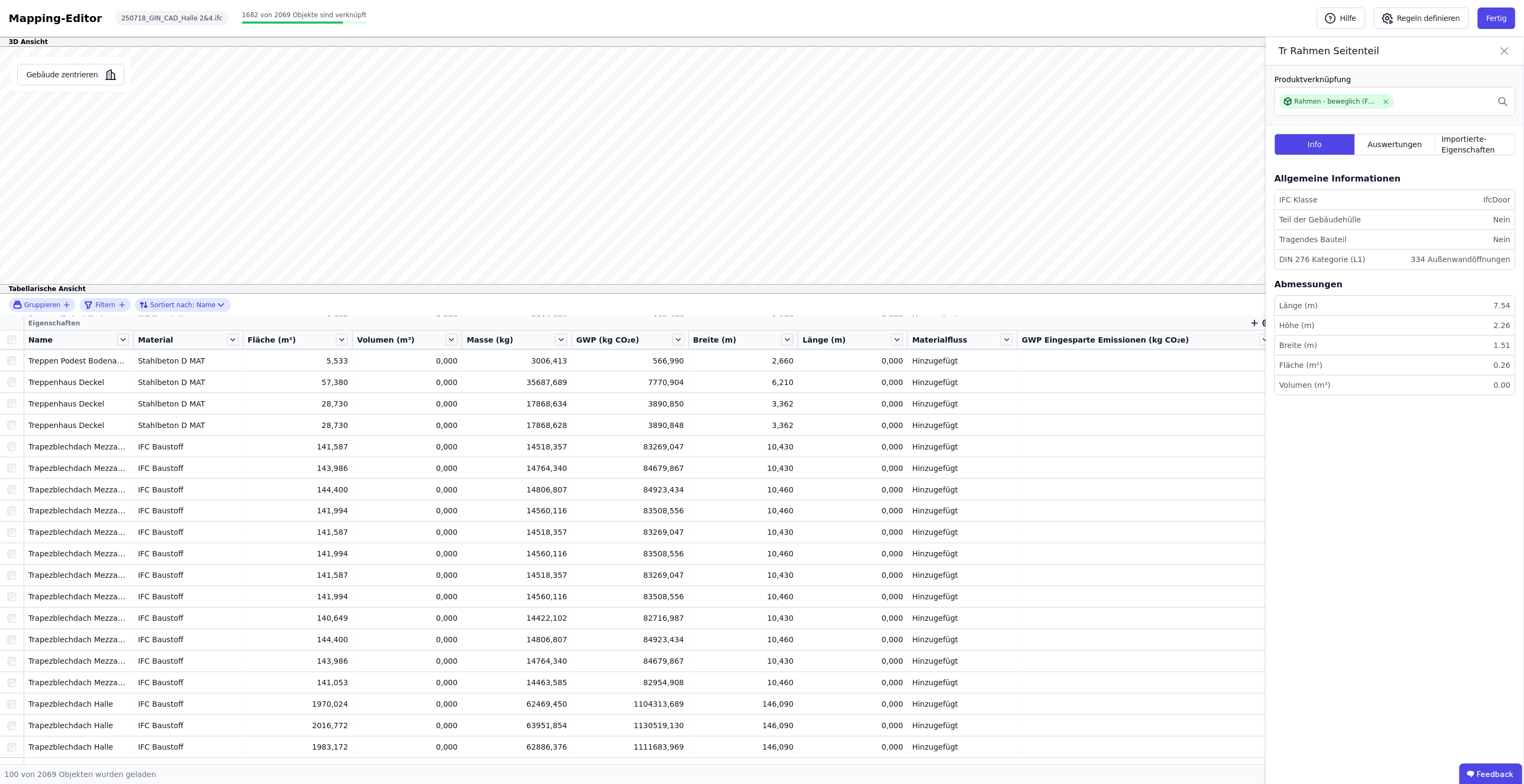
scroll to position [0, 0]
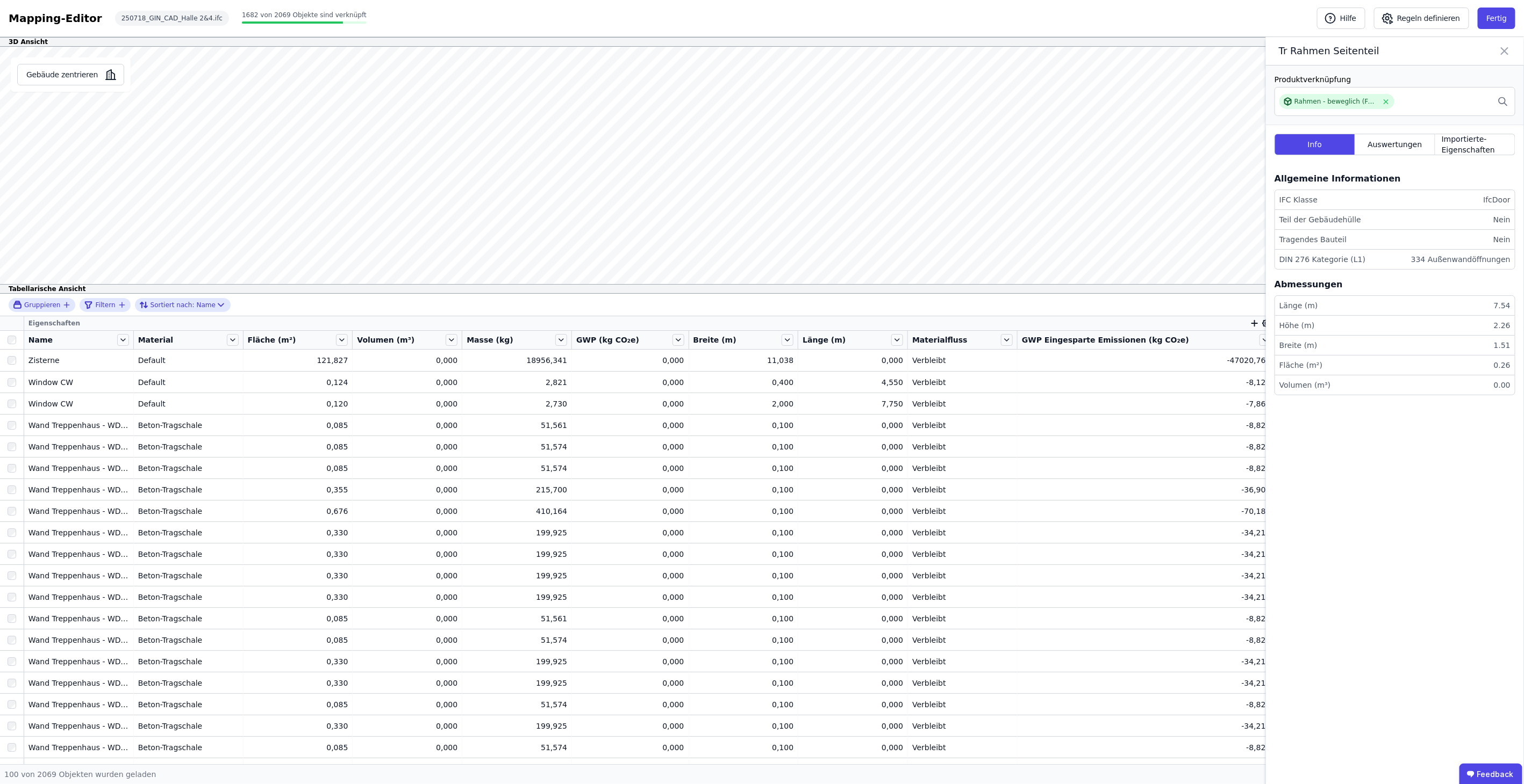
click at [1508, 51] on icon at bounding box center [1504, 51] width 13 height 15
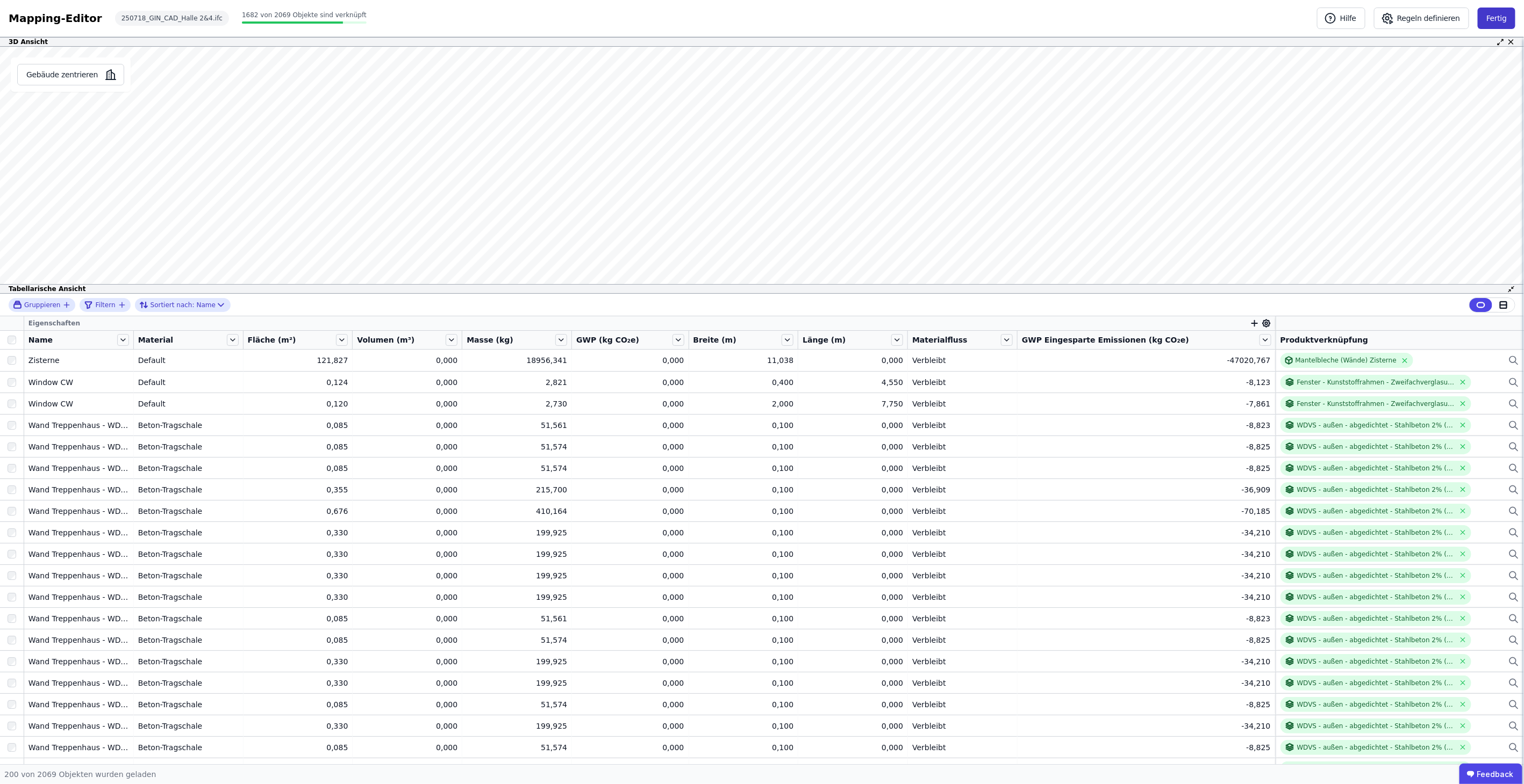
click at [1495, 21] on button "Fertig" at bounding box center [1496, 18] width 37 height 21
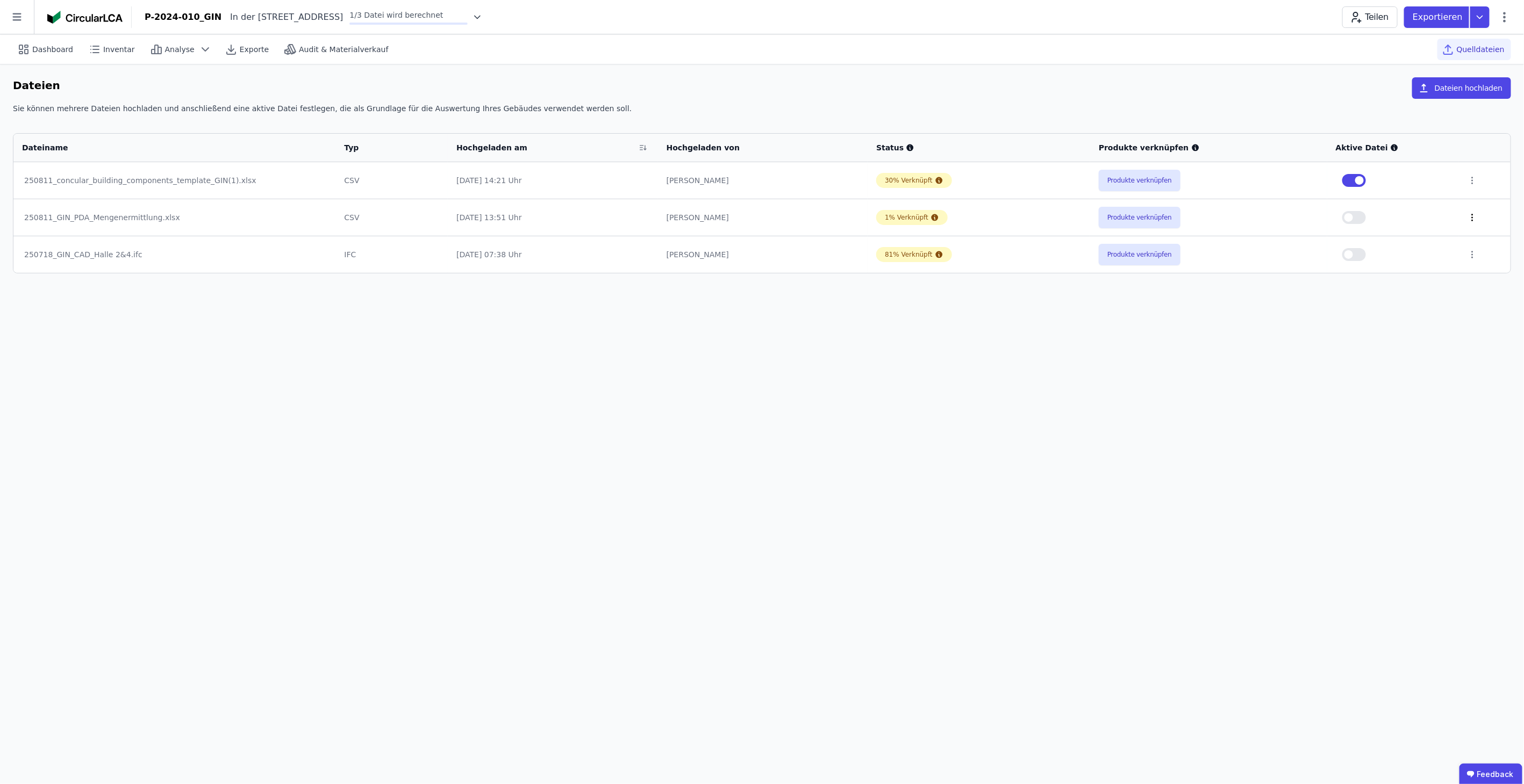
click at [1472, 217] on icon at bounding box center [1472, 217] width 10 height 10
click at [1419, 209] on div "Löschen" at bounding box center [1416, 215] width 107 height 17
click at [1161, 217] on button "Produkte verknüpfen" at bounding box center [1139, 217] width 82 height 21
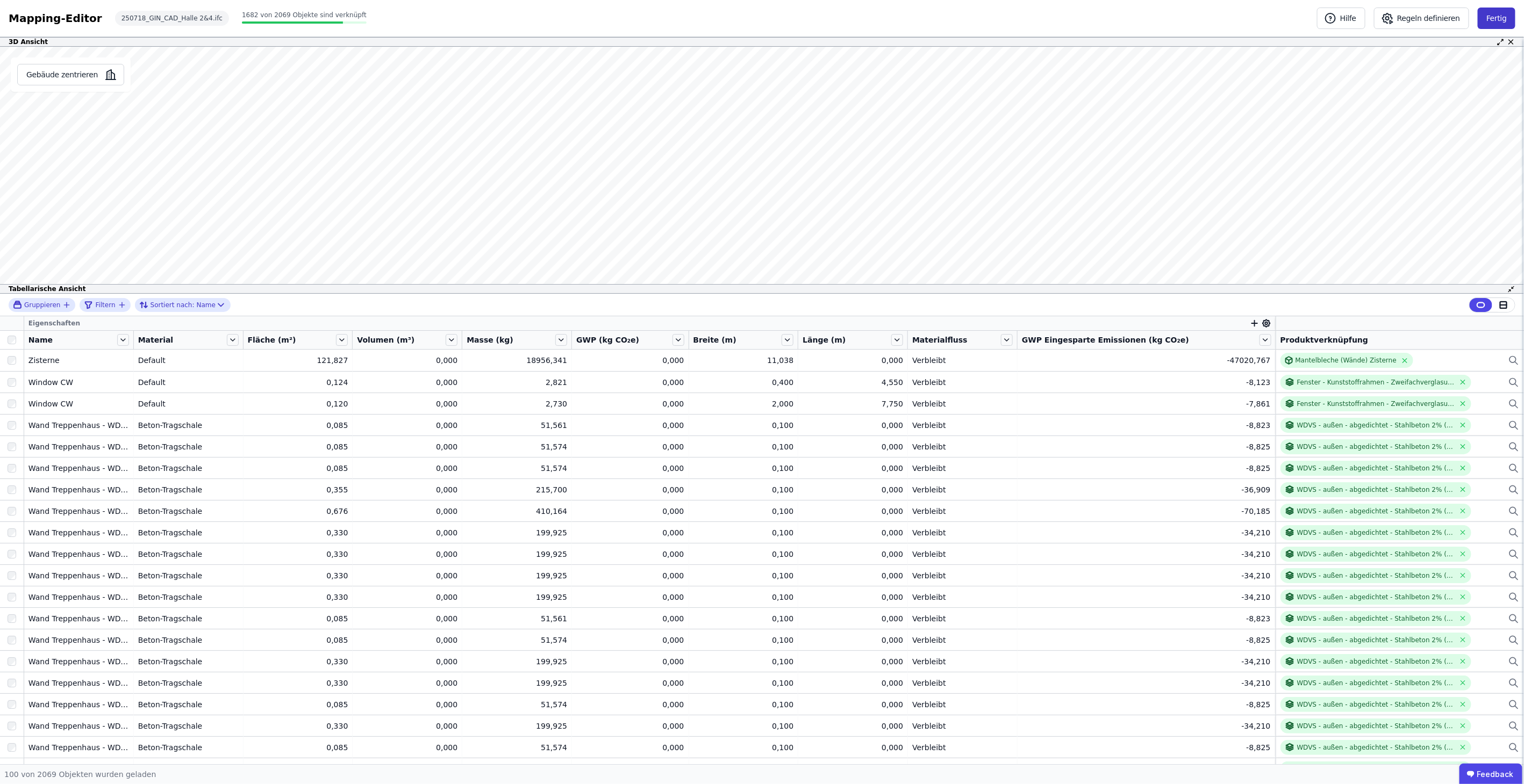
click at [1514, 13] on button "Fertig" at bounding box center [1496, 18] width 37 height 21
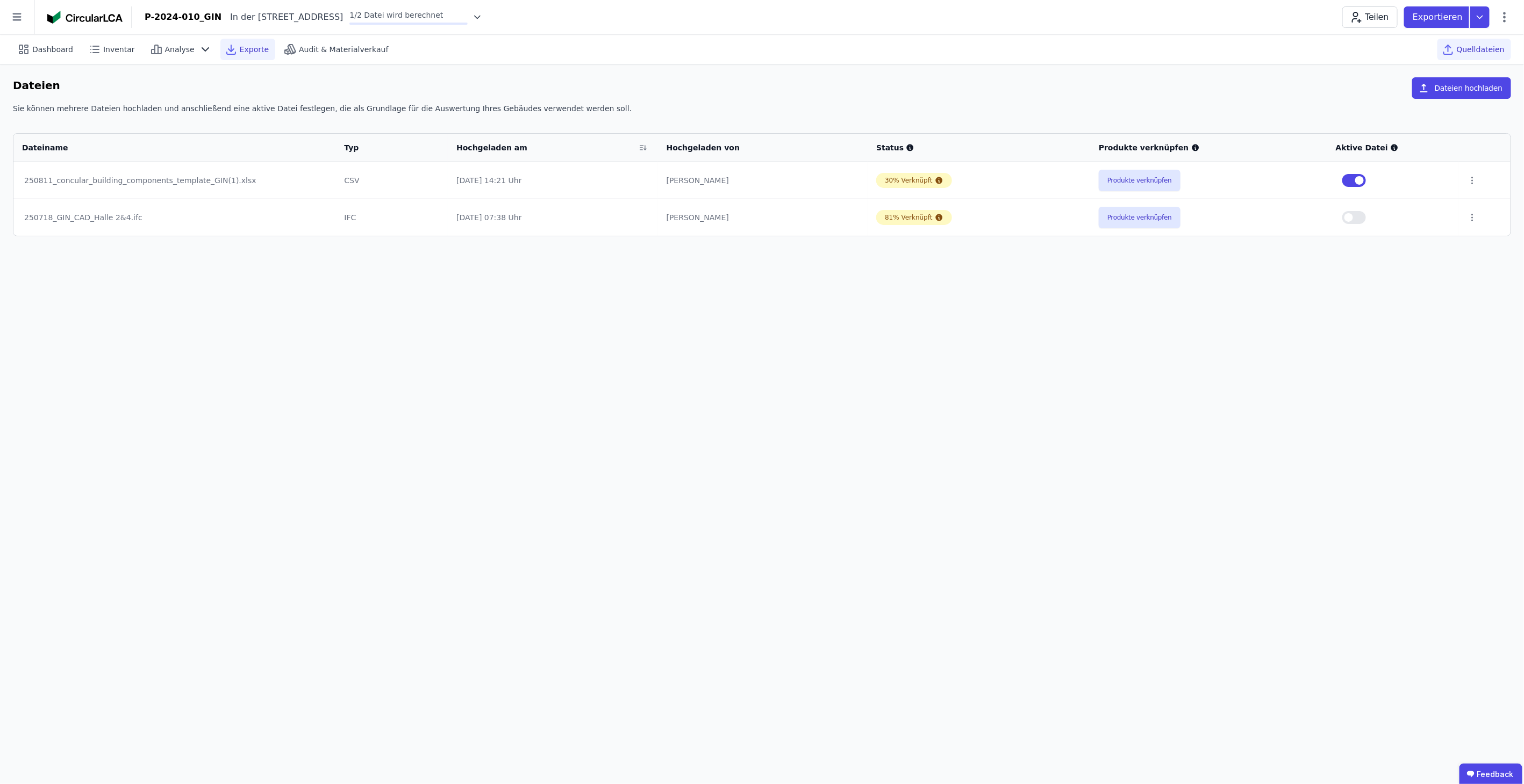
click at [239, 45] on span "Exporte" at bounding box center [254, 49] width 29 height 11
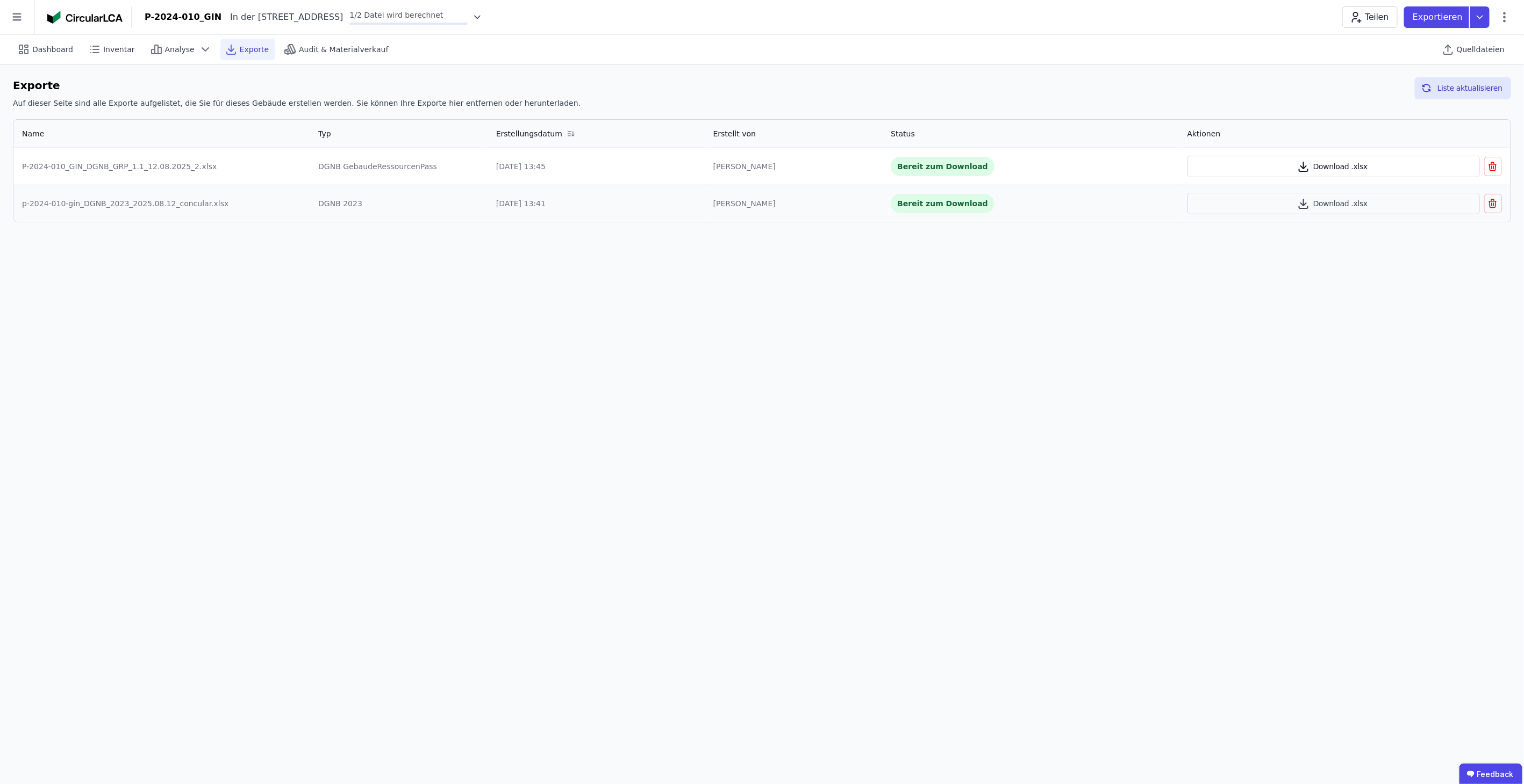
click at [1340, 171] on button "Download .xlsx" at bounding box center [1333, 166] width 292 height 21
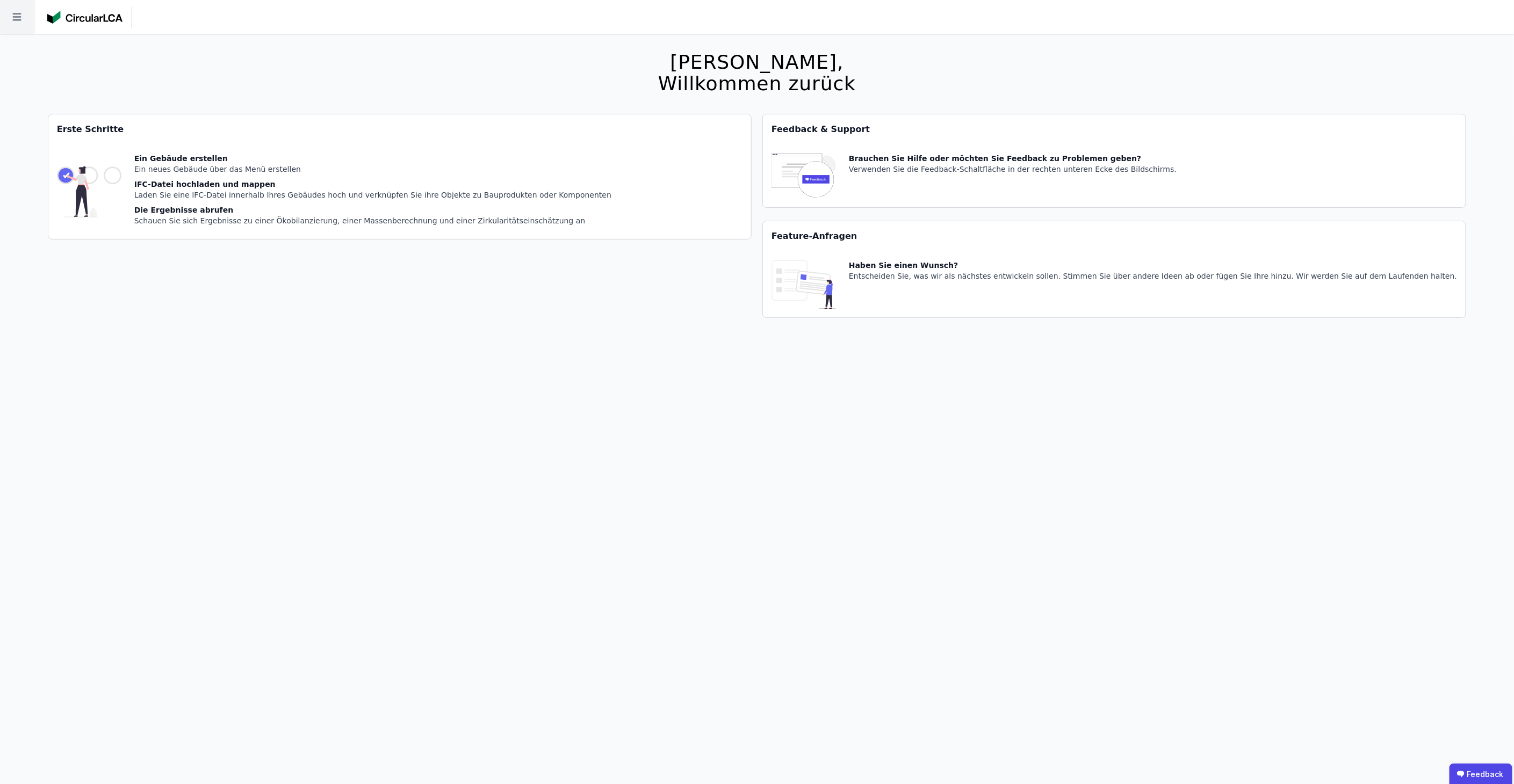
click at [17, 21] on icon at bounding box center [17, 17] width 34 height 34
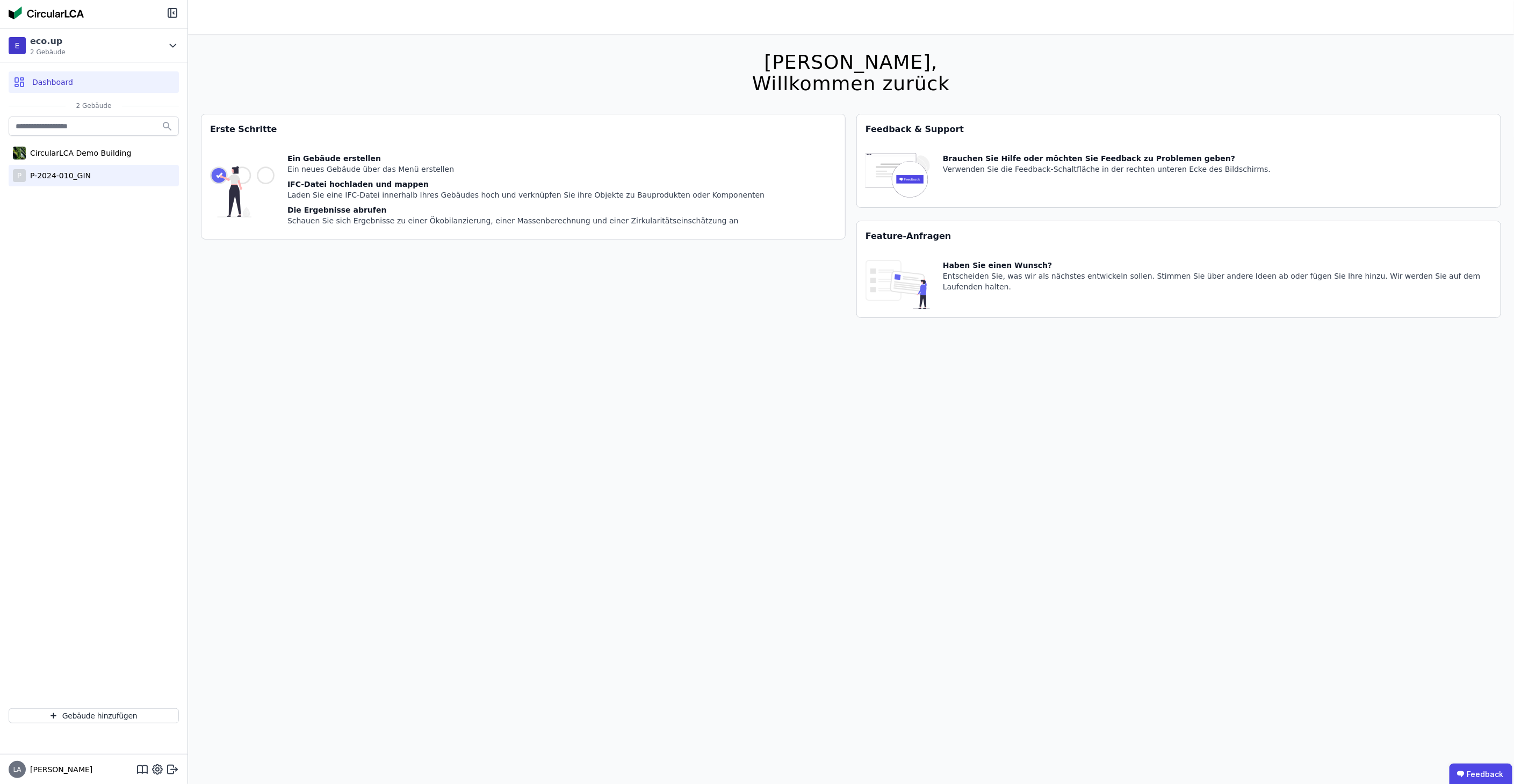
click at [81, 184] on div "P P-2024-010_GIN" at bounding box center [94, 175] width 170 height 21
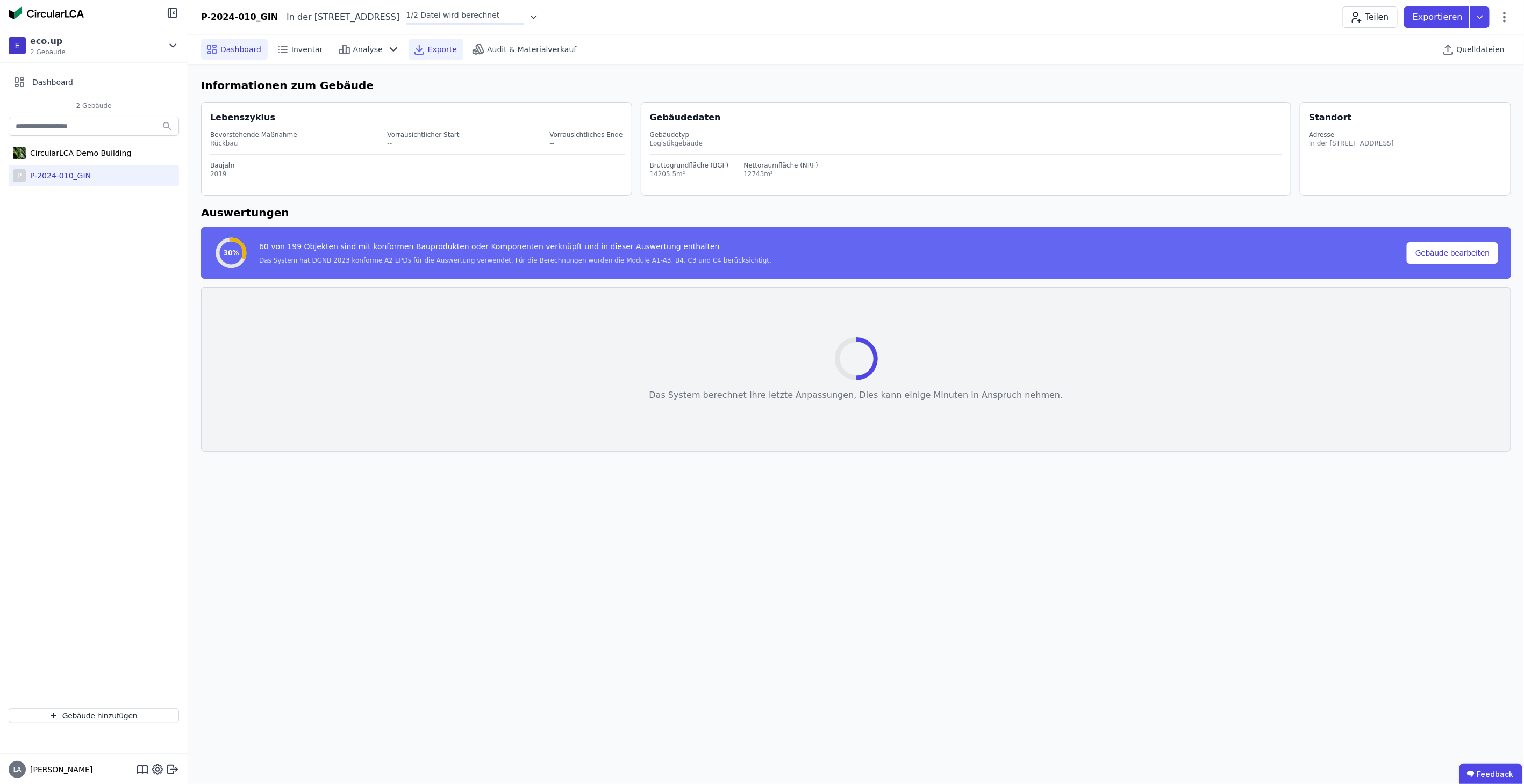
click at [427, 56] on div "Exporte" at bounding box center [436, 49] width 55 height 21
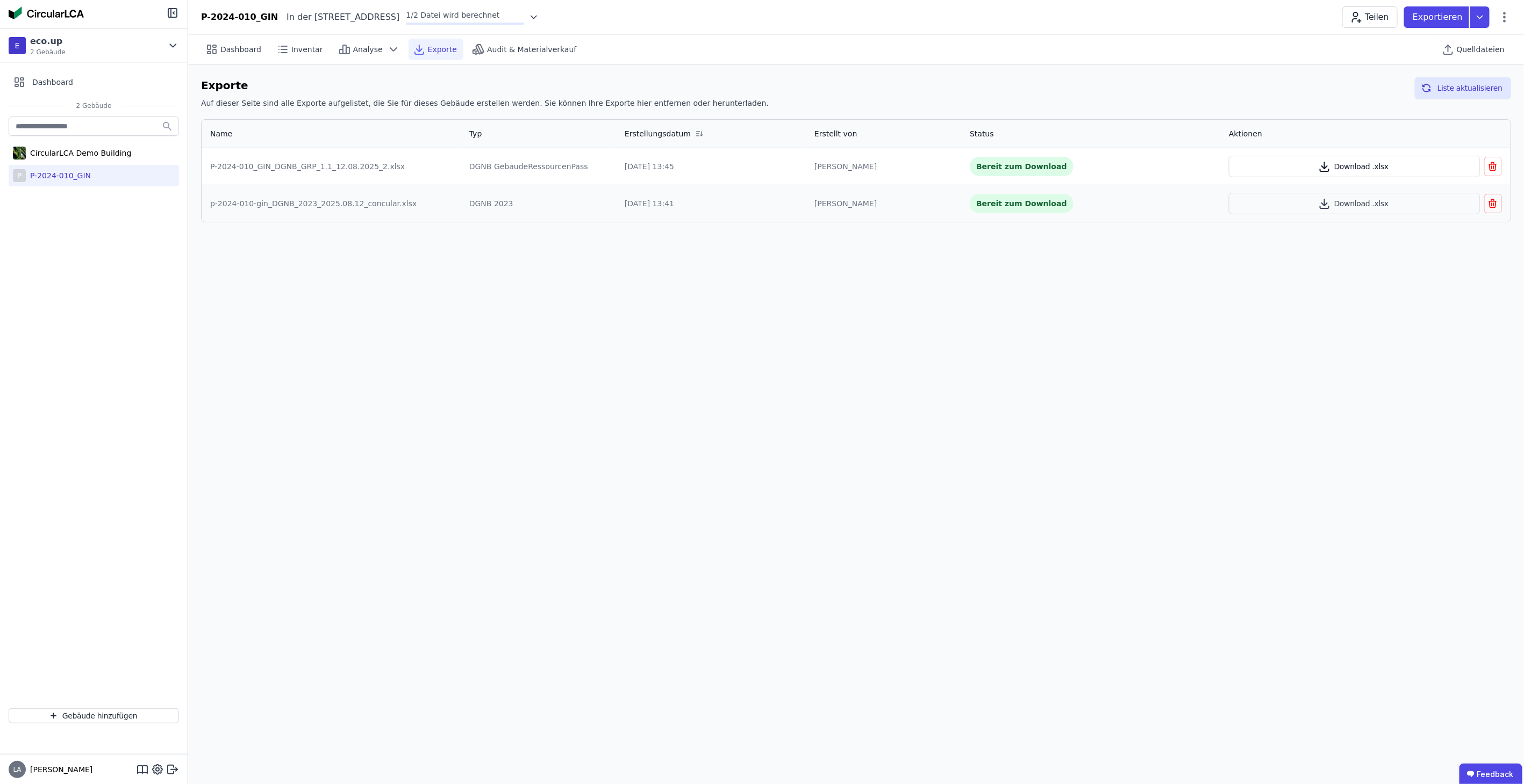
click at [1299, 173] on button "Download .xlsx" at bounding box center [1354, 166] width 251 height 21
click at [1282, 199] on button "Download .xlsx" at bounding box center [1354, 203] width 251 height 21
click at [353, 164] on div "P-2024-010_GIN_DGNB_GRP_1.1_12.08.2025_2.xlsx" at bounding box center [331, 167] width 242 height 11
click at [331, 193] on td "p-2024-010-gin_DGNB_2023_2025.08.12_concular.xlsx" at bounding box center [331, 203] width 259 height 37
click at [338, 202] on div "p-2024-010-gin_DGNB_2023_2025.08.12_concular.xlsx" at bounding box center [331, 203] width 242 height 11
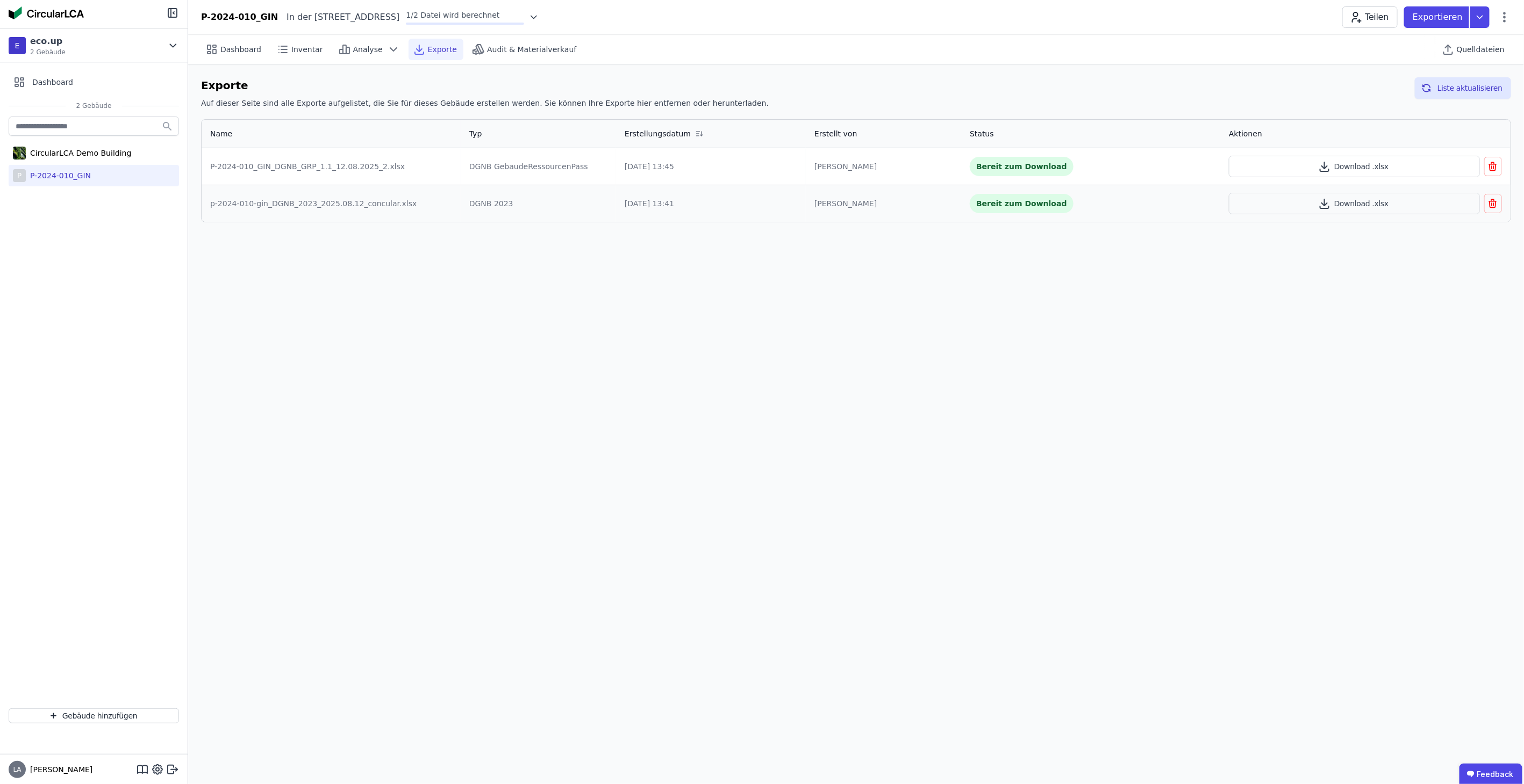
click at [1024, 200] on div "Bereit zum Download" at bounding box center [1021, 203] width 104 height 19
click at [1461, 87] on button "Liste aktualisieren" at bounding box center [1462, 87] width 96 height 21
click at [1384, 199] on button "Download .xlsx" at bounding box center [1354, 203] width 251 height 21
click at [252, 53] on span "Dashboard" at bounding box center [241, 49] width 41 height 11
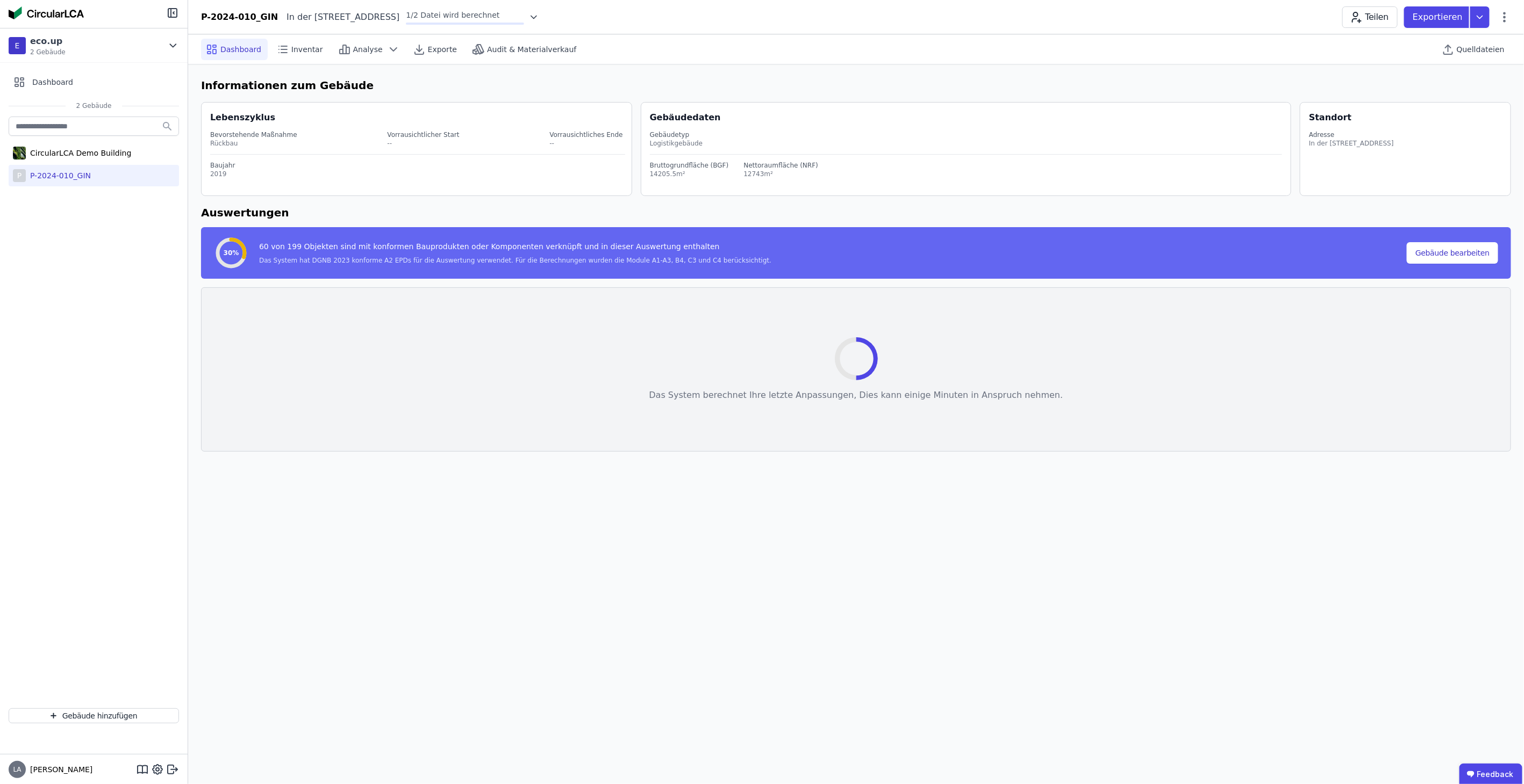
select select "*"
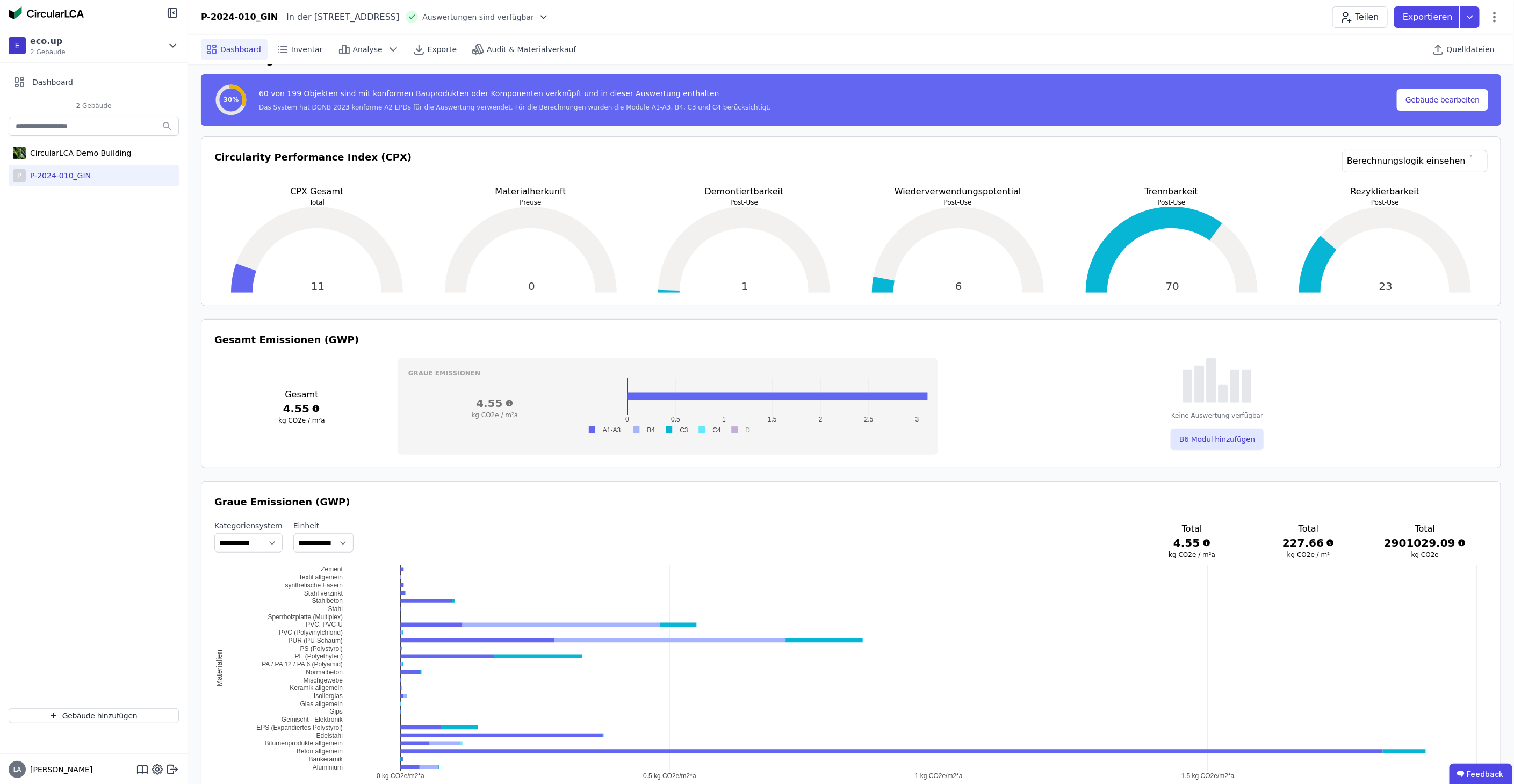
scroll to position [179, 0]
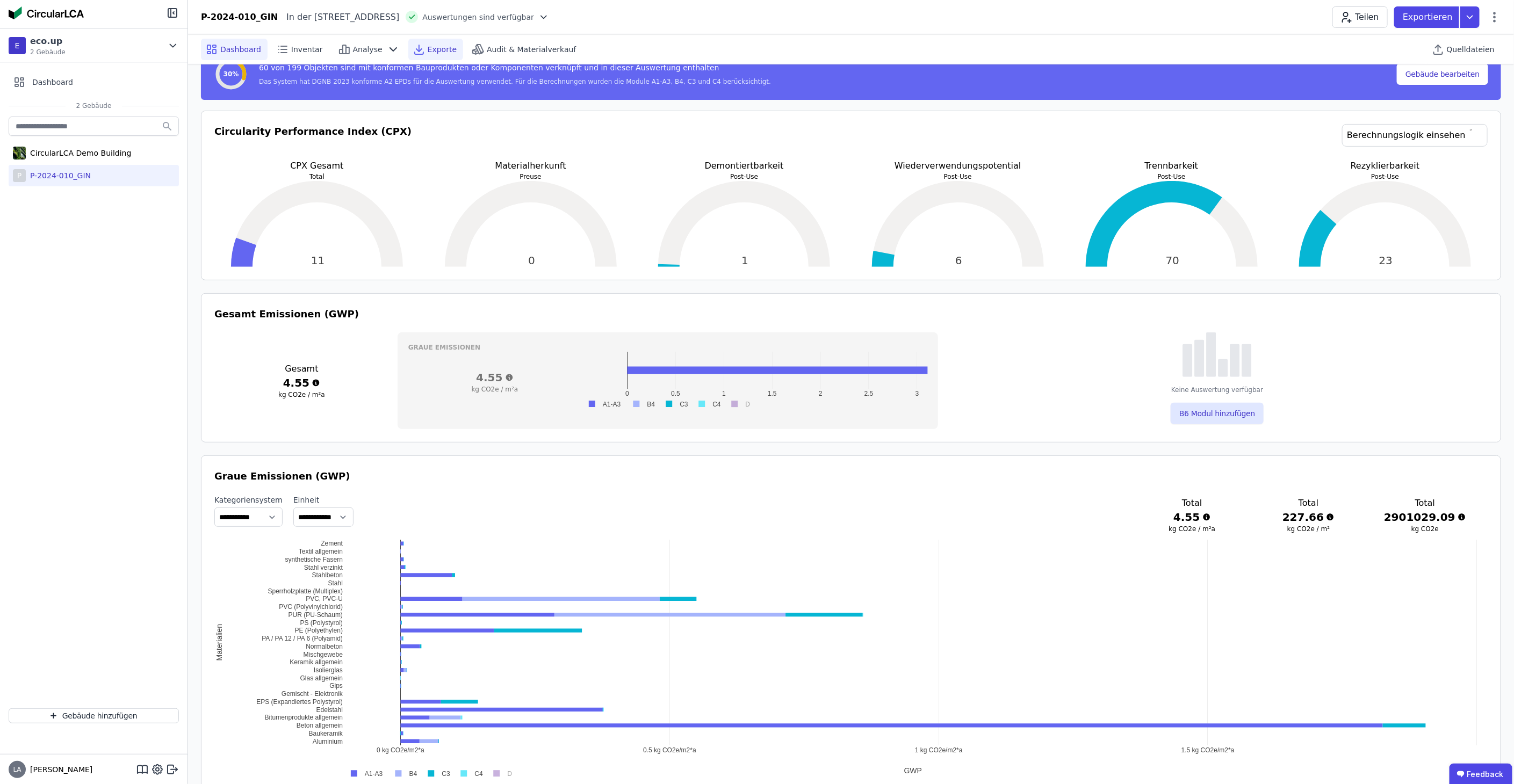
click at [427, 48] on span "Exporte" at bounding box center [442, 49] width 29 height 11
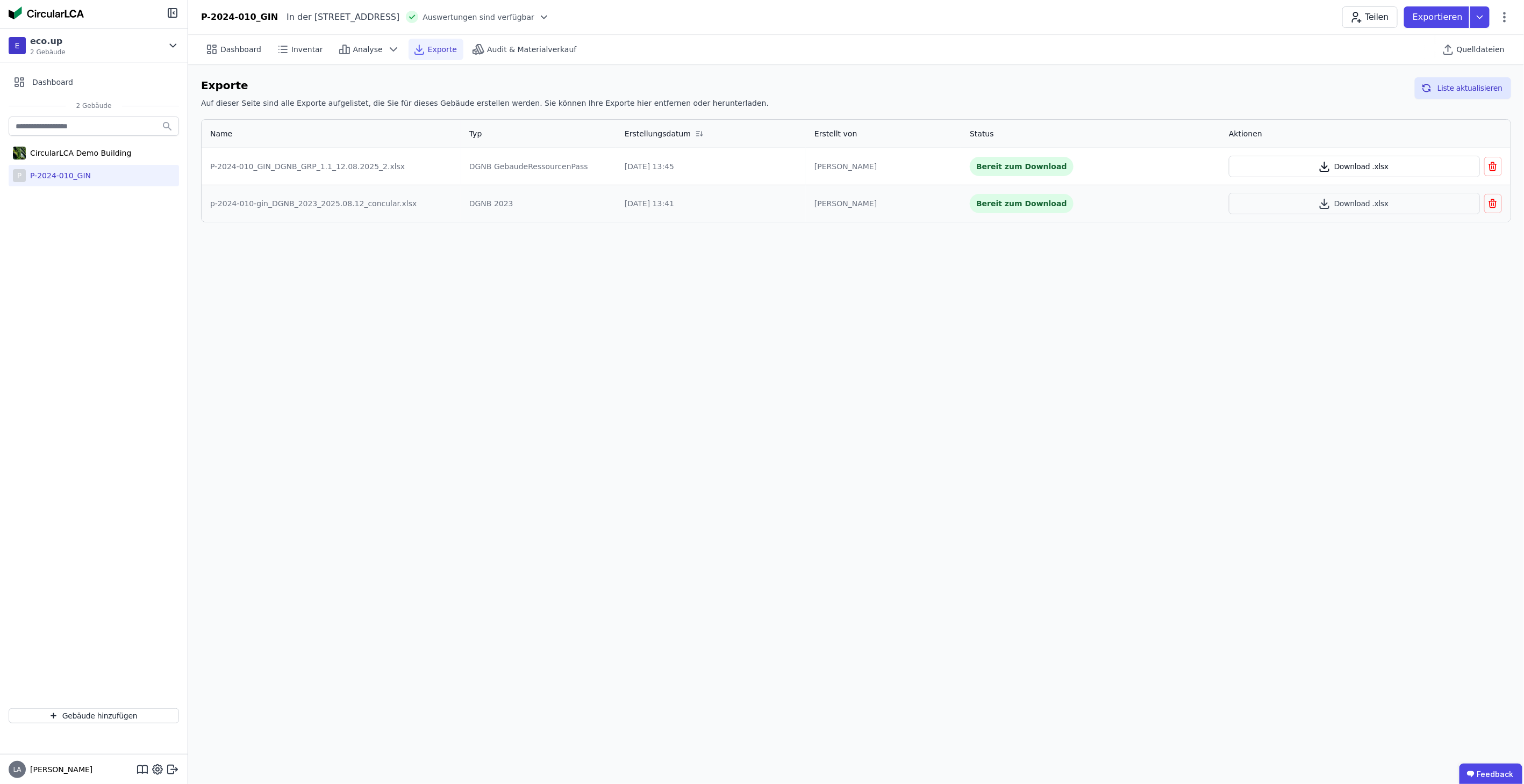
click at [1290, 164] on button "Download .xlsx" at bounding box center [1354, 166] width 251 height 21
click at [1301, 211] on button "Download .xlsx" at bounding box center [1354, 203] width 251 height 21
click at [1301, 164] on button "Download .xlsx" at bounding box center [1354, 166] width 251 height 21
